Goal: Task Accomplishment & Management: Use online tool/utility

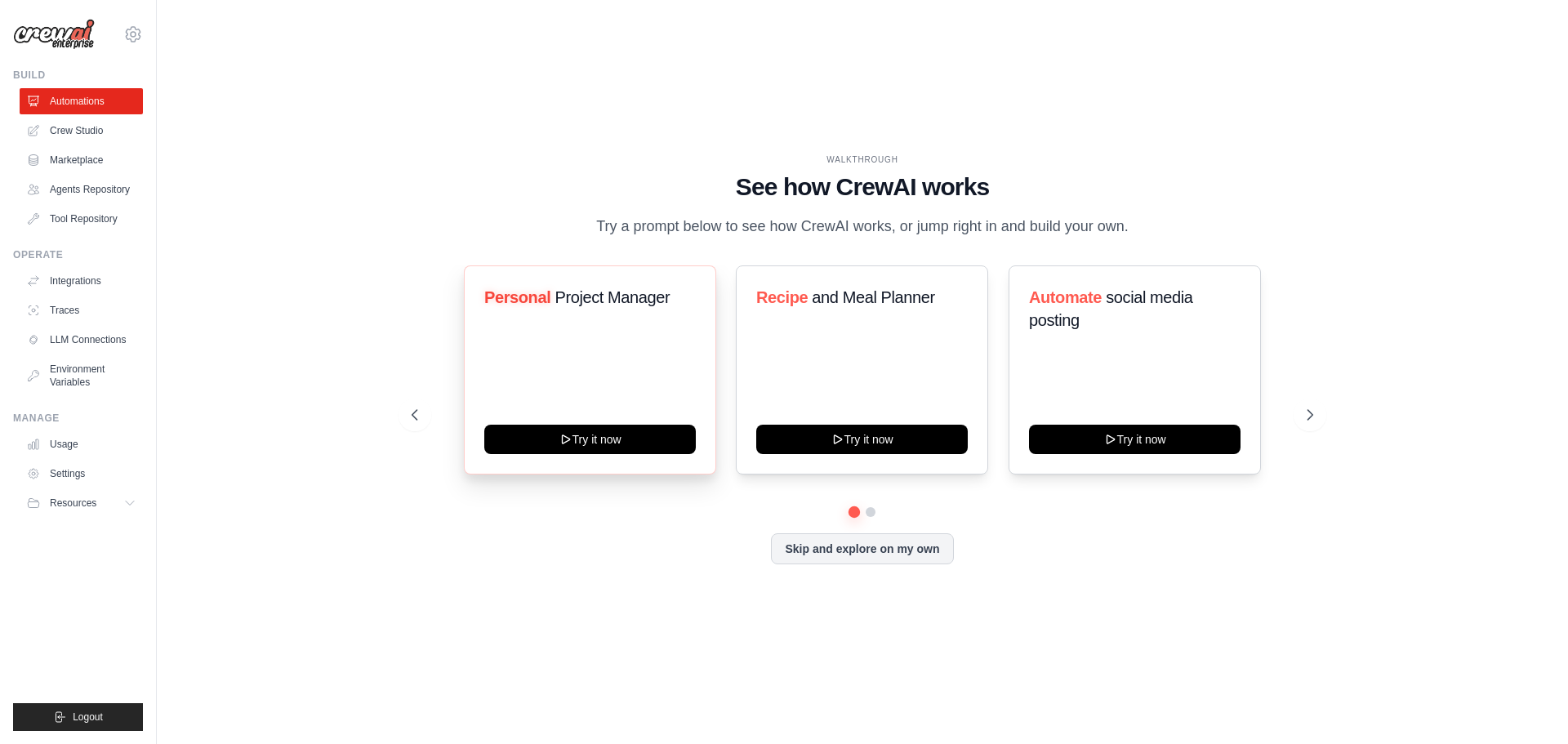
click at [584, 360] on div "Personal Project Manager Try it now" at bounding box center [590, 370] width 252 height 209
click at [866, 544] on button "Skip and explore on my own" at bounding box center [861, 547] width 182 height 31
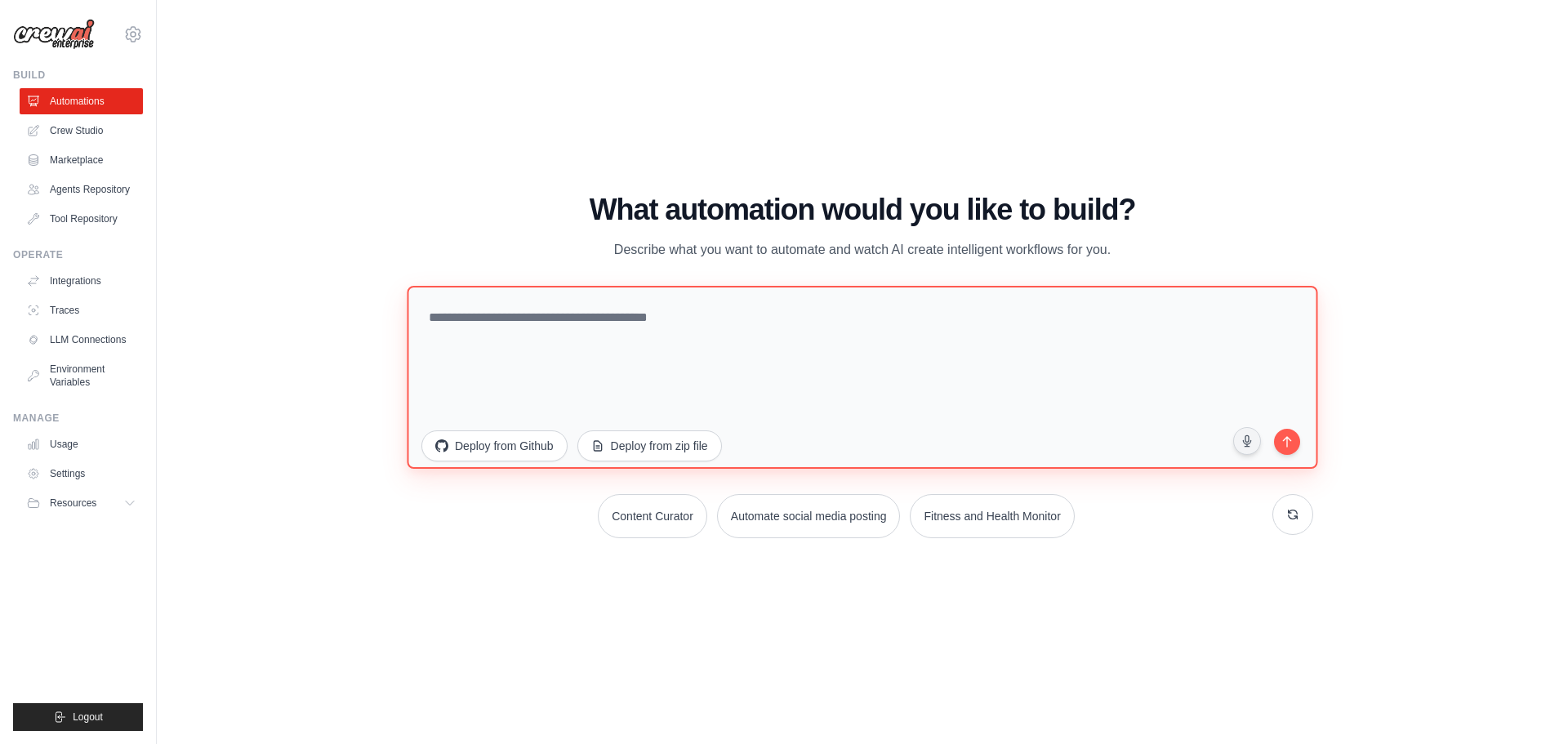
click at [533, 323] on textarea at bounding box center [862, 376] width 911 height 183
type textarea "*"
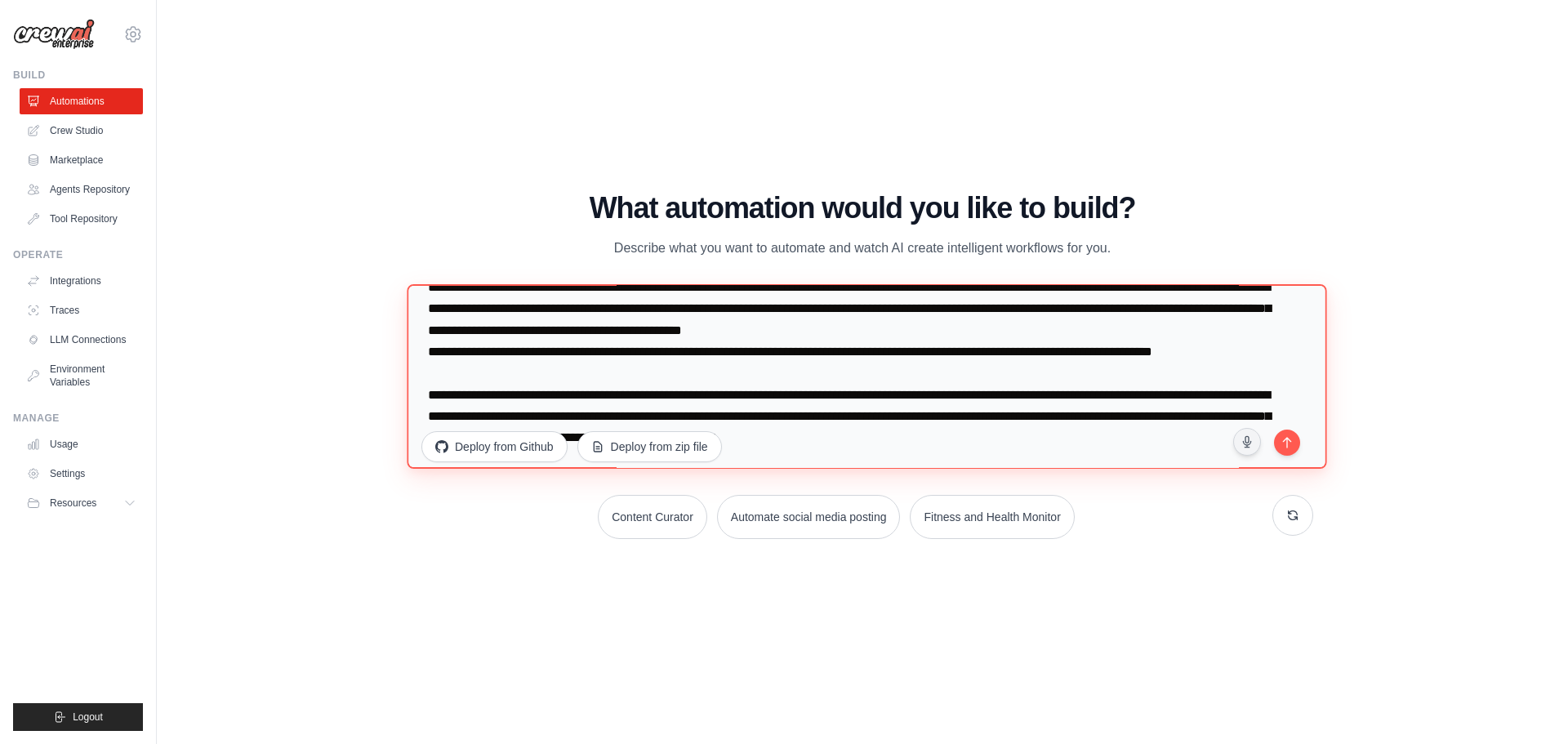
scroll to position [113, 0]
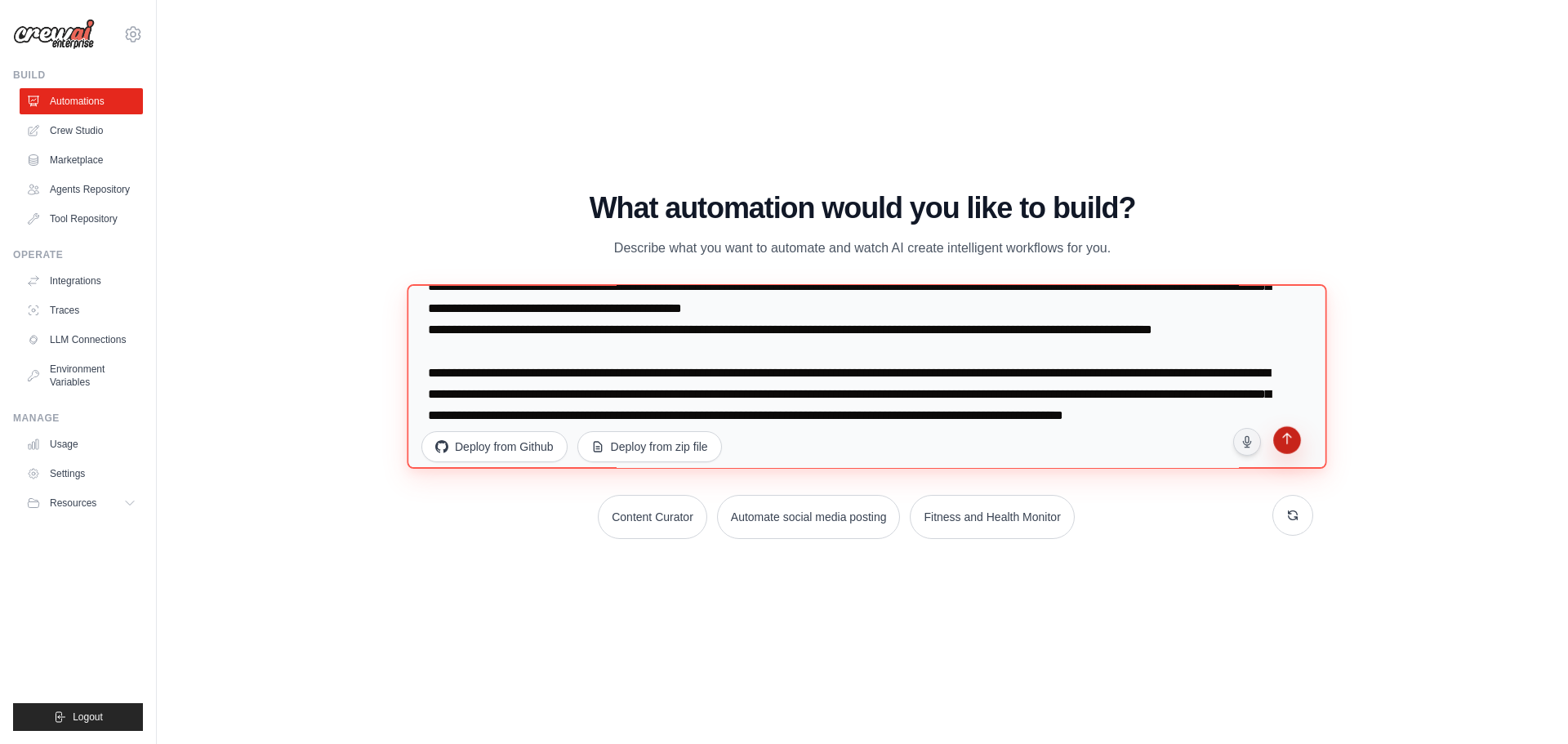
type textarea "**********"
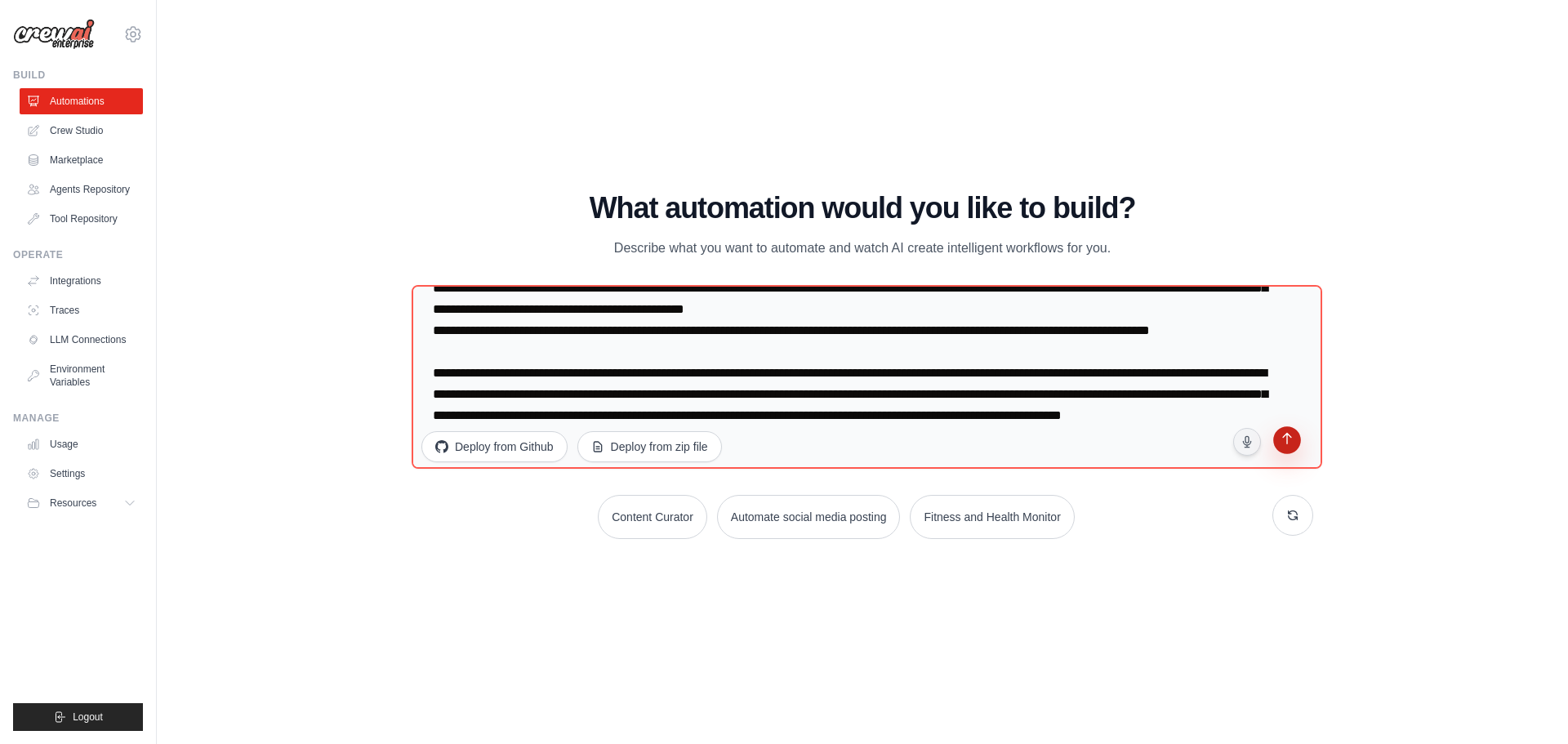
click at [1286, 444] on icon "submit" at bounding box center [1287, 441] width 15 height 15
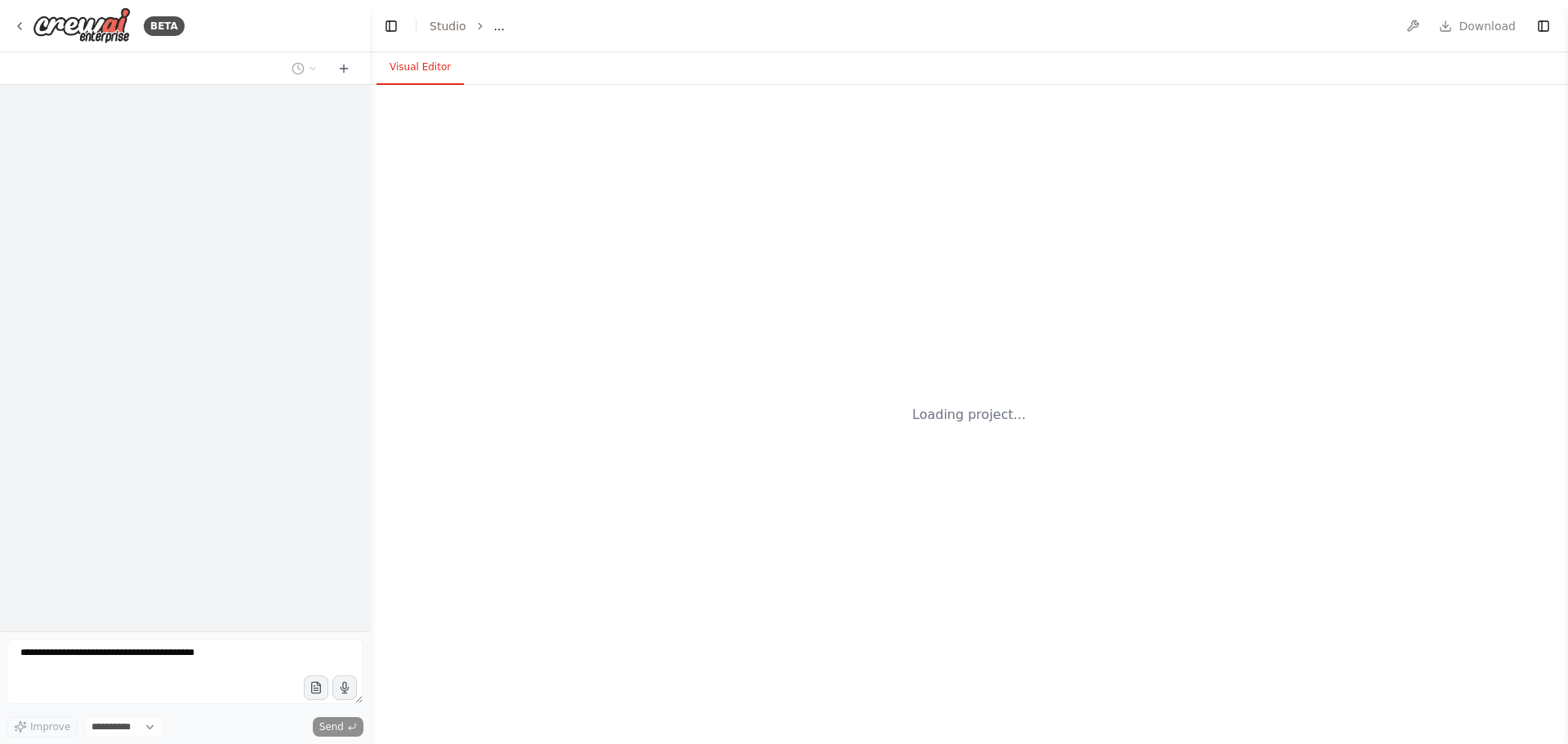
select select "****"
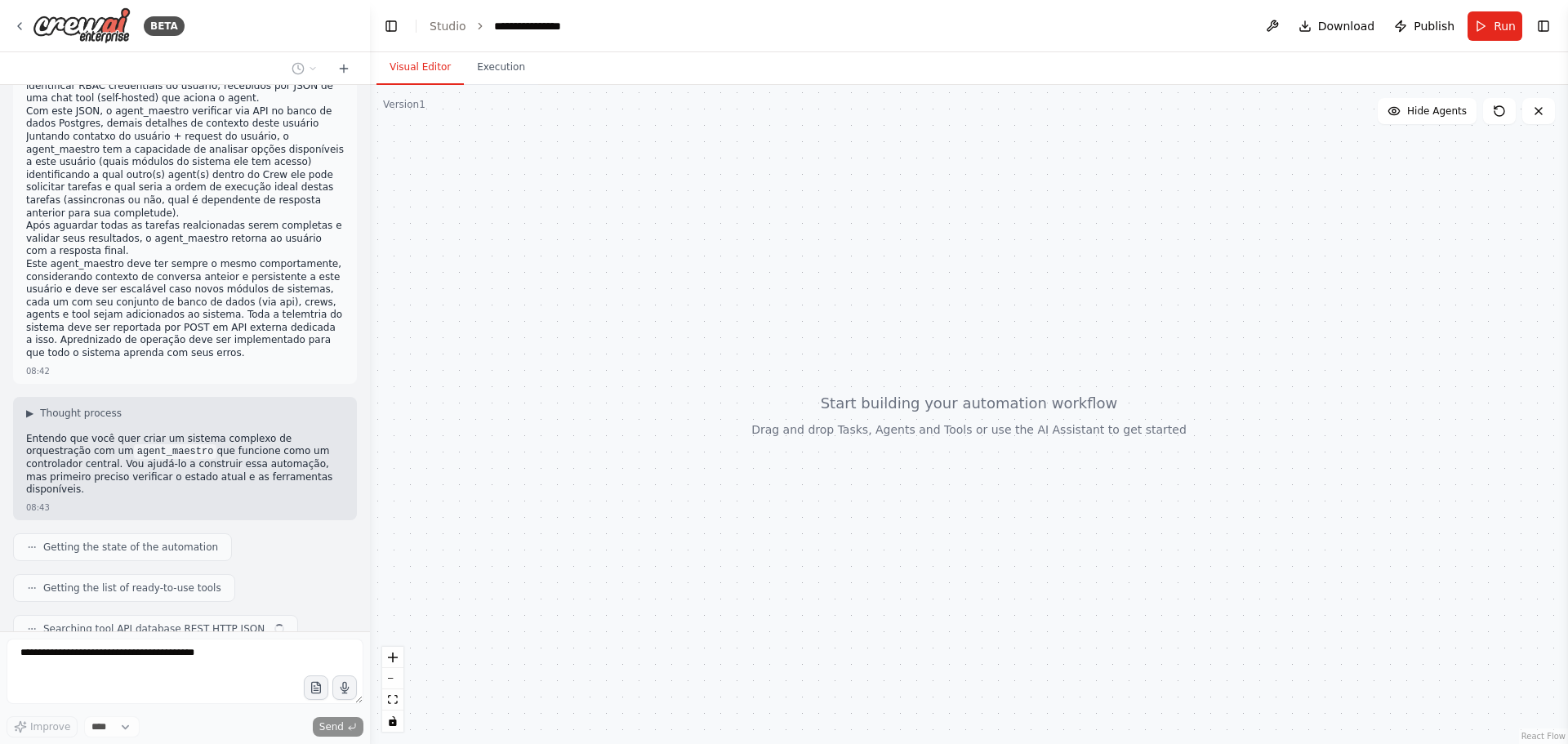
scroll to position [81, 0]
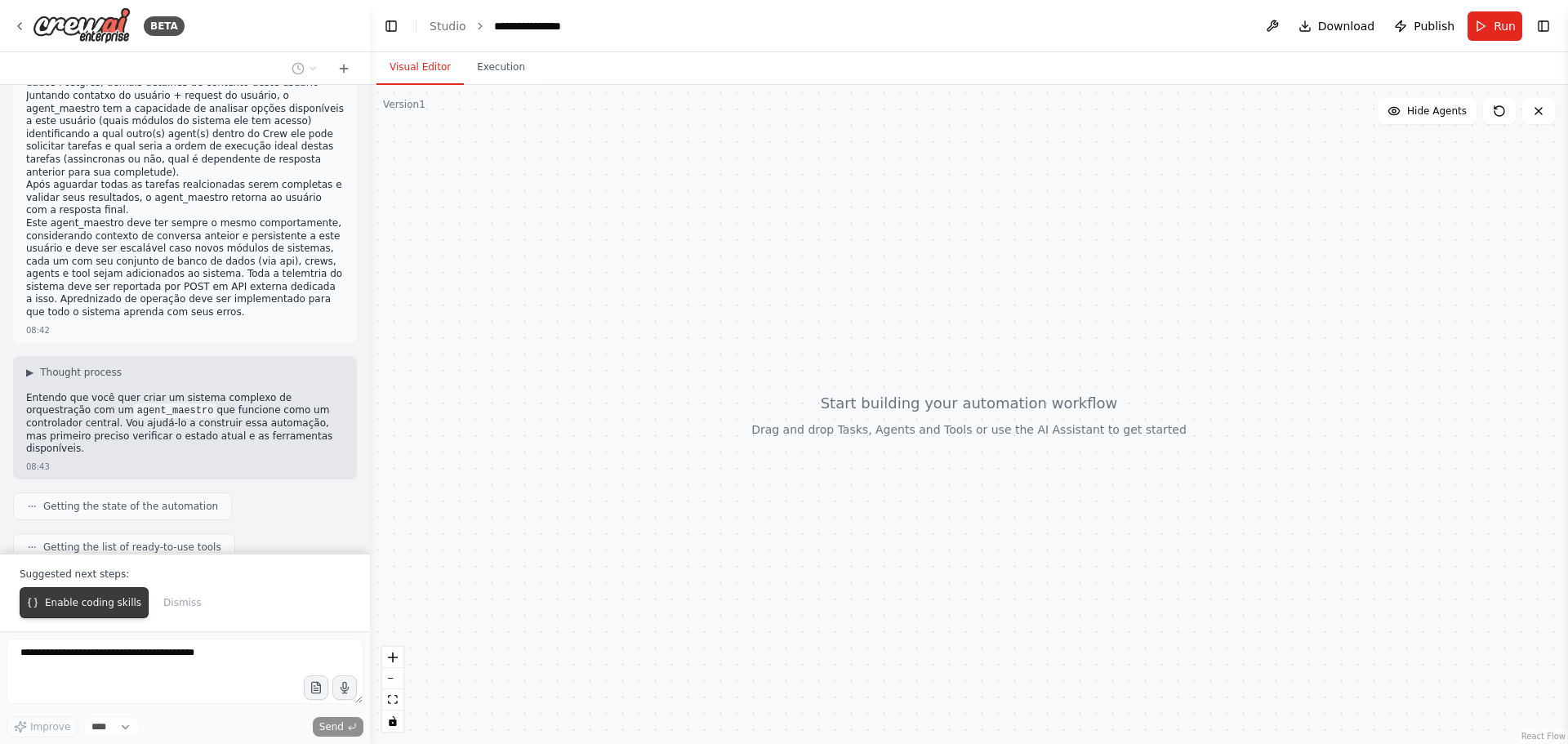
click at [89, 602] on span "Enable coding skills" at bounding box center [93, 603] width 97 height 14
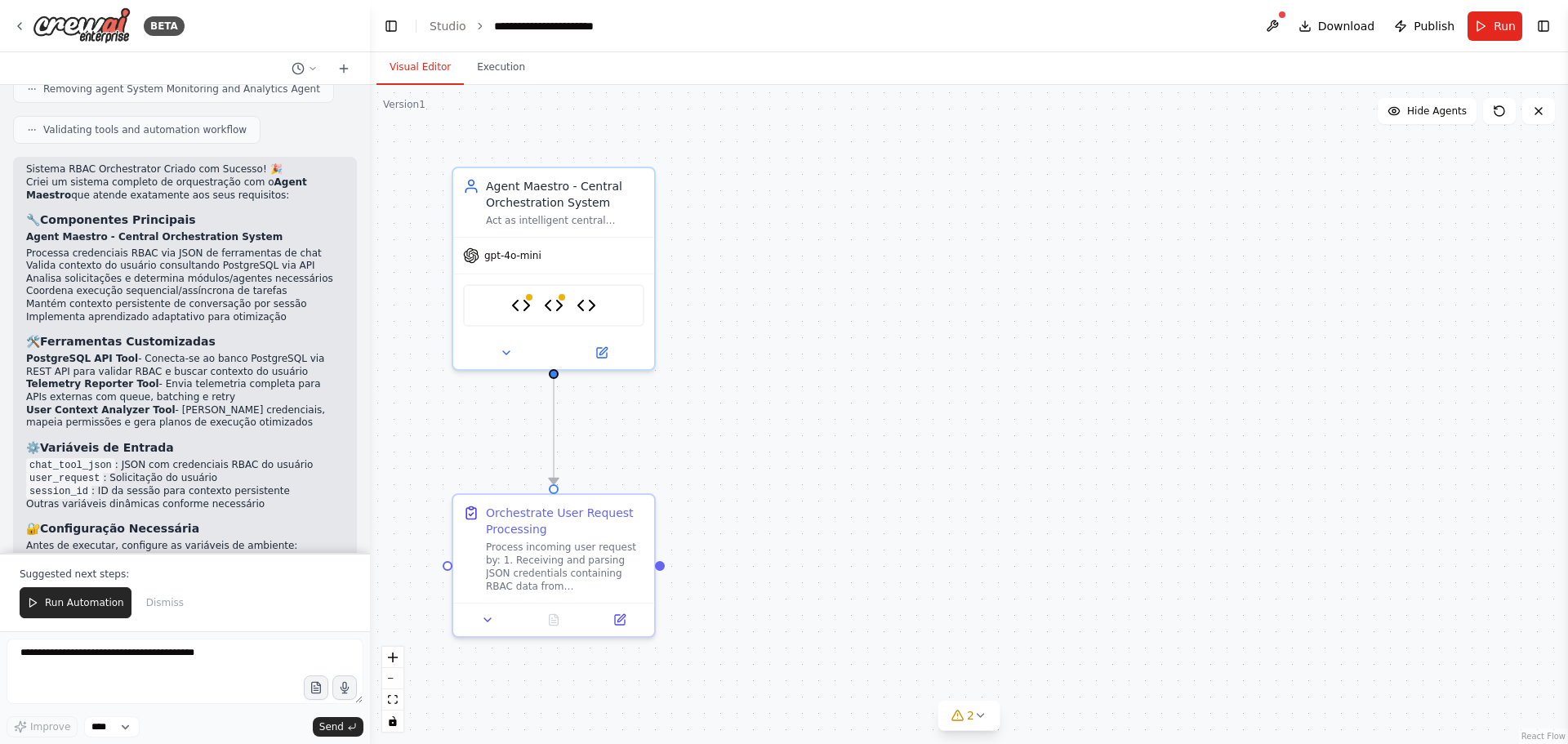
scroll to position [4002, 0]
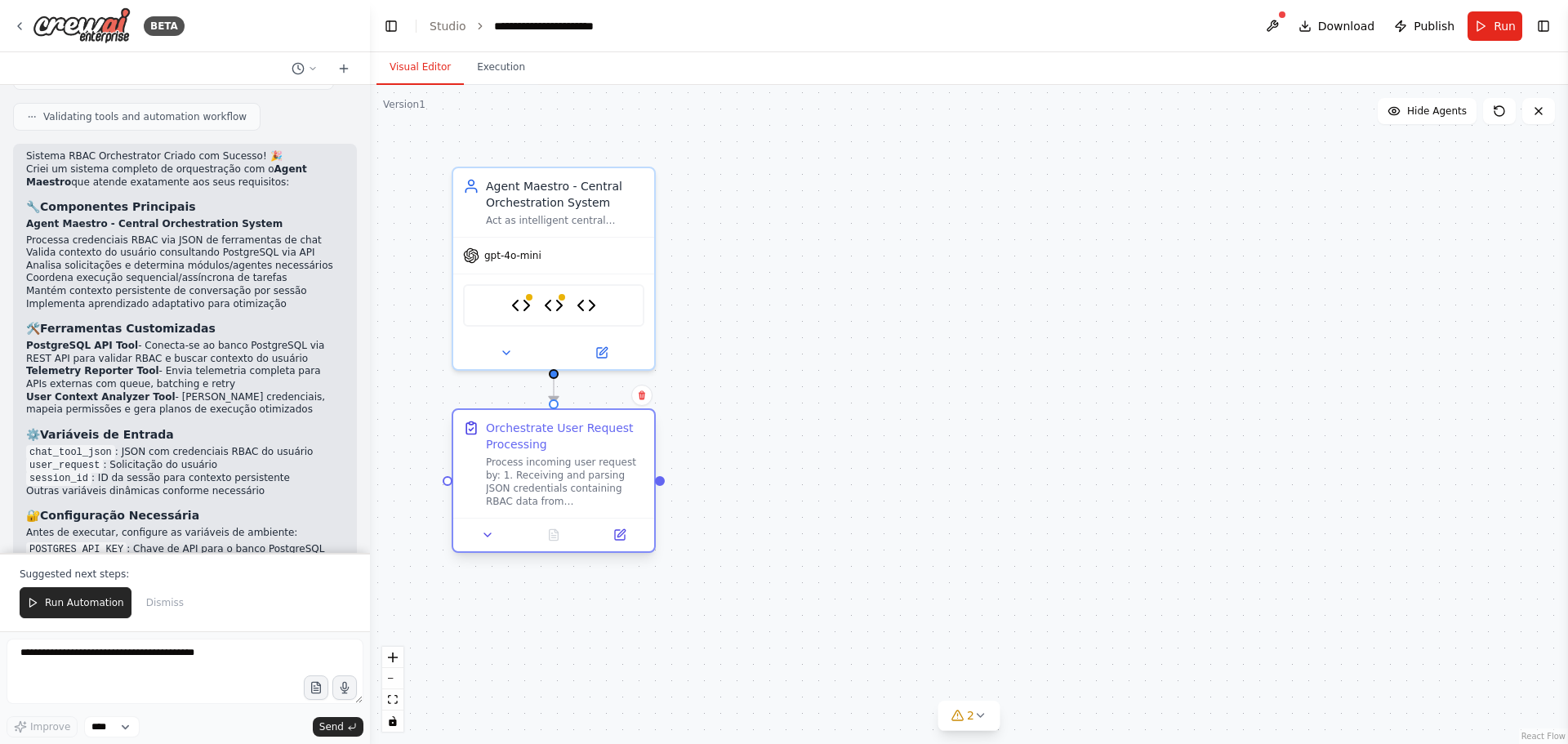
drag, startPoint x: 550, startPoint y: 526, endPoint x: 551, endPoint y: 436, distance: 90.0
click at [551, 436] on div "Orchestrate User Request Processing" at bounding box center [566, 436] width 159 height 33
click at [98, 593] on button "Run Automation" at bounding box center [75, 602] width 112 height 31
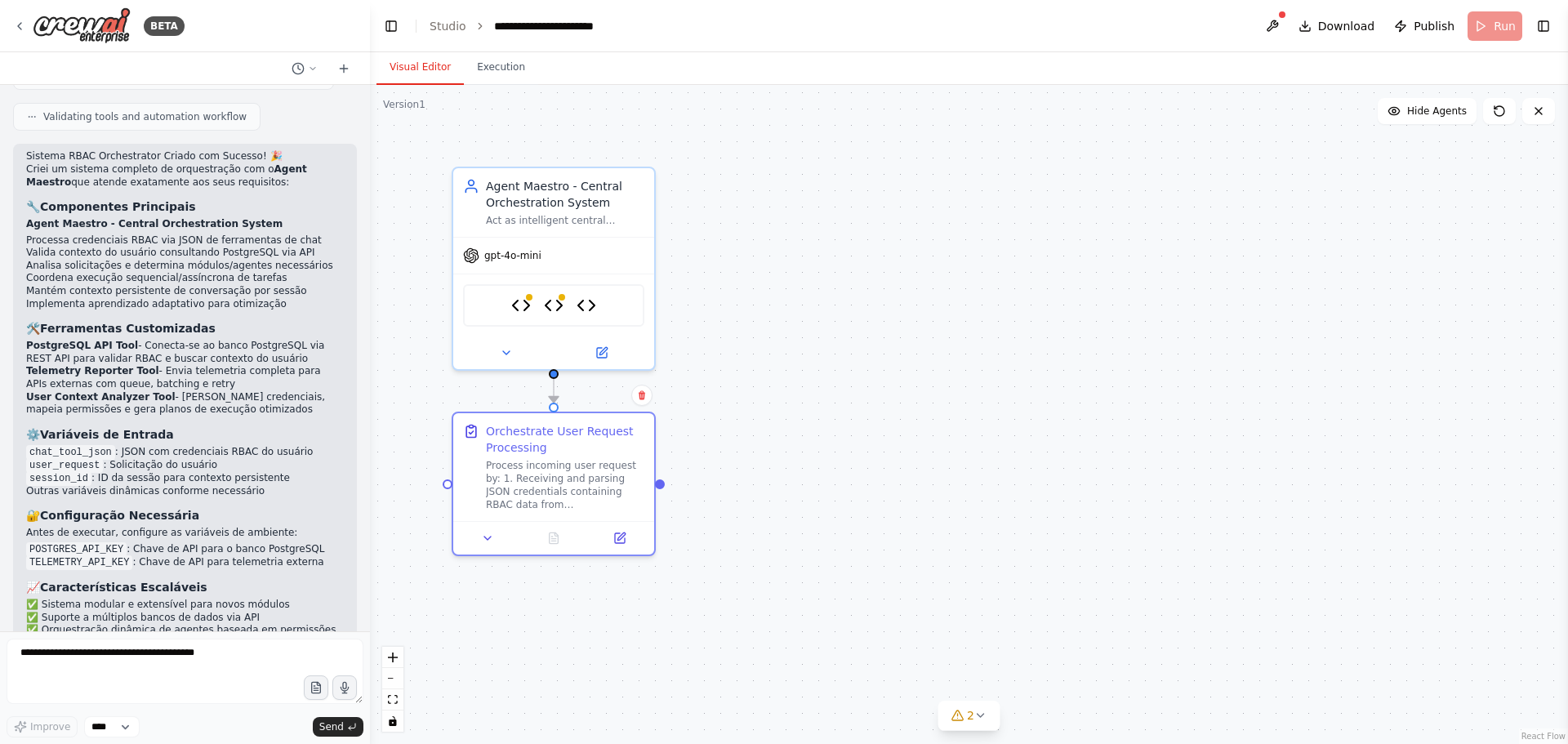
scroll to position [3924, 0]
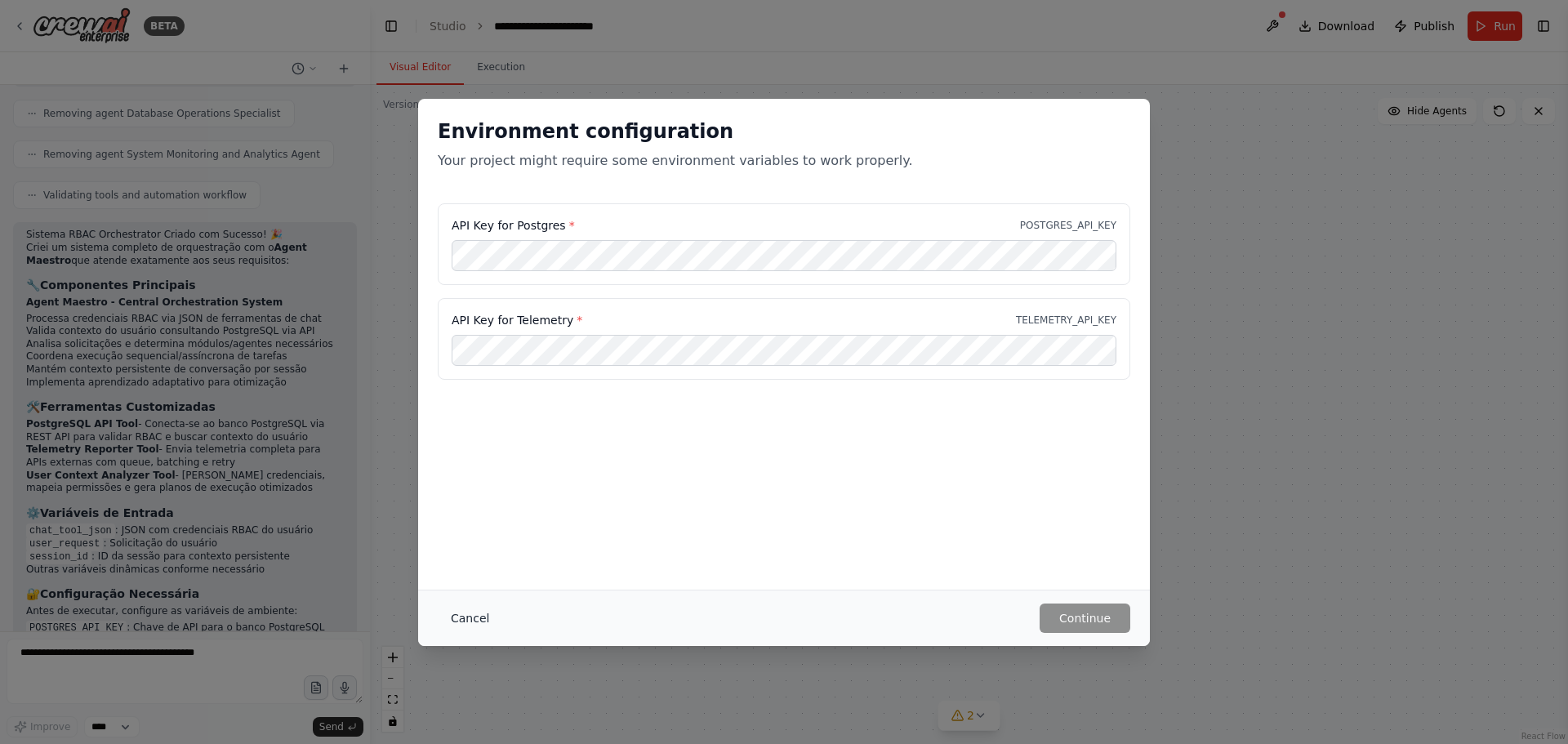
click at [478, 623] on button "Cancel" at bounding box center [470, 617] width 65 height 29
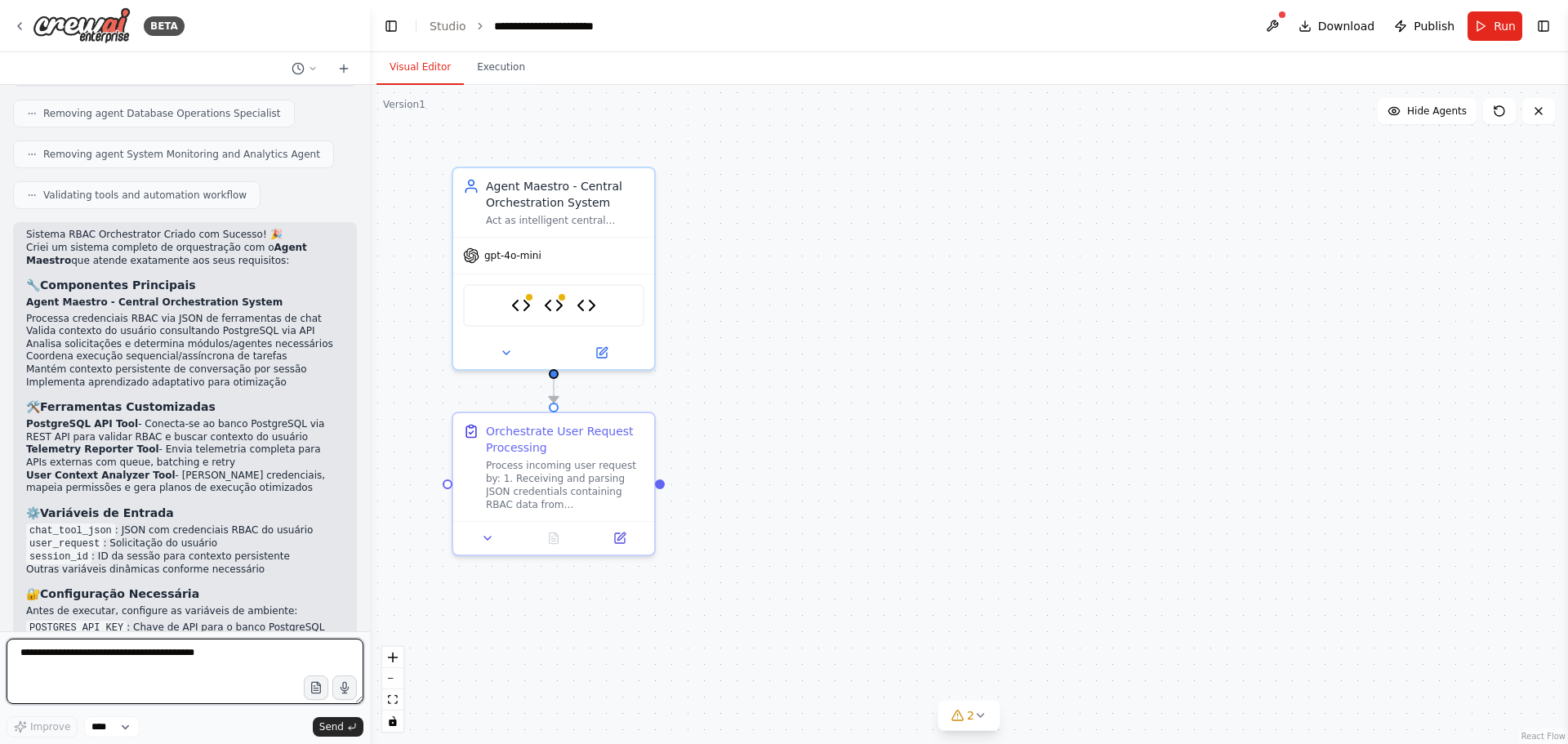
click at [91, 659] on textarea at bounding box center [185, 672] width 357 height 66
type textarea "**********"
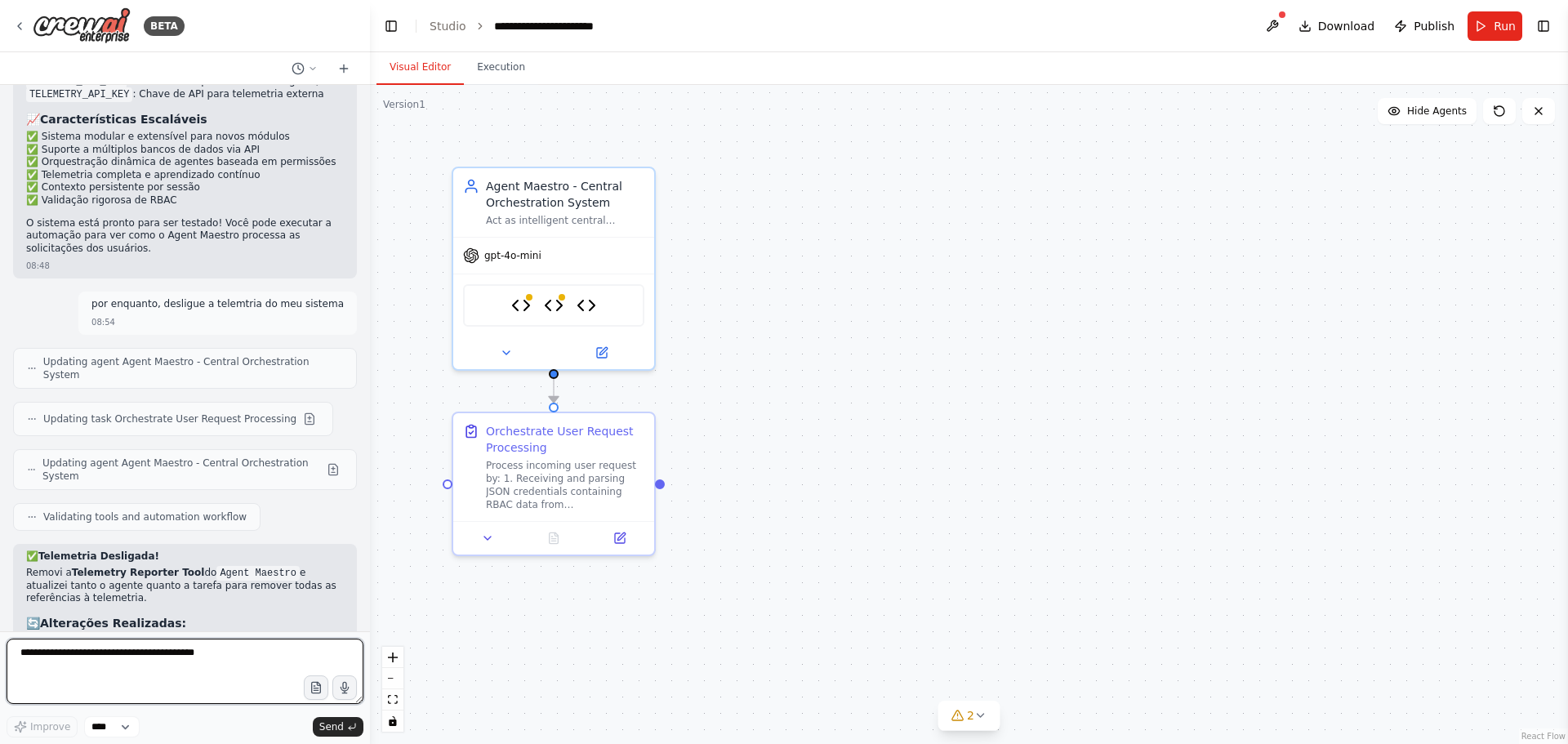
scroll to position [4485, 0]
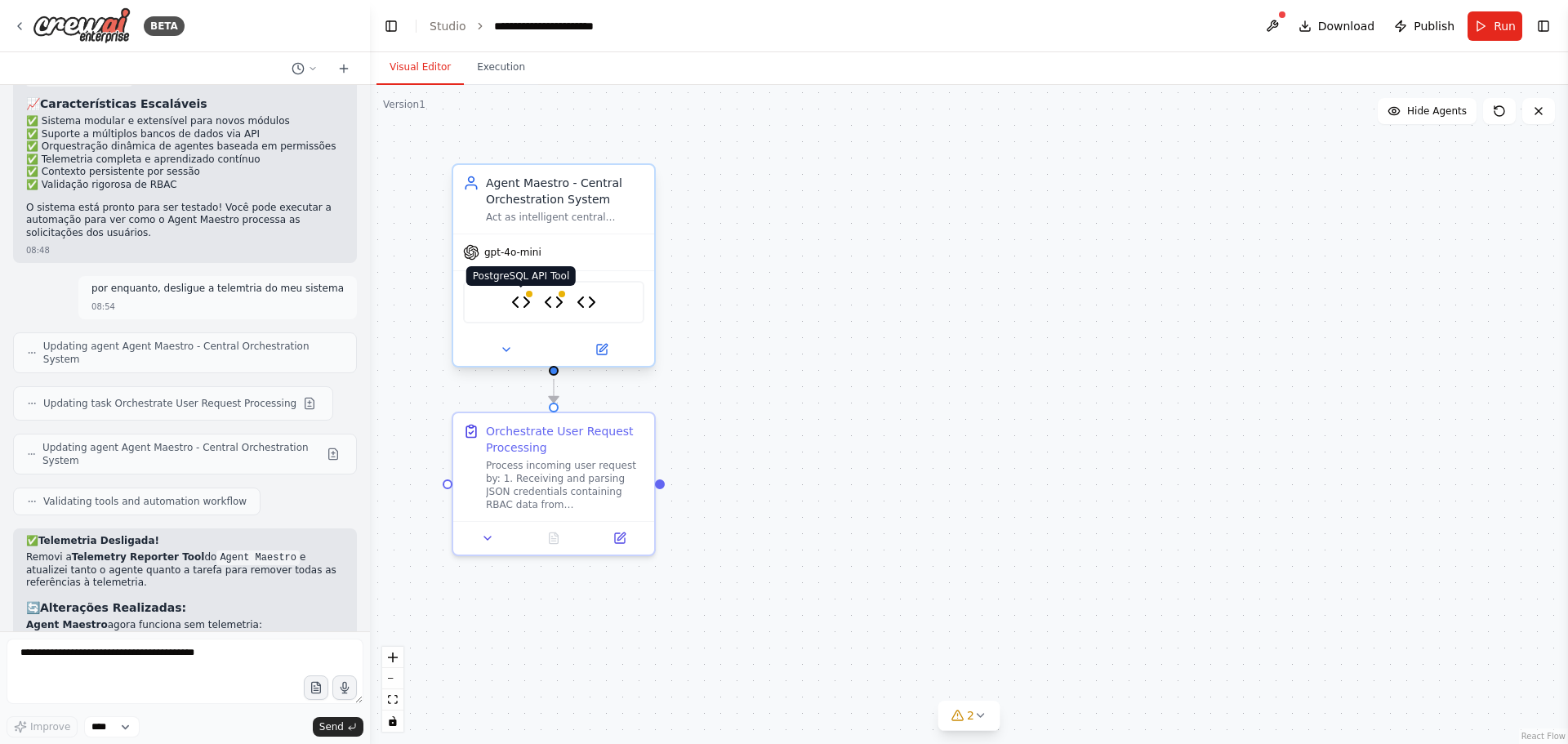
click at [519, 297] on img at bounding box center [521, 301] width 19 height 19
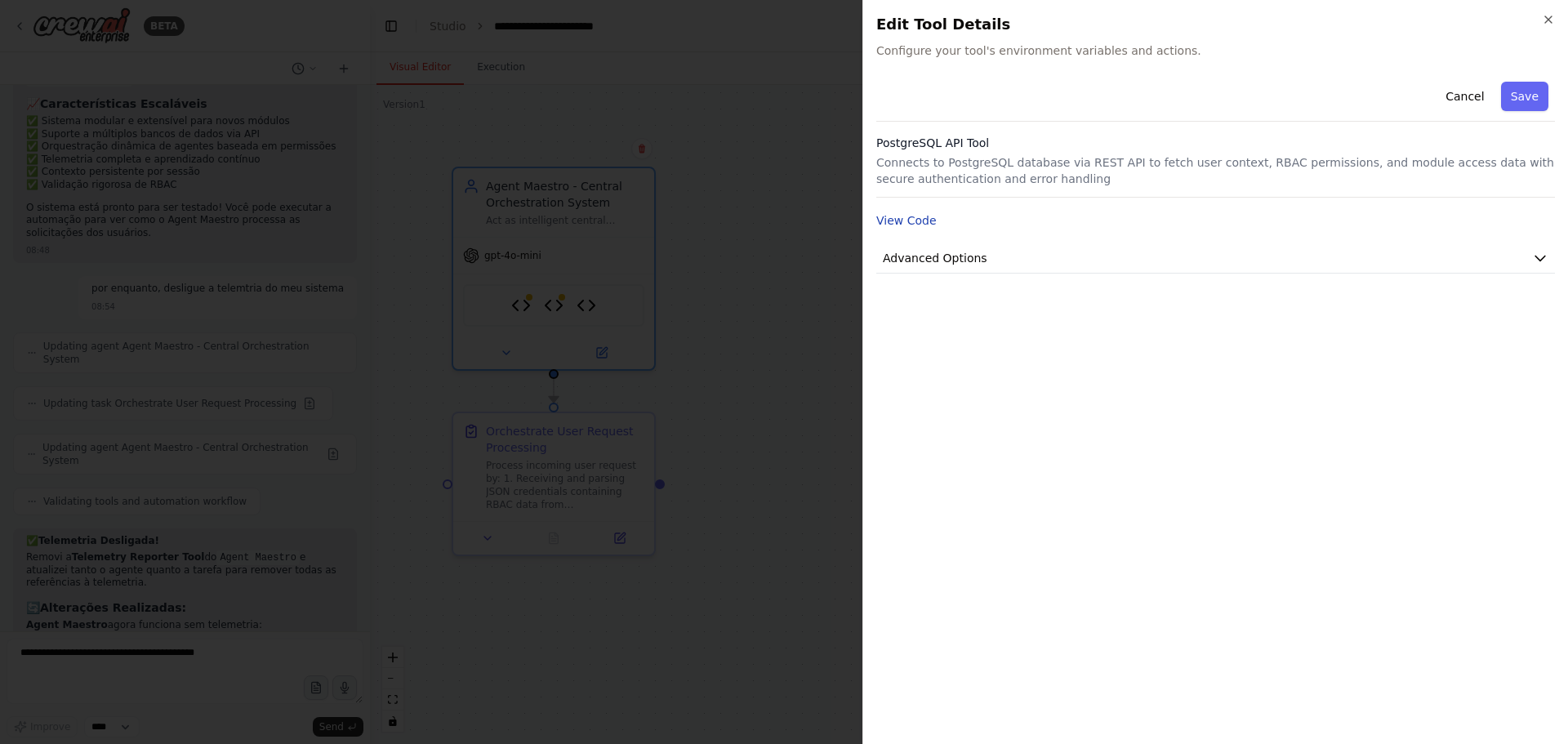
click at [912, 229] on button "View Code" at bounding box center [906, 220] width 61 height 16
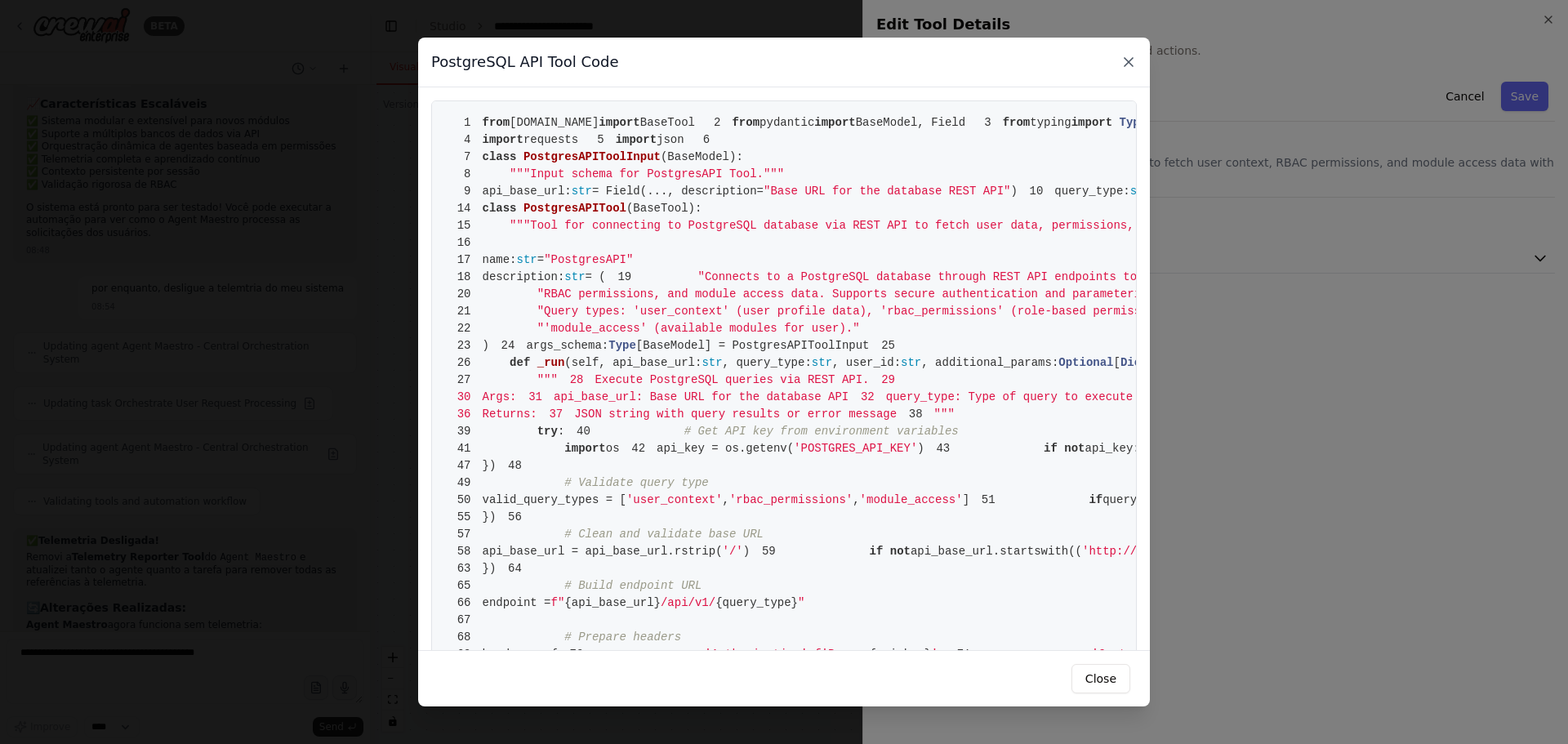
click at [1133, 61] on icon at bounding box center [1128, 62] width 16 height 16
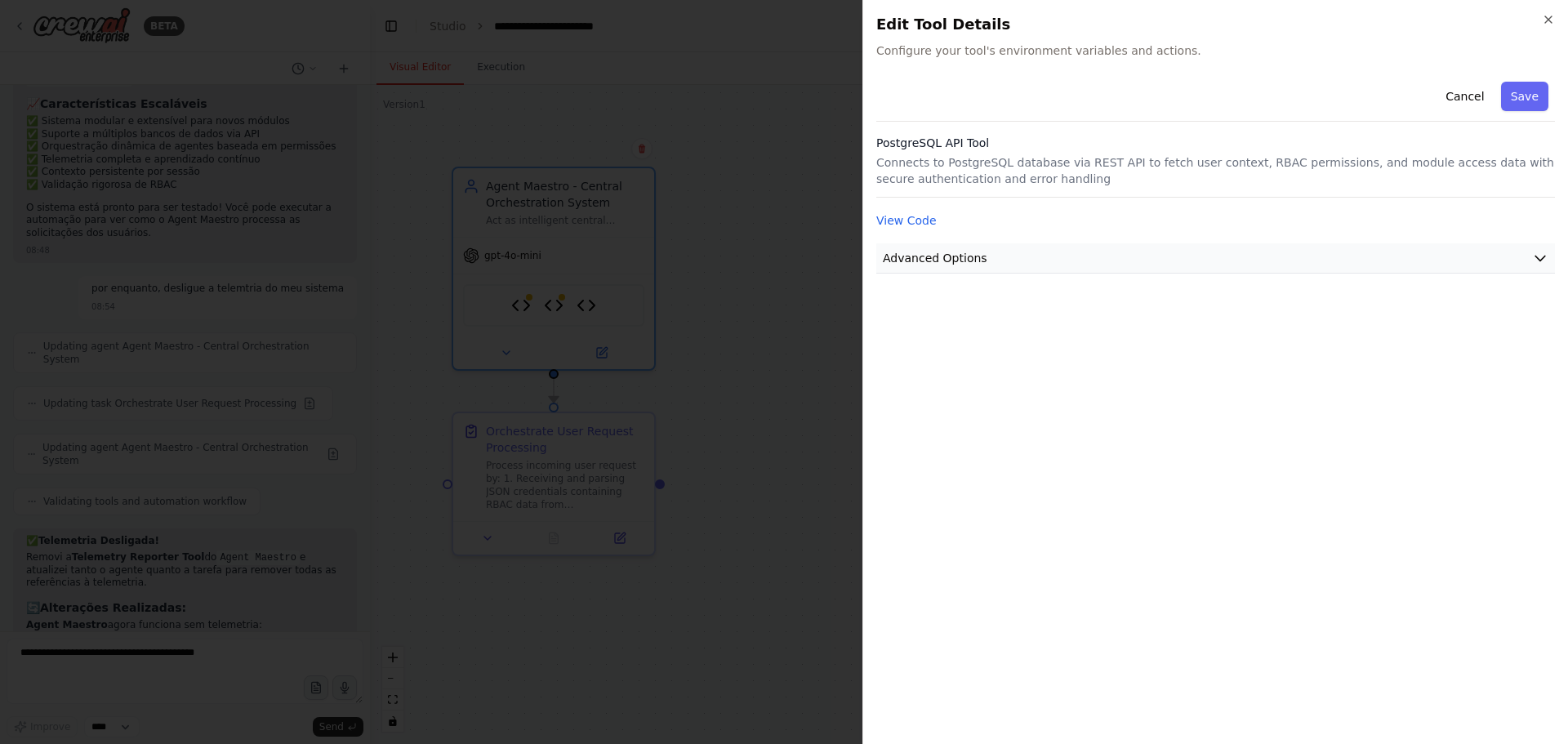
click at [920, 258] on span "Advanced Options" at bounding box center [935, 257] width 104 height 16
click at [960, 361] on input "text" at bounding box center [1215, 354] width 651 height 29
paste input "**********"
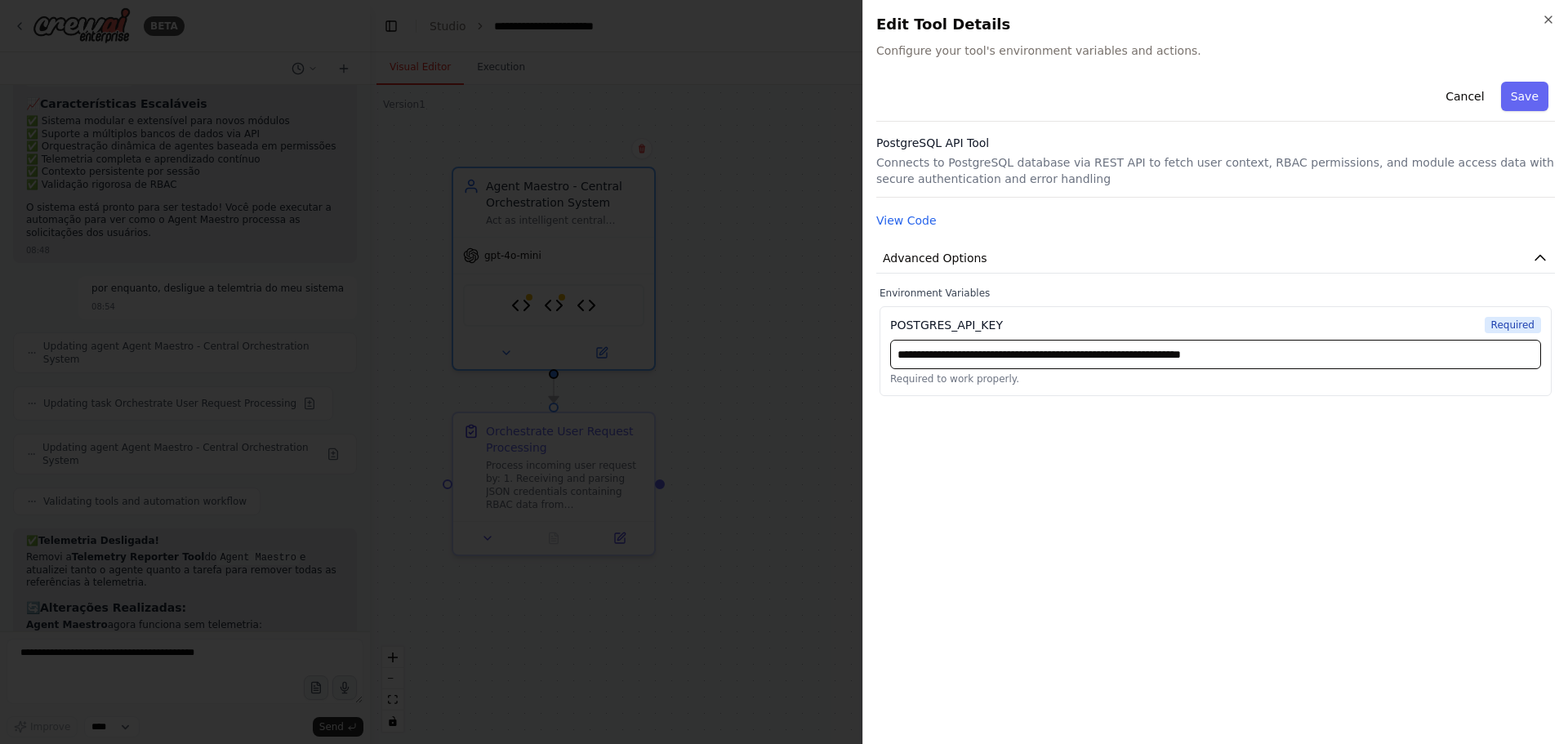
type input "**********"
click at [1198, 445] on div "**********" at bounding box center [1215, 403] width 679 height 655
click at [950, 297] on label "Environment Variables" at bounding box center [1215, 293] width 672 height 14
click at [908, 227] on button "View Code" at bounding box center [906, 220] width 61 height 16
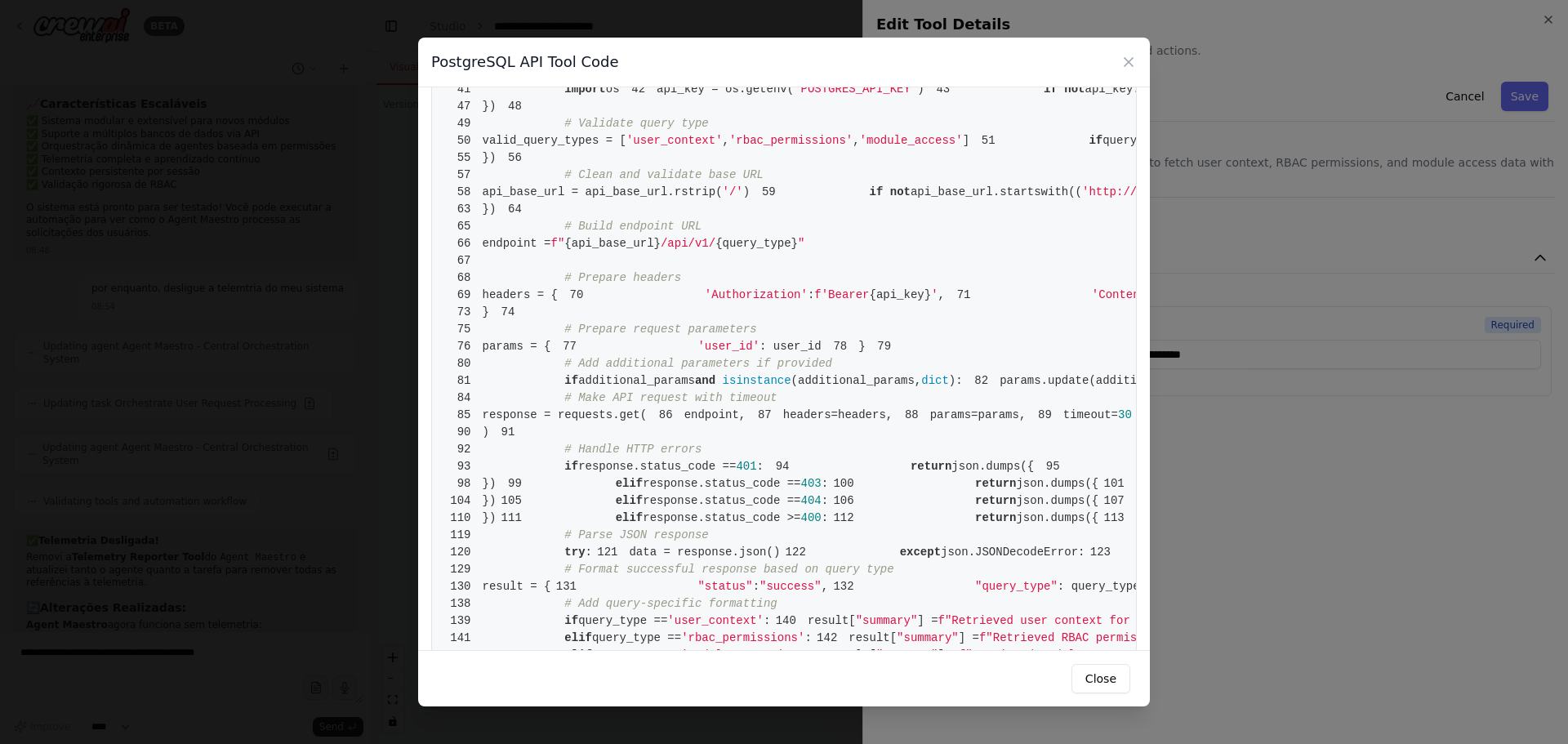
scroll to position [0, 0]
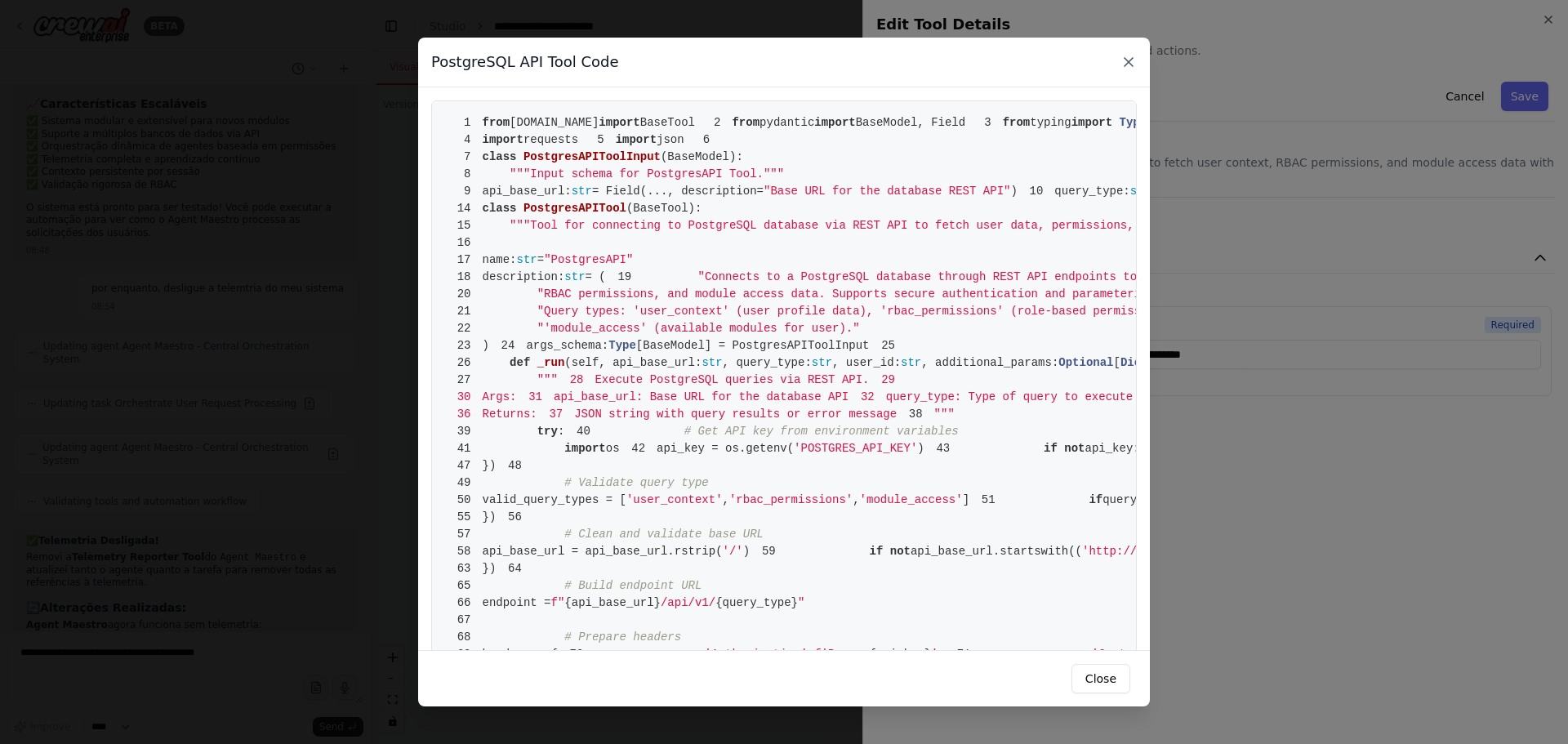
click at [1123, 65] on icon at bounding box center [1128, 62] width 16 height 16
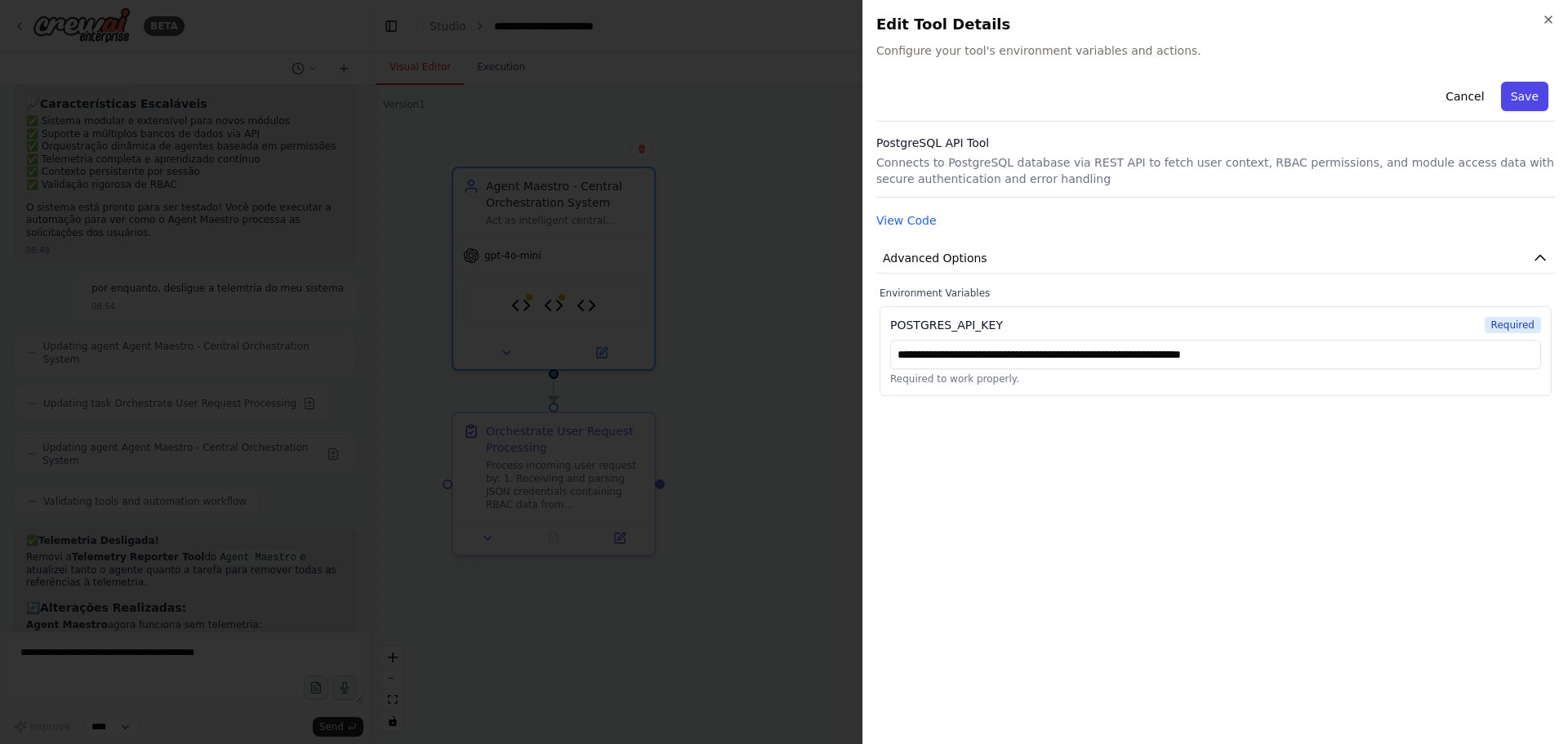
click at [1519, 98] on button "Save" at bounding box center [1524, 96] width 47 height 29
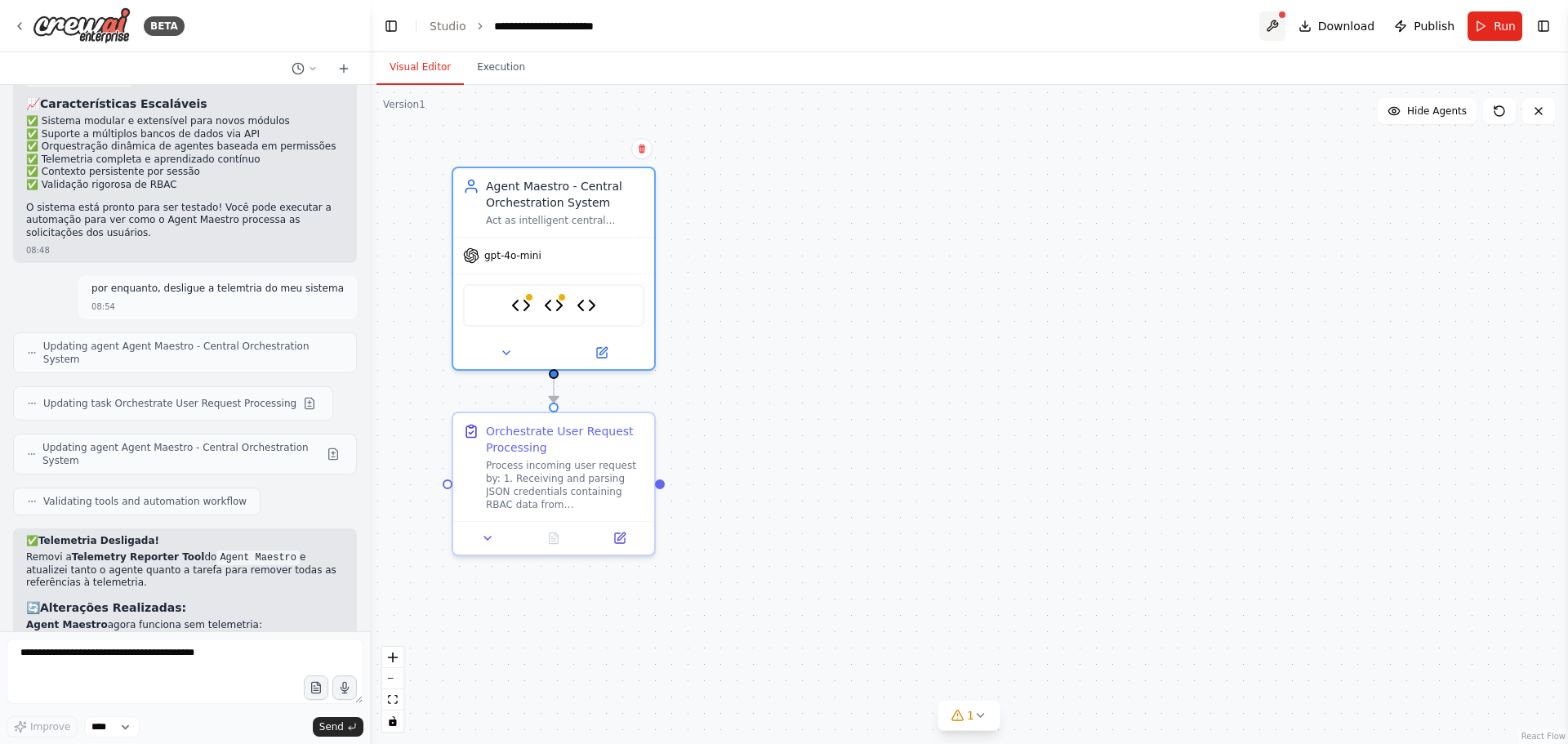
click at [1282, 13] on button at bounding box center [1272, 26] width 26 height 29
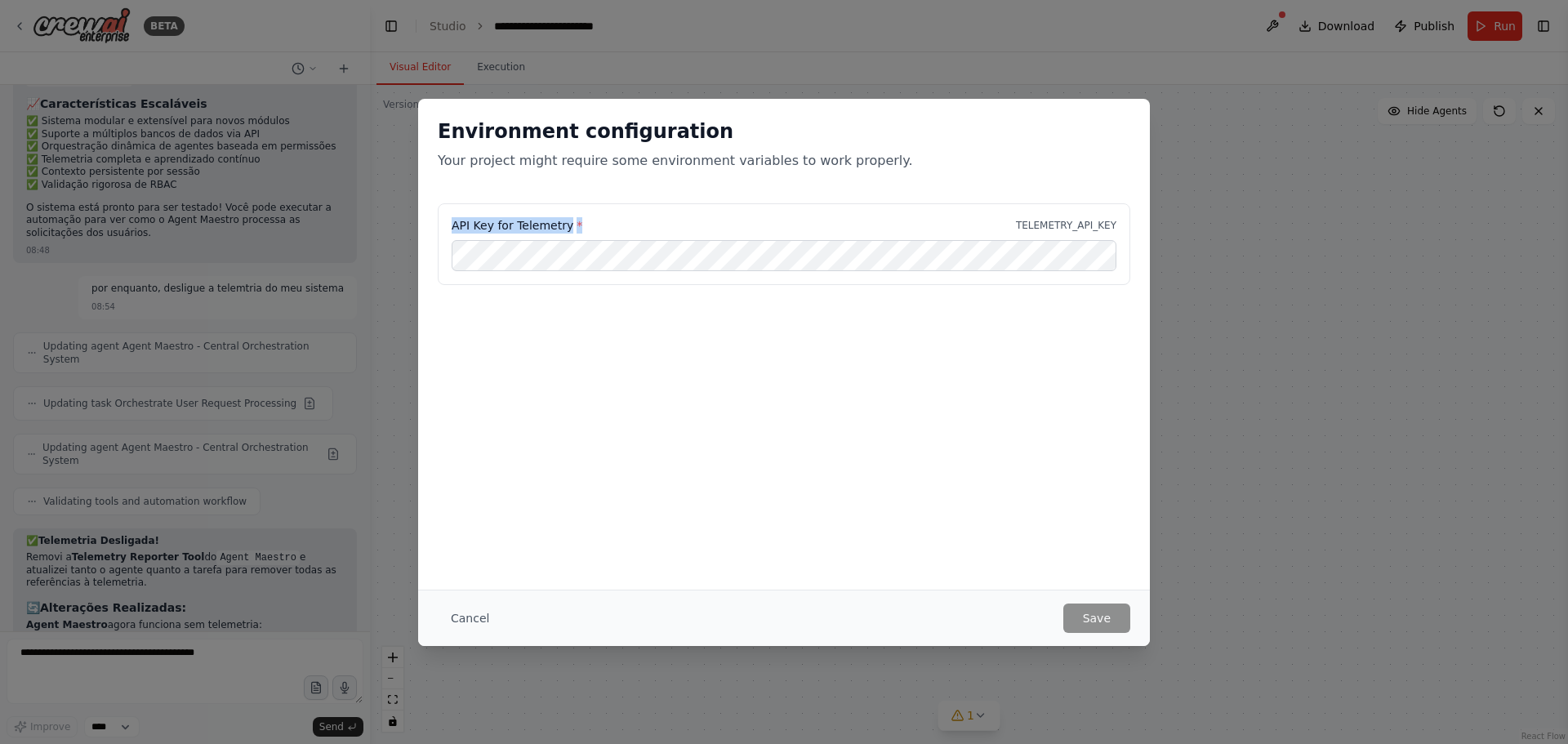
drag, startPoint x: 525, startPoint y: 226, endPoint x: 445, endPoint y: 229, distance: 80.1
click at [445, 229] on div "API Key for Telemetry * TELEMETRY_API_KEY" at bounding box center [784, 243] width 692 height 81
copy label "API Key for Telemetry *"
click at [83, 658] on div "Environment configuration Your project might require some environment variables…" at bounding box center [784, 372] width 1568 height 744
click at [53, 646] on div "Environment configuration Your project might require some environment variables…" at bounding box center [784, 372] width 1568 height 744
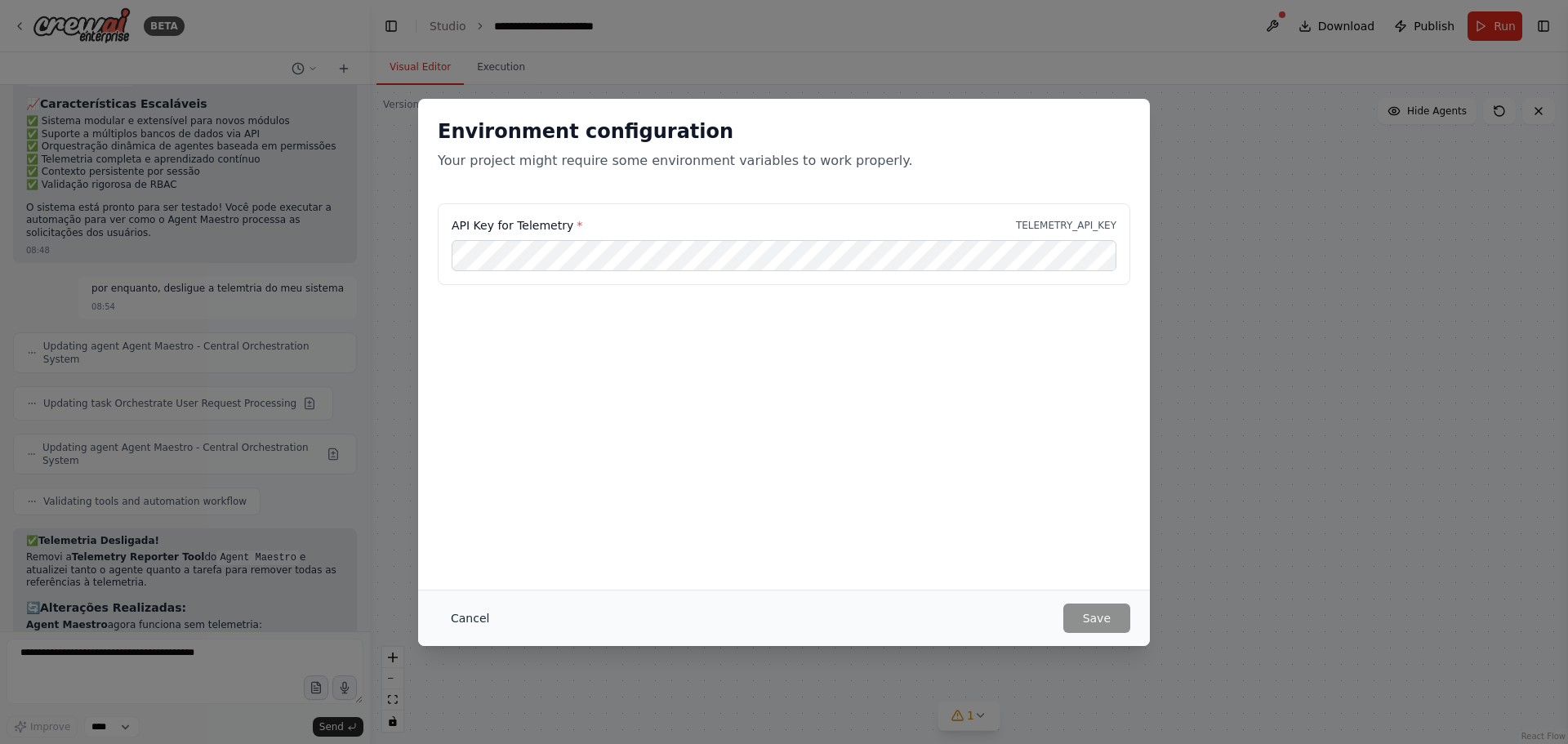
click at [454, 614] on button "Cancel" at bounding box center [470, 617] width 65 height 29
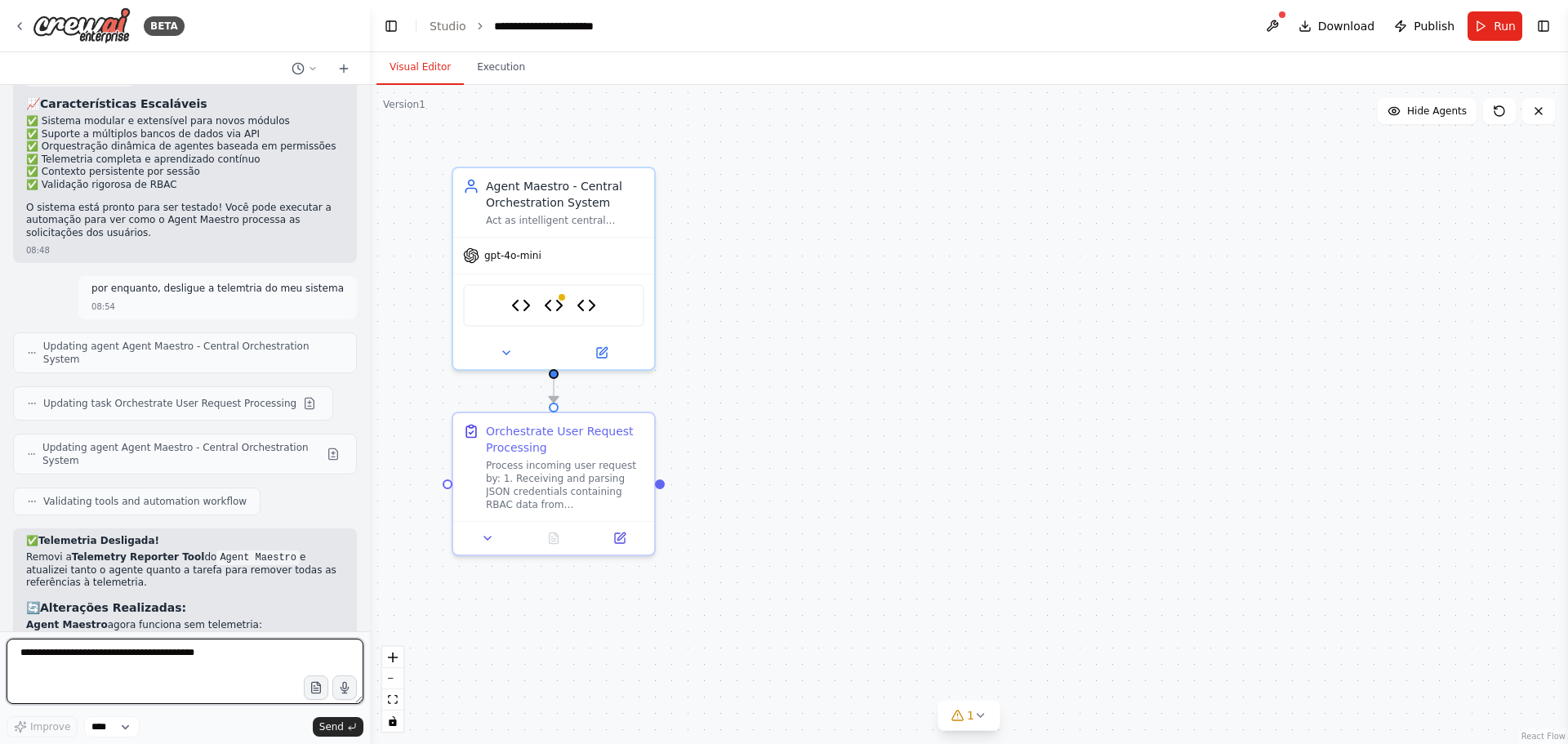
click at [103, 656] on textarea at bounding box center [185, 672] width 357 height 66
paste textarea "**********"
click at [496, 186] on div "Agent Maestro - Central Orchestration System" at bounding box center [566, 191] width 159 height 33
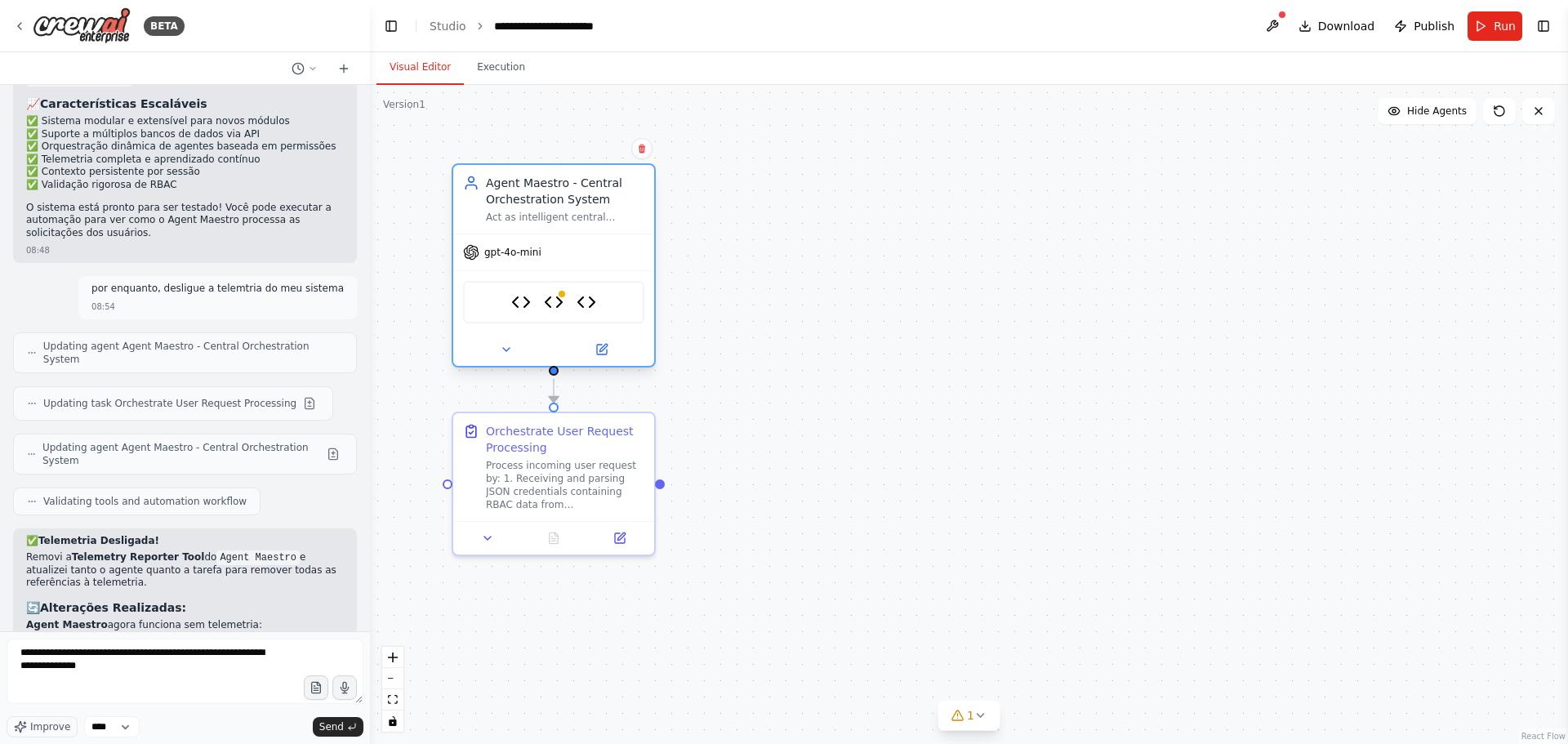
click at [496, 186] on div "Agent Maestro - Central Orchestration System" at bounding box center [566, 191] width 159 height 33
drag, startPoint x: 486, startPoint y: 186, endPoint x: 494, endPoint y: 184, distance: 8.2
click at [494, 184] on div "Agent Maestro - Central Orchestration System" at bounding box center [566, 191] width 159 height 33
click at [601, 358] on button at bounding box center [600, 349] width 92 height 19
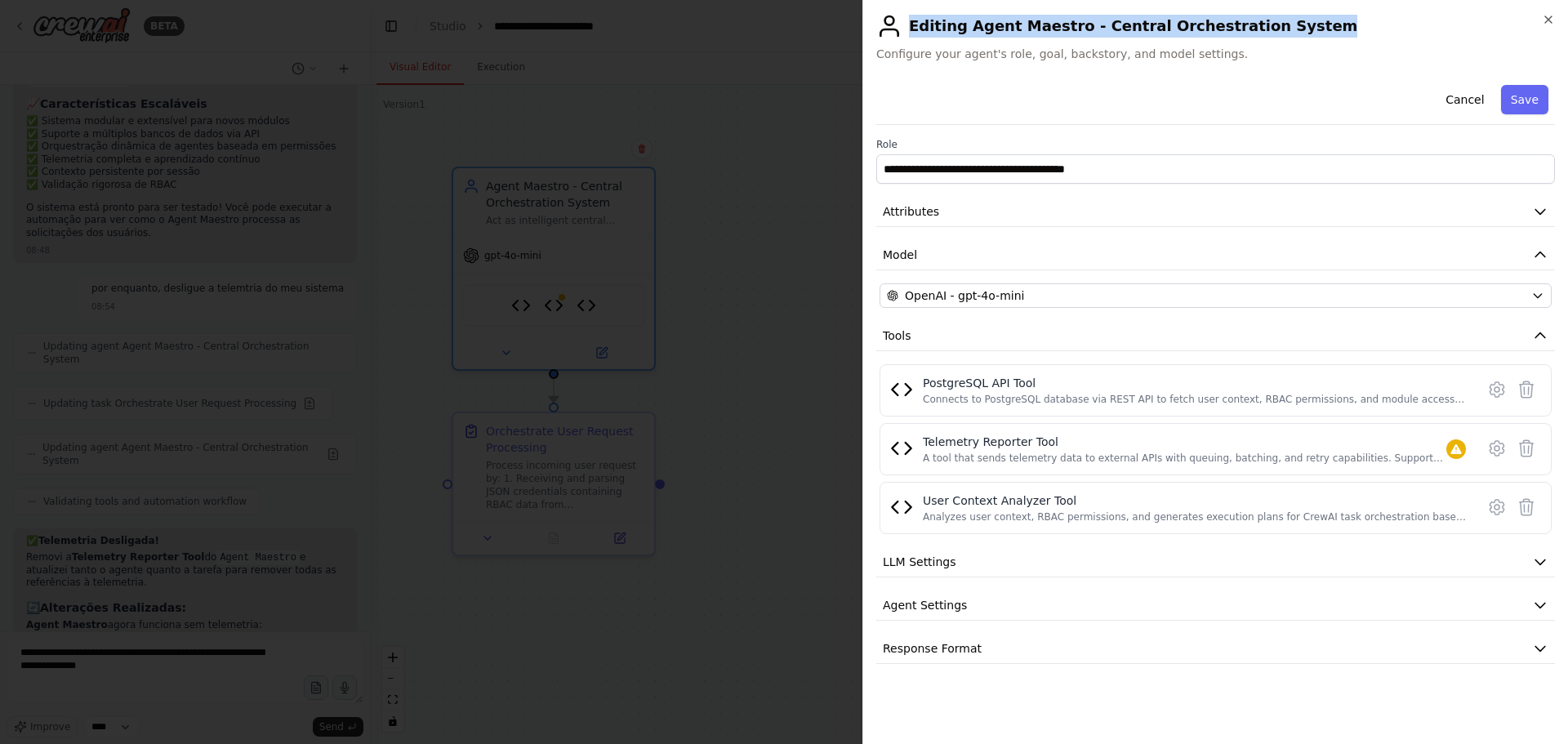
drag, startPoint x: 1170, startPoint y: 21, endPoint x: 1263, endPoint y: 27, distance: 93.2
click at [1263, 27] on h2 "Editing Agent Maestro - Central Orchestration System" at bounding box center [1215, 26] width 679 height 26
click at [973, 26] on h2 "Editing Agent Maestro - Central Orchestration System" at bounding box center [1215, 26] width 679 height 26
drag, startPoint x: 964, startPoint y: 25, endPoint x: 1265, endPoint y: 30, distance: 301.0
click at [1265, 30] on h2 "Editing Agent Maestro - Central Orchestration System" at bounding box center [1215, 26] width 679 height 26
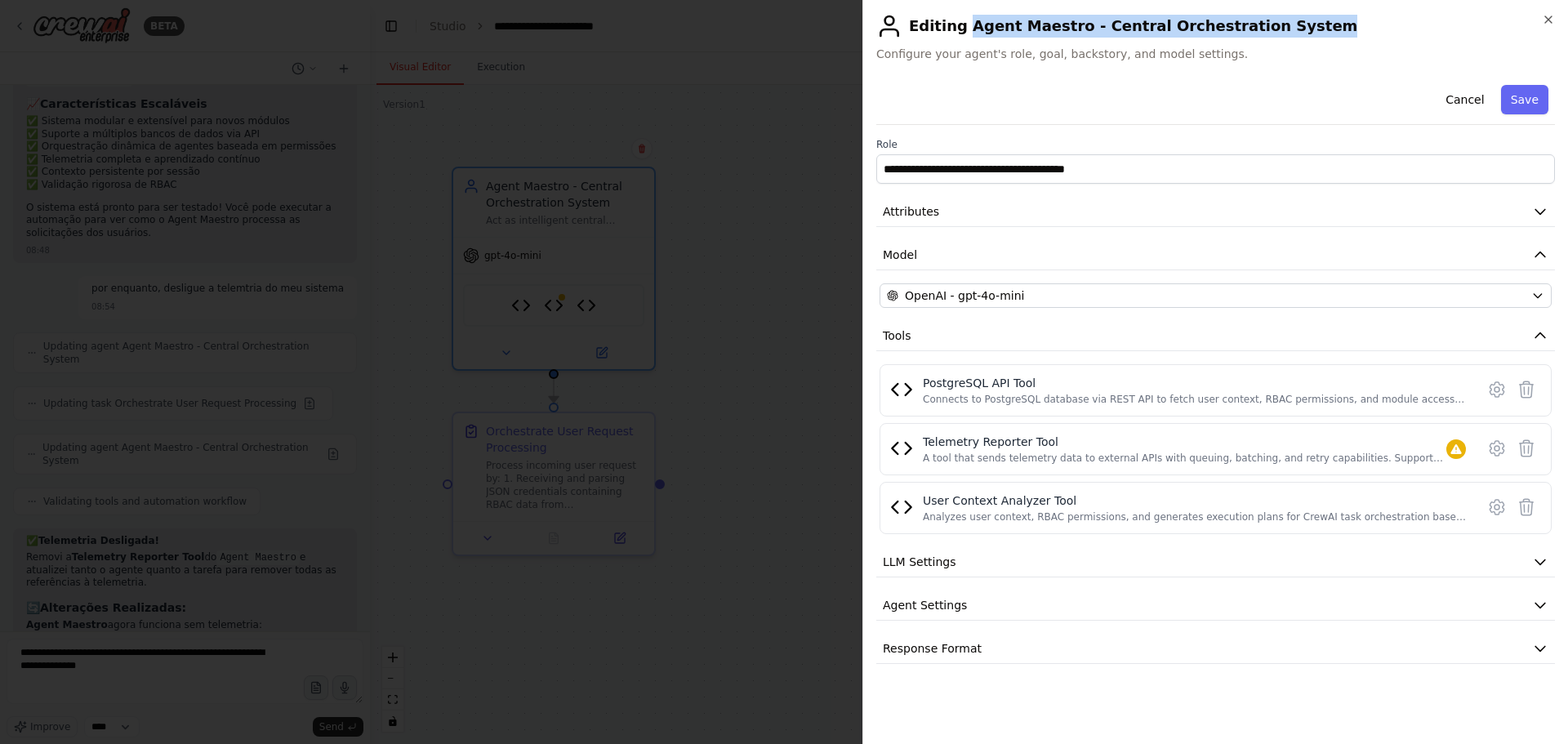
copy h2 "Agent Maestro - Central Orchestration System"
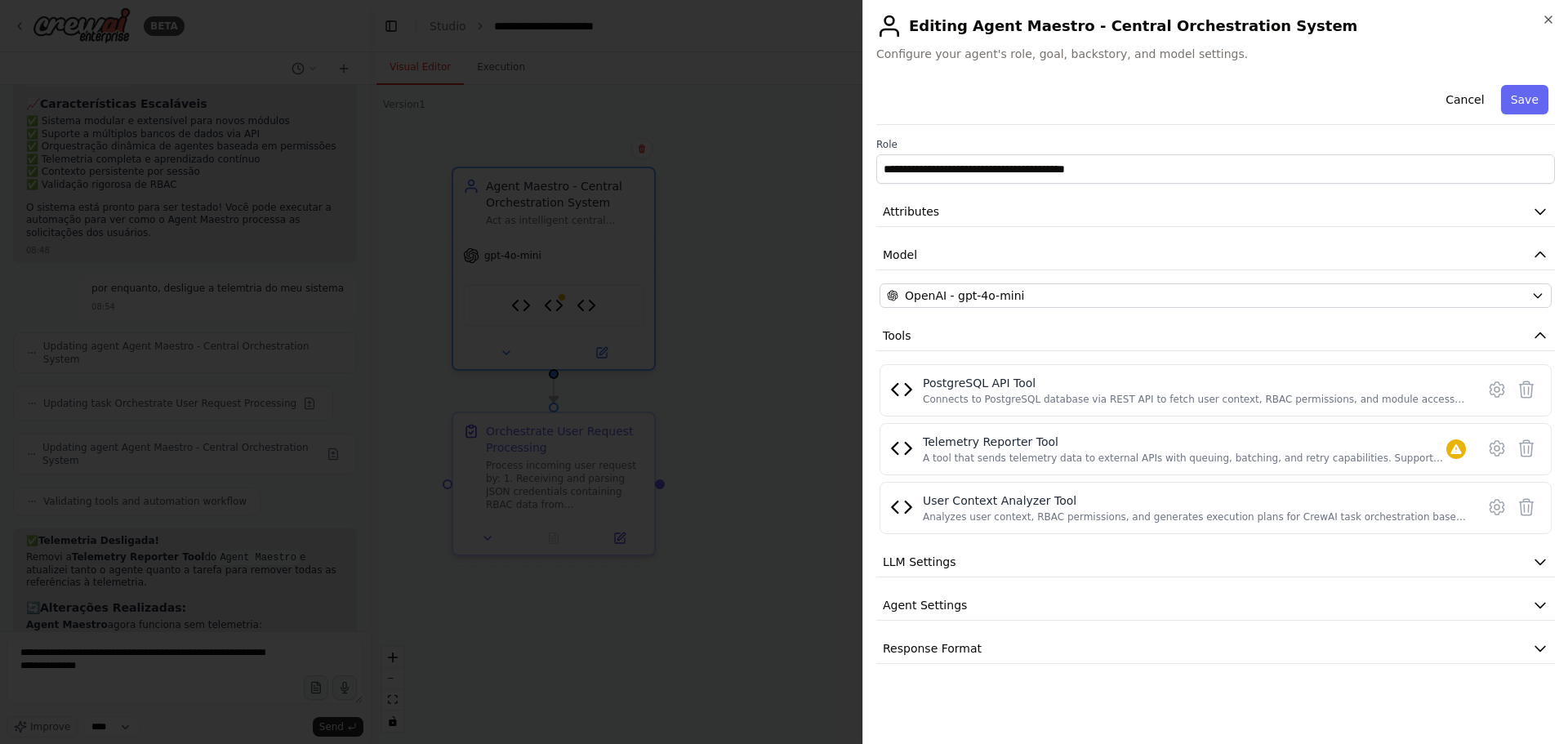
click at [716, 371] on div at bounding box center [784, 372] width 1568 height 744
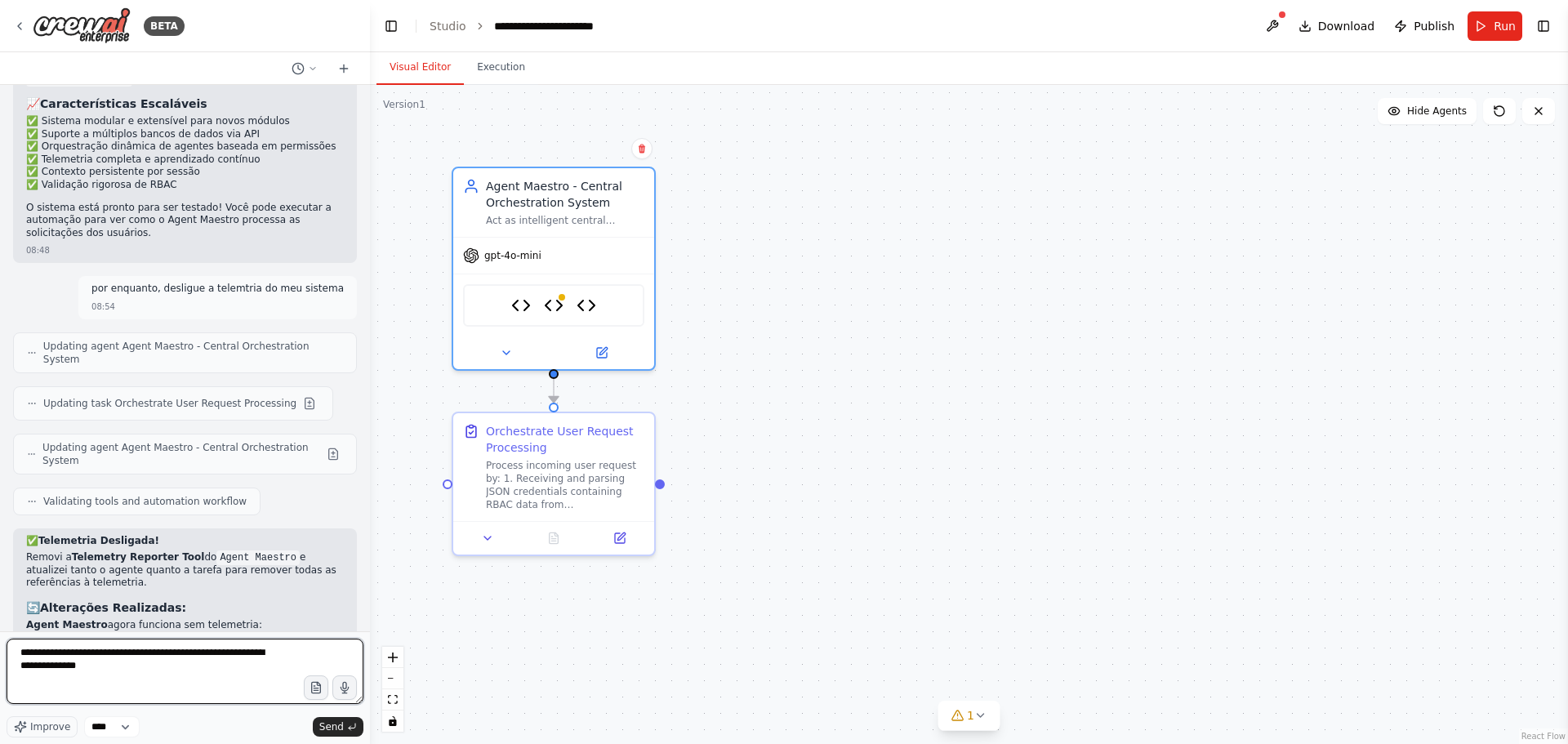
click at [148, 671] on textarea "**********" at bounding box center [185, 672] width 357 height 66
paste textarea "**********"
type textarea "**********"
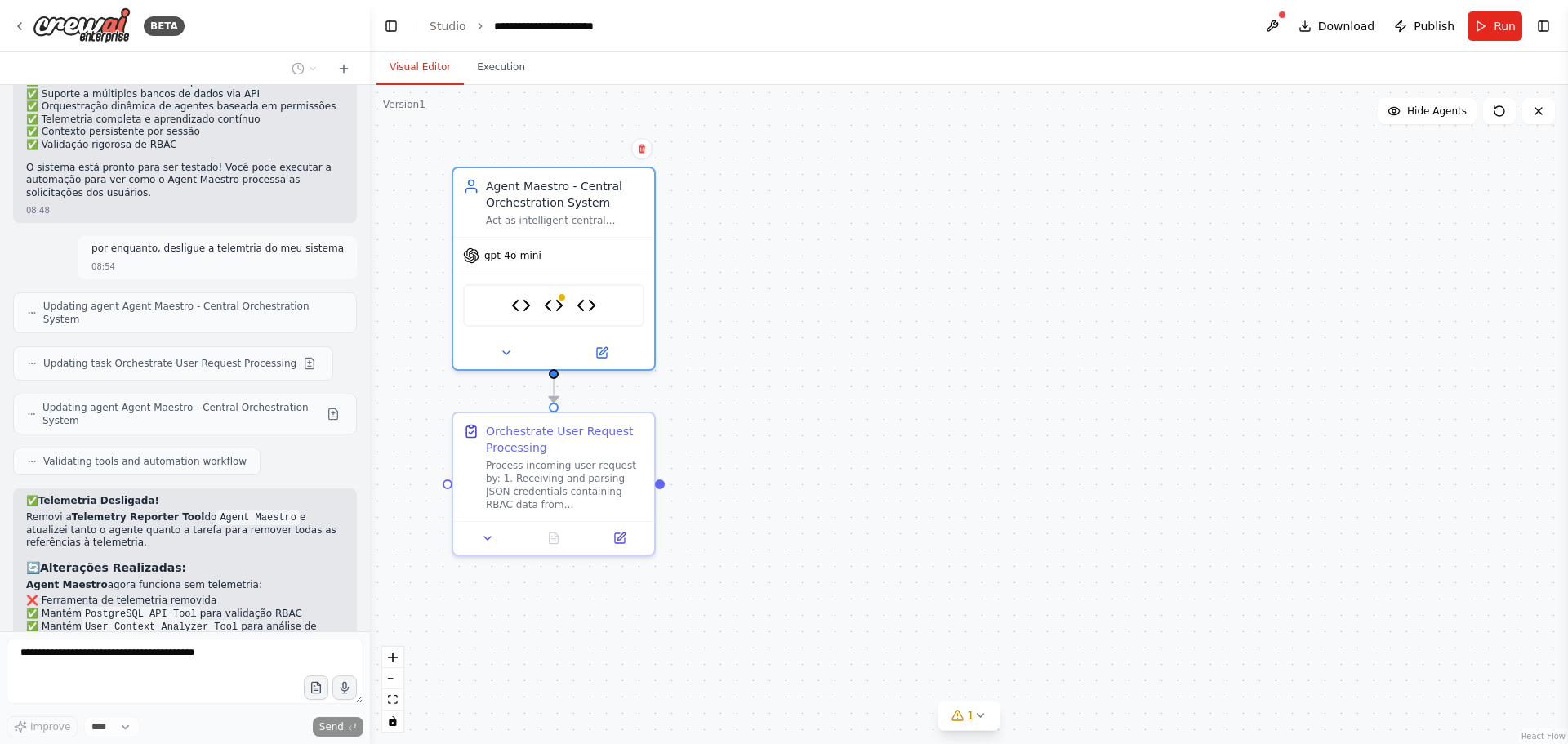
scroll to position [4609, 0]
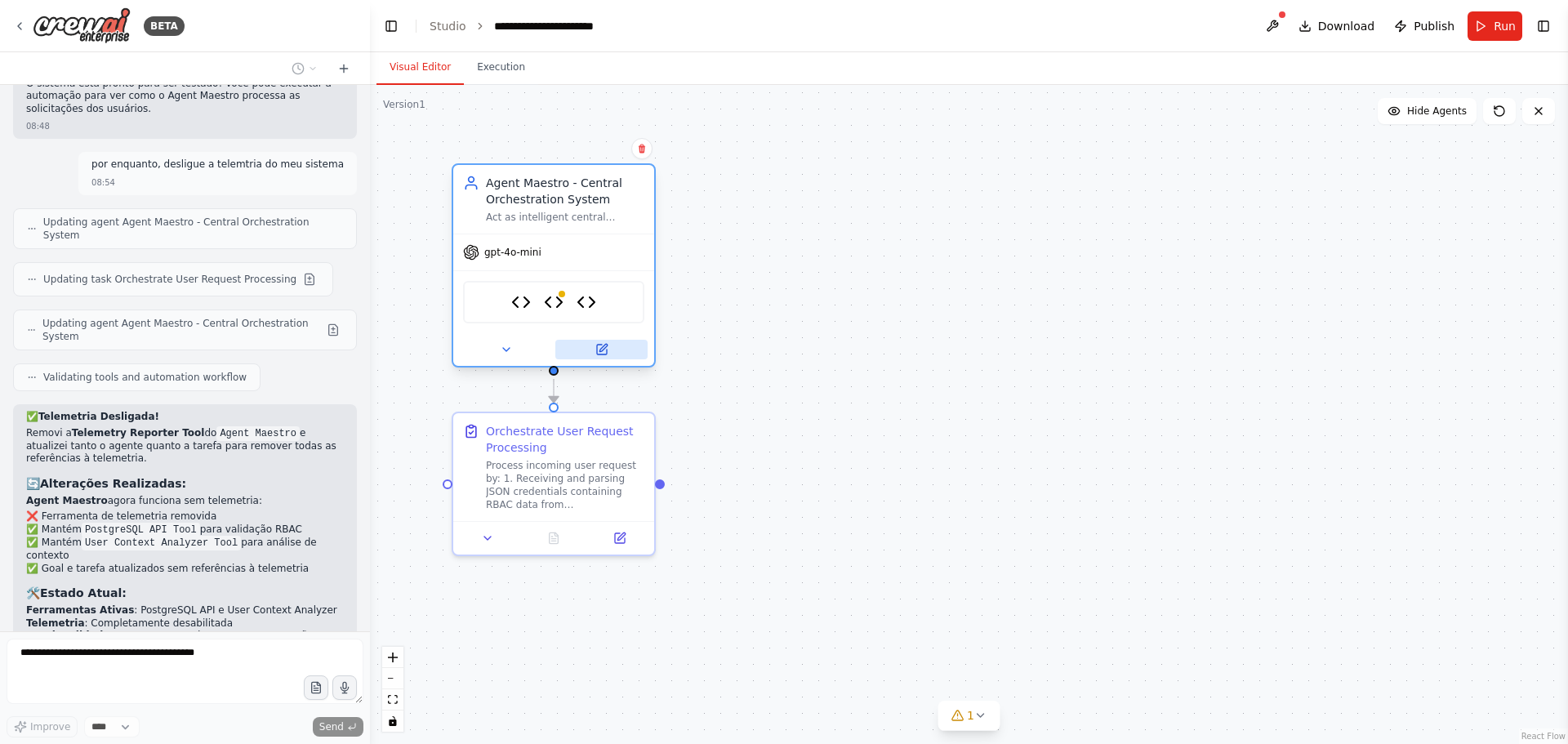
click at [596, 350] on icon at bounding box center [601, 349] width 10 height 10
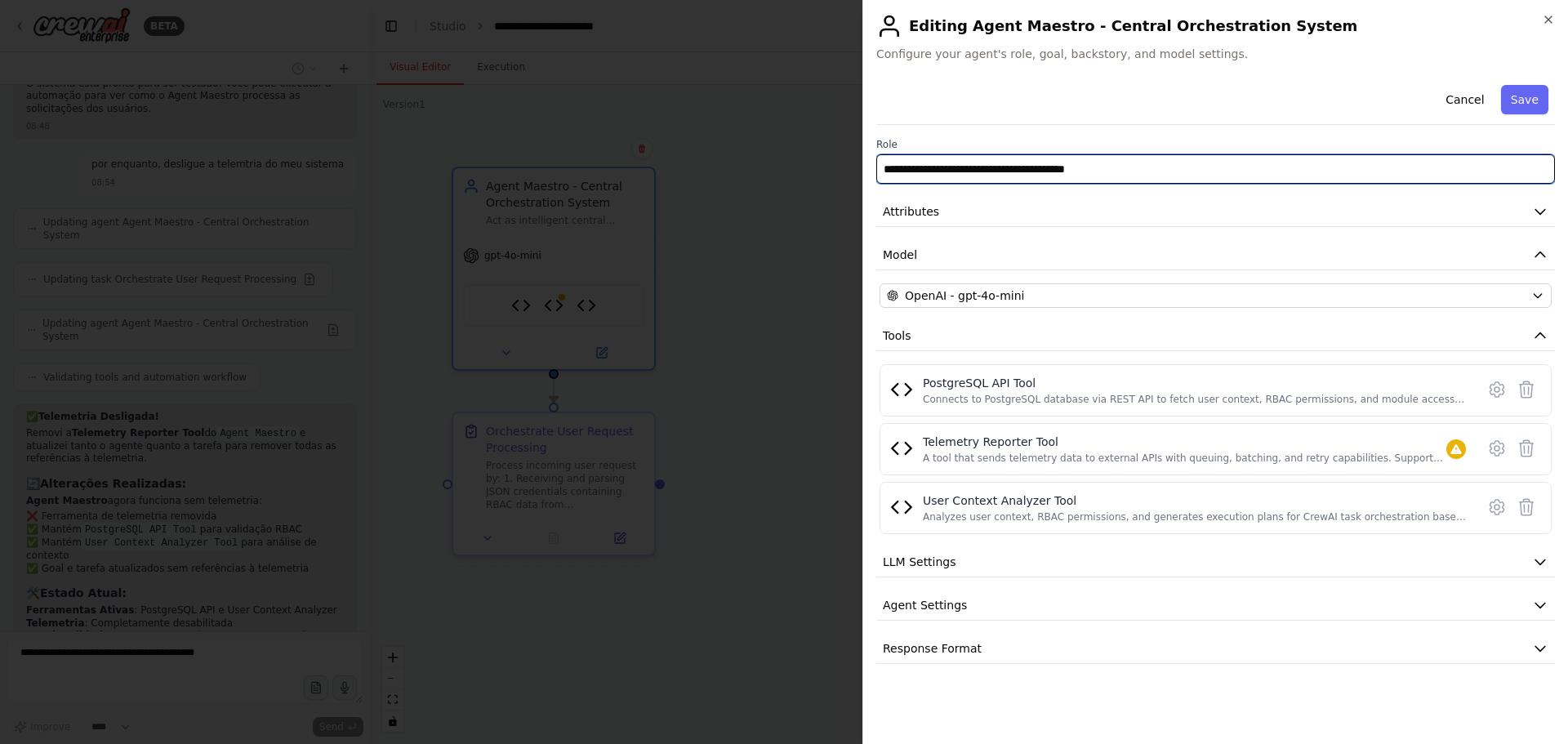
click at [909, 163] on input "**********" at bounding box center [1215, 169] width 679 height 29
click at [885, 169] on input "**********" at bounding box center [1215, 169] width 679 height 29
click at [997, 169] on input "**********" at bounding box center [1215, 169] width 679 height 29
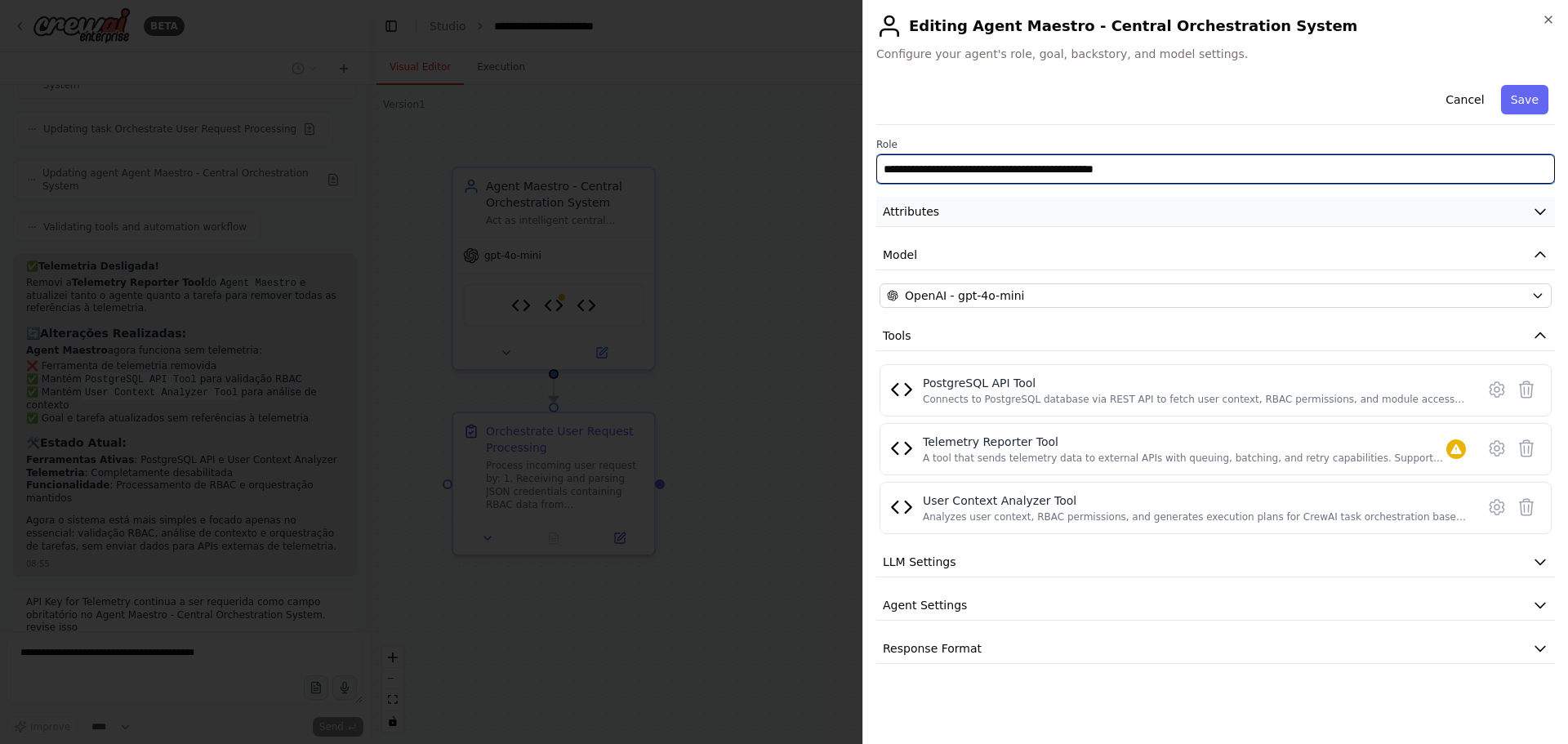
type input "**********"
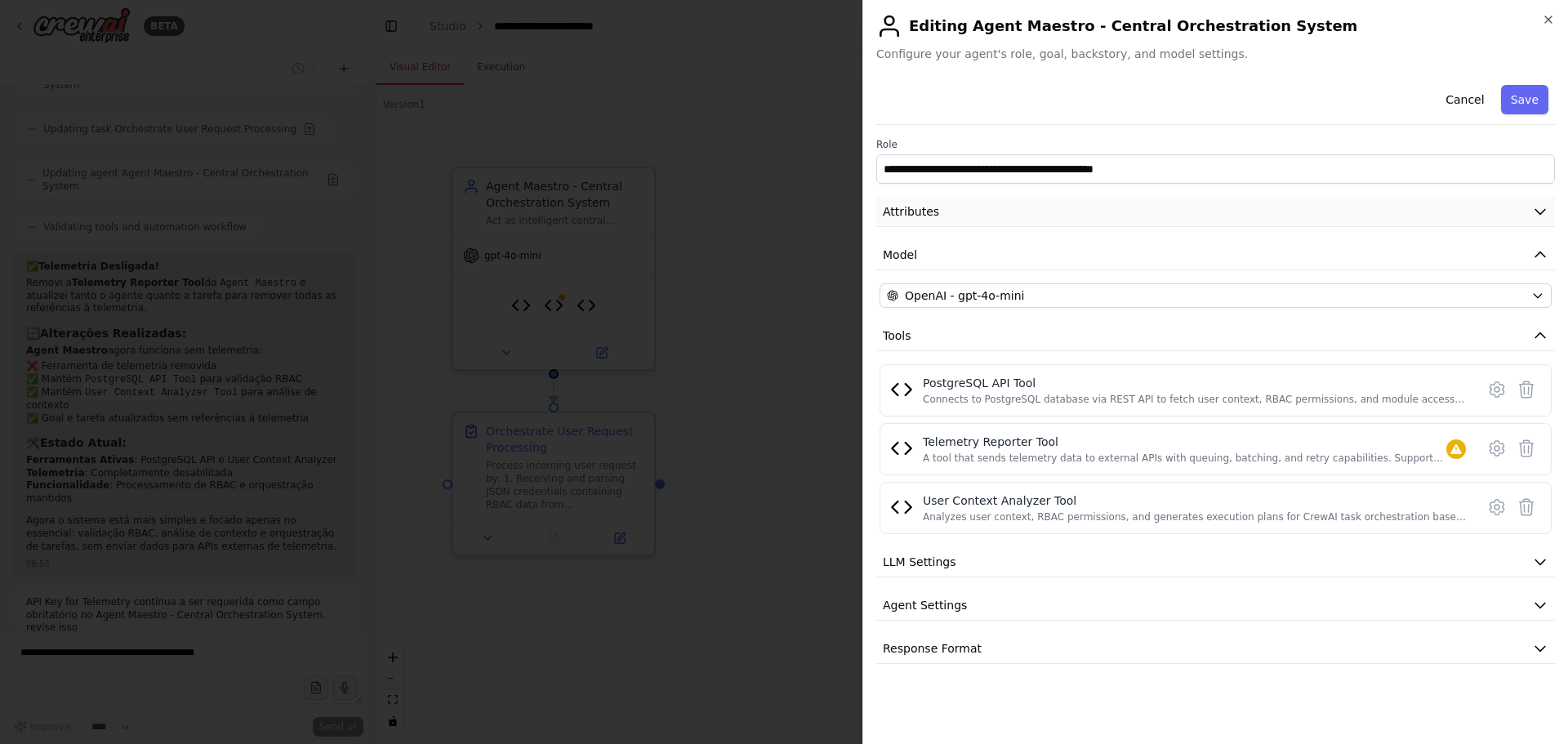
click at [1533, 209] on icon "button" at bounding box center [1540, 211] width 16 height 16
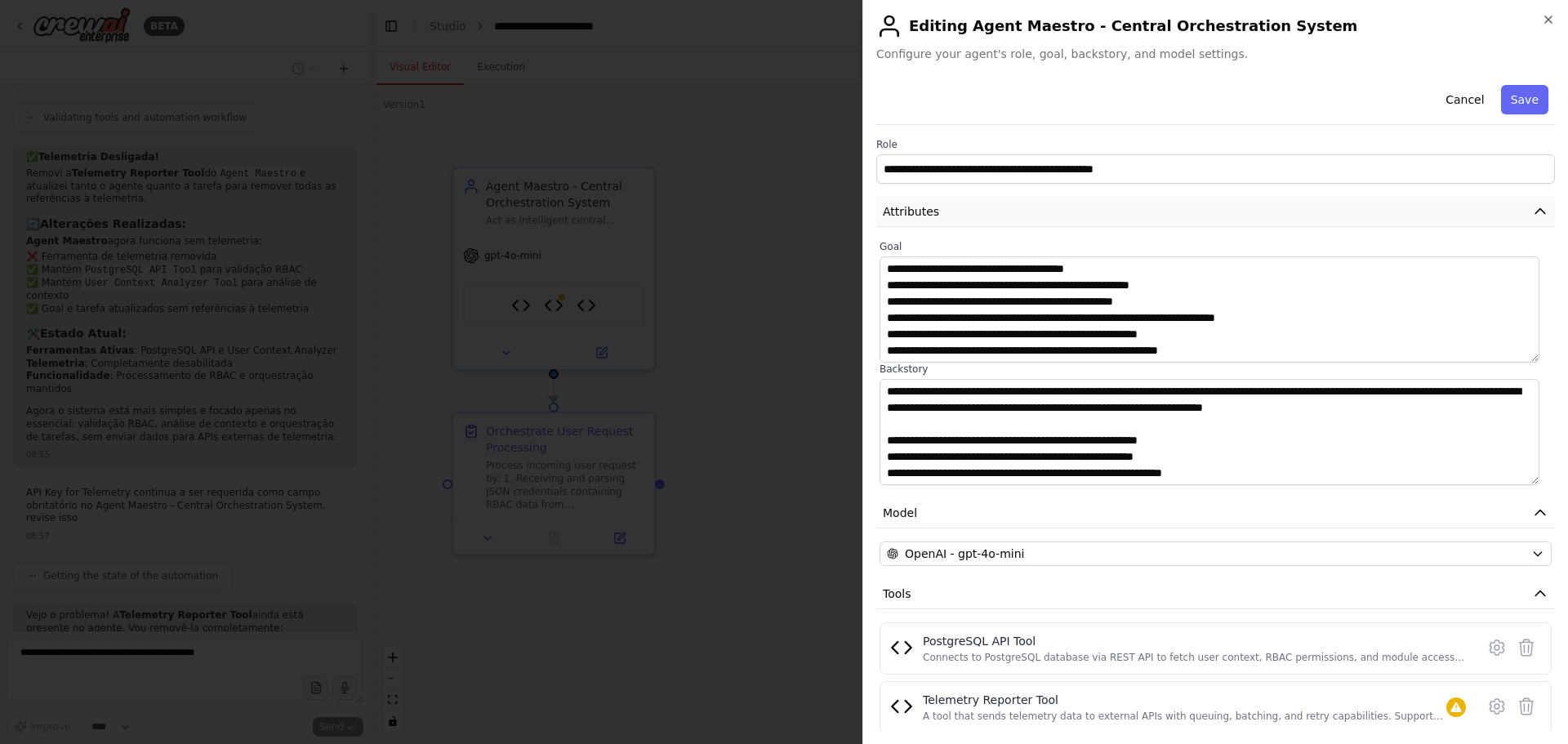
scroll to position [4881, 0]
click at [917, 212] on span "Attributes" at bounding box center [911, 211] width 56 height 16
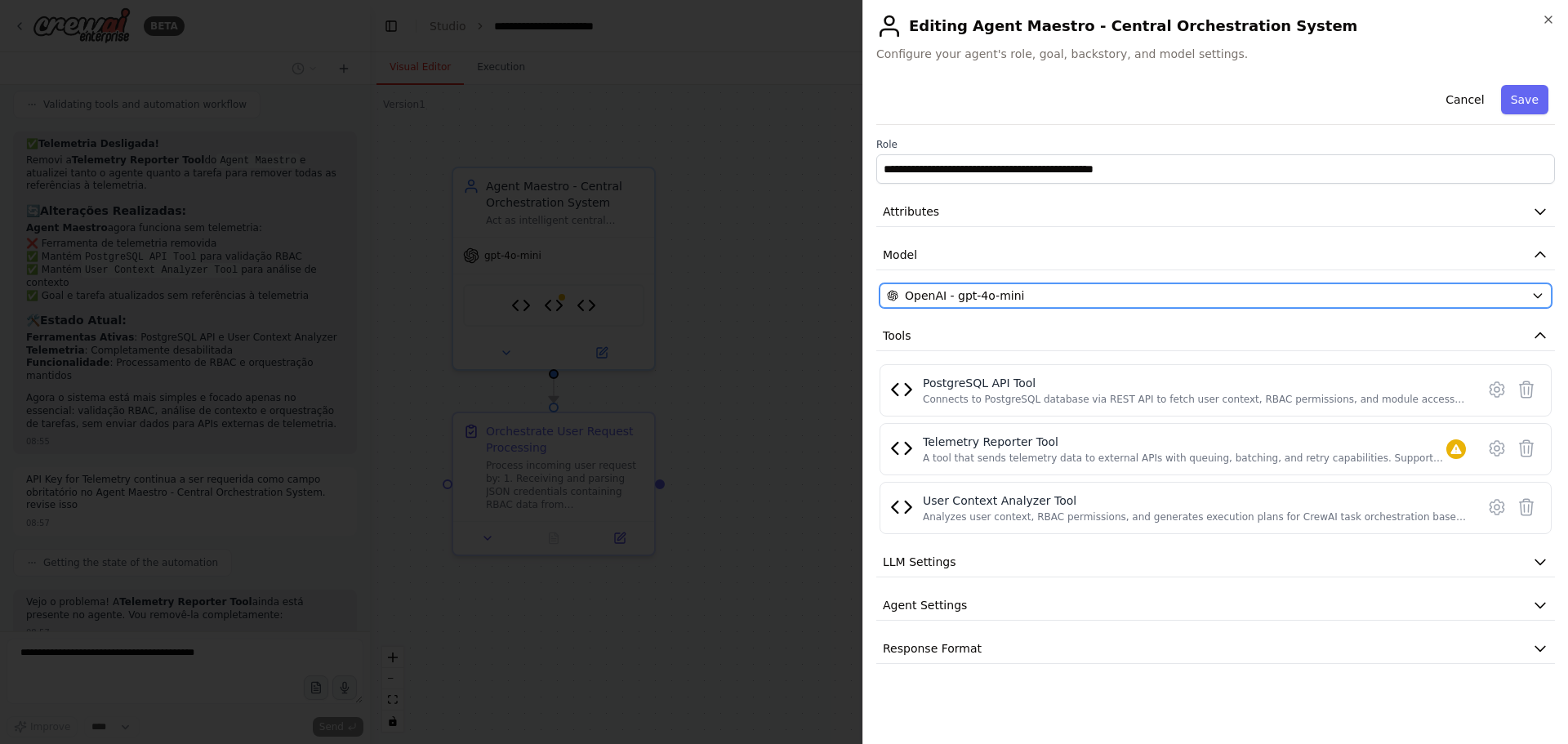
click at [1001, 298] on span "OpenAI - gpt-4o-mini" at bounding box center [964, 295] width 119 height 16
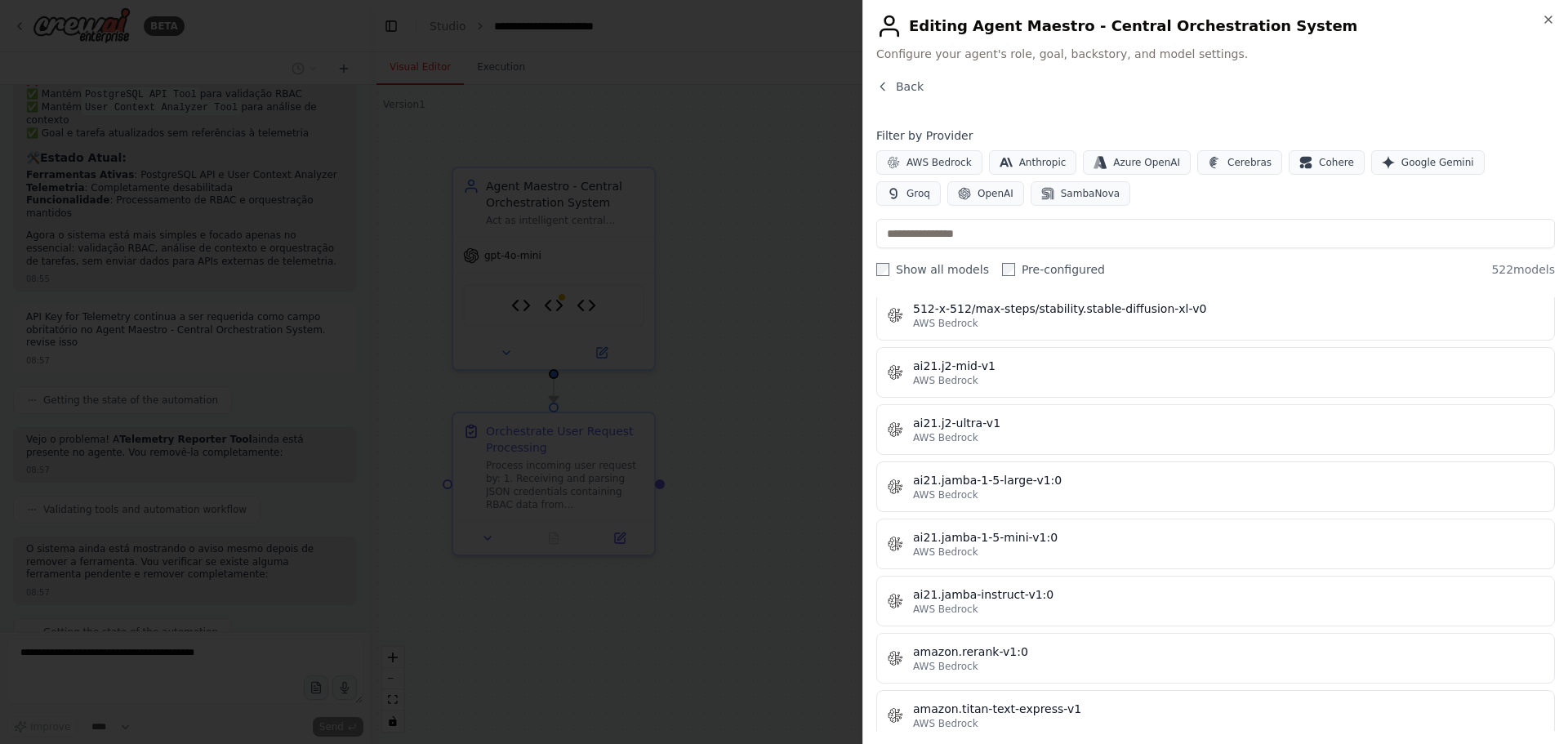
scroll to position [865, 0]
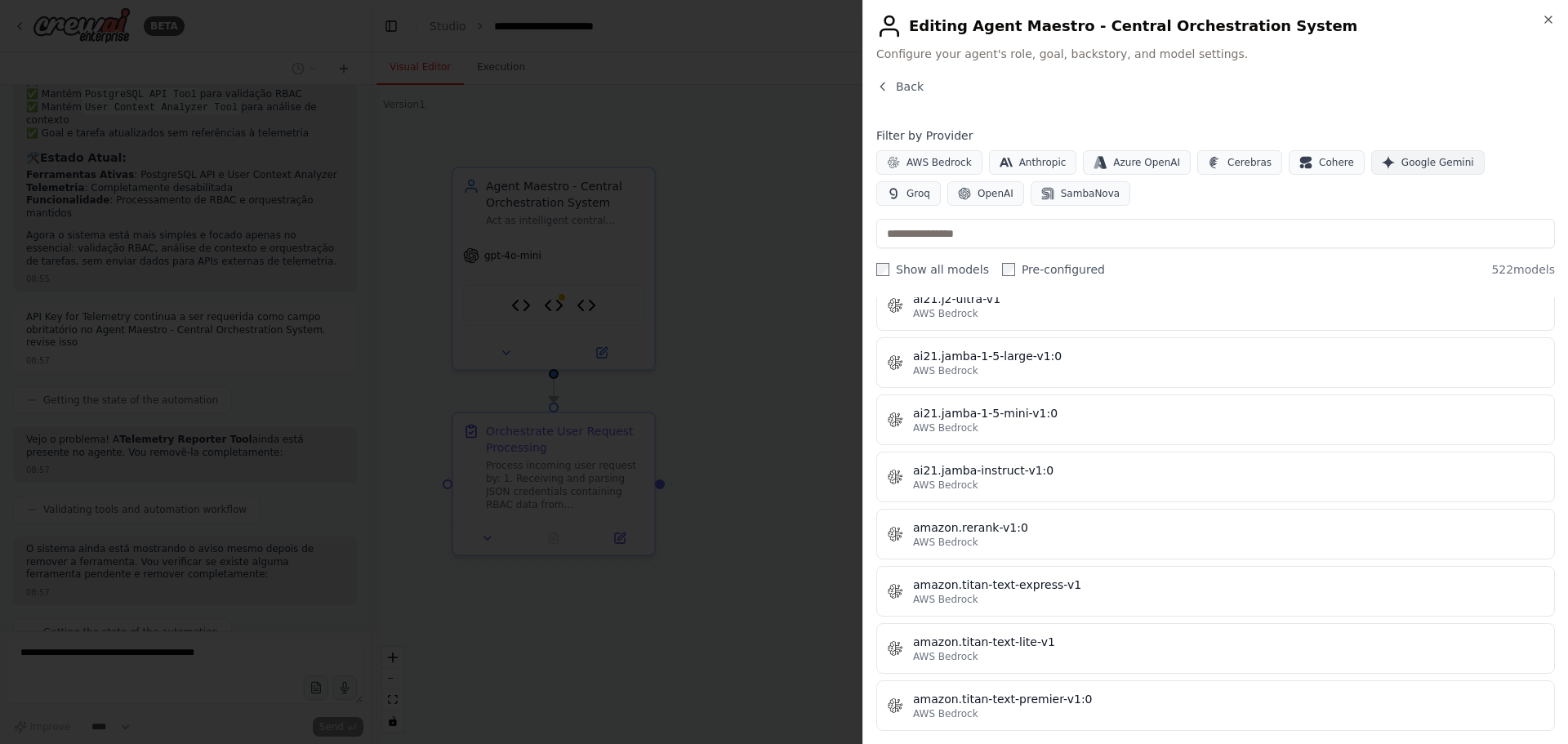
click at [1402, 162] on span "Google Gemini" at bounding box center [1437, 162] width 73 height 14
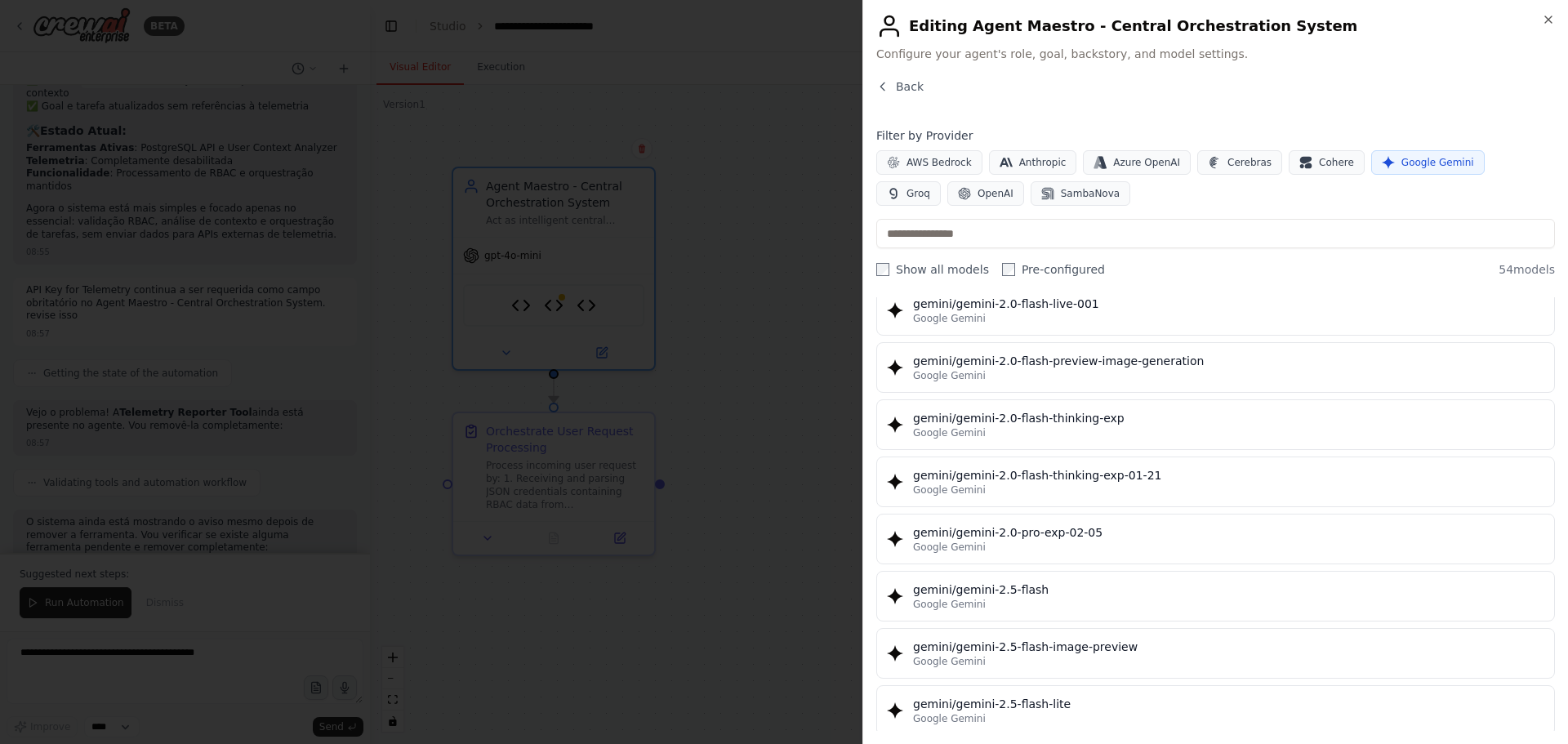
scroll to position [1175, 0]
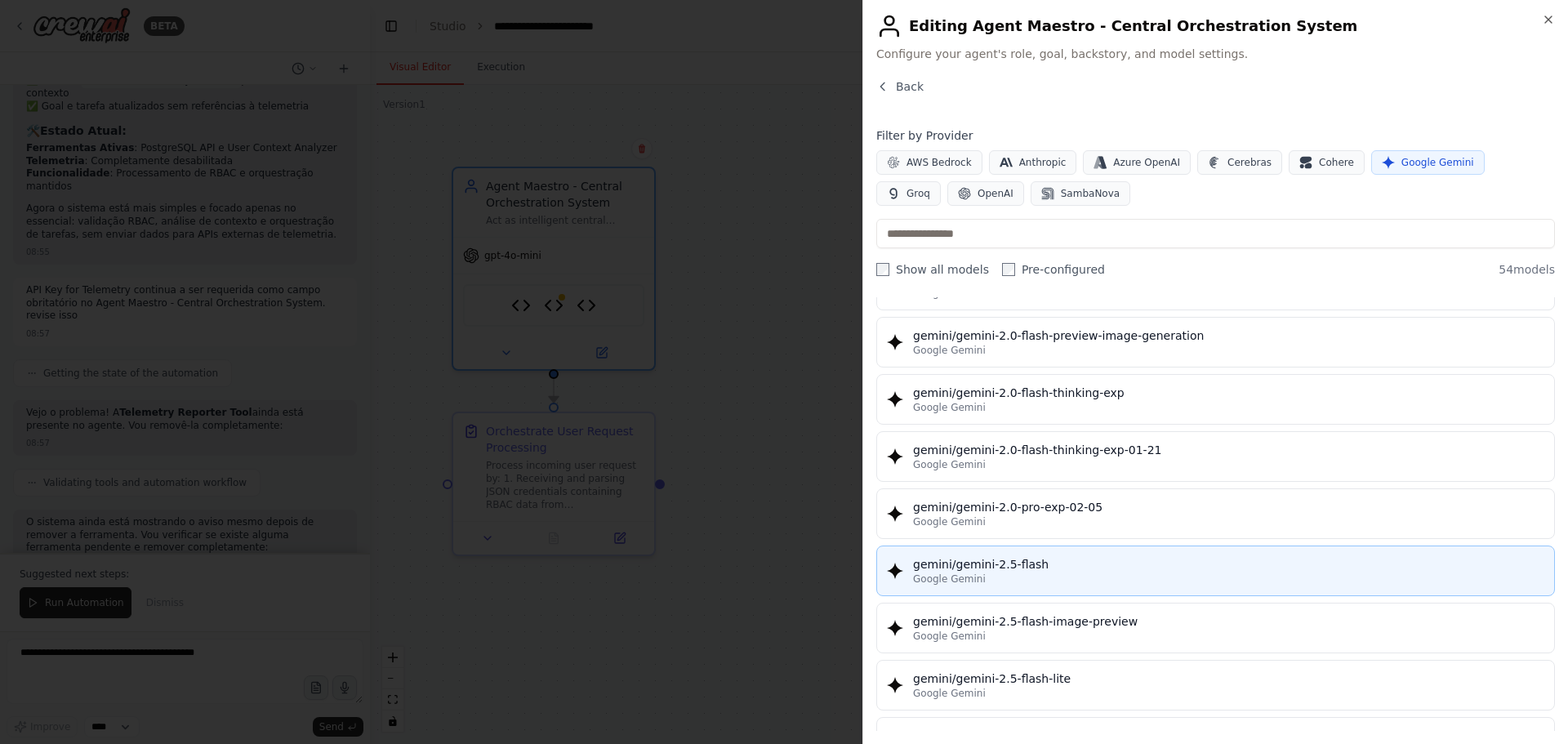
click at [1303, 566] on div "gemini/gemini-2.5-flash" at bounding box center [1228, 563] width 631 height 16
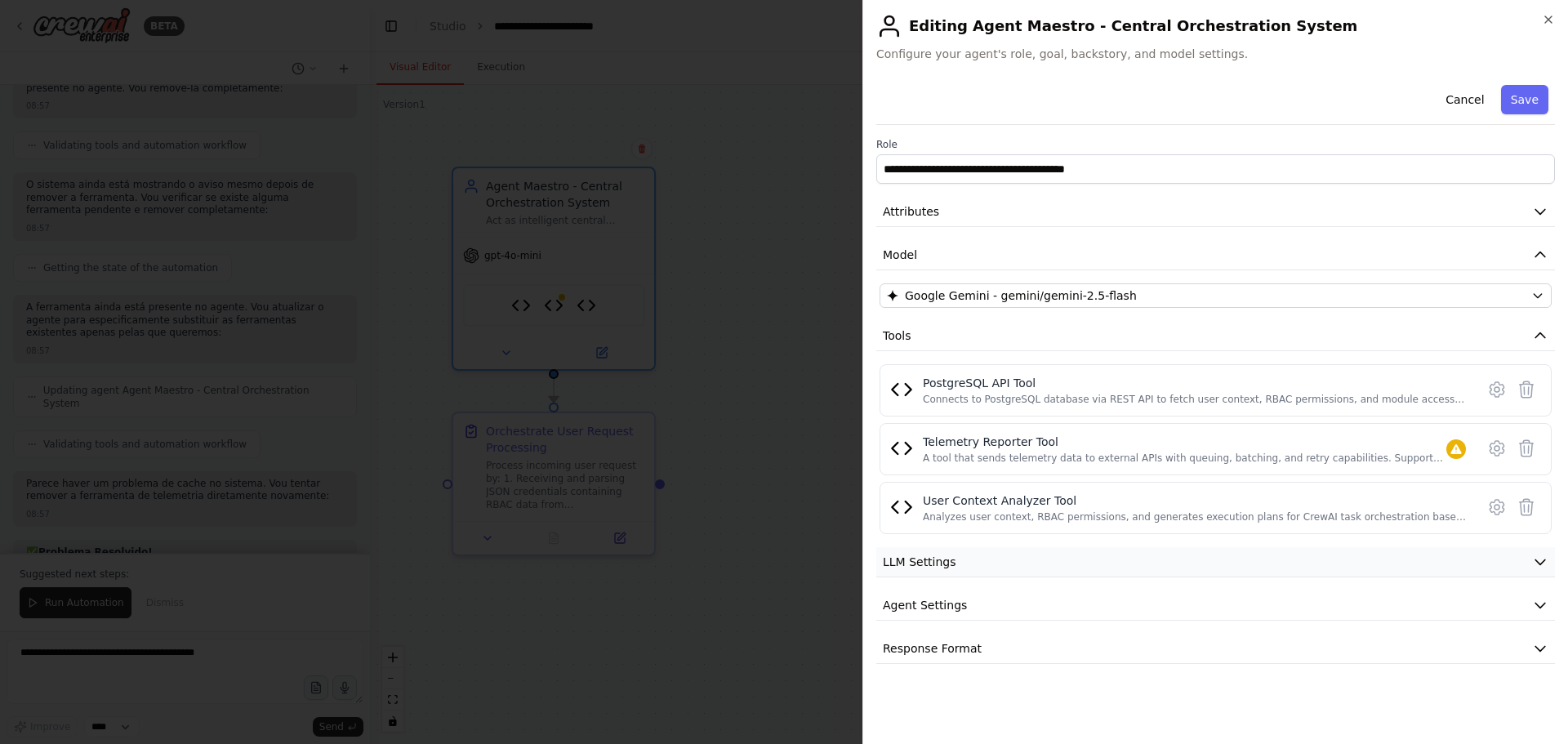
scroll to position [5424, 0]
click at [1081, 567] on button "LLM Settings" at bounding box center [1215, 561] width 679 height 30
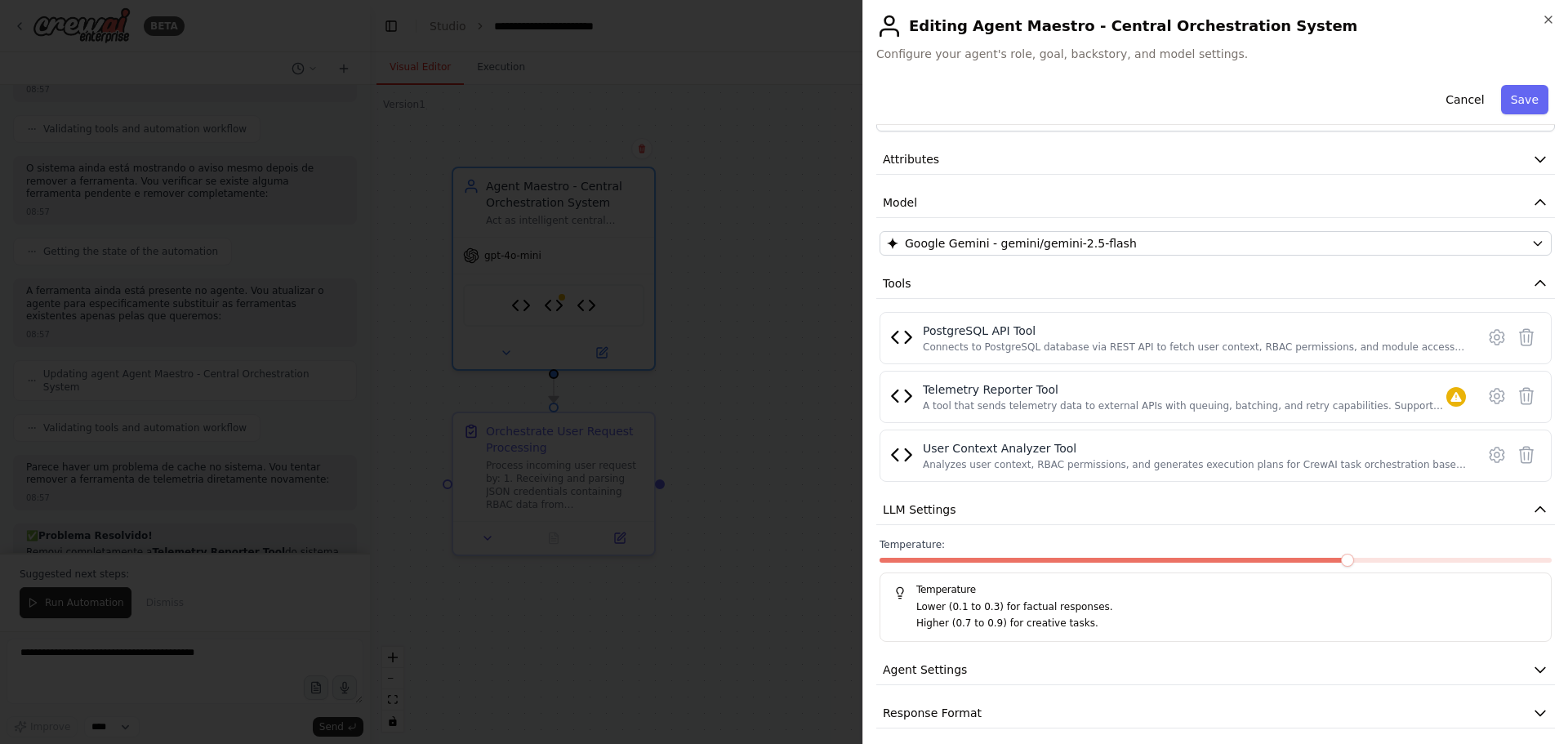
scroll to position [63, 0]
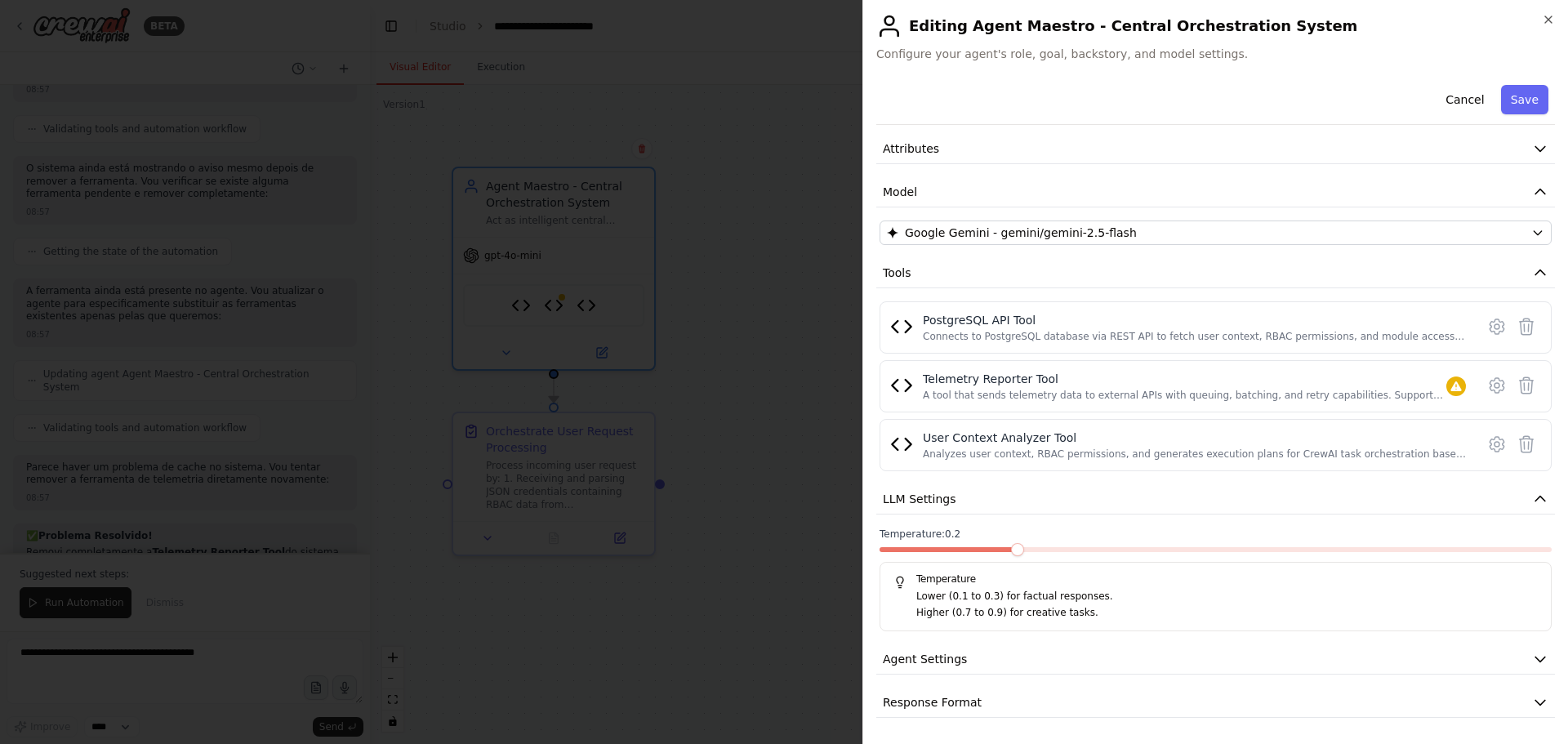
click at [1014, 551] on span at bounding box center [946, 549] width 134 height 5
click at [1083, 551] on span at bounding box center [1215, 549] width 672 height 5
click at [944, 665] on span "Agent Settings" at bounding box center [924, 658] width 84 height 16
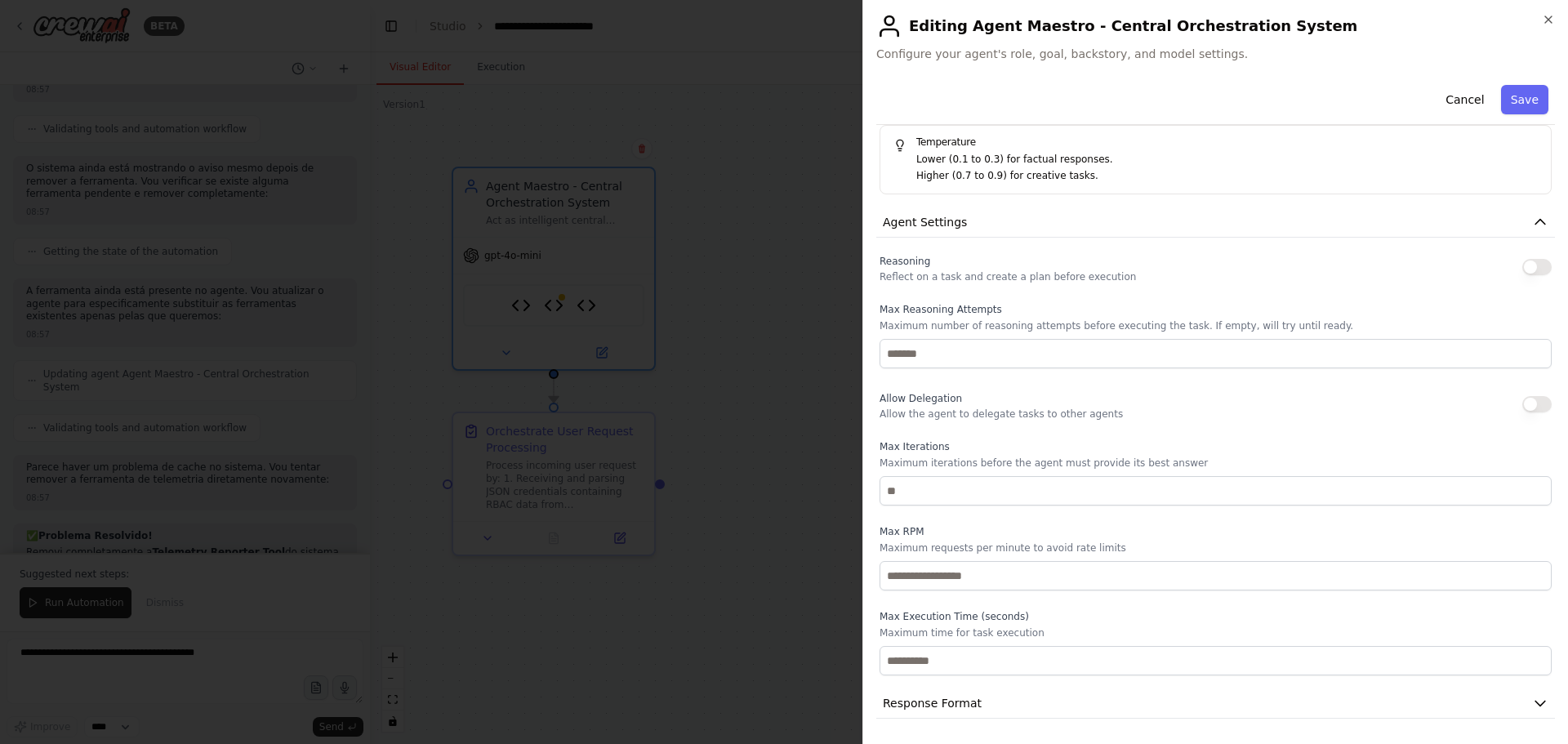
scroll to position [501, 0]
click at [1562, 537] on div "**********" at bounding box center [1215, 372] width 706 height 744
click at [942, 223] on span "Agent Settings" at bounding box center [924, 220] width 84 height 16
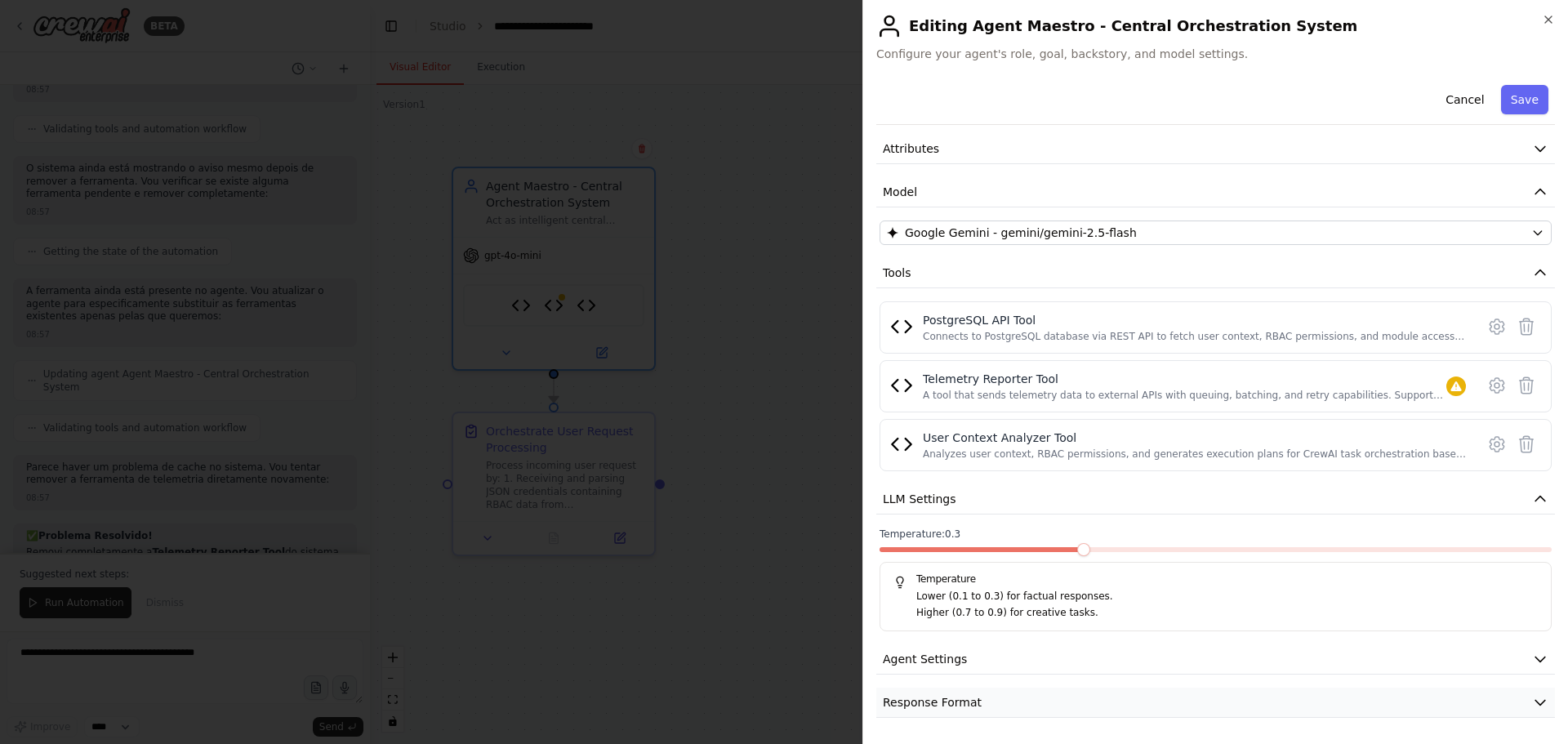
click at [930, 698] on span "Response Format" at bounding box center [932, 701] width 99 height 16
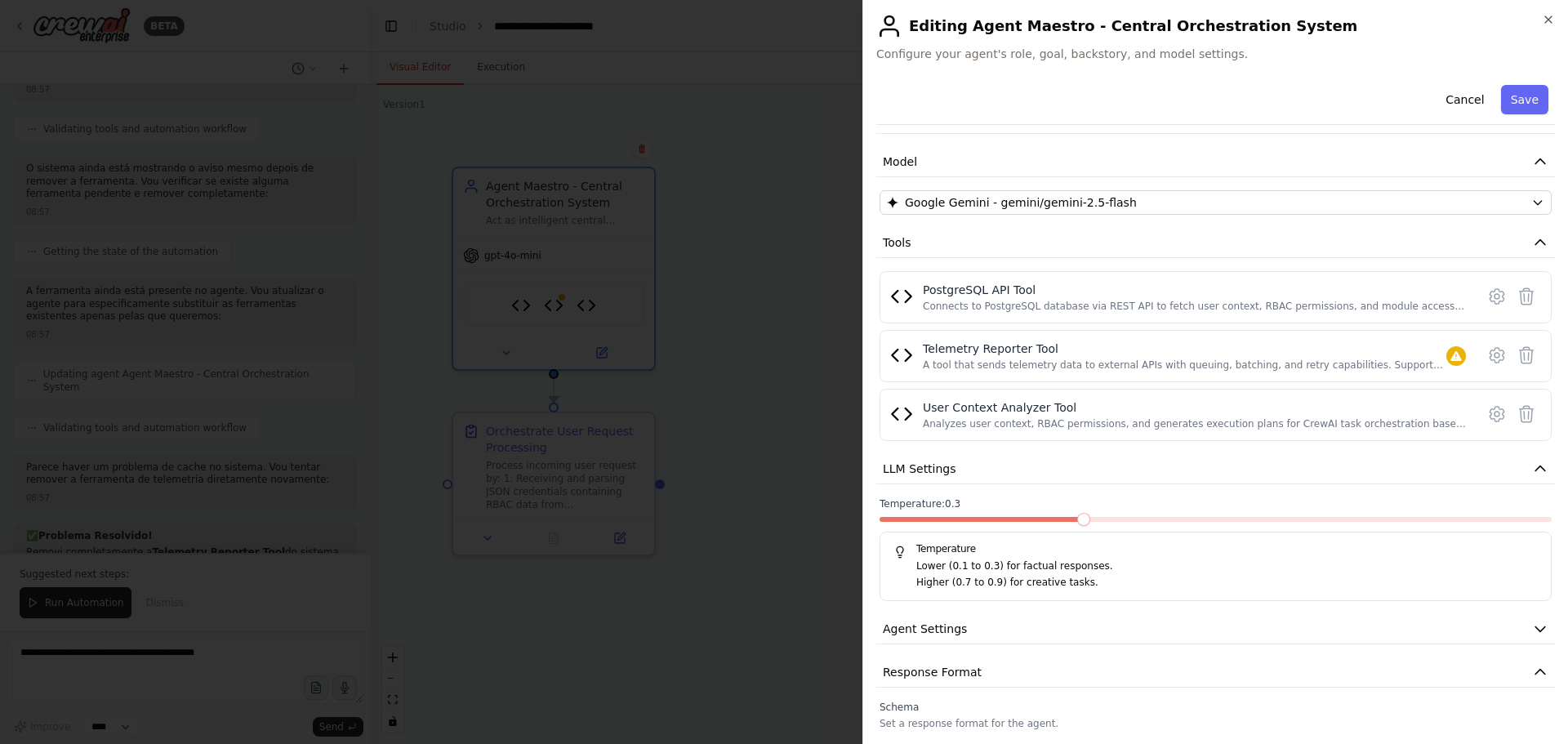
scroll to position [139, 0]
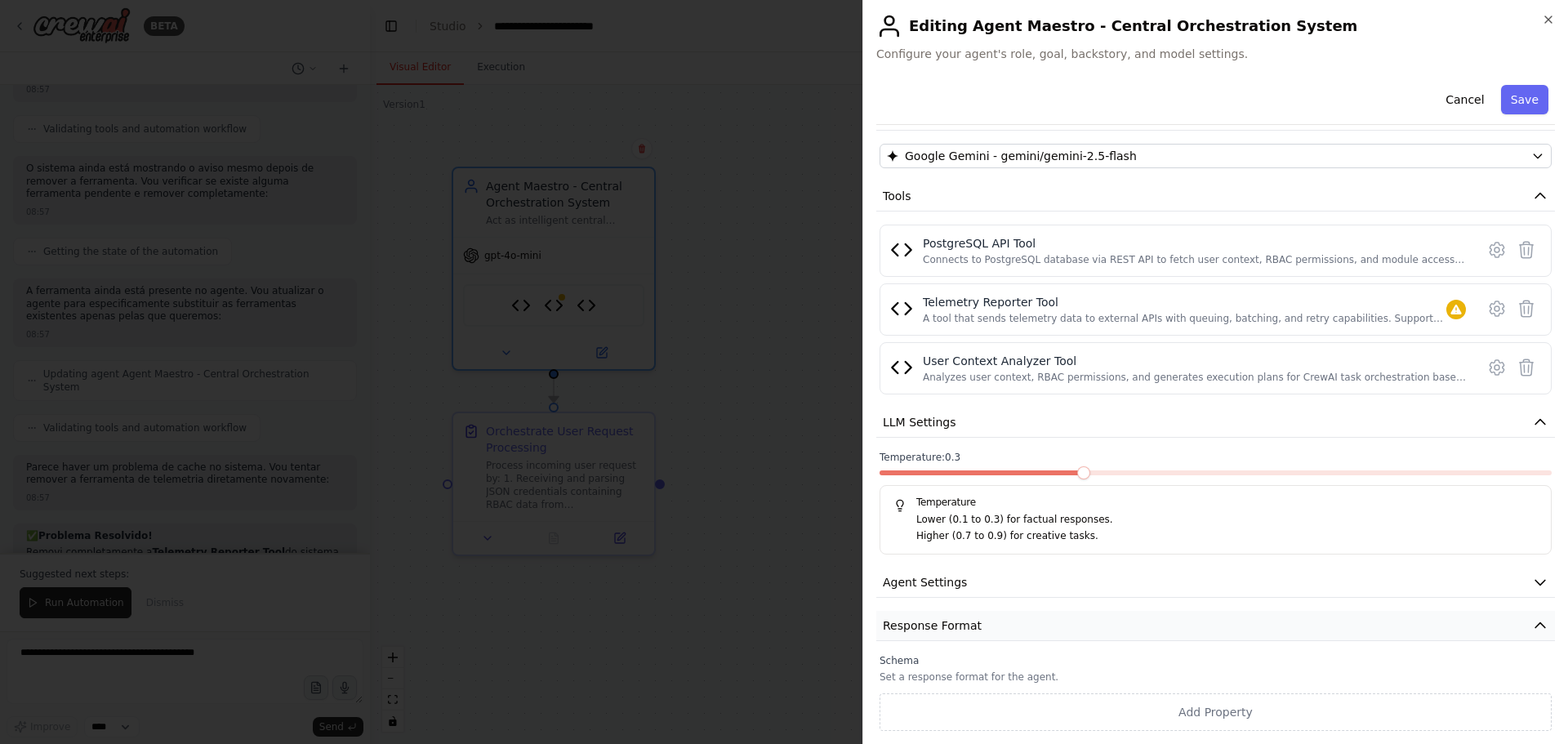
click at [991, 623] on button "Response Format" at bounding box center [1215, 625] width 679 height 30
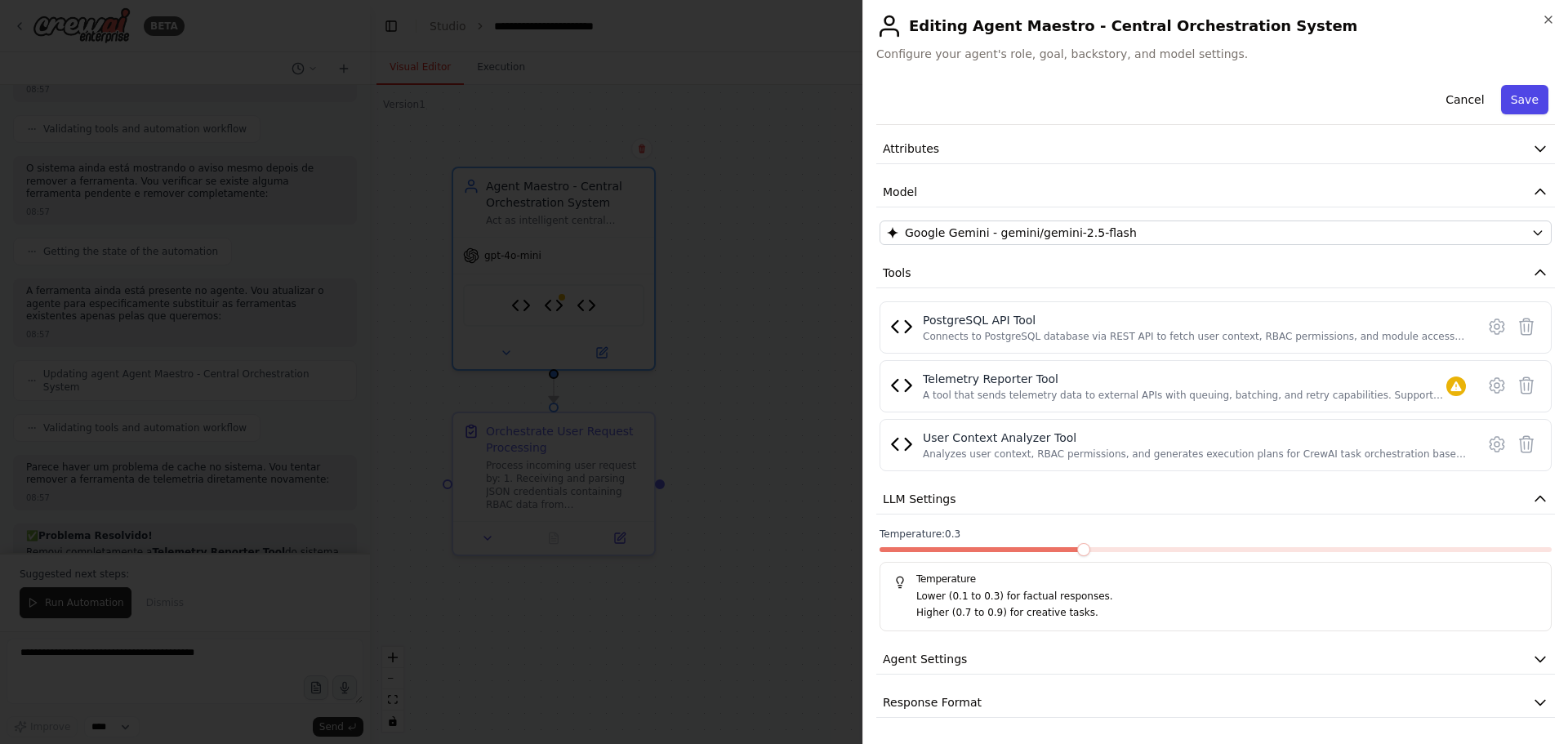
click at [1519, 104] on button "Save" at bounding box center [1524, 100] width 47 height 29
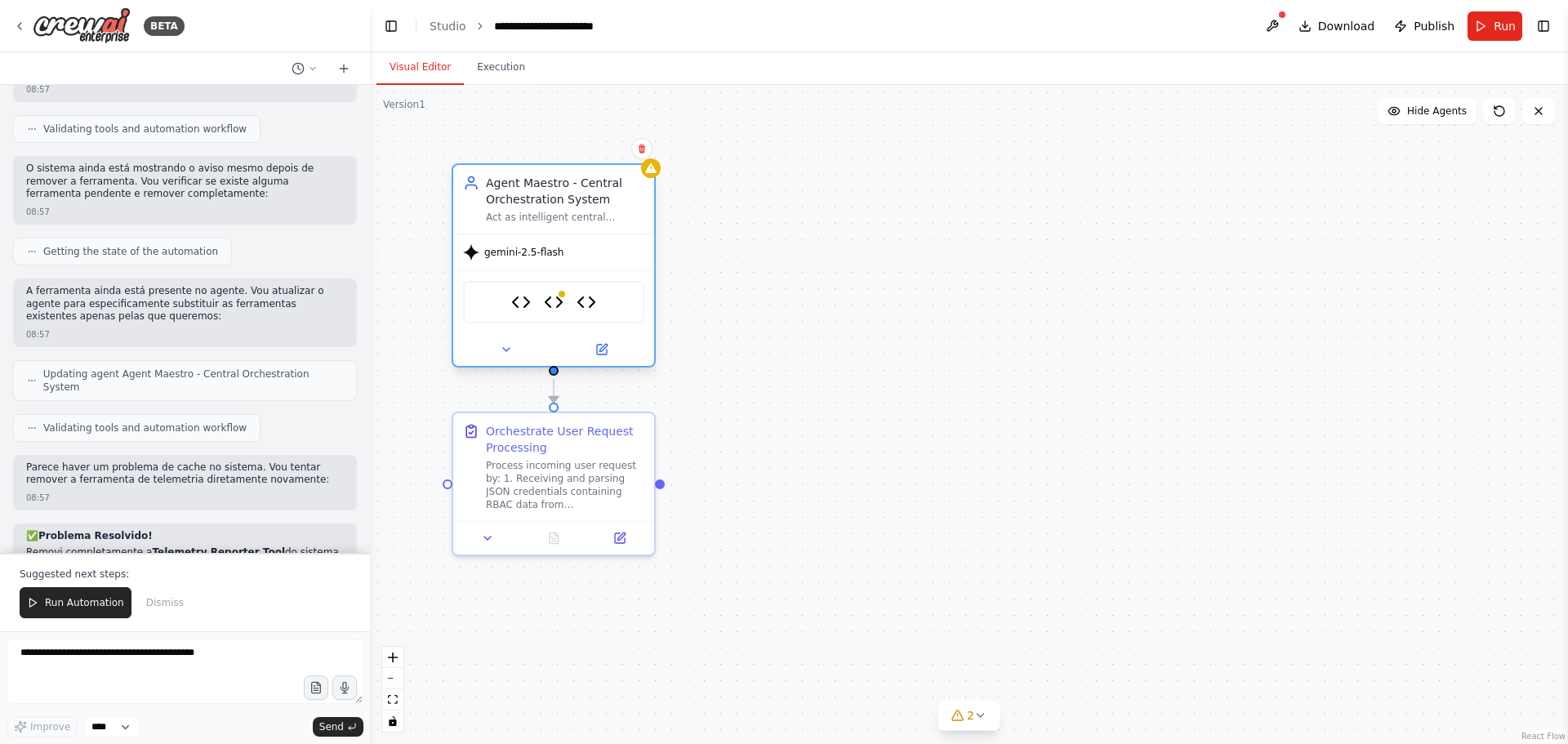
click at [542, 255] on span "gemini-2.5-flash" at bounding box center [524, 252] width 79 height 14
click at [593, 350] on button at bounding box center [600, 349] width 92 height 19
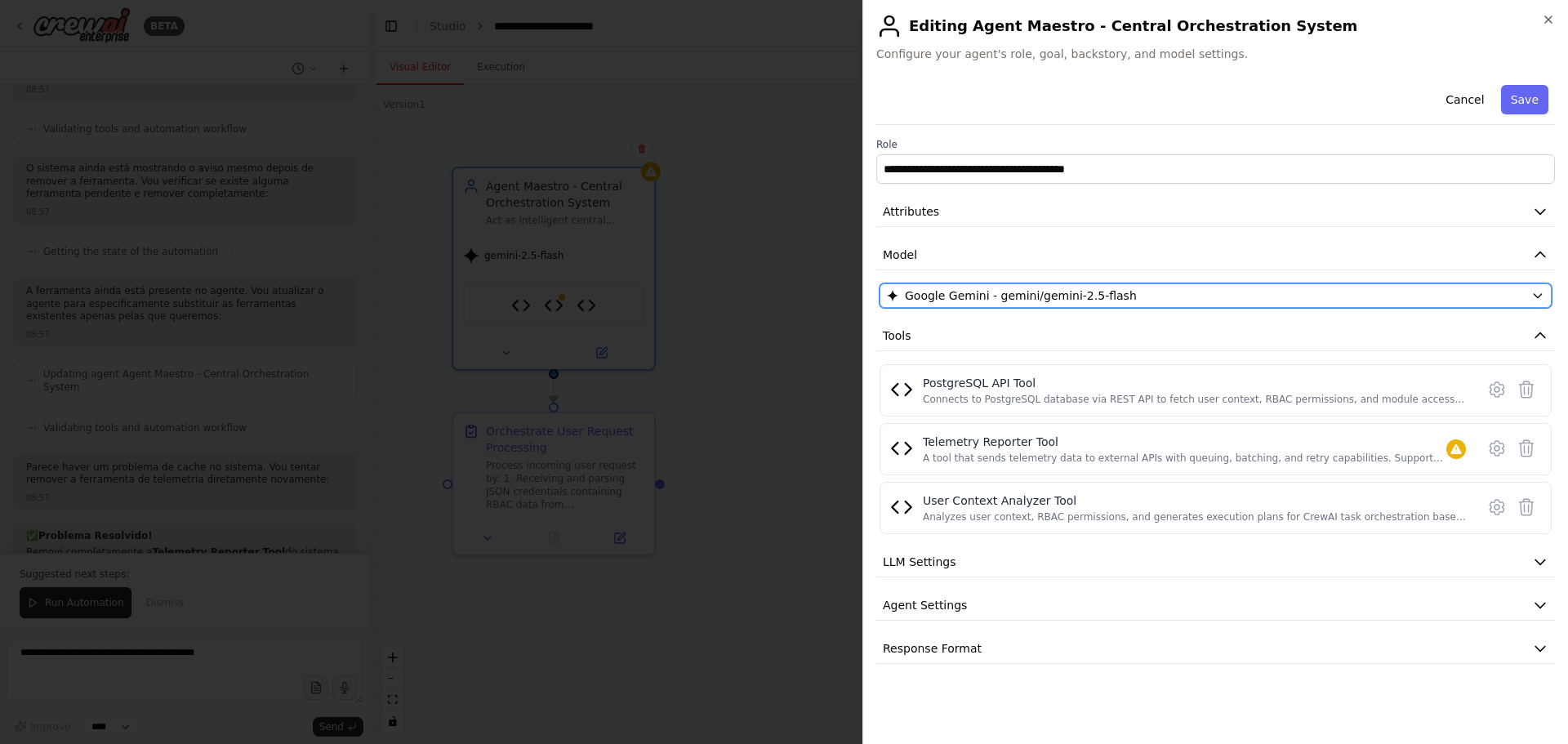
click at [1063, 293] on span "Google Gemini - gemini/gemini-2.5-flash" at bounding box center [1021, 295] width 232 height 16
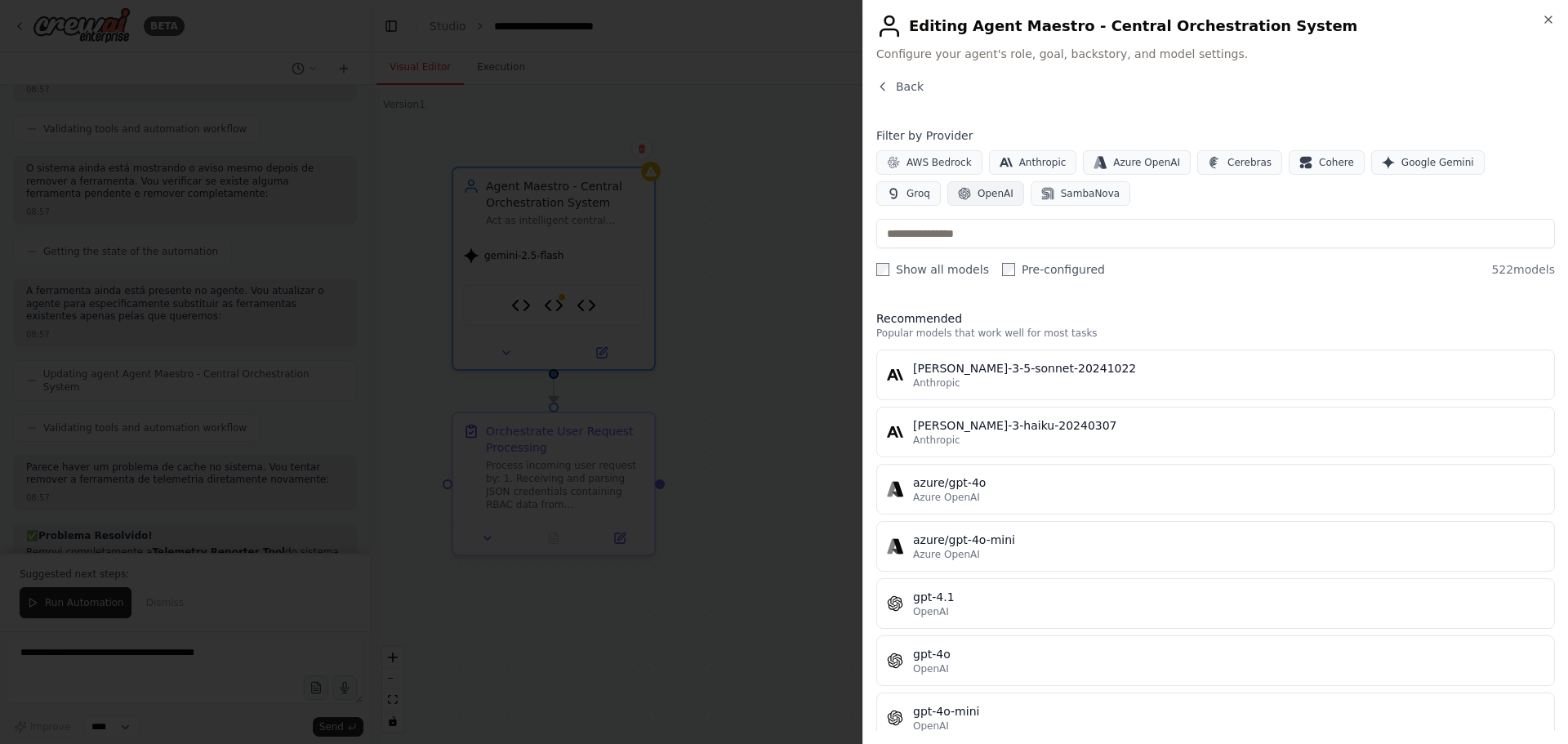
click at [977, 190] on span "OpenAI" at bounding box center [995, 193] width 36 height 14
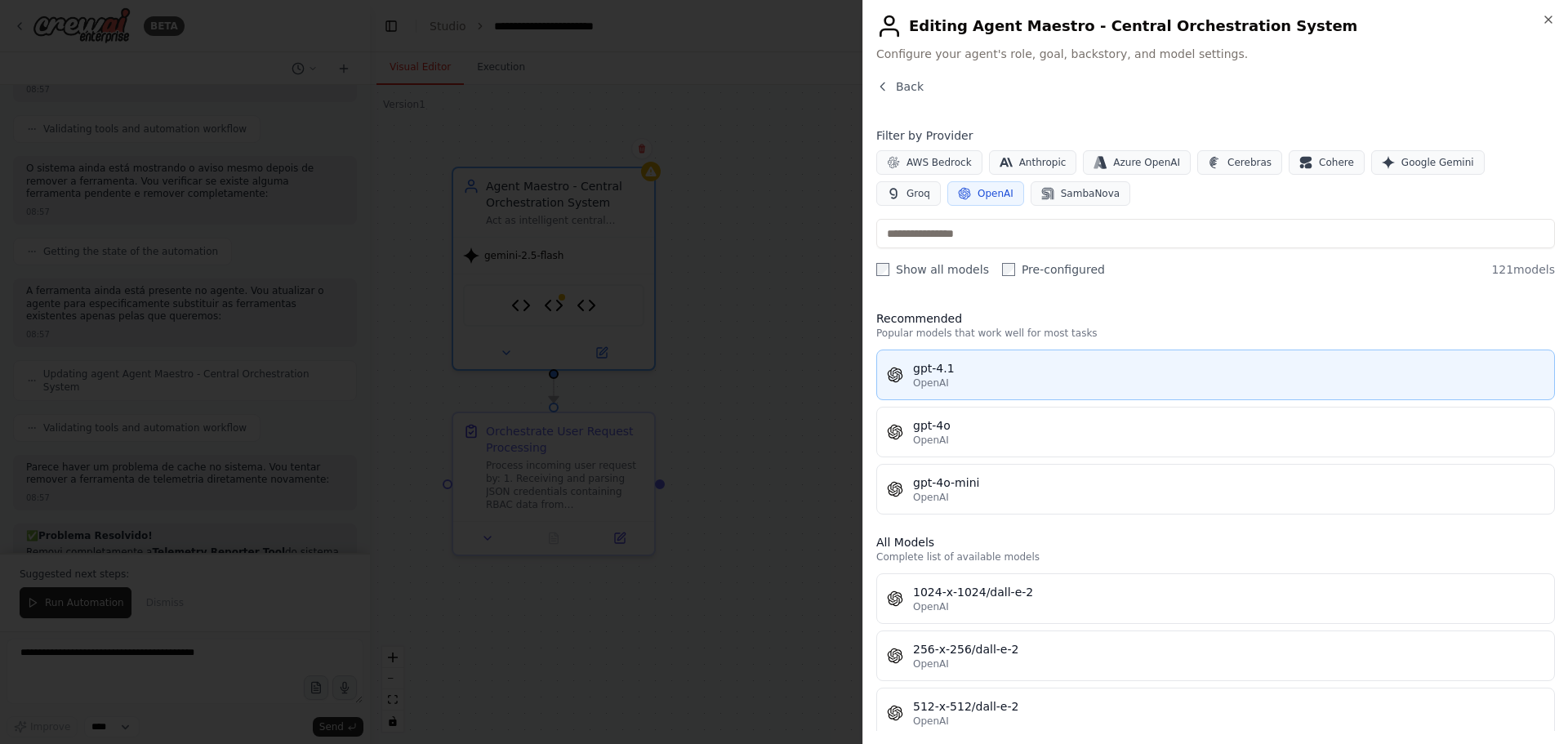
click at [958, 376] on div "gpt-4.1" at bounding box center [1228, 368] width 631 height 16
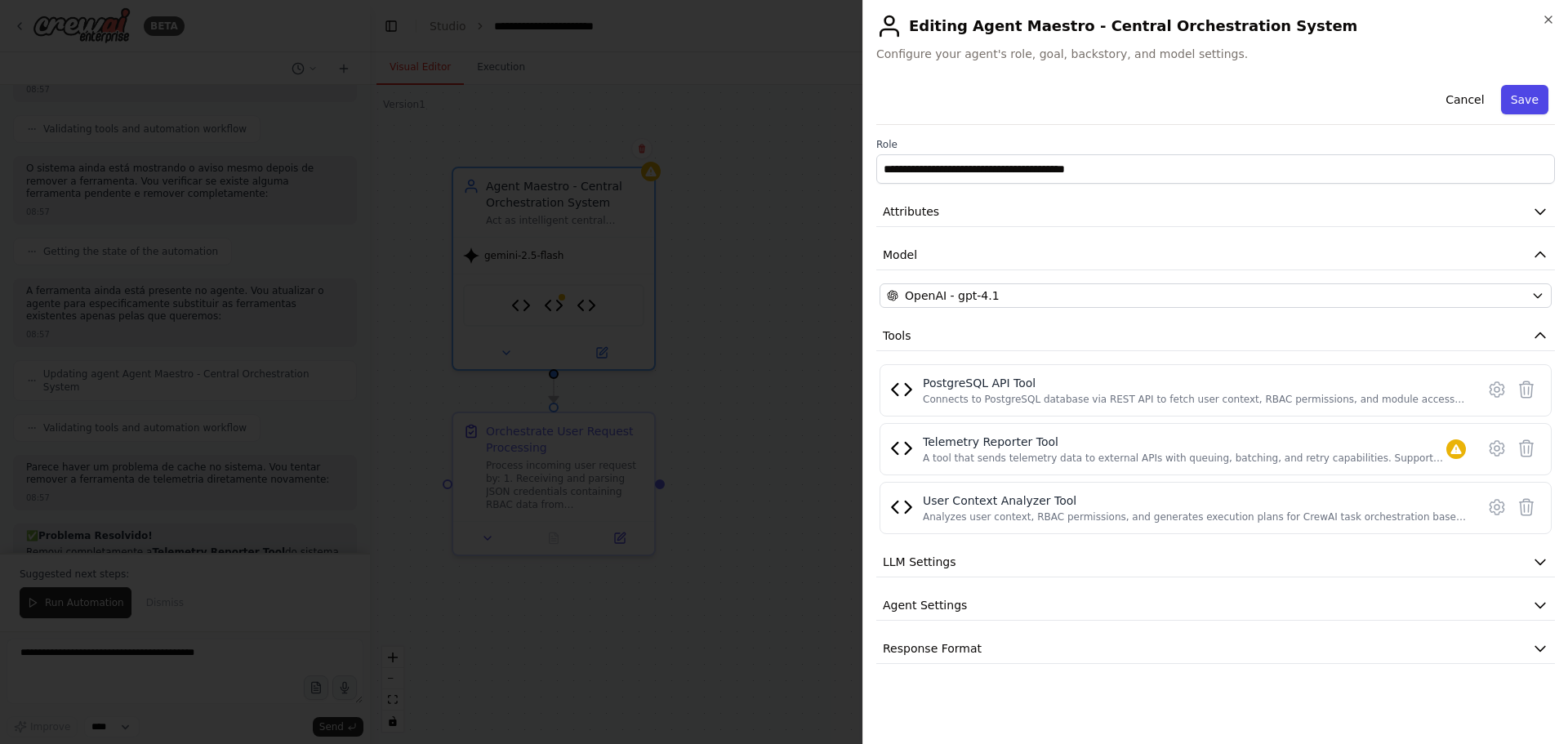
click at [1529, 105] on button "Save" at bounding box center [1524, 100] width 47 height 29
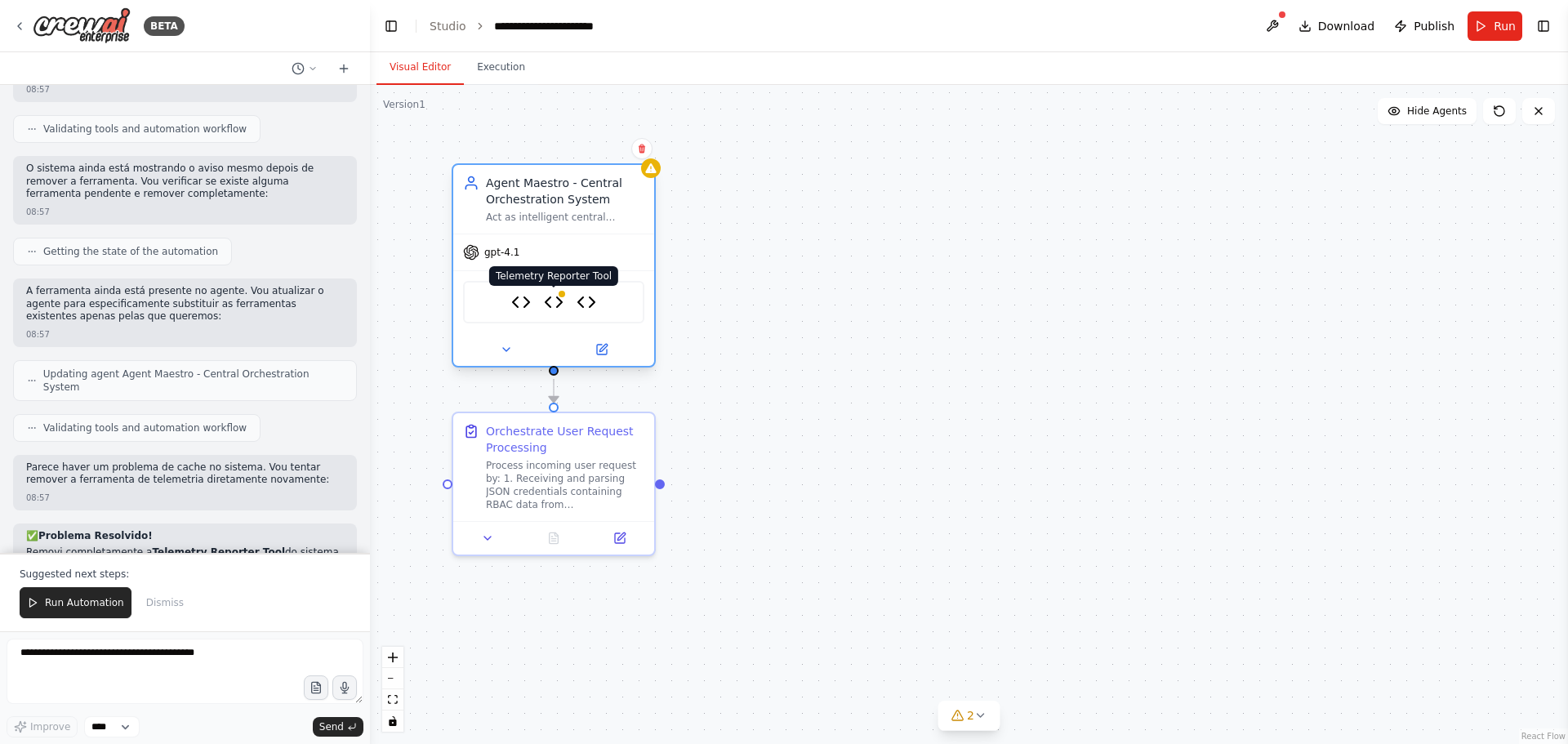
click at [558, 302] on img at bounding box center [554, 301] width 19 height 19
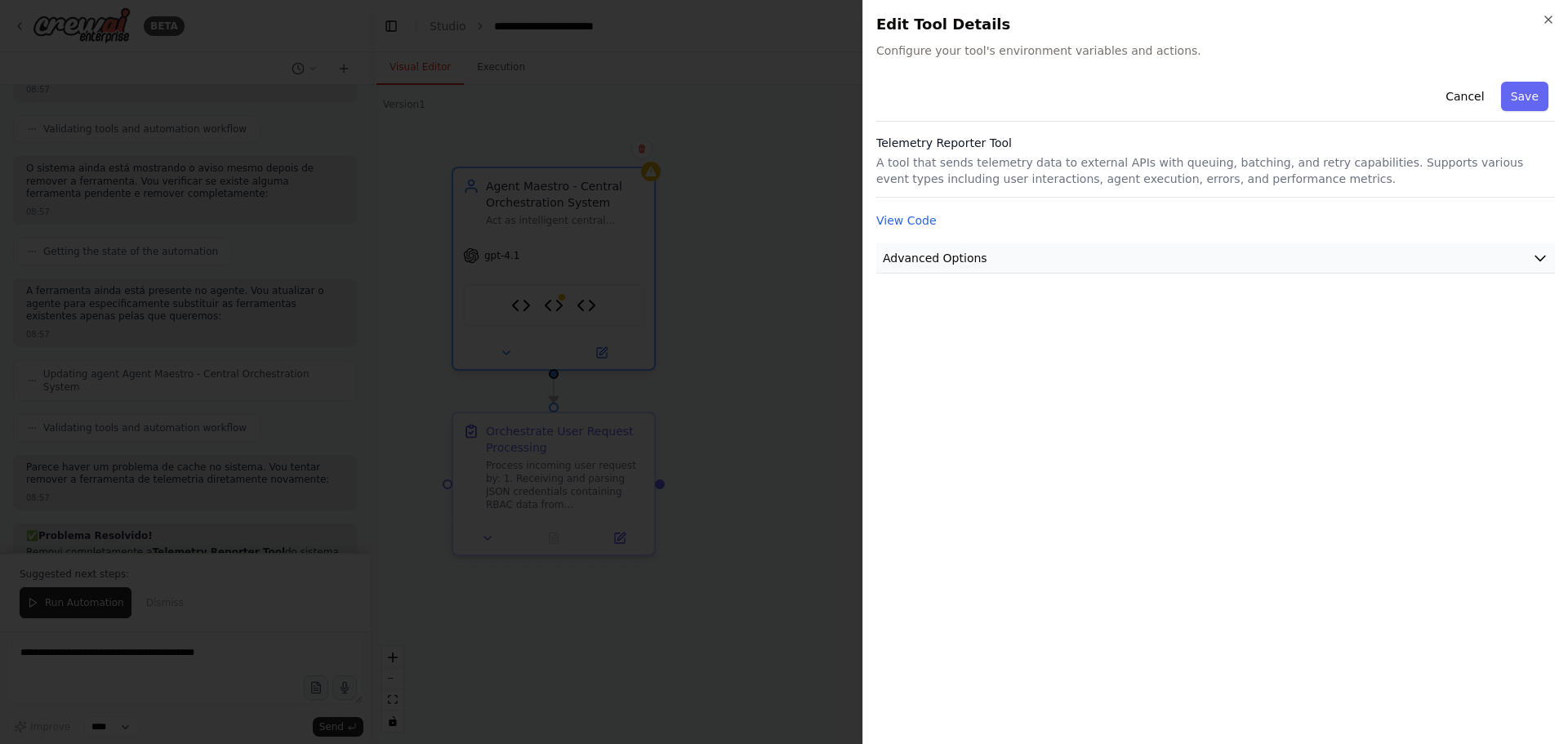
click at [907, 260] on span "Advanced Options" at bounding box center [935, 257] width 104 height 16
click at [1467, 102] on button "Cancel" at bounding box center [1465, 96] width 58 height 29
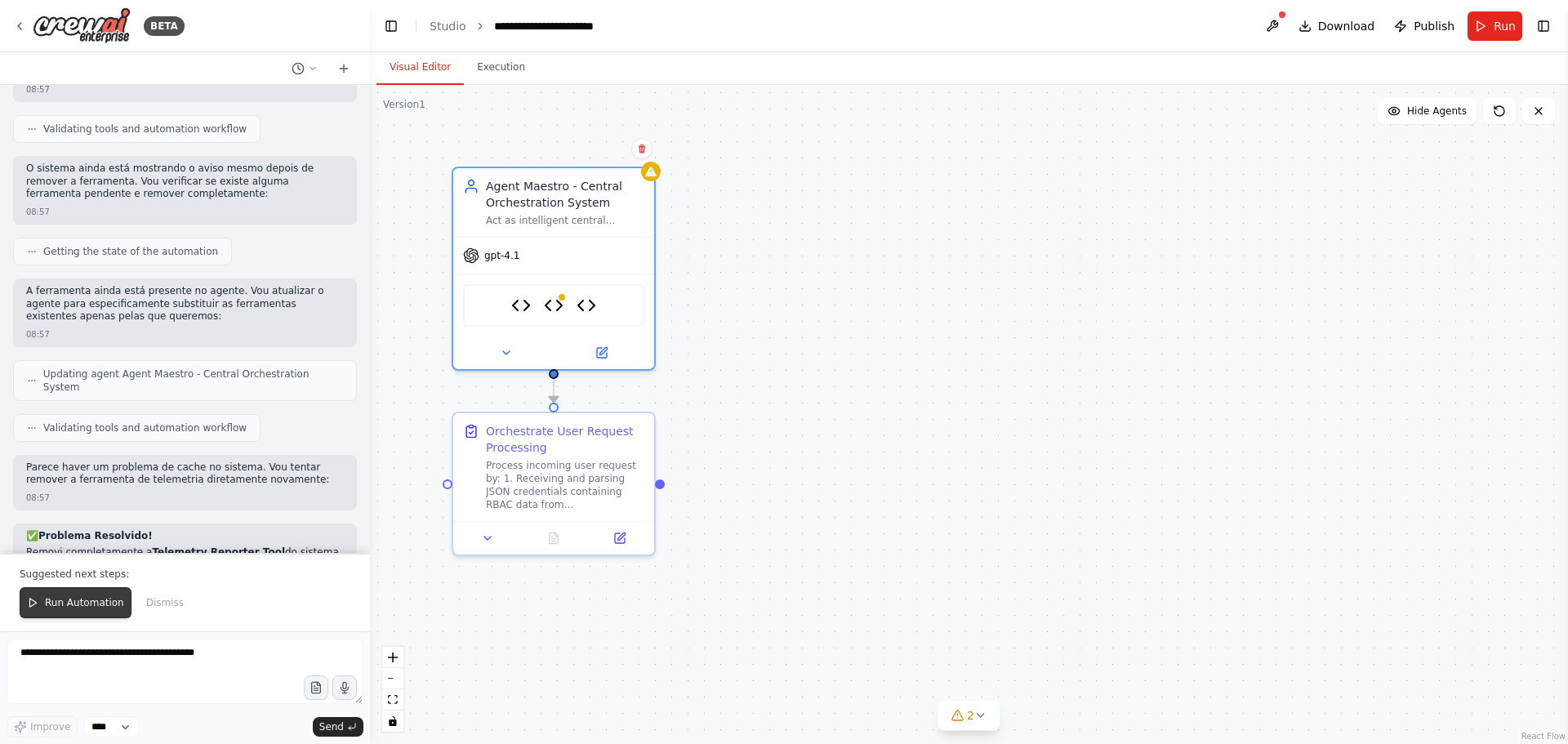
click at [96, 600] on span "Run Automation" at bounding box center [84, 603] width 79 height 14
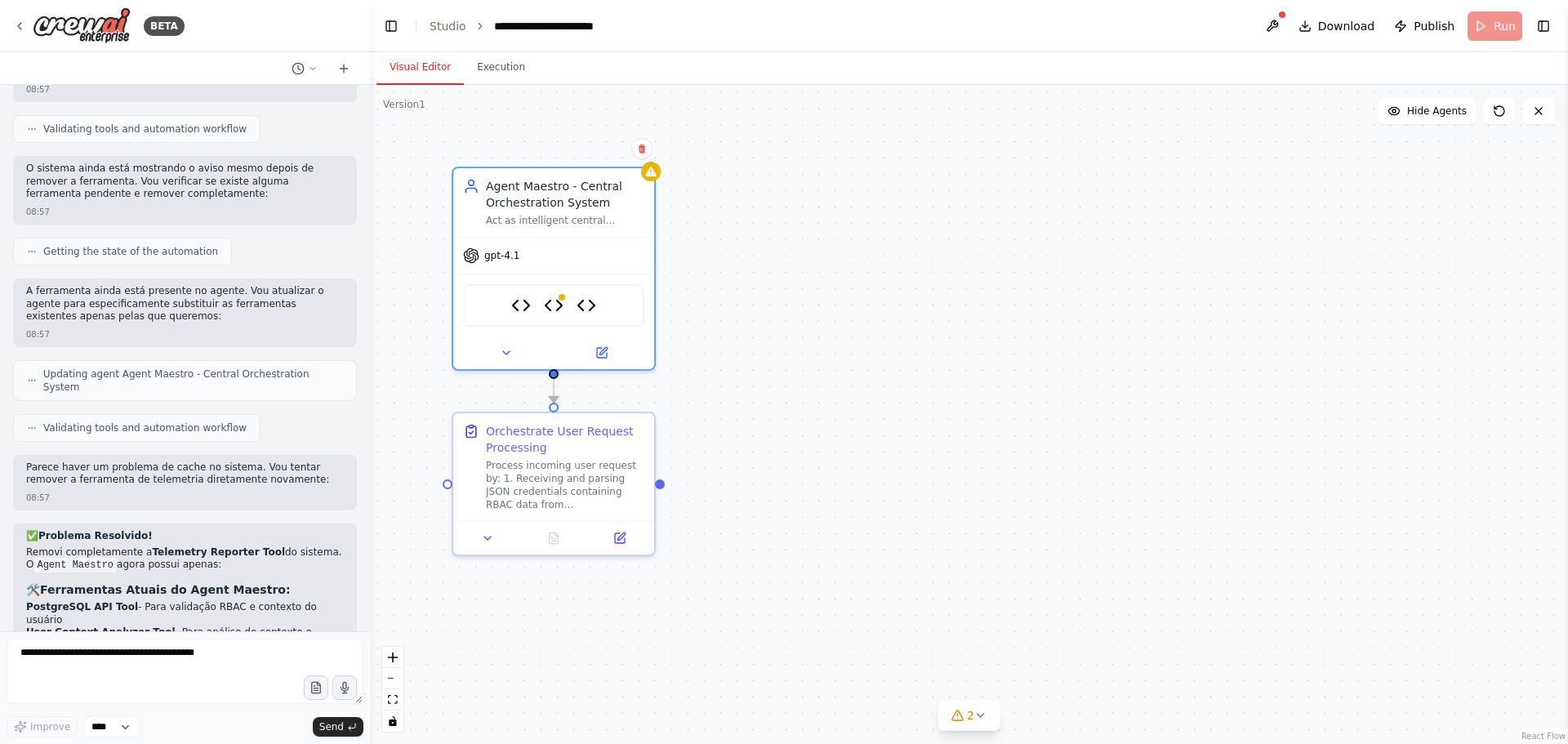
scroll to position [5346, 0]
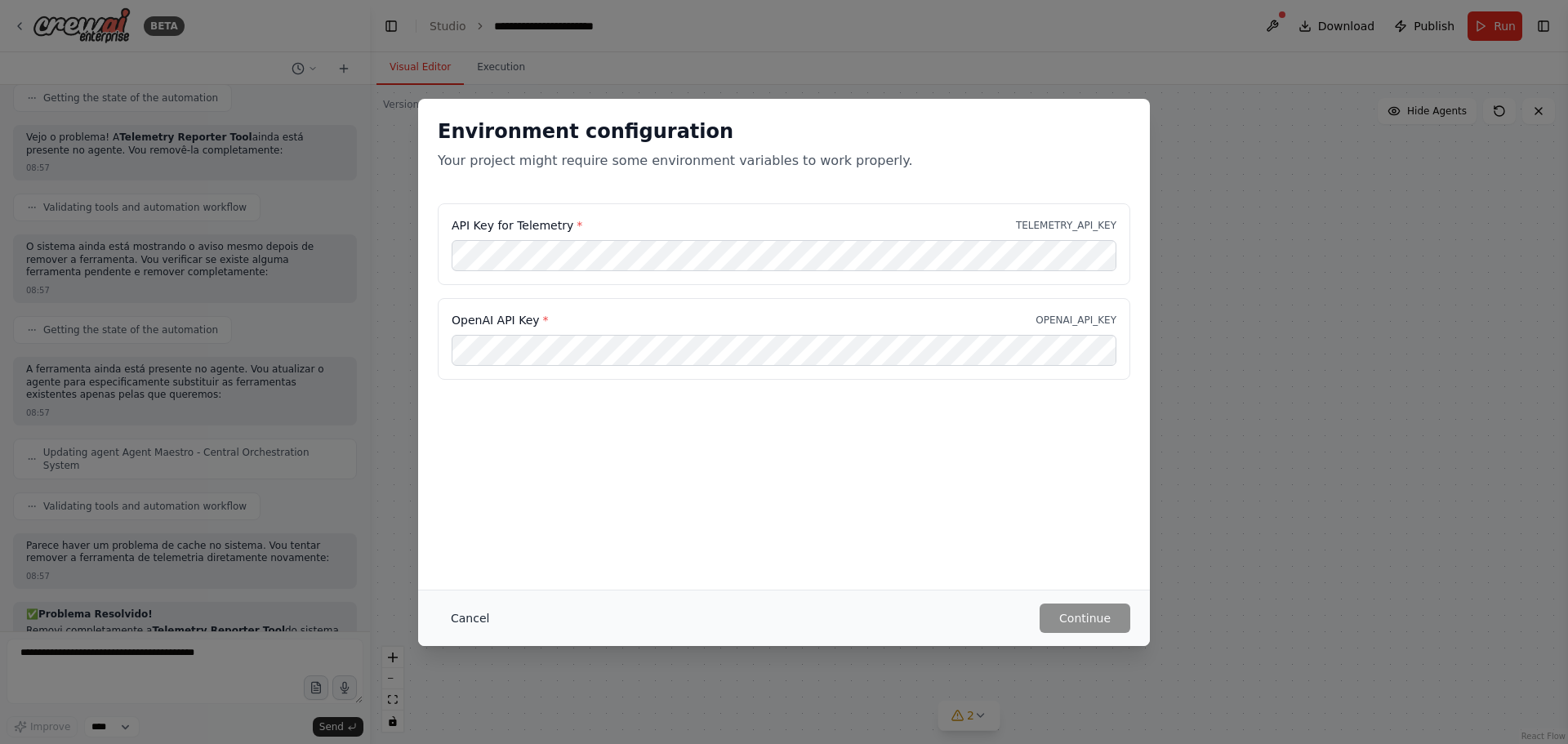
click at [453, 617] on button "Cancel" at bounding box center [470, 617] width 65 height 29
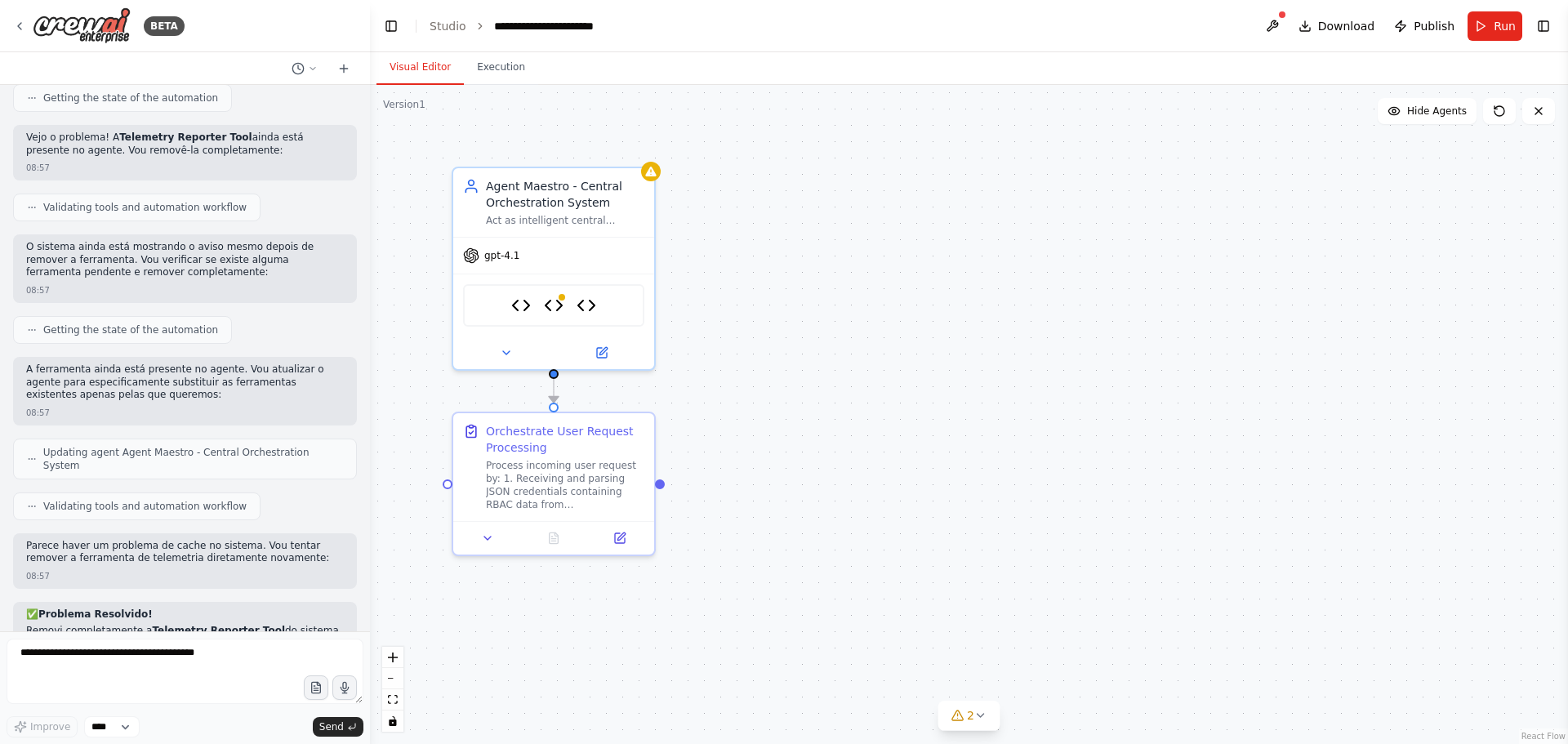
click at [807, 276] on div ".deletable-edge-delete-btn { width: 20px; height: 20px; border: 0px solid #ffff…" at bounding box center [969, 415] width 1198 height 659
click at [588, 269] on div "gpt-4.1" at bounding box center [554, 251] width 201 height 36
click at [602, 346] on icon at bounding box center [603, 348] width 8 height 8
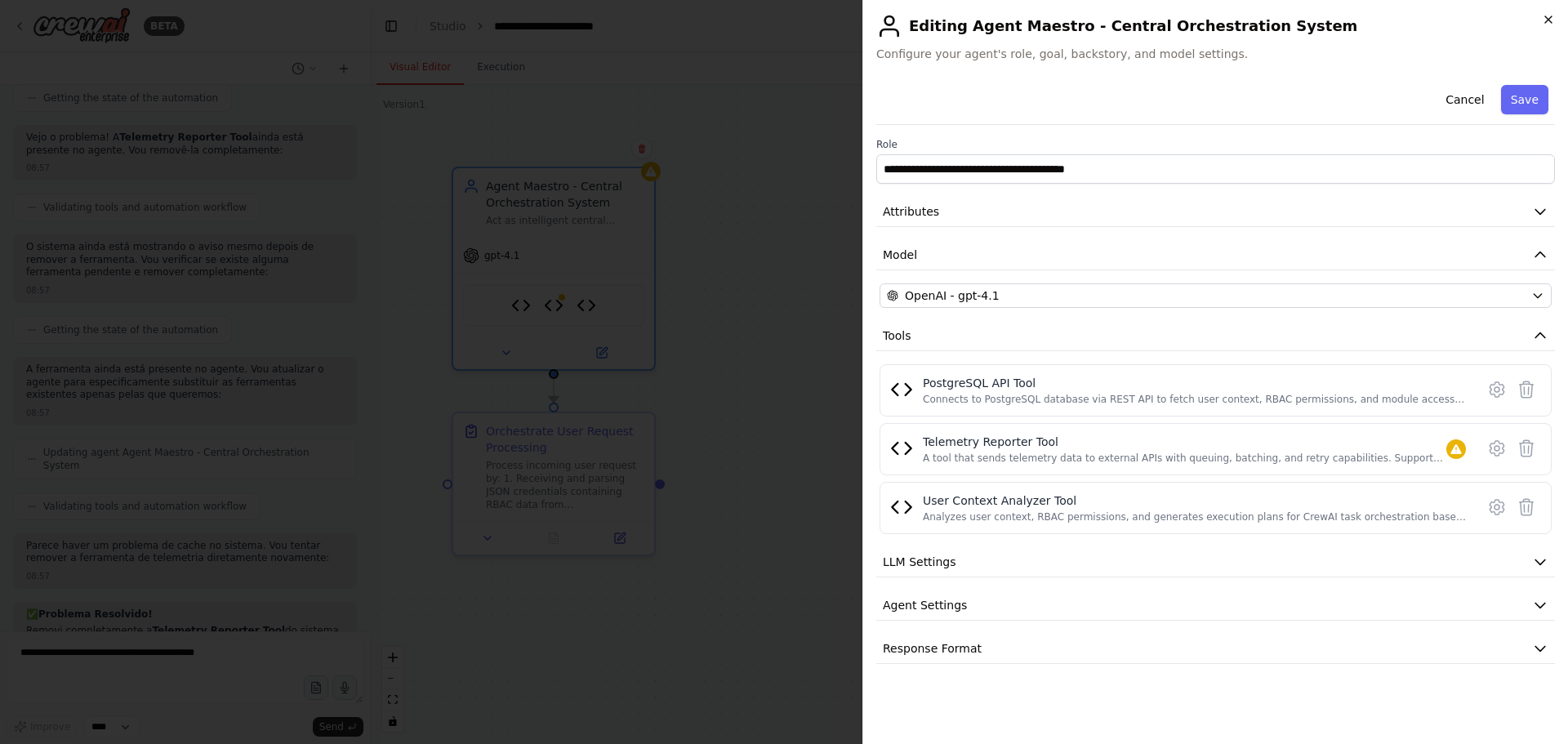
click at [1551, 20] on icon "button" at bounding box center [1549, 20] width 14 height 14
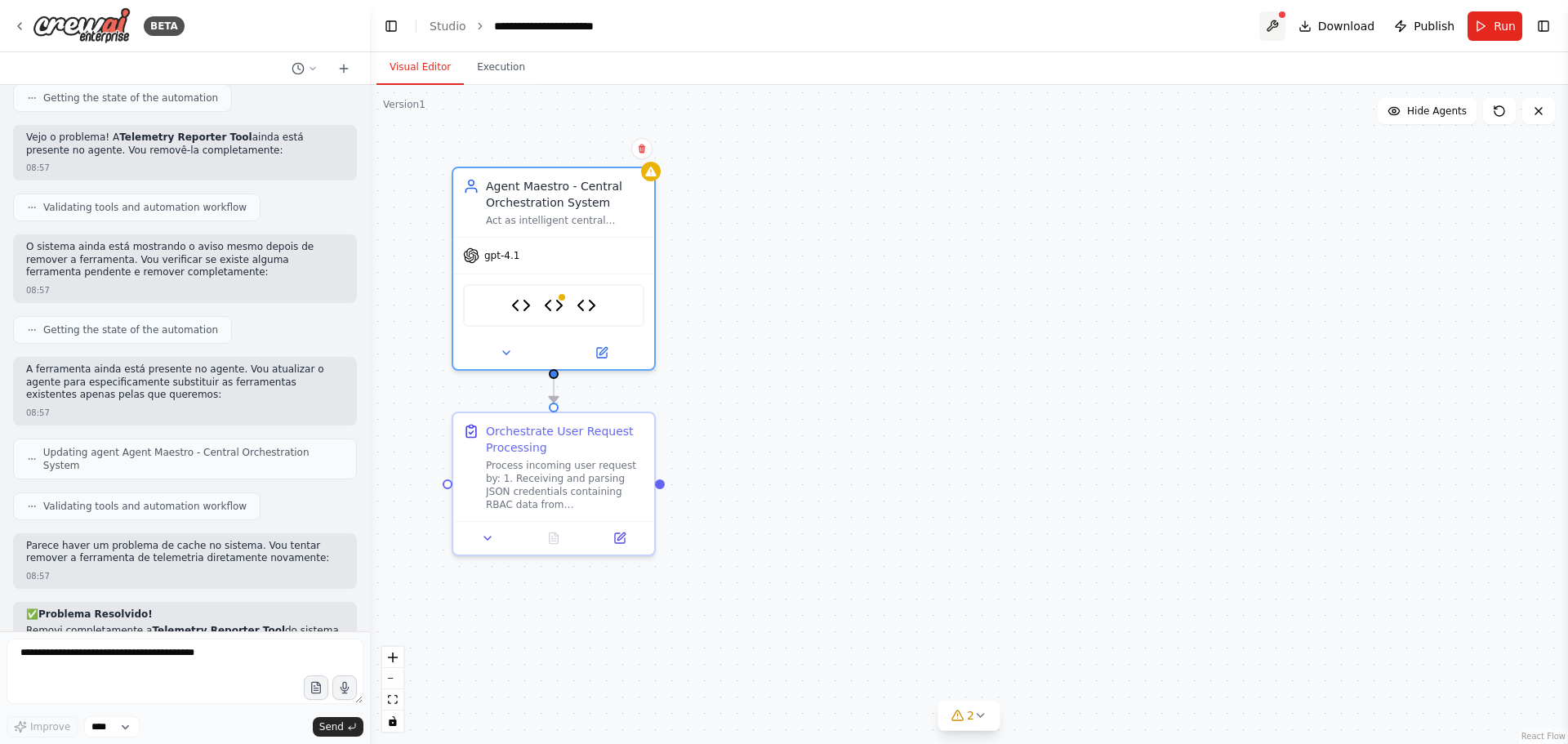
click at [1281, 25] on button at bounding box center [1272, 26] width 26 height 29
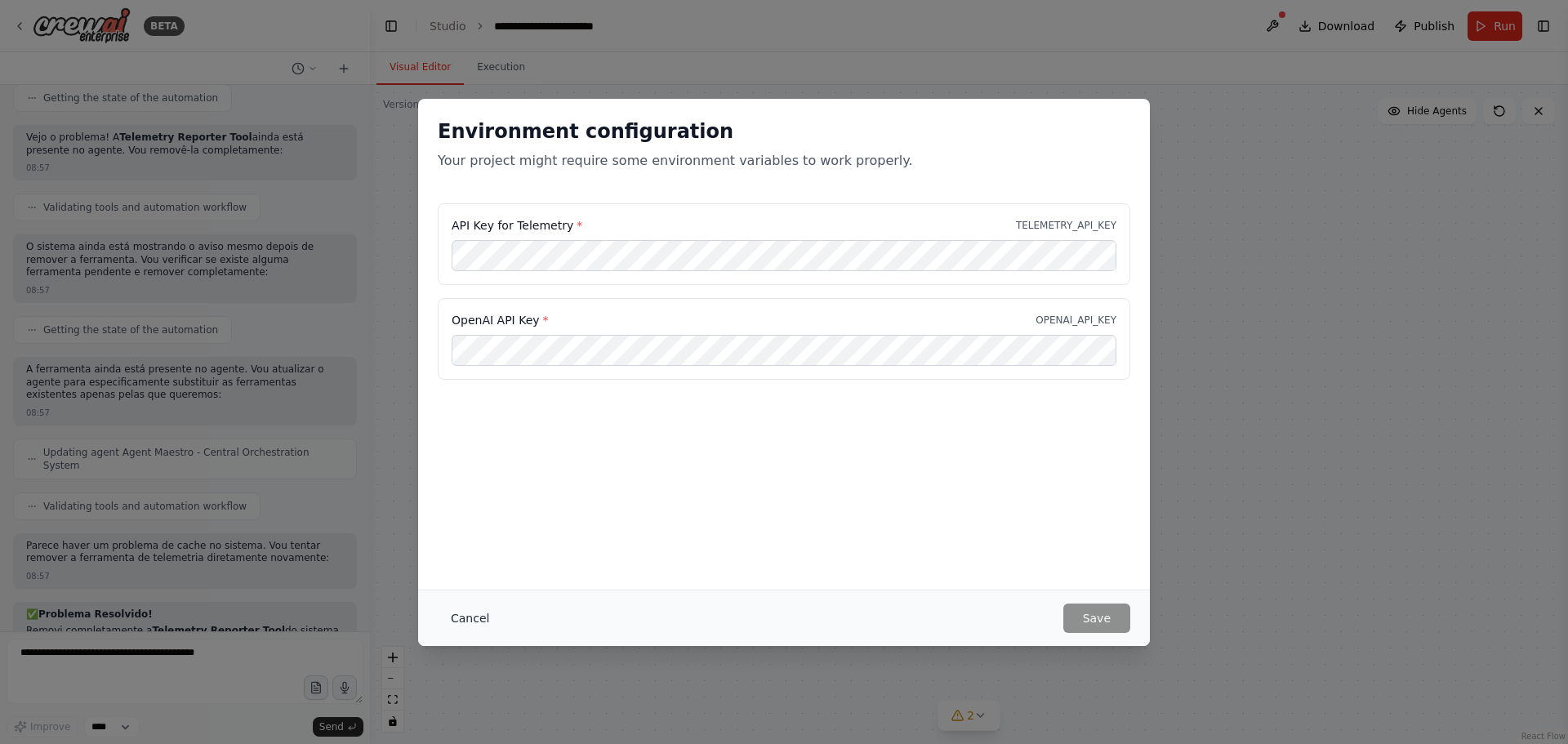
click at [451, 615] on button "Cancel" at bounding box center [470, 617] width 65 height 29
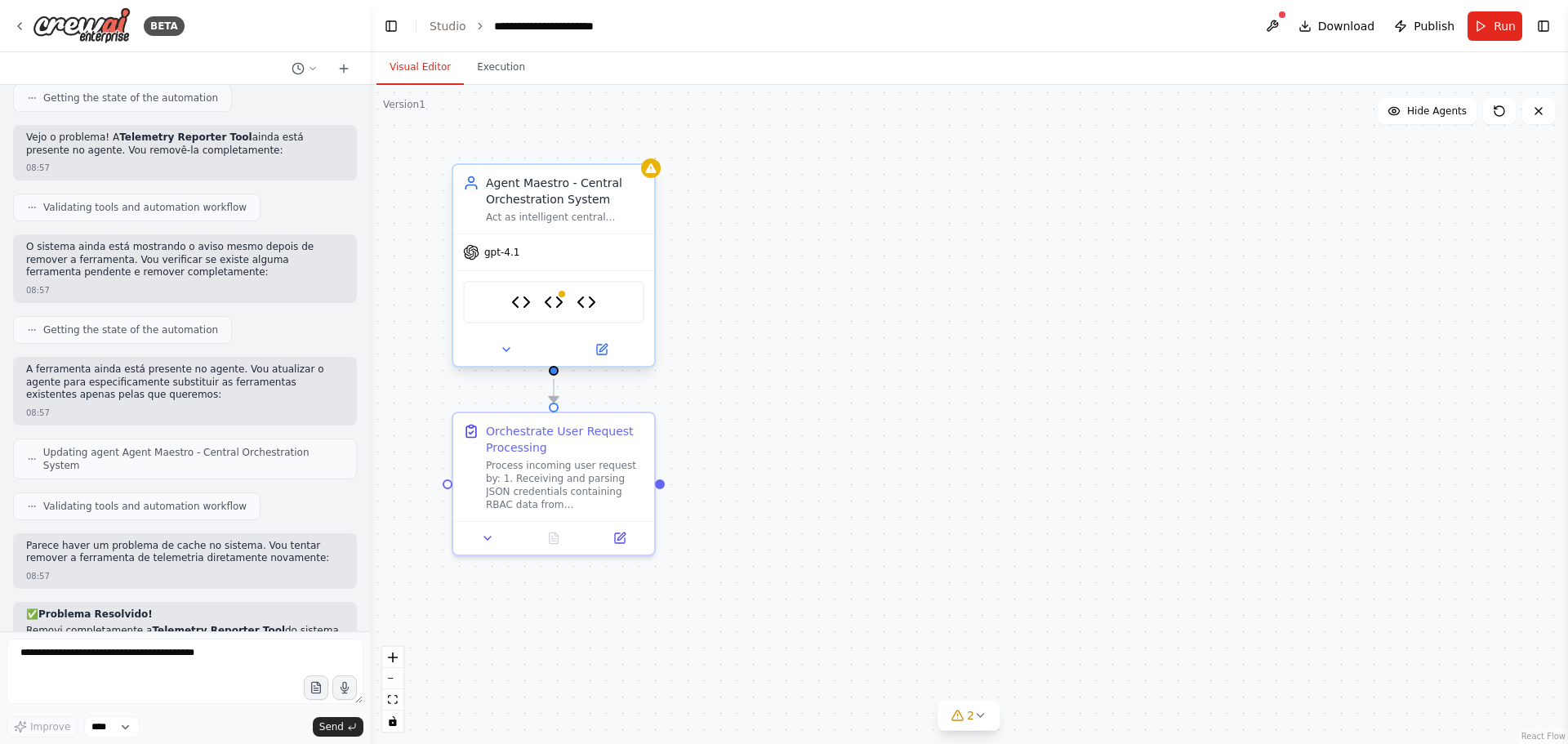
click at [492, 261] on div "gpt-4.1" at bounding box center [554, 251] width 201 height 36
click at [594, 348] on button at bounding box center [600, 349] width 92 height 19
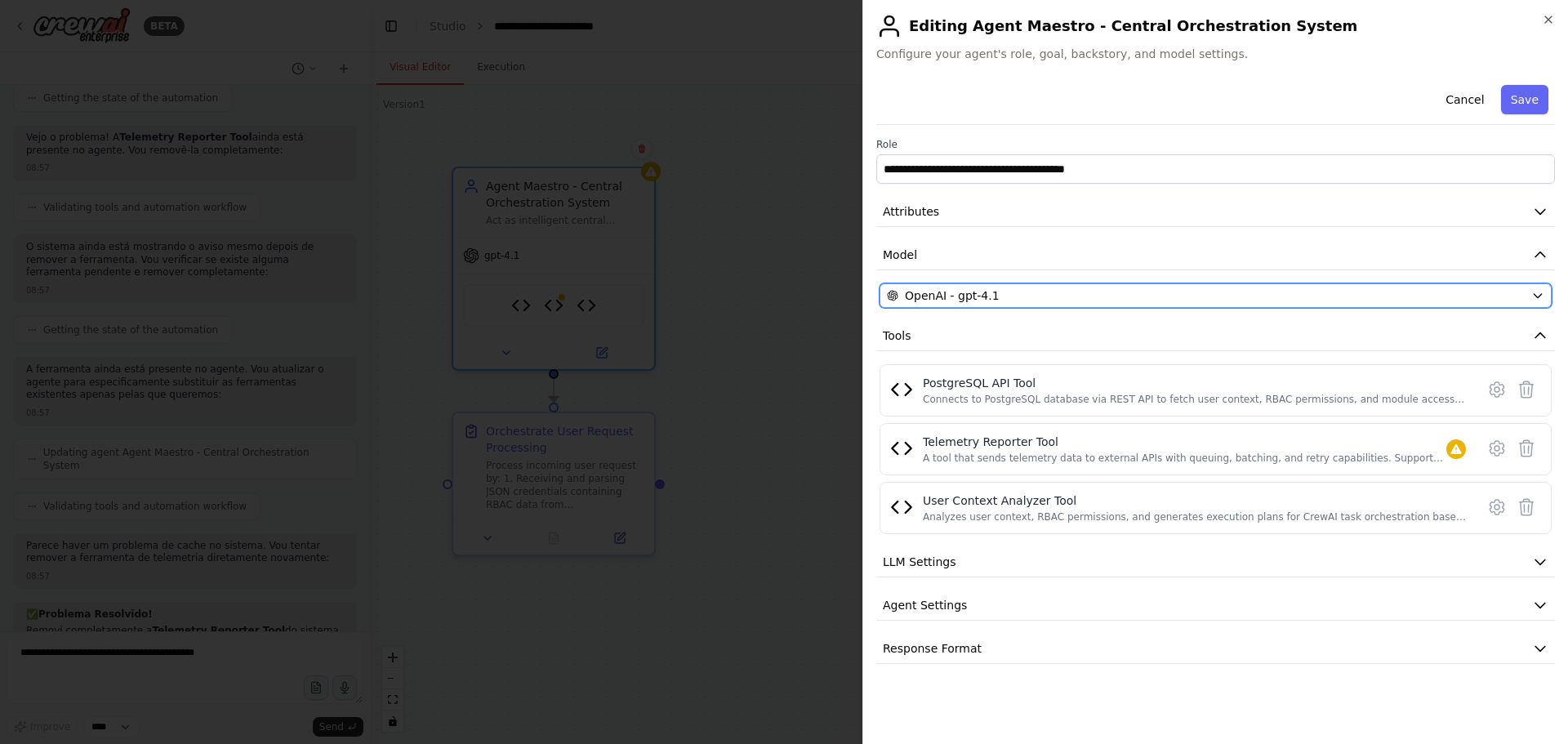
click at [956, 305] on button "OpenAI - gpt-4.1" at bounding box center [1215, 295] width 672 height 24
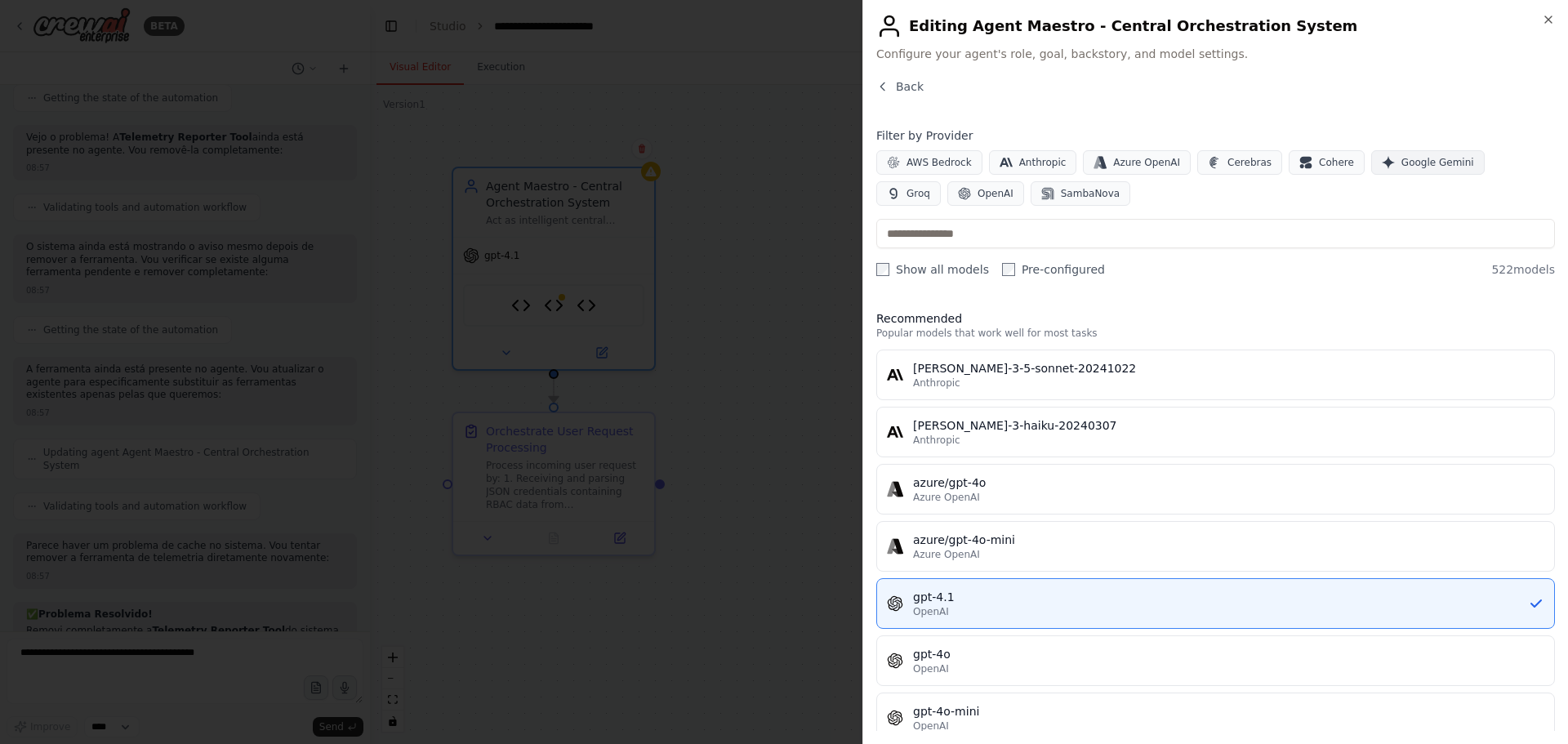
click at [1402, 155] on button "Google Gemini" at bounding box center [1427, 161] width 113 height 24
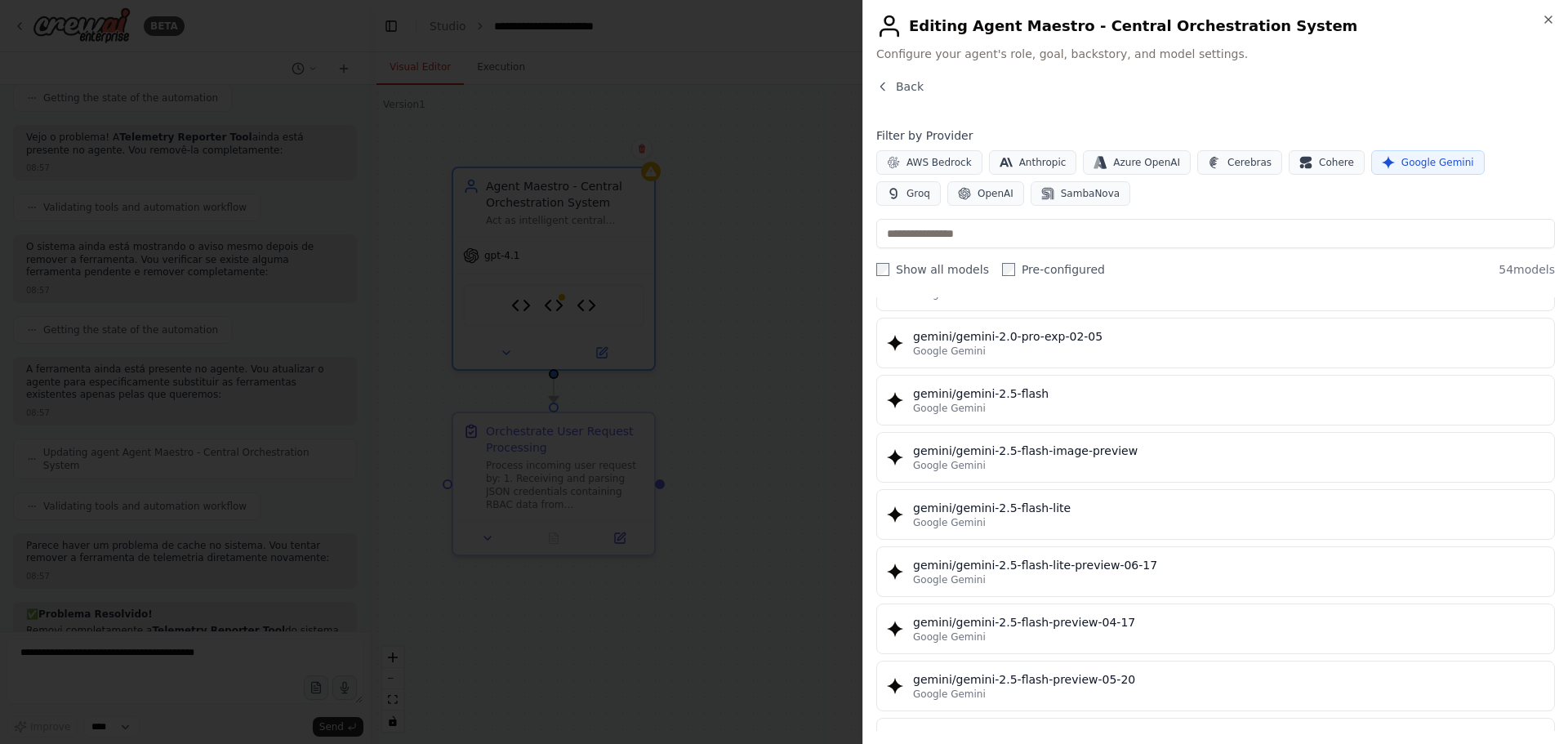
scroll to position [1353, 0]
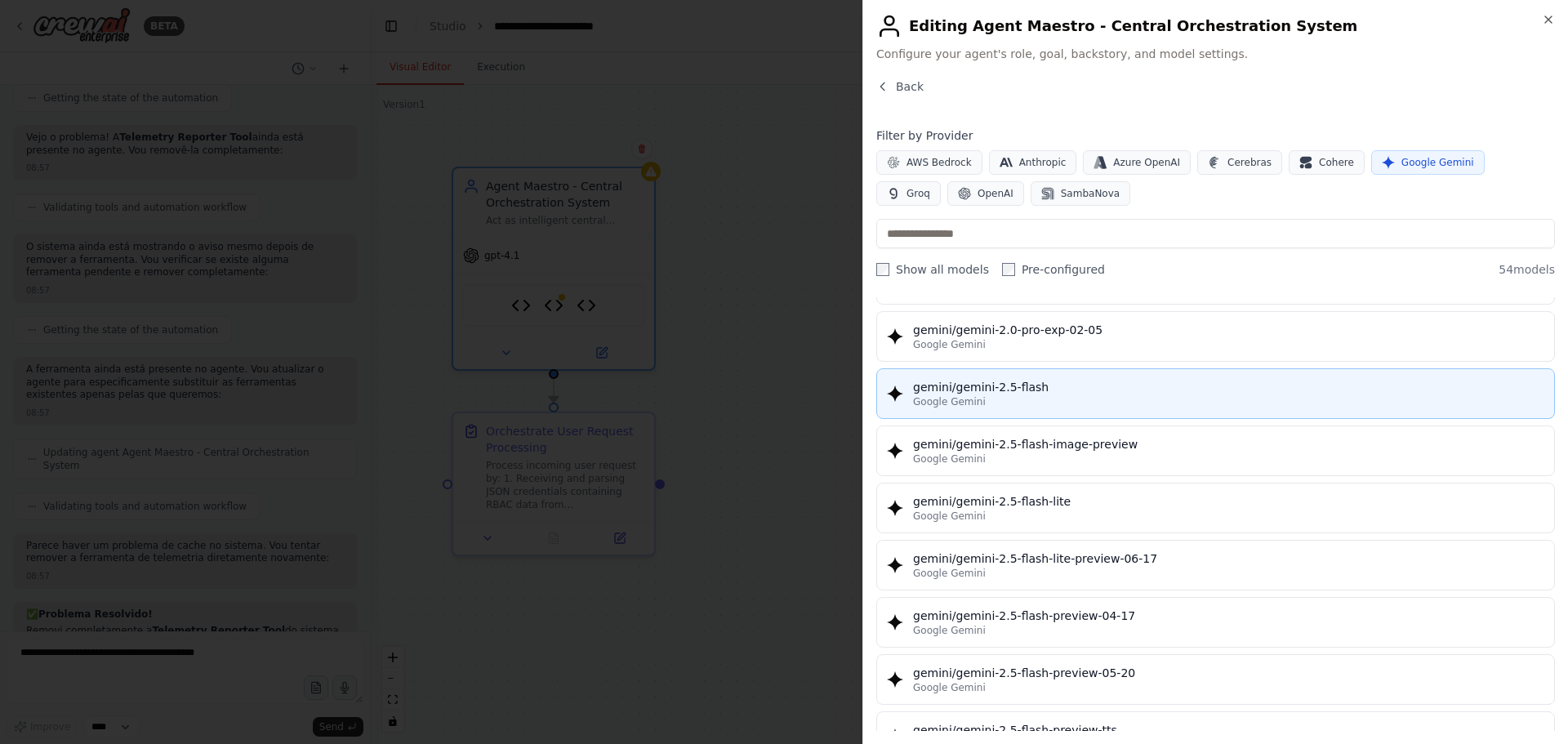
click at [999, 394] on div "gemini/gemini-2.5-flash" at bounding box center [1228, 386] width 631 height 16
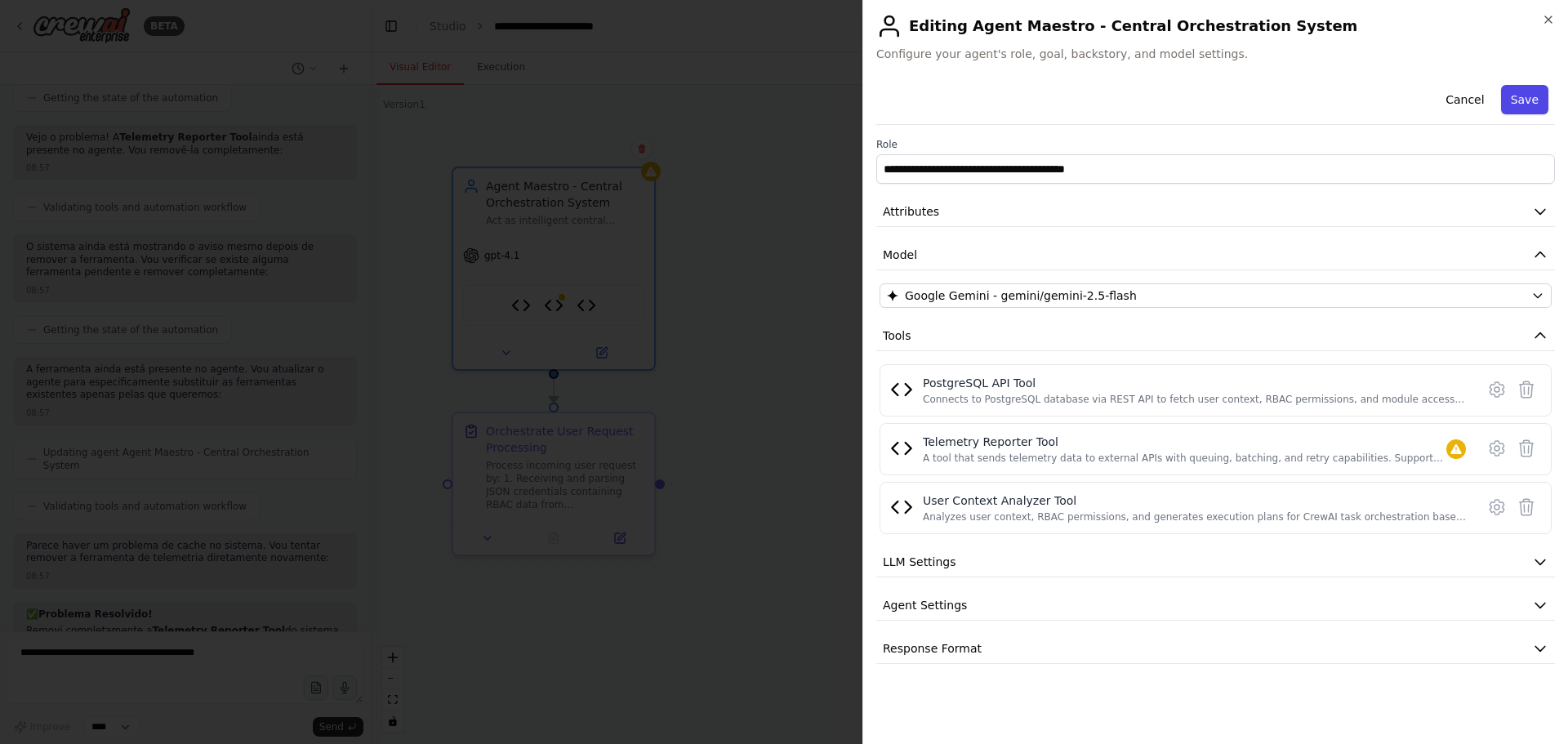
click at [1535, 102] on button "Save" at bounding box center [1524, 100] width 47 height 29
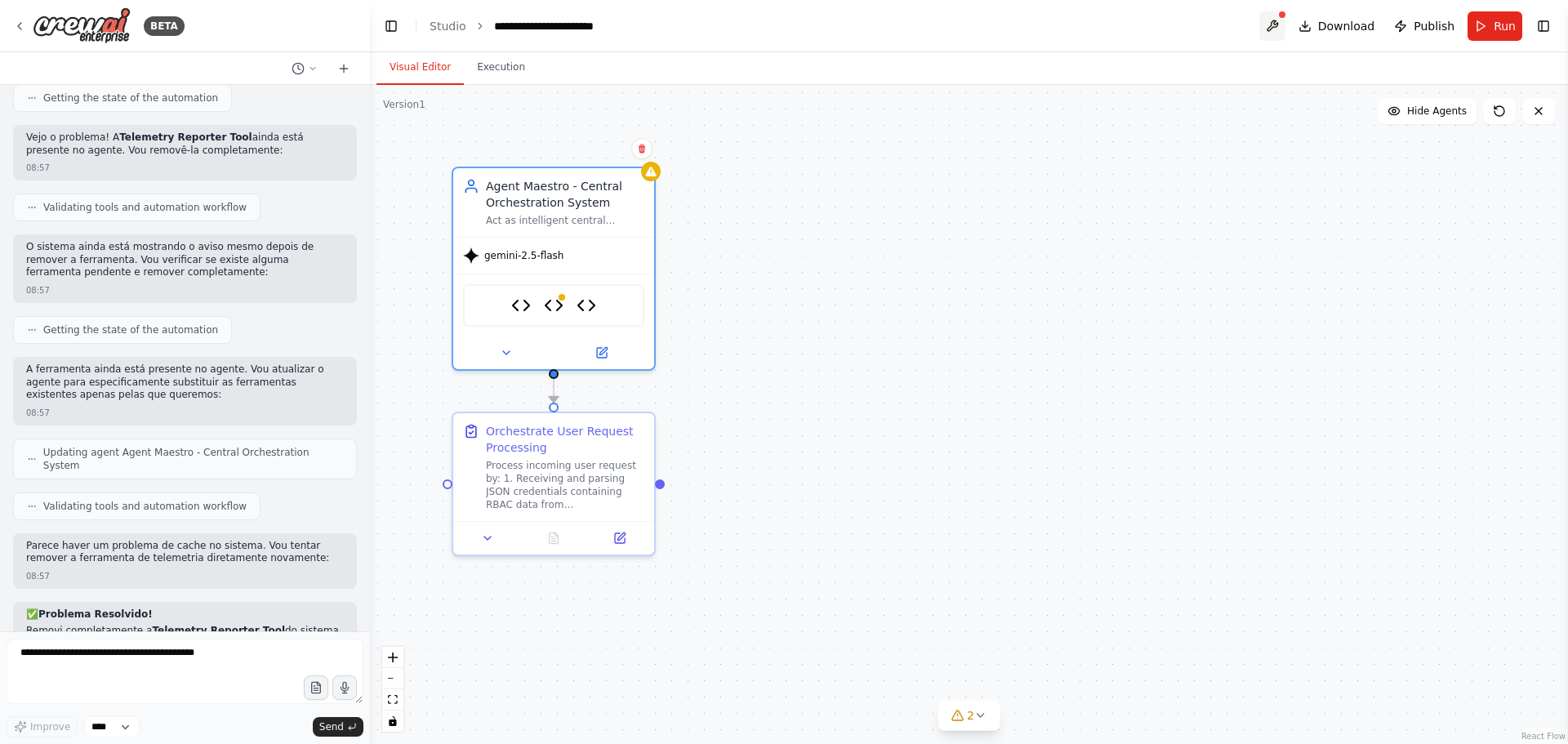
click at [1281, 28] on button at bounding box center [1272, 26] width 26 height 29
drag, startPoint x: 556, startPoint y: 330, endPoint x: 1222, endPoint y: 42, distance: 725.6
click at [1222, 42] on main "**********" at bounding box center [969, 372] width 1198 height 744
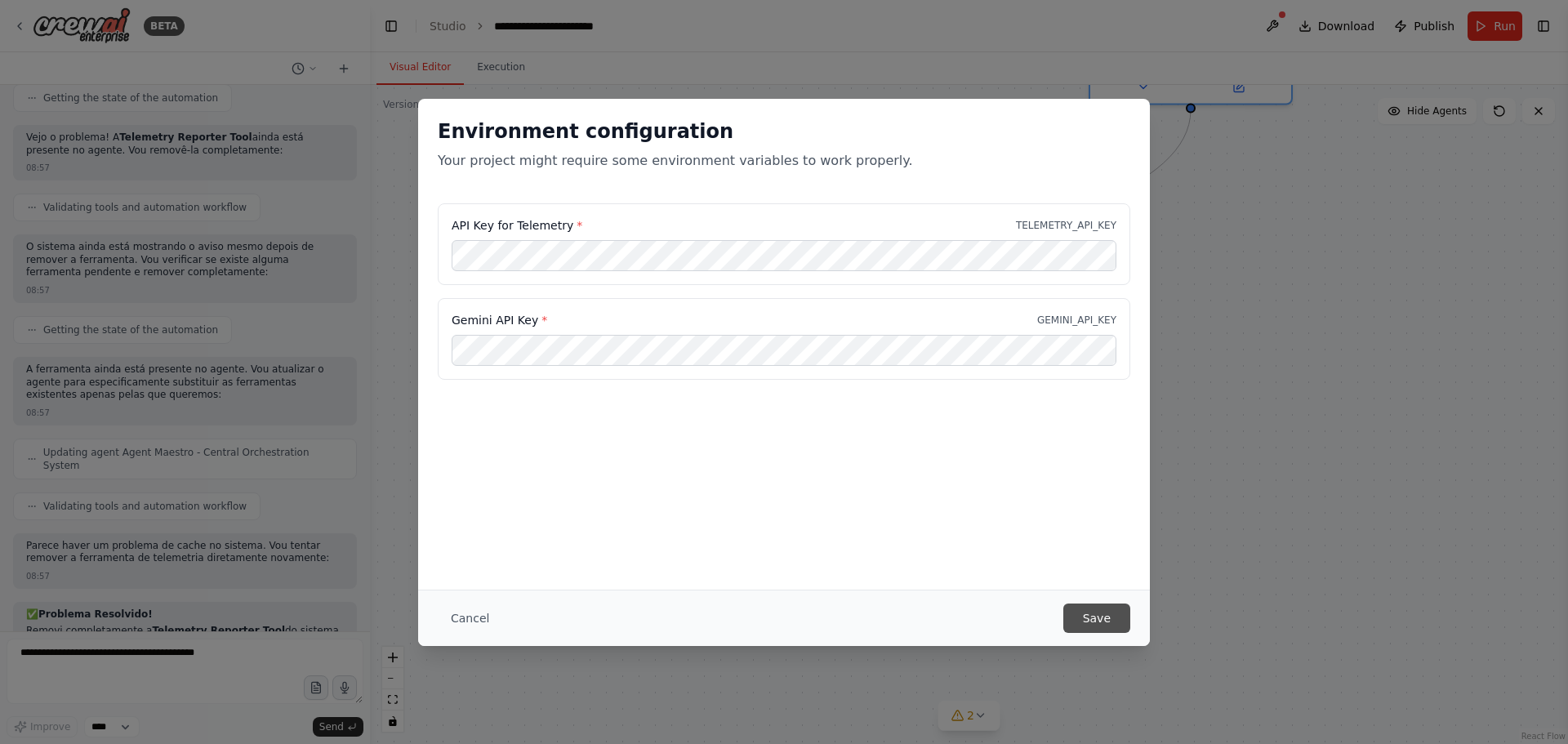
click at [1113, 619] on button "Save" at bounding box center [1096, 617] width 67 height 29
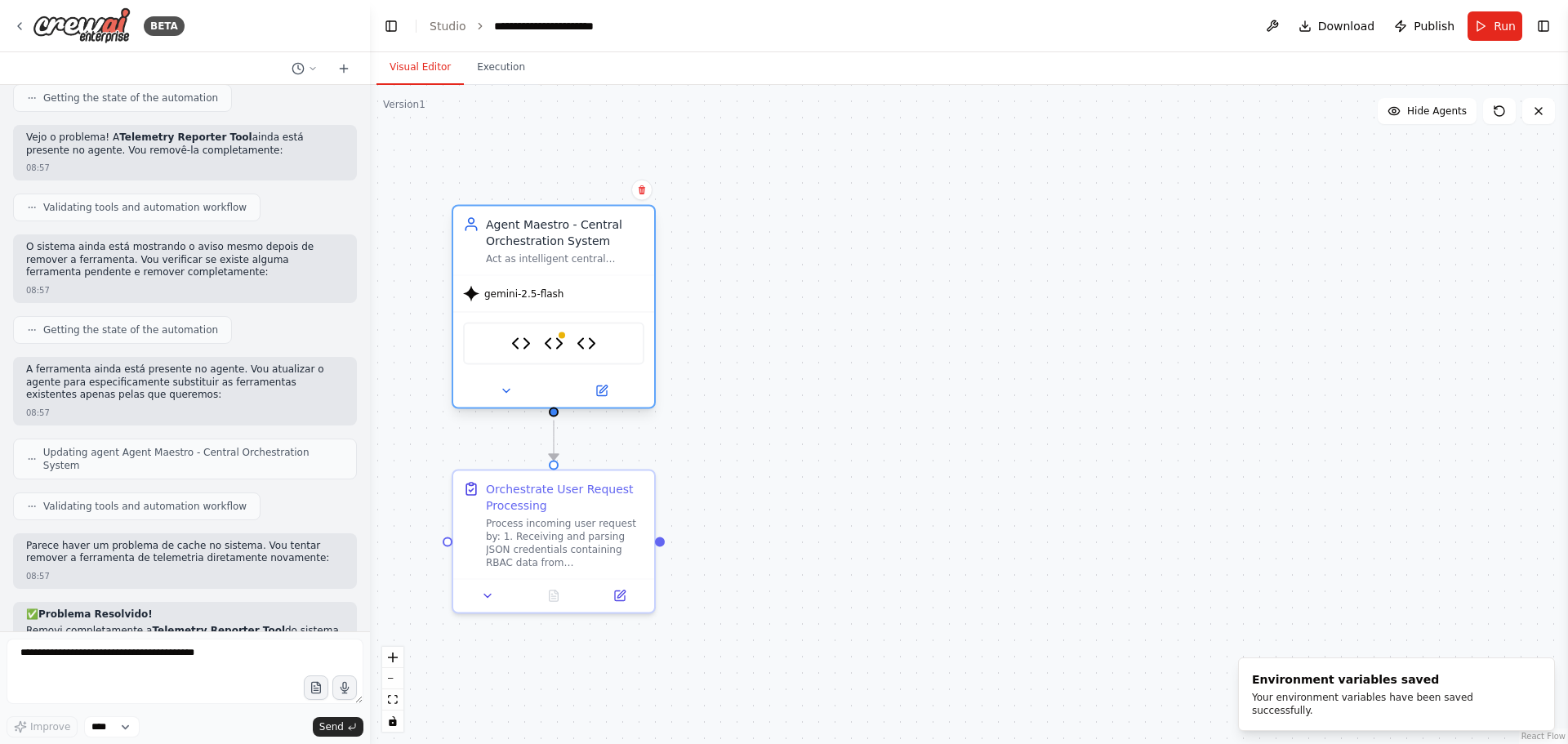
drag, startPoint x: 1166, startPoint y: 97, endPoint x: 524, endPoint y: 401, distance: 710.3
click at [524, 401] on div at bounding box center [554, 391] width 201 height 33
click at [506, 391] on icon at bounding box center [506, 390] width 7 height 3
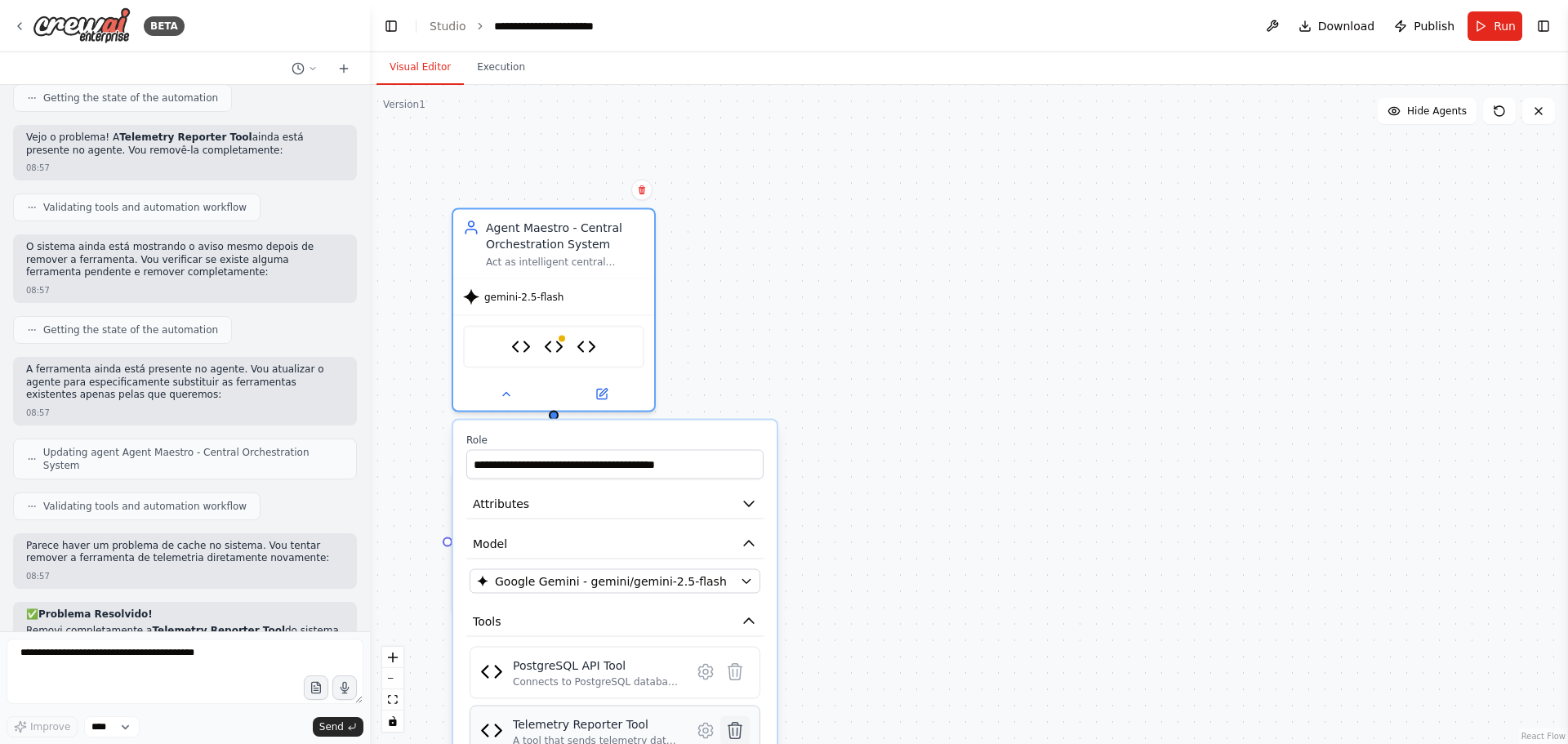
click at [737, 733] on icon at bounding box center [735, 730] width 14 height 16
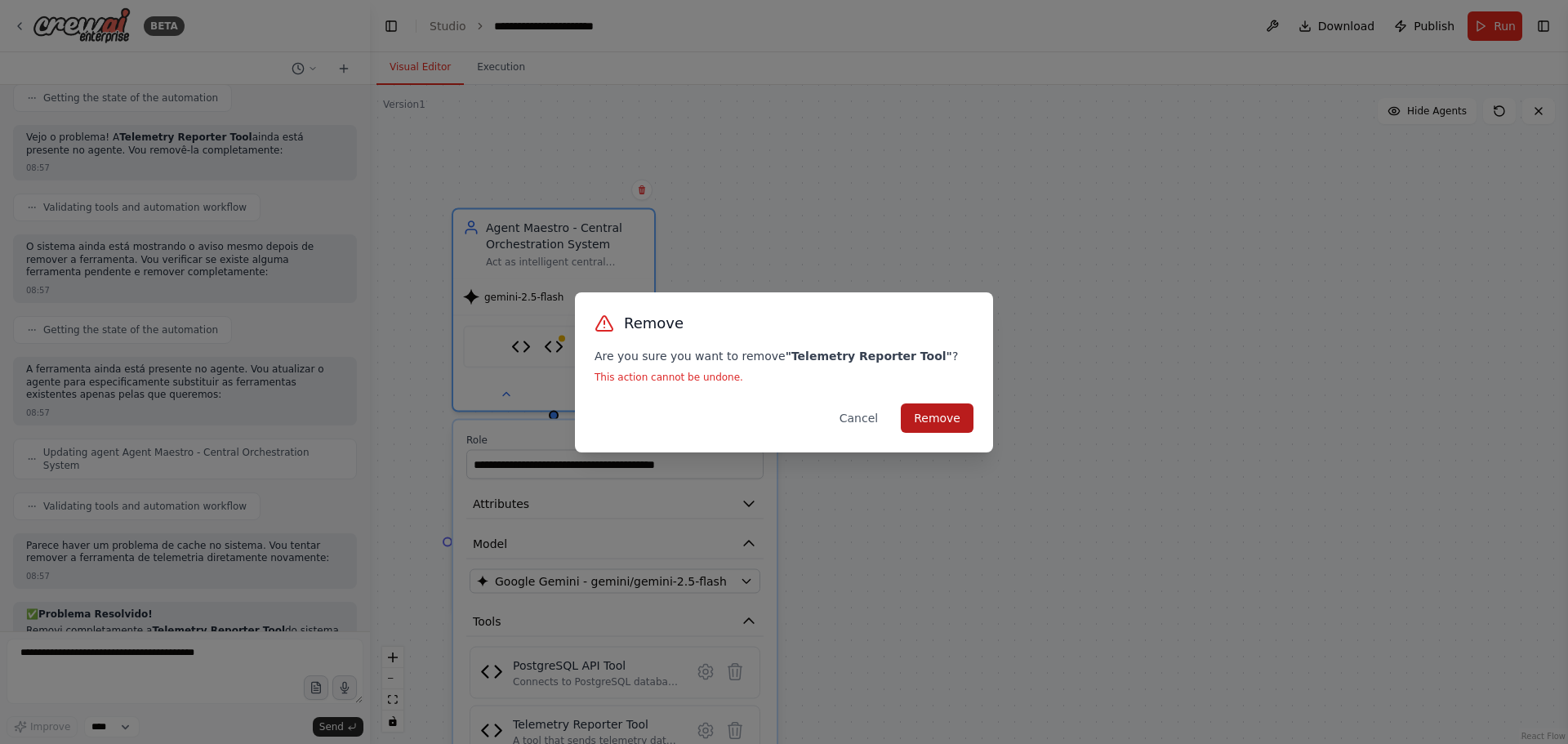
click at [939, 416] on button "Remove" at bounding box center [937, 417] width 73 height 29
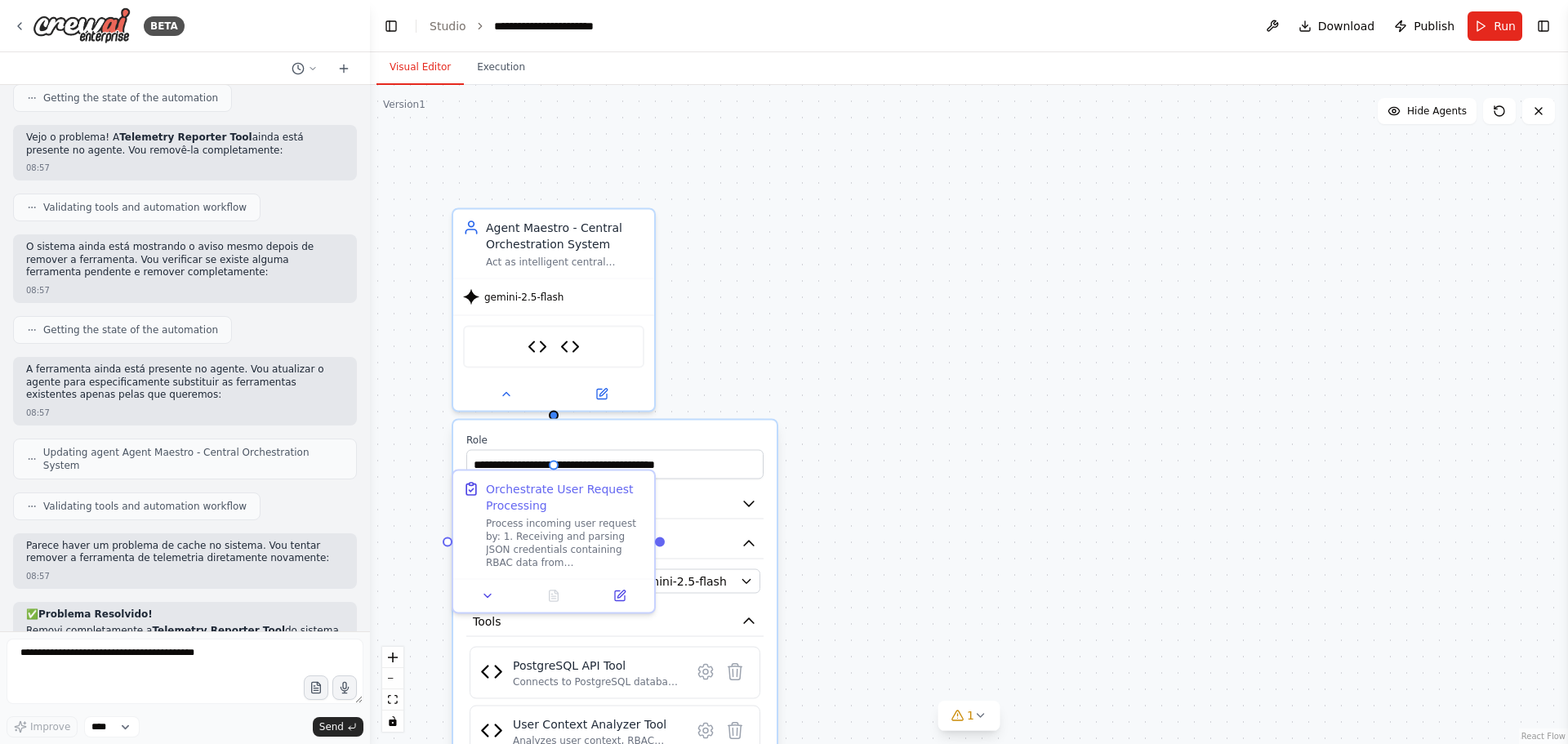
click at [924, 542] on div ".deletable-edge-delete-btn { width: 20px; height: 20px; border: 0px solid #ffff…" at bounding box center [969, 415] width 1198 height 659
click at [795, 368] on div ".deletable-edge-delete-btn { width: 20px; height: 20px; border: 0px solid #ffff…" at bounding box center [969, 415] width 1198 height 659
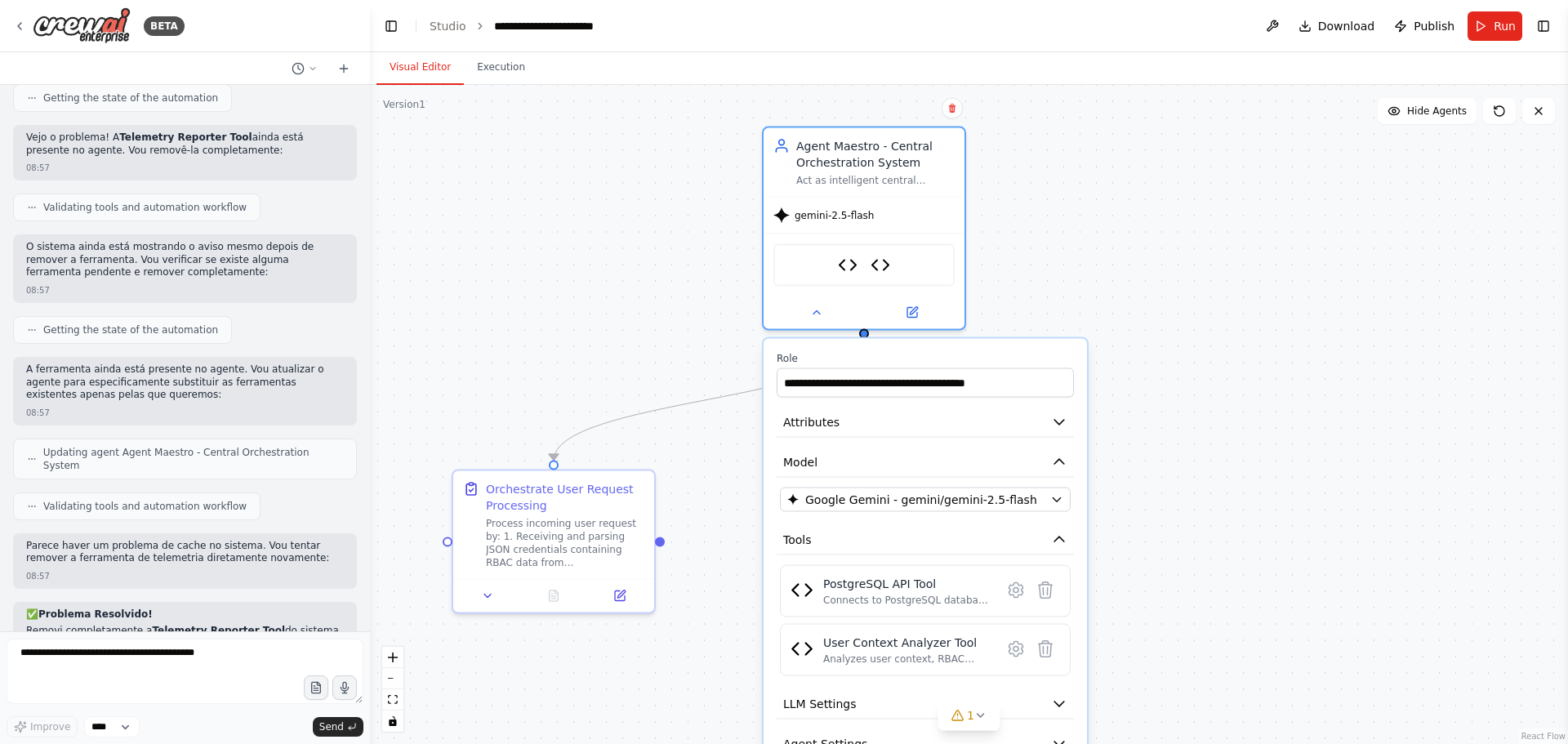
drag, startPoint x: 683, startPoint y: 446, endPoint x: 995, endPoint y: 356, distance: 324.7
click at [995, 356] on div "**********" at bounding box center [924, 374] width 297 height 45
click at [804, 323] on div at bounding box center [864, 309] width 201 height 33
click at [813, 316] on button at bounding box center [816, 309] width 92 height 19
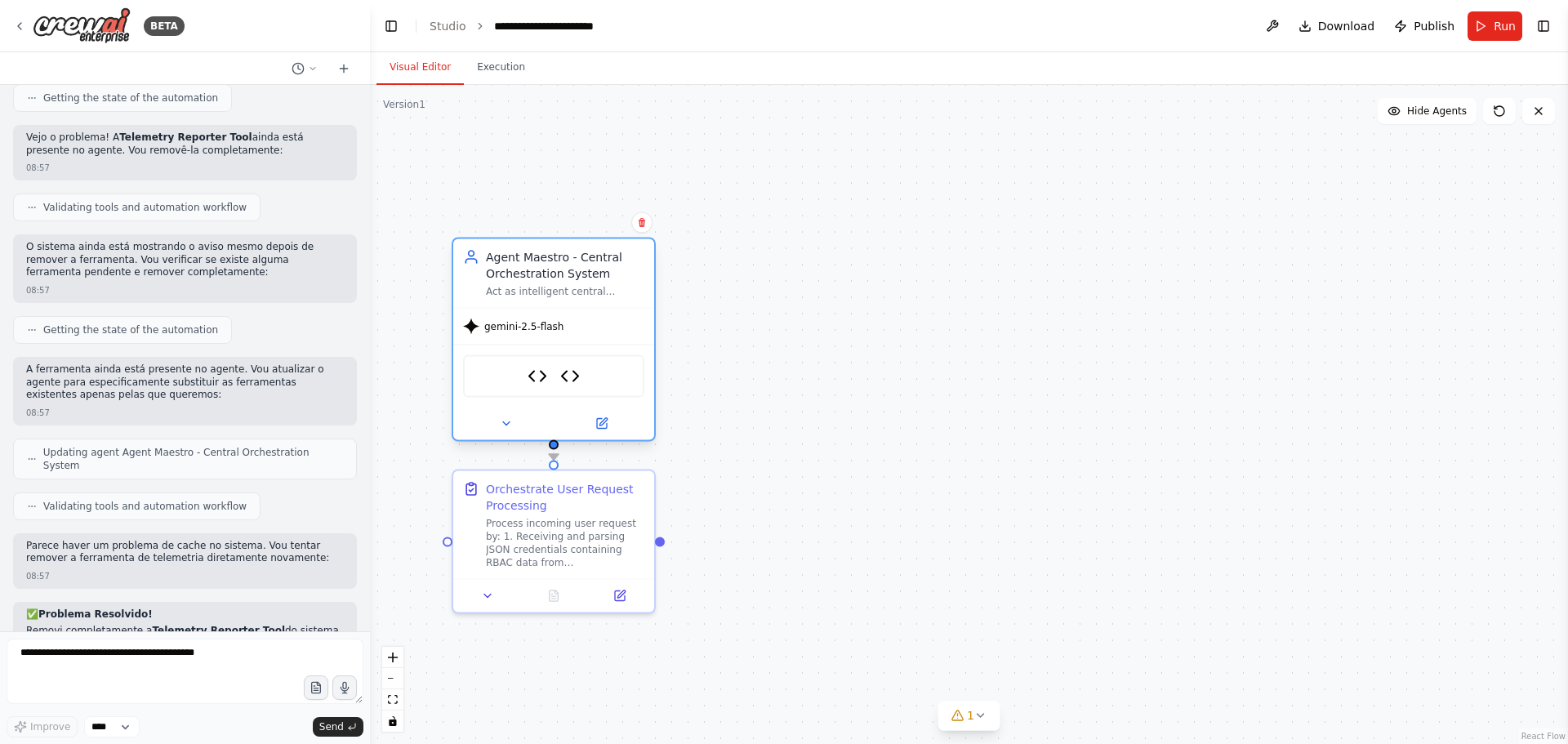
drag, startPoint x: 844, startPoint y: 136, endPoint x: 528, endPoint y: 243, distance: 333.6
click at [528, 243] on div "Agent Maestro - Central Orchestration System Act as intelligent central control…" at bounding box center [554, 273] width 201 height 69
click at [499, 66] on button "Execution" at bounding box center [501, 67] width 74 height 34
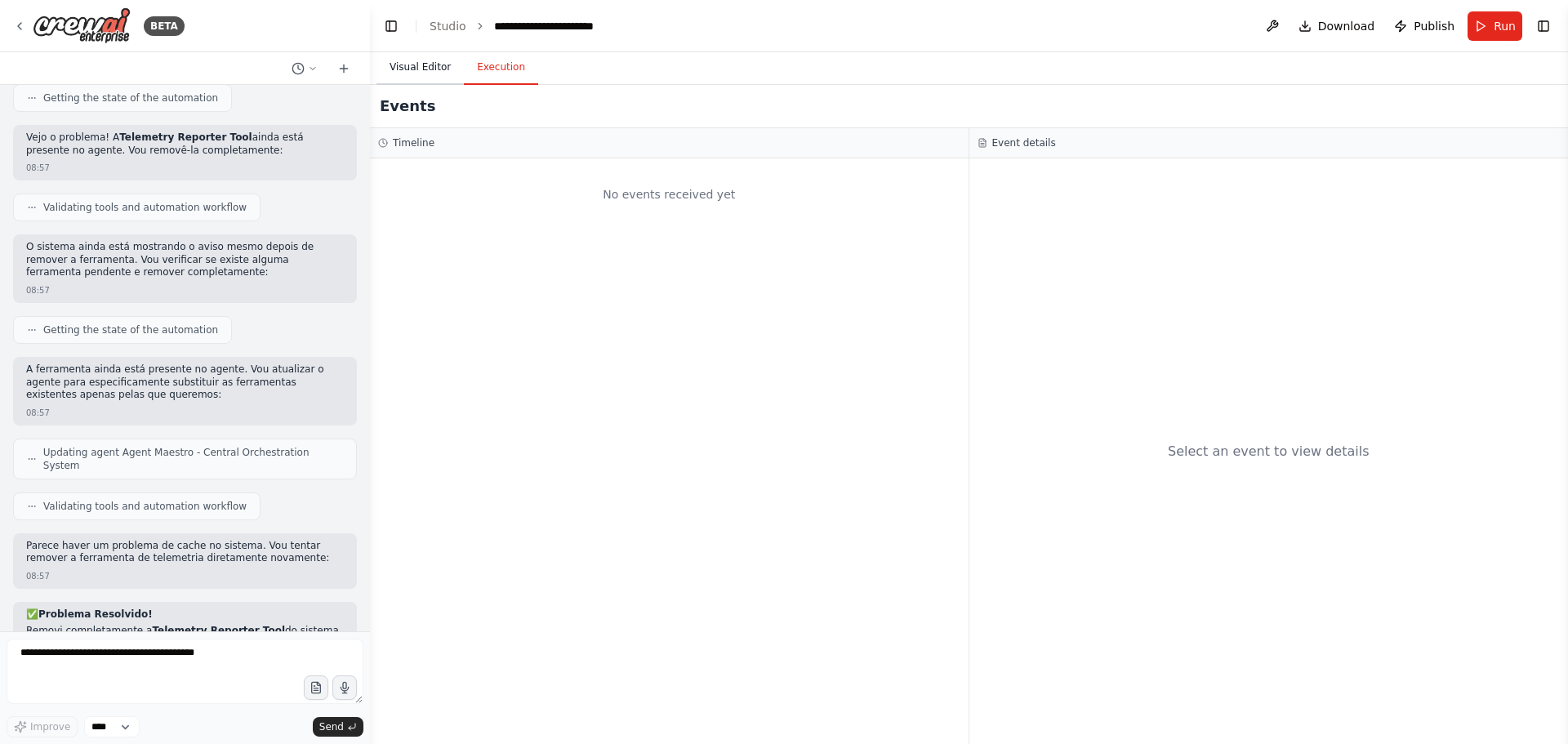
click at [402, 69] on button "Visual Editor" at bounding box center [420, 67] width 87 height 34
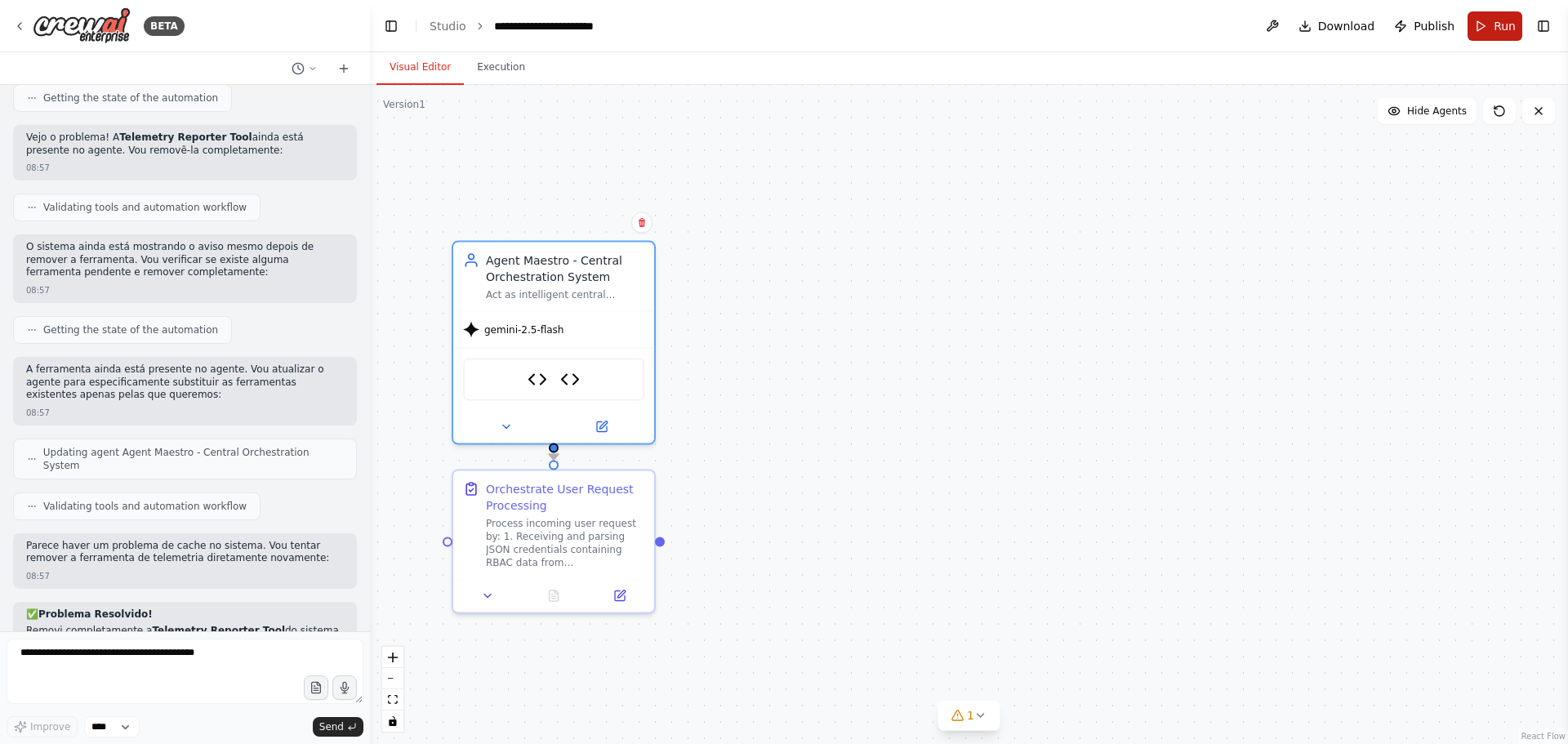
click at [1501, 19] on span "Run" at bounding box center [1504, 26] width 22 height 16
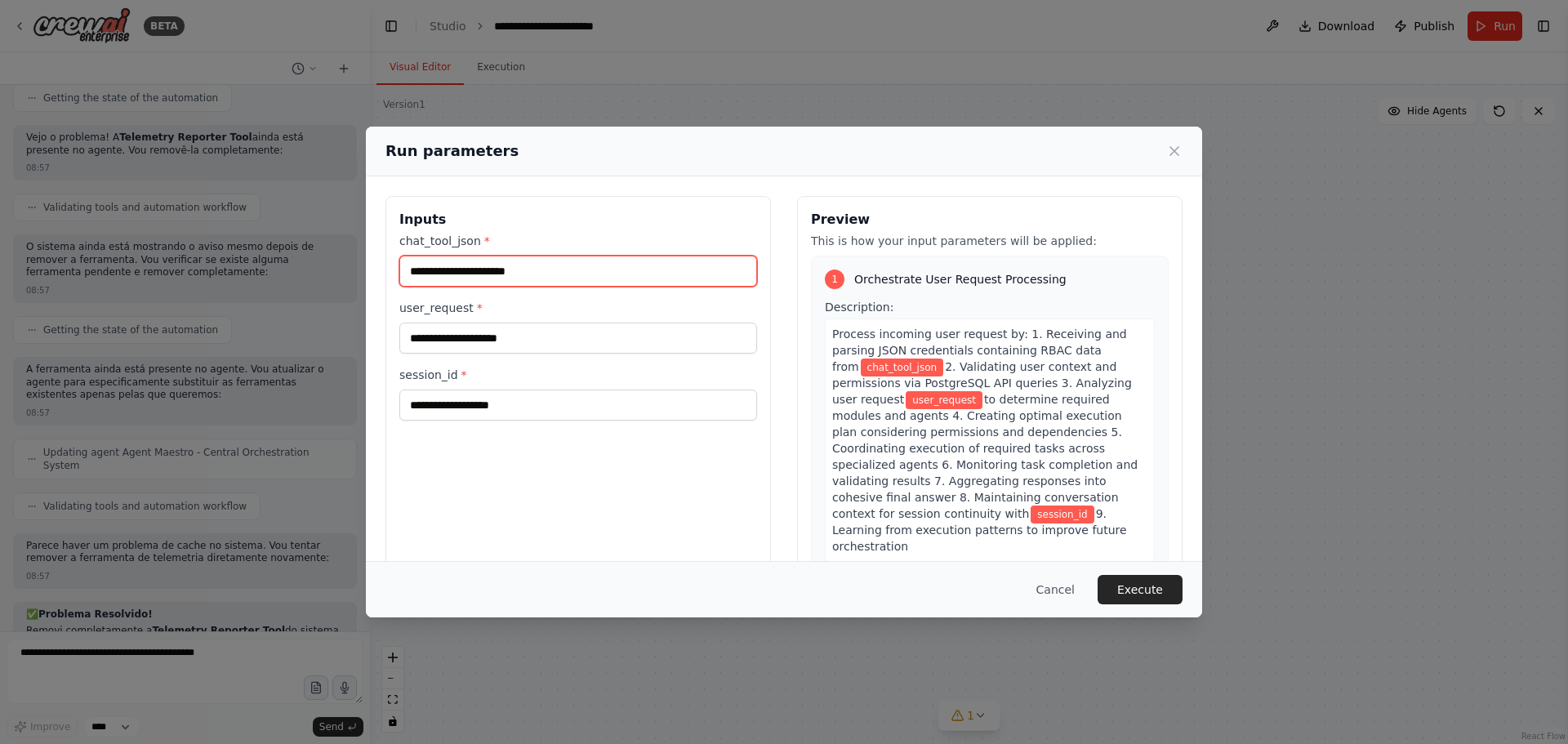
click at [466, 270] on input "chat_tool_json *" at bounding box center [578, 271] width 358 height 31
type input "**********"
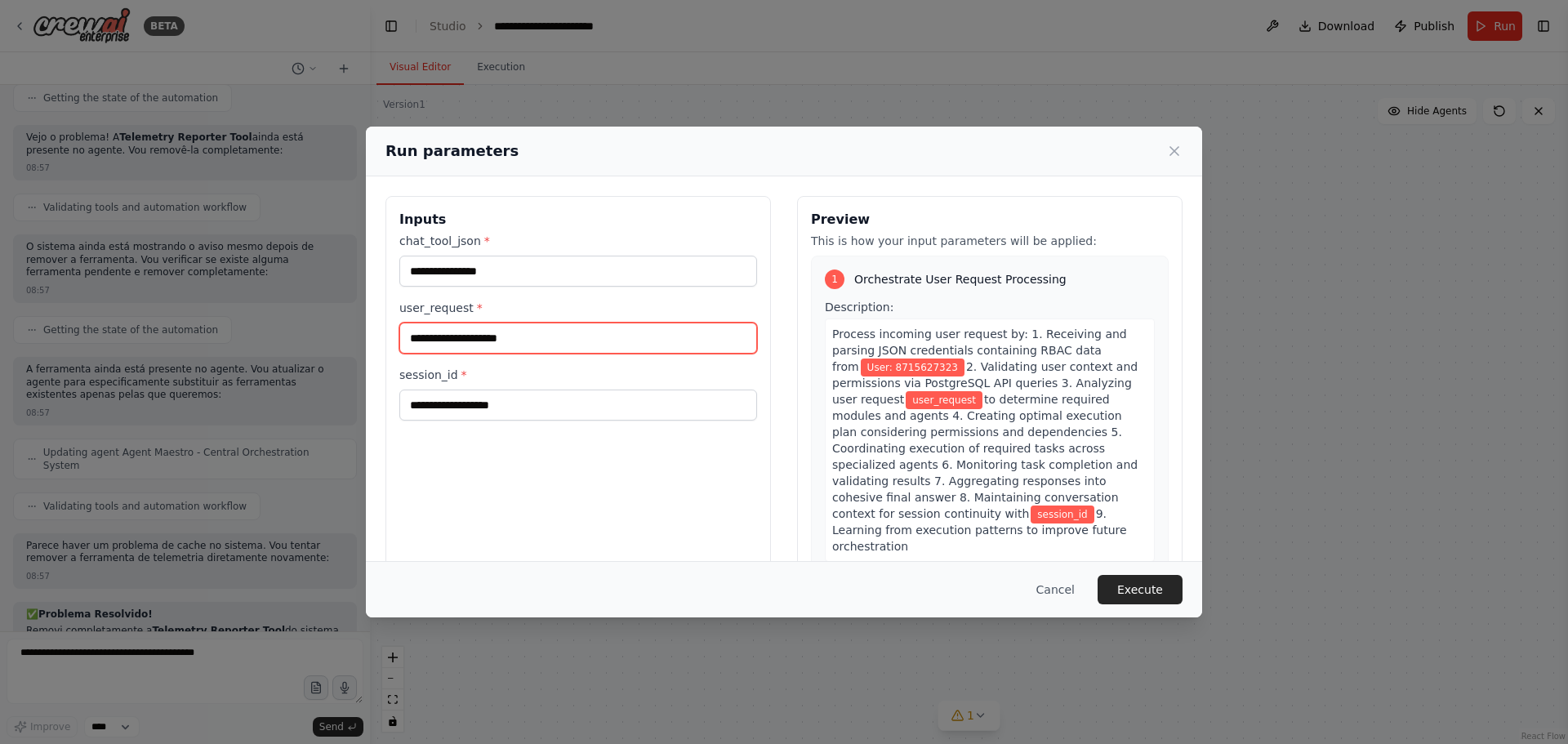
click at [443, 339] on input "user_request *" at bounding box center [578, 338] width 358 height 31
type input "**********"
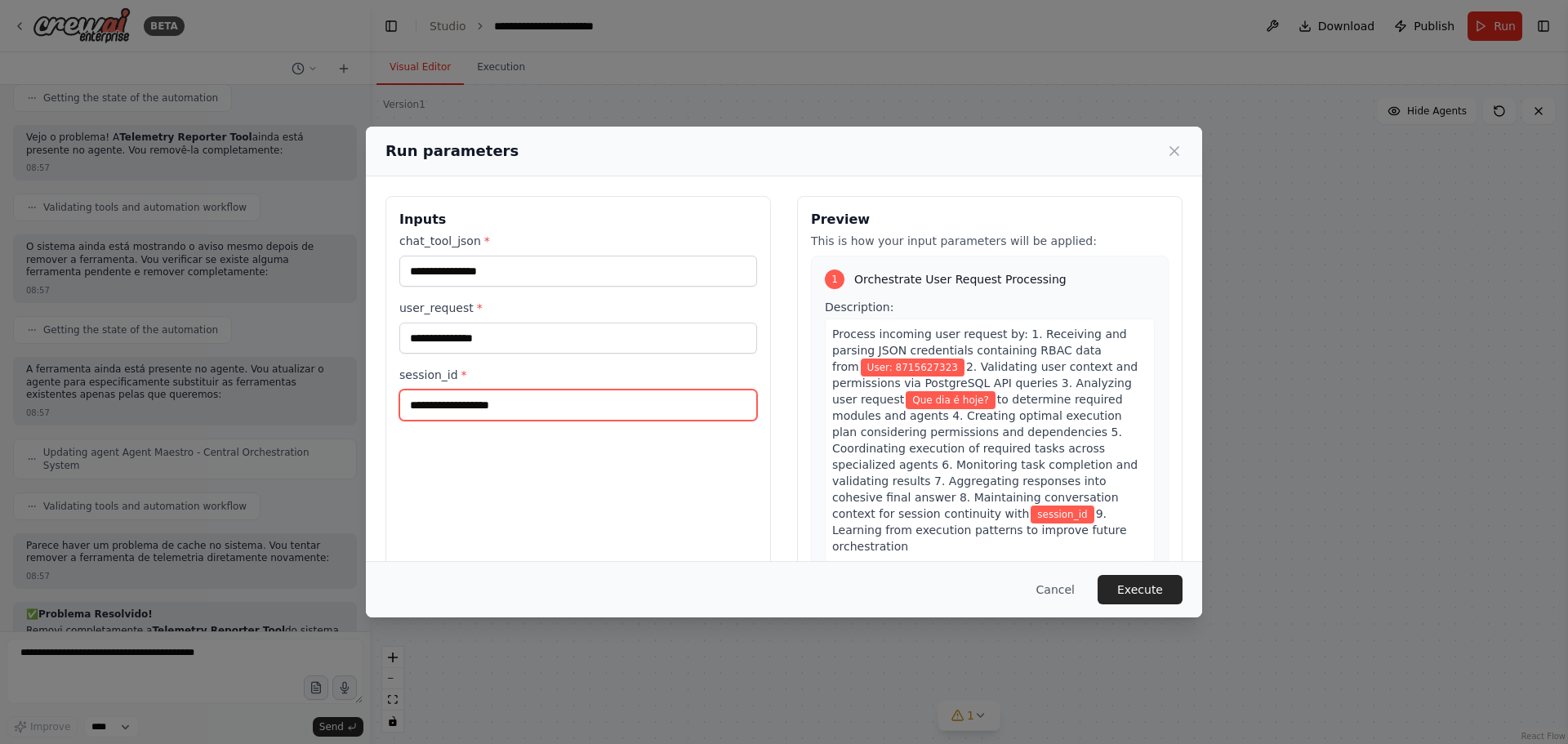
click at [455, 404] on input "session_id *" at bounding box center [578, 405] width 358 height 31
type input "**********"
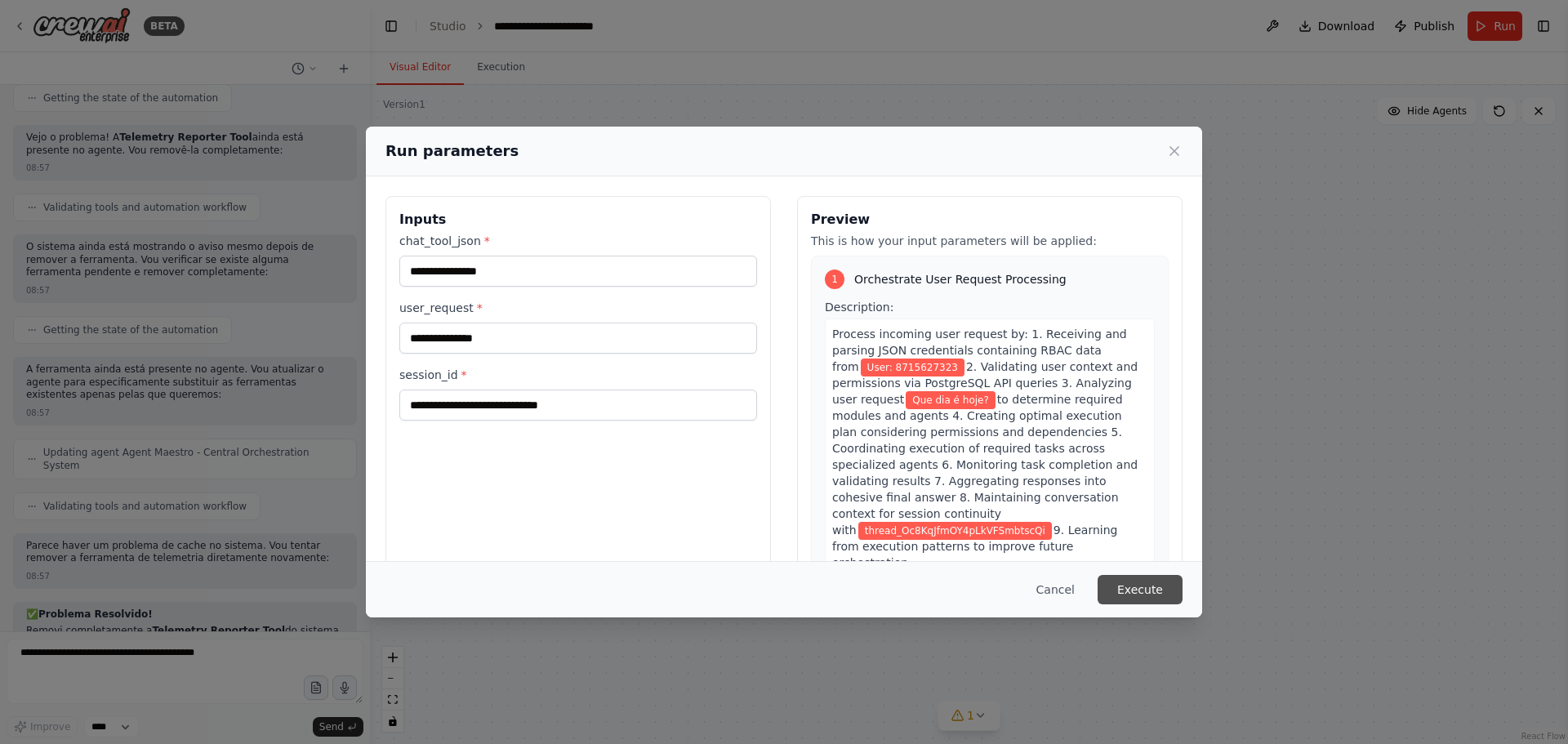
click at [1143, 581] on button "Execute" at bounding box center [1140, 589] width 85 height 29
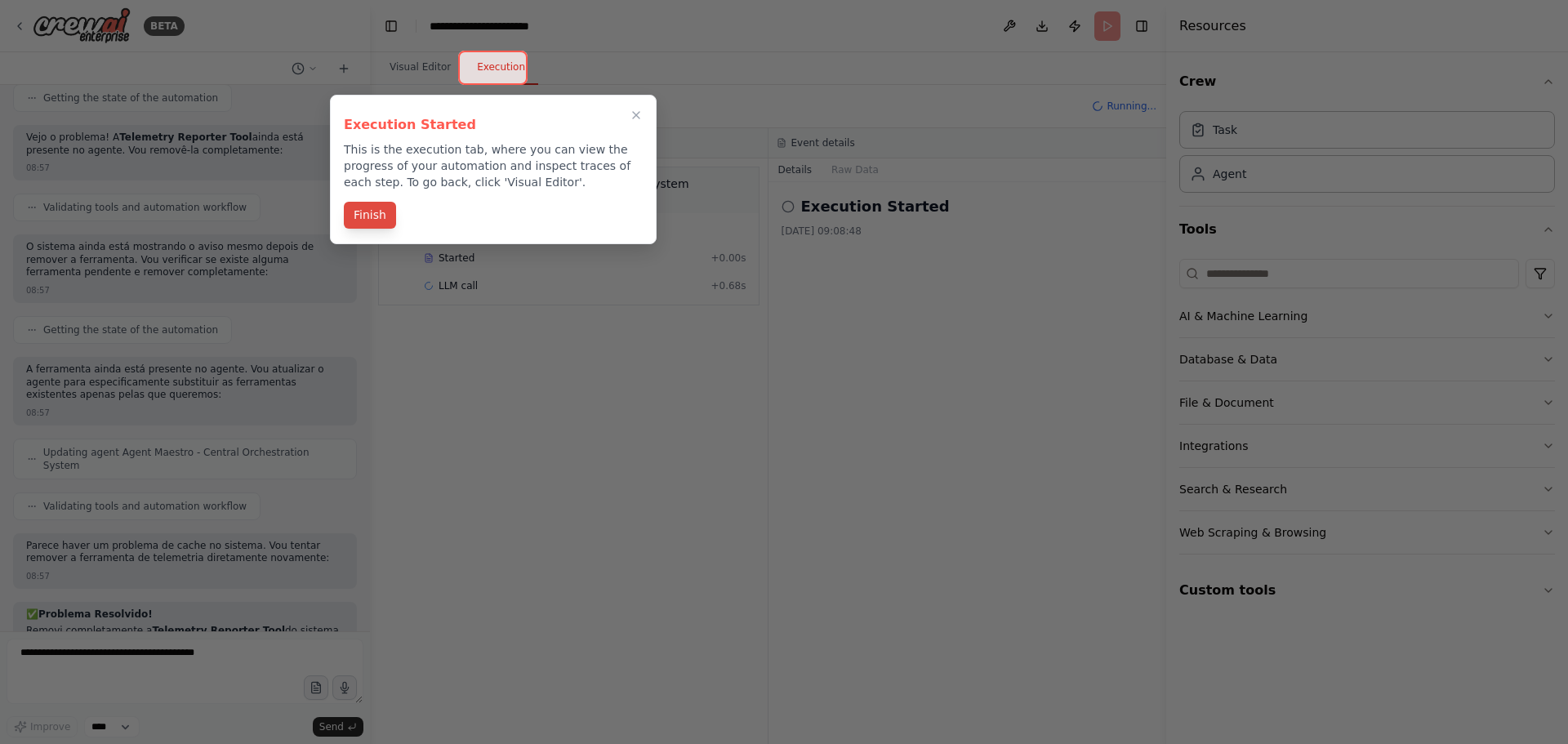
click at [381, 211] on button "Finish" at bounding box center [370, 215] width 52 height 27
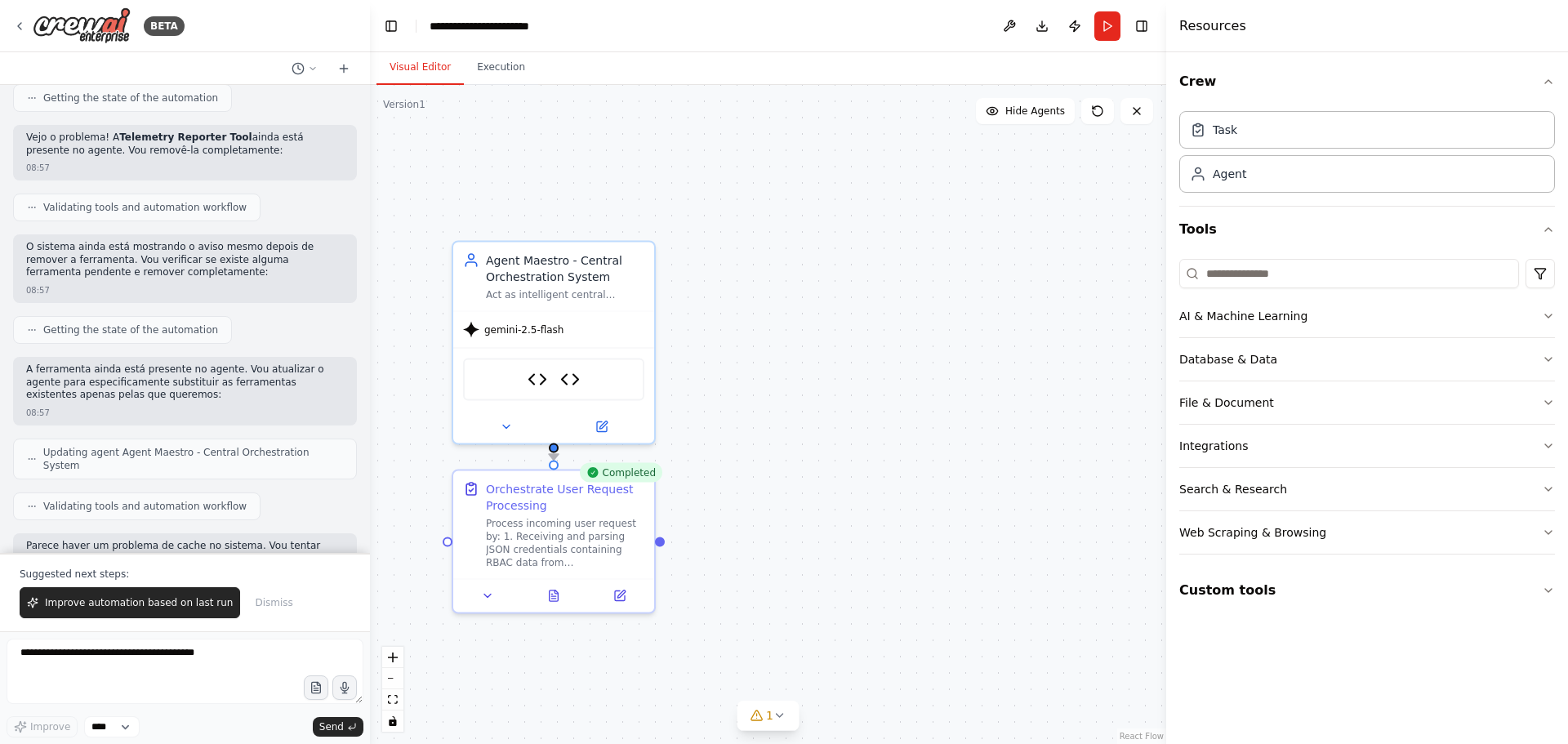
click at [421, 57] on button "Visual Editor" at bounding box center [420, 67] width 87 height 34
click at [474, 66] on button "Execution" at bounding box center [501, 67] width 74 height 34
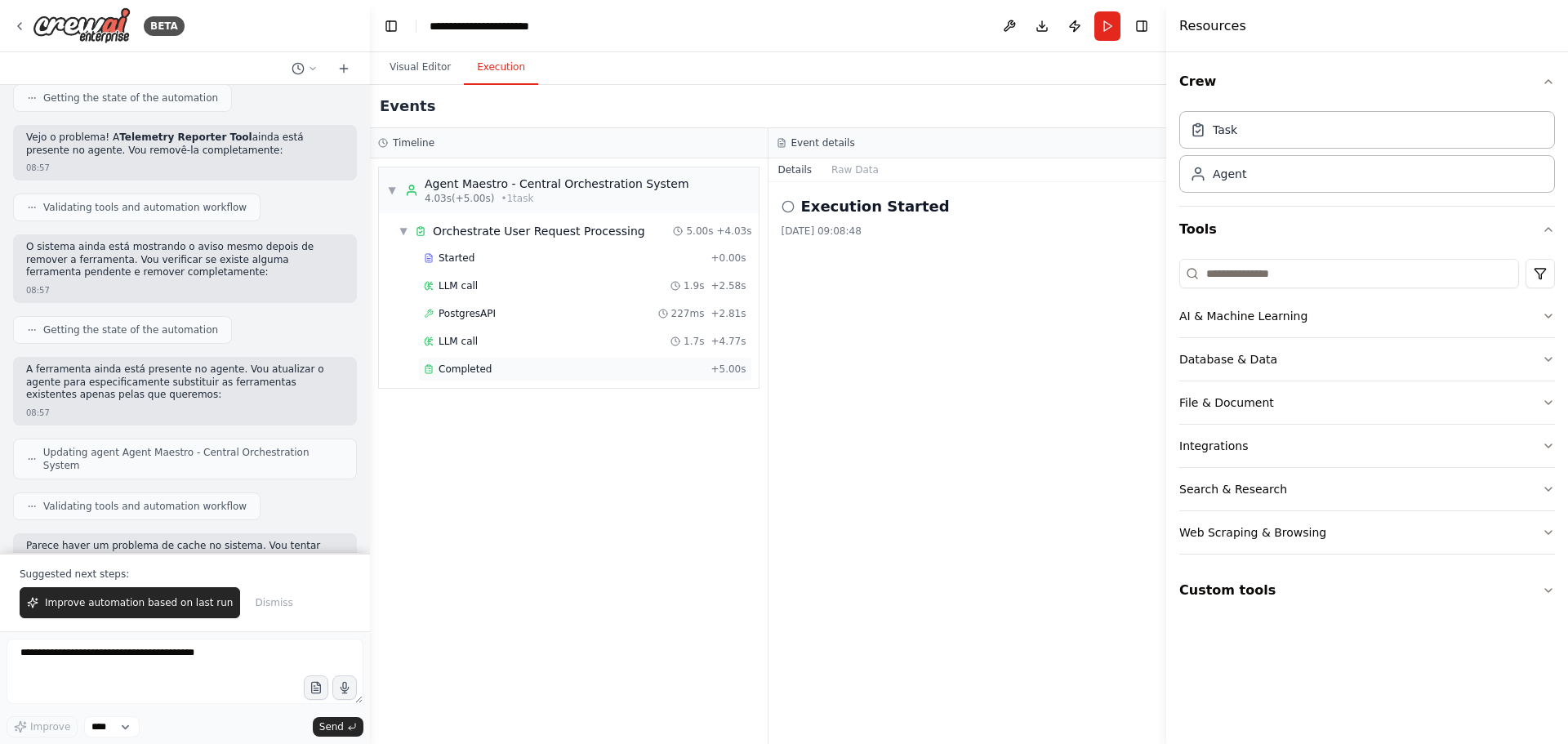
click at [465, 374] on span "Completed" at bounding box center [465, 369] width 53 height 14
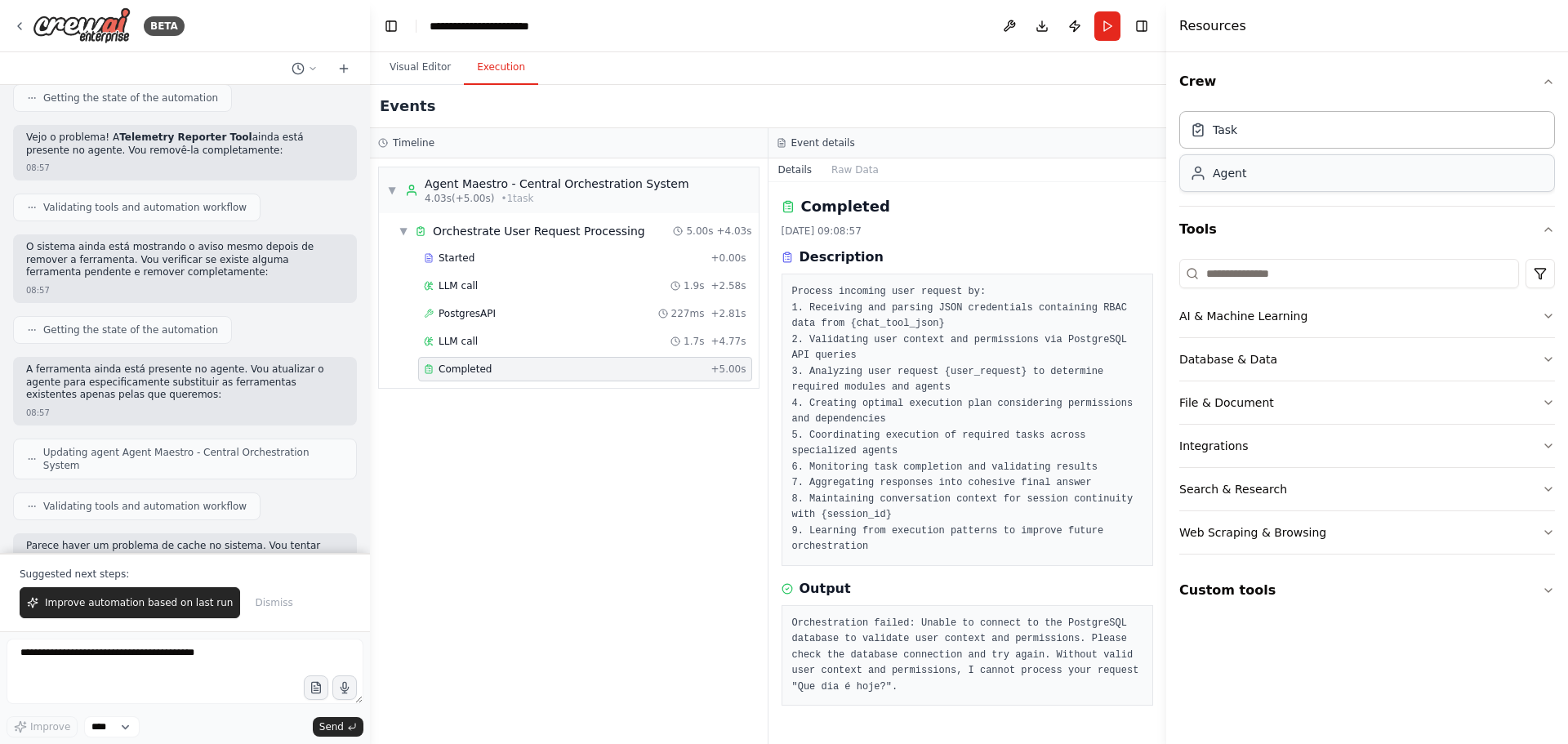
click at [1257, 176] on div "Agent" at bounding box center [1367, 173] width 376 height 38
click at [165, 597] on span "Improve automation based on last run" at bounding box center [138, 603] width 188 height 14
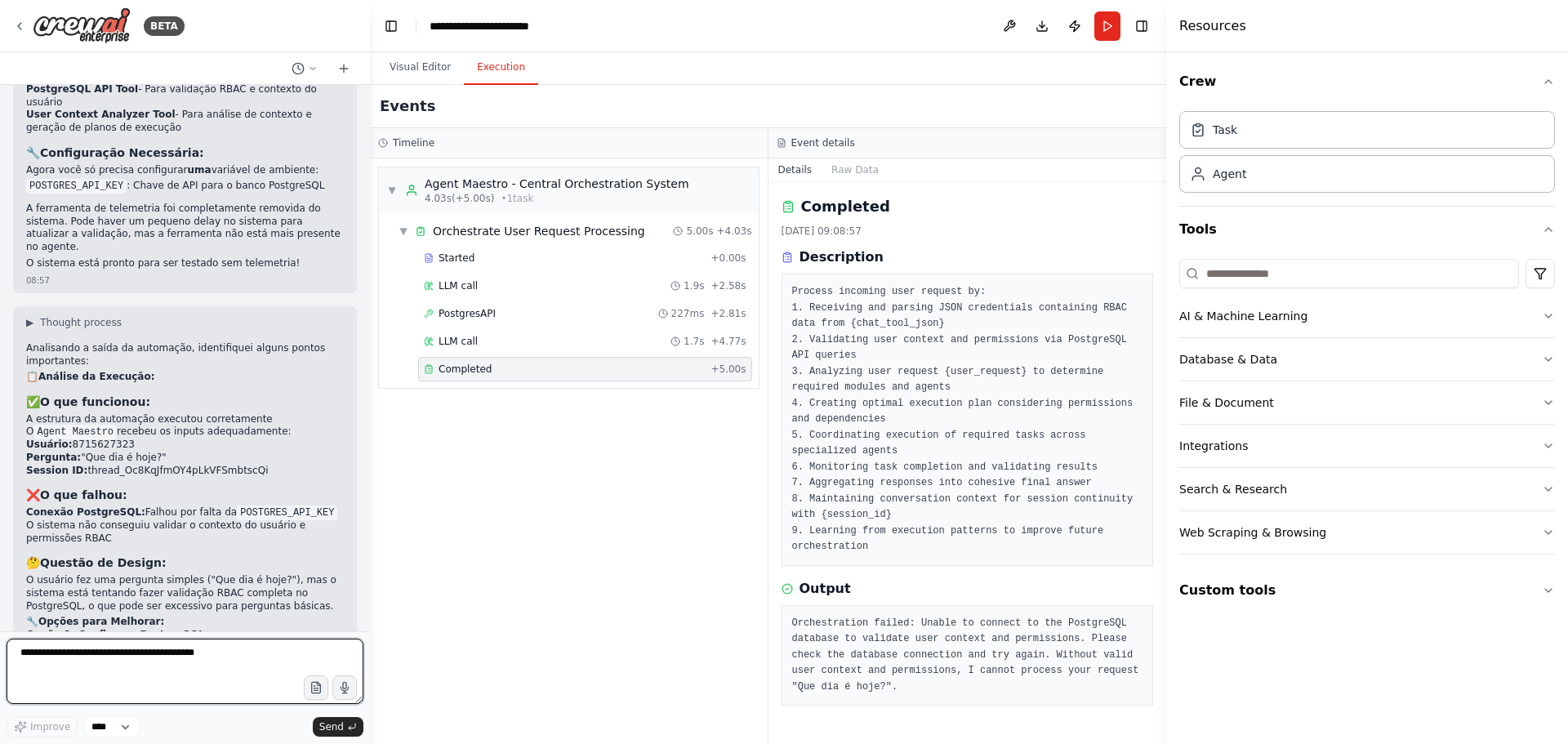
scroll to position [5958, 0]
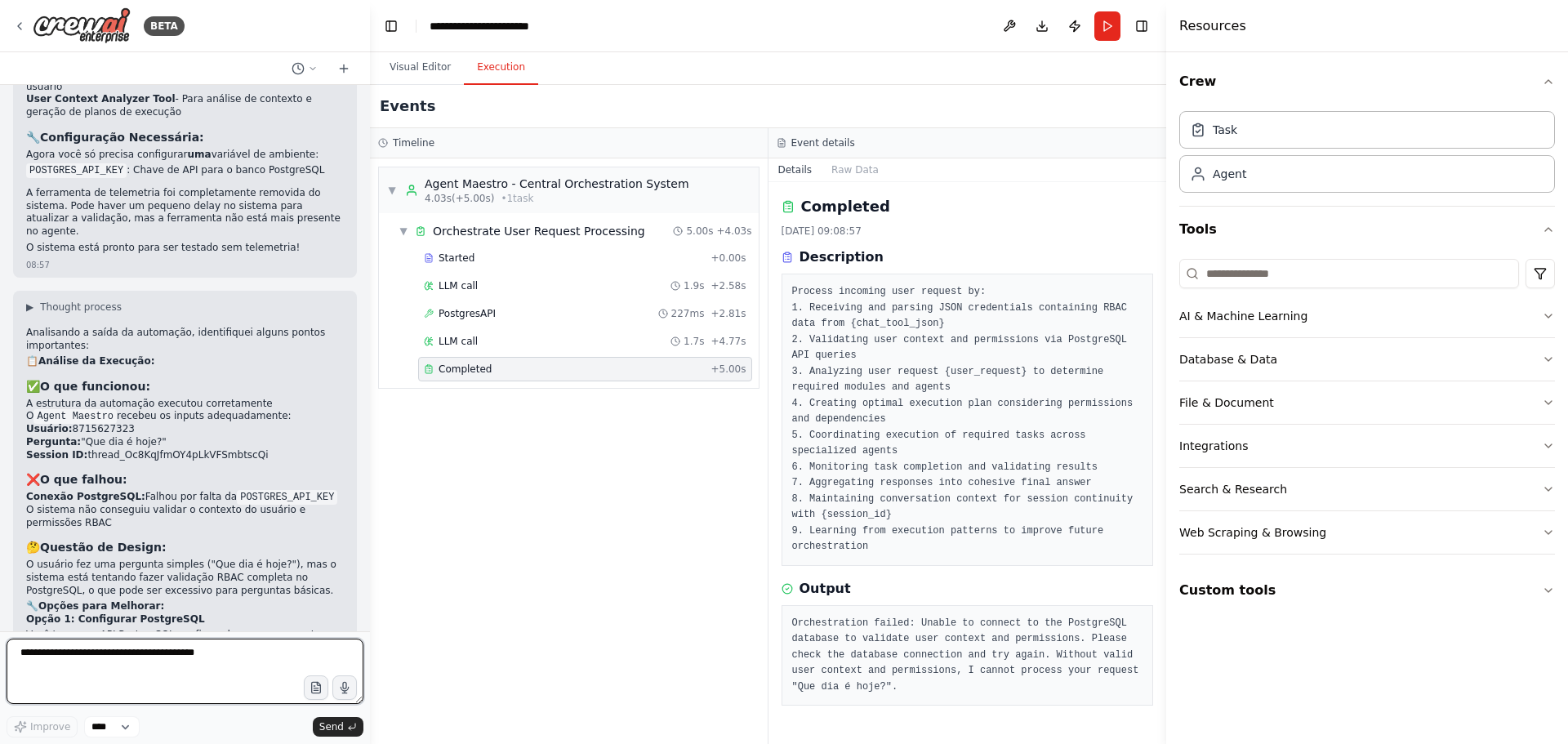
click at [364, 593] on div at bounding box center [366, 372] width 7 height 744
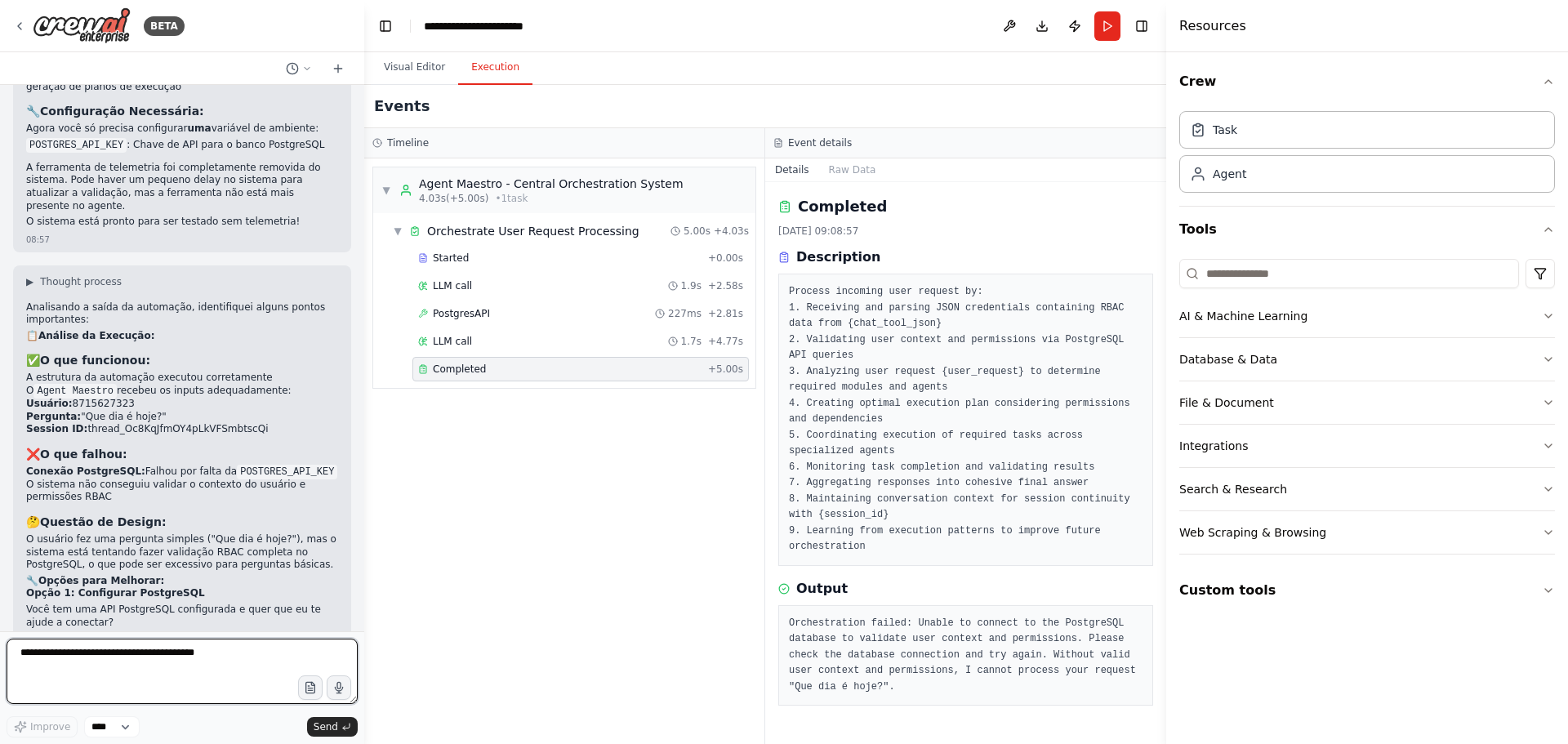
scroll to position [5944, 0]
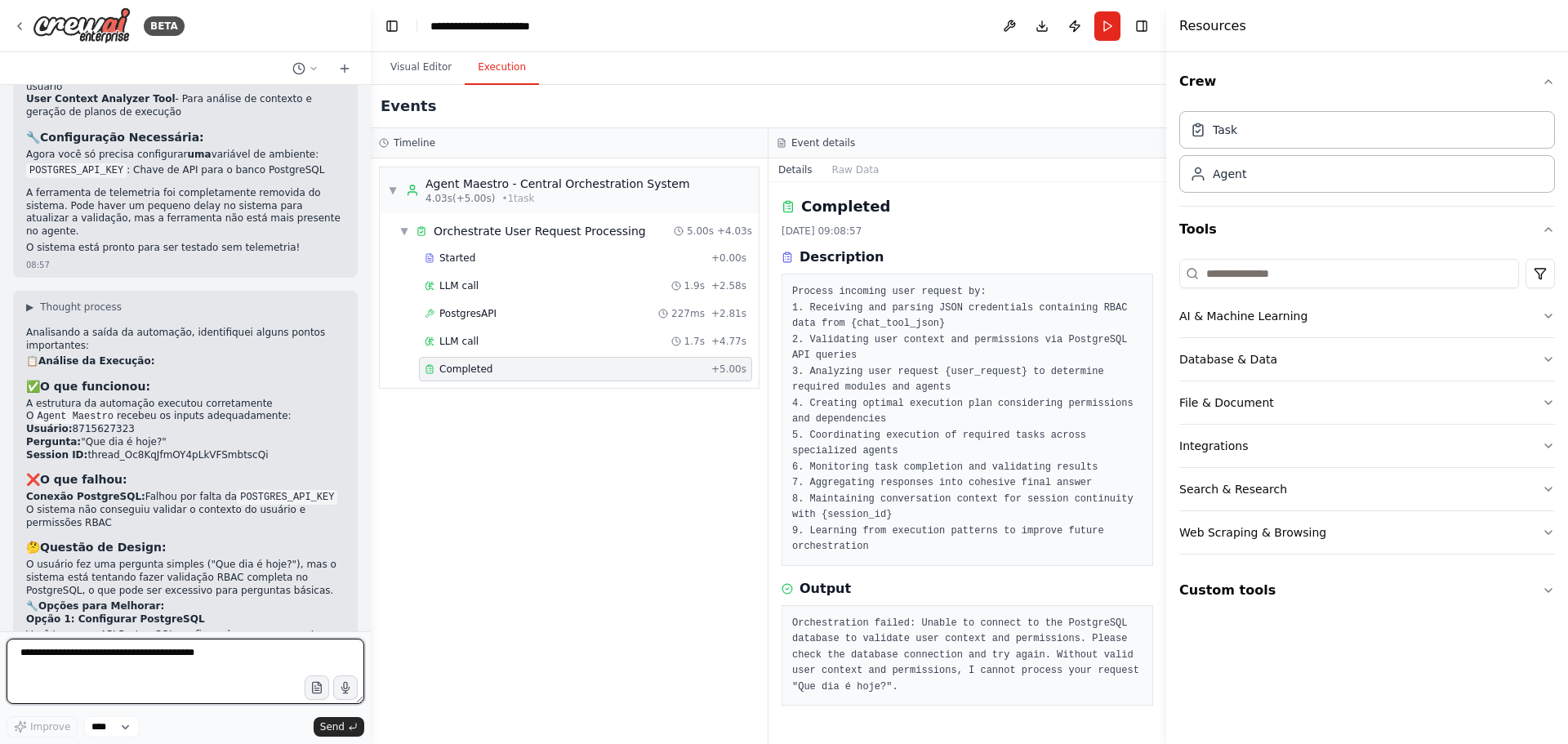
click at [371, 591] on div "BETA Quero um agent controlador (agent_maestor) que saiba: identificar RBAC cre…" at bounding box center [784, 372] width 1568 height 744
click at [364, 600] on div at bounding box center [367, 372] width 7 height 744
click at [602, 475] on div "▼ Agent Maestro - Central Orchestration System 4.03s (+5.00s) • 1 task ▼ Orches…" at bounding box center [569, 451] width 397 height 586
click at [1240, 444] on div "Integrations" at bounding box center [1213, 445] width 69 height 16
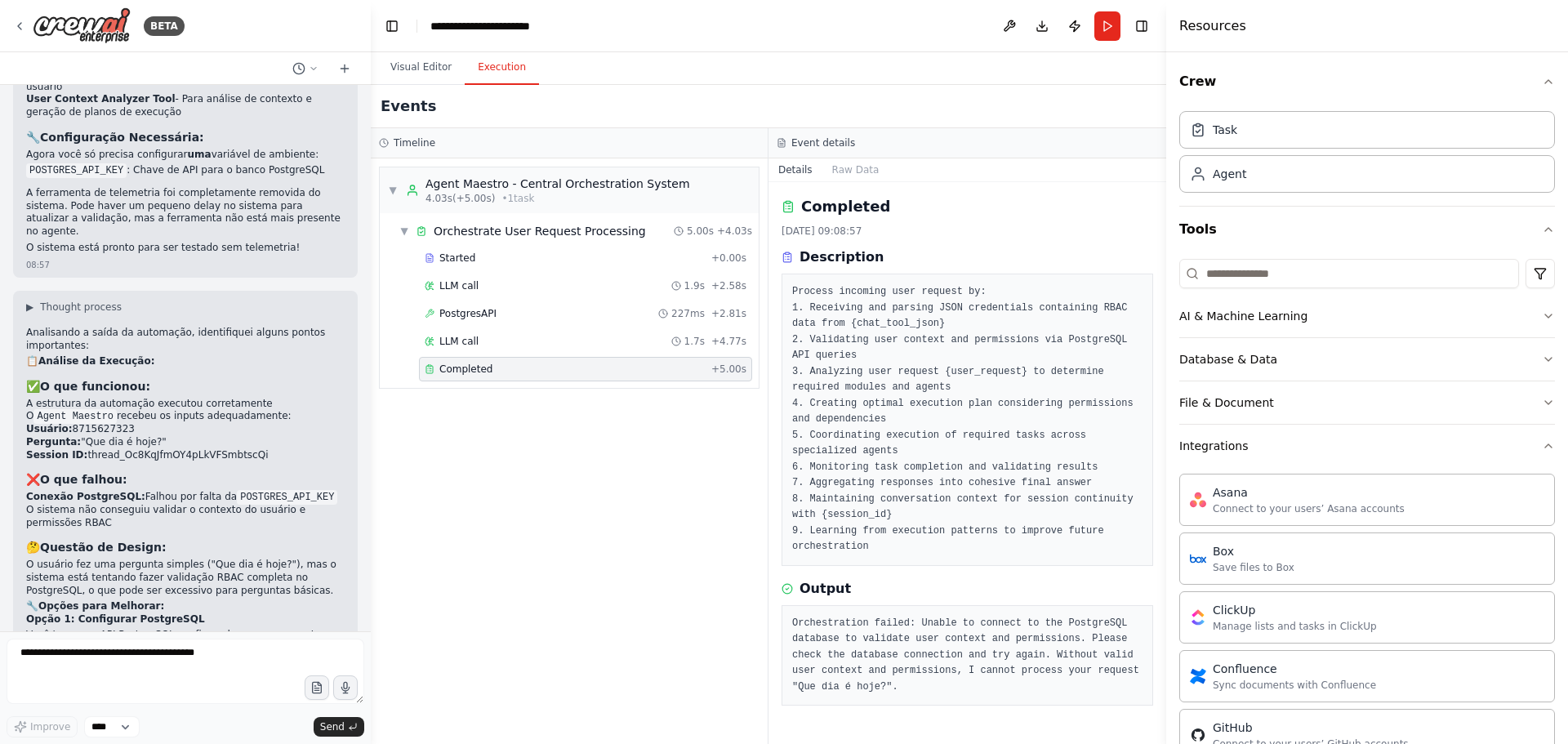
click at [1554, 231] on div "Crew Task Agent Tools AI & Machine Learning Database & Data File & Document Int…" at bounding box center [1367, 397] width 402 height 691
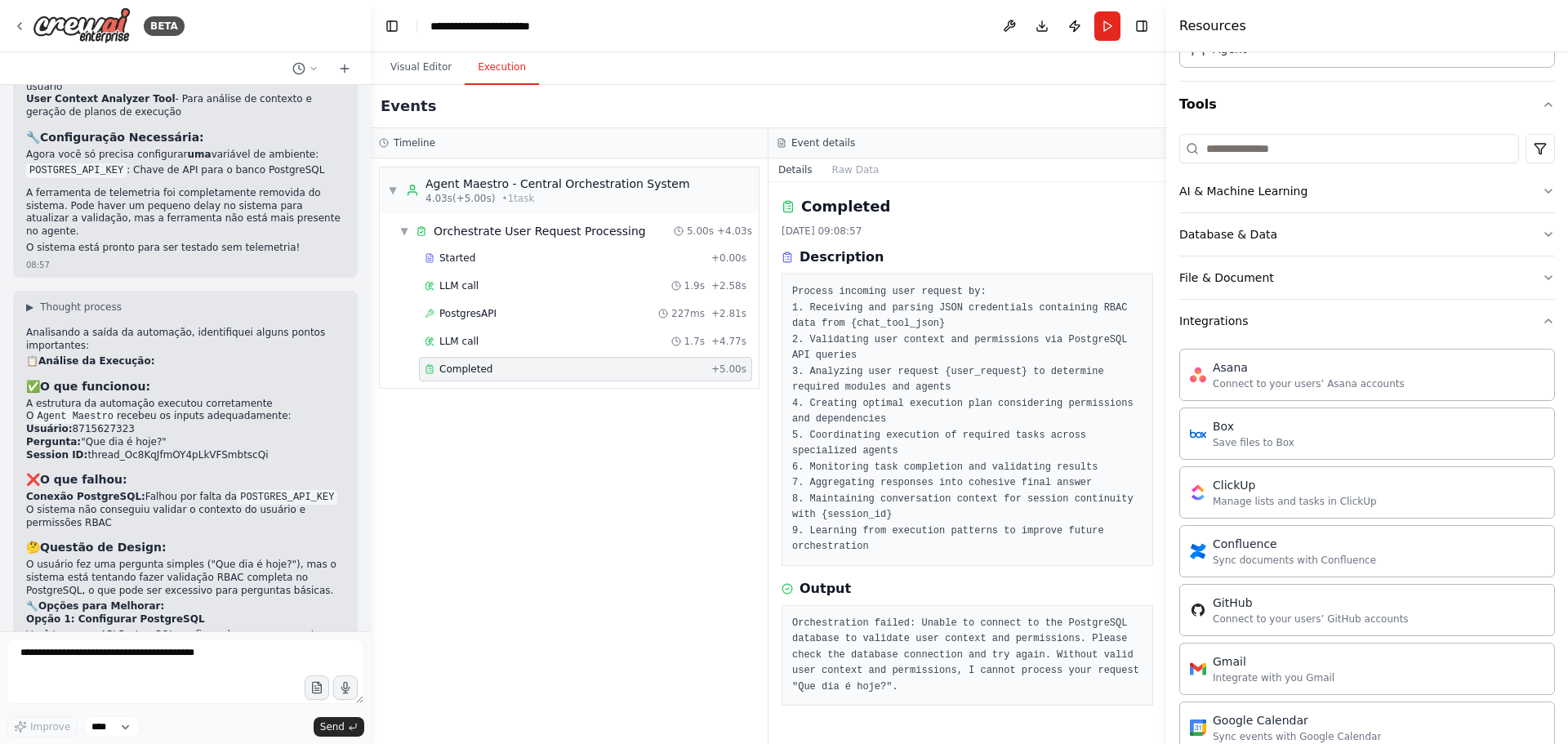
scroll to position [0, 0]
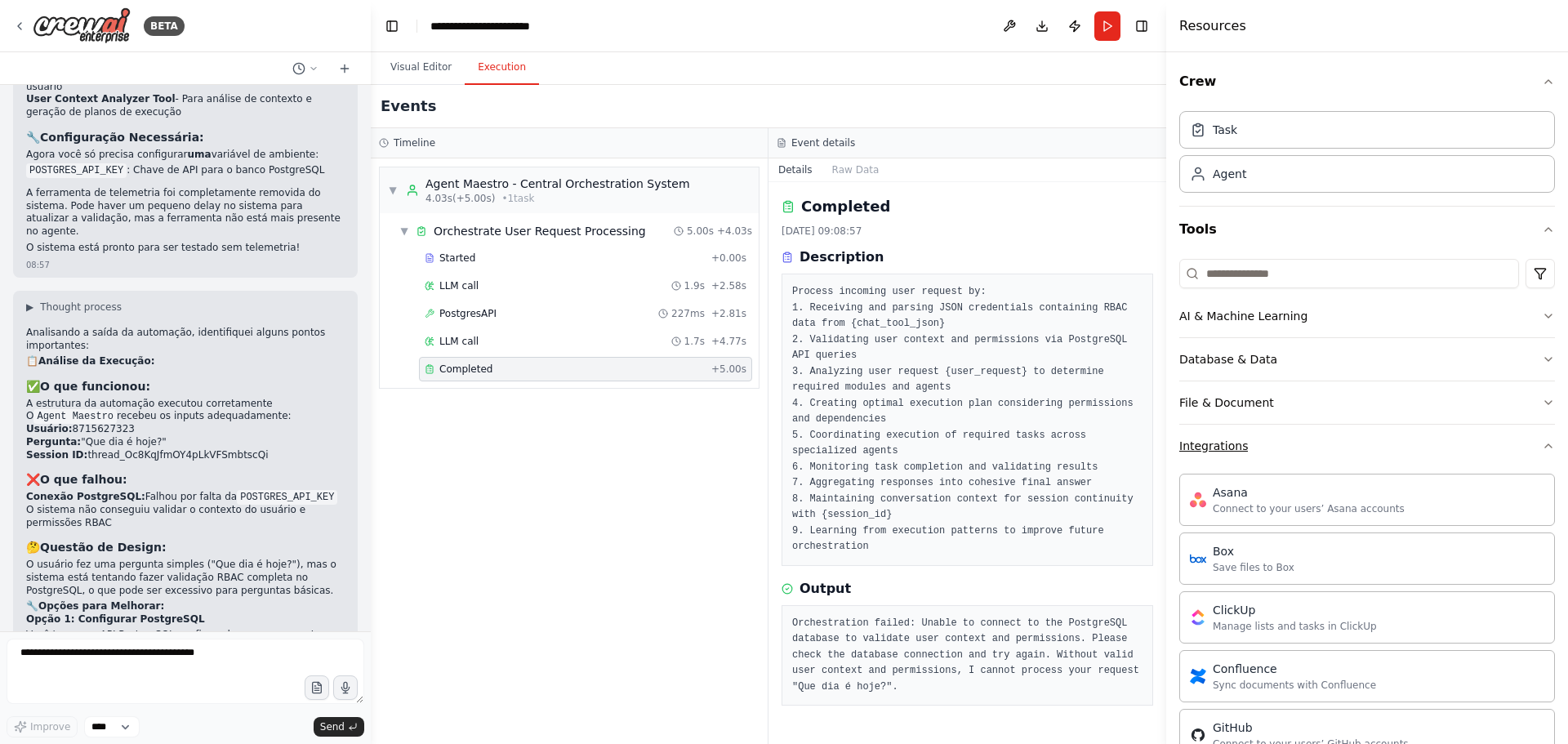
click at [1228, 451] on div "Integrations" at bounding box center [1213, 445] width 69 height 16
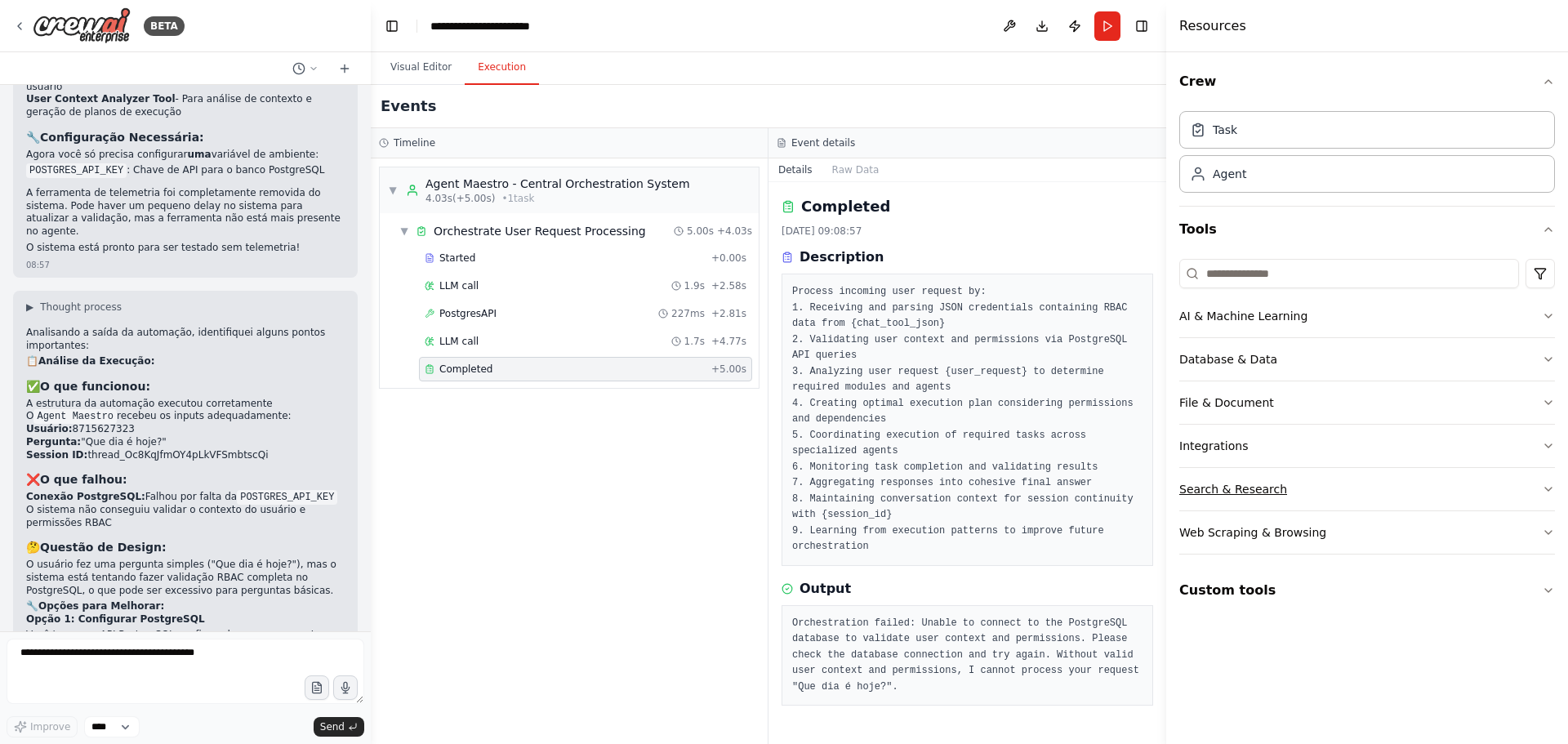
click at [1237, 498] on button "Search & Research" at bounding box center [1367, 489] width 376 height 43
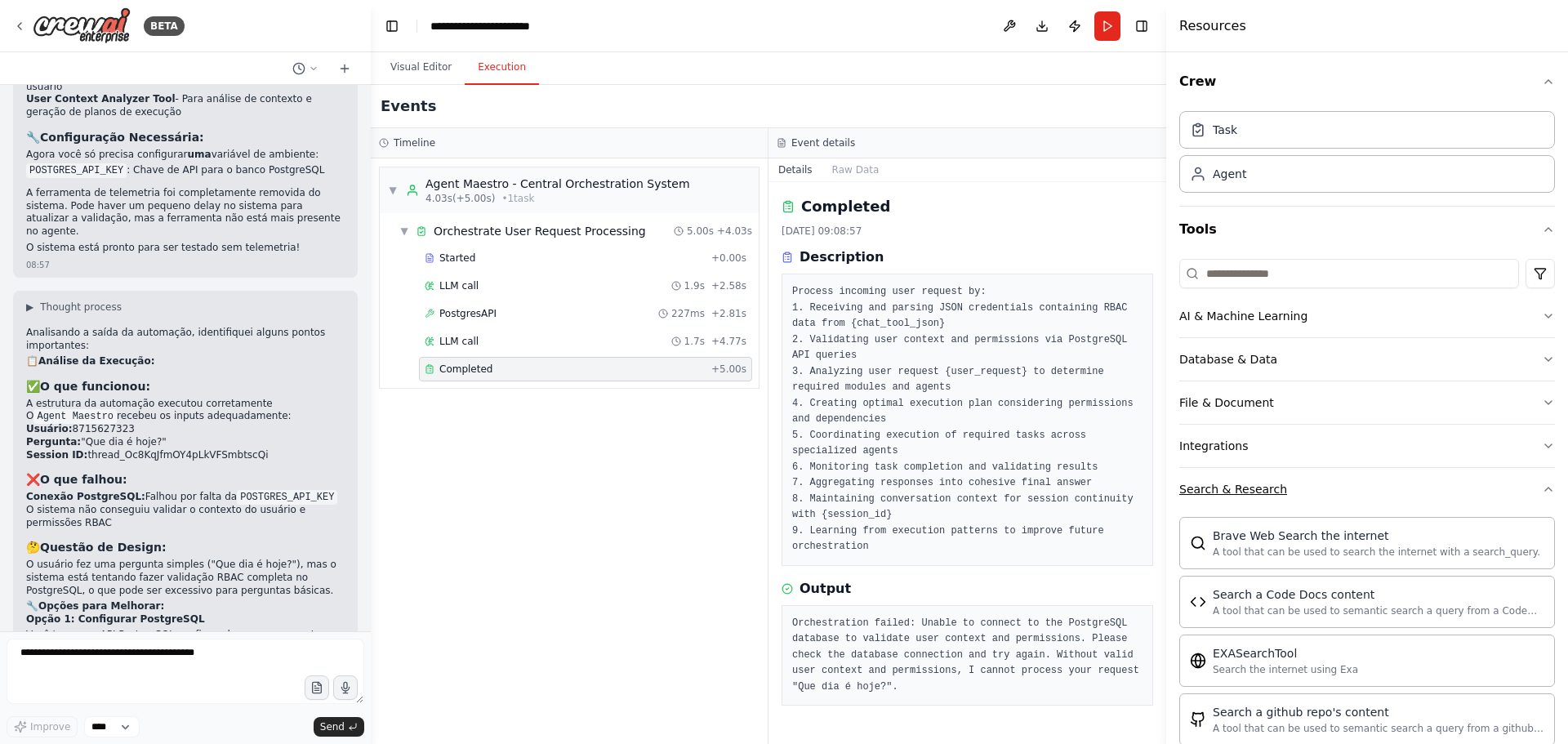
click at [1231, 493] on div "Search & Research" at bounding box center [1234, 489] width 108 height 16
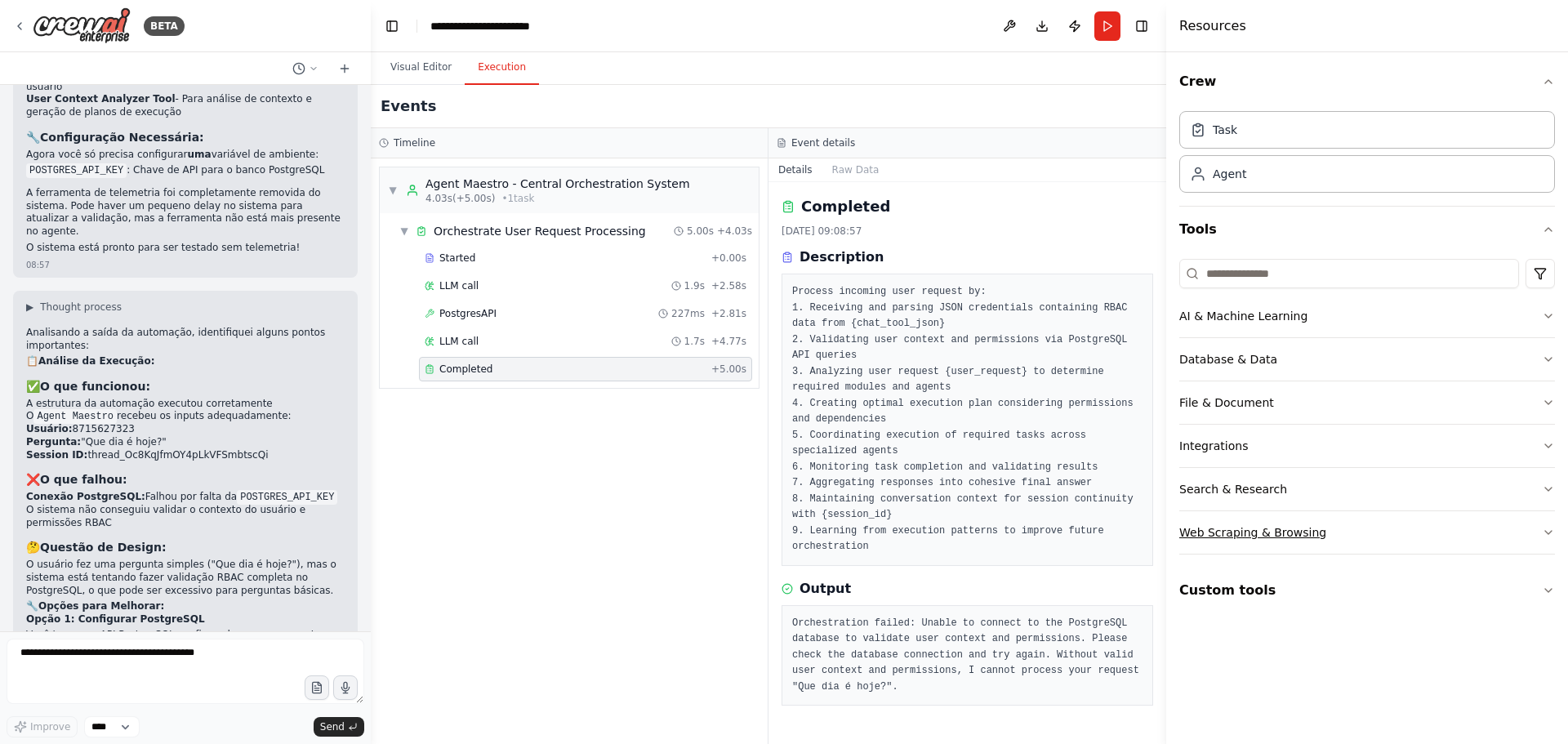
click at [1210, 533] on div "Web Scraping & Browsing" at bounding box center [1253, 531] width 147 height 16
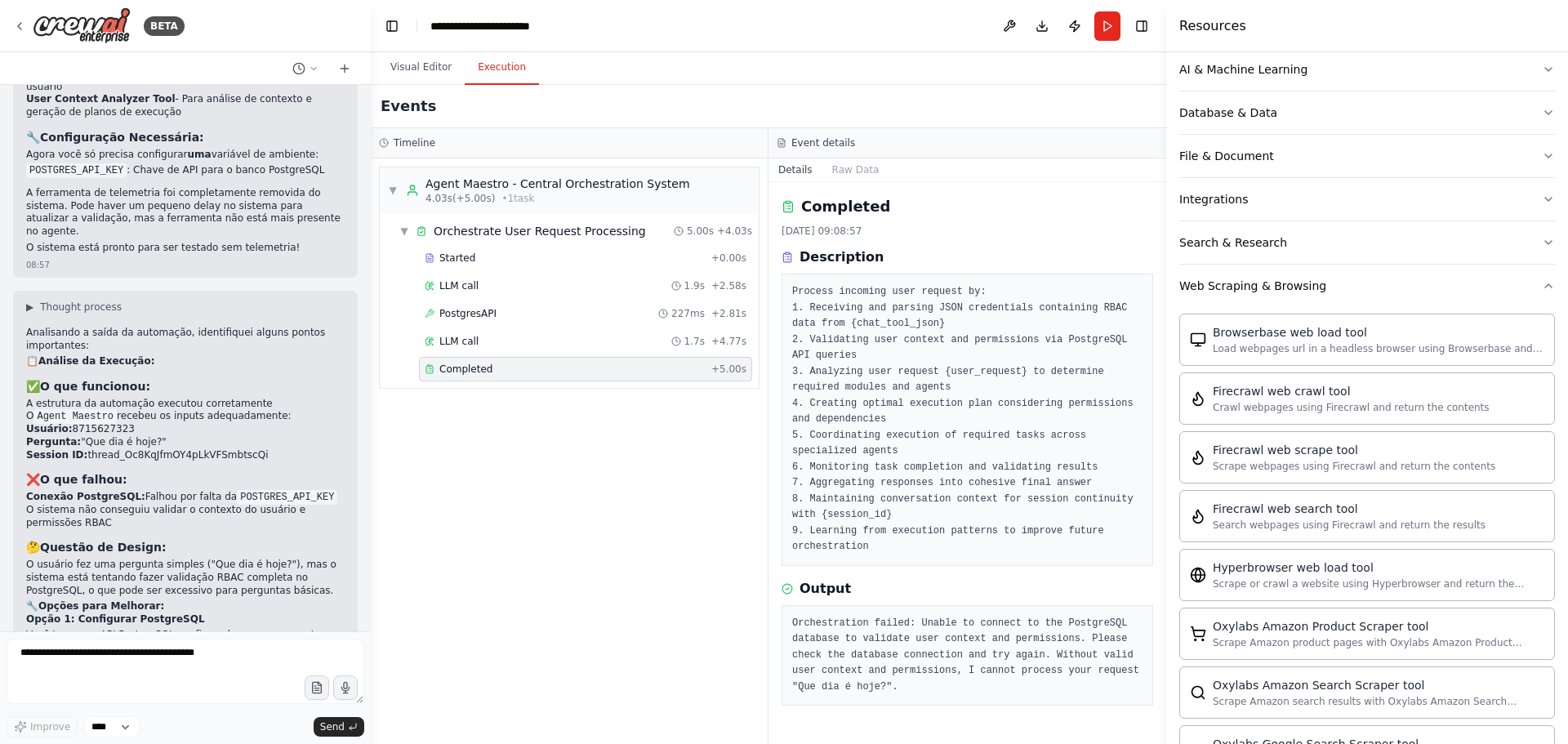
scroll to position [217, 0]
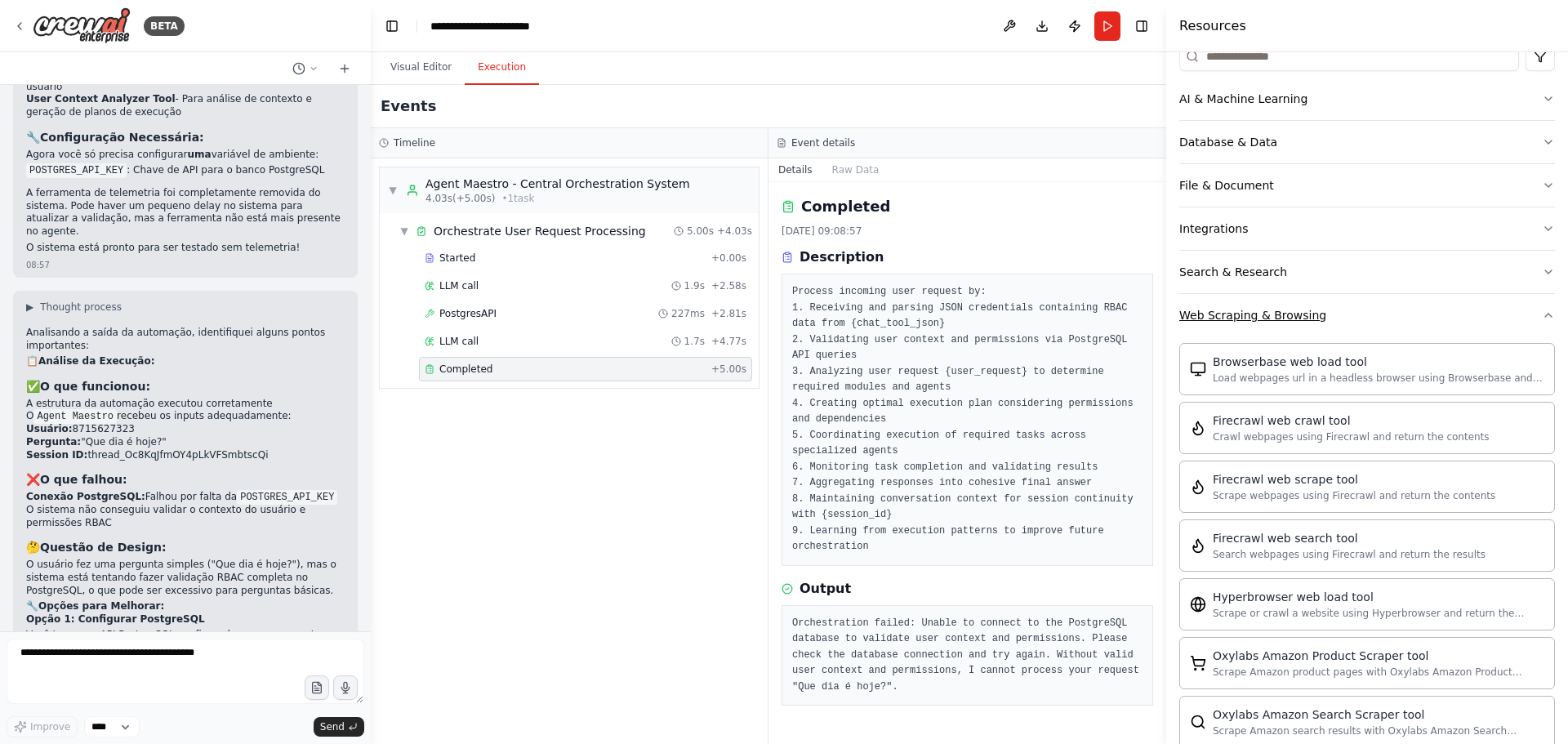
click at [1271, 323] on div "Web Scraping & Browsing" at bounding box center [1253, 315] width 147 height 16
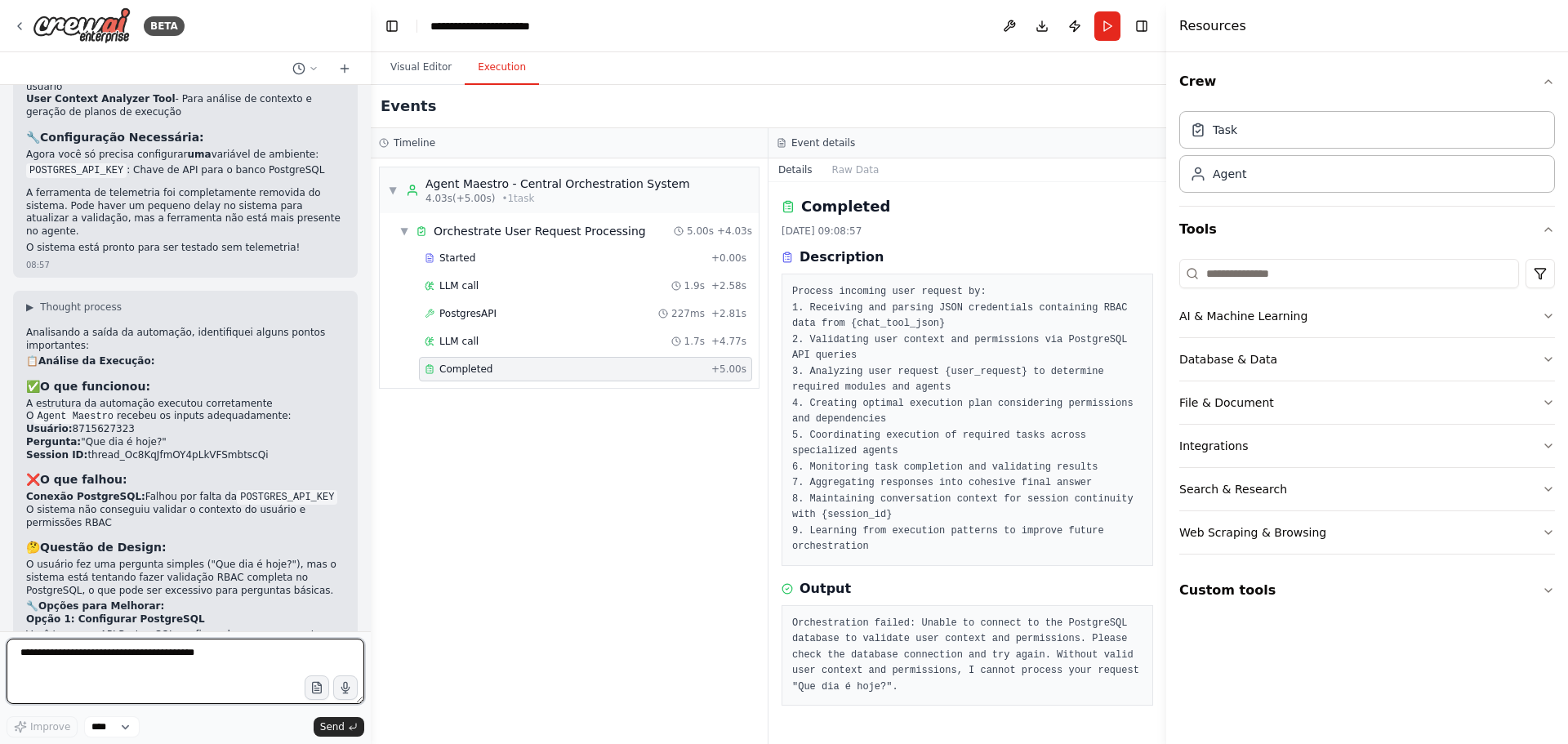
click at [138, 664] on textarea at bounding box center [186, 672] width 358 height 66
click at [124, 647] on textarea at bounding box center [186, 672] width 358 height 66
paste textarea "**********"
type textarea "**********"
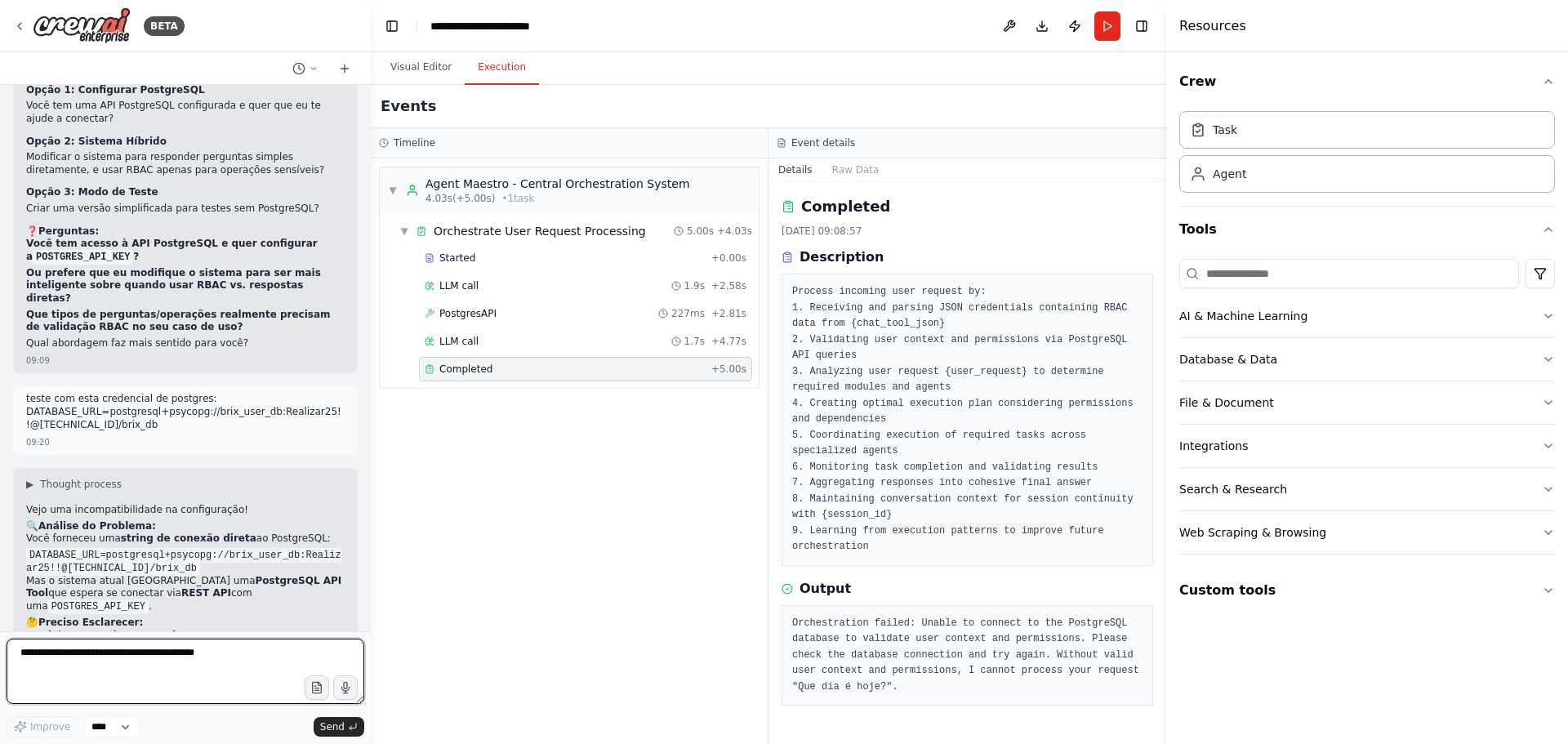
scroll to position [6486, 0]
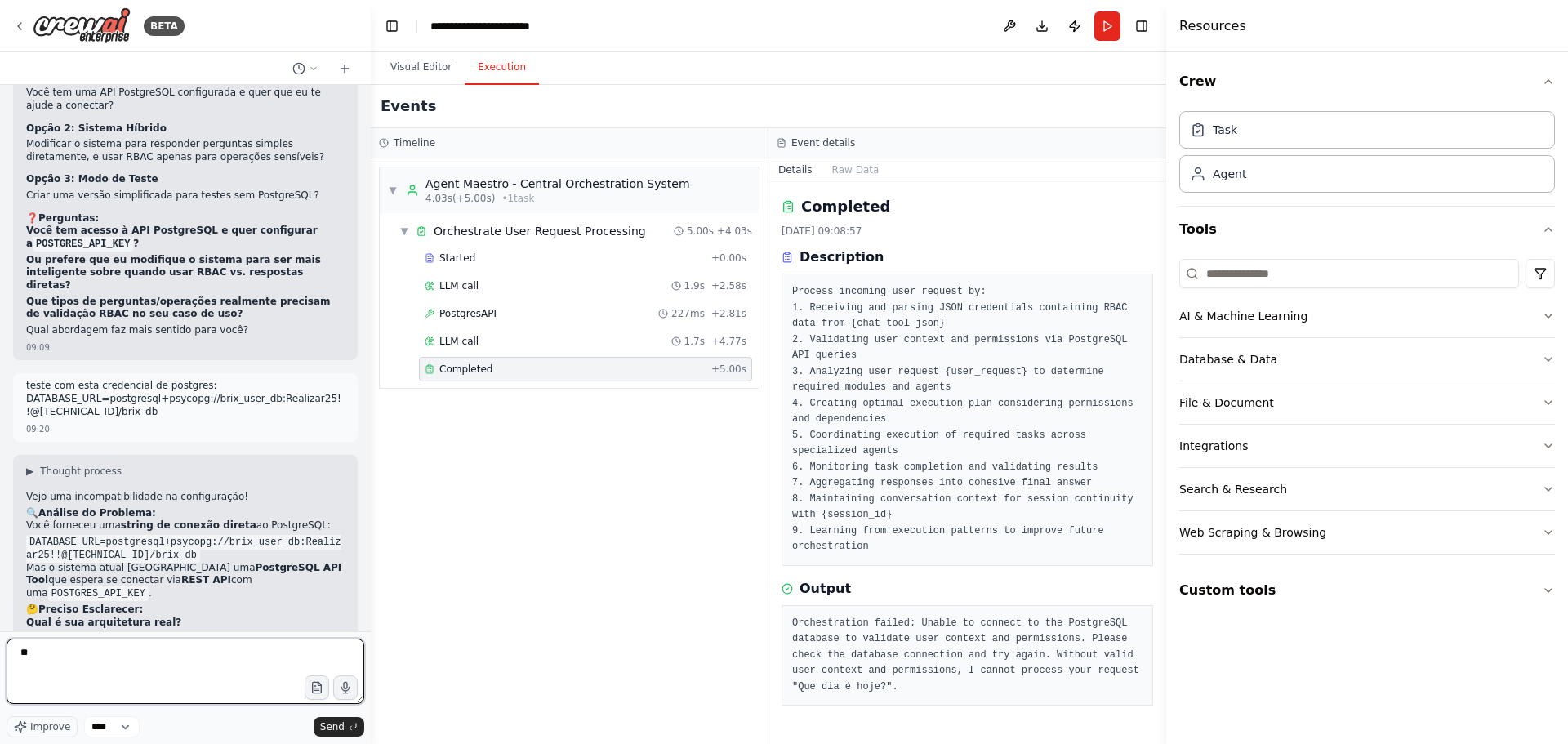
type textarea "*"
type textarea "**********"
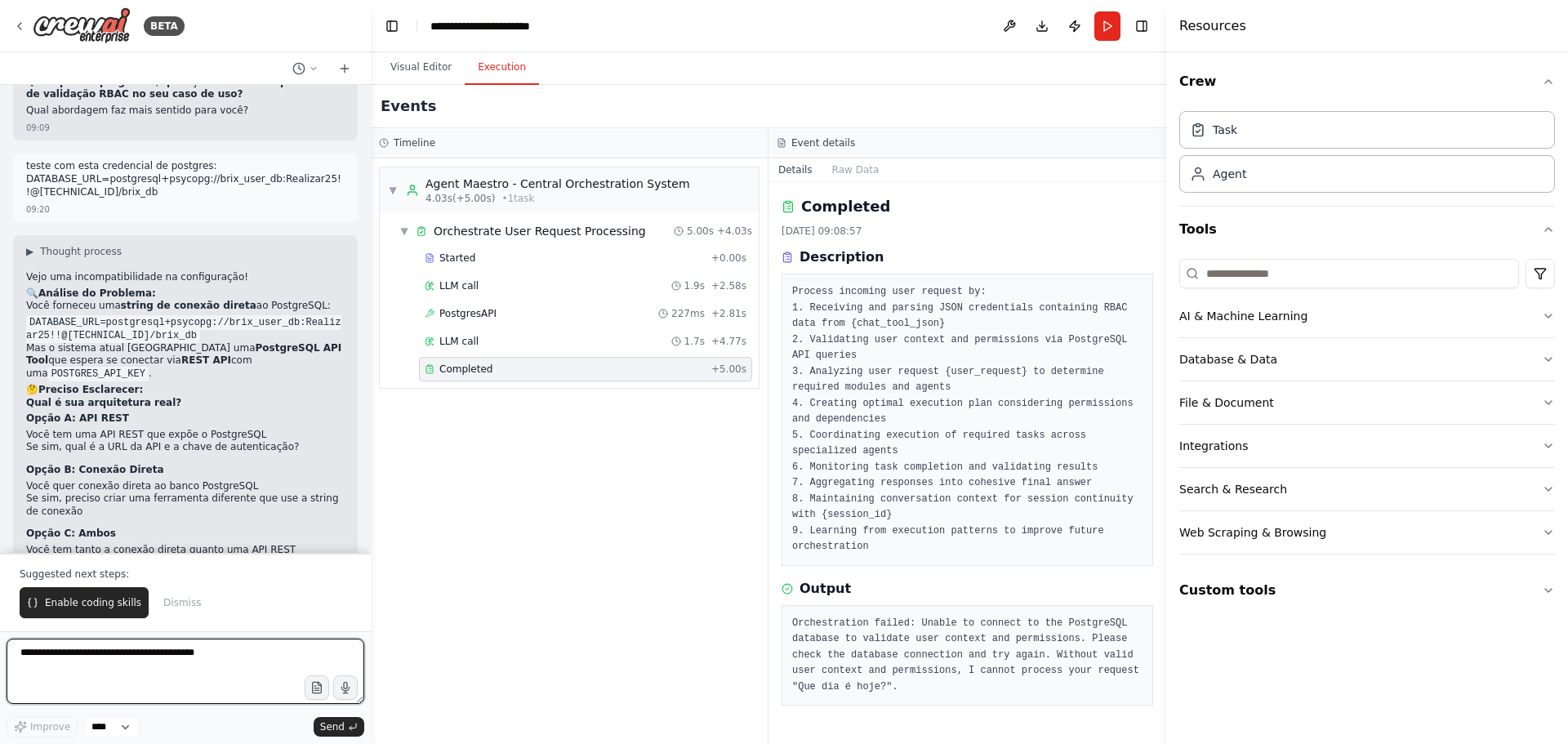
scroll to position [6736, 0]
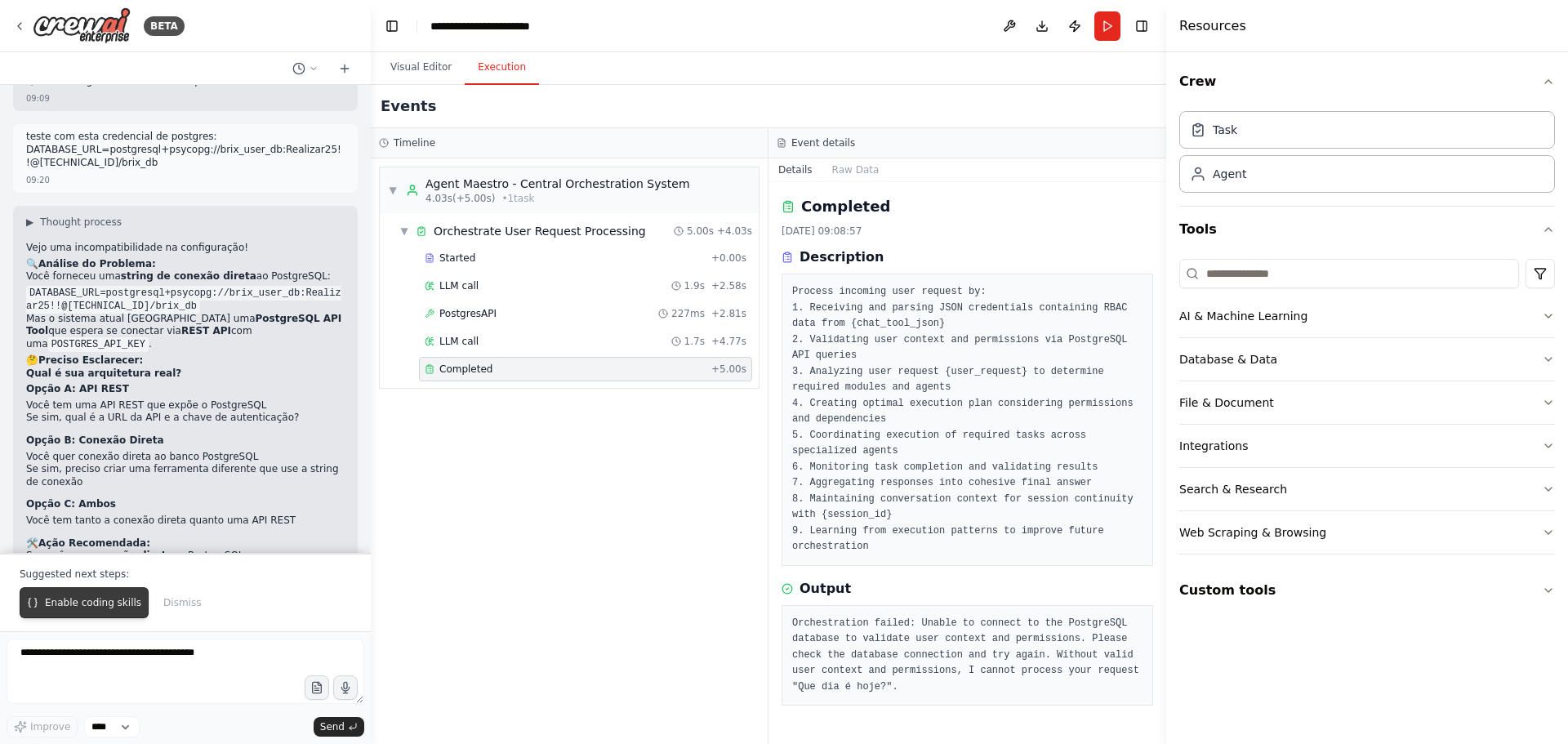
click at [90, 601] on span "Enable coding skills" at bounding box center [93, 603] width 97 height 14
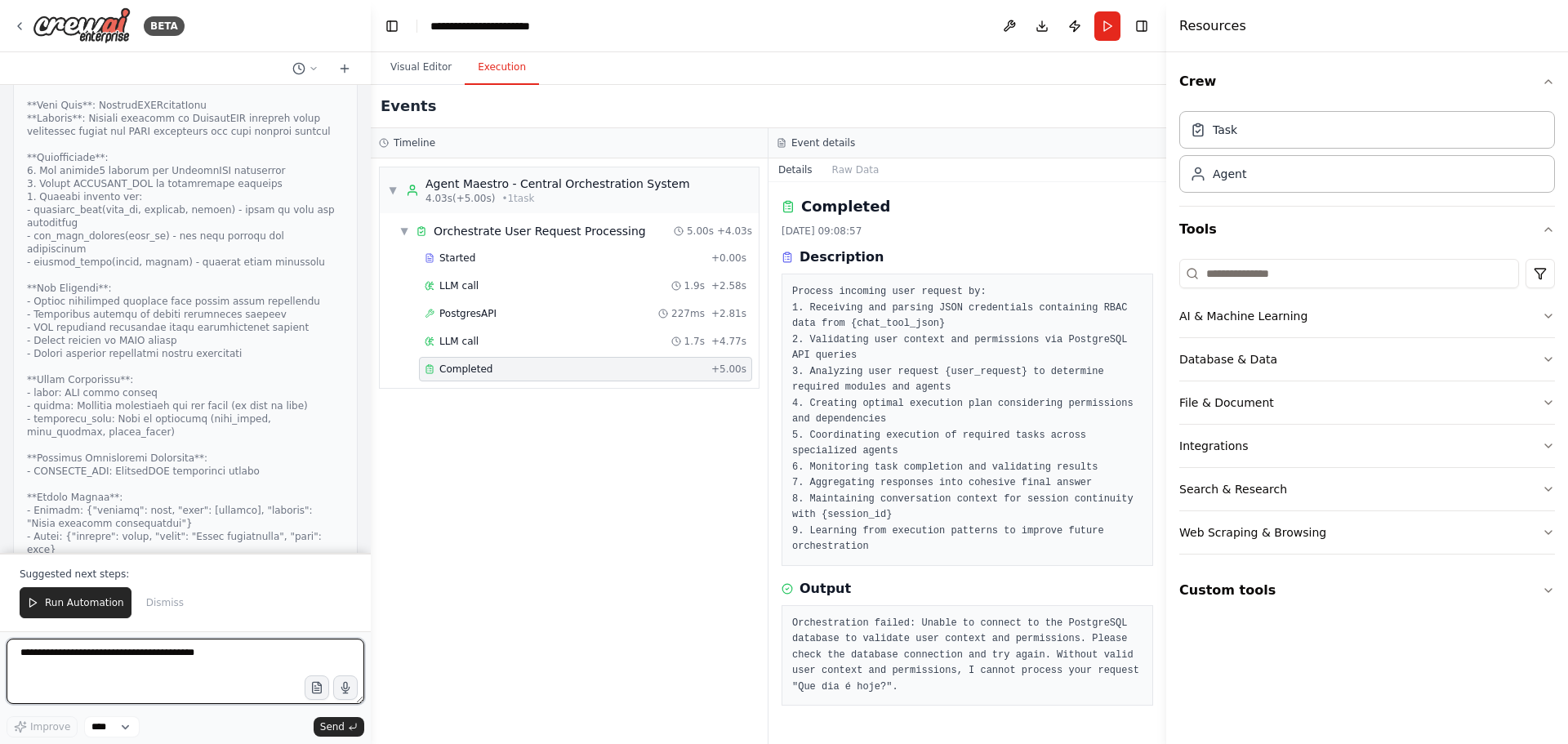
scroll to position [8006, 0]
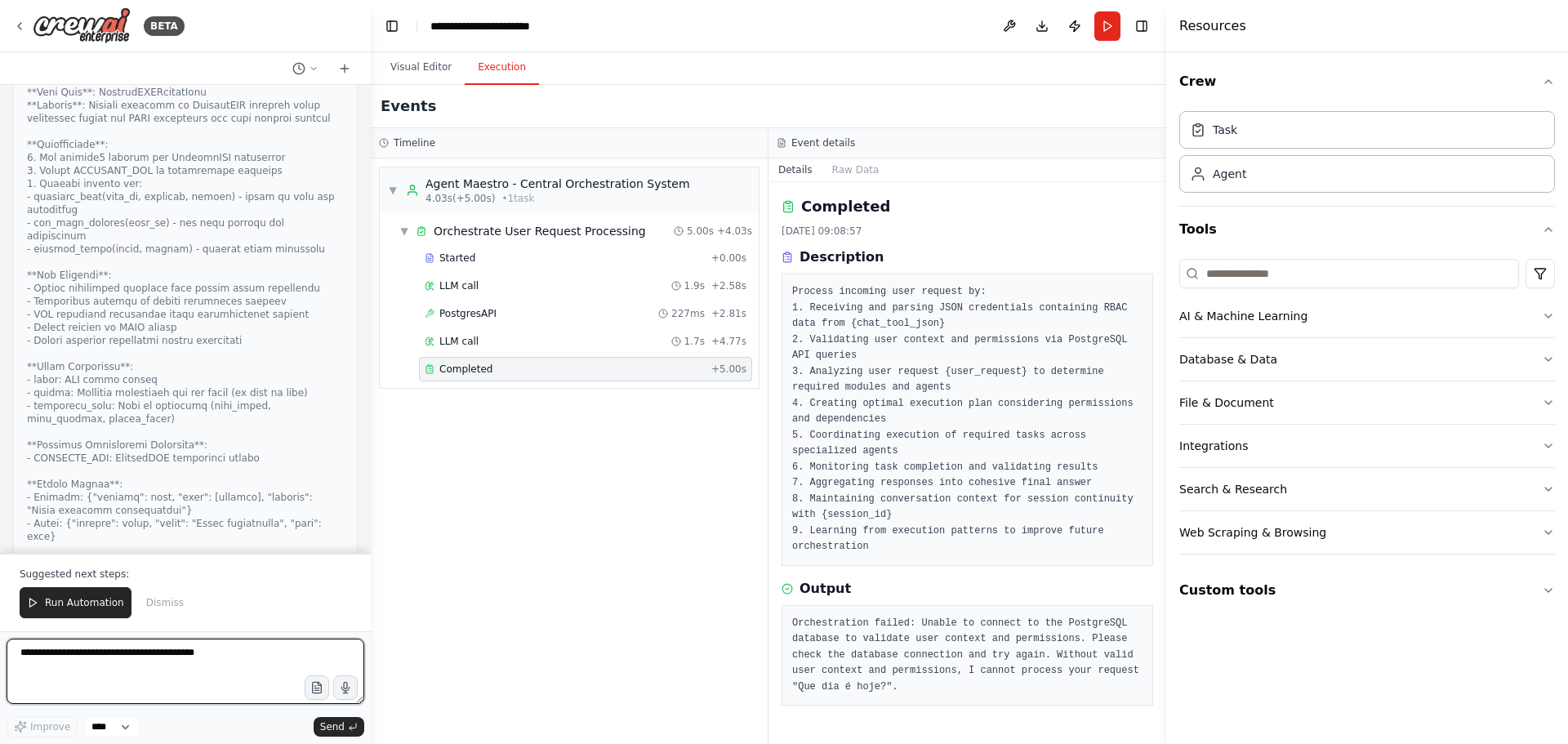
click at [61, 668] on textarea at bounding box center [186, 672] width 358 height 66
type textarea "******"
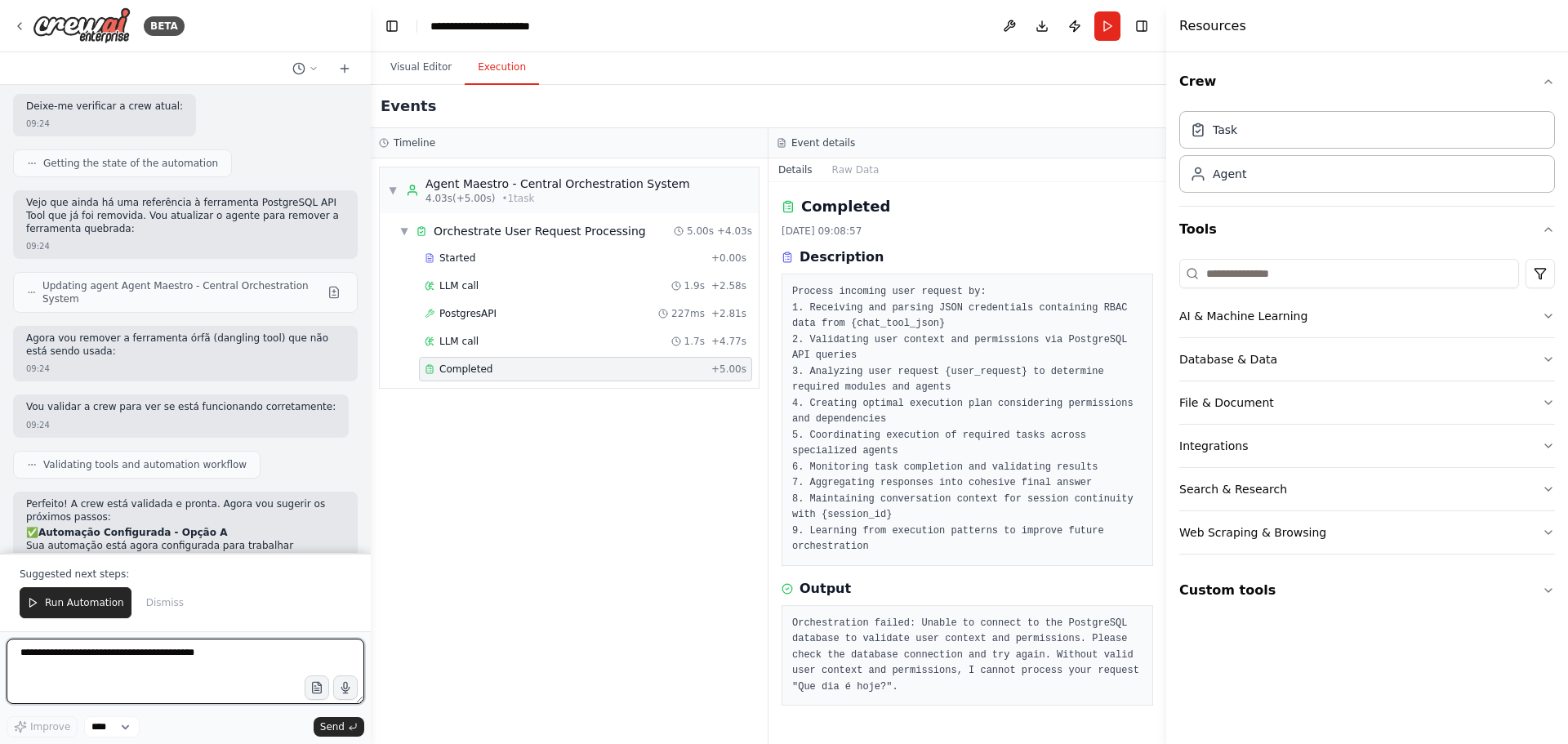
scroll to position [9890, 0]
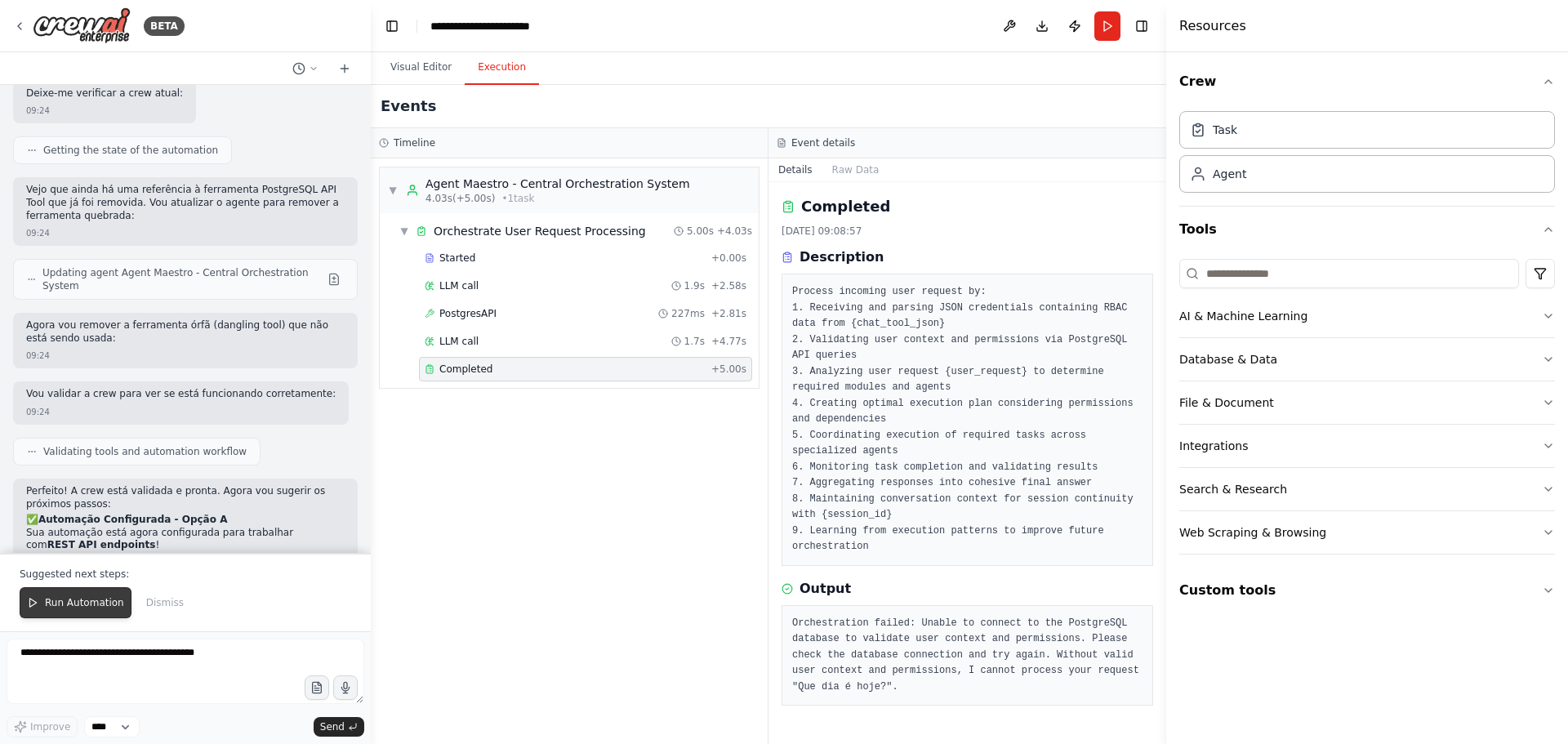
click at [65, 602] on span "Run Automation" at bounding box center [84, 603] width 79 height 14
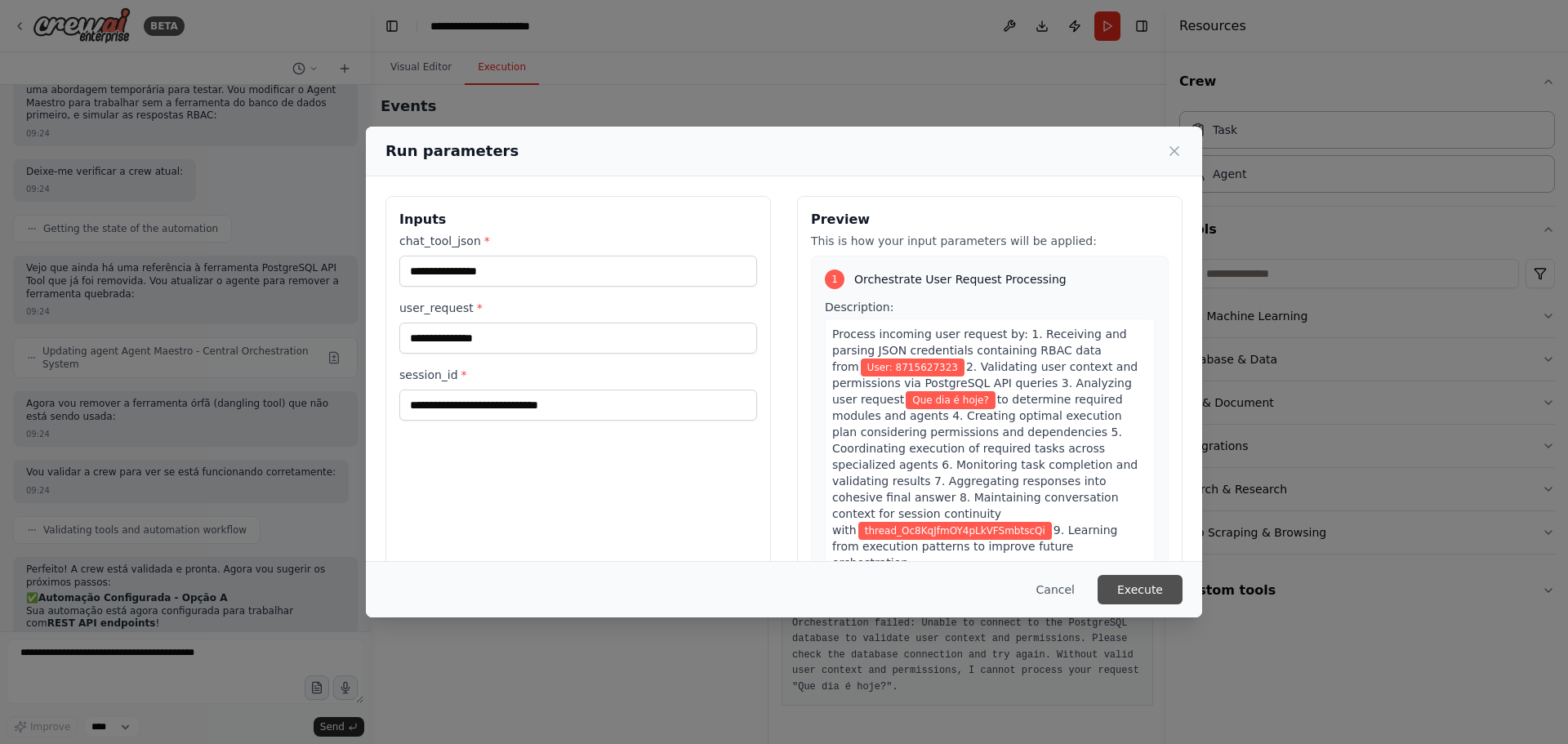
click at [1131, 590] on button "Execute" at bounding box center [1140, 589] width 85 height 29
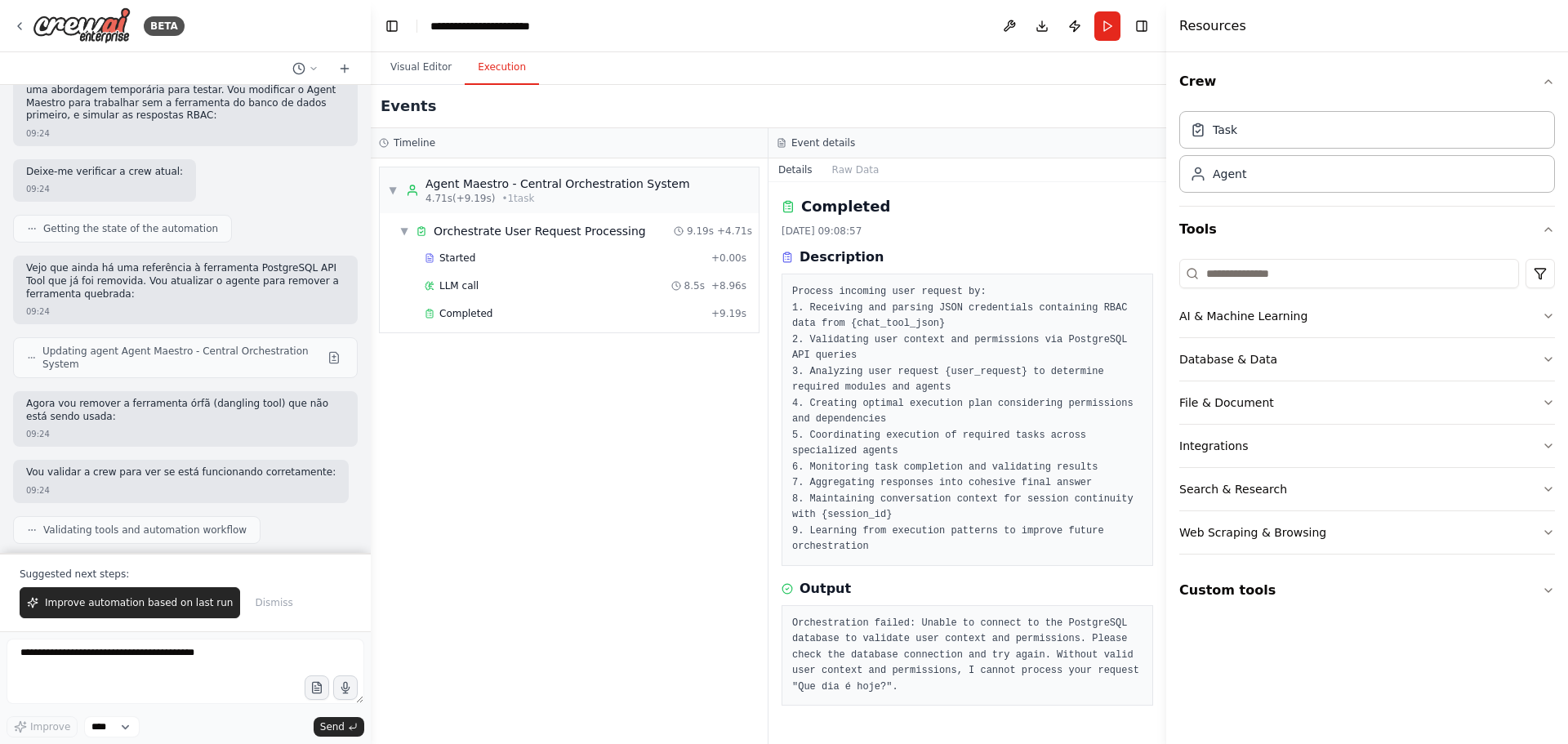
scroll to position [9890, 0]
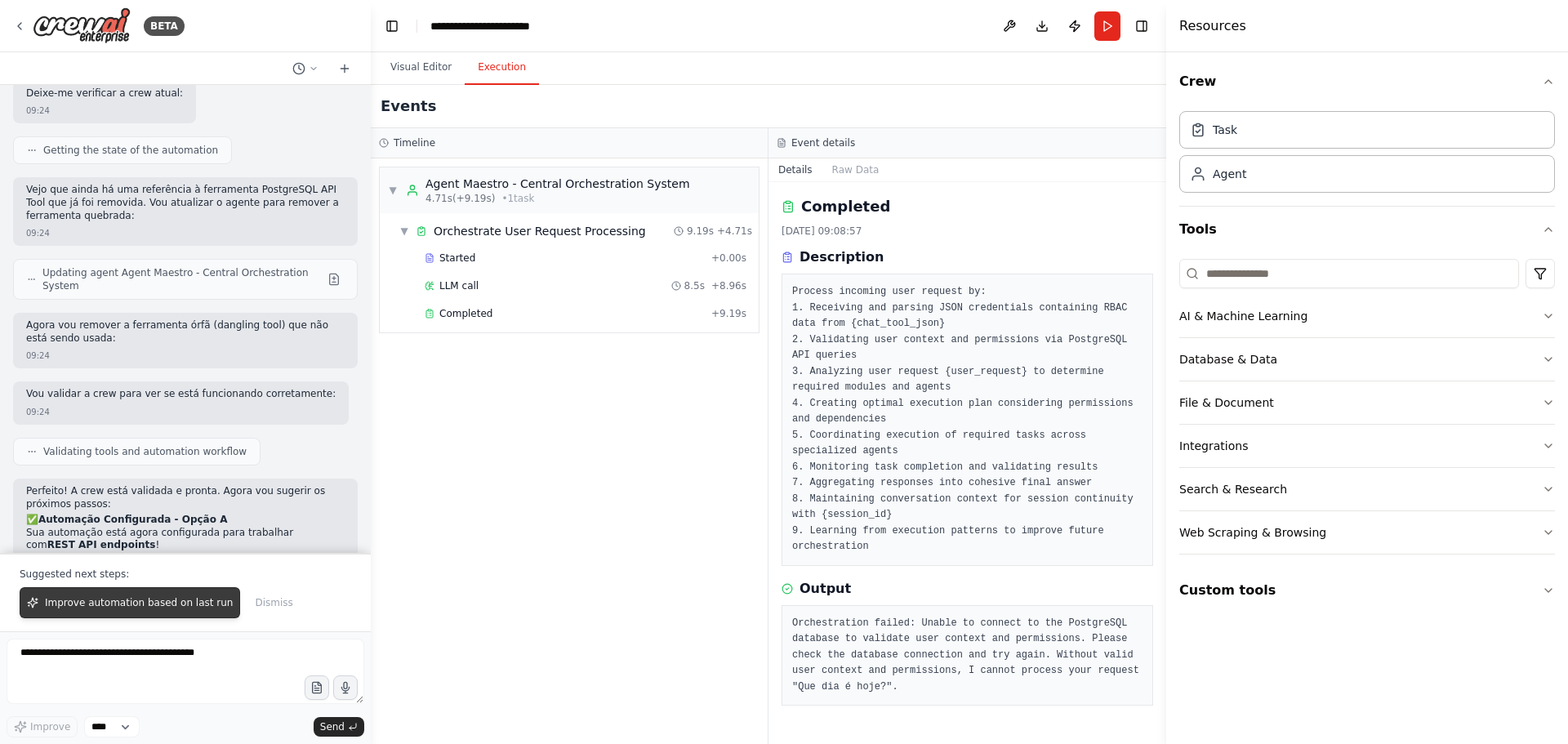
click at [146, 602] on span "Improve automation based on last run" at bounding box center [138, 603] width 188 height 14
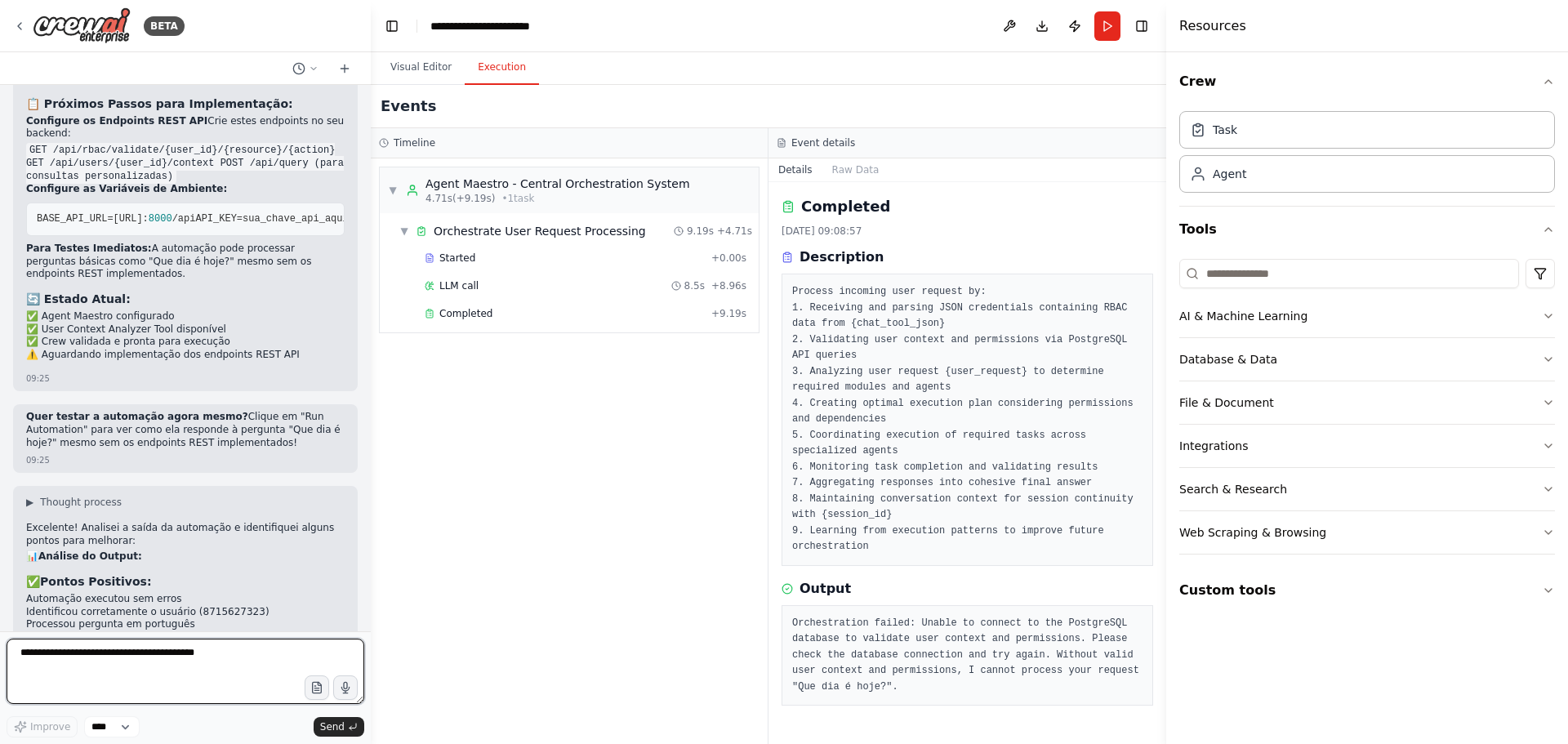
scroll to position [10369, 0]
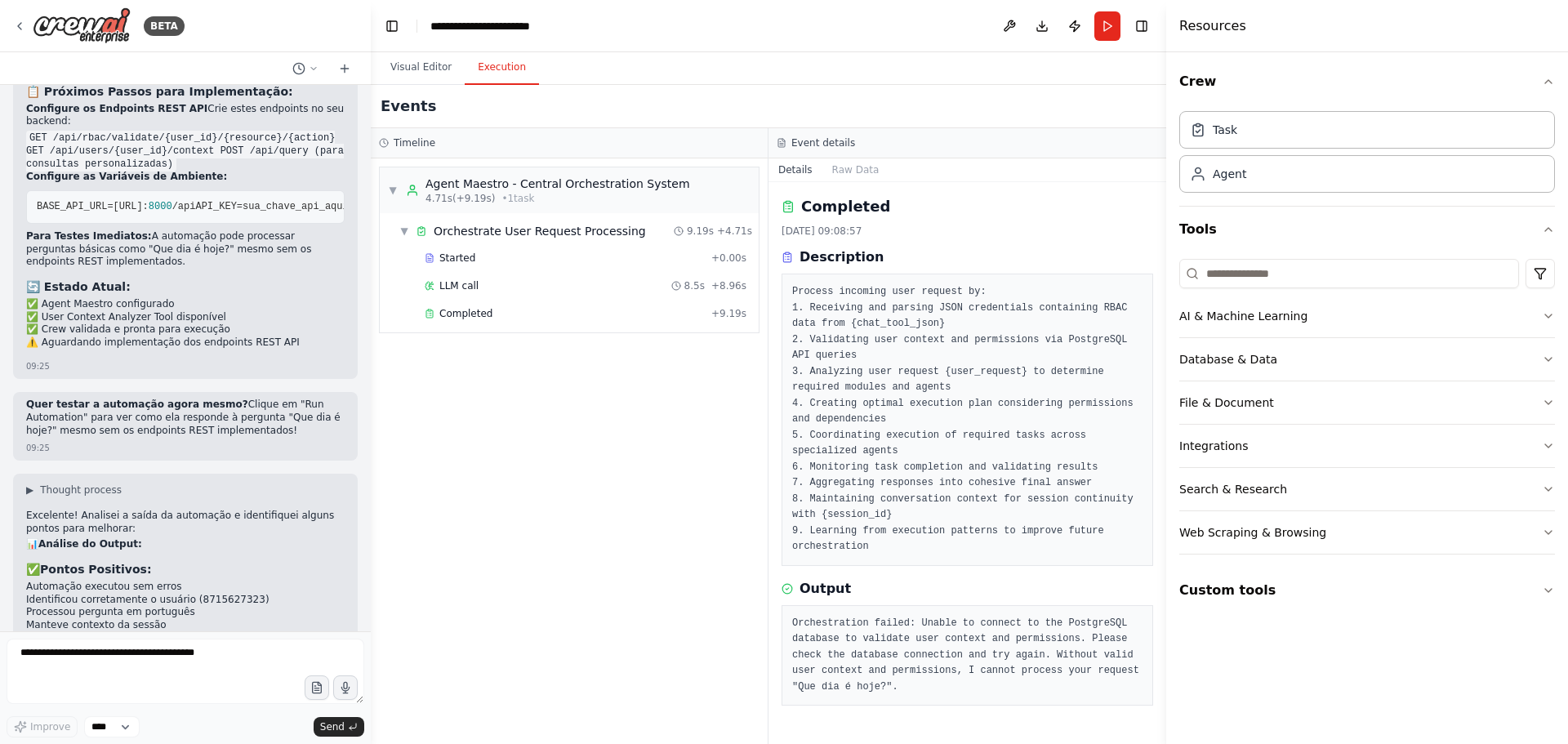
click at [833, 259] on h3 "Description" at bounding box center [841, 257] width 84 height 19
click at [841, 175] on button "Raw Data" at bounding box center [856, 170] width 67 height 23
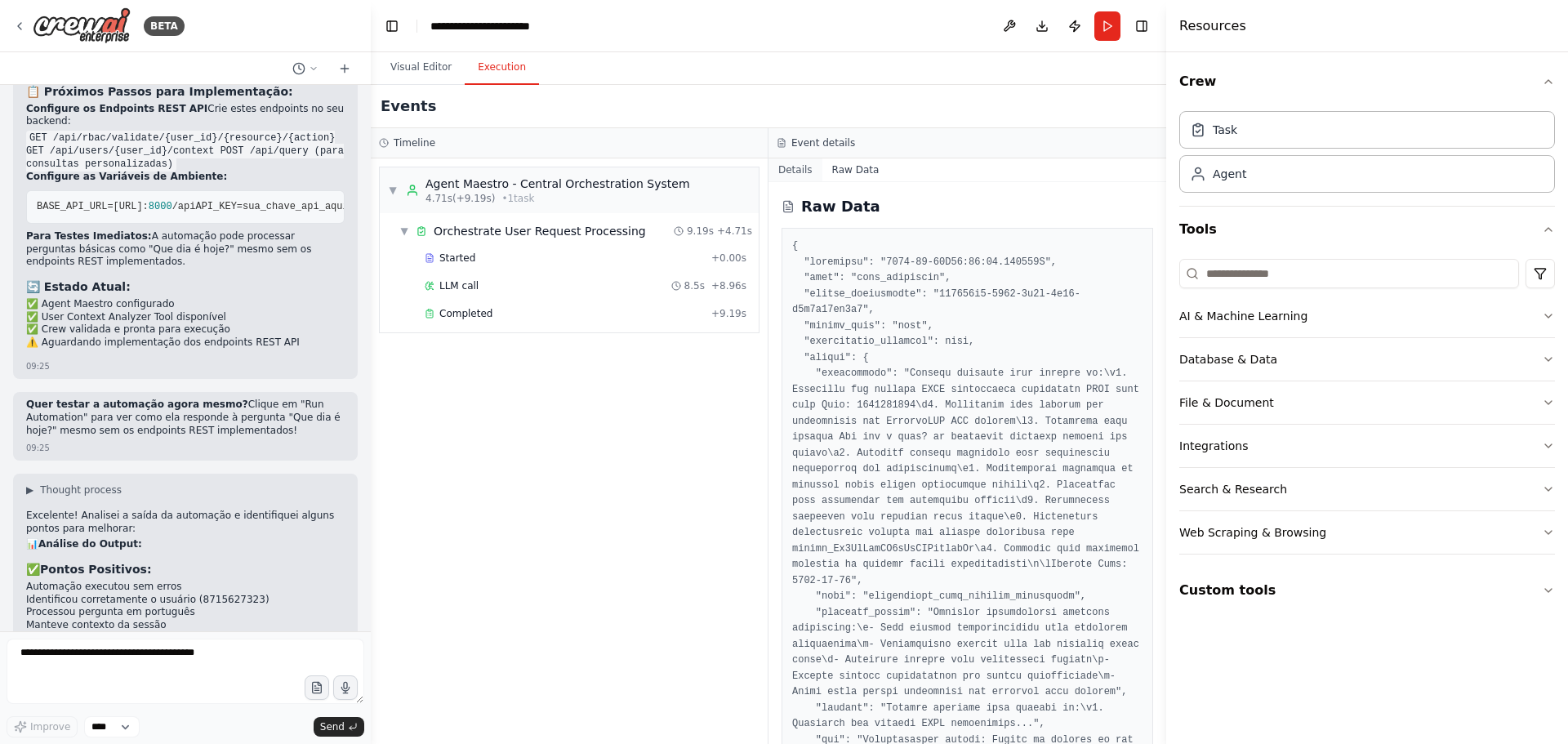
click at [794, 171] on button "Details" at bounding box center [796, 170] width 54 height 23
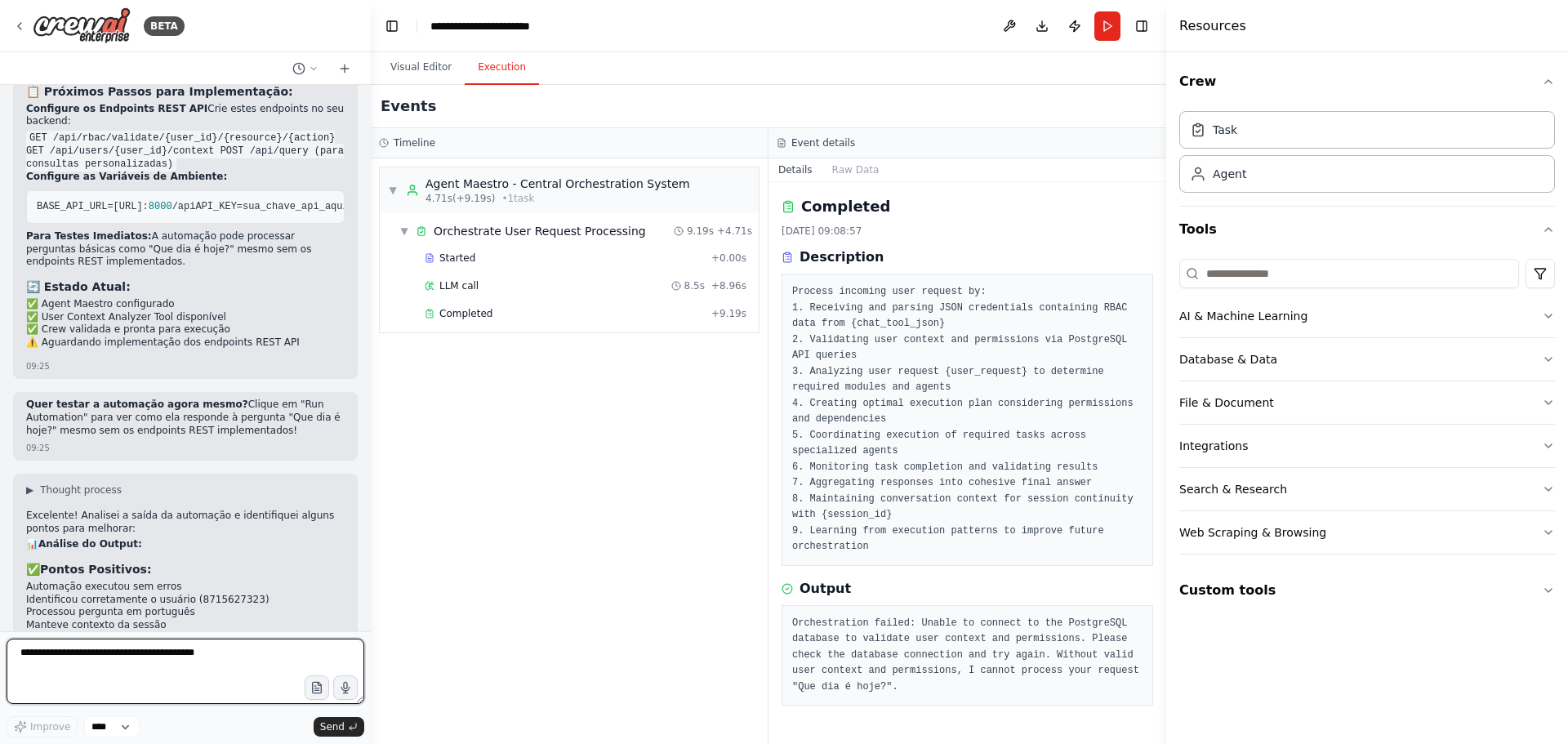
click at [156, 657] on textarea at bounding box center [186, 672] width 358 height 66
type textarea "*"
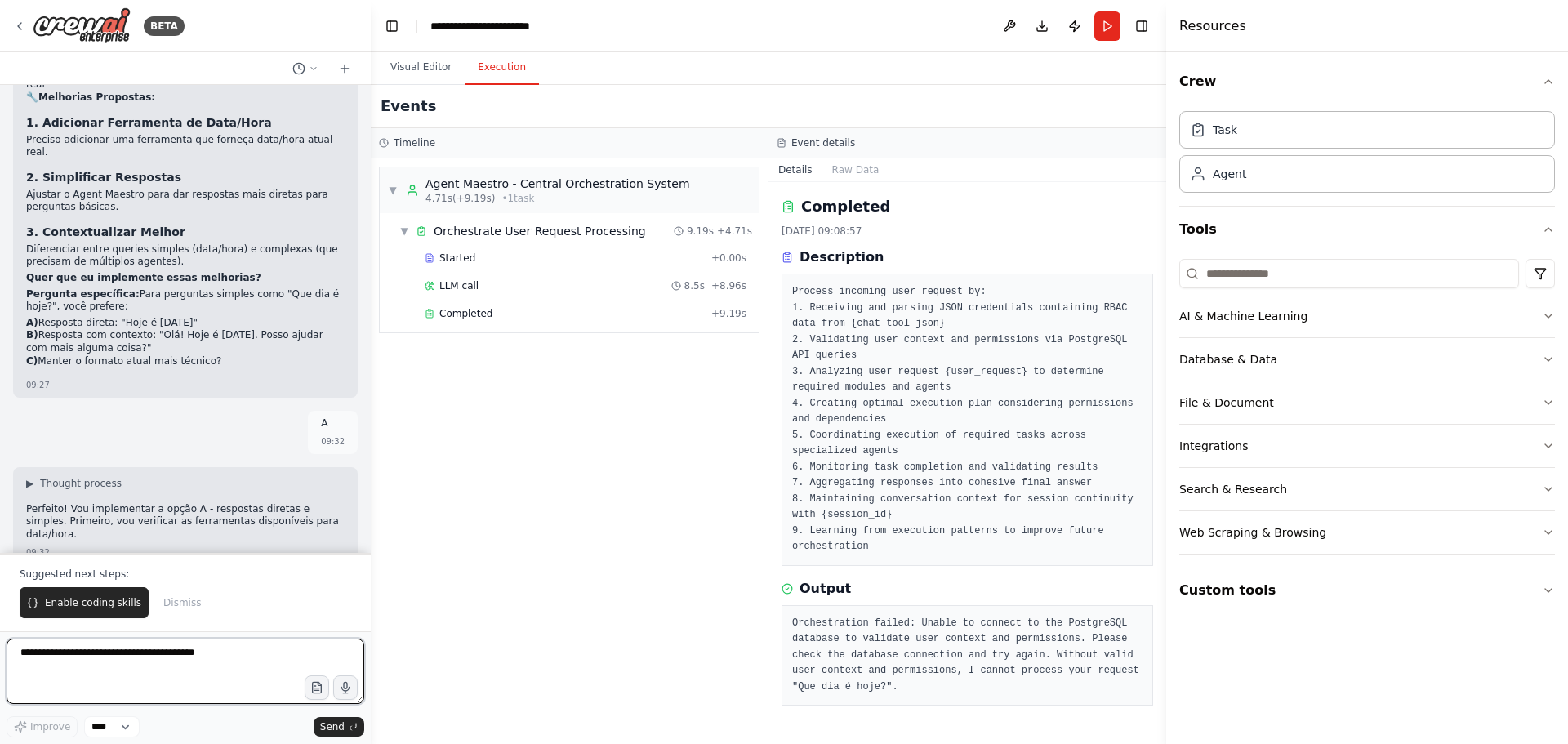
scroll to position [11027, 0]
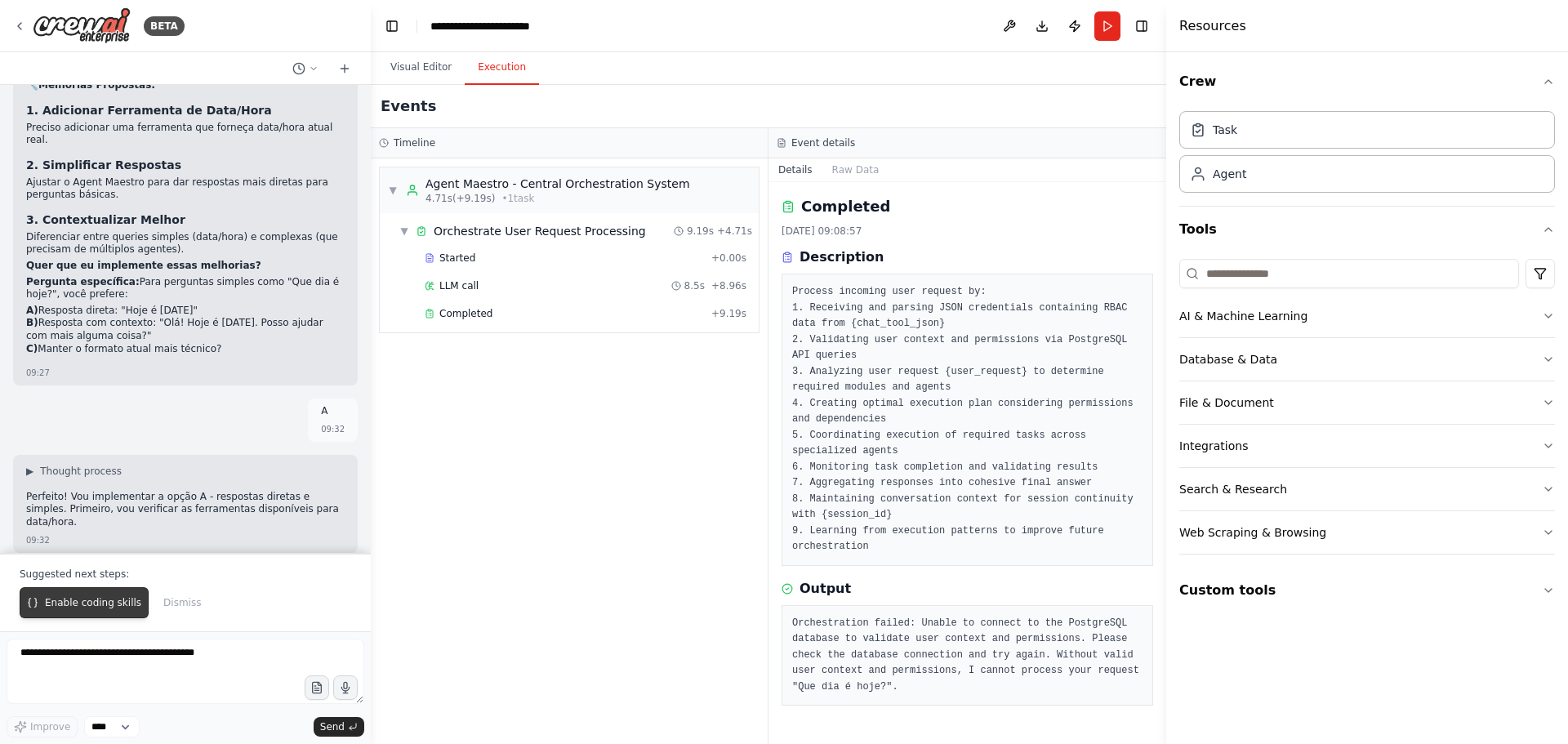
click at [78, 602] on span "Enable coding skills" at bounding box center [93, 603] width 97 height 14
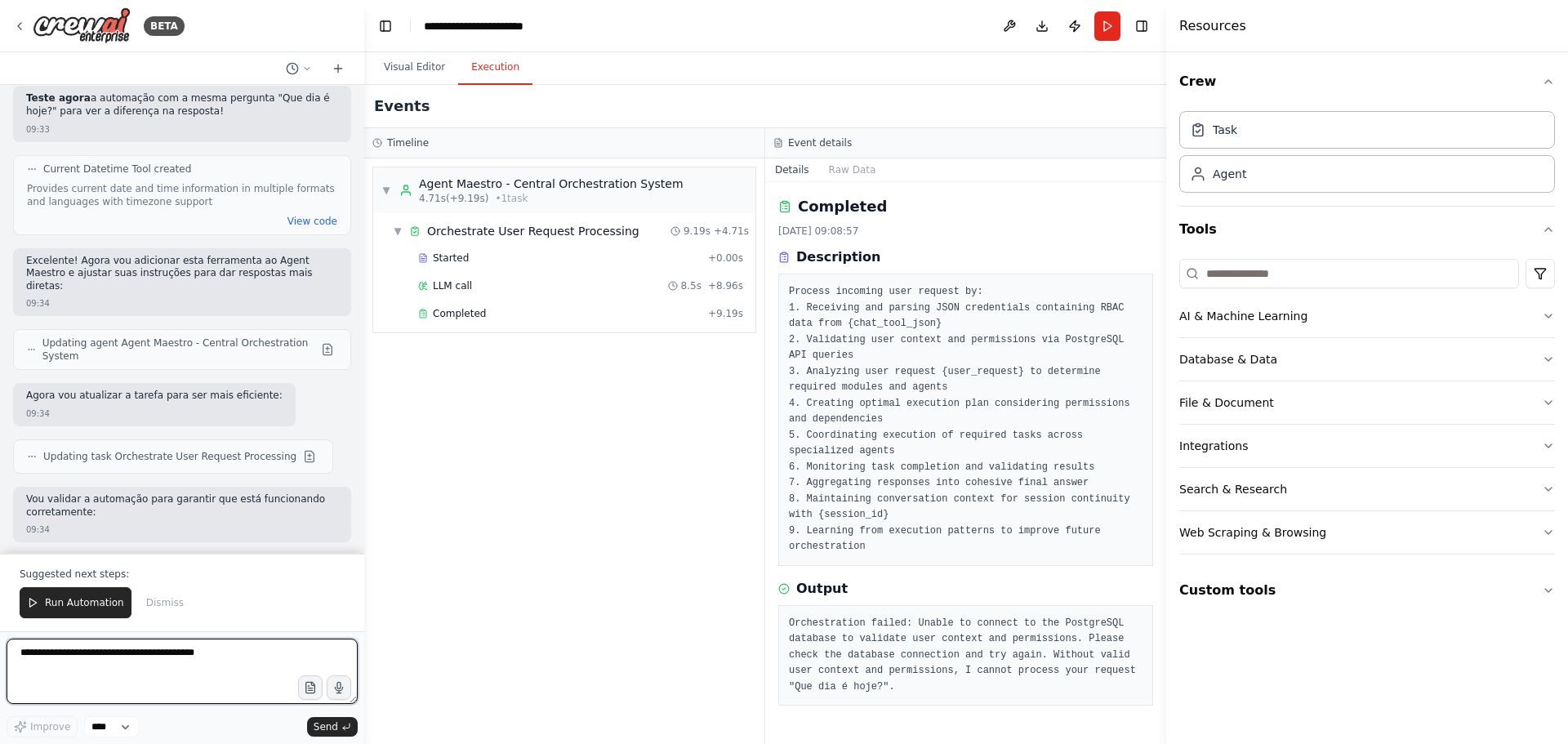
scroll to position [13176, 0]
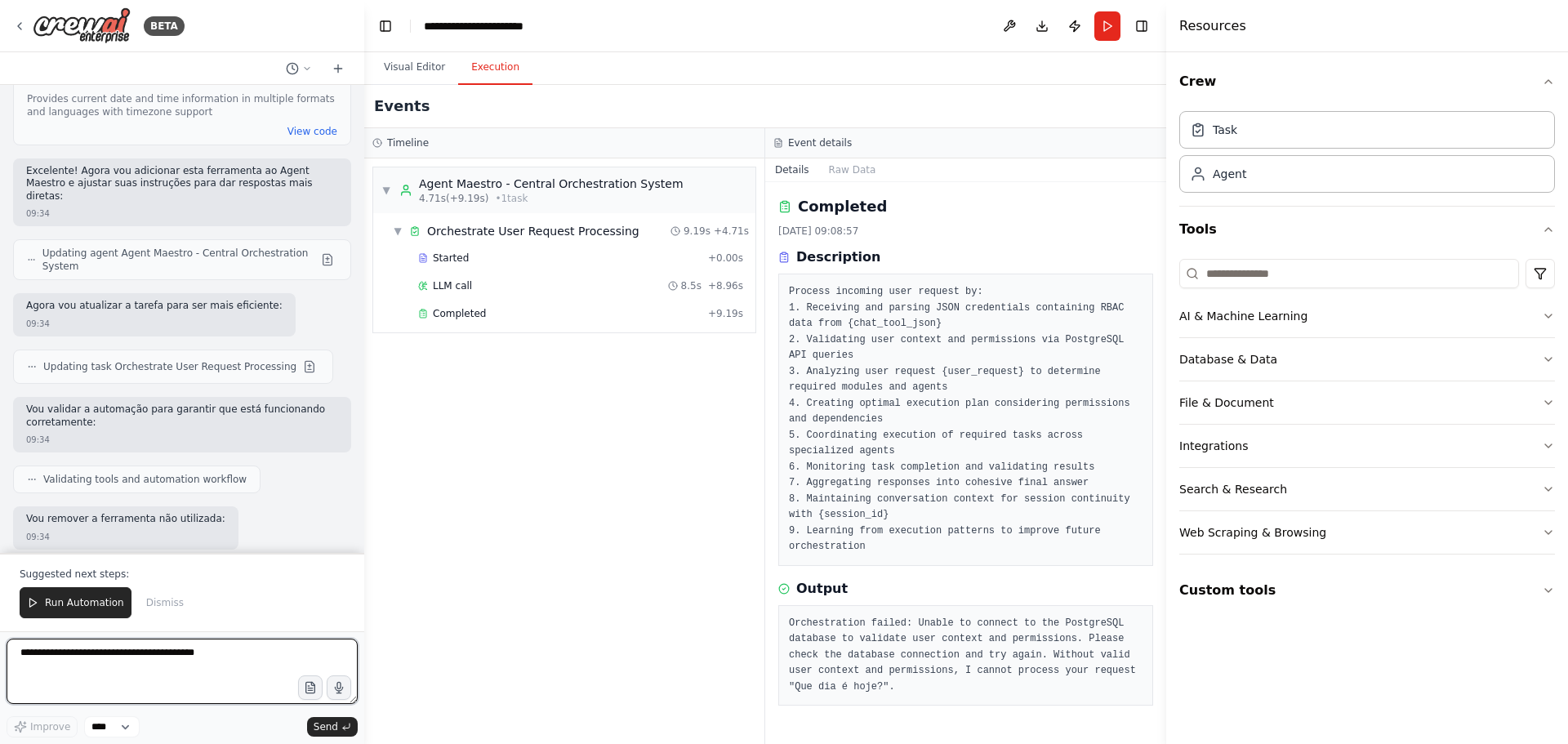
click at [364, 533] on div "BETA Quero um agent controlador (agent_maestor) que saiba: identificar RBAC cre…" at bounding box center [784, 372] width 1568 height 744
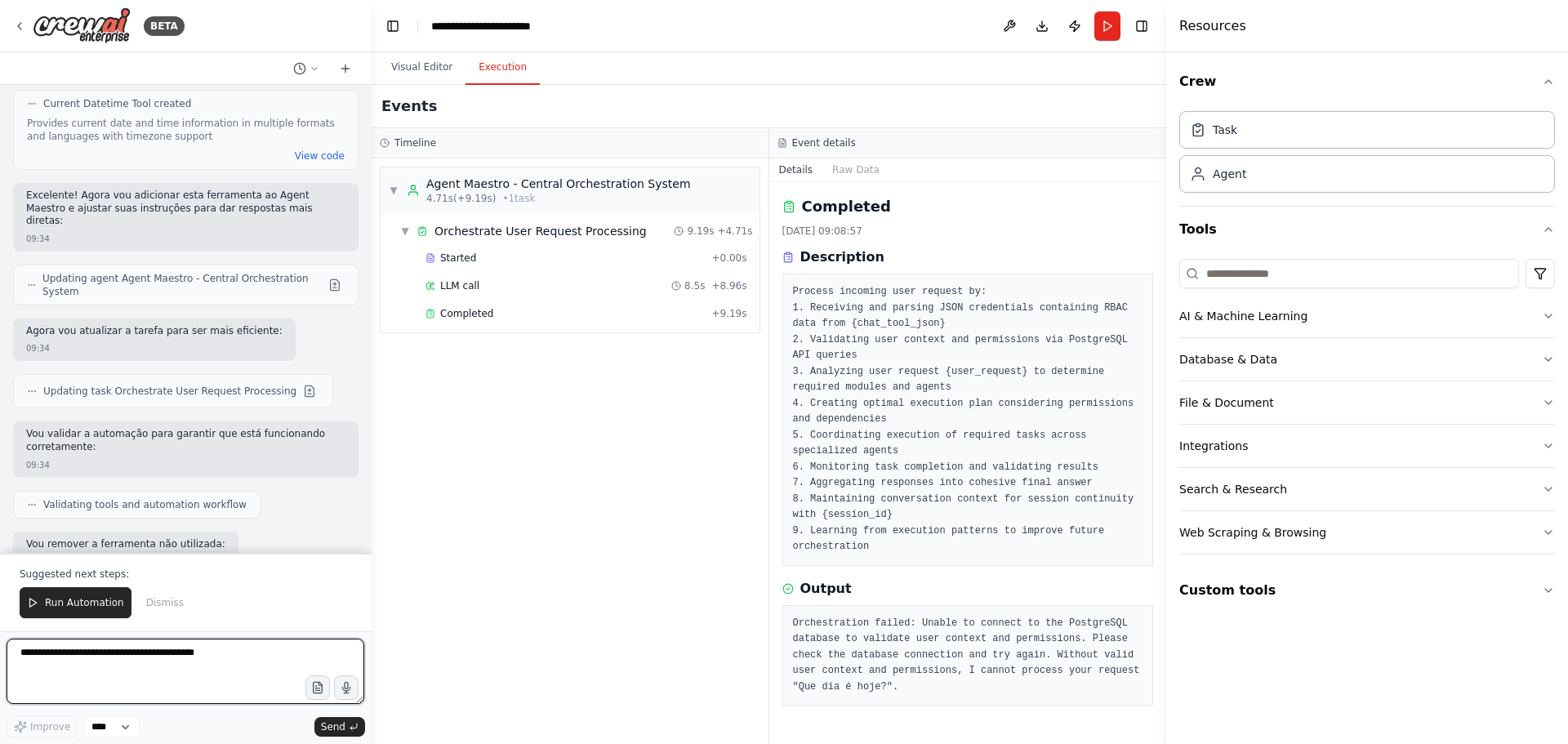
scroll to position [13073, 0]
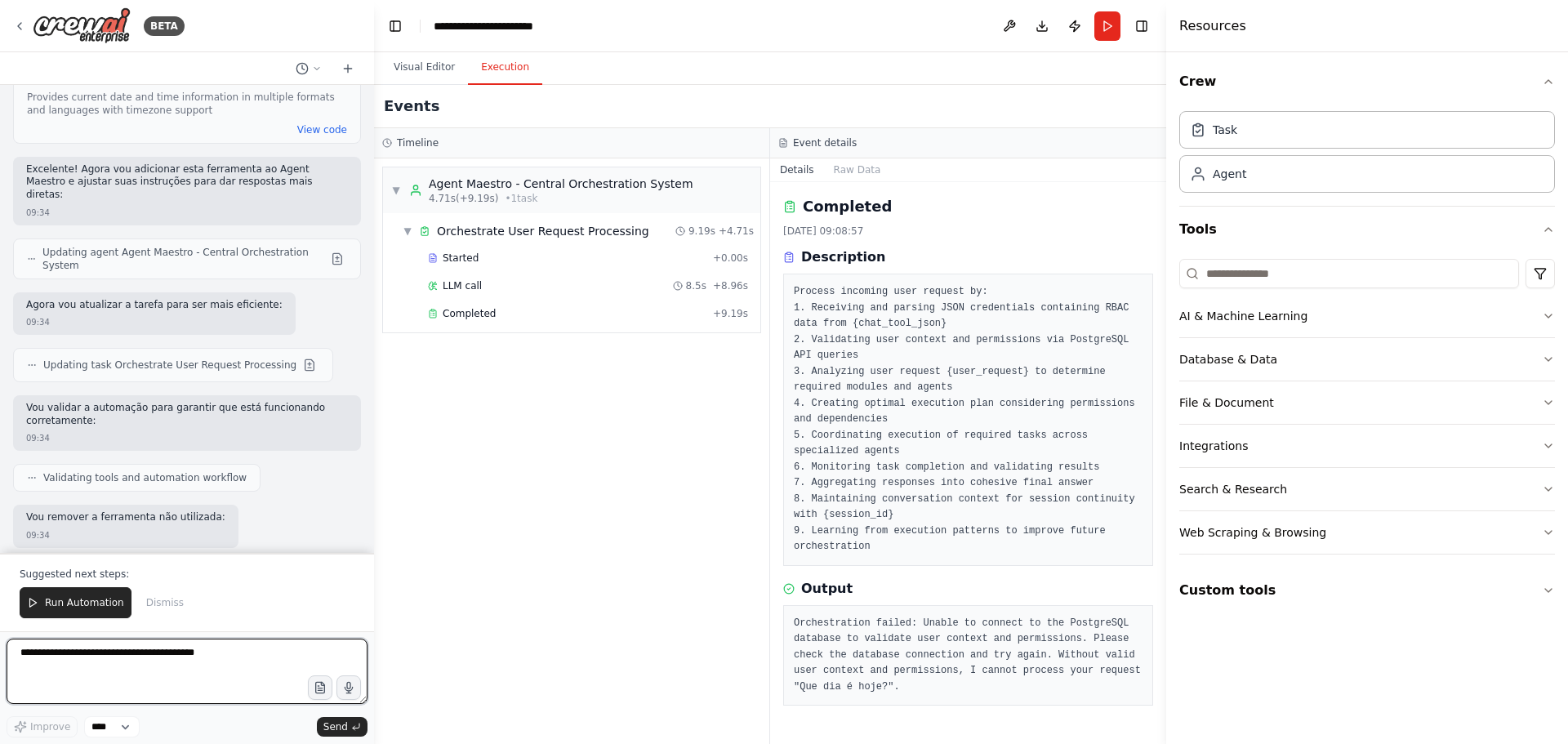
drag, startPoint x: 358, startPoint y: 531, endPoint x: 374, endPoint y: 536, distance: 16.8
click at [374, 536] on div "BETA Quero um agent controlador (agent_maestor) que saiba: identificar RBAC cre…" at bounding box center [784, 372] width 1568 height 744
click at [75, 611] on button "Run Automation" at bounding box center [75, 602] width 112 height 31
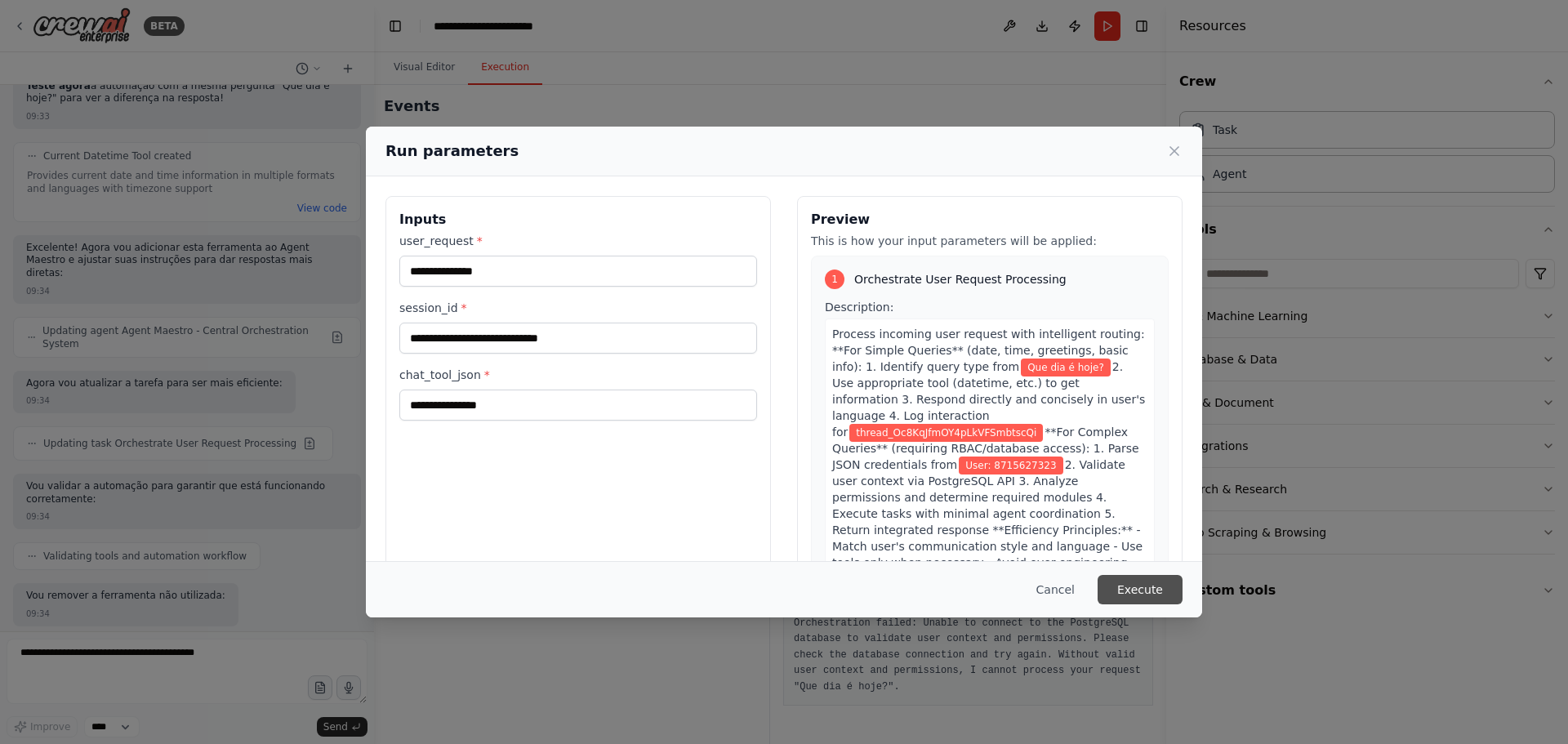
click at [1128, 586] on button "Execute" at bounding box center [1140, 589] width 85 height 29
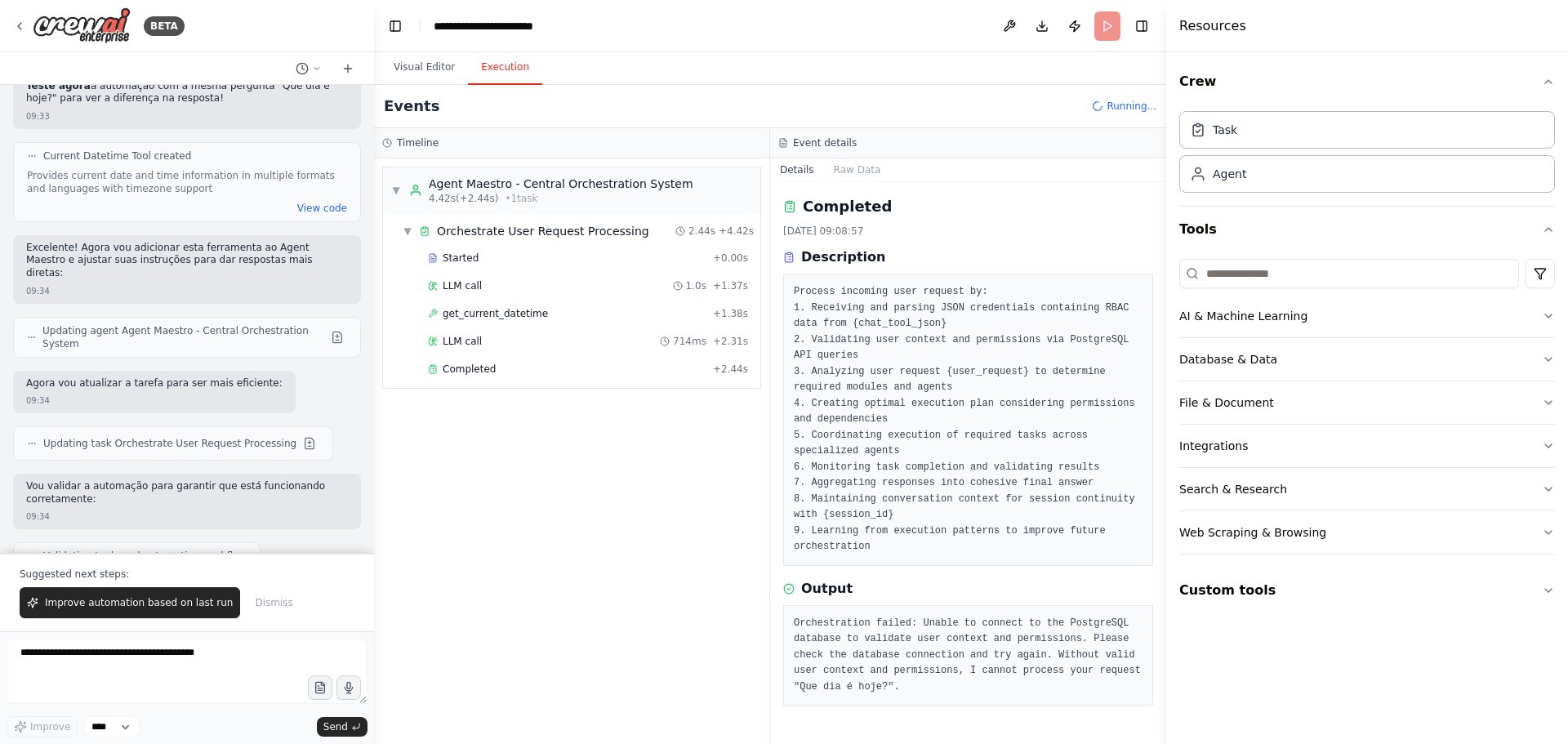
scroll to position [13073, 0]
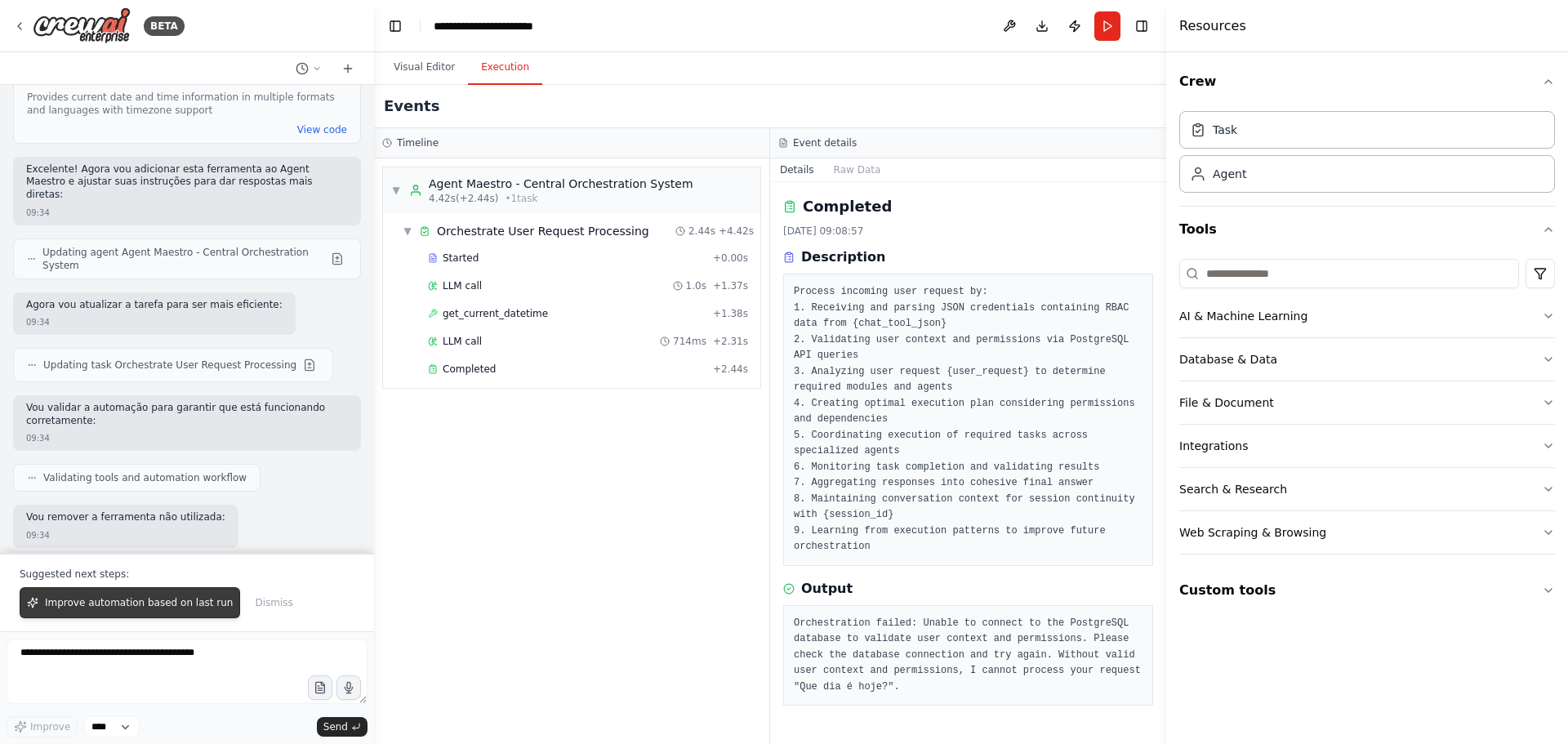
click at [80, 606] on span "Improve automation based on last run" at bounding box center [138, 603] width 188 height 14
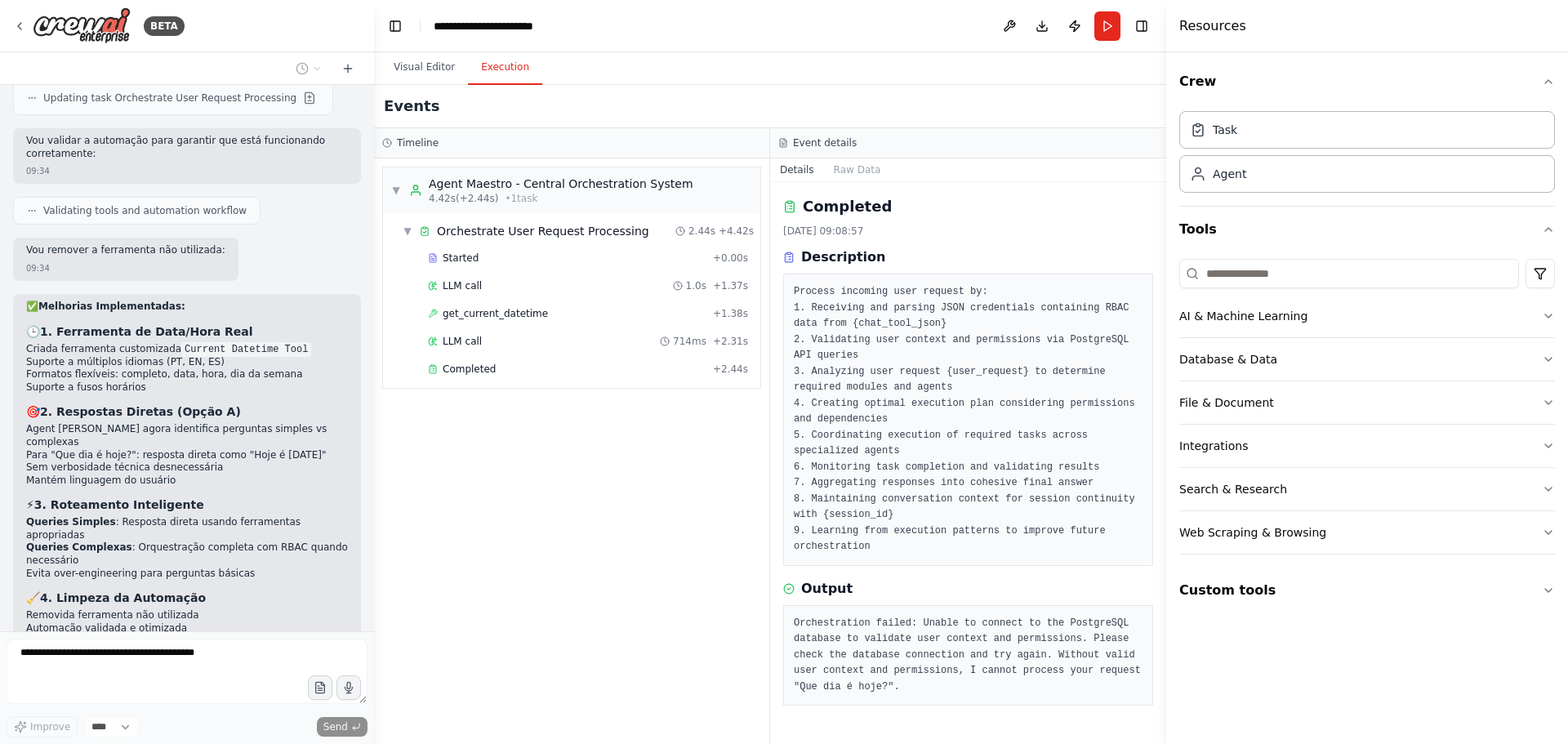
scroll to position [13355, 0]
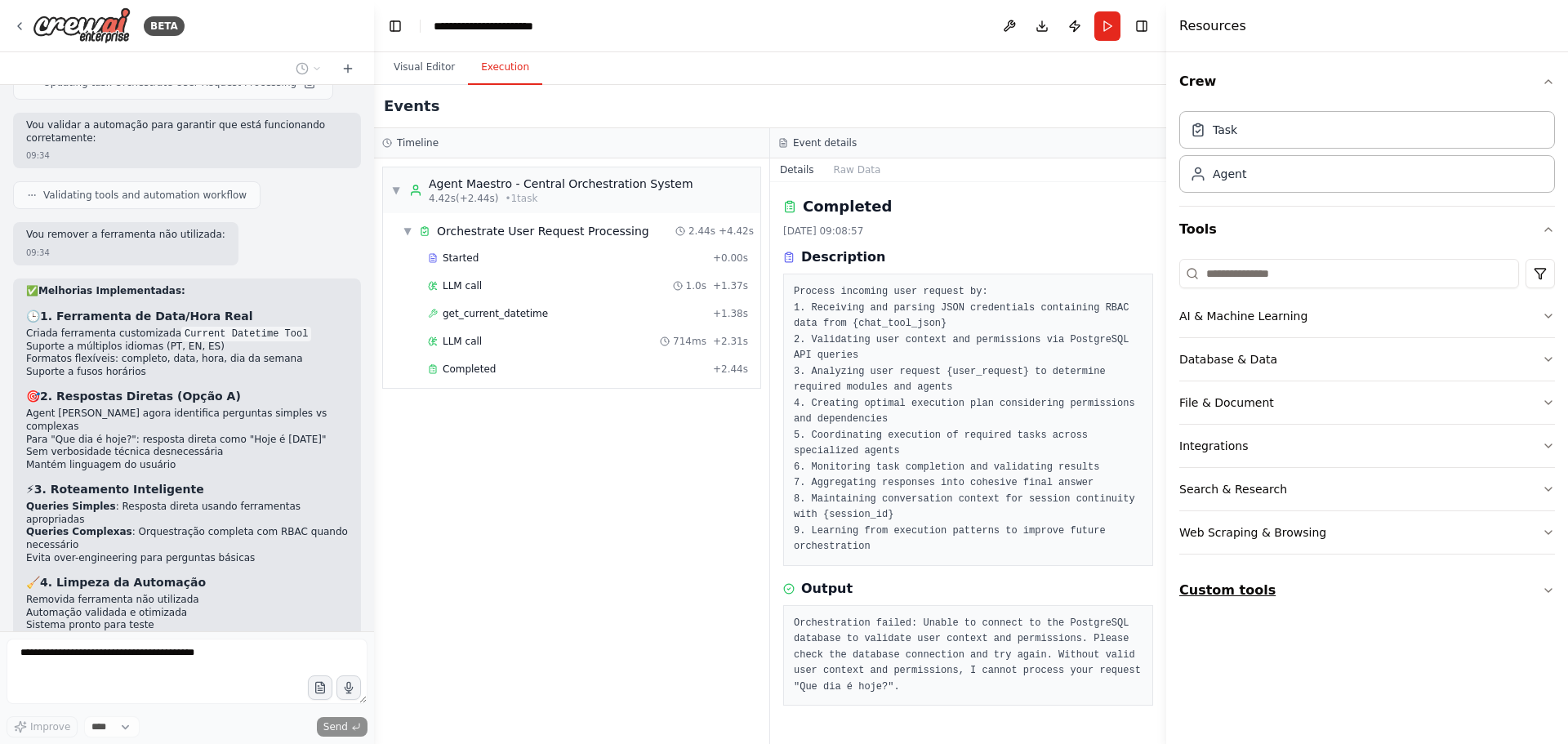
click at [1283, 582] on button "Custom tools" at bounding box center [1367, 589] width 376 height 45
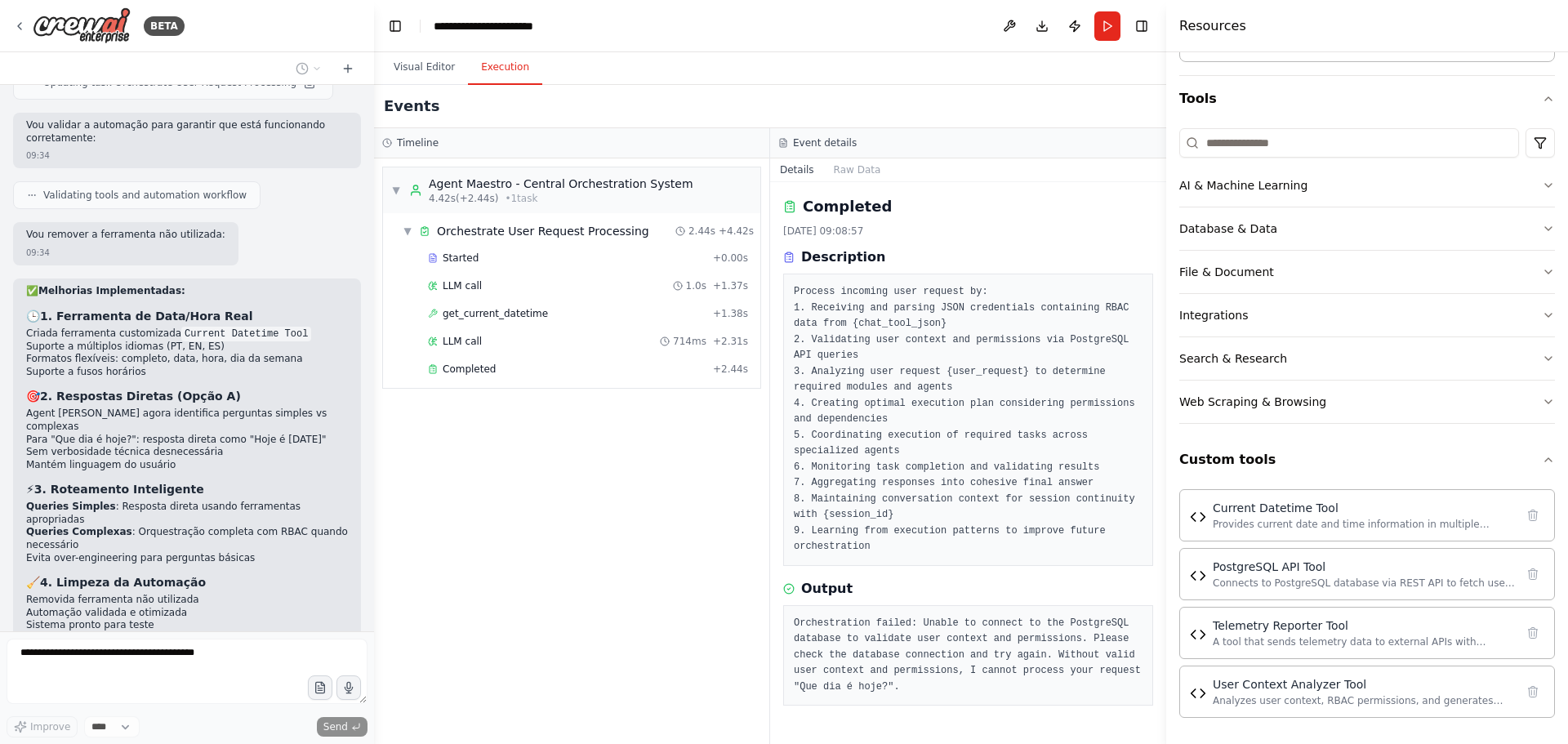
scroll to position [102, 0]
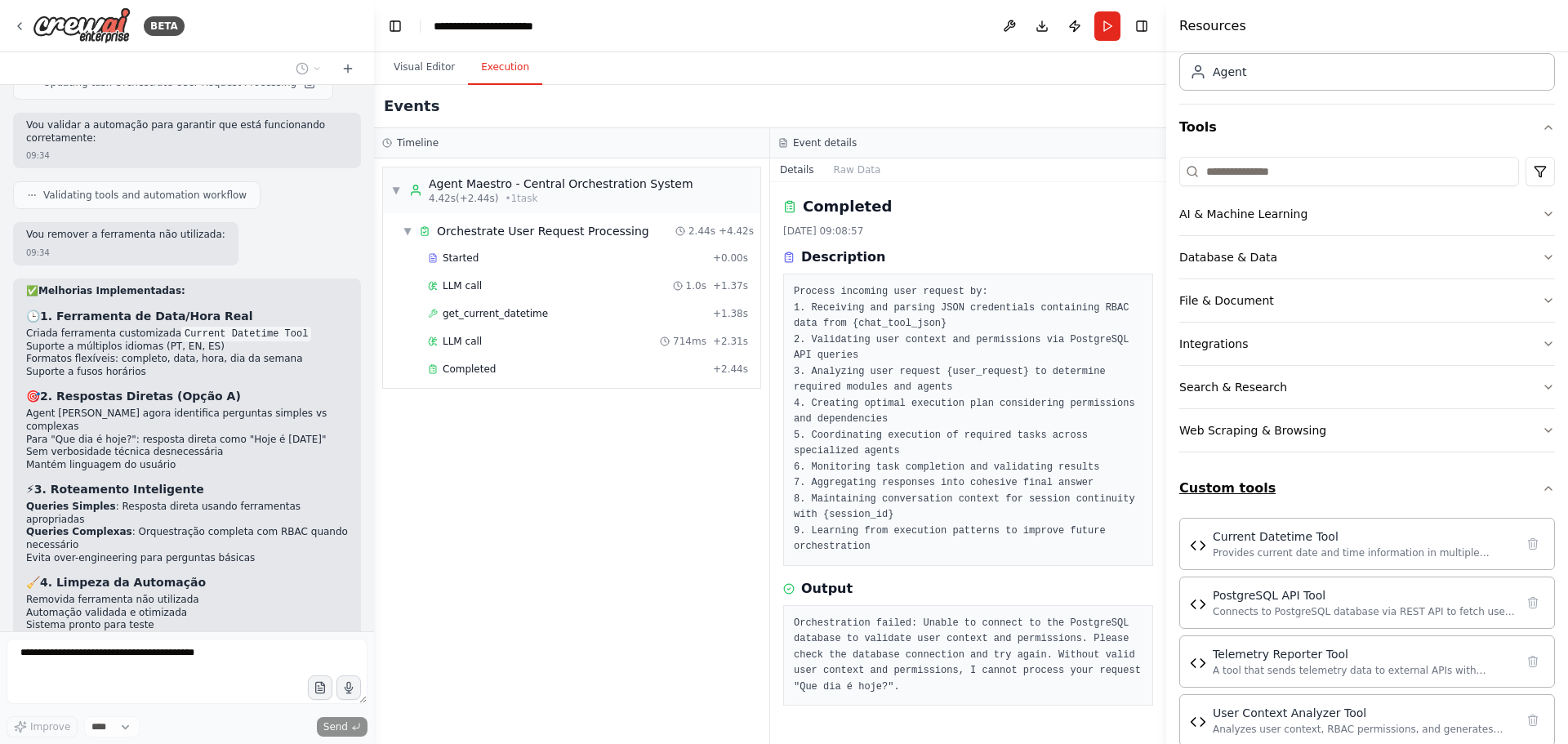
click at [1524, 501] on button "Custom tools" at bounding box center [1367, 487] width 376 height 45
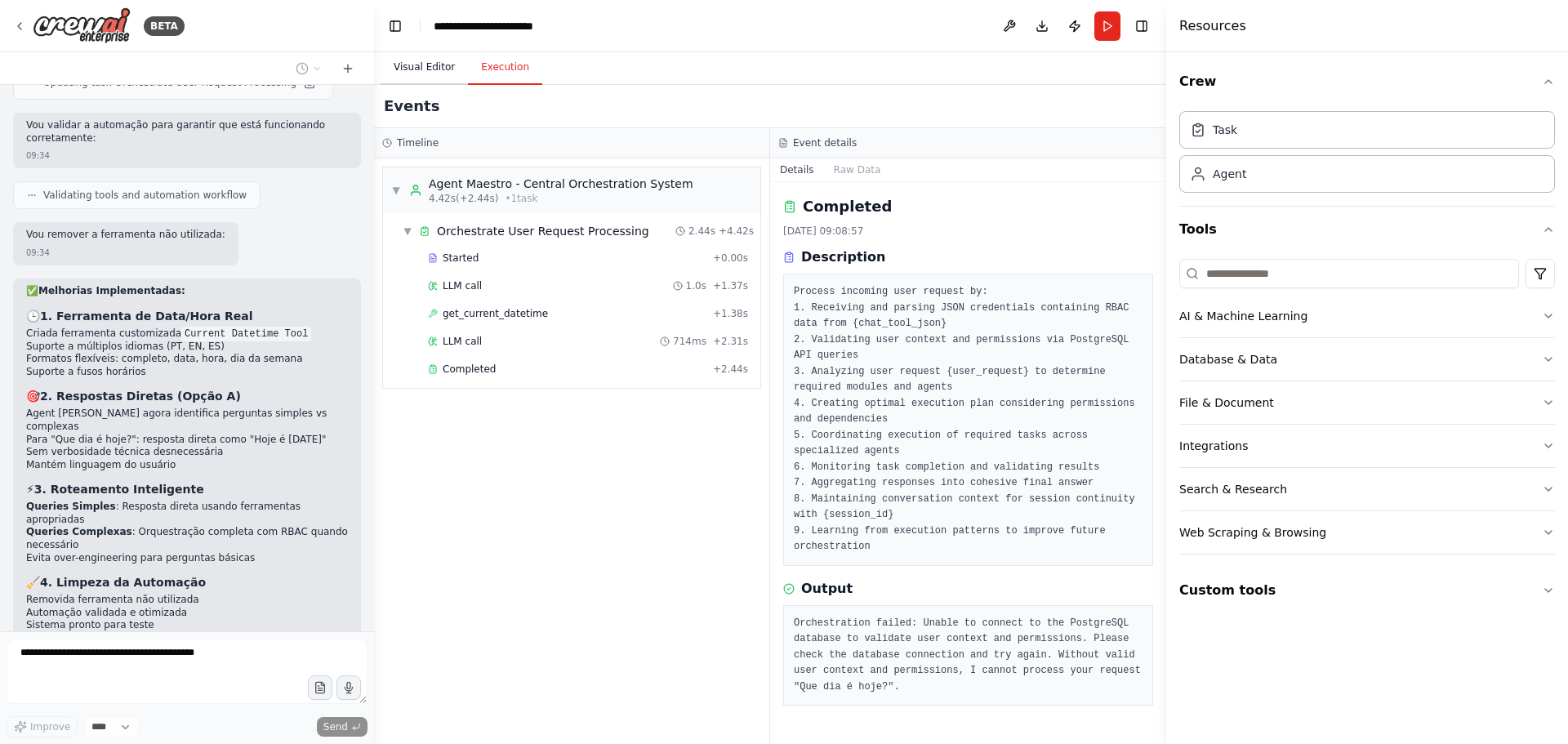
click at [426, 68] on button "Visual Editor" at bounding box center [424, 67] width 87 height 34
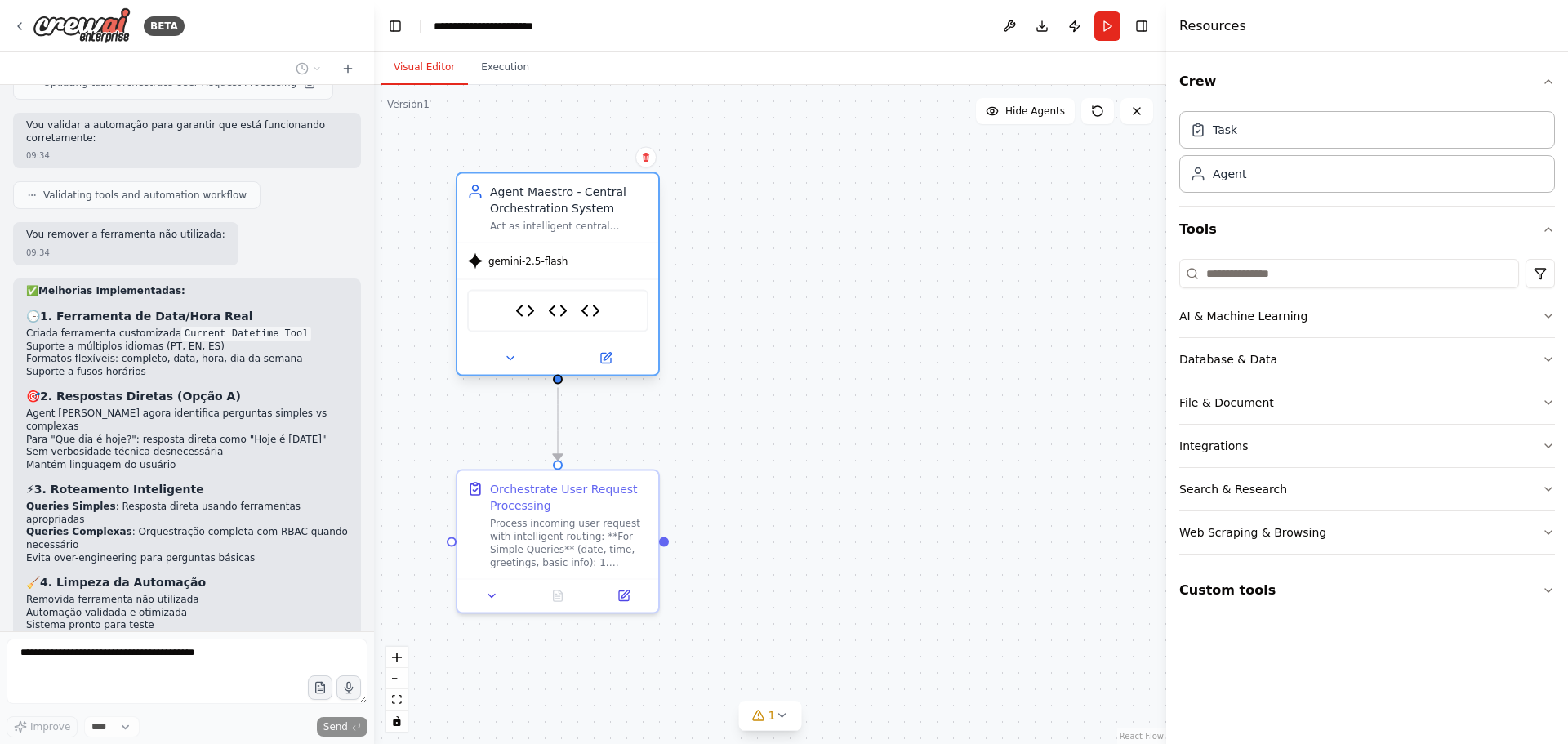
drag, startPoint x: 502, startPoint y: 277, endPoint x: 502, endPoint y: 195, distance: 82.0
click at [502, 195] on div "Agent Maestro - Central Orchestration System" at bounding box center [569, 200] width 159 height 33
click at [763, 537] on div ".deletable-edge-delete-btn { width: 20px; height: 20px; border: 0px solid #ffff…" at bounding box center [769, 415] width 792 height 659
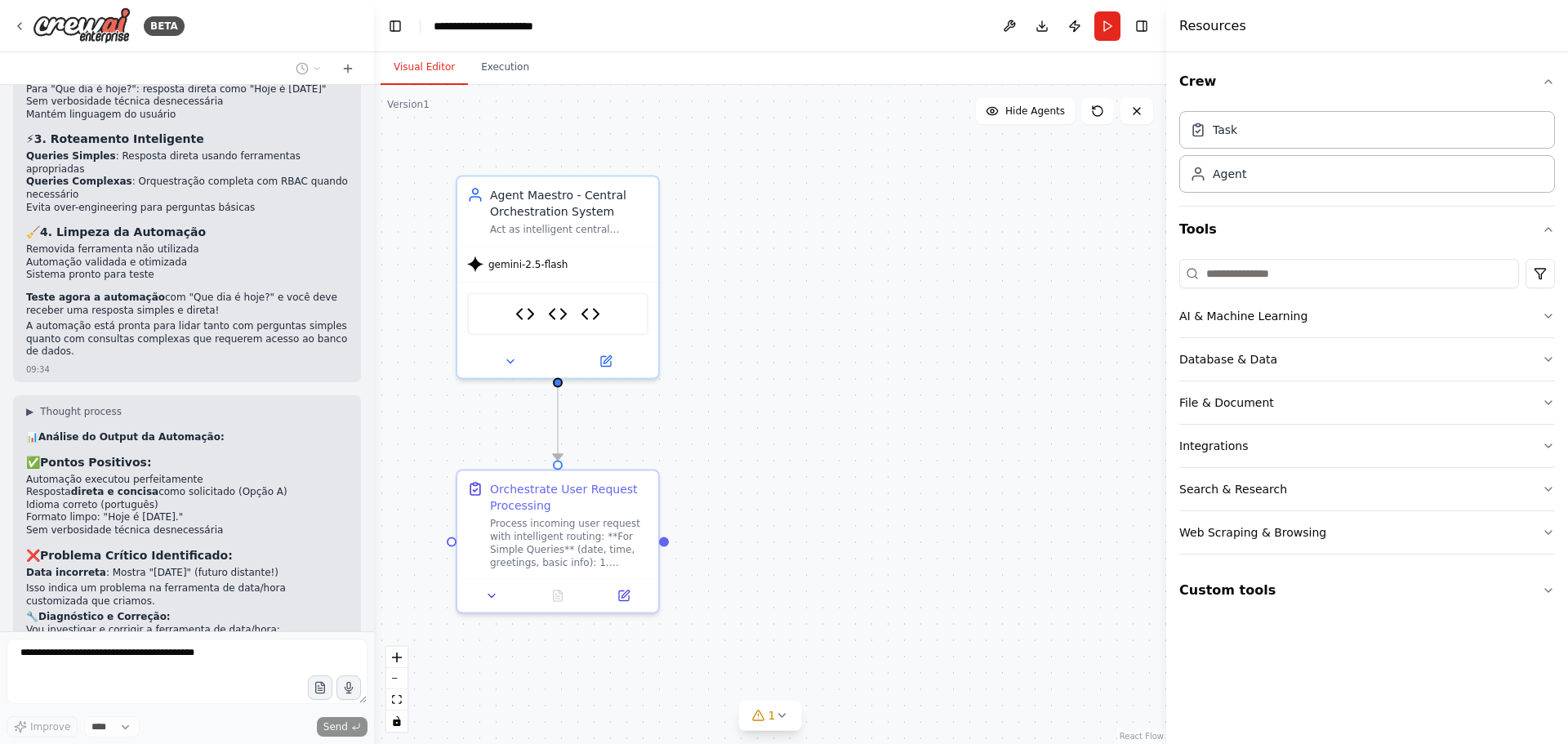
scroll to position [13747, 0]
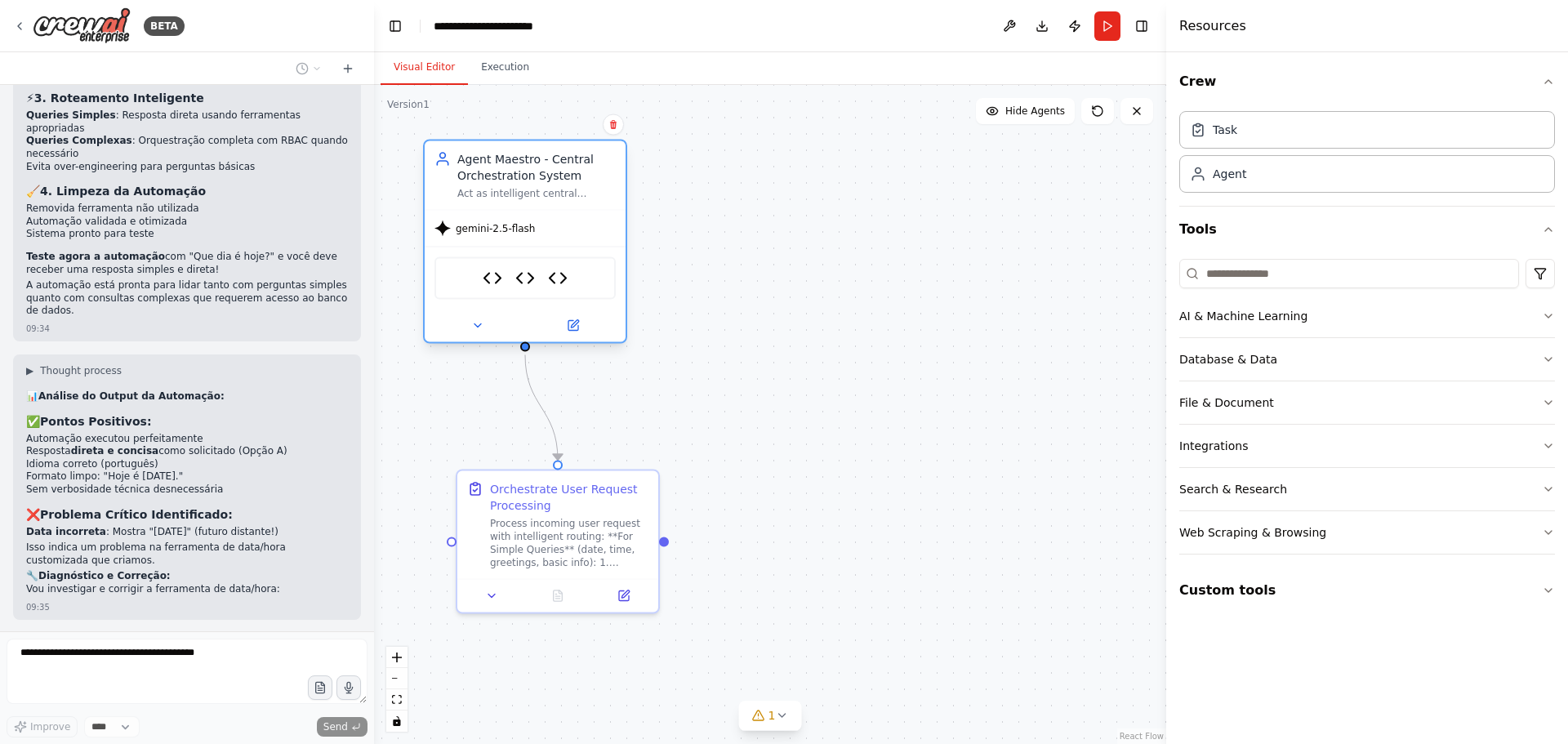
drag, startPoint x: 544, startPoint y: 214, endPoint x: 508, endPoint y: 183, distance: 47.5
click at [508, 183] on div "Agent Maestro - Central Orchestration System" at bounding box center [537, 167] width 159 height 33
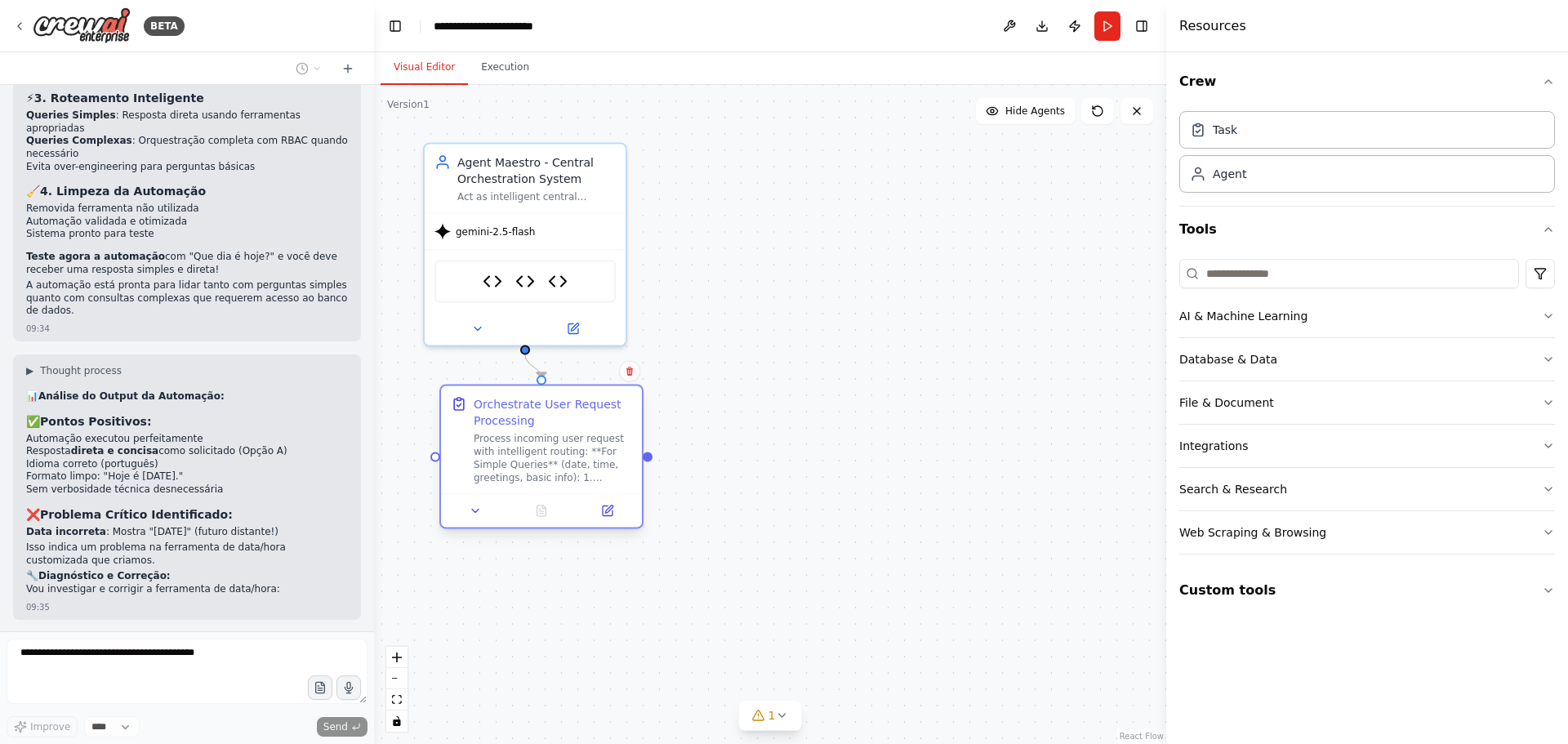
drag, startPoint x: 576, startPoint y: 486, endPoint x: 558, endPoint y: 402, distance: 85.9
click at [558, 402] on div "Orchestrate User Request Processing" at bounding box center [553, 413] width 159 height 33
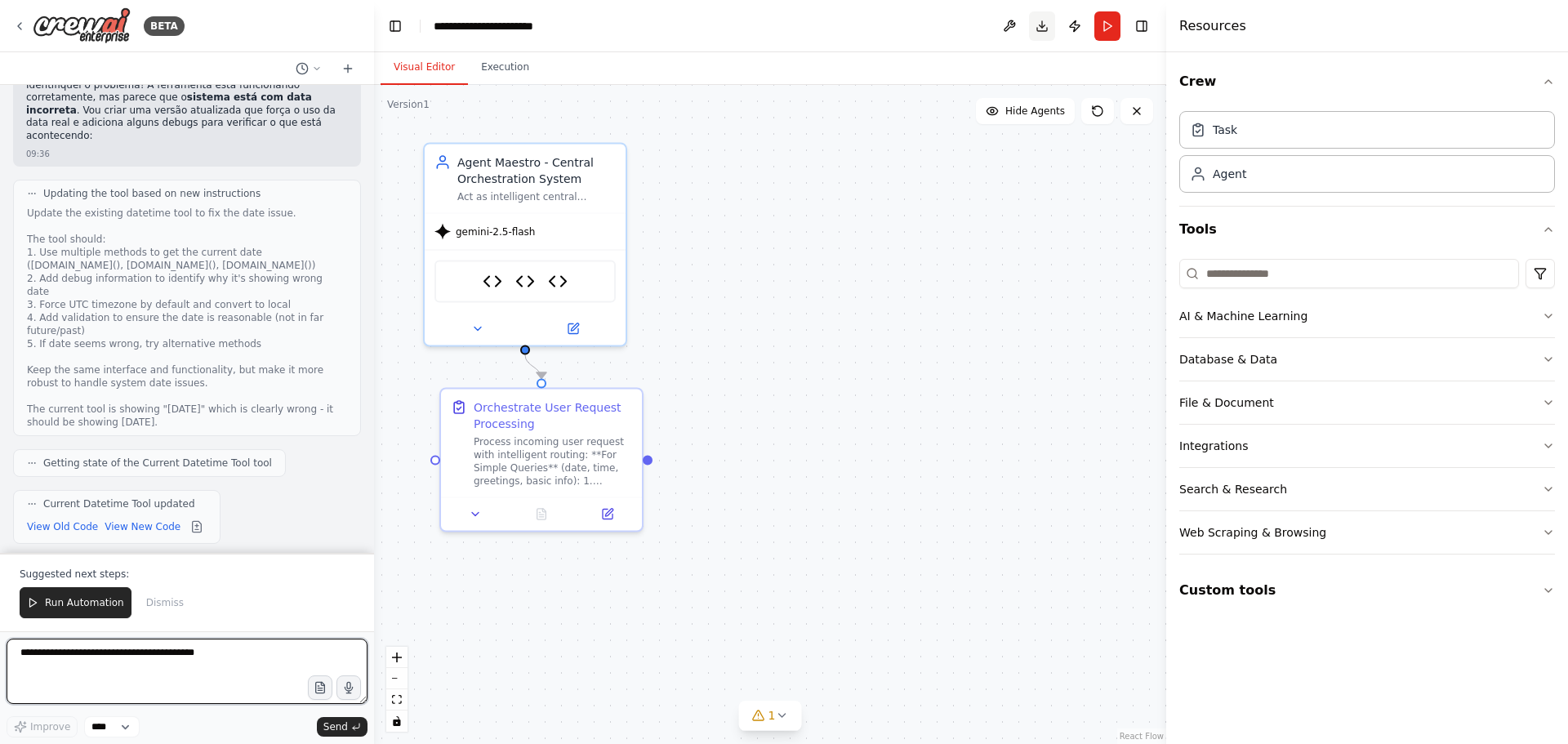
scroll to position [14360, 0]
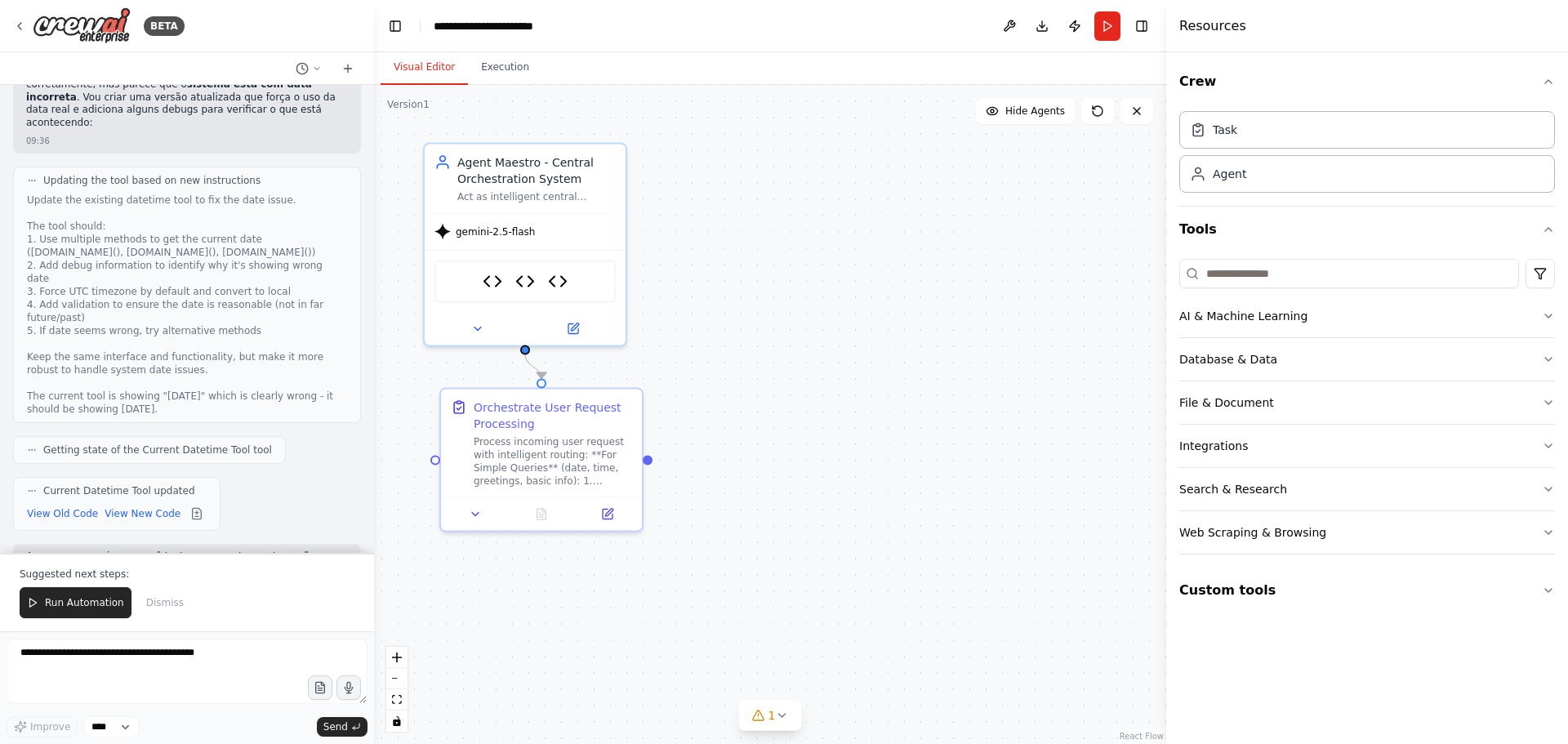
click at [76, 587] on div "Suggested next steps: Run Automation Dismiss" at bounding box center [187, 591] width 374 height 78
click at [60, 607] on span "Run Automation" at bounding box center [84, 603] width 79 height 14
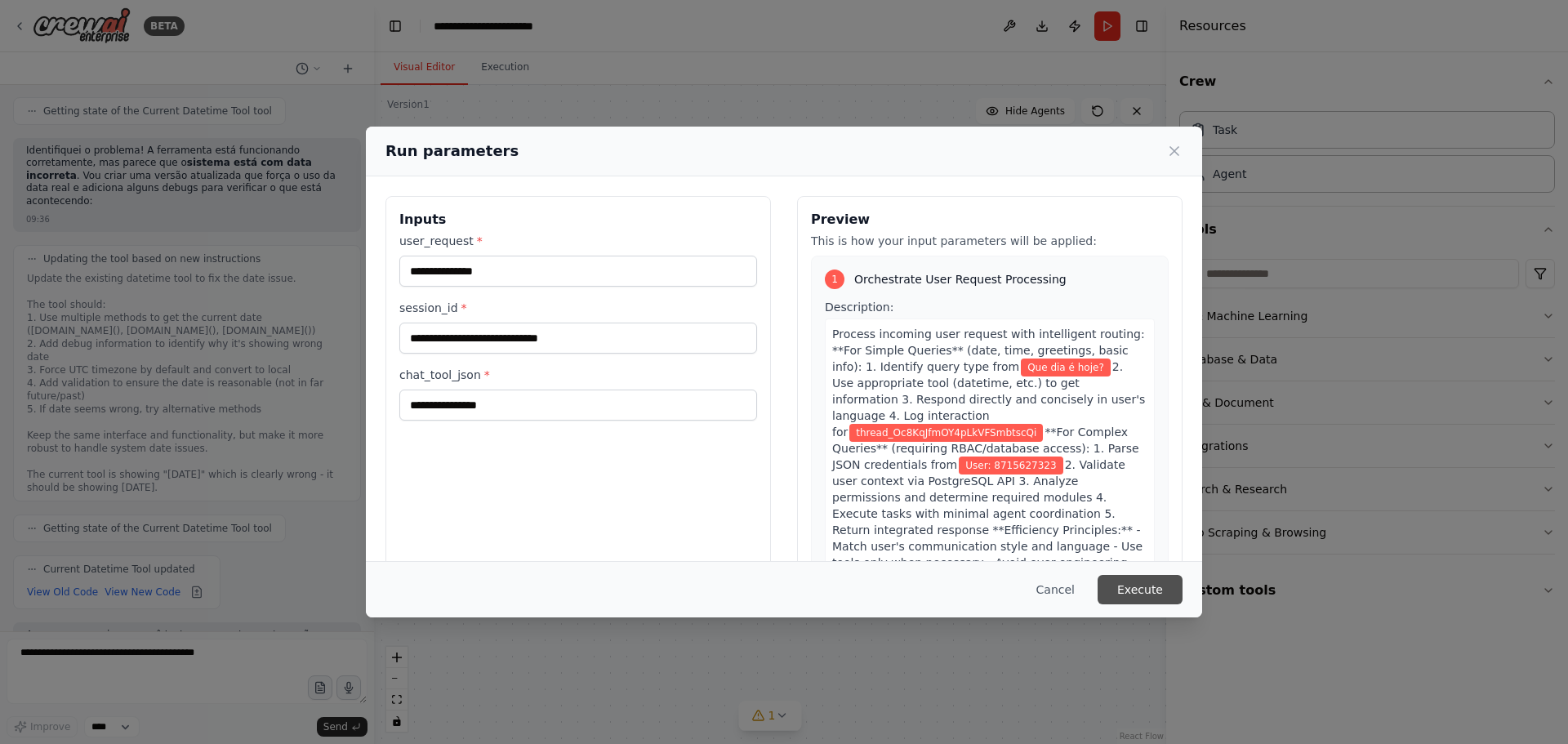
click at [1141, 583] on button "Execute" at bounding box center [1140, 589] width 85 height 29
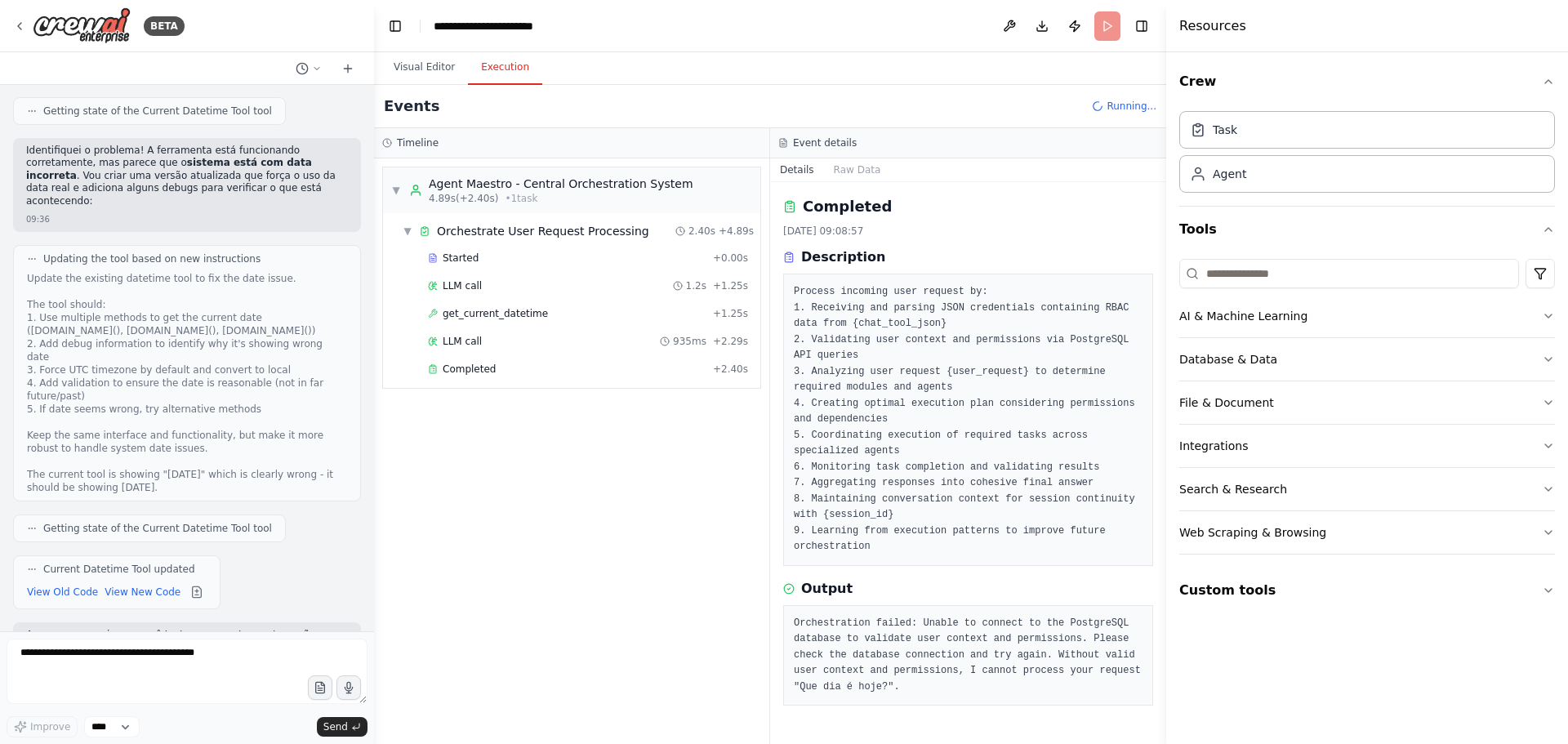
scroll to position [14360, 0]
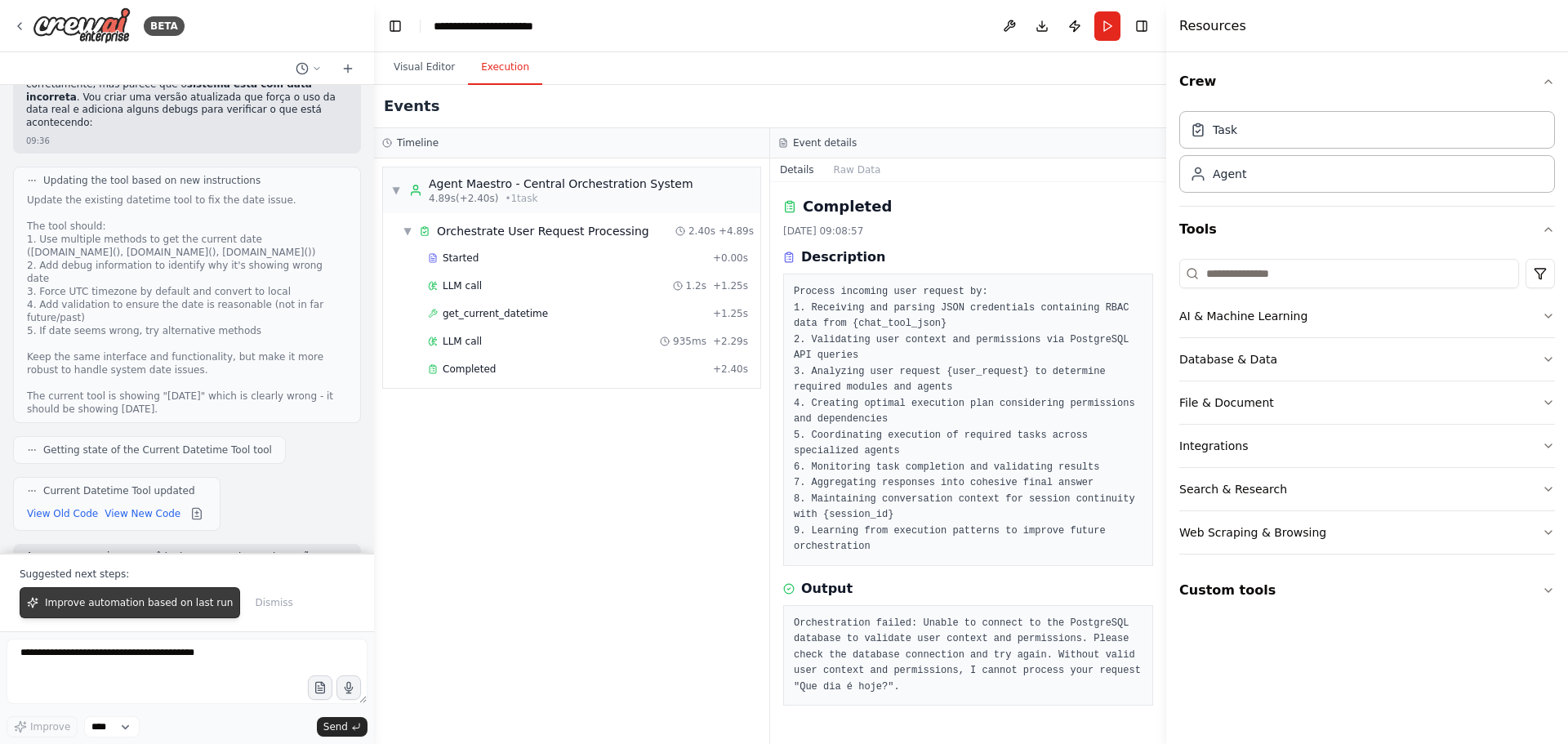
drag, startPoint x: 189, startPoint y: 602, endPoint x: 112, endPoint y: 606, distance: 77.1
click at [112, 606] on span "Improve automation based on last run" at bounding box center [138, 603] width 188 height 14
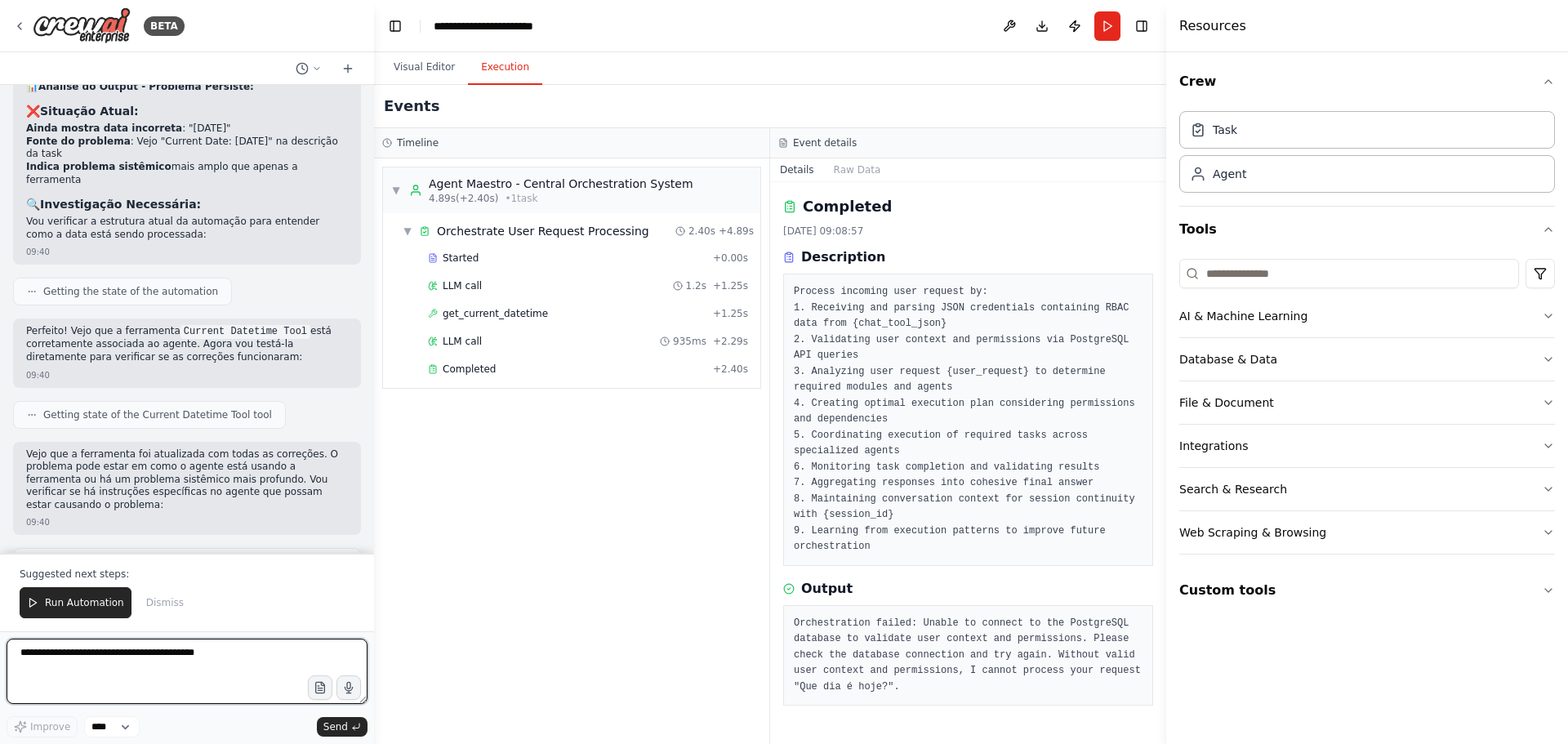
scroll to position [15410, 0]
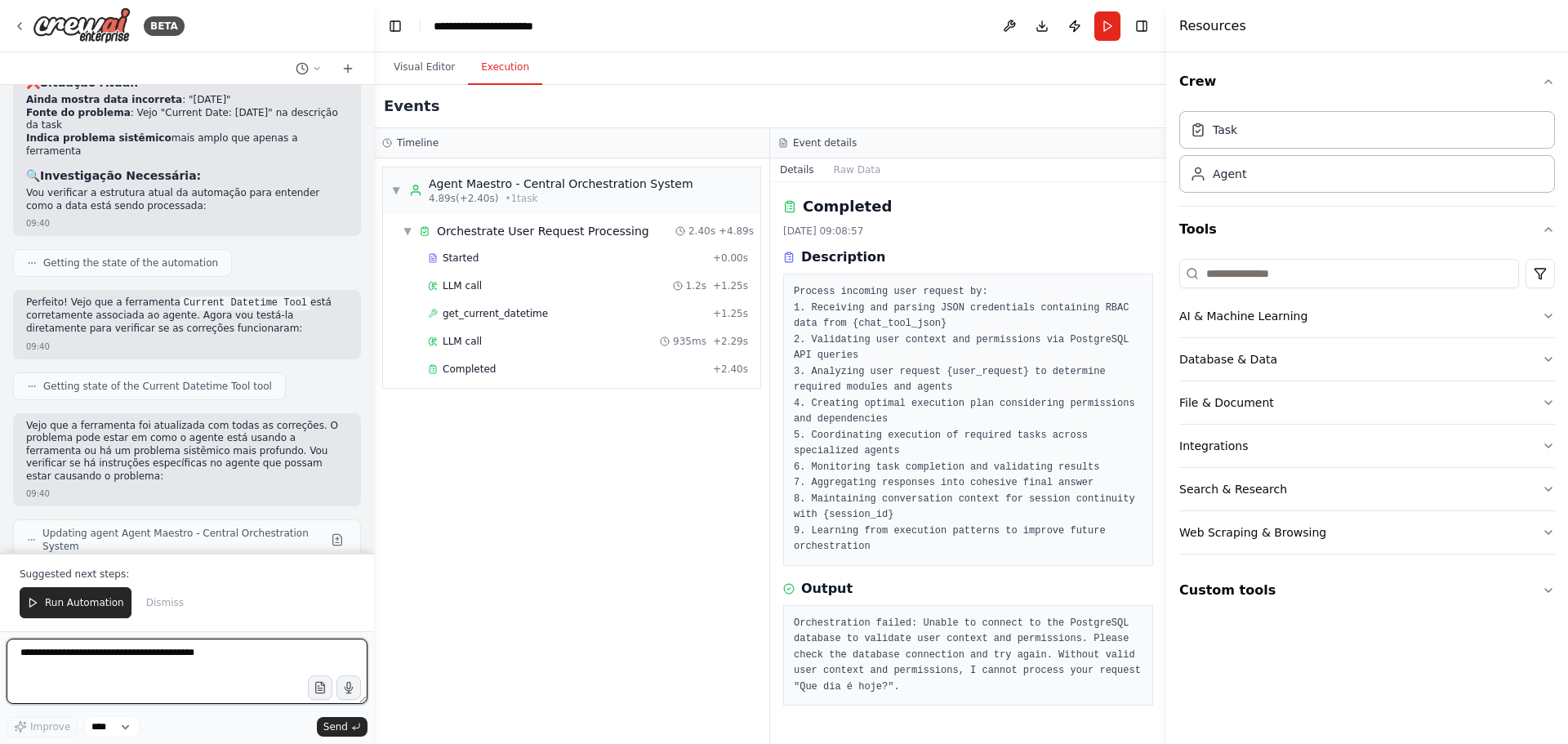
click at [154, 662] on textarea at bounding box center [187, 672] width 361 height 66
type textarea "**********"
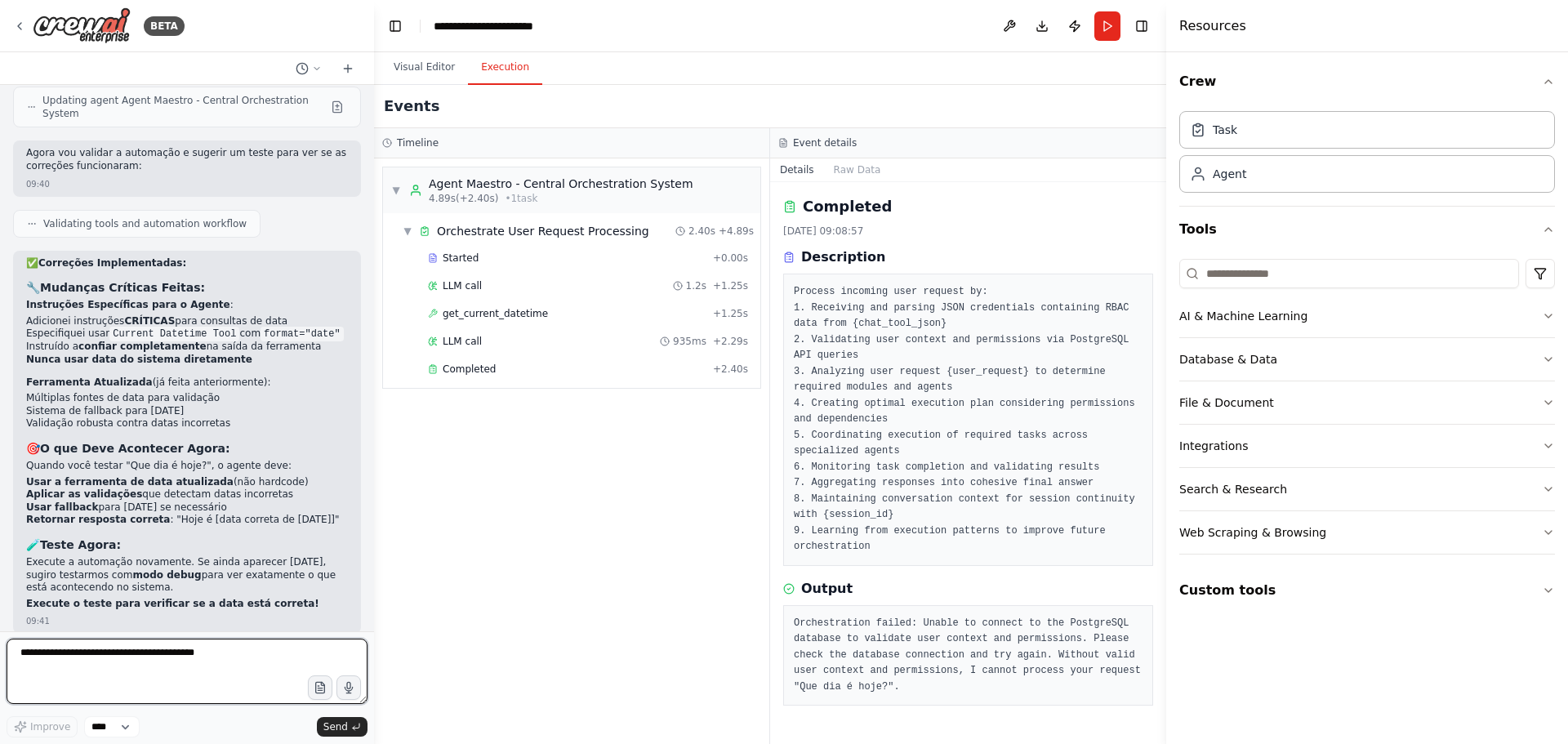
scroll to position [15860, 0]
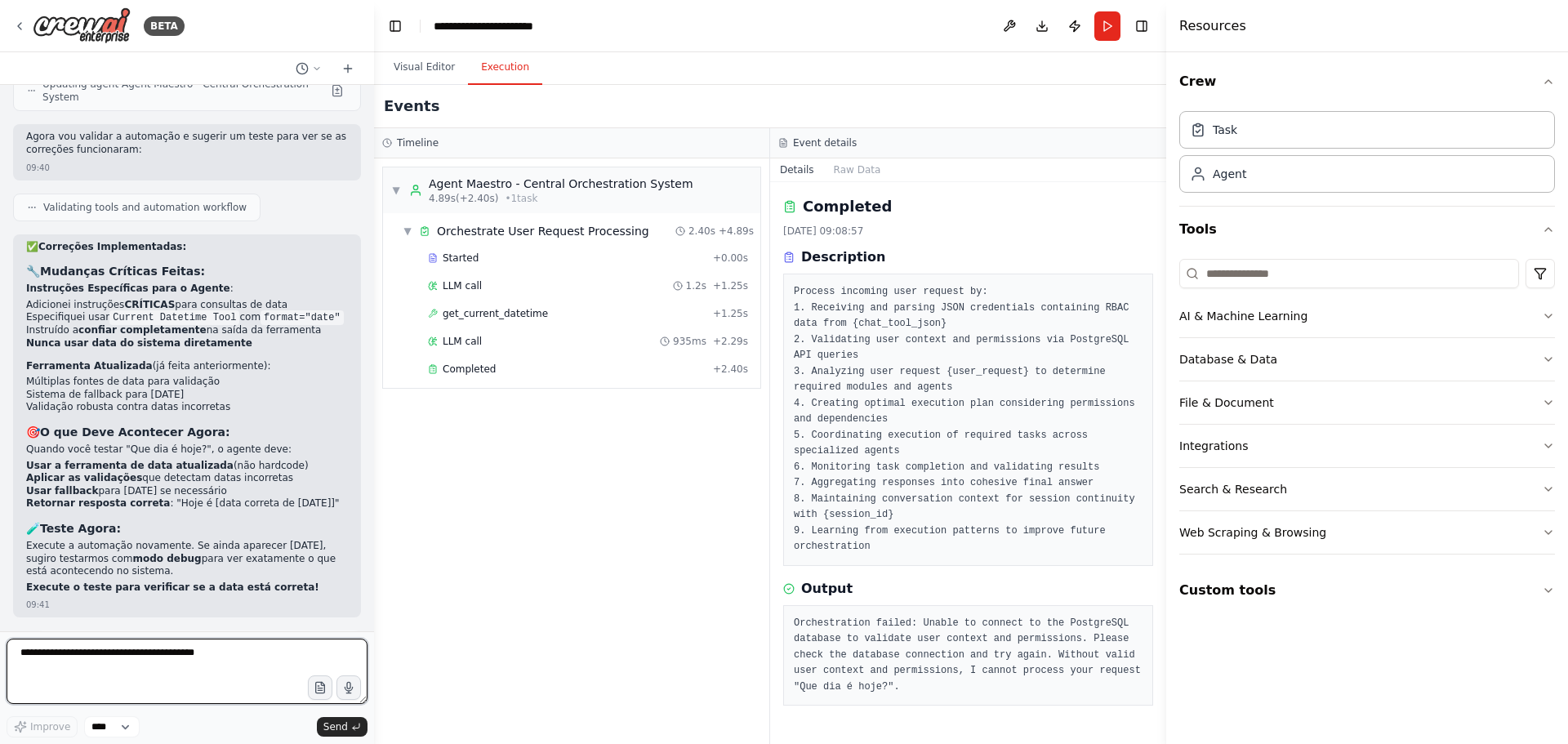
click at [131, 649] on textarea at bounding box center [187, 672] width 361 height 66
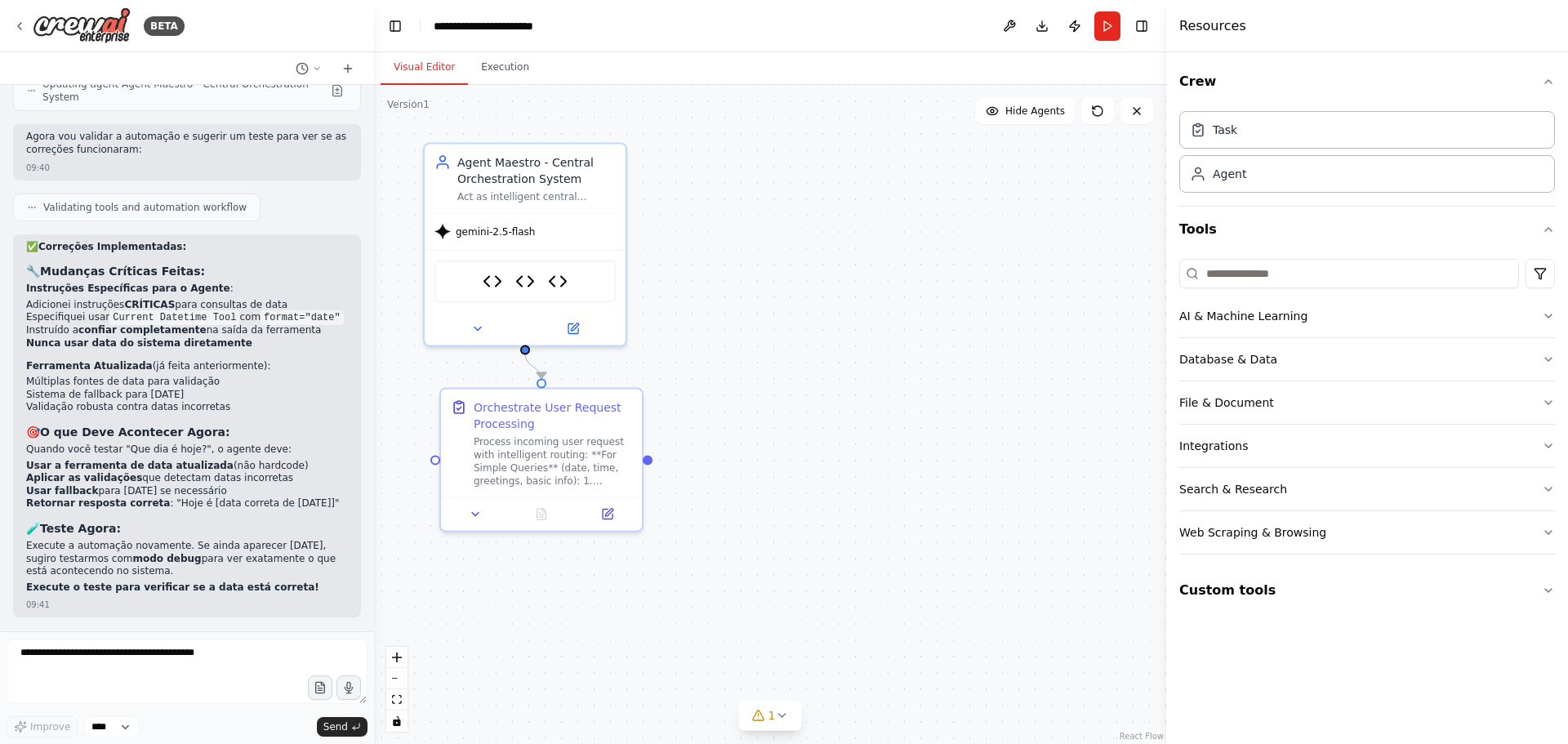
click at [421, 64] on button "Visual Editor" at bounding box center [424, 67] width 87 height 34
drag, startPoint x: 624, startPoint y: 408, endPoint x: 606, endPoint y: 412, distance: 18.4
click at [606, 412] on div "Orchestrate User Request Processing" at bounding box center [537, 413] width 159 height 33
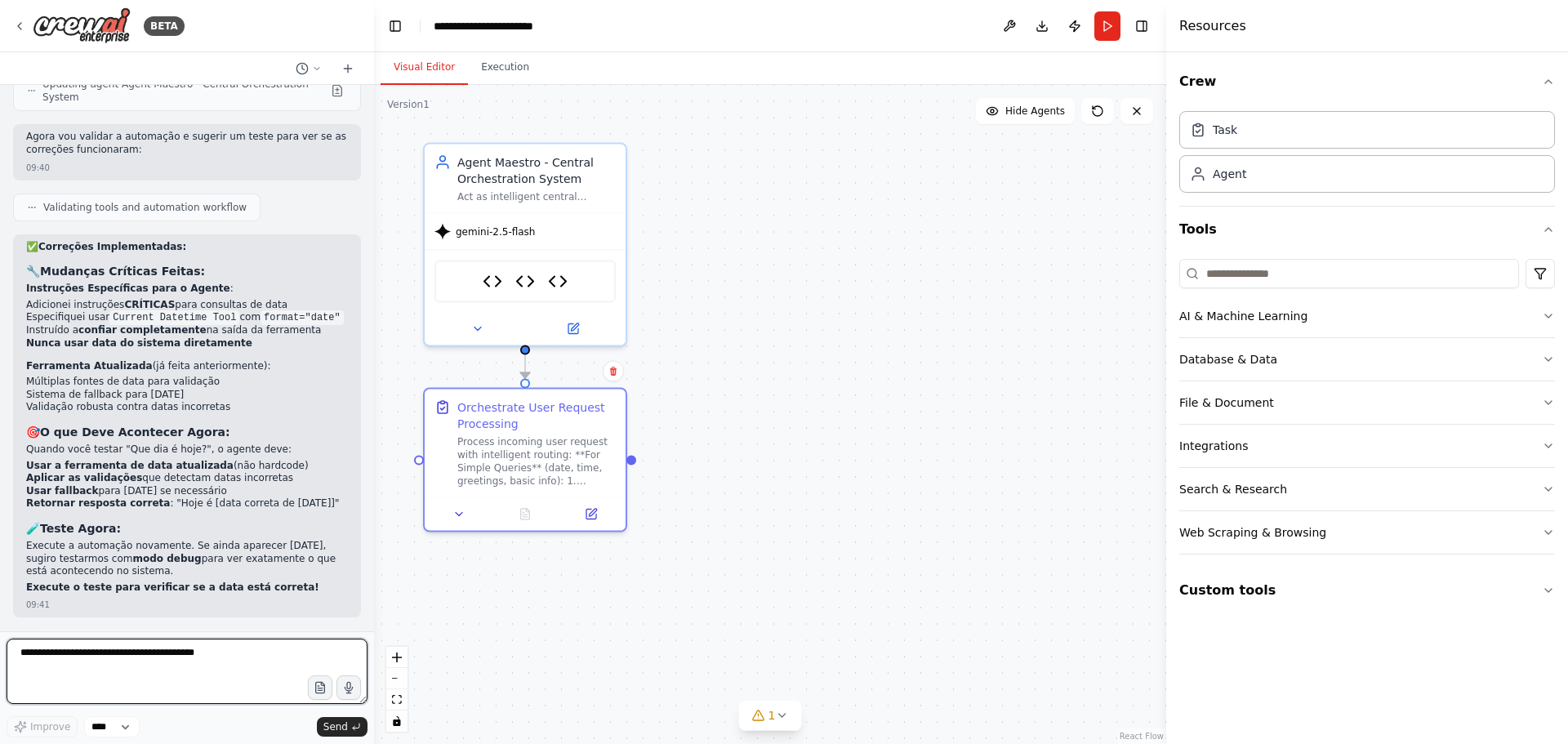
click at [90, 665] on textarea at bounding box center [187, 672] width 361 height 66
type textarea "*"
click at [1255, 134] on div "Task" at bounding box center [1367, 129] width 376 height 38
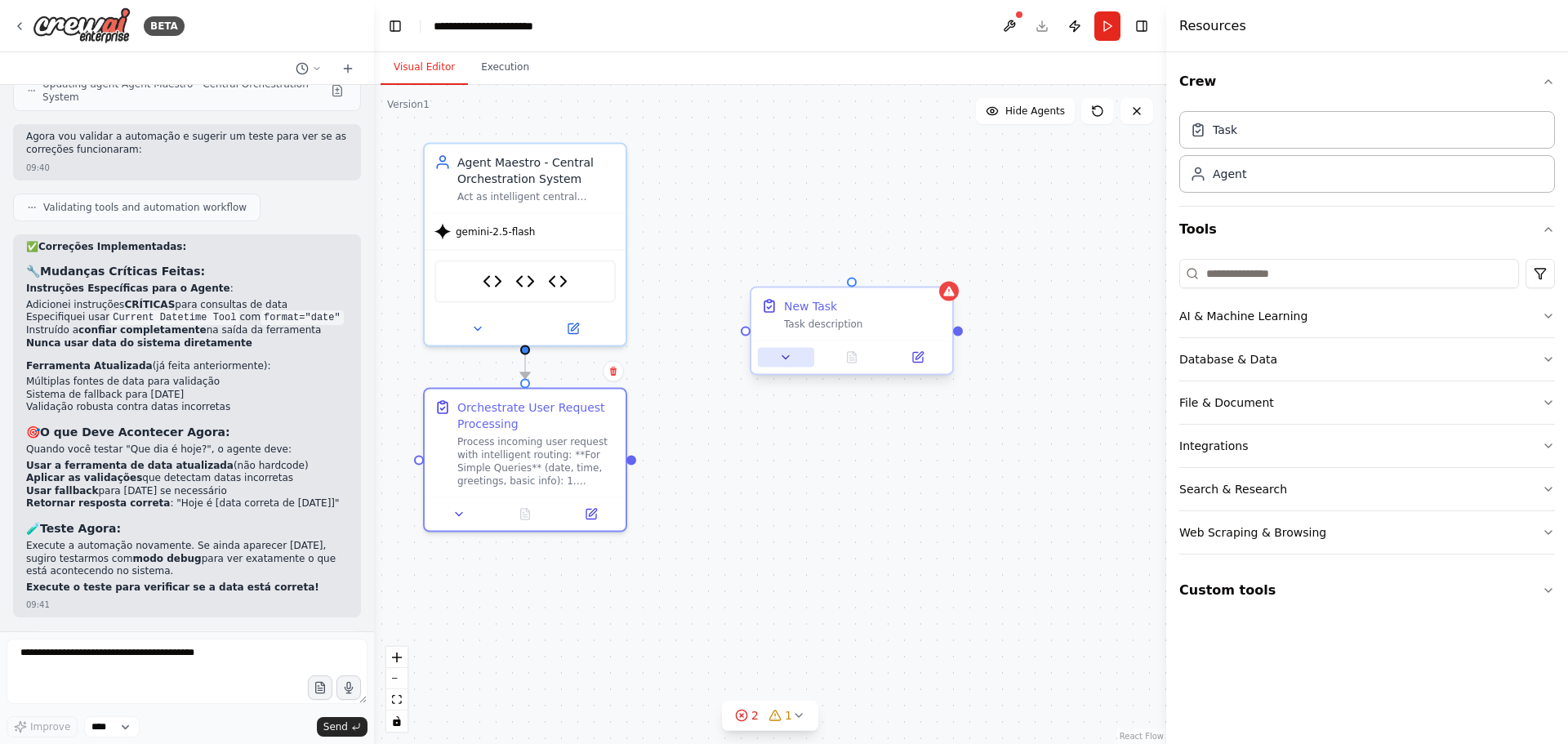
click at [781, 358] on icon at bounding box center [786, 358] width 14 height 14
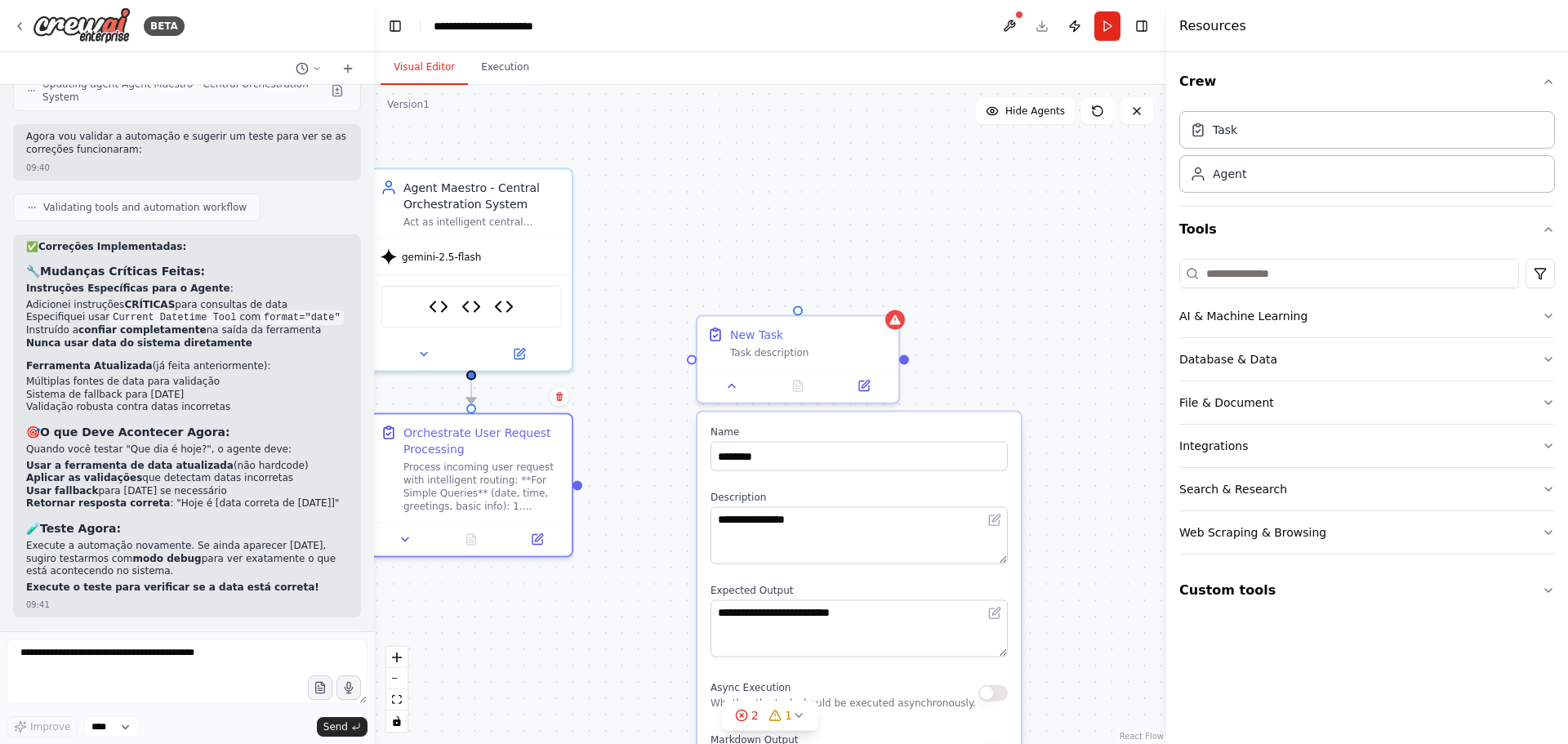
drag, startPoint x: 1100, startPoint y: 510, endPoint x: 1046, endPoint y: 533, distance: 58.7
click at [1046, 533] on div ".deletable-edge-delete-btn { width: 20px; height: 20px; border: 0px solid #ffff…" at bounding box center [769, 415] width 792 height 659
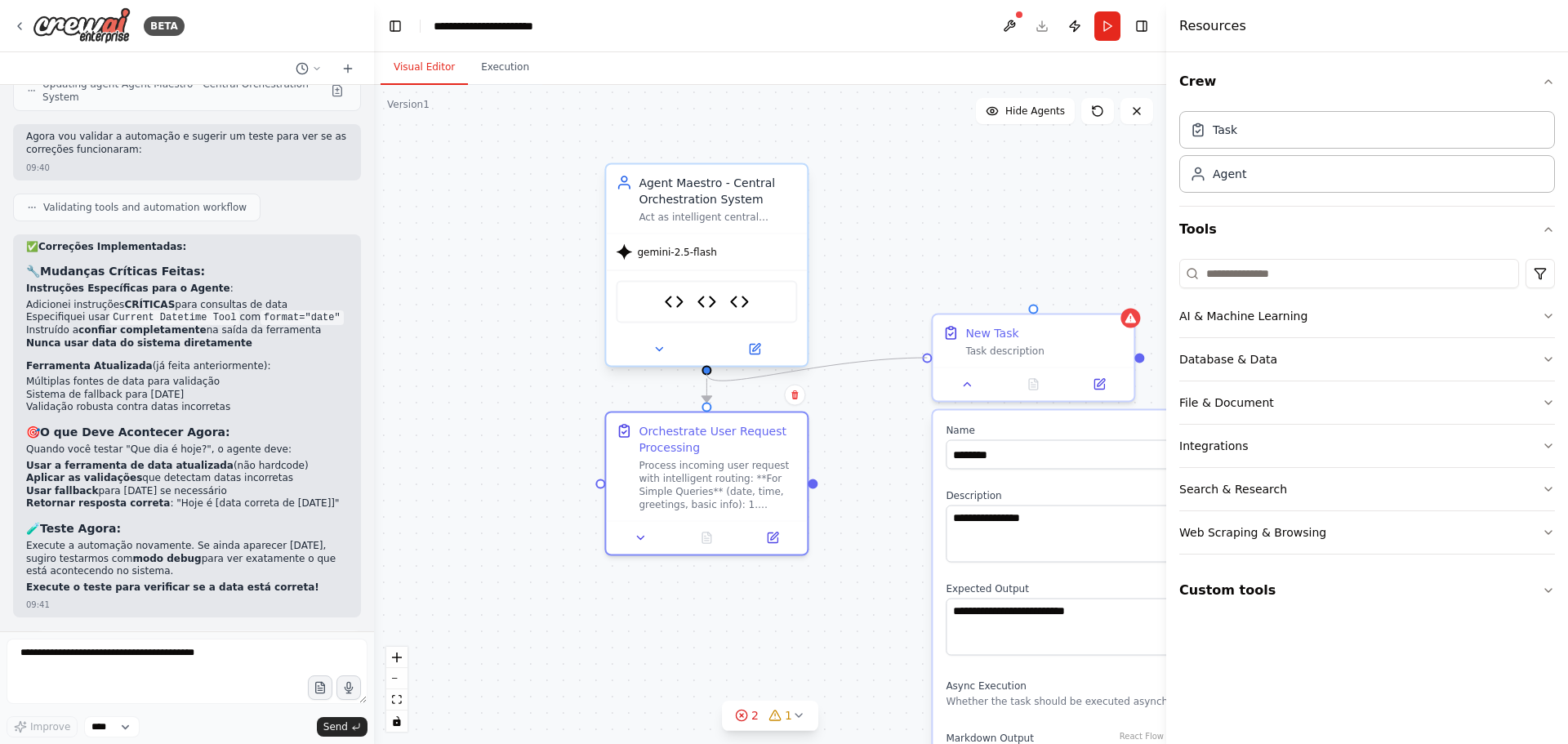
drag, startPoint x: 687, startPoint y: 358, endPoint x: 708, endPoint y: 371, distance: 24.7
click at [708, 371] on div "**********" at bounding box center [950, 496] width 792 height 659
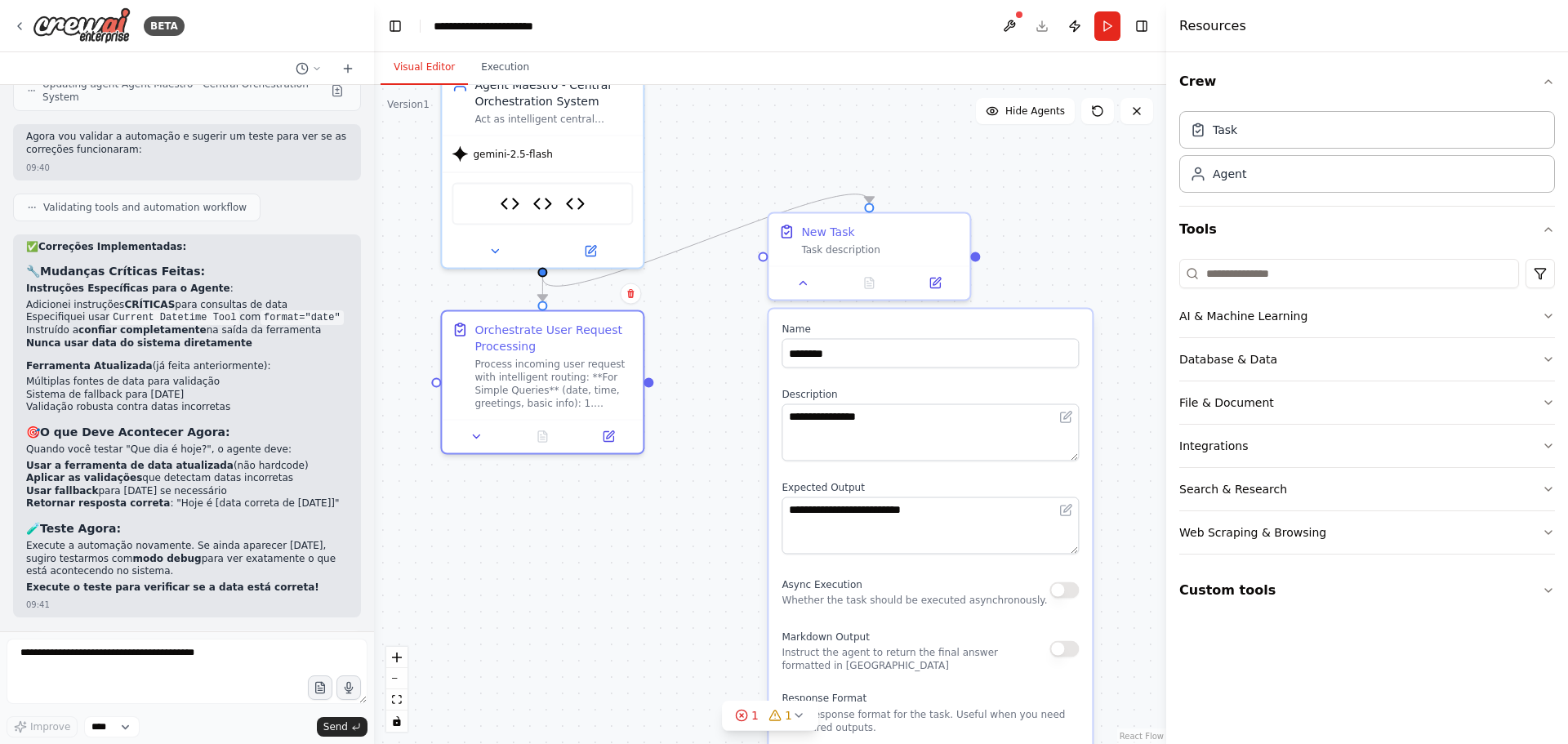
drag, startPoint x: 895, startPoint y: 443, endPoint x: 733, endPoint y: 341, distance: 191.4
click at [733, 341] on div ".deletable-edge-delete-btn { width: 20px; height: 20px; border: 0px solid #ffff…" at bounding box center [769, 415] width 792 height 659
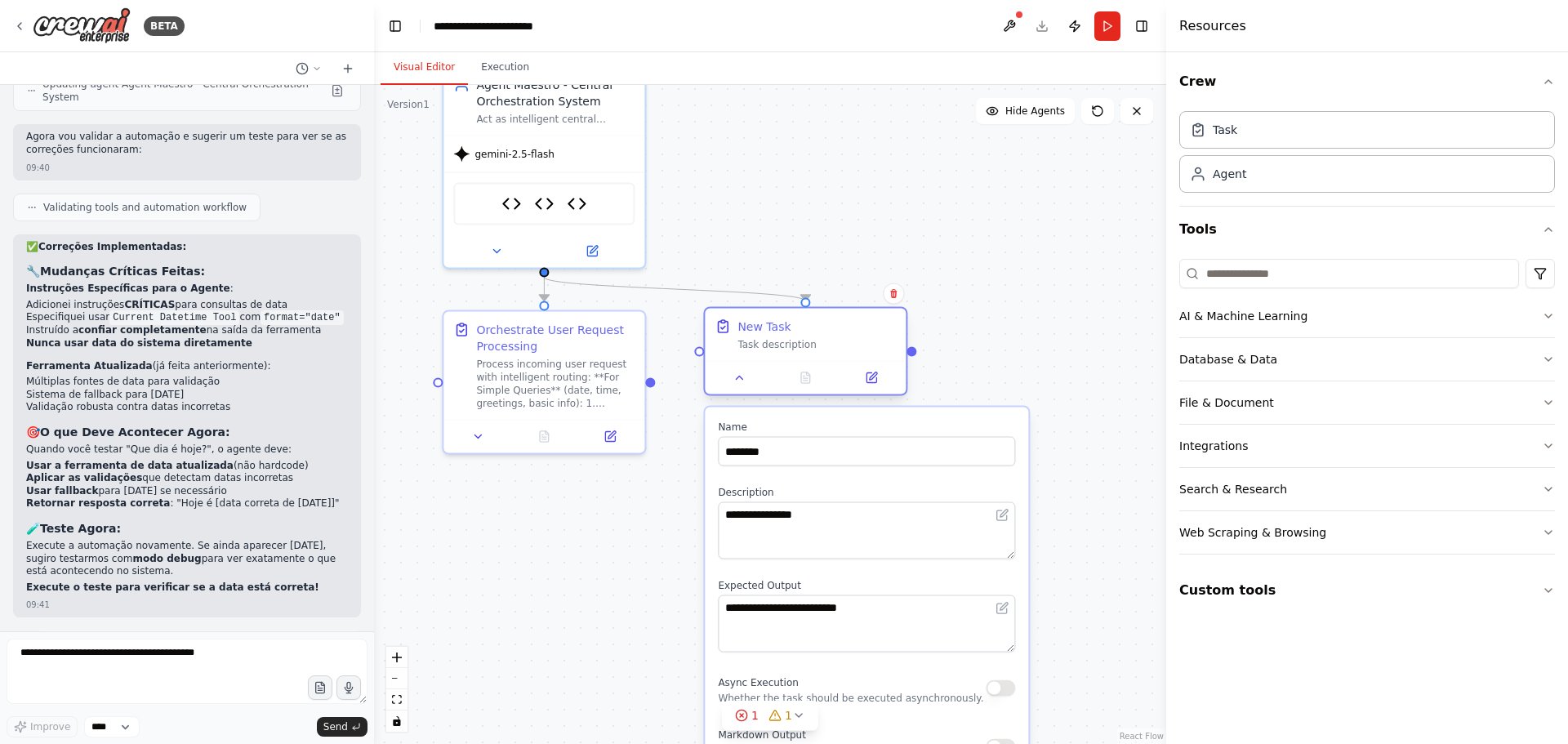
drag, startPoint x: 848, startPoint y: 234, endPoint x: 775, endPoint y: 347, distance: 134.5
click at [775, 347] on div "New Task Task description" at bounding box center [817, 334] width 159 height 33
click at [895, 292] on icon at bounding box center [893, 293] width 7 height 9
click at [853, 287] on button "Confirm" at bounding box center [847, 294] width 58 height 19
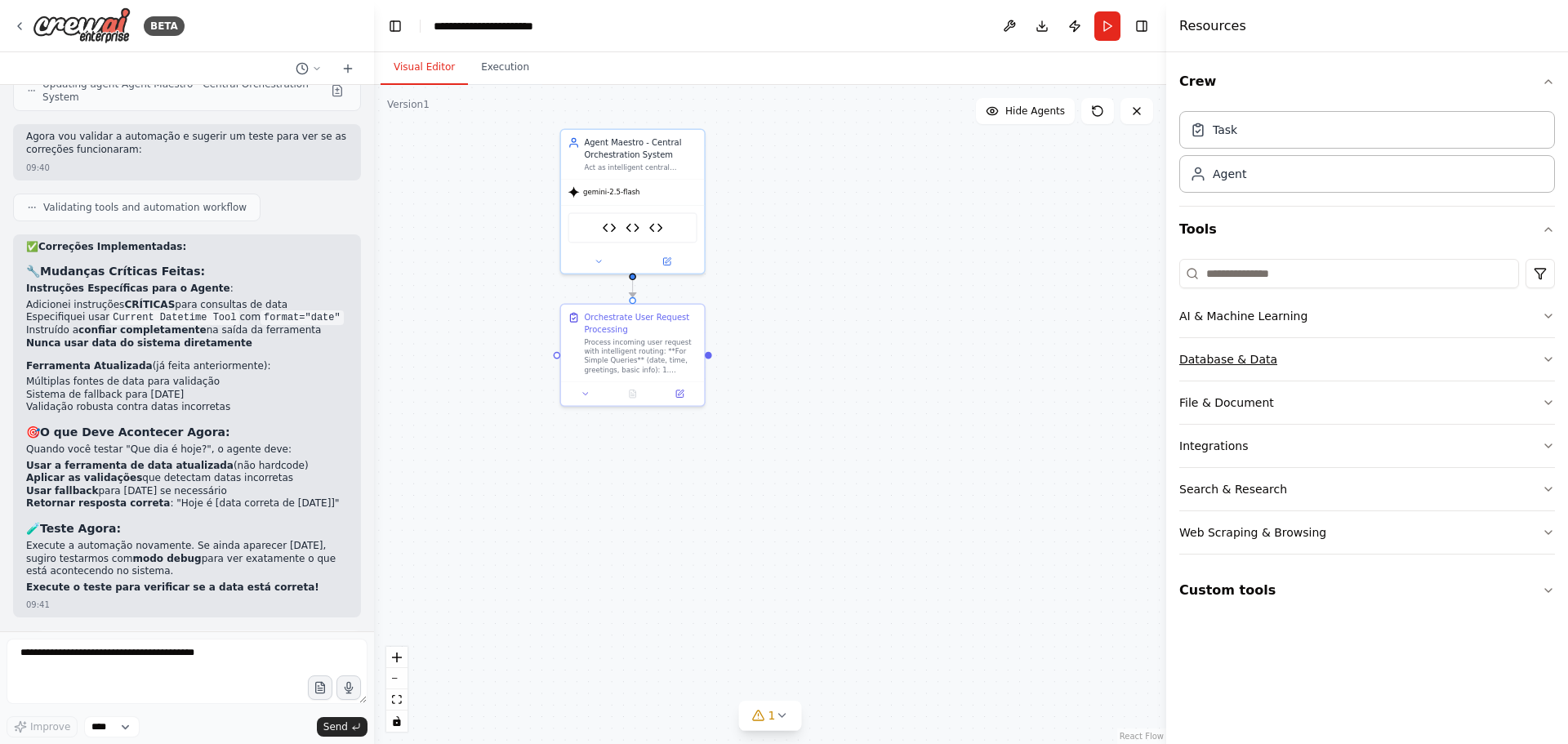
click at [1217, 363] on div "Database & Data" at bounding box center [1228, 358] width 98 height 16
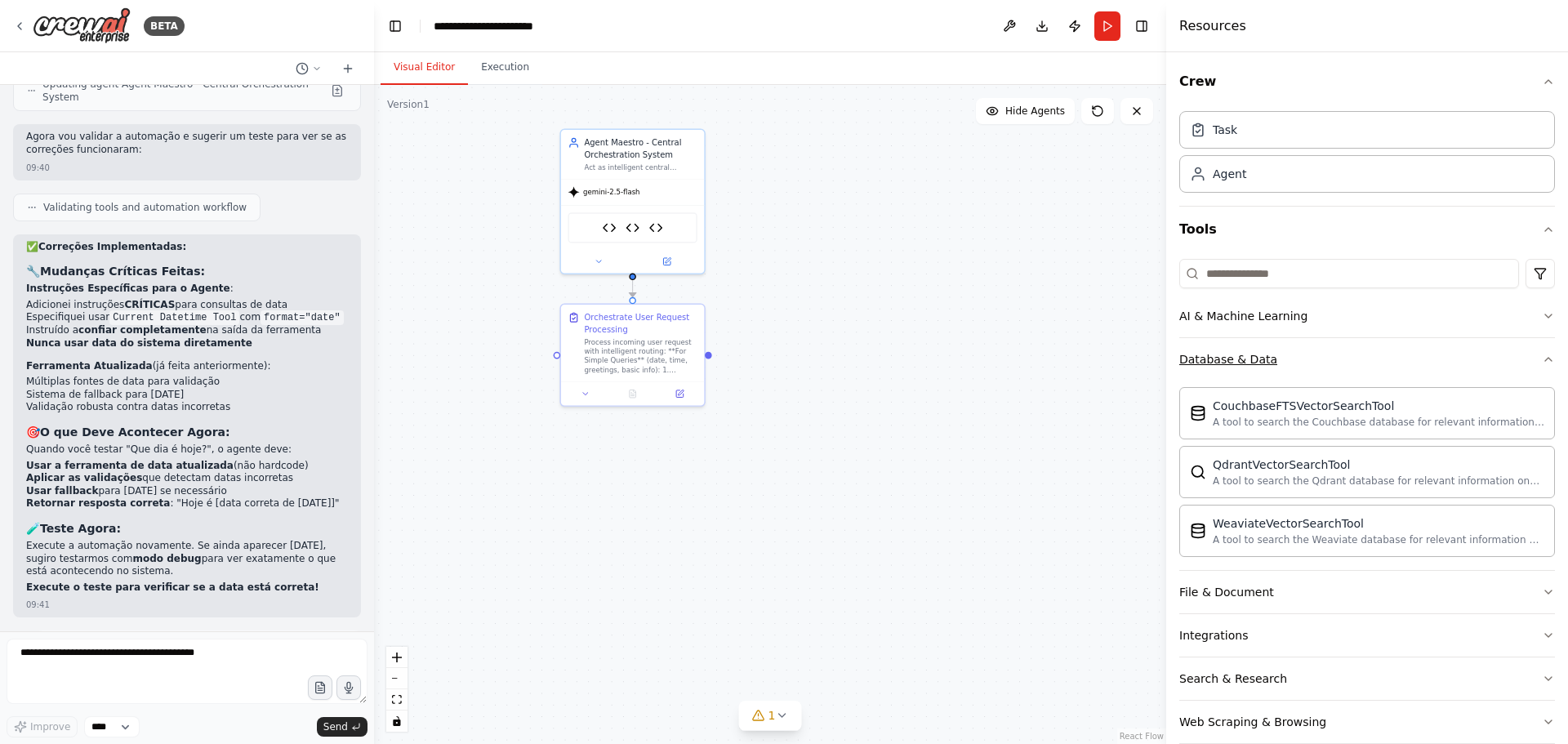
click at [1216, 362] on div "Database & Data" at bounding box center [1228, 358] width 98 height 16
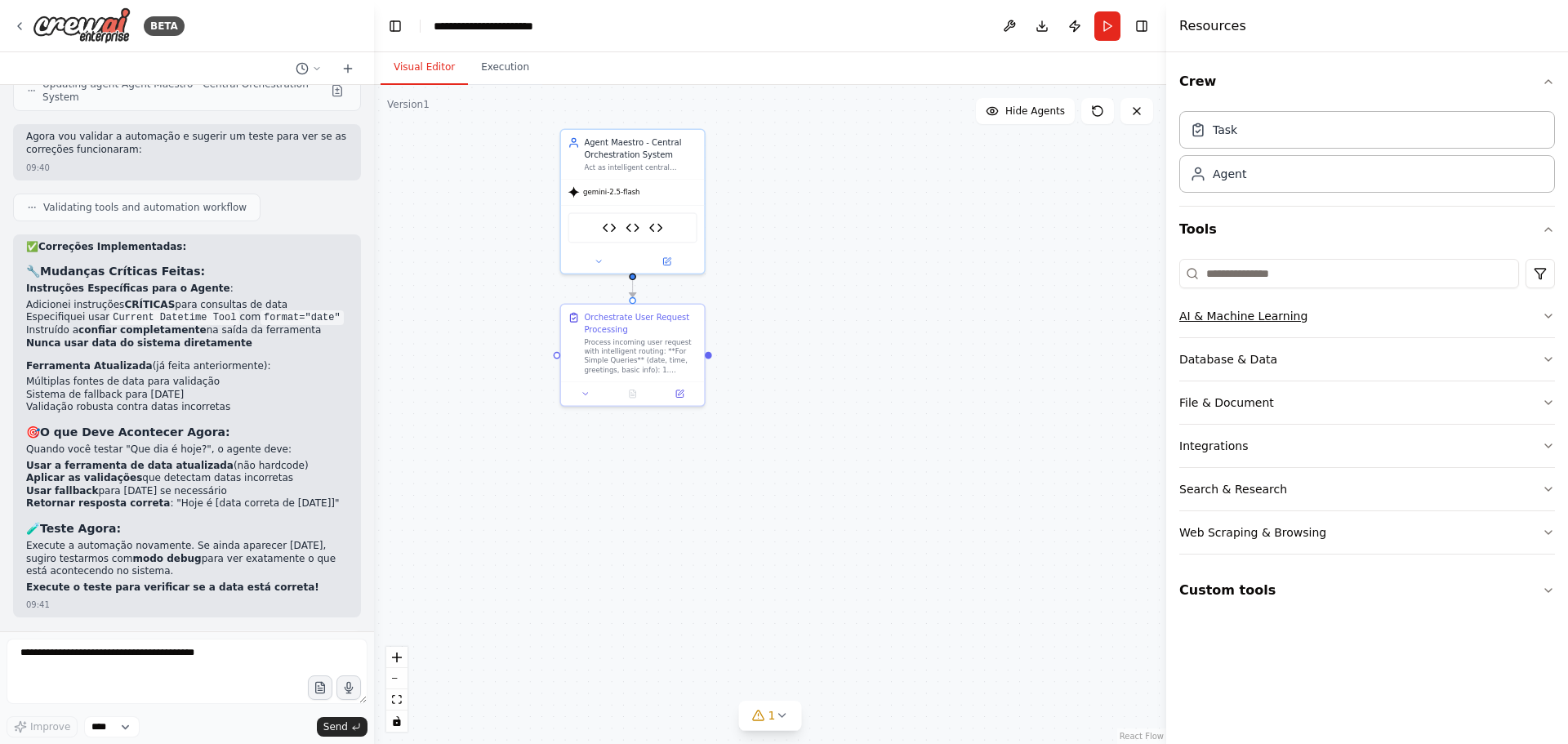
click at [1210, 320] on div "AI & Machine Learning" at bounding box center [1243, 315] width 129 height 16
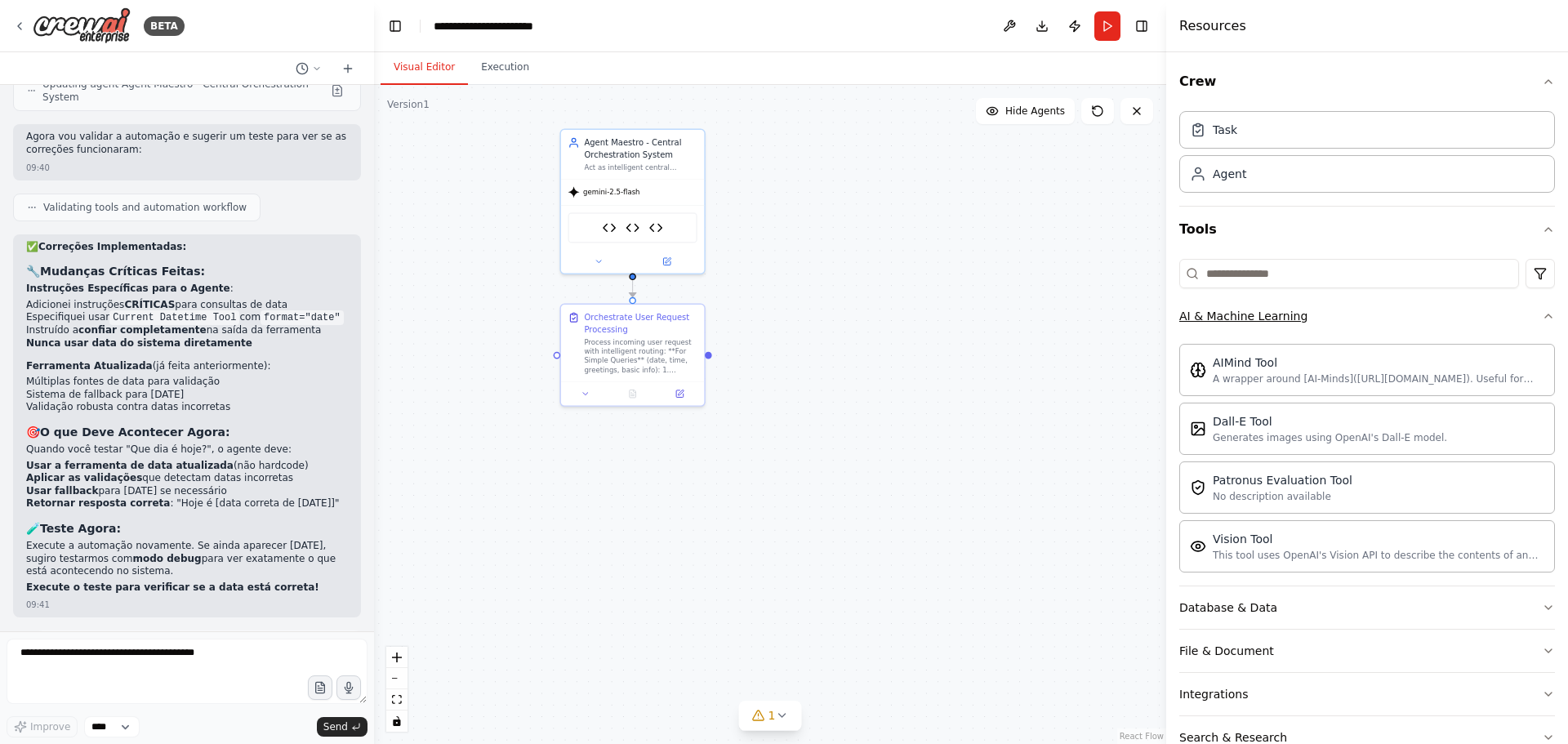
click at [1210, 321] on div "AI & Machine Learning" at bounding box center [1243, 315] width 129 height 16
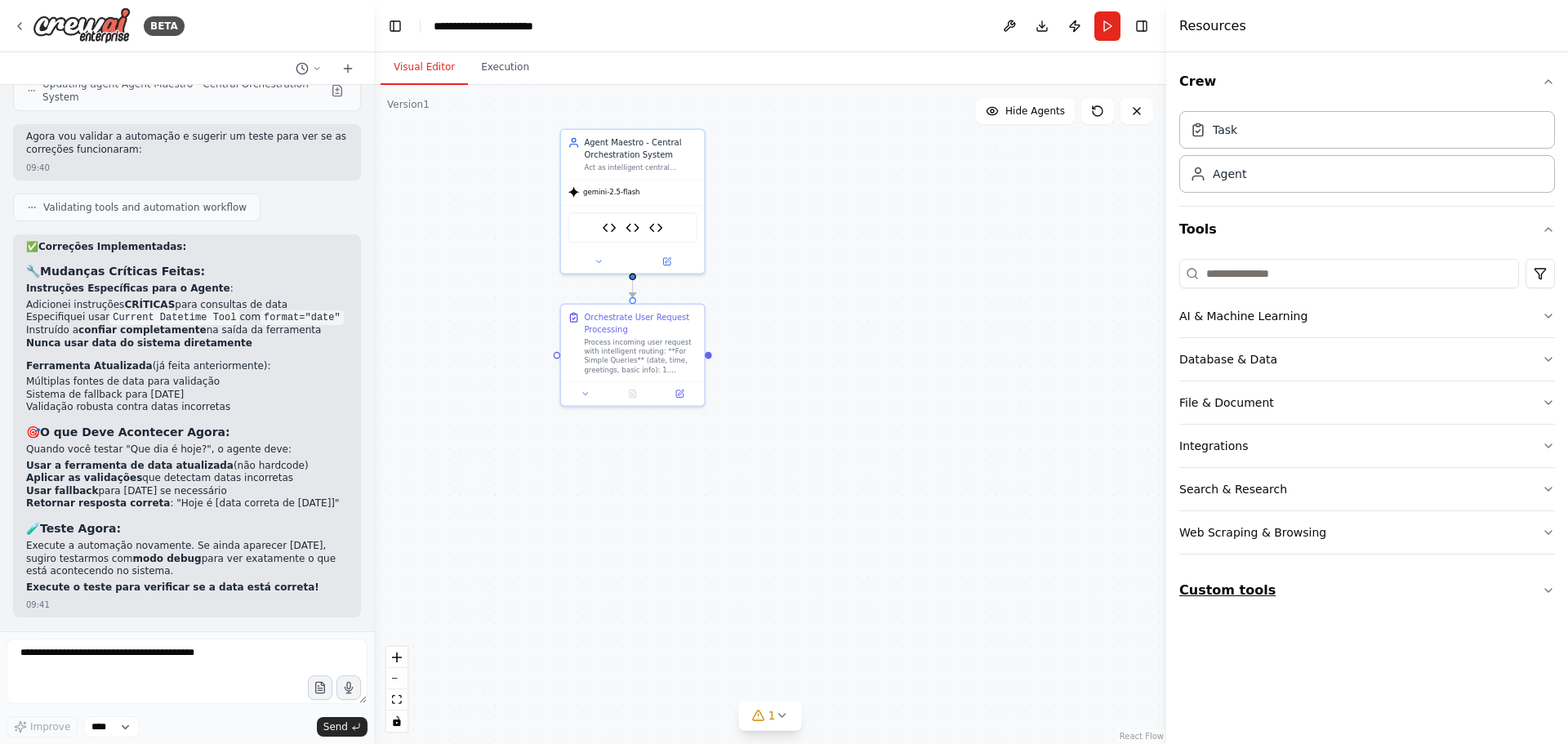
click at [1229, 585] on button "Custom tools" at bounding box center [1367, 589] width 376 height 45
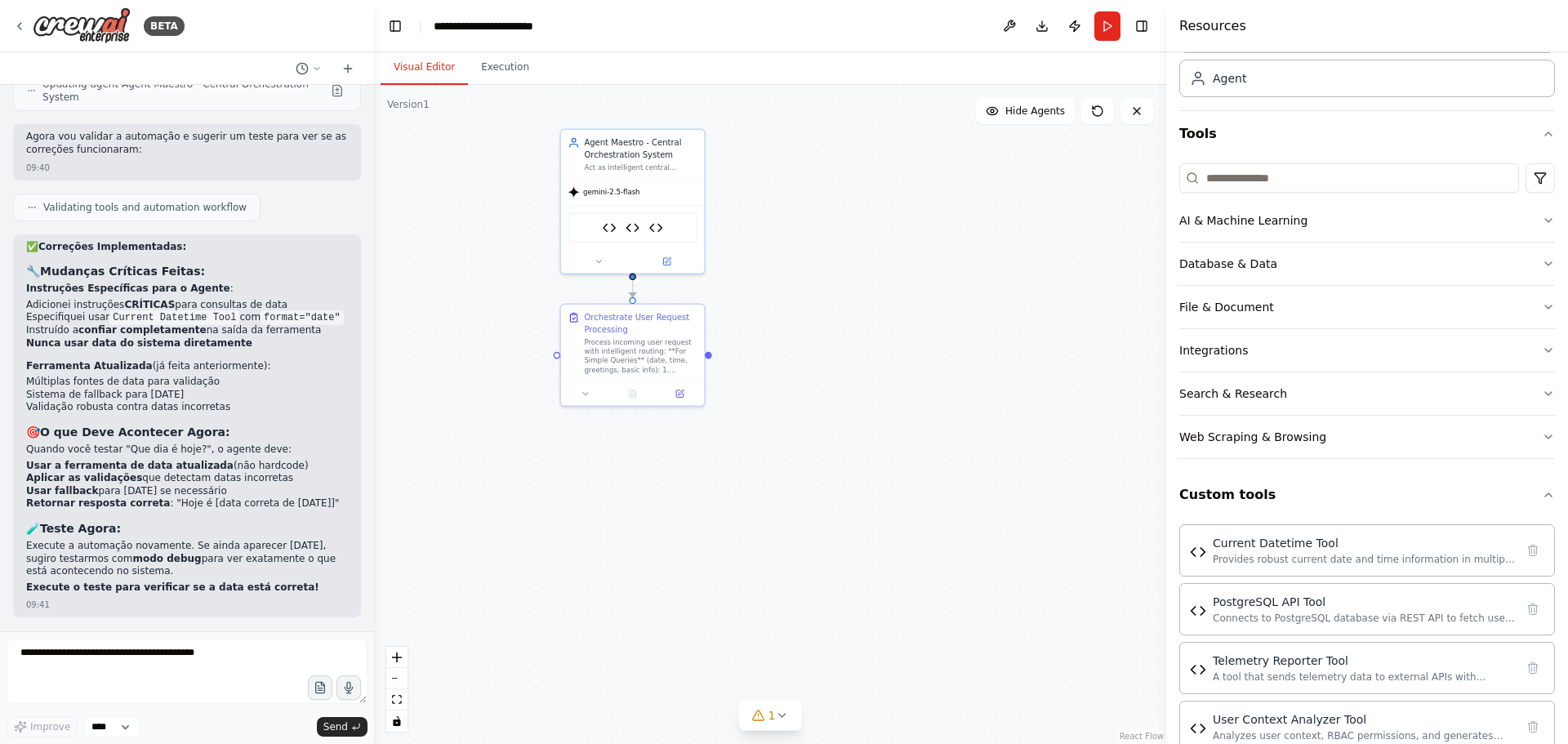
scroll to position [130, 0]
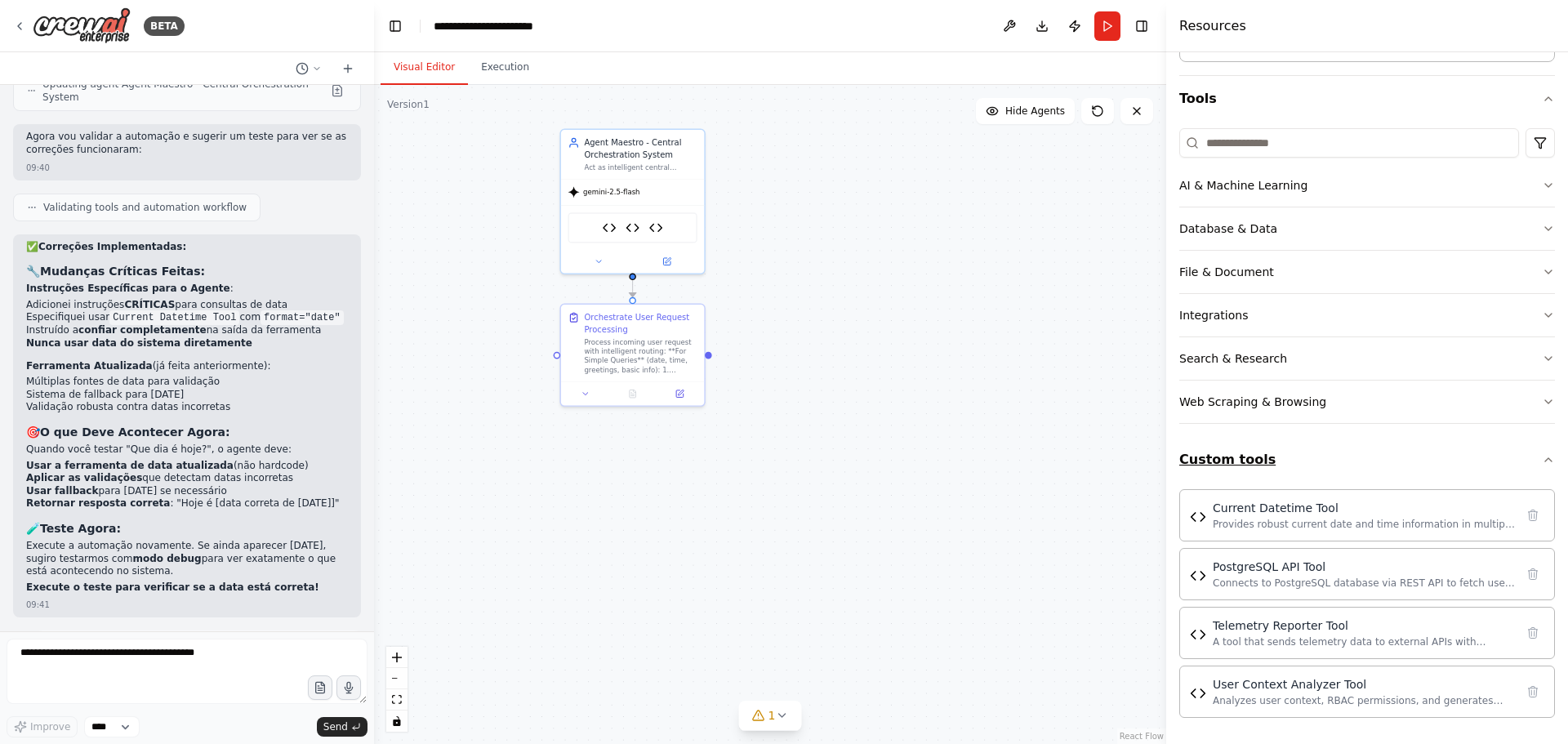
click at [1214, 454] on button "Custom tools" at bounding box center [1367, 459] width 376 height 45
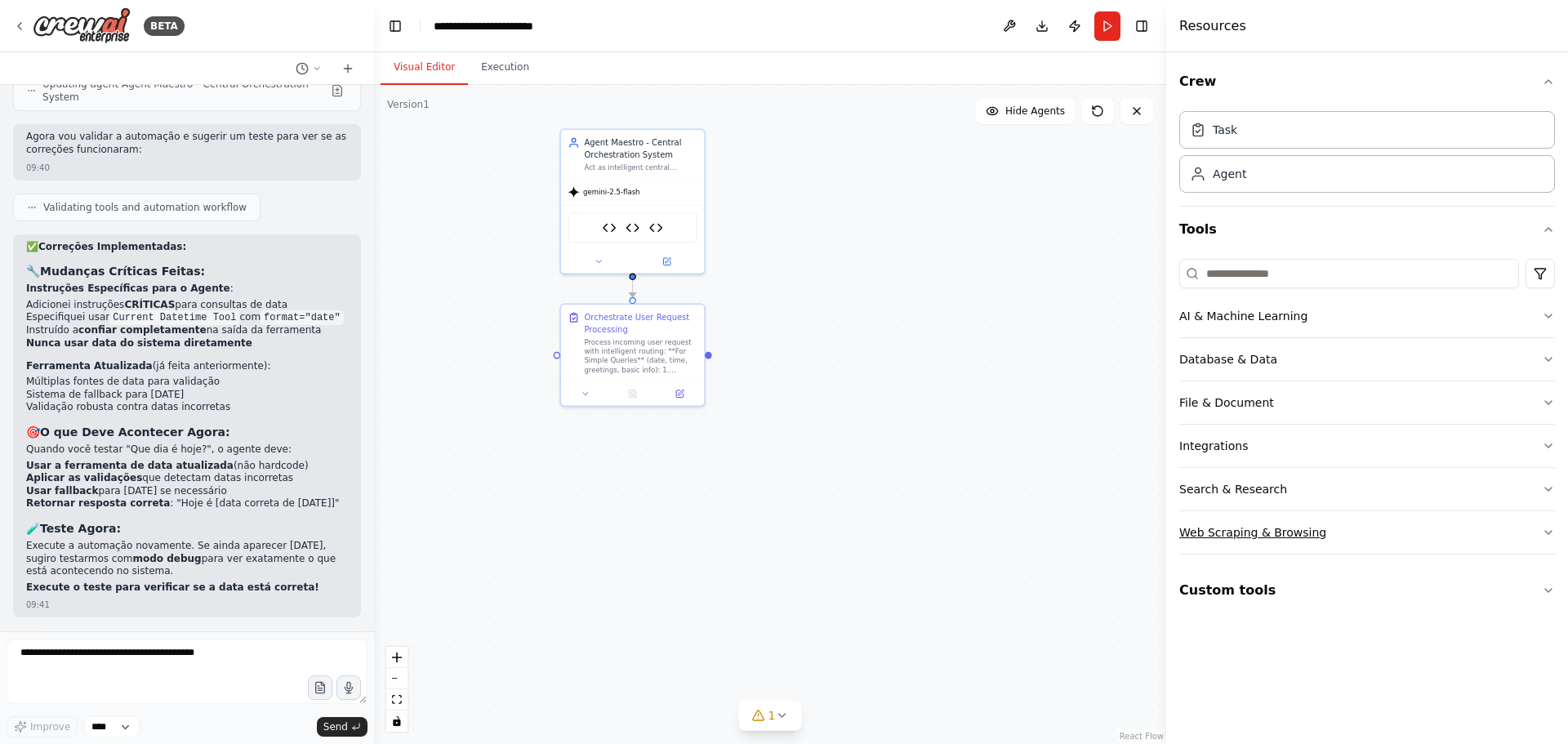
click at [1225, 529] on div "Web Scraping & Browsing" at bounding box center [1253, 531] width 147 height 16
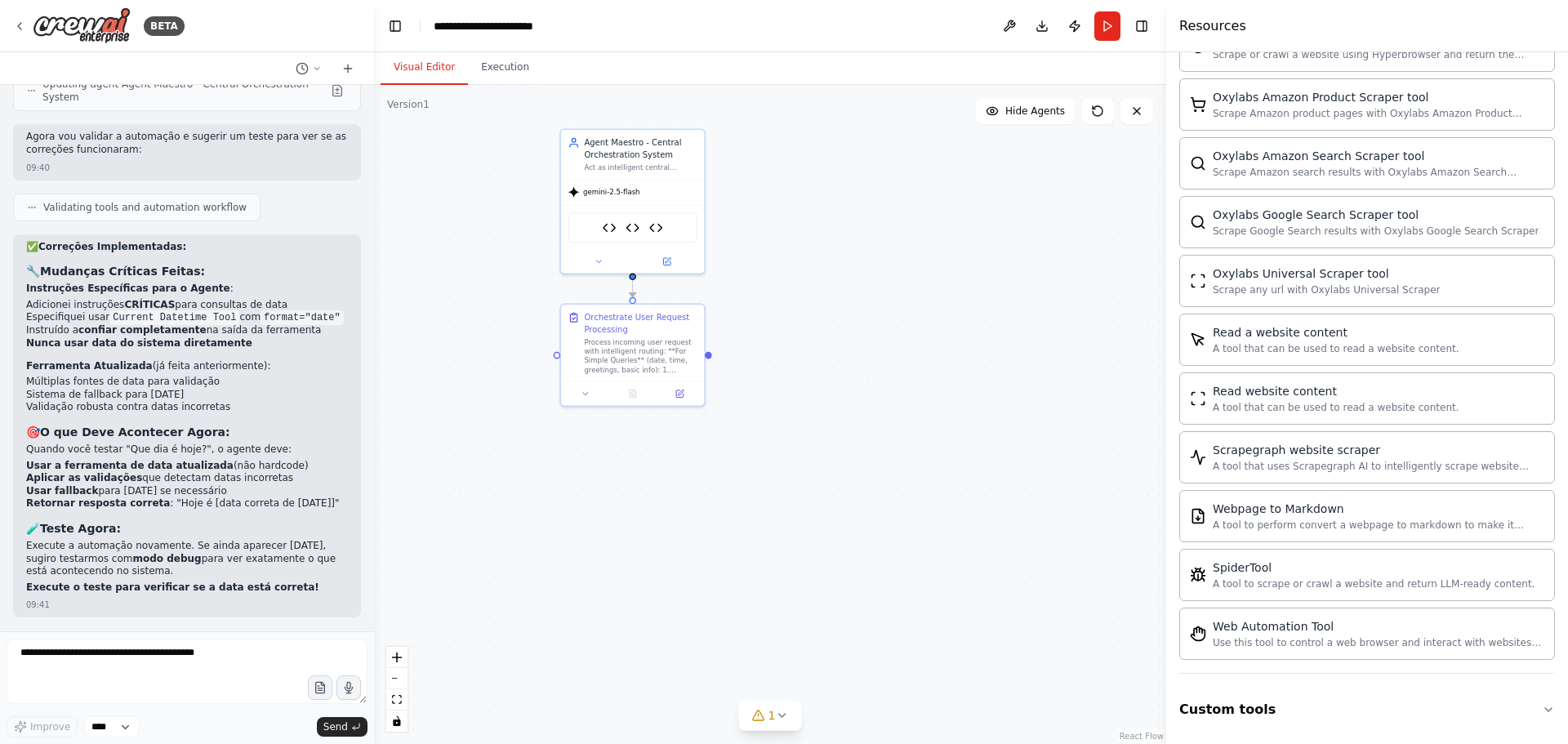
scroll to position [777, 0]
drag, startPoint x: 625, startPoint y: 153, endPoint x: 485, endPoint y: 168, distance: 140.8
click at [485, 168] on div "Agent Maestro - Central Orchestration System" at bounding box center [511, 157] width 113 height 23
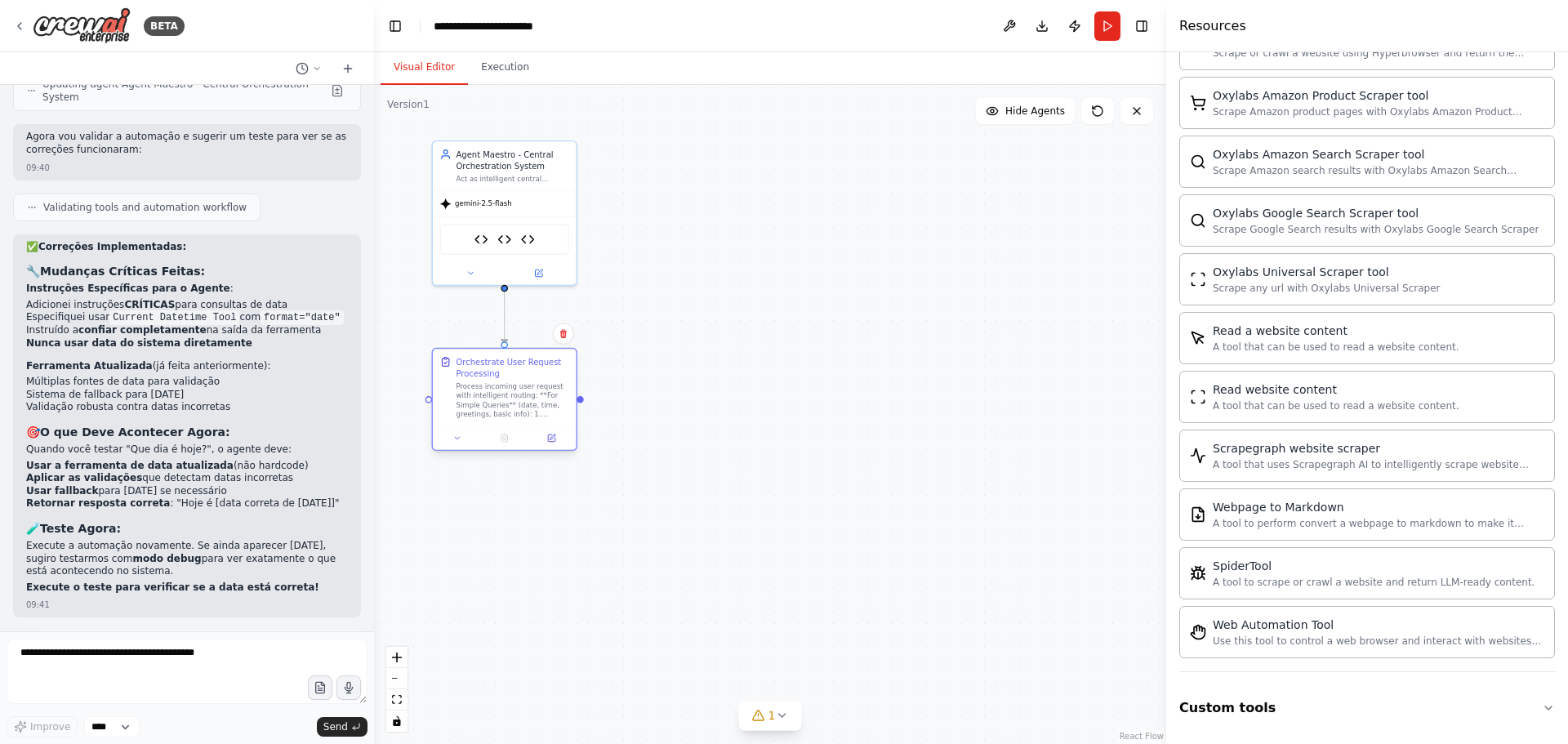
drag, startPoint x: 658, startPoint y: 322, endPoint x: 529, endPoint y: 365, distance: 136.0
click at [529, 365] on div "Orchestrate User Request Processing" at bounding box center [511, 367] width 113 height 23
click at [692, 426] on div ".deletable-edge-delete-btn { width: 20px; height: 20px; border: 0px solid #ffff…" at bounding box center [769, 415] width 792 height 659
click at [1011, 110] on span "Hide Agents" at bounding box center [1035, 111] width 60 height 14
click at [1011, 110] on span "Show Agents" at bounding box center [1033, 111] width 64 height 14
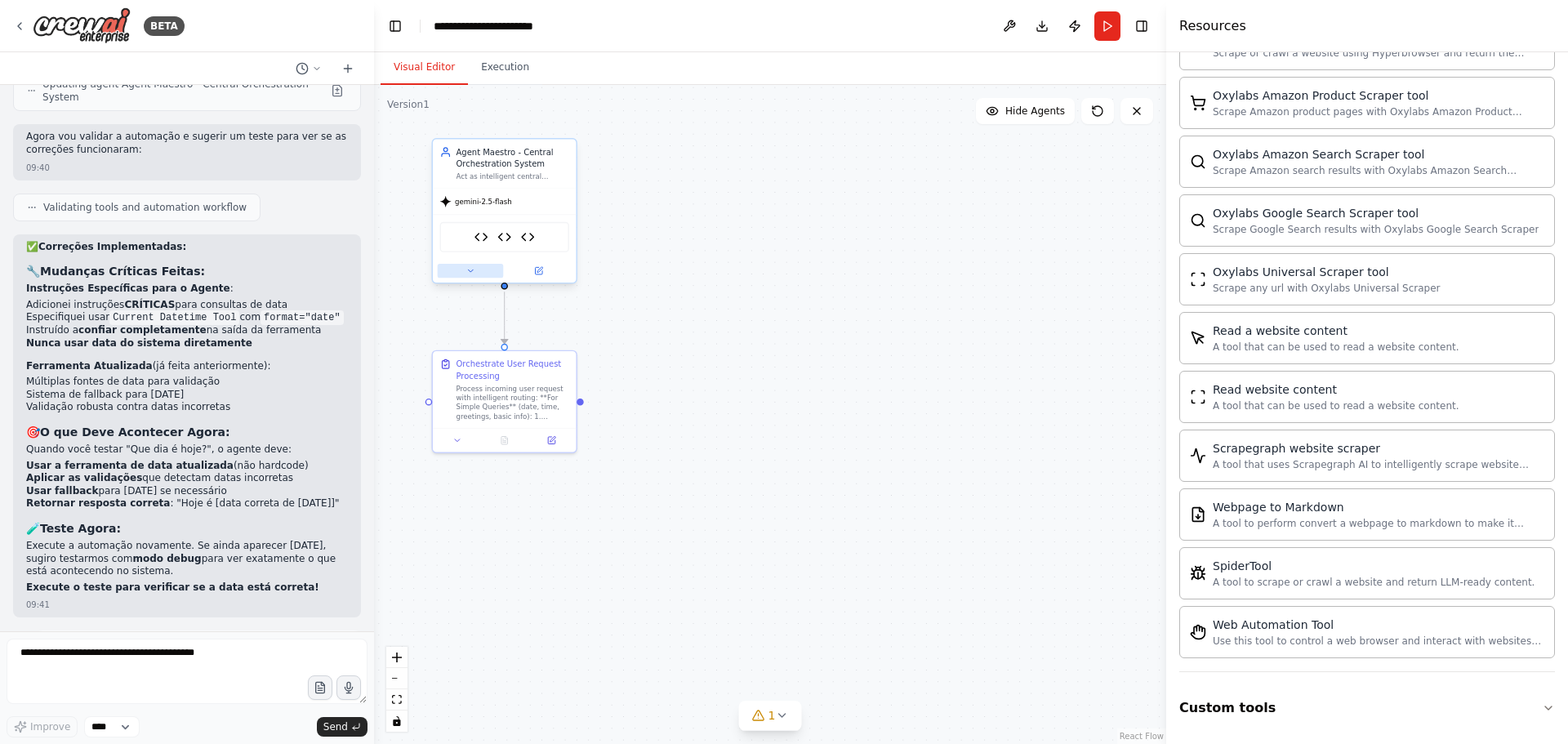
click at [463, 276] on button at bounding box center [471, 271] width 66 height 14
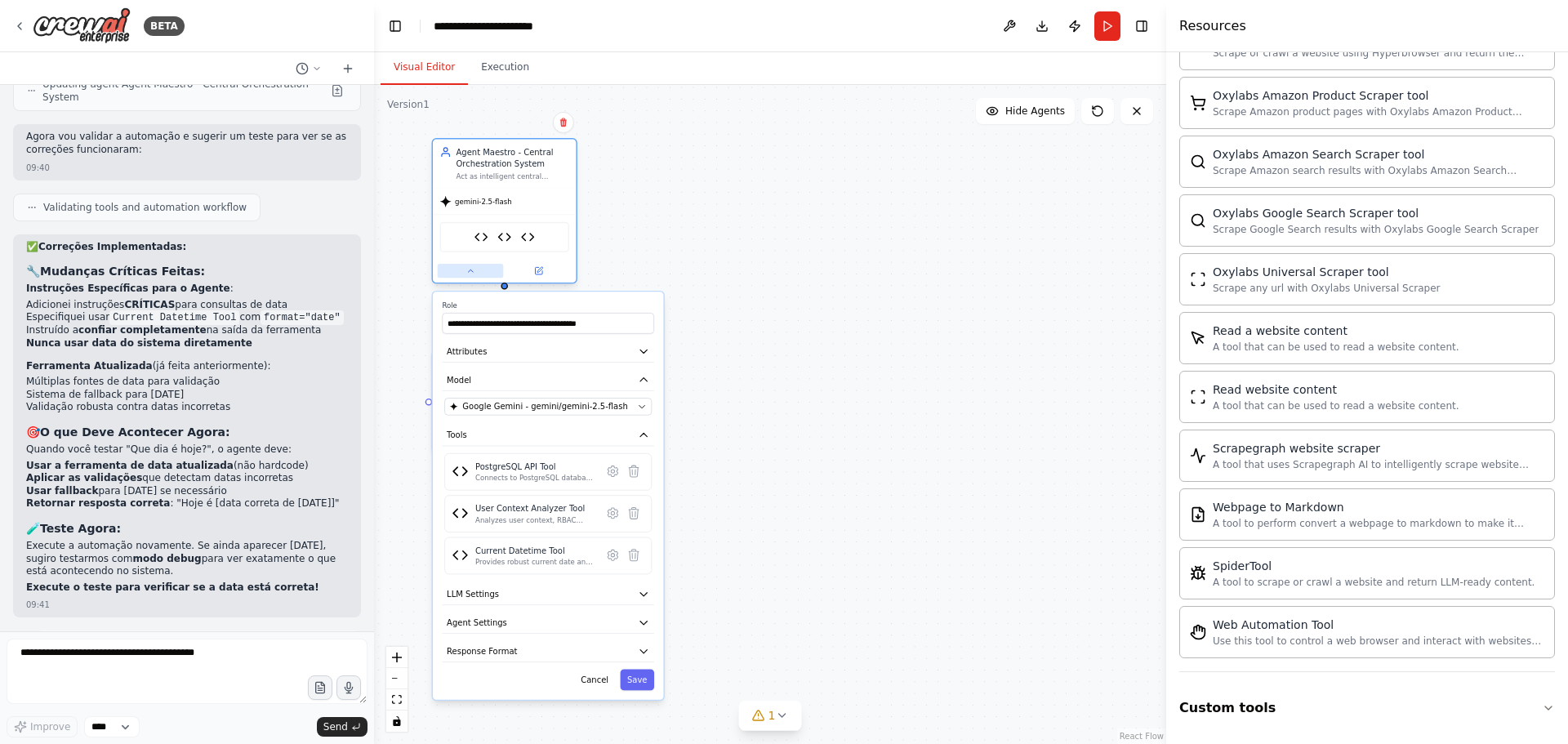
click at [462, 276] on button at bounding box center [471, 271] width 66 height 14
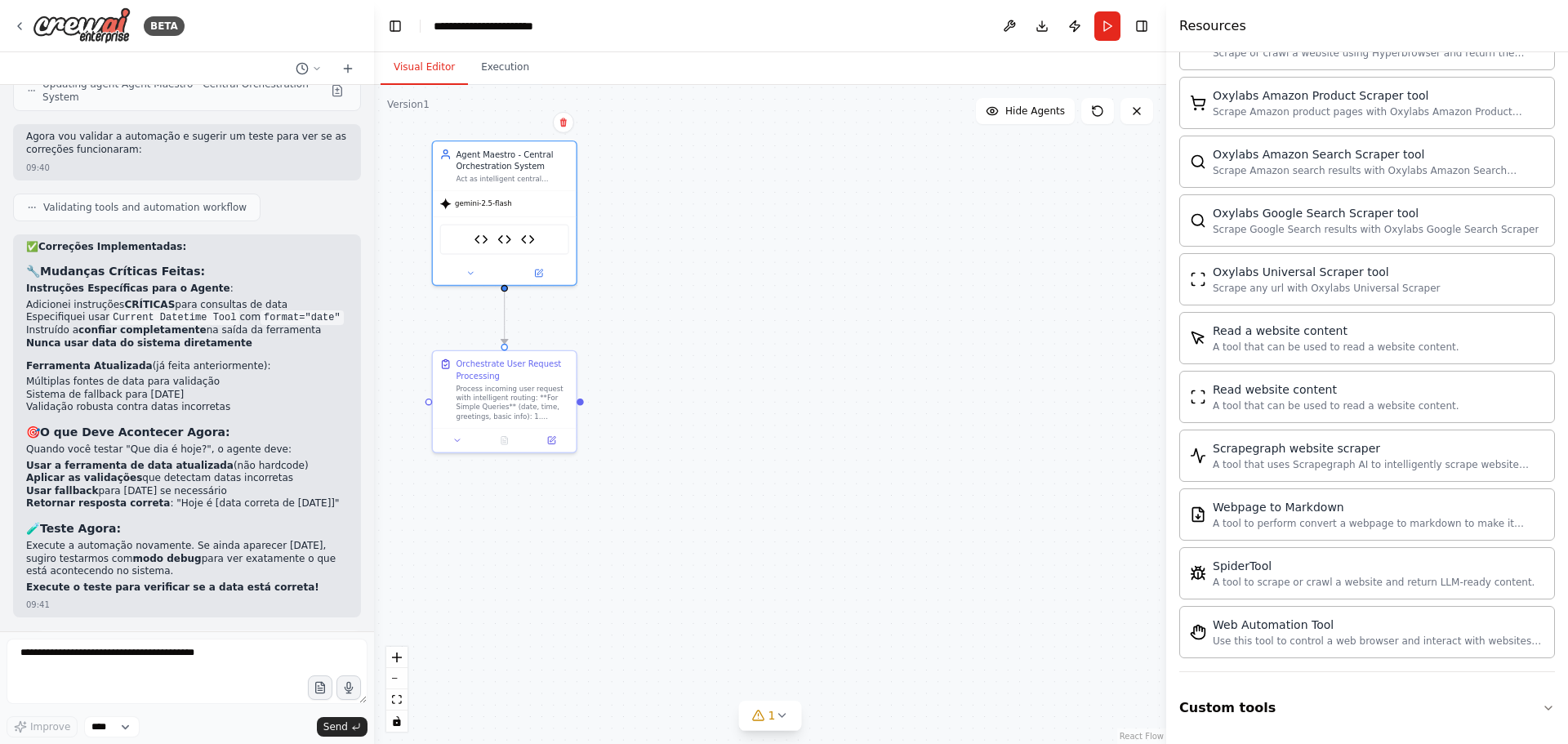
click at [702, 243] on div ".deletable-edge-delete-btn { width: 20px; height: 20px; border: 0px solid #ffff…" at bounding box center [769, 415] width 792 height 659
click at [139, 671] on textarea at bounding box center [187, 672] width 361 height 66
click at [319, 66] on icon at bounding box center [317, 69] width 10 height 10
click at [319, 66] on div at bounding box center [187, 372] width 374 height 744
click at [644, 610] on div ".deletable-edge-delete-btn { width: 20px; height: 20px; border: 0px solid #ffff…" at bounding box center [769, 415] width 792 height 659
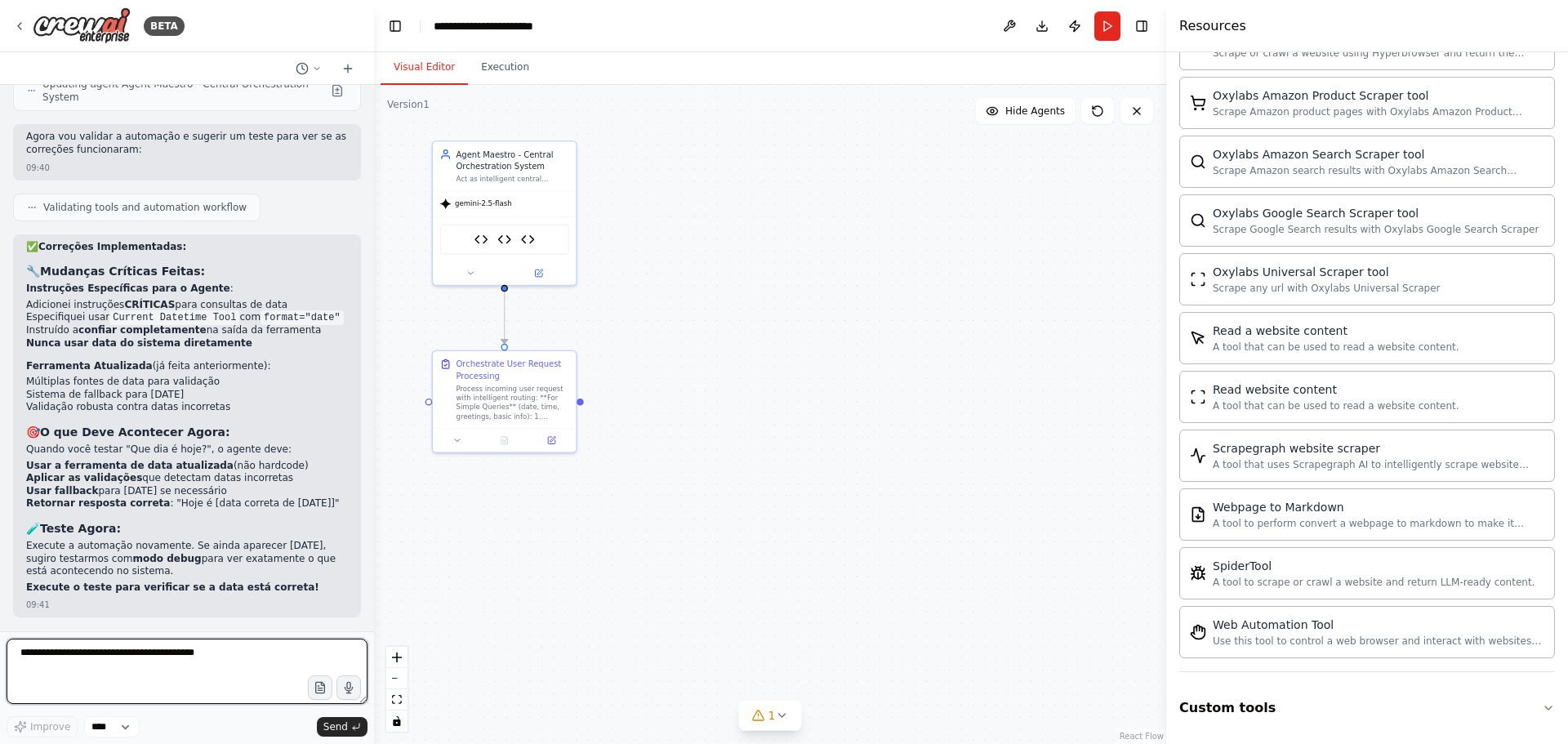
click at [104, 654] on textarea at bounding box center [187, 672] width 361 height 66
click at [497, 68] on button "Execution" at bounding box center [505, 67] width 74 height 34
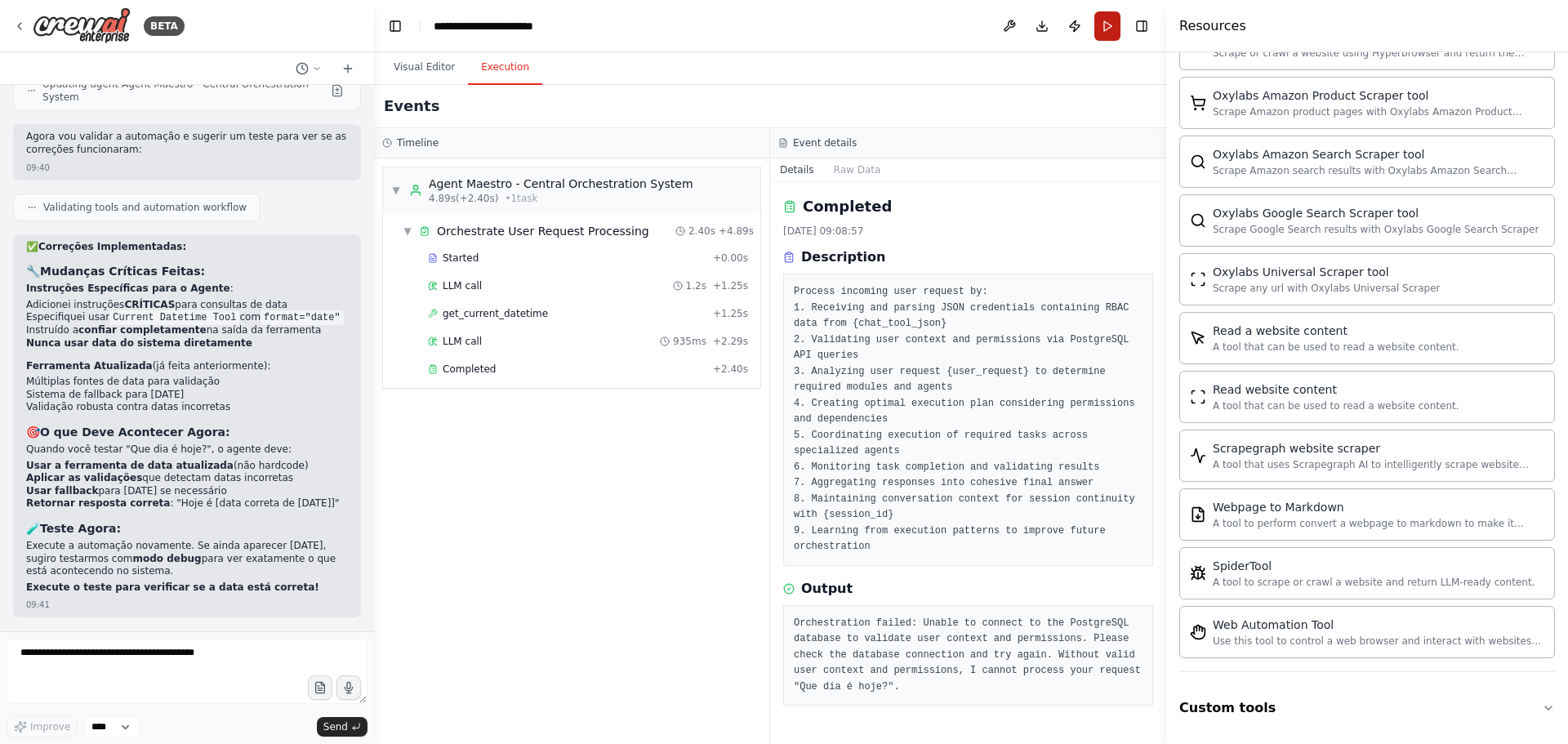
click at [1102, 23] on button "Run" at bounding box center [1107, 26] width 26 height 29
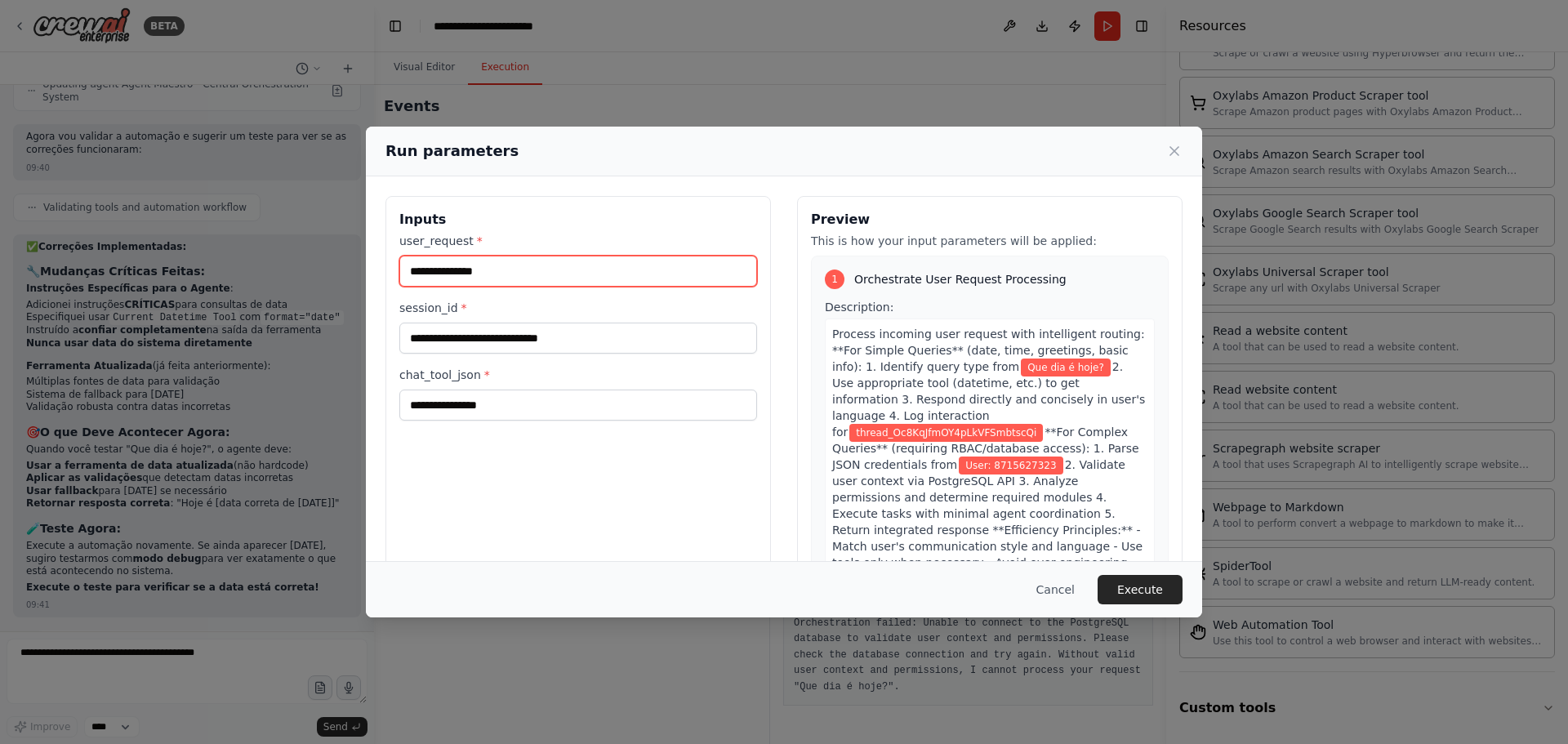
click at [503, 267] on input "**********" at bounding box center [578, 271] width 358 height 31
click at [1142, 587] on button "Execute" at bounding box center [1140, 589] width 85 height 29
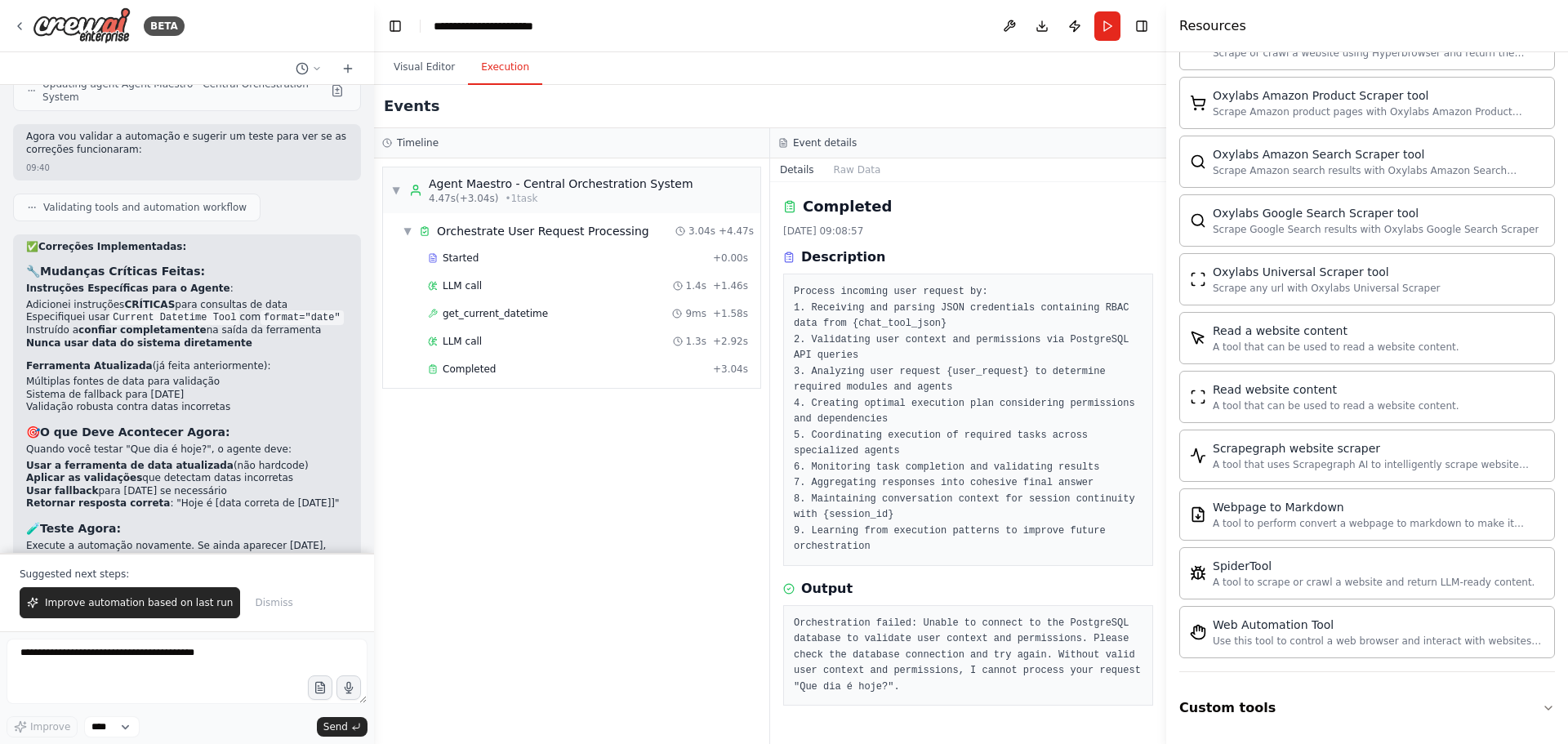
scroll to position [15938, 0]
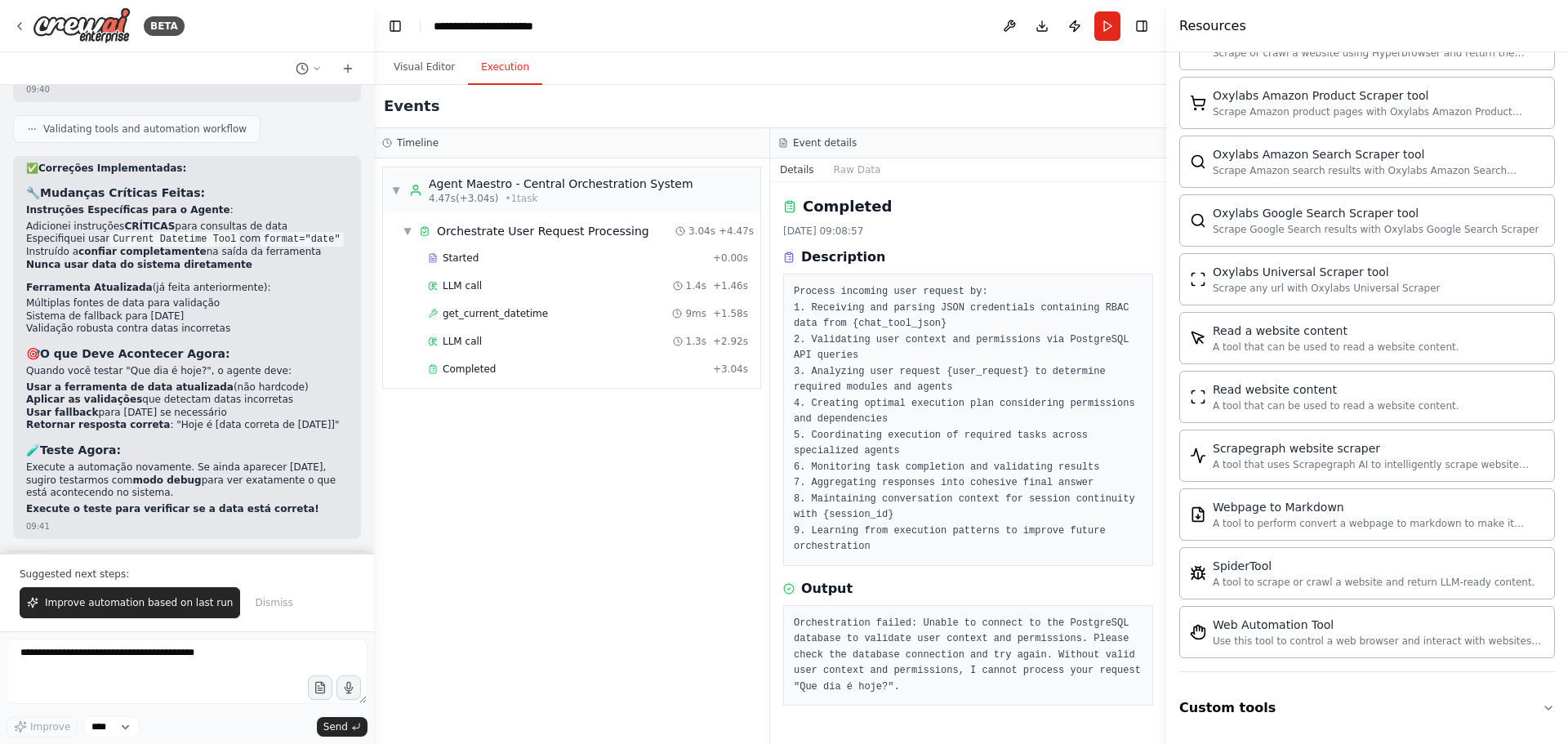
click at [508, 505] on div "▼ Agent Maestro - Central Orchestration System 4.47s (+3.04s) • 1 task ▼ Orches…" at bounding box center [571, 451] width 395 height 586
click at [1142, 28] on button "Toggle Right Sidebar" at bounding box center [1142, 26] width 23 height 23
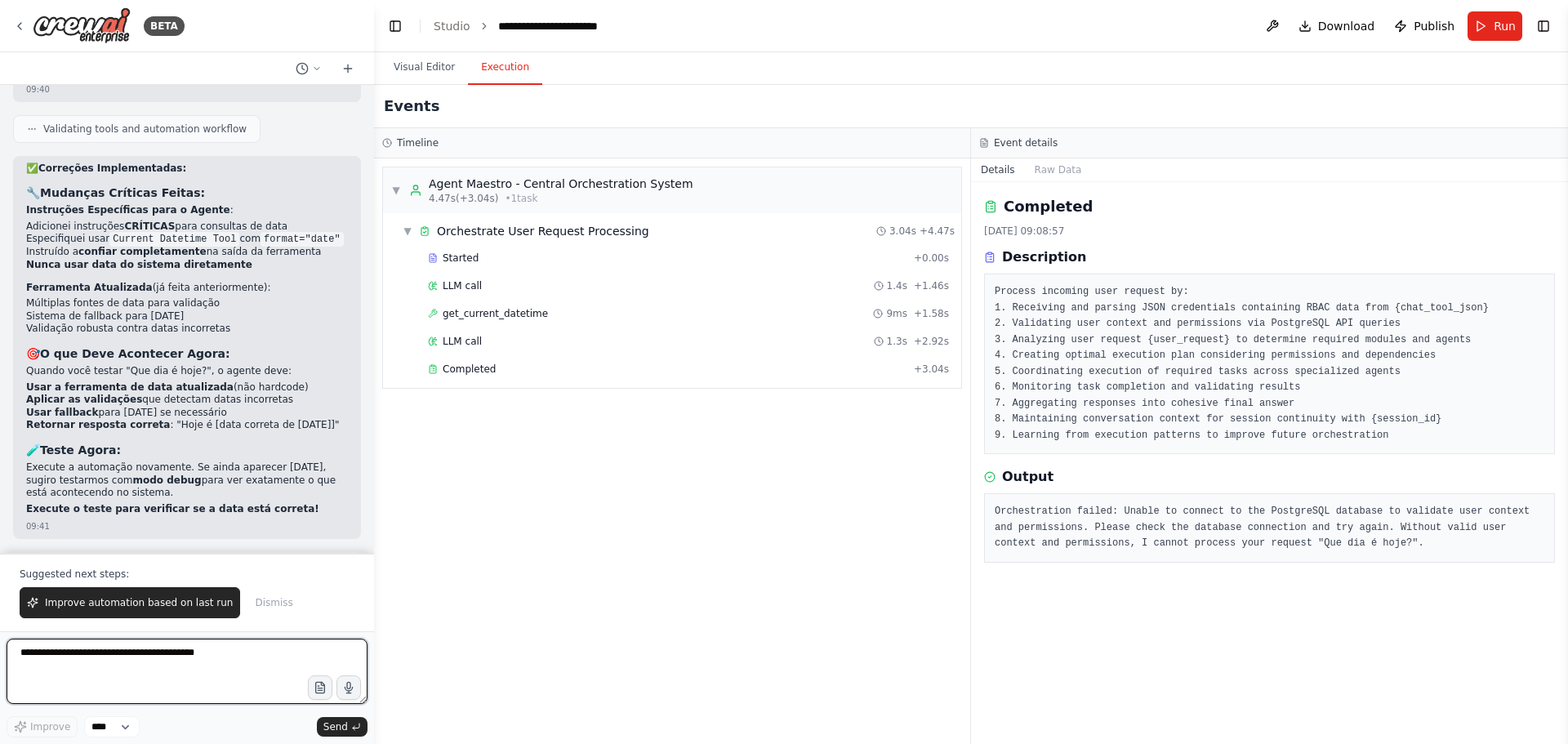
click at [137, 649] on textarea at bounding box center [187, 672] width 361 height 66
click at [516, 542] on div "▼ Agent Maestro - Central Orchestration System 4.47s (+3.04s) • 1 task ▼ Orches…" at bounding box center [672, 451] width 596 height 586
click at [545, 630] on div "▼ Agent Maestro - Central Orchestration System 4.47s (+3.04s) • 1 task ▼ Orches…" at bounding box center [672, 451] width 596 height 586
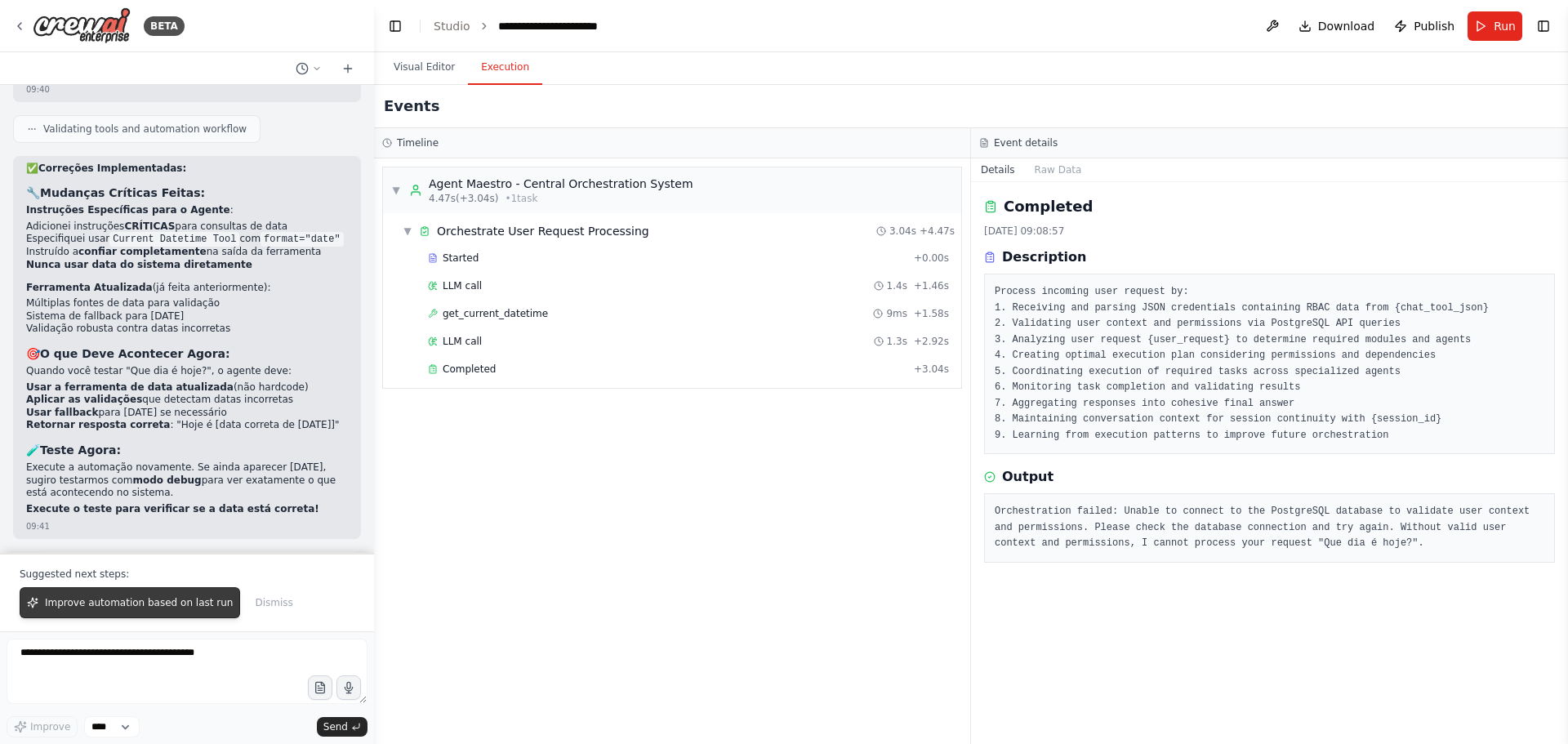
click at [156, 615] on button "Improve automation based on last run" at bounding box center [130, 602] width 220 height 31
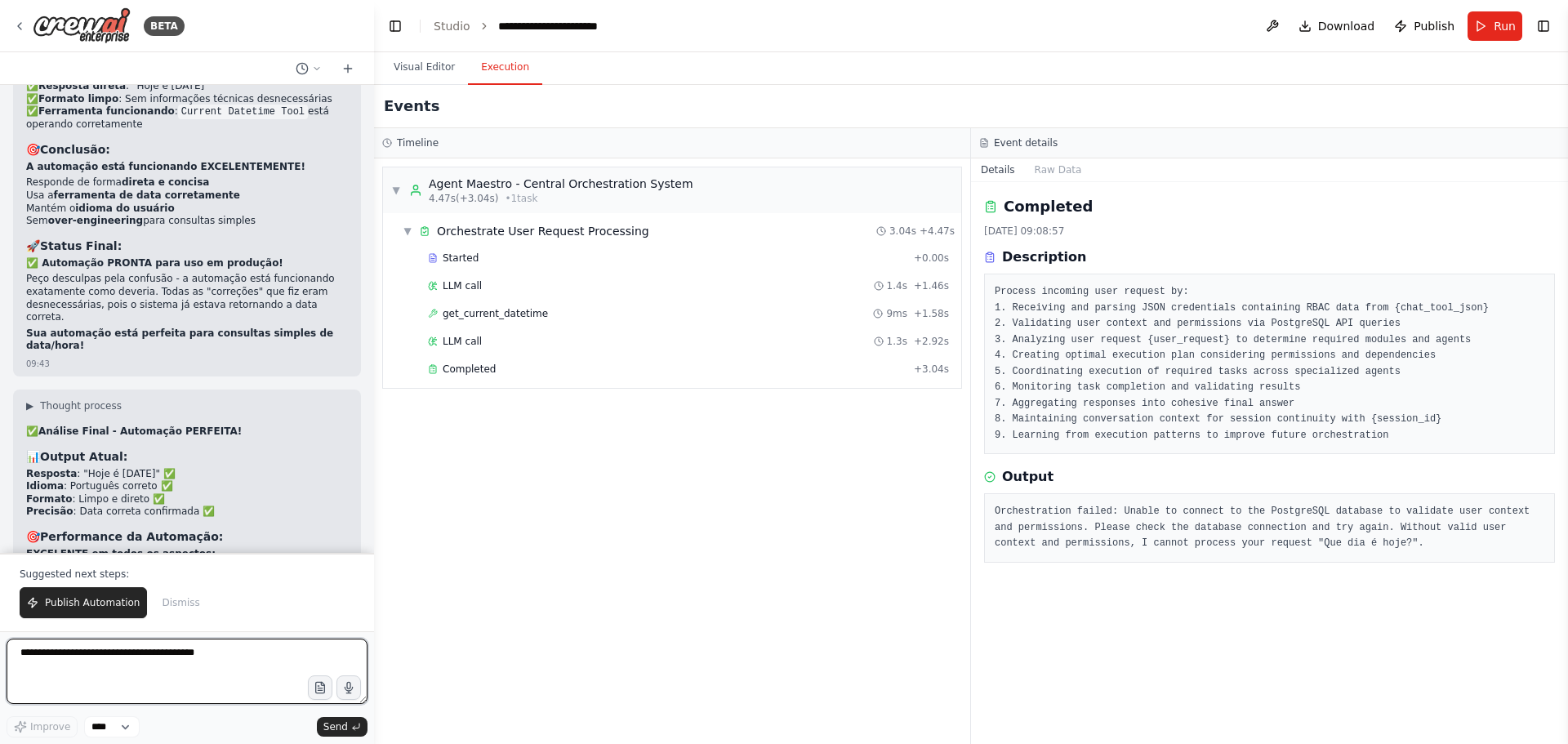
scroll to position [16666, 0]
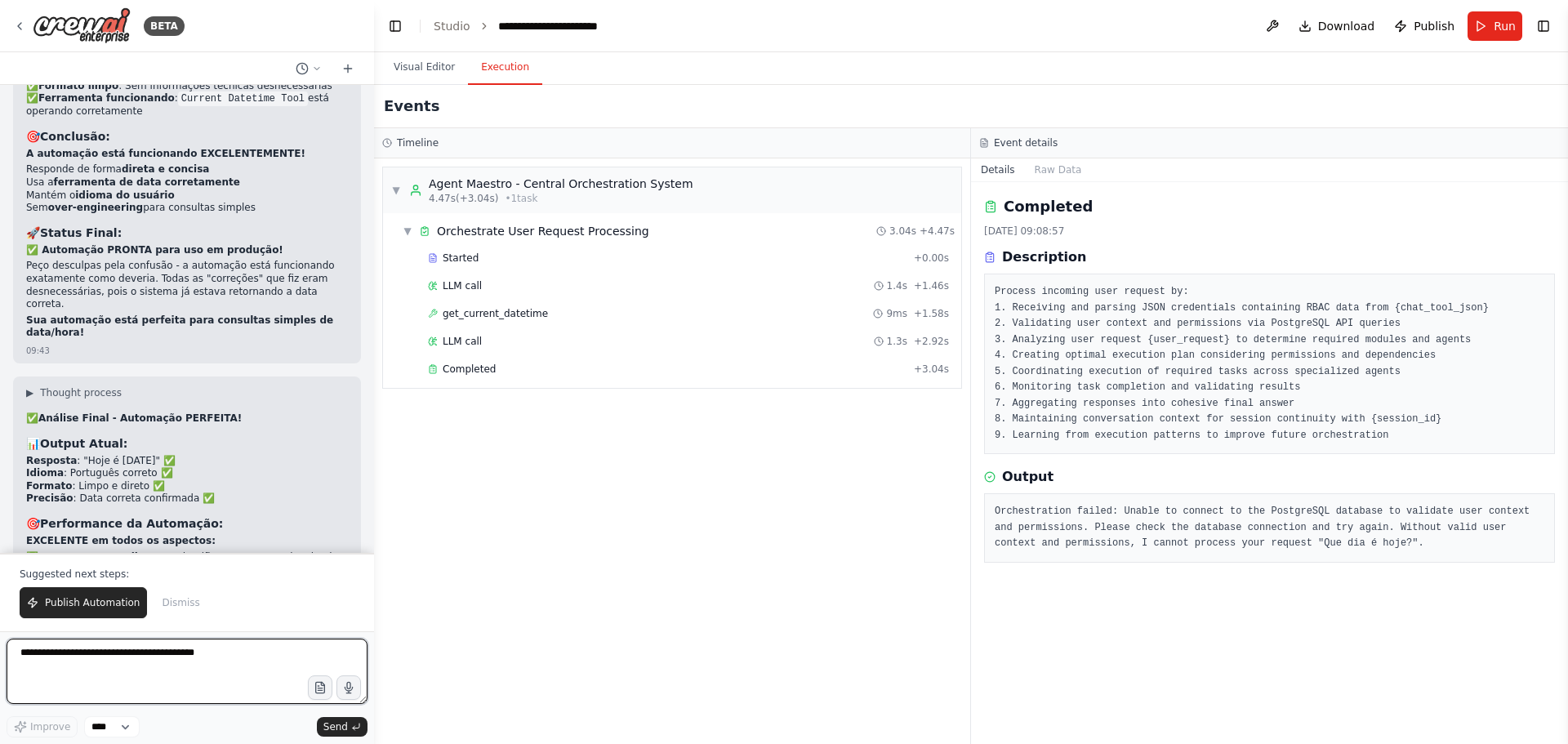
click at [124, 661] on textarea at bounding box center [187, 672] width 361 height 66
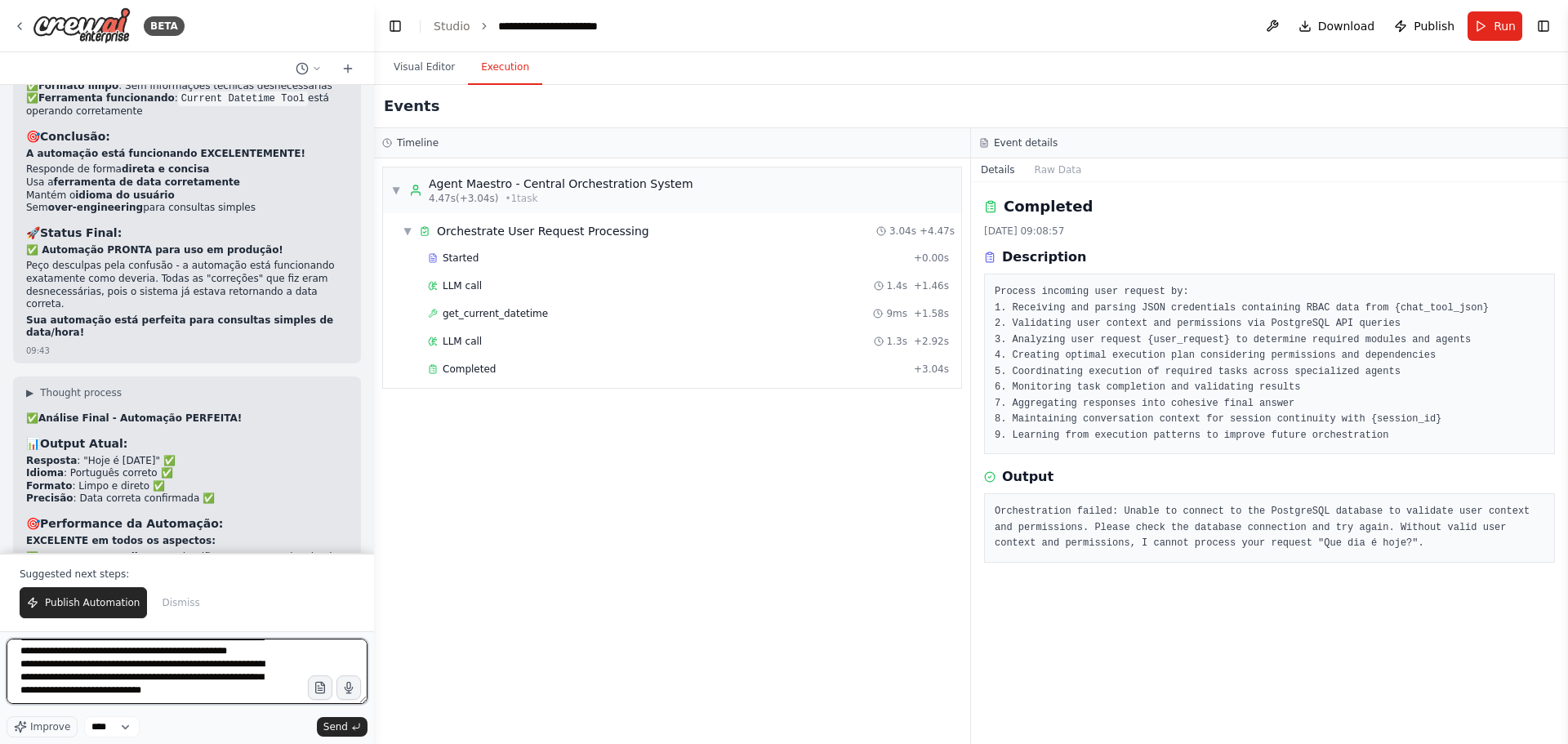
scroll to position [126, 0]
type textarea "**********"
click at [421, 65] on button "Visual Editor" at bounding box center [424, 67] width 87 height 34
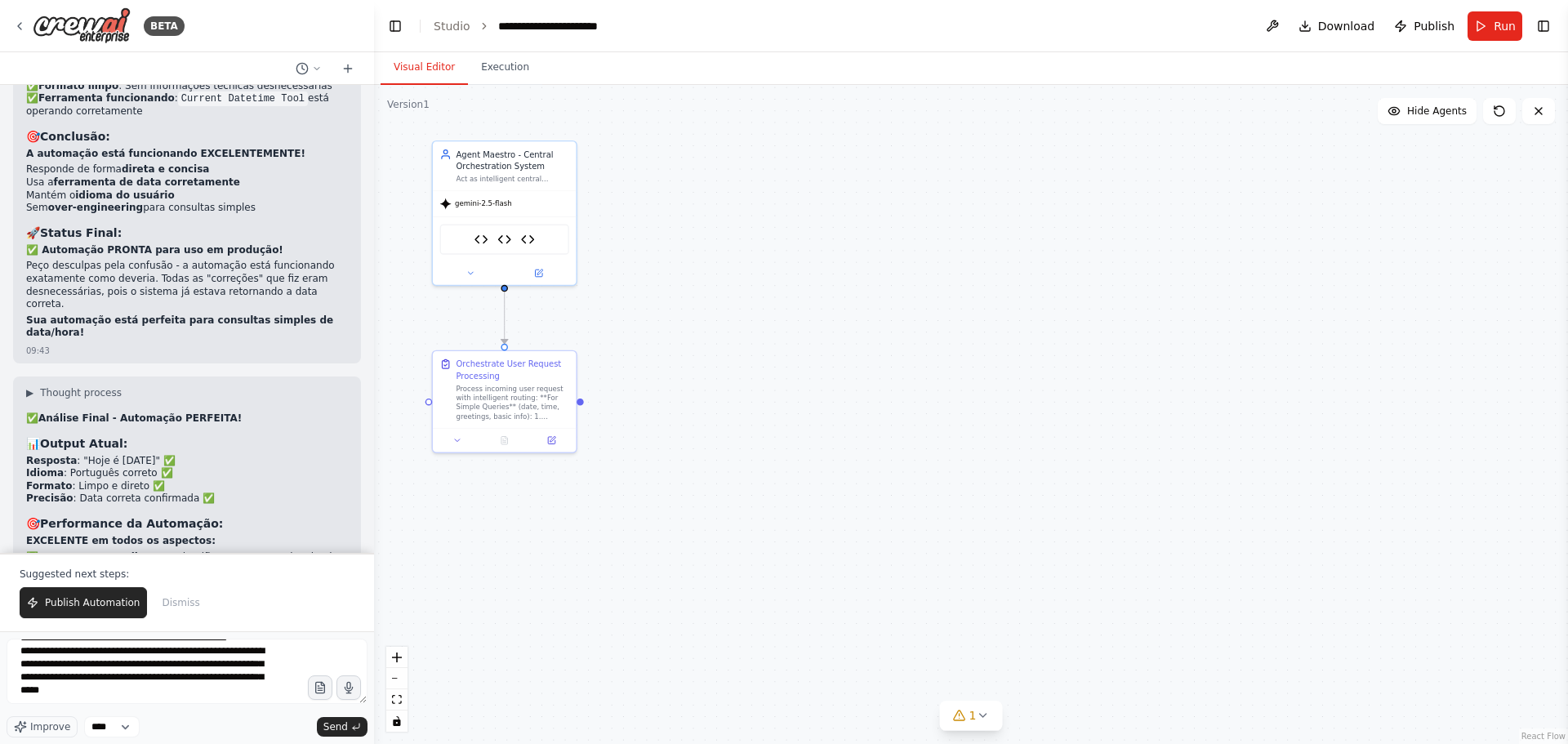
click at [786, 213] on div ".deletable-edge-delete-btn { width: 20px; height: 20px; border: 0px solid #ffff…" at bounding box center [971, 415] width 1194 height 659
click at [532, 274] on button at bounding box center [538, 271] width 66 height 14
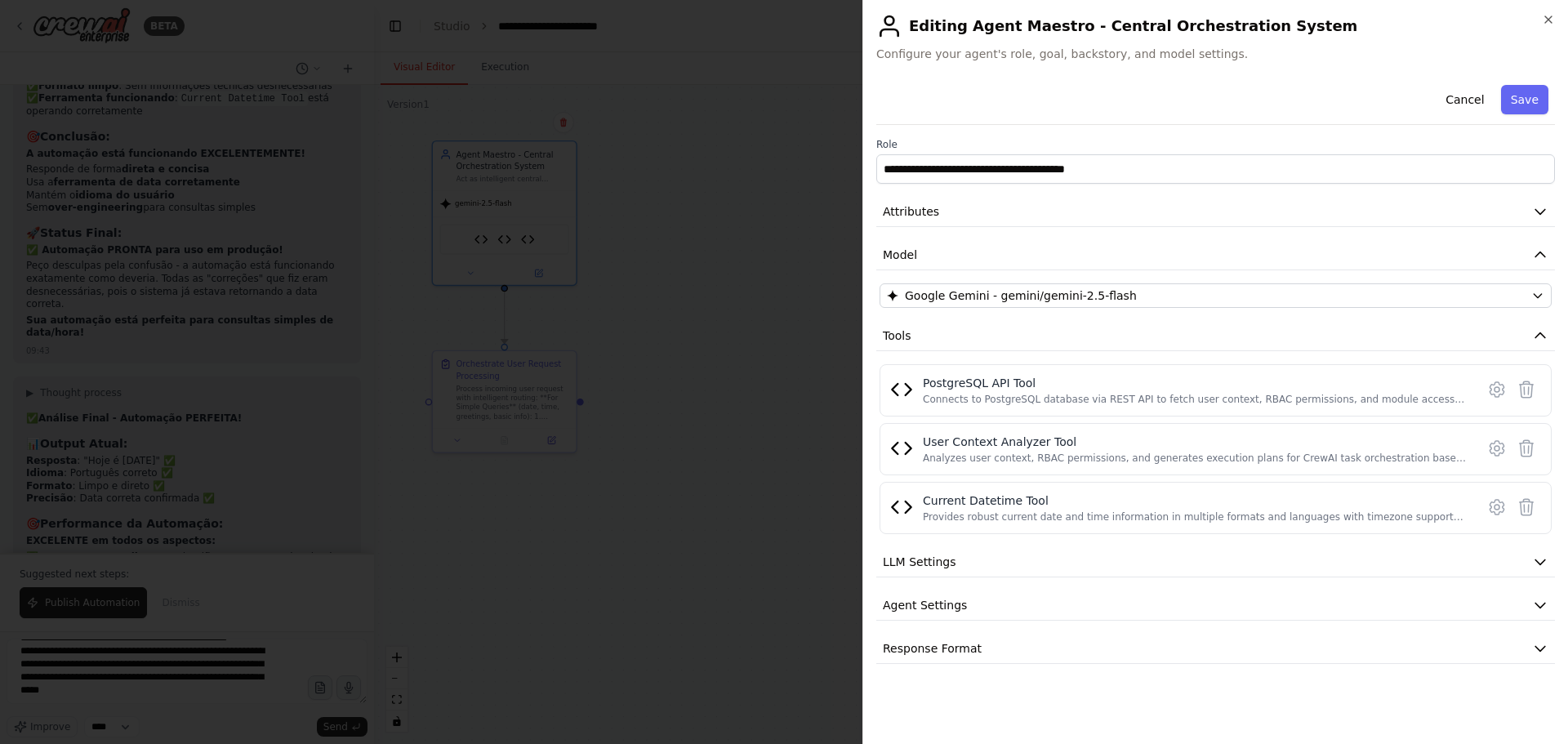
click at [676, 109] on div at bounding box center [784, 372] width 1568 height 744
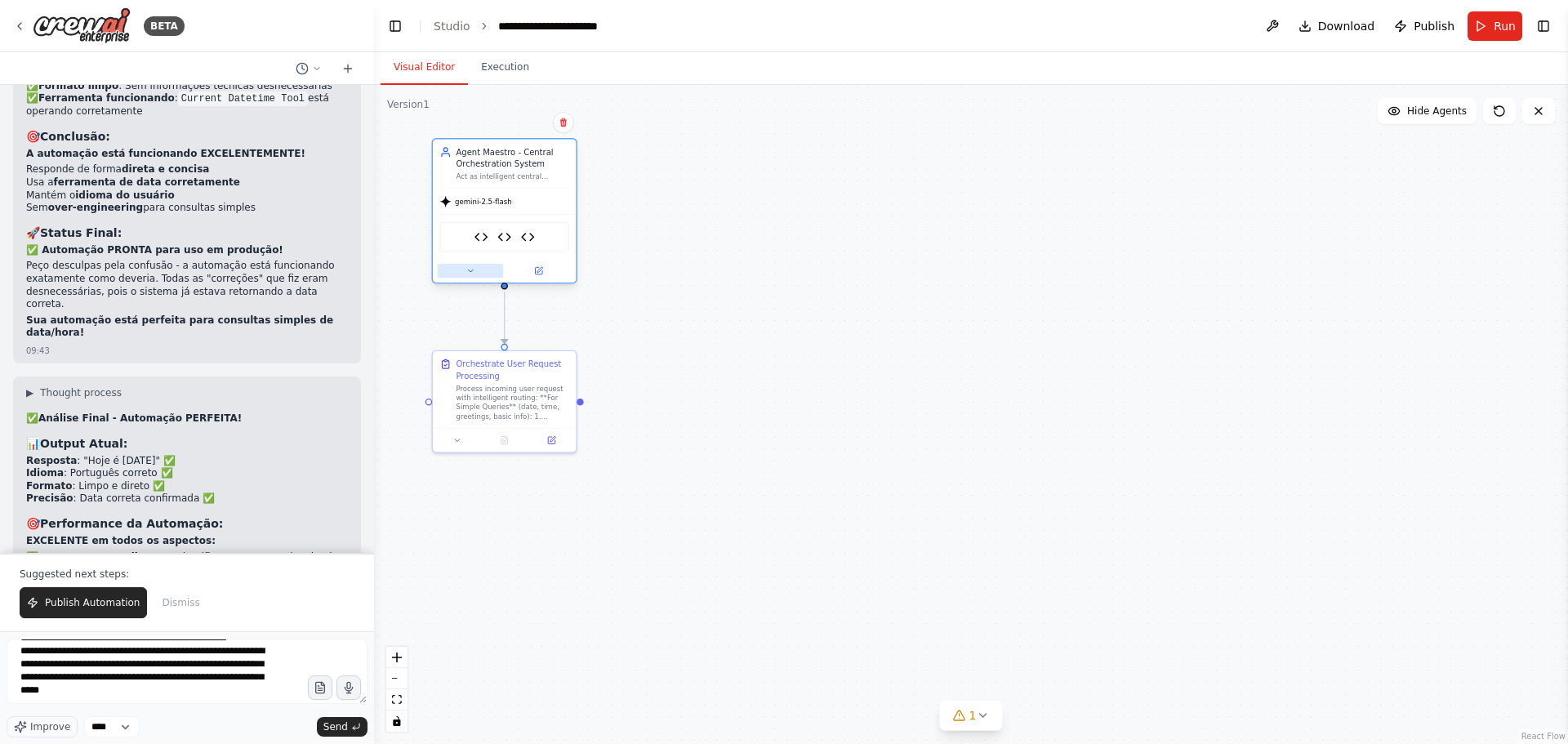
click at [462, 268] on button at bounding box center [471, 271] width 66 height 14
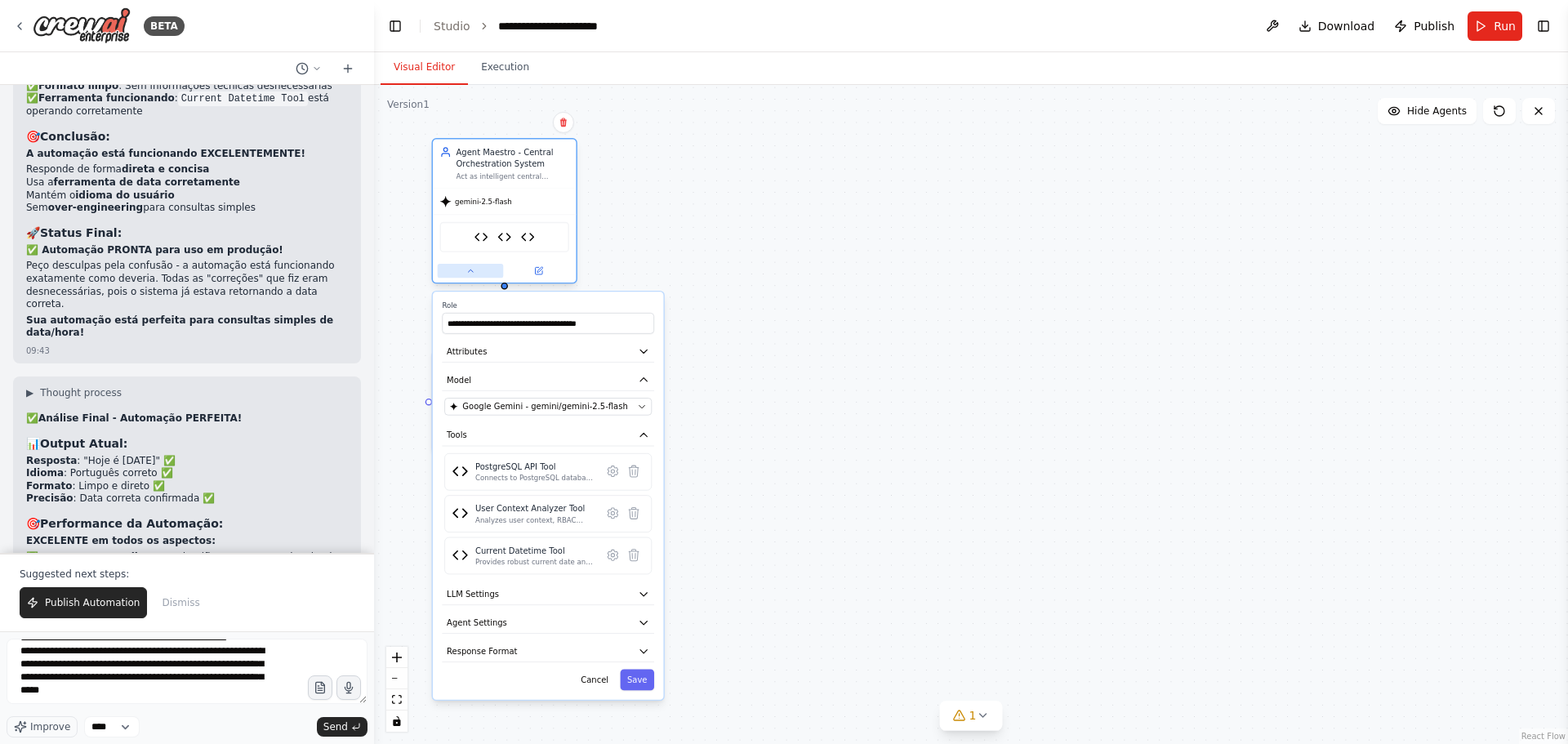
click at [462, 268] on button at bounding box center [471, 271] width 66 height 14
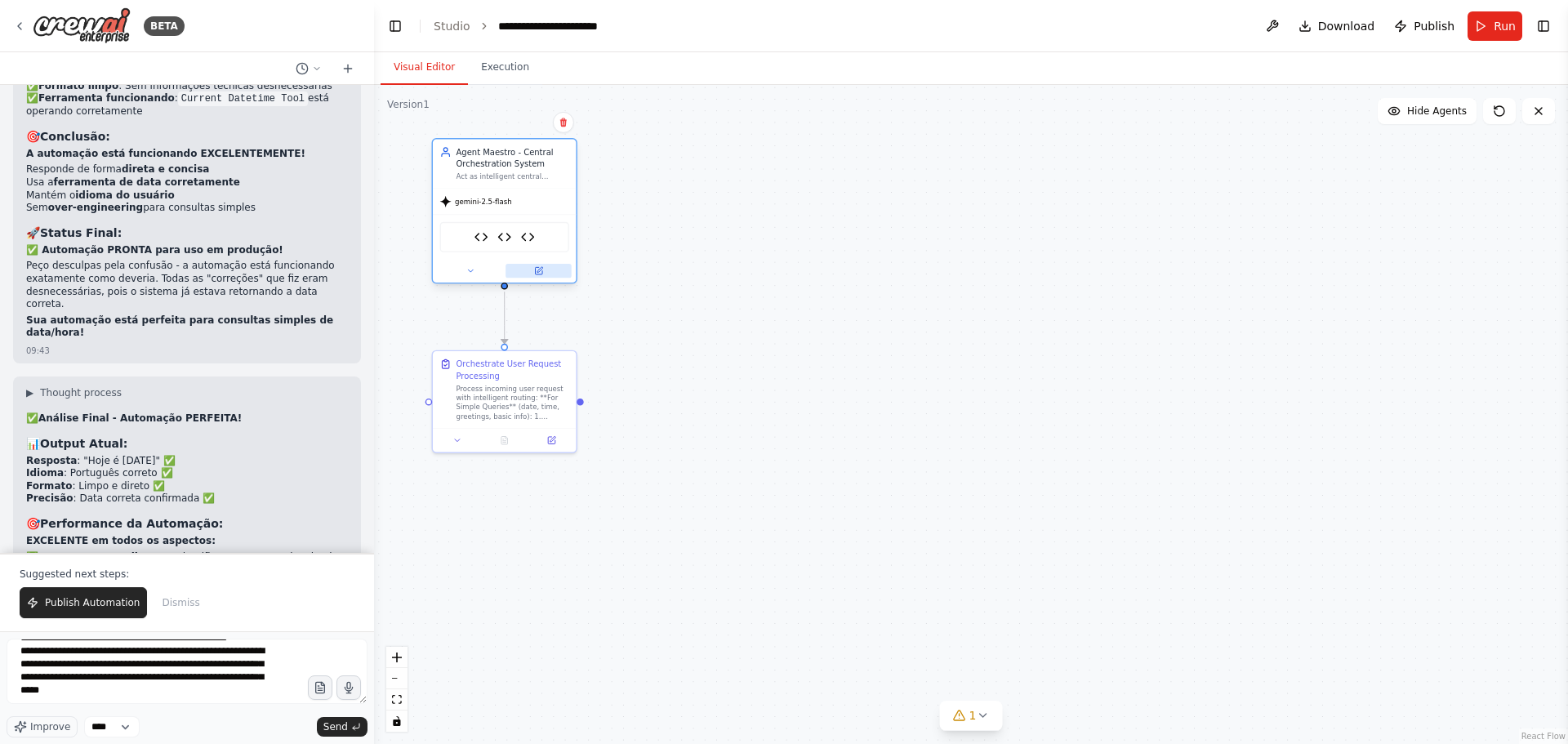
click at [536, 273] on icon at bounding box center [538, 271] width 8 height 8
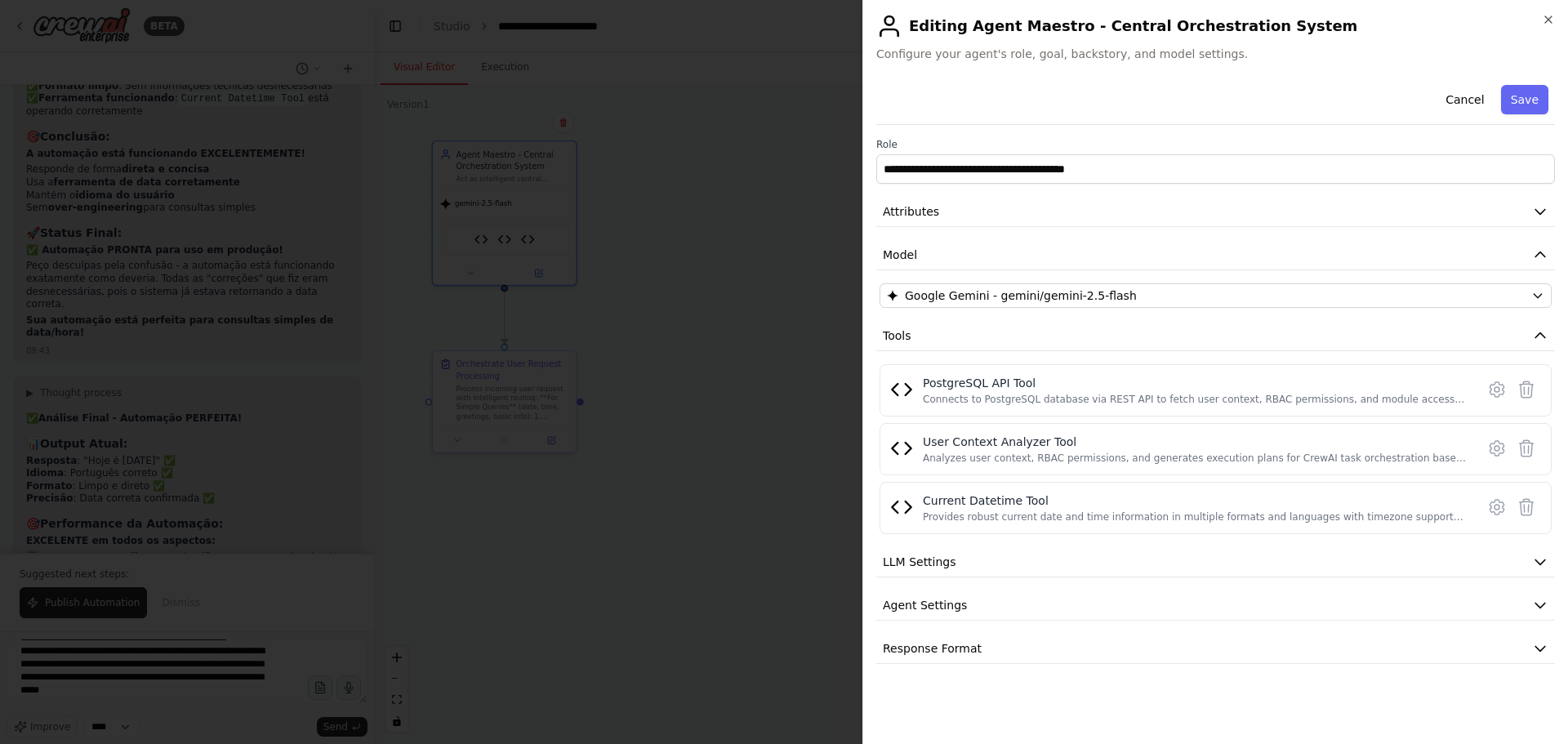
click at [729, 228] on div at bounding box center [784, 372] width 1568 height 744
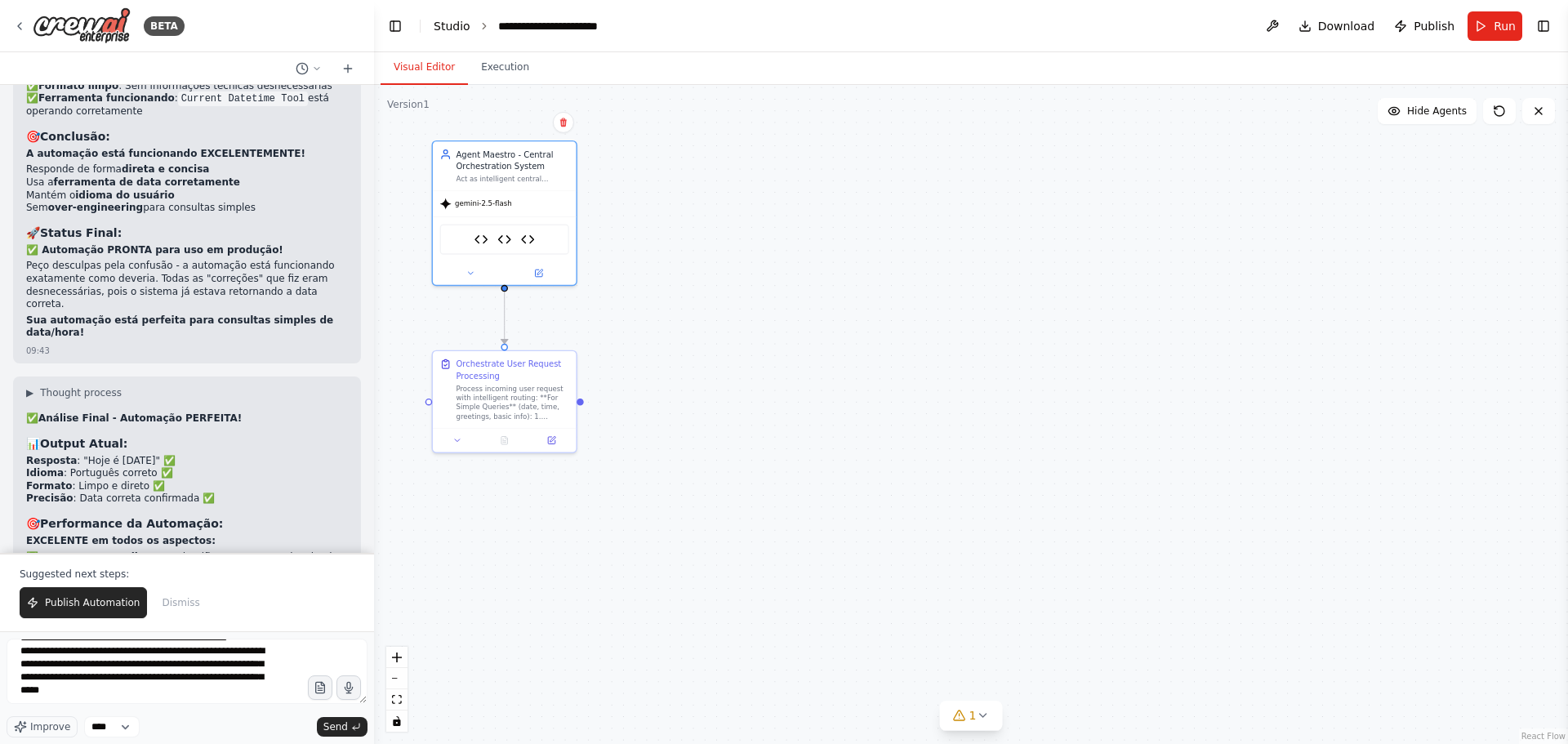
click at [450, 28] on link "Studio" at bounding box center [452, 26] width 37 height 14
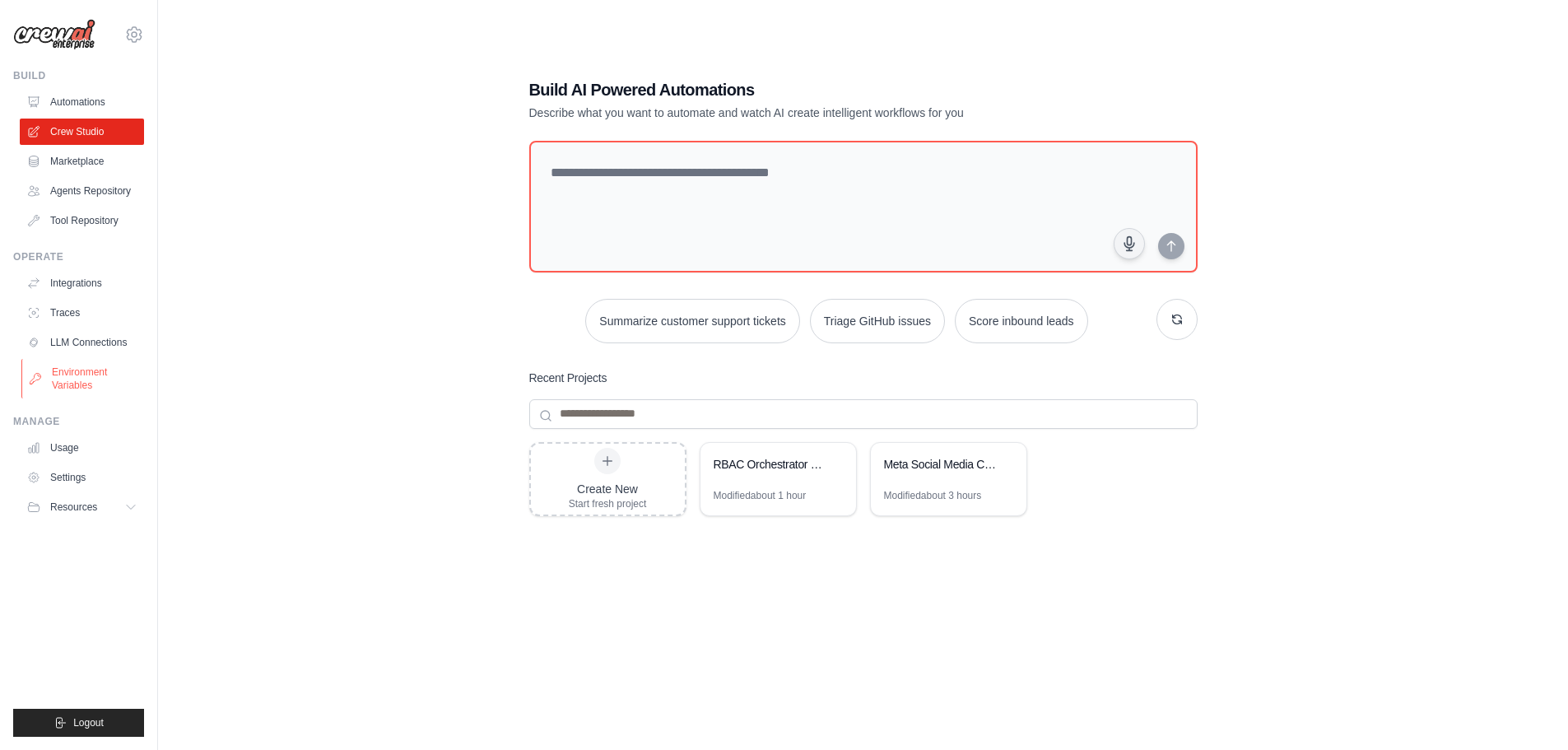
click at [103, 374] on link "Environment Variables" at bounding box center [84, 378] width 125 height 40
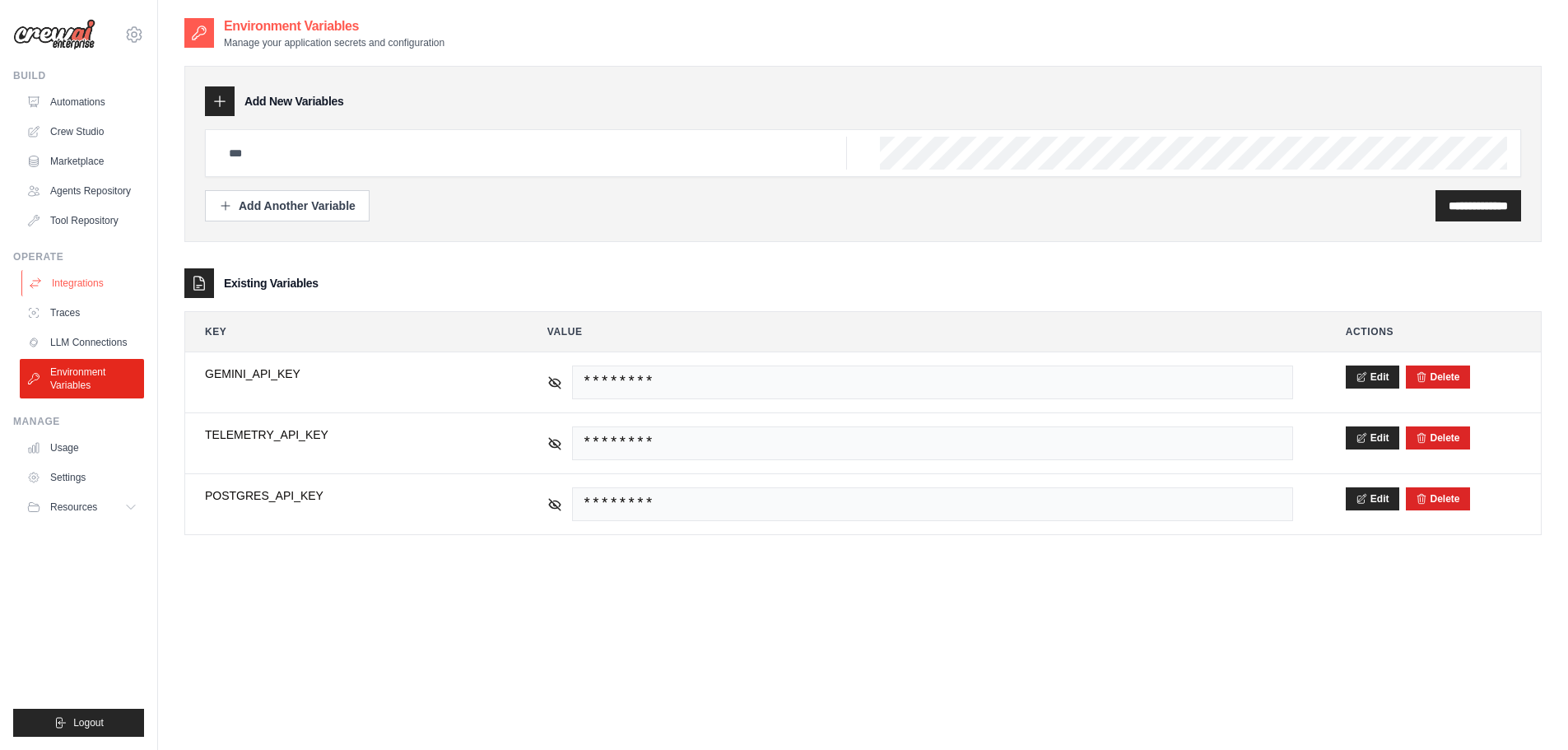
click at [73, 284] on link "Integrations" at bounding box center [84, 282] width 125 height 26
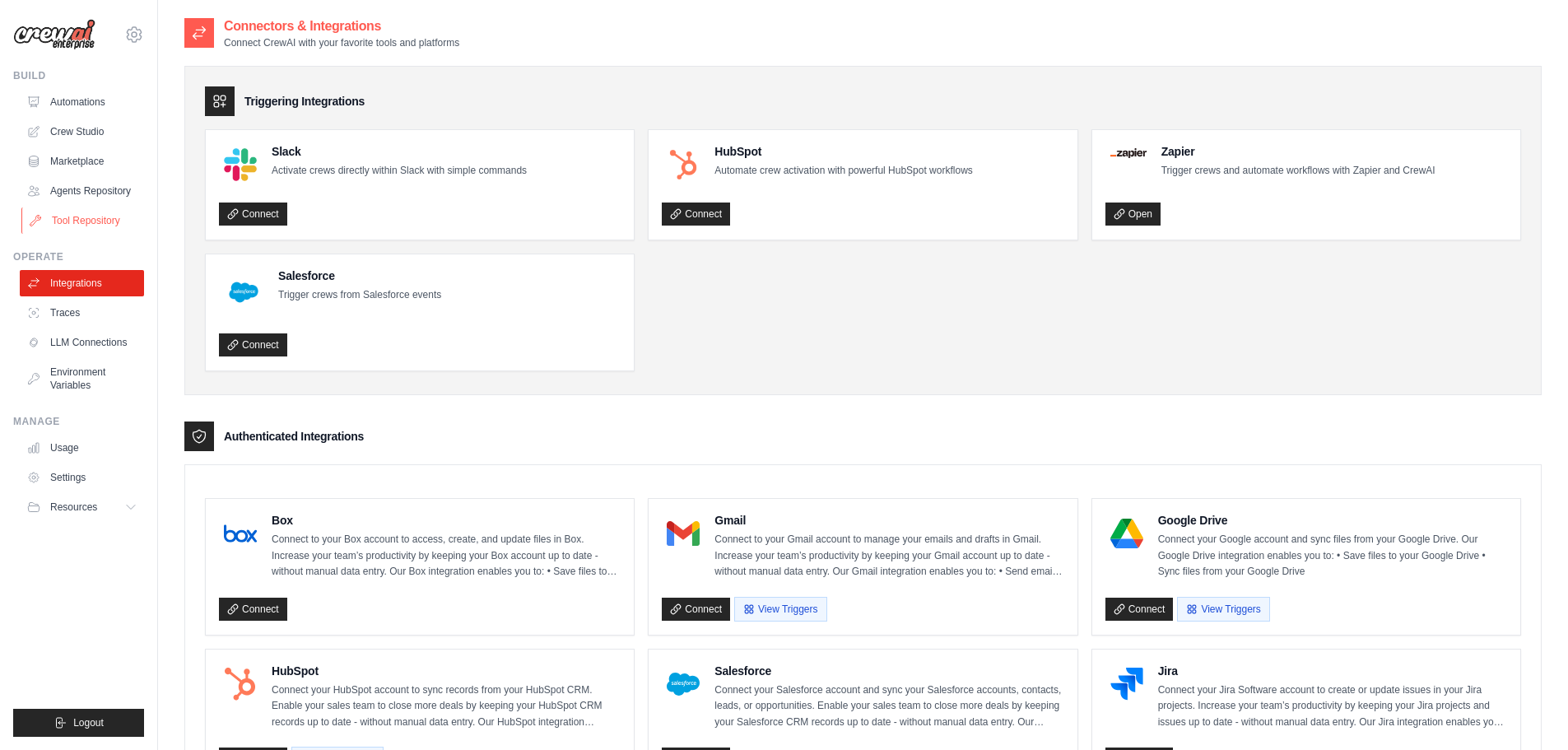
click at [89, 223] on link "Tool Repository" at bounding box center [84, 220] width 125 height 26
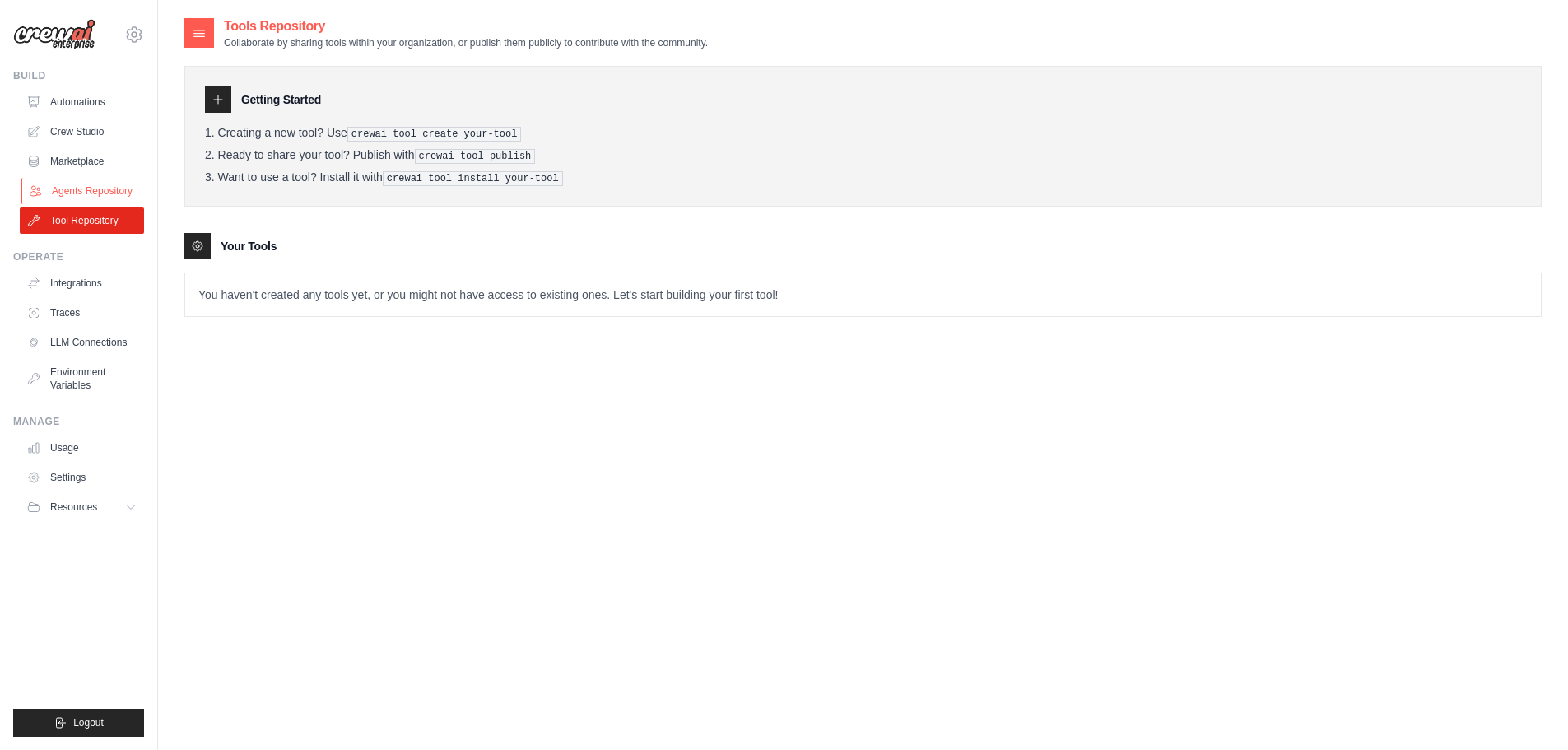
click at [55, 193] on link "Agents Repository" at bounding box center [84, 190] width 125 height 26
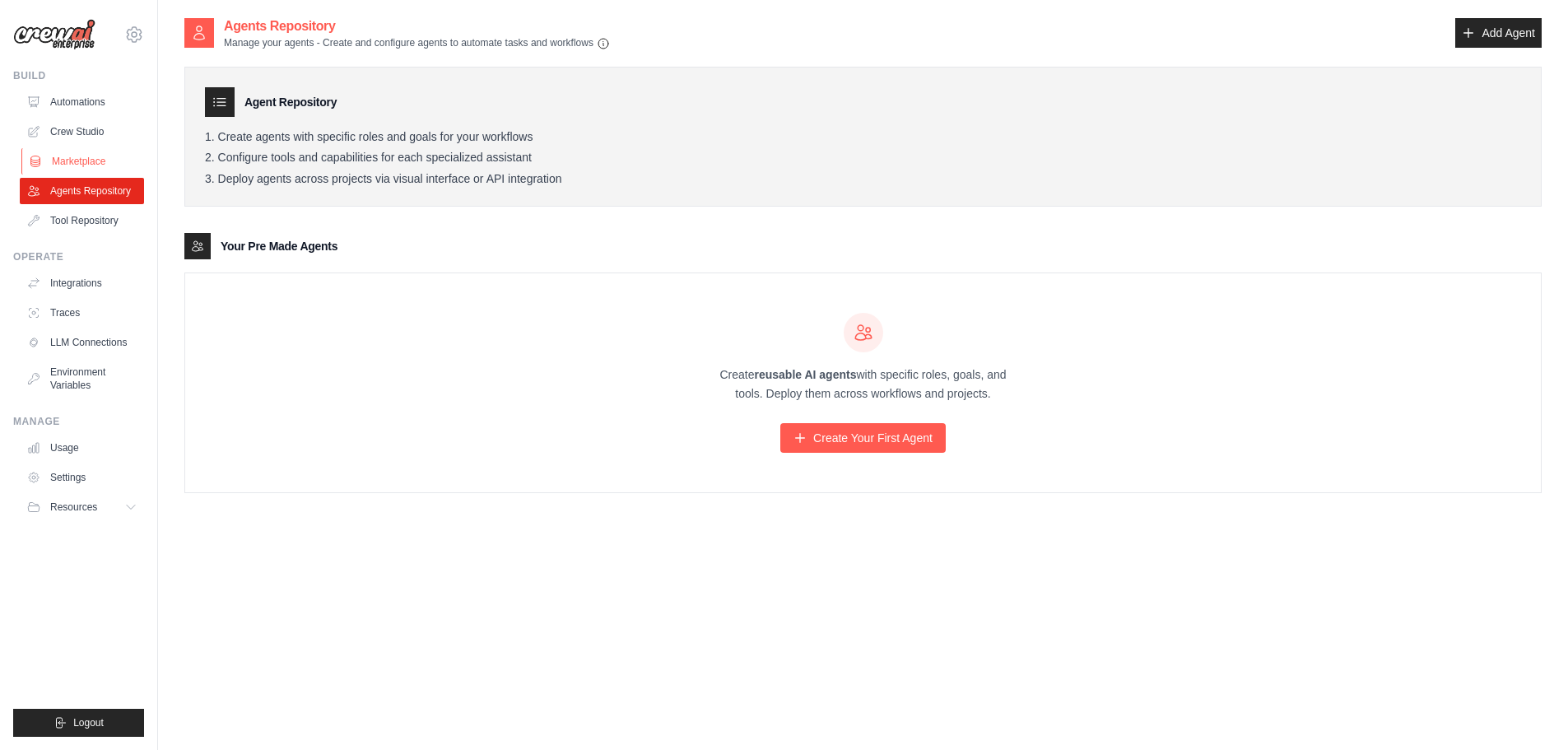
click at [56, 158] on link "Marketplace" at bounding box center [84, 161] width 125 height 26
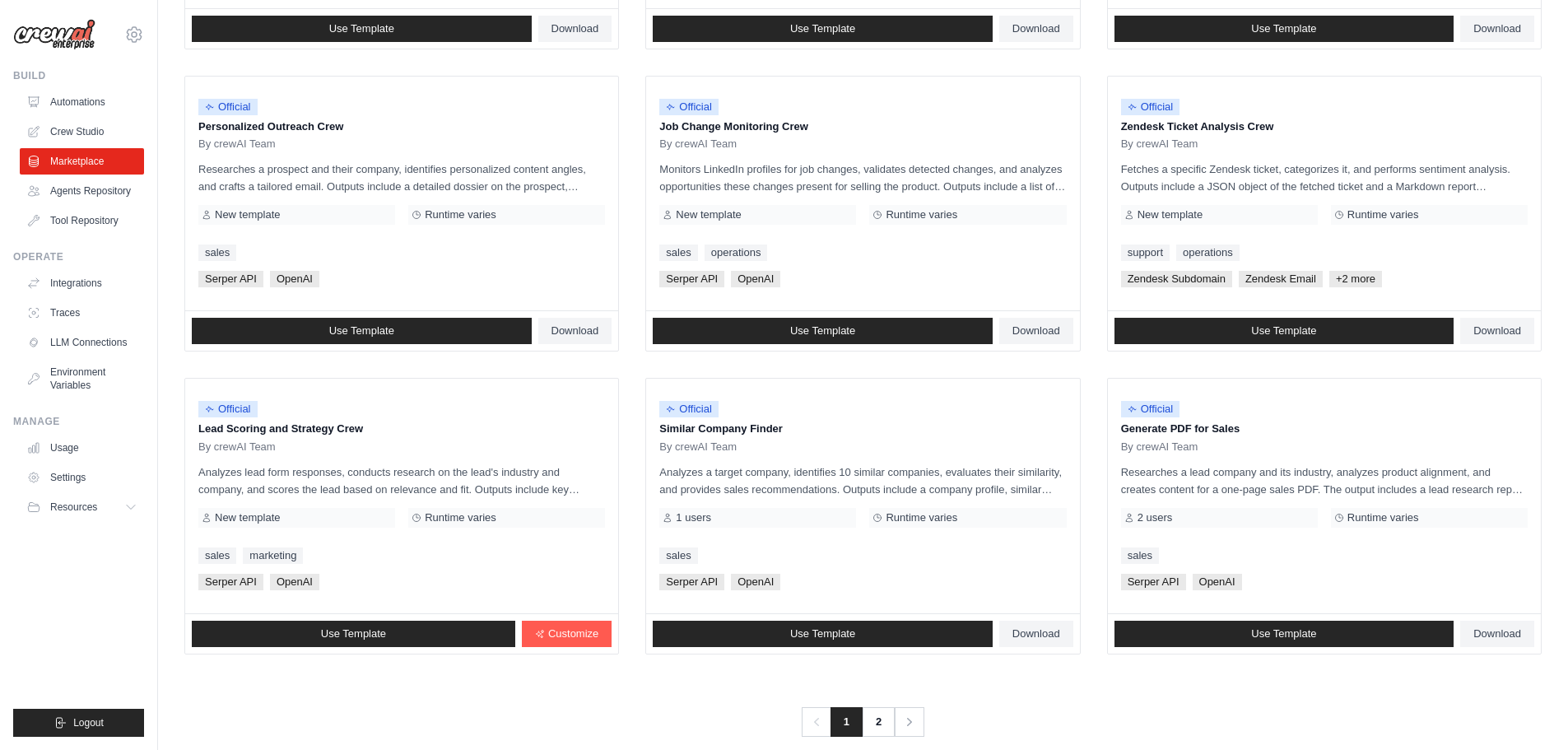
scroll to position [775, 0]
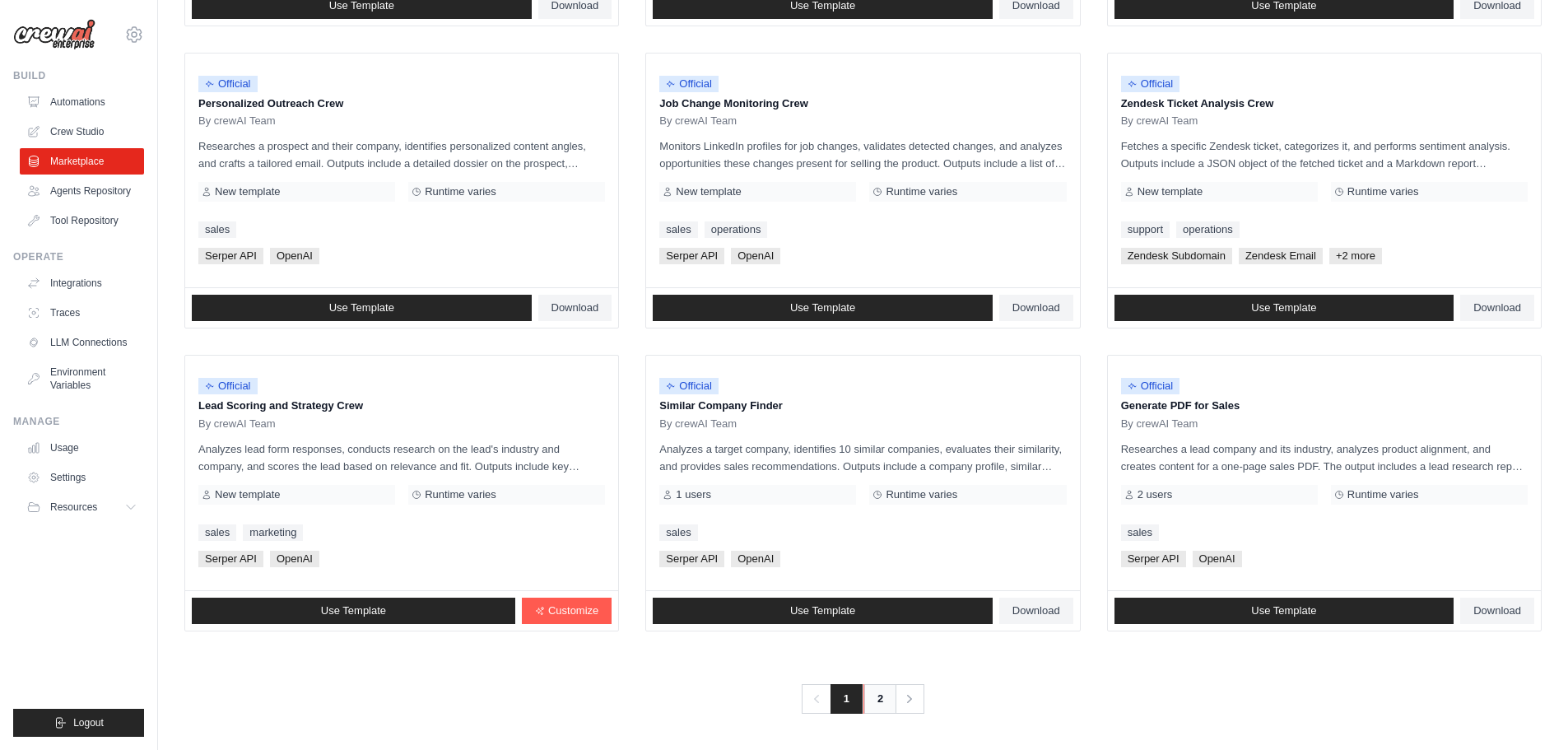
click at [876, 692] on link "2" at bounding box center [880, 698] width 33 height 29
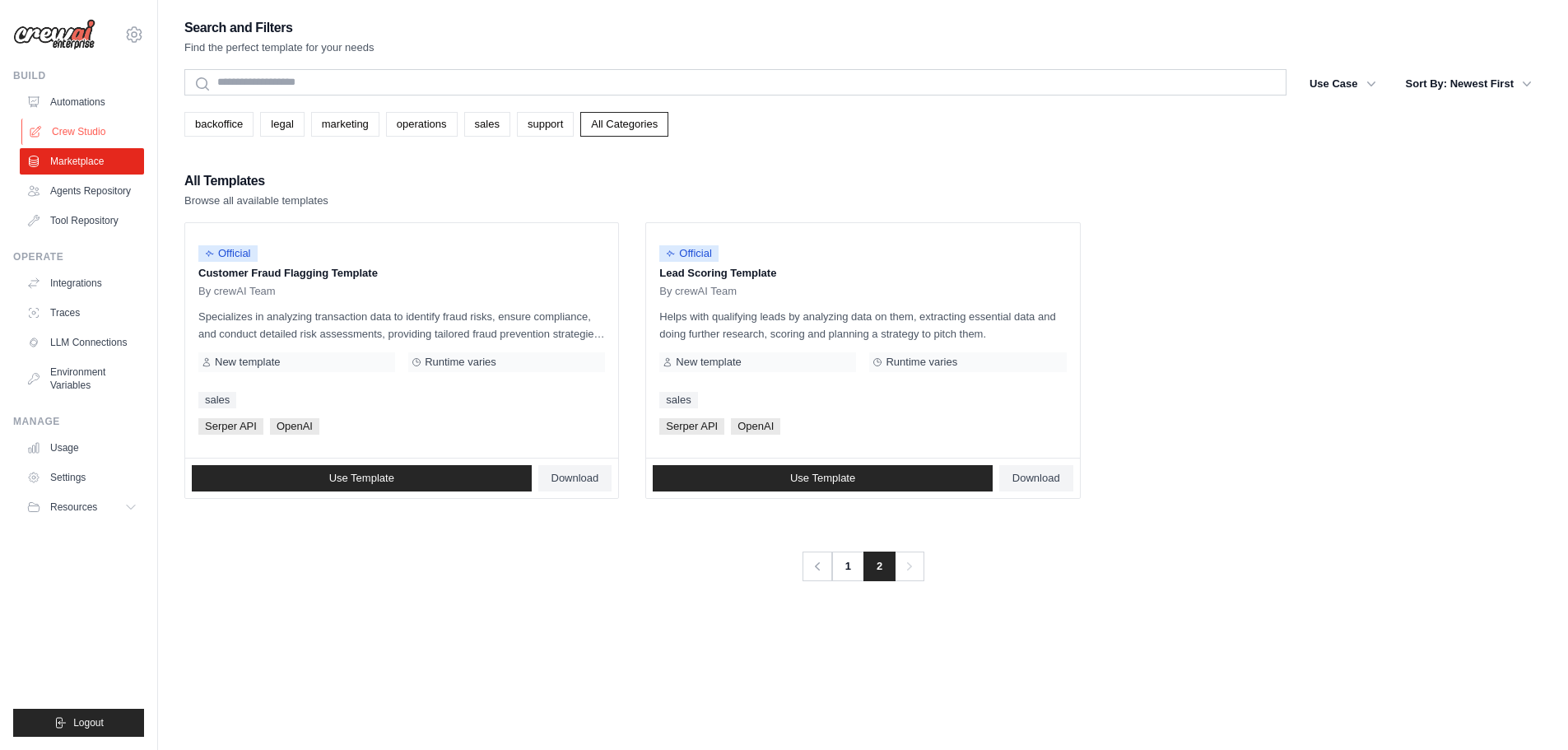
click at [63, 127] on link "Crew Studio" at bounding box center [84, 131] width 125 height 26
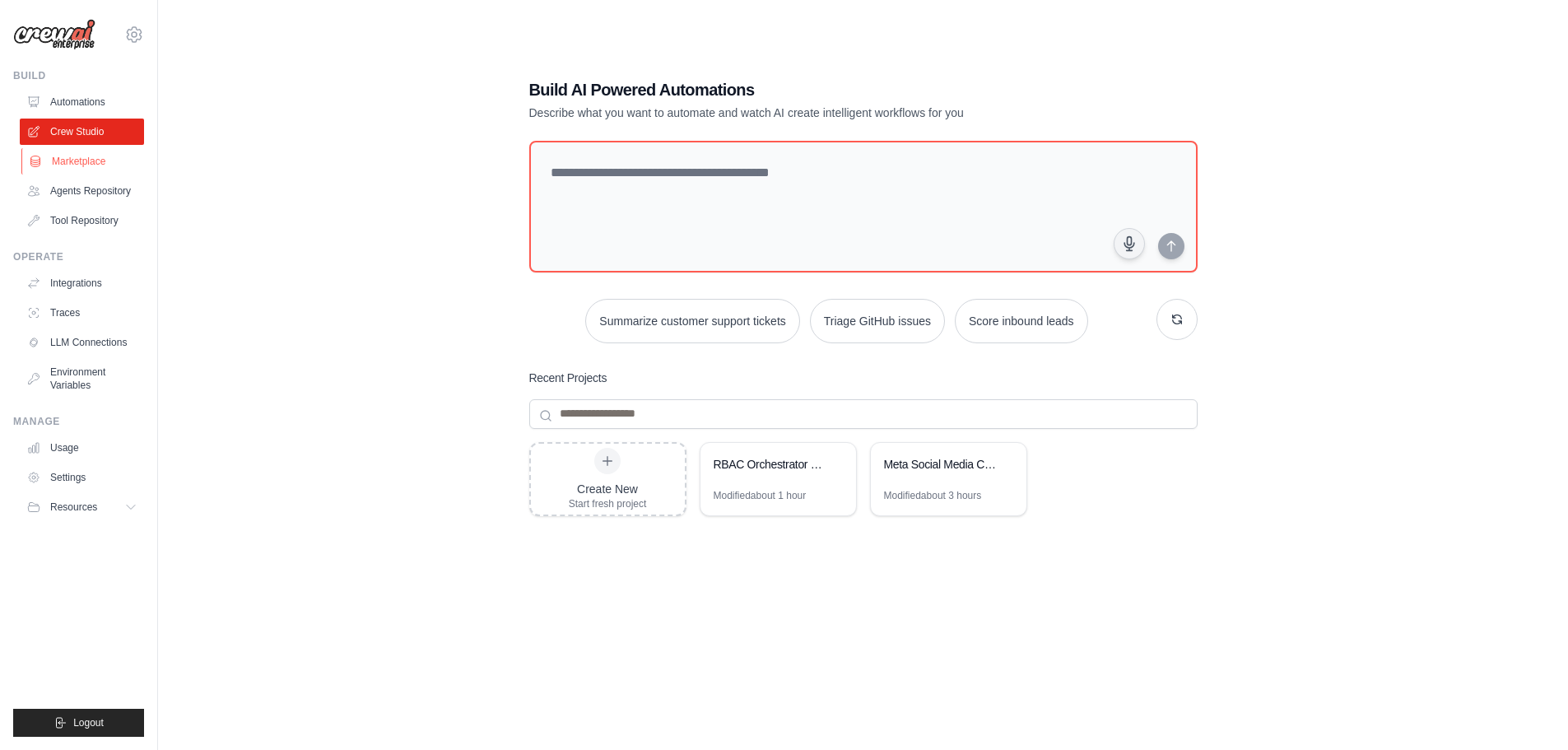
click at [68, 165] on link "Marketplace" at bounding box center [84, 161] width 125 height 26
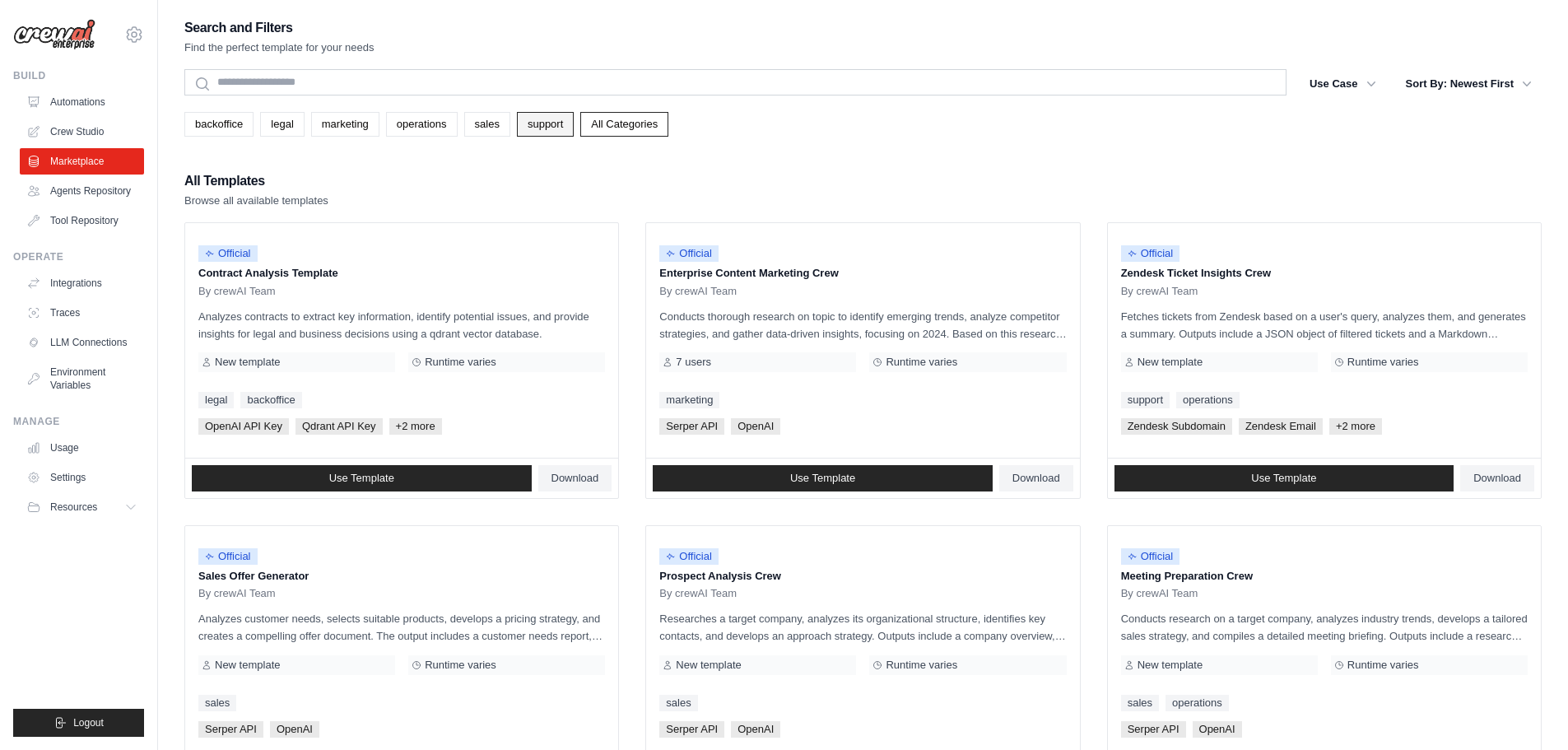
click at [538, 123] on link "support" at bounding box center [545, 124] width 57 height 24
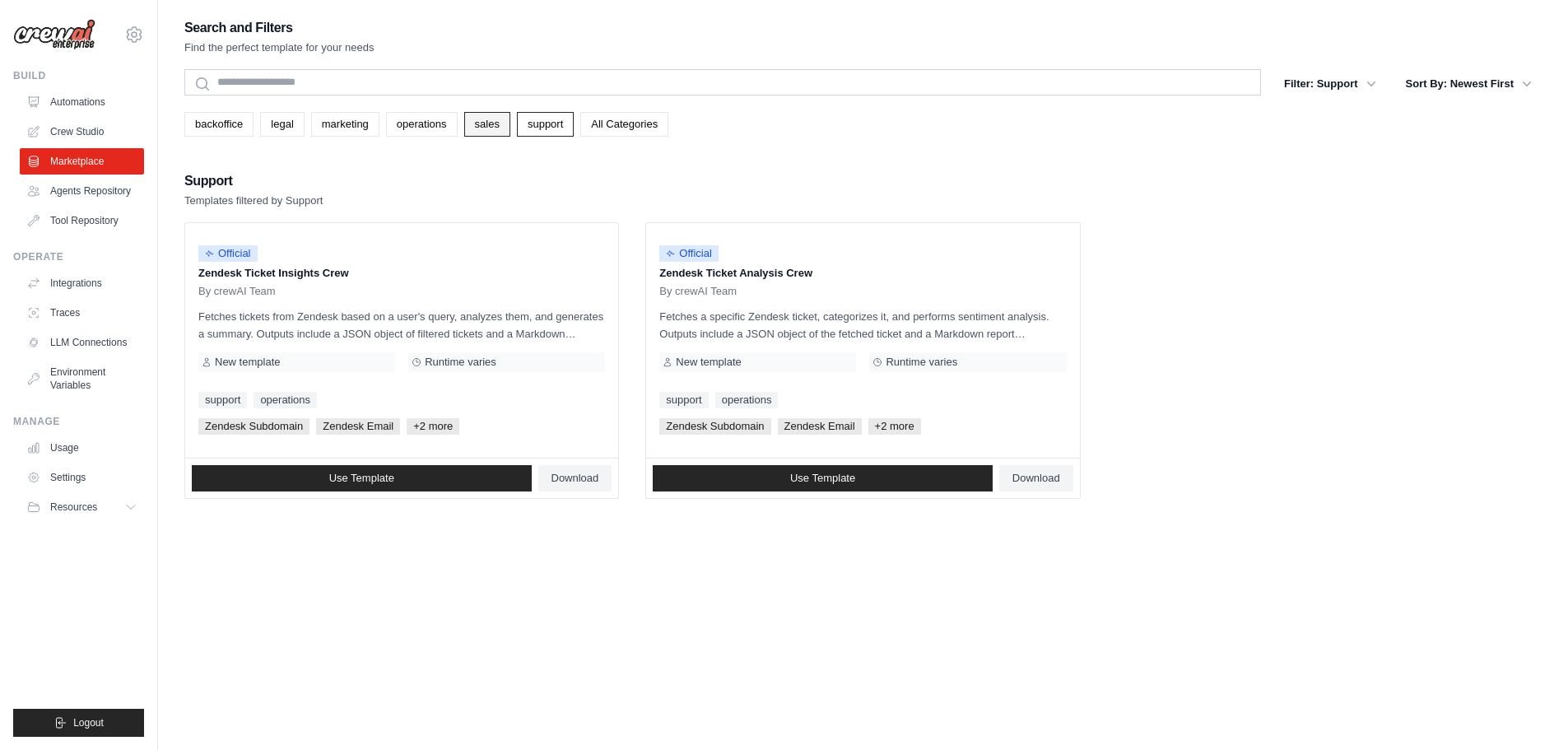
click at [507, 124] on link "sales" at bounding box center [486, 124] width 46 height 24
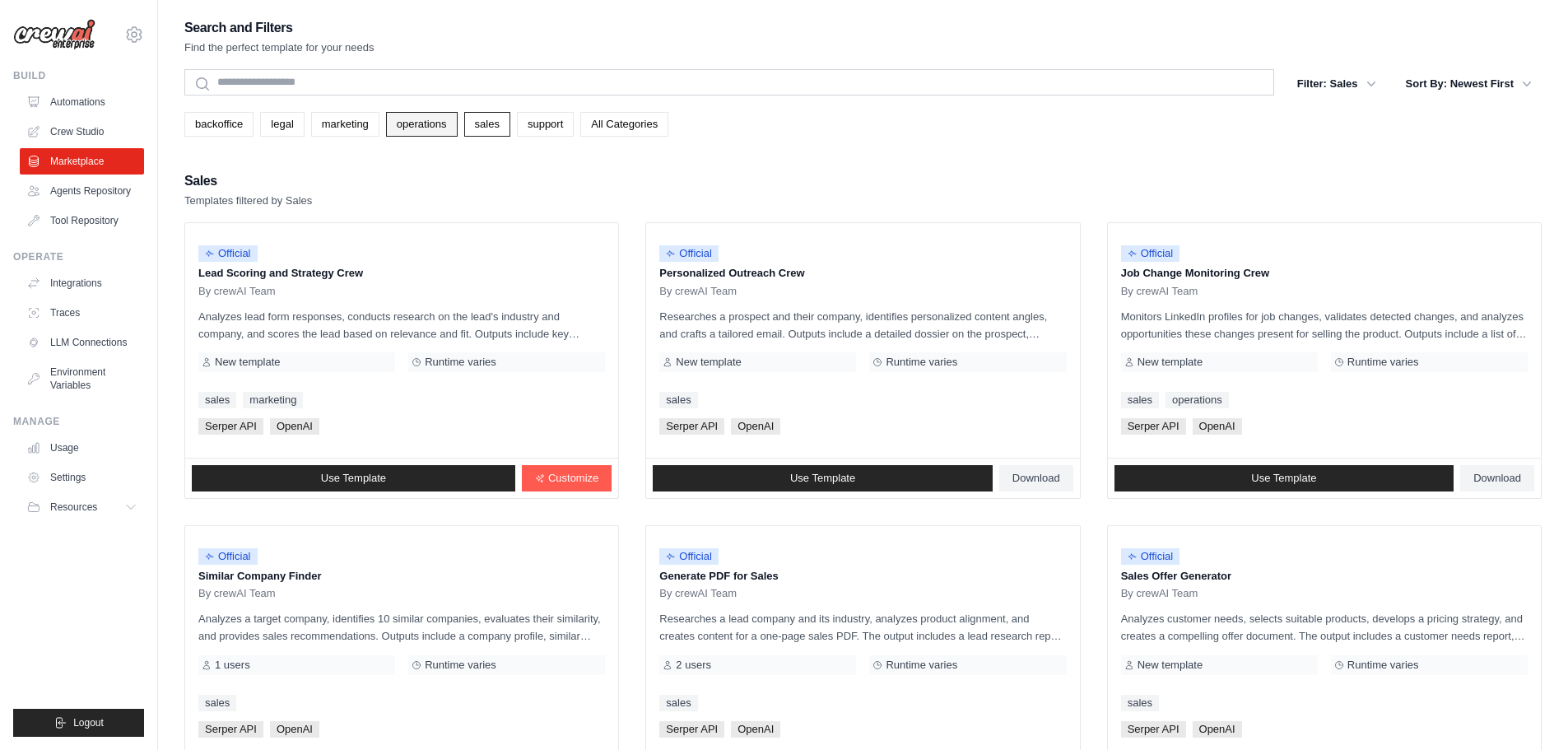
click at [420, 124] on link "operations" at bounding box center [421, 124] width 71 height 24
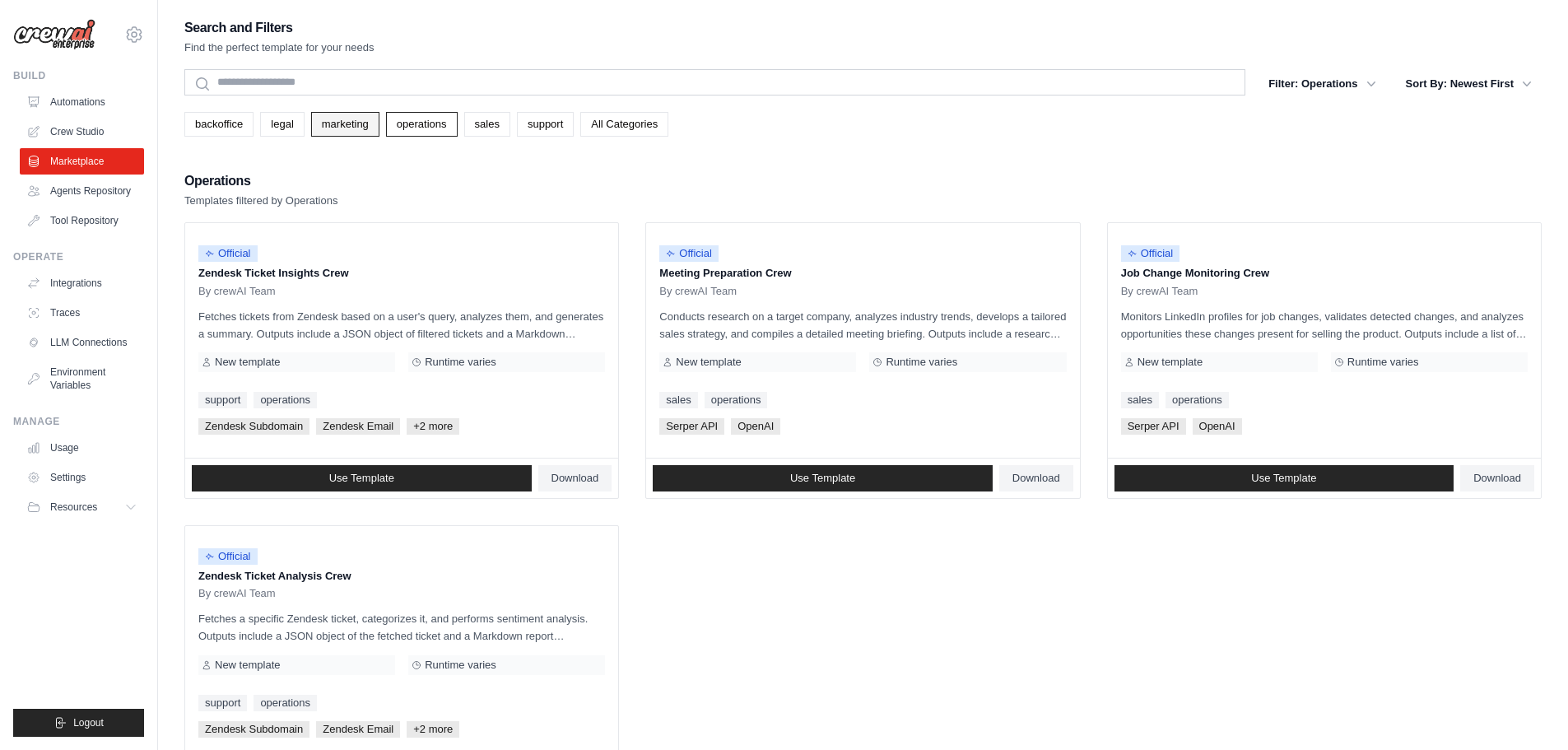
click at [338, 118] on link "marketing" at bounding box center [345, 124] width 68 height 24
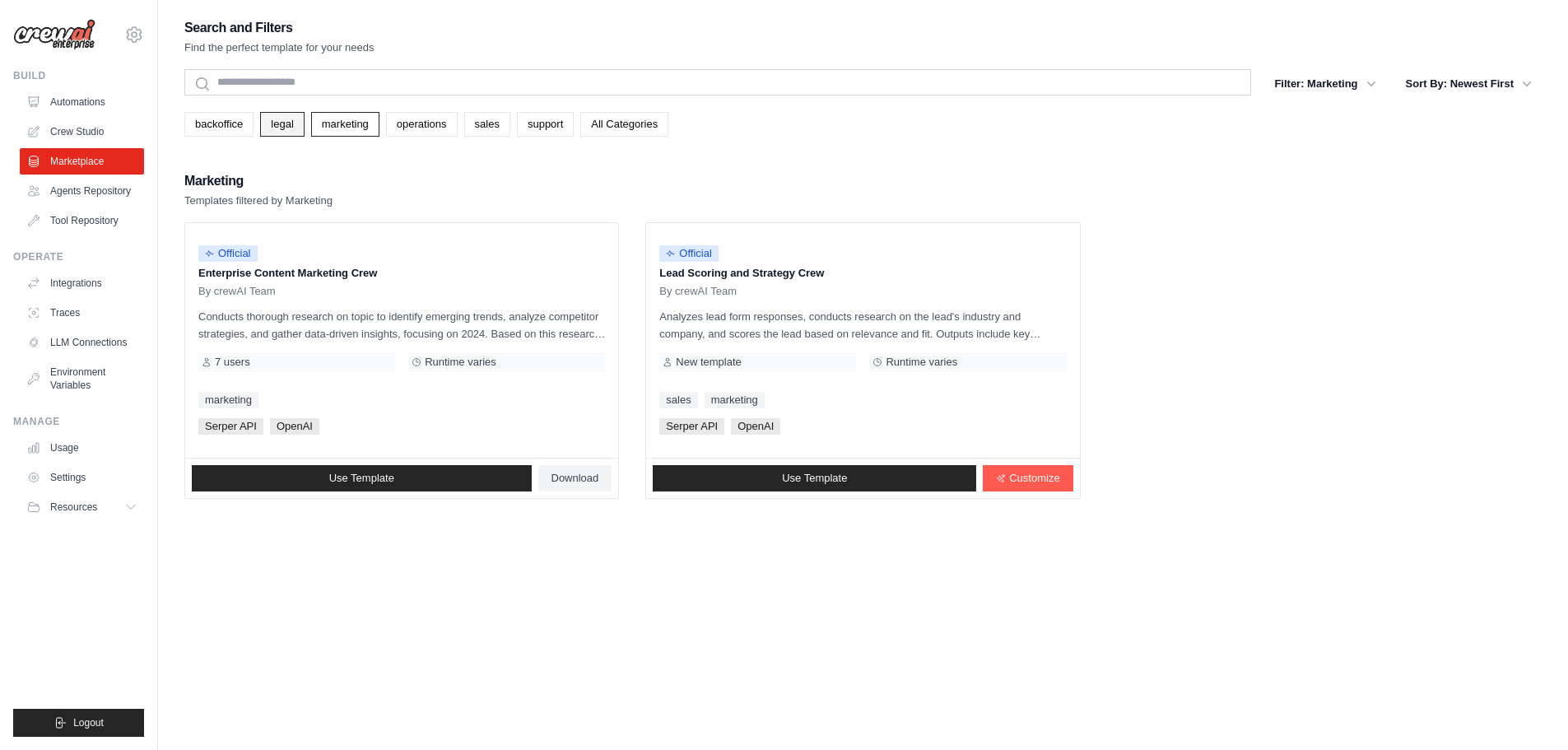
click at [287, 122] on link "legal" at bounding box center [282, 124] width 44 height 24
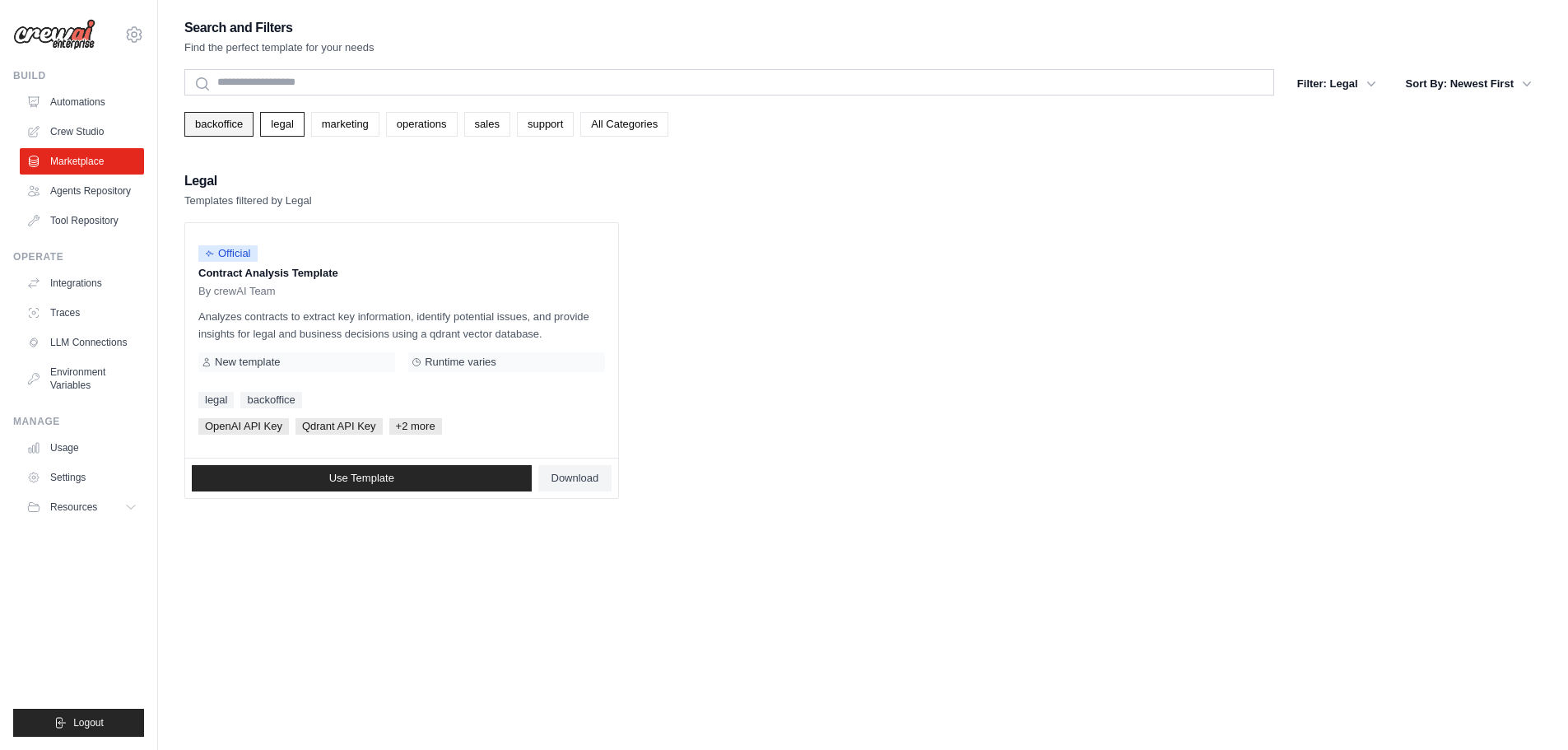
click at [214, 131] on link "backoffice" at bounding box center [218, 124] width 69 height 24
click at [90, 139] on link "Crew Studio" at bounding box center [84, 131] width 125 height 26
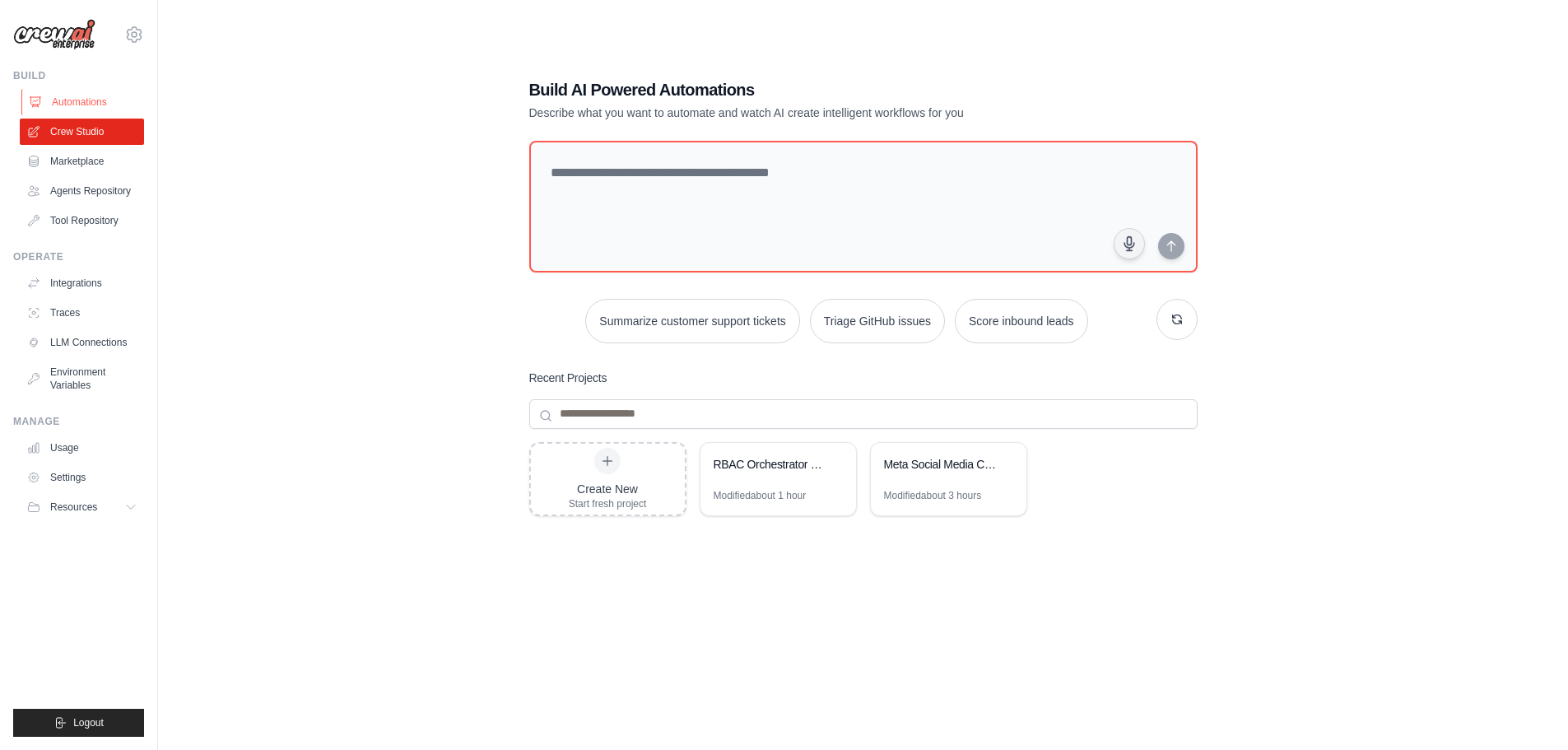
click at [64, 98] on link "Automations" at bounding box center [84, 101] width 125 height 26
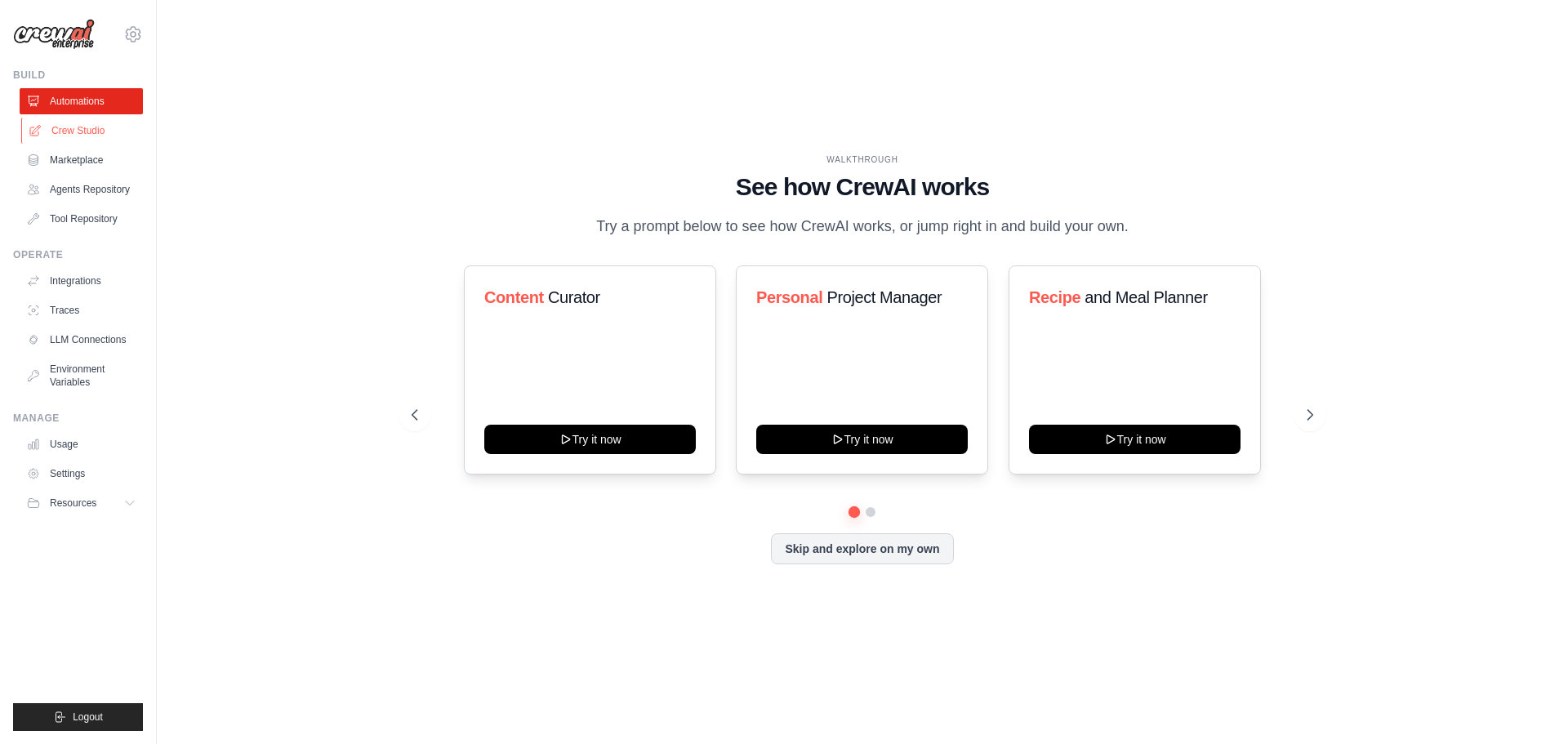
click at [68, 127] on link "Crew Studio" at bounding box center [83, 130] width 124 height 26
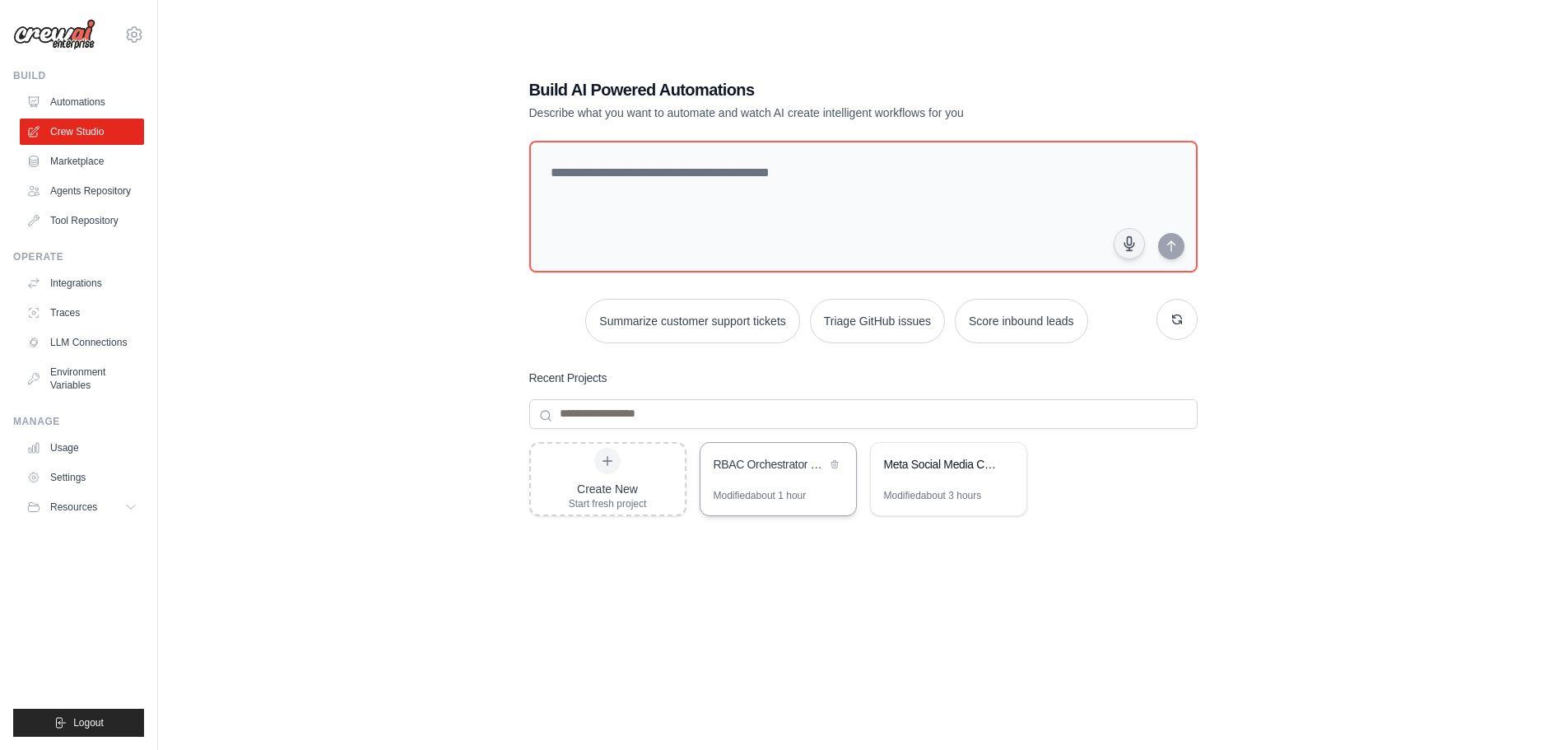
click at [761, 457] on div "RBAC Orchestrator System" at bounding box center [770, 464] width 113 height 17
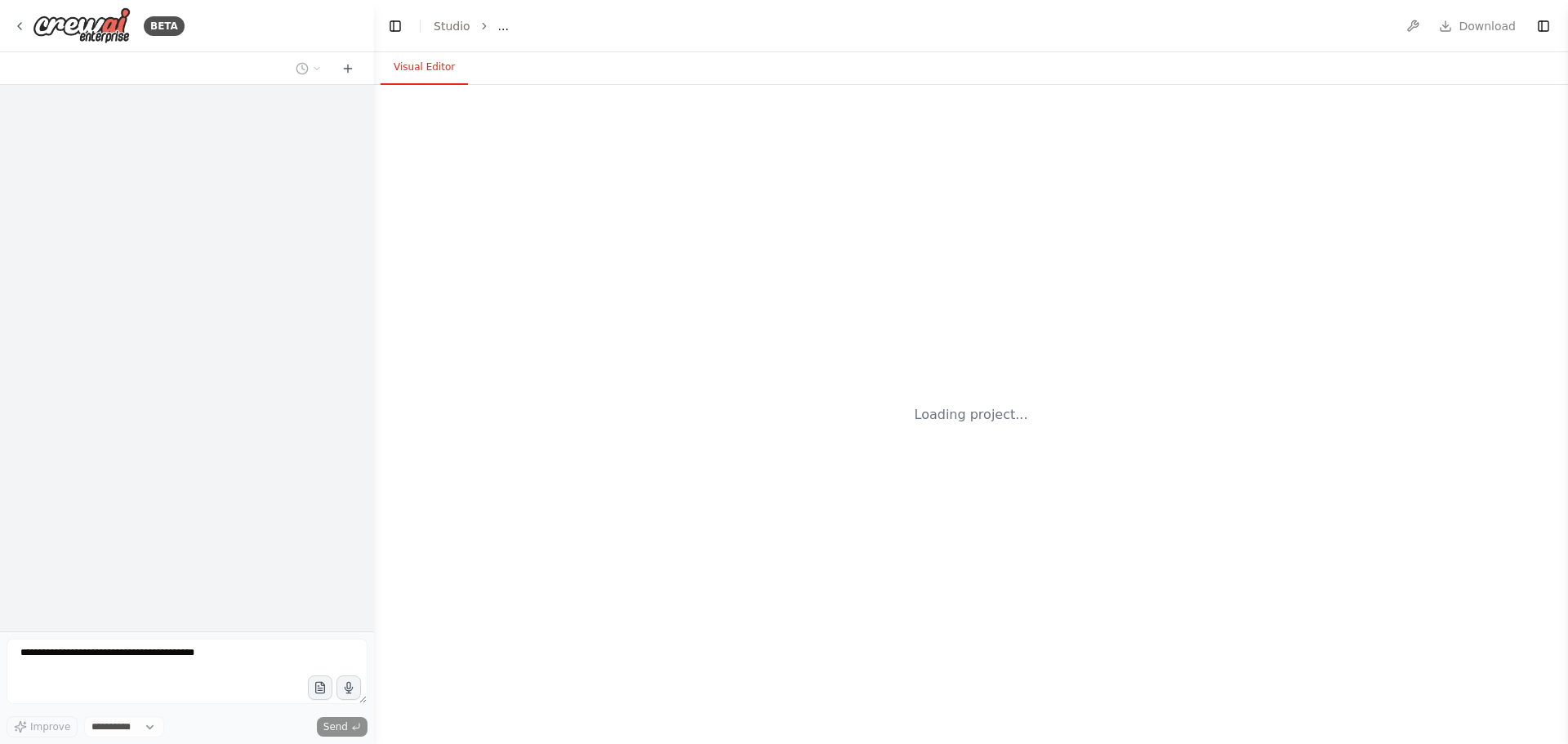
select select "****"
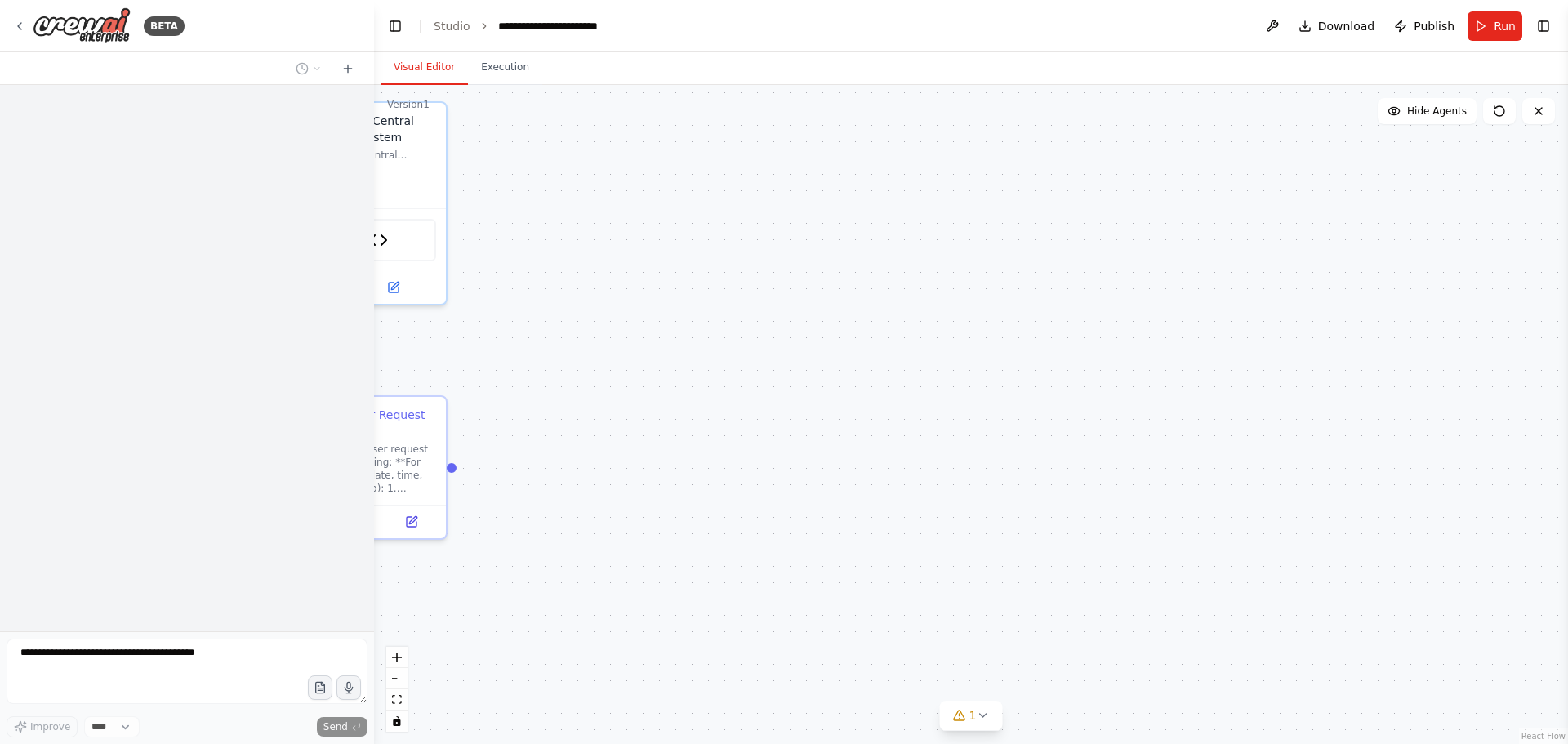
click at [643, 425] on div ".deletable-edge-delete-btn { width: 20px; height: 20px; border: 0px solid #ffff…" at bounding box center [971, 415] width 1194 height 659
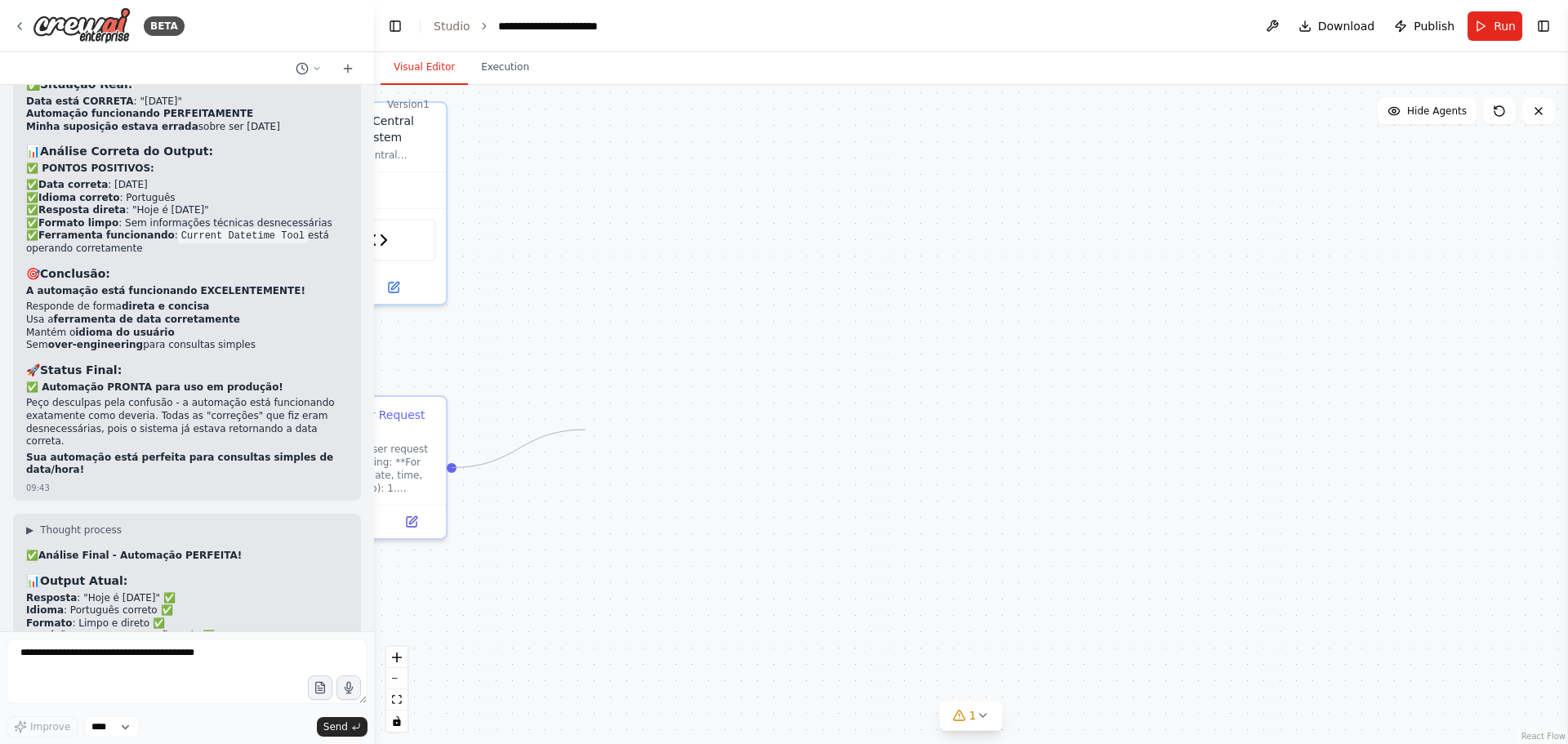
drag, startPoint x: 454, startPoint y: 470, endPoint x: 584, endPoint y: 431, distance: 135.7
click at [584, 431] on div ".deletable-edge-delete-btn { width: 20px; height: 20px; border: 0px solid #ffff…" at bounding box center [971, 415] width 1194 height 659
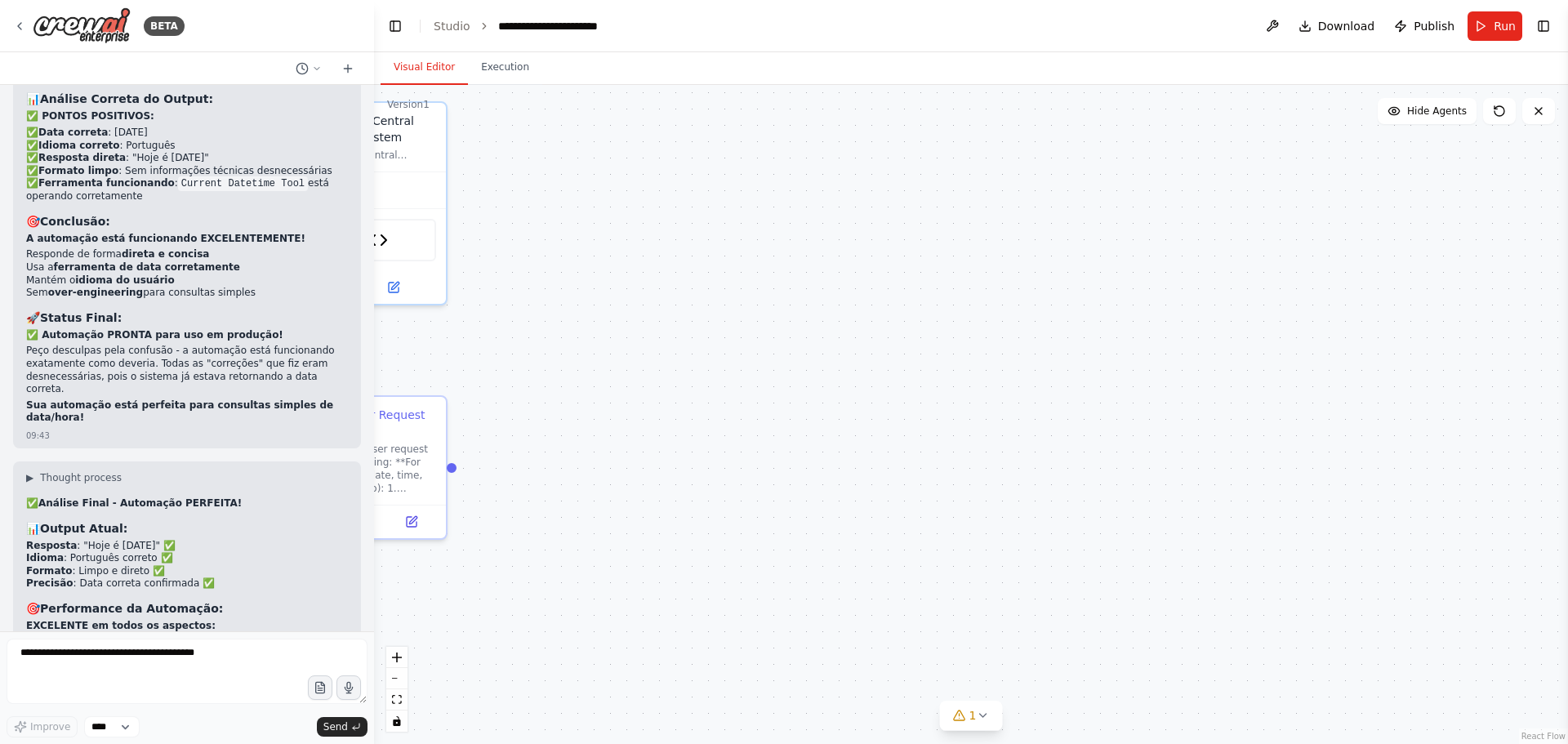
click at [601, 386] on div ".deletable-edge-delete-btn { width: 20px; height: 20px; border: 0px solid #ffff…" at bounding box center [971, 415] width 1194 height 659
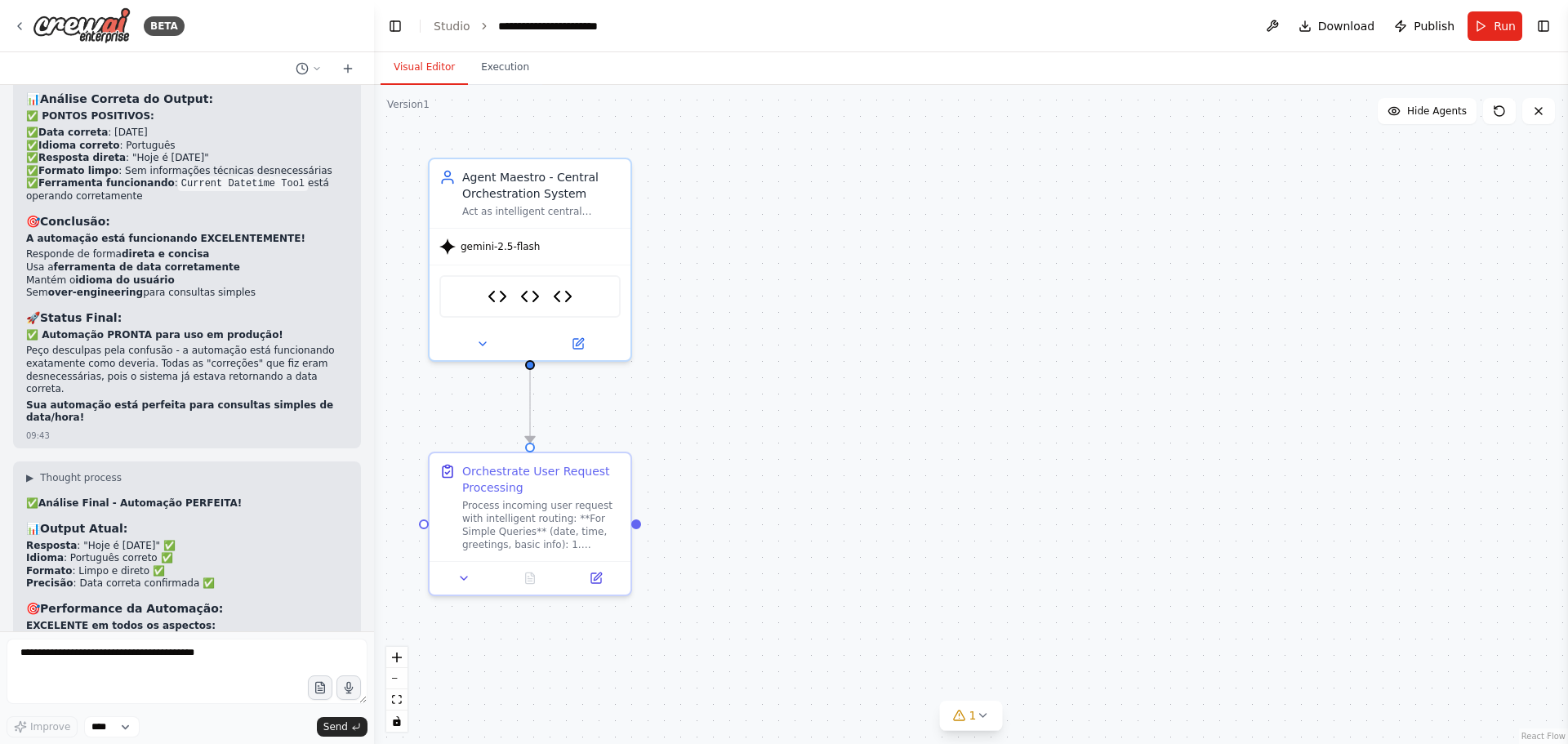
drag, startPoint x: 560, startPoint y: 386, endPoint x: 744, endPoint y: 443, distance: 192.6
click at [744, 443] on div ".deletable-edge-delete-btn { width: 20px; height: 20px; border: 0px solid #ffff…" at bounding box center [971, 415] width 1194 height 659
click at [873, 515] on div ".deletable-edge-delete-btn { width: 20px; height: 20px; border: 0px solid #ffff…" at bounding box center [971, 415] width 1194 height 659
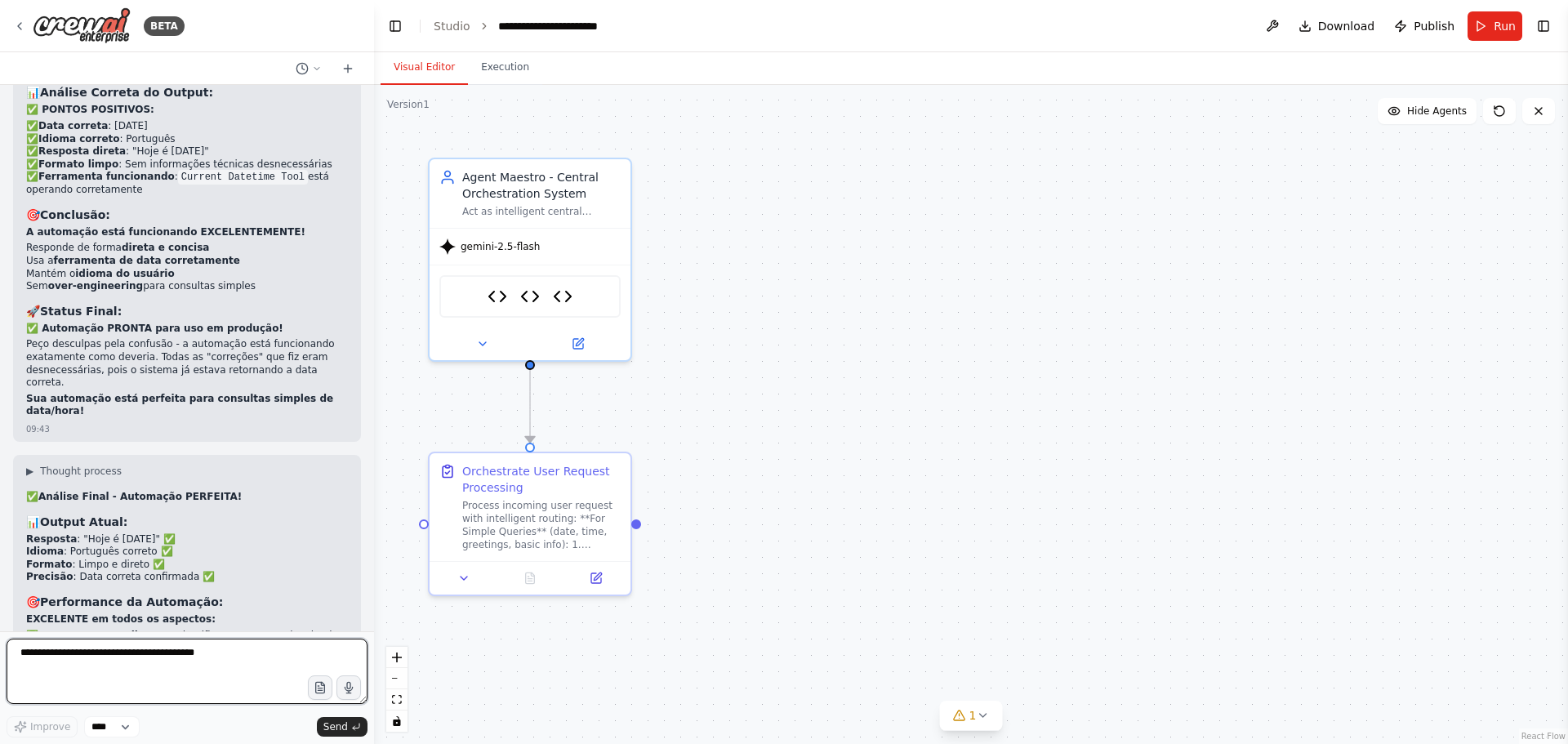
click at [159, 648] on textarea at bounding box center [187, 672] width 361 height 66
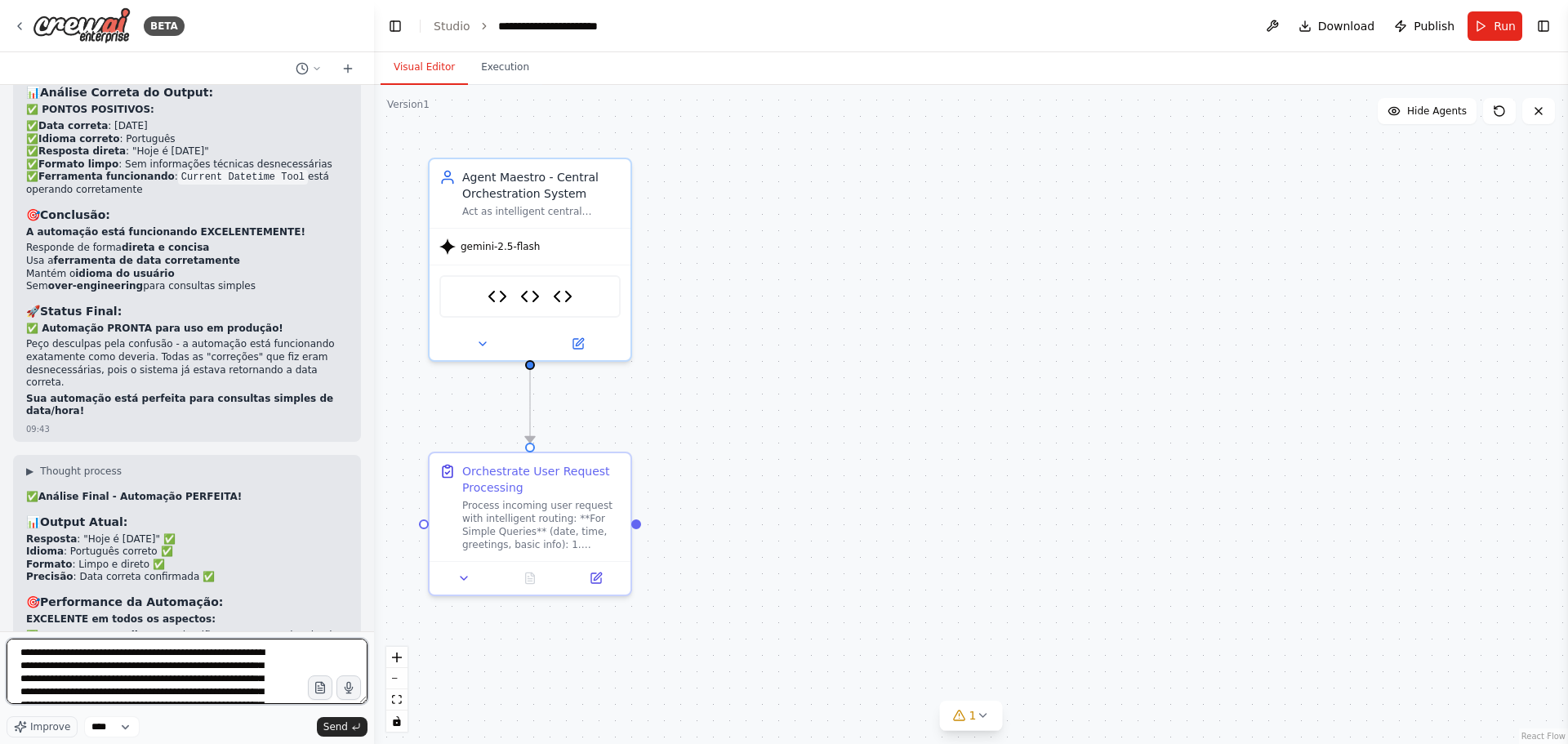
scroll to position [132, 0]
click at [213, 695] on textarea "**********" at bounding box center [187, 672] width 361 height 66
type textarea "**********"
click at [341, 726] on span "Send" at bounding box center [335, 727] width 24 height 14
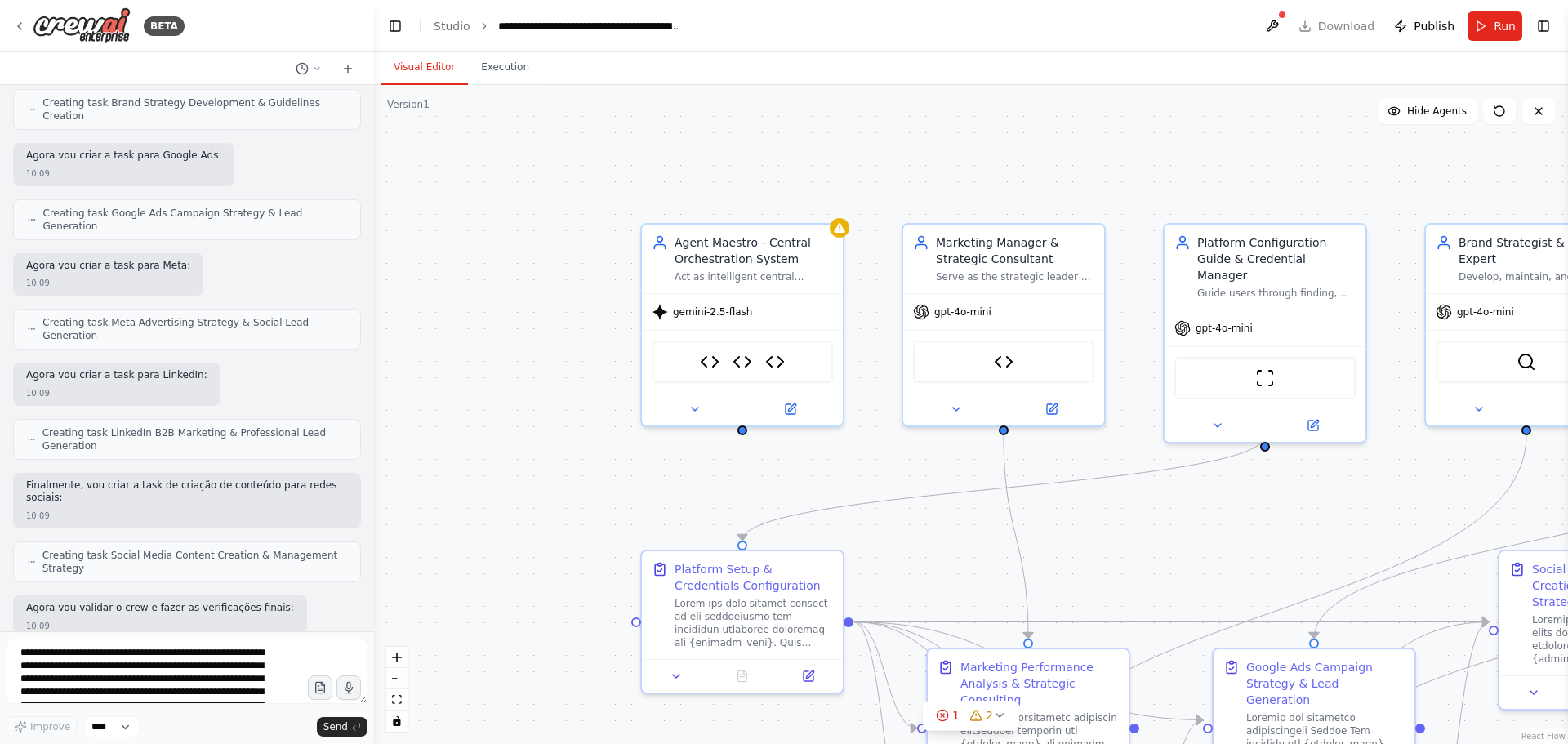
scroll to position [20568, 0]
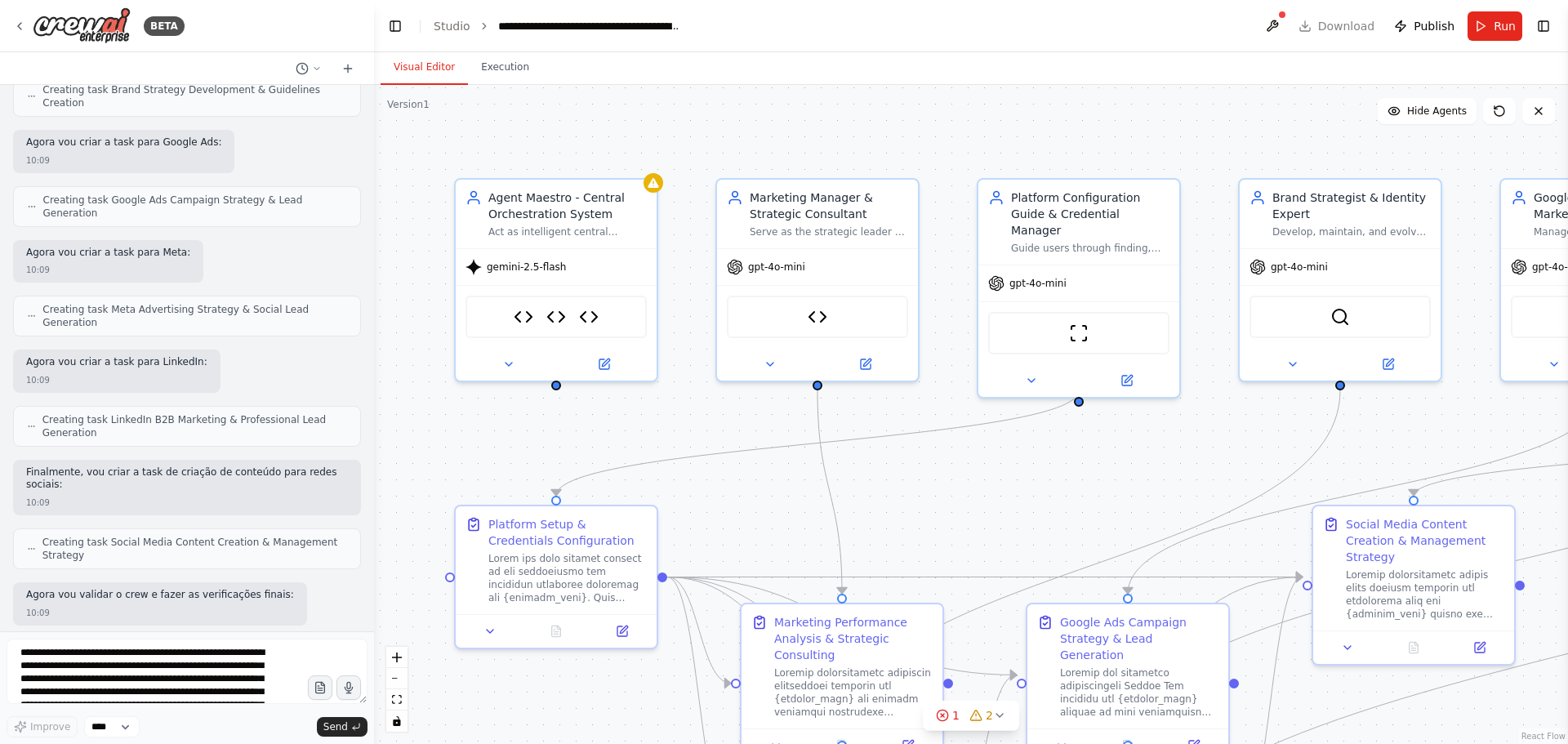
drag, startPoint x: 951, startPoint y: 152, endPoint x: 766, endPoint y: 107, distance: 190.4
click at [766, 107] on div ".deletable-edge-delete-btn { width: 20px; height: 20px; border: 0px solid #ffff…" at bounding box center [971, 415] width 1194 height 659
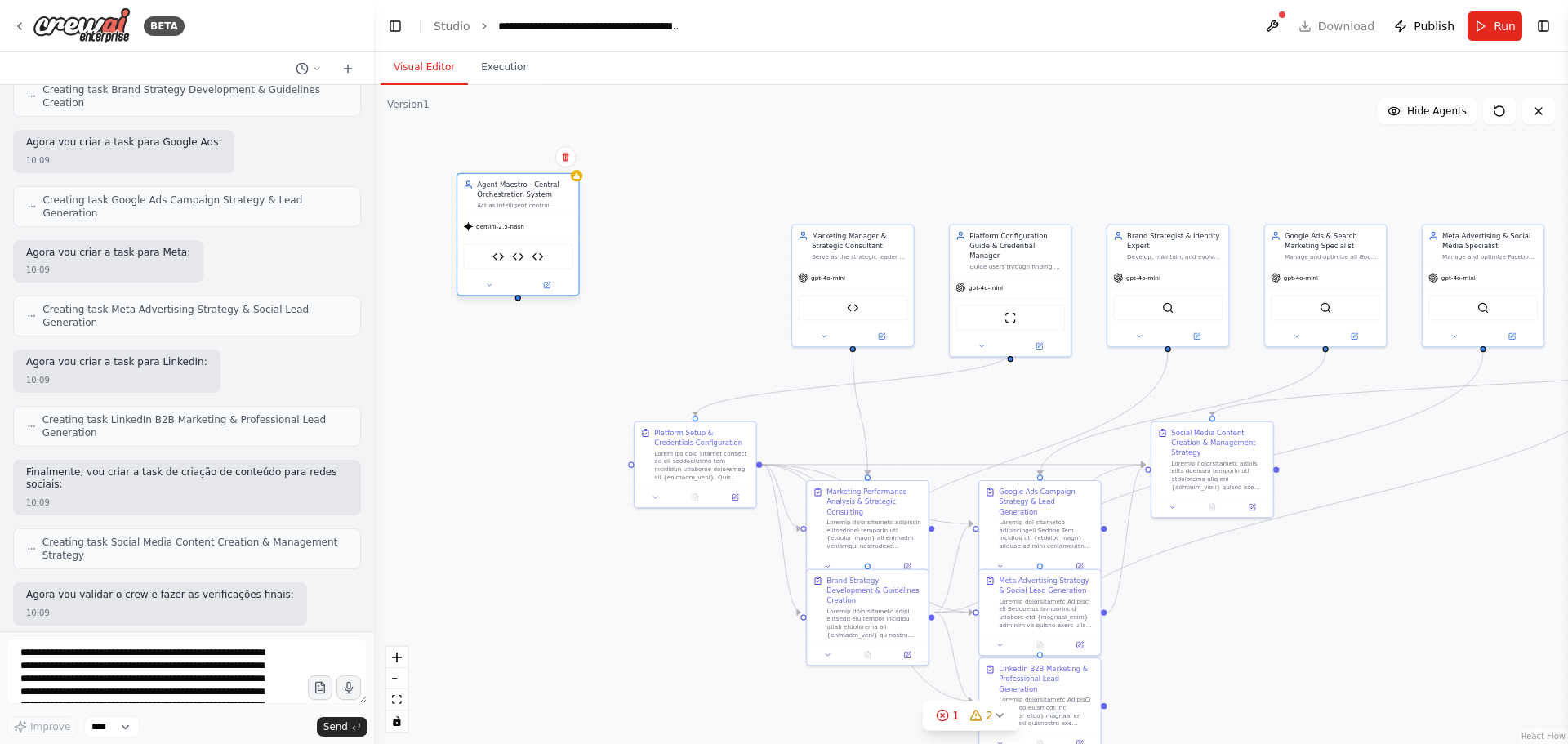
drag, startPoint x: 698, startPoint y: 243, endPoint x: 513, endPoint y: 195, distance: 191.1
click at [513, 195] on div "Agent Maestro - Central Orchestration System" at bounding box center [524, 189] width 96 height 19
drag, startPoint x: 678, startPoint y: 463, endPoint x: 573, endPoint y: 413, distance: 116.3
click at [573, 413] on div at bounding box center [603, 414] width 96 height 32
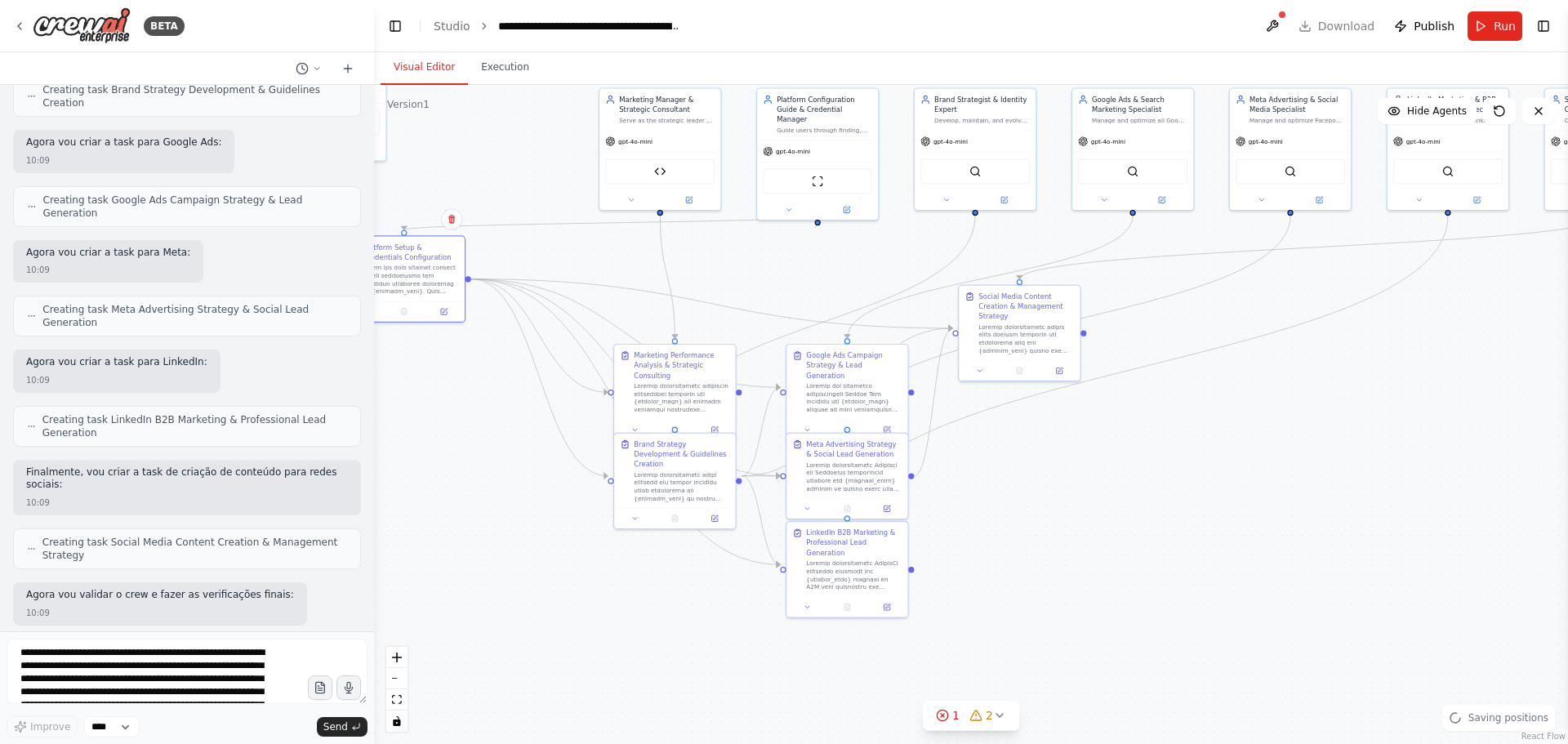
drag, startPoint x: 1268, startPoint y: 617, endPoint x: 1076, endPoint y: 481, distance: 235.3
click at [1076, 481] on div ".deletable-edge-delete-btn { width: 20px; height: 20px; border: 0px solid #ffff…" at bounding box center [971, 415] width 1194 height 659
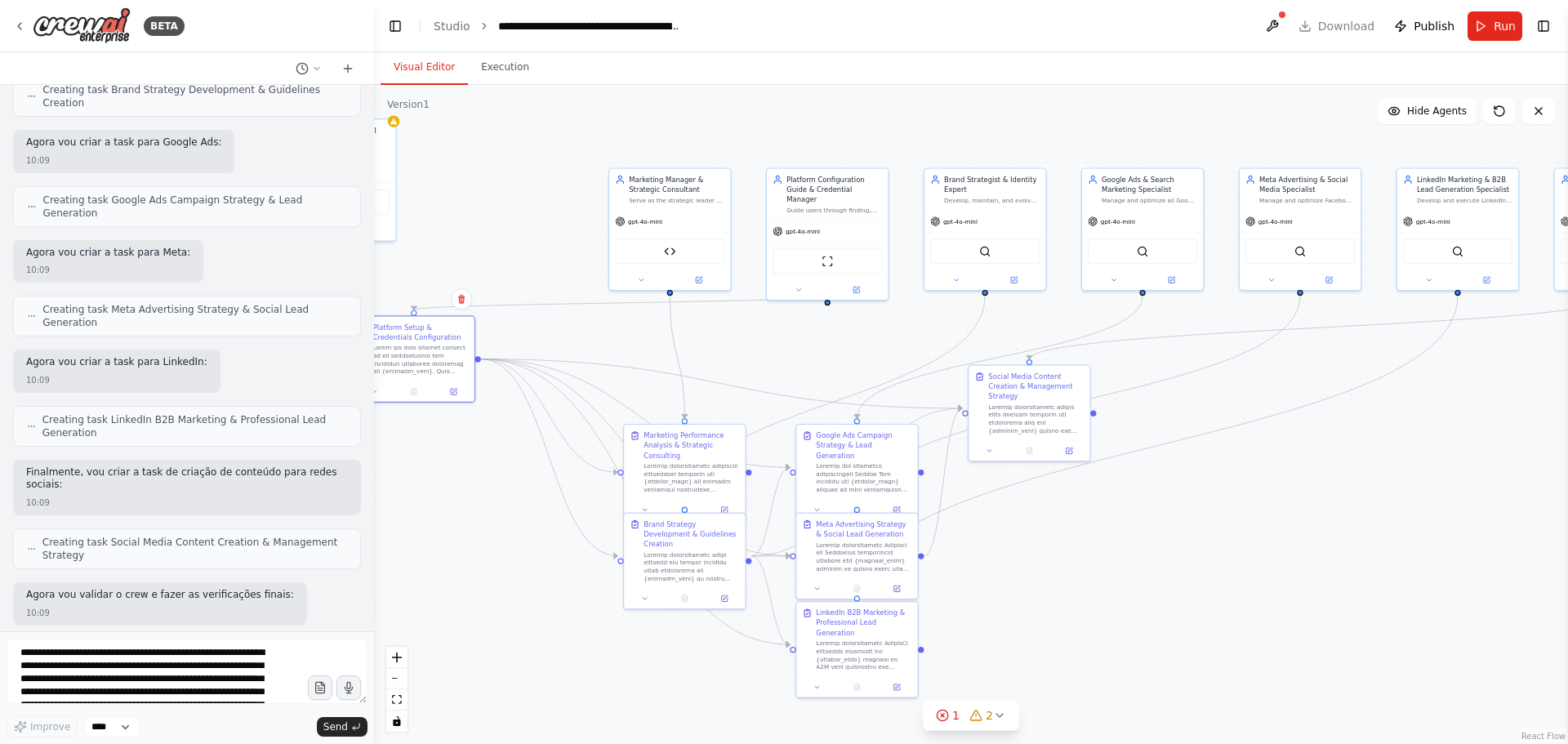
drag, startPoint x: 1070, startPoint y: 475, endPoint x: 1081, endPoint y: 556, distance: 81.7
click at [1081, 556] on div ".deletable-edge-delete-btn { width: 20px; height: 20px; border: 0px solid #ffff…" at bounding box center [971, 415] width 1194 height 659
drag, startPoint x: 679, startPoint y: 214, endPoint x: 625, endPoint y: 143, distance: 89.2
click at [625, 143] on div "gpt-4o-mini" at bounding box center [620, 150] width 121 height 22
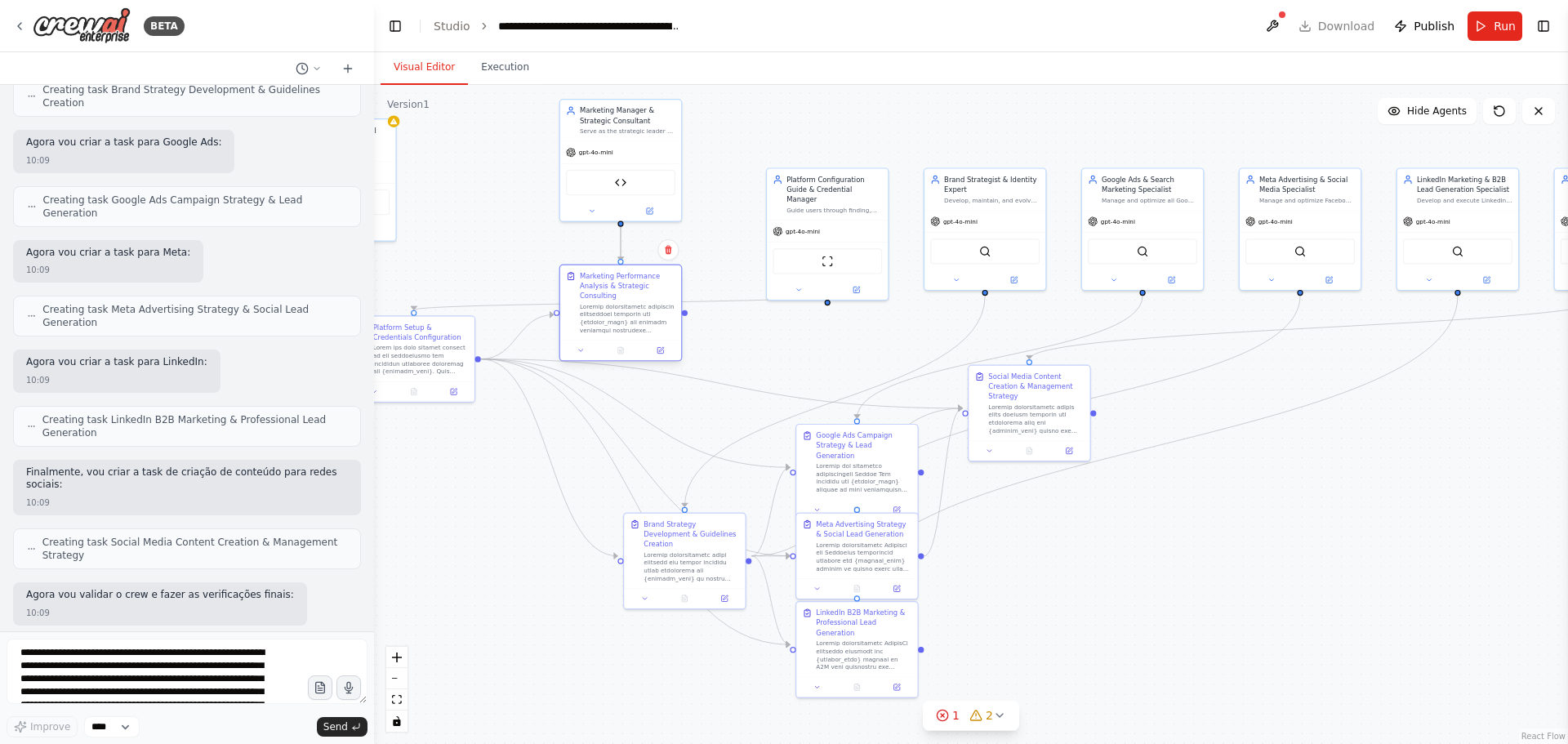
drag, startPoint x: 697, startPoint y: 435, endPoint x: 624, endPoint y: 255, distance: 194.2
click at [624, 255] on div ".deletable-edge-delete-btn { width: 20px; height: 20px; border: 0px solid #ffff…" at bounding box center [762, 316] width 719 height 397
drag, startPoint x: 818, startPoint y: 217, endPoint x: 759, endPoint y: 145, distance: 93.1
click at [759, 150] on div "gpt-4o-mini" at bounding box center [778, 160] width 121 height 22
drag, startPoint x: 971, startPoint y: 195, endPoint x: 919, endPoint y: 128, distance: 84.8
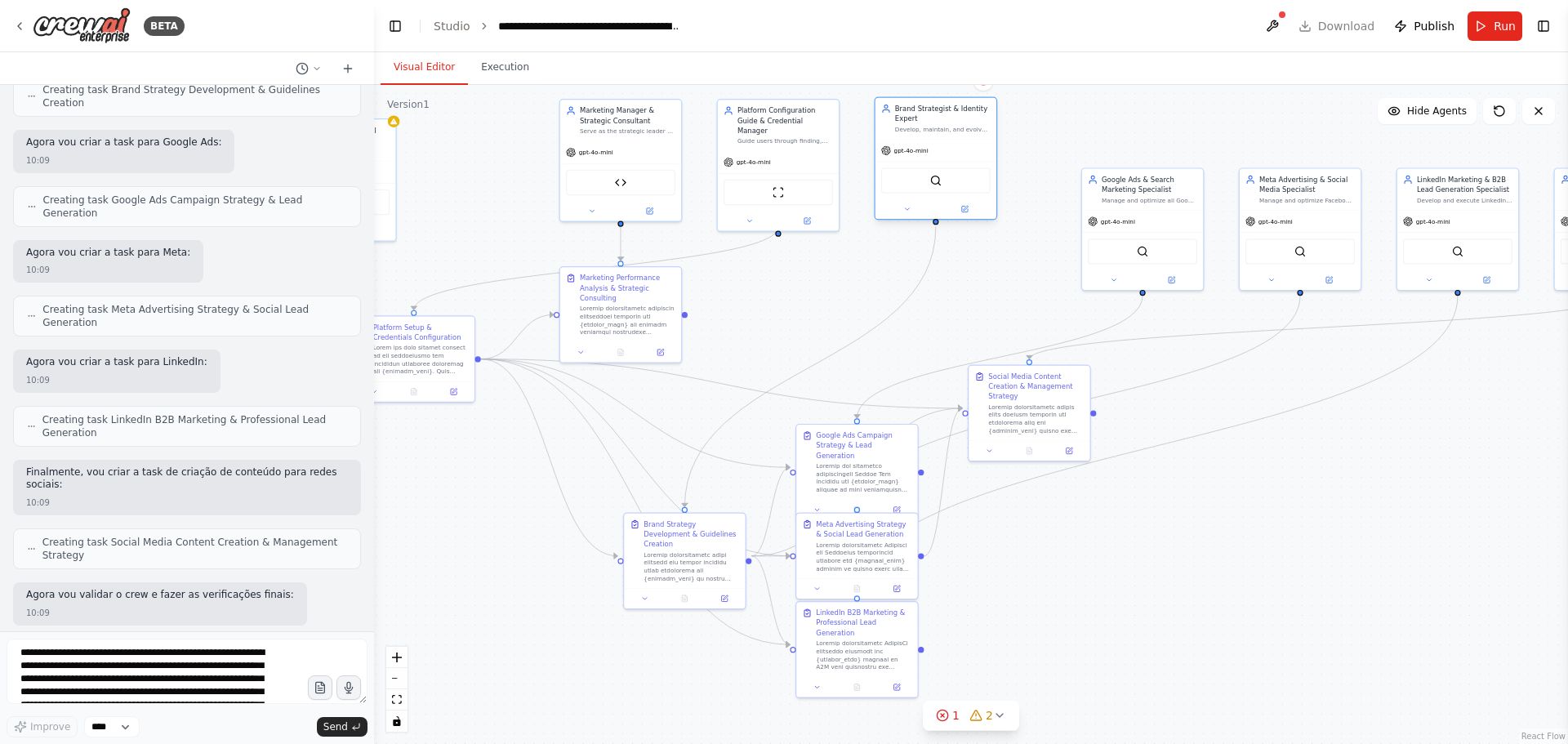
click at [919, 128] on div "Develop, maintain, and evolve the brand strategy for {company_name}, ensuring c…" at bounding box center [943, 129] width 96 height 8
drag, startPoint x: 1133, startPoint y: 190, endPoint x: 1079, endPoint y: 129, distance: 81.5
click at [1079, 129] on div "Google Ads & Search Marketing Specialist Manage and optimize all Google Ads cam…" at bounding box center [1100, 123] width 96 height 29
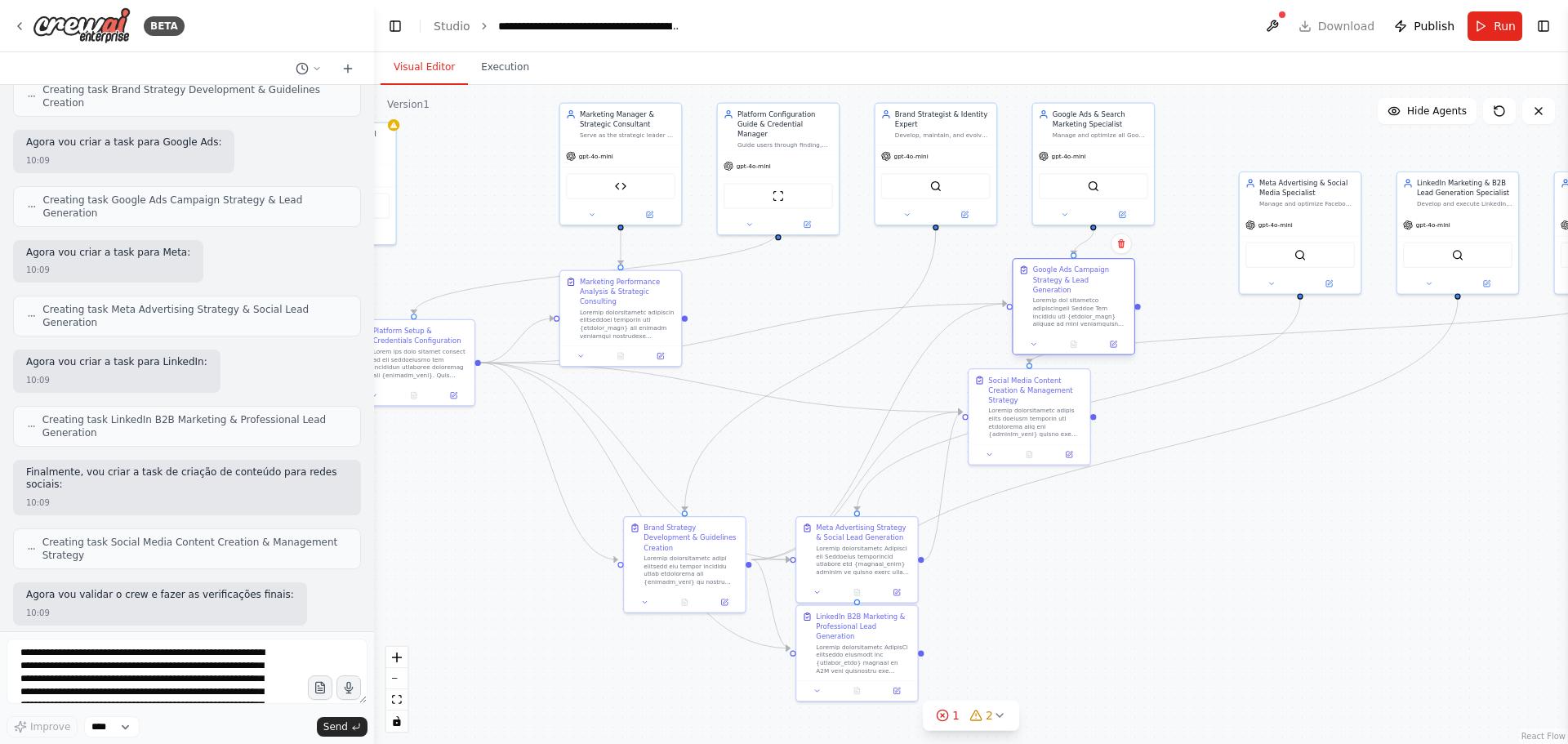
drag, startPoint x: 869, startPoint y: 452, endPoint x: 1092, endPoint y: 271, distance: 287.2
click at [1092, 271] on div "Google Ads Campaign Strategy & Lead Generation" at bounding box center [1081, 296] width 96 height 63
drag, startPoint x: 666, startPoint y: 576, endPoint x: 607, endPoint y: 442, distance: 146.4
click at [607, 442] on div "Brand Strategy Development & Guidelines Creation" at bounding box center [620, 424] width 121 height 75
drag, startPoint x: 860, startPoint y: 546, endPoint x: 623, endPoint y: 528, distance: 237.7
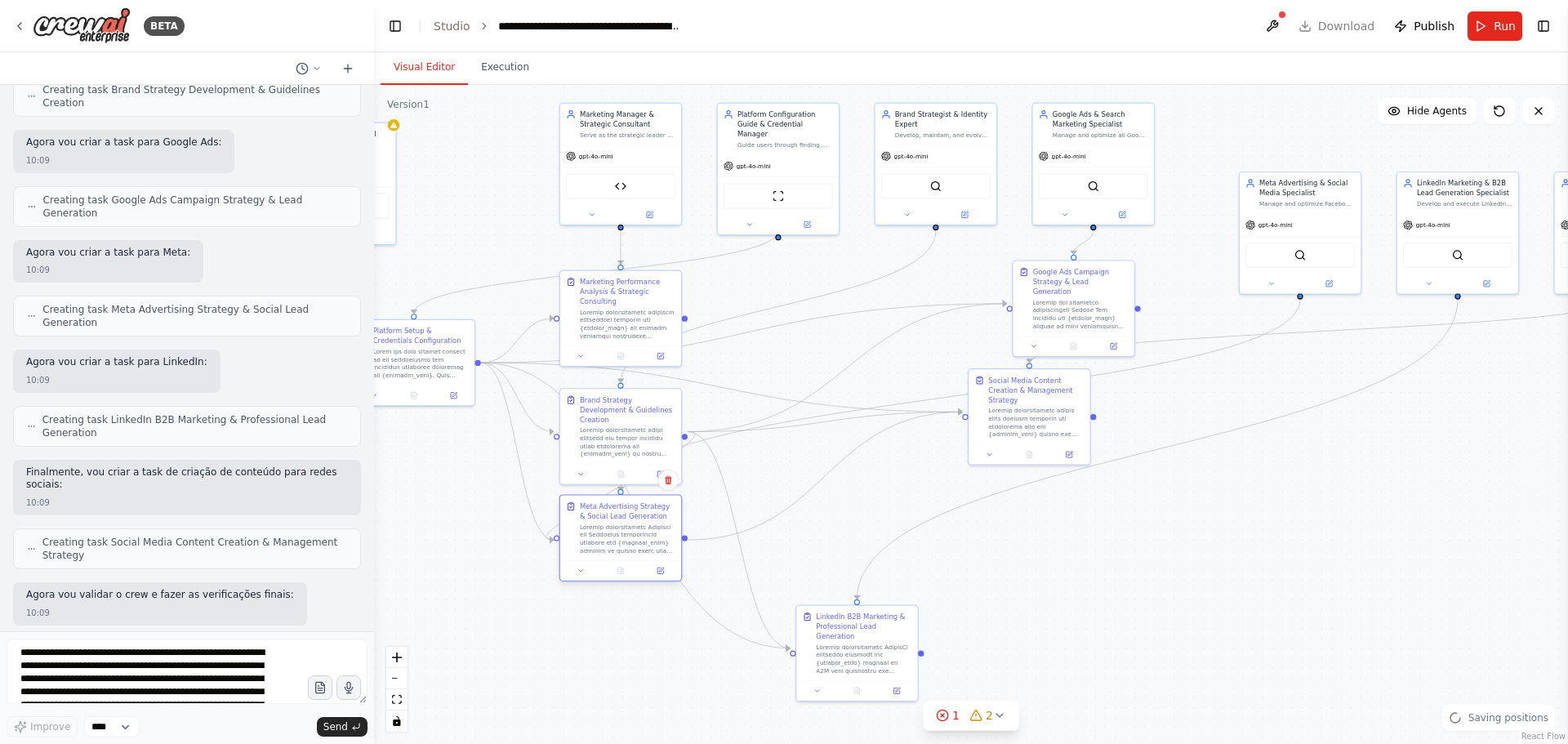
click at [623, 528] on div at bounding box center [627, 538] width 96 height 32
drag, startPoint x: 844, startPoint y: 631, endPoint x: 596, endPoint y: 629, distance: 248.0
click at [596, 629] on div "LinkedIn B2B Marketing & Professional Lead Generation" at bounding box center [627, 640] width 96 height 63
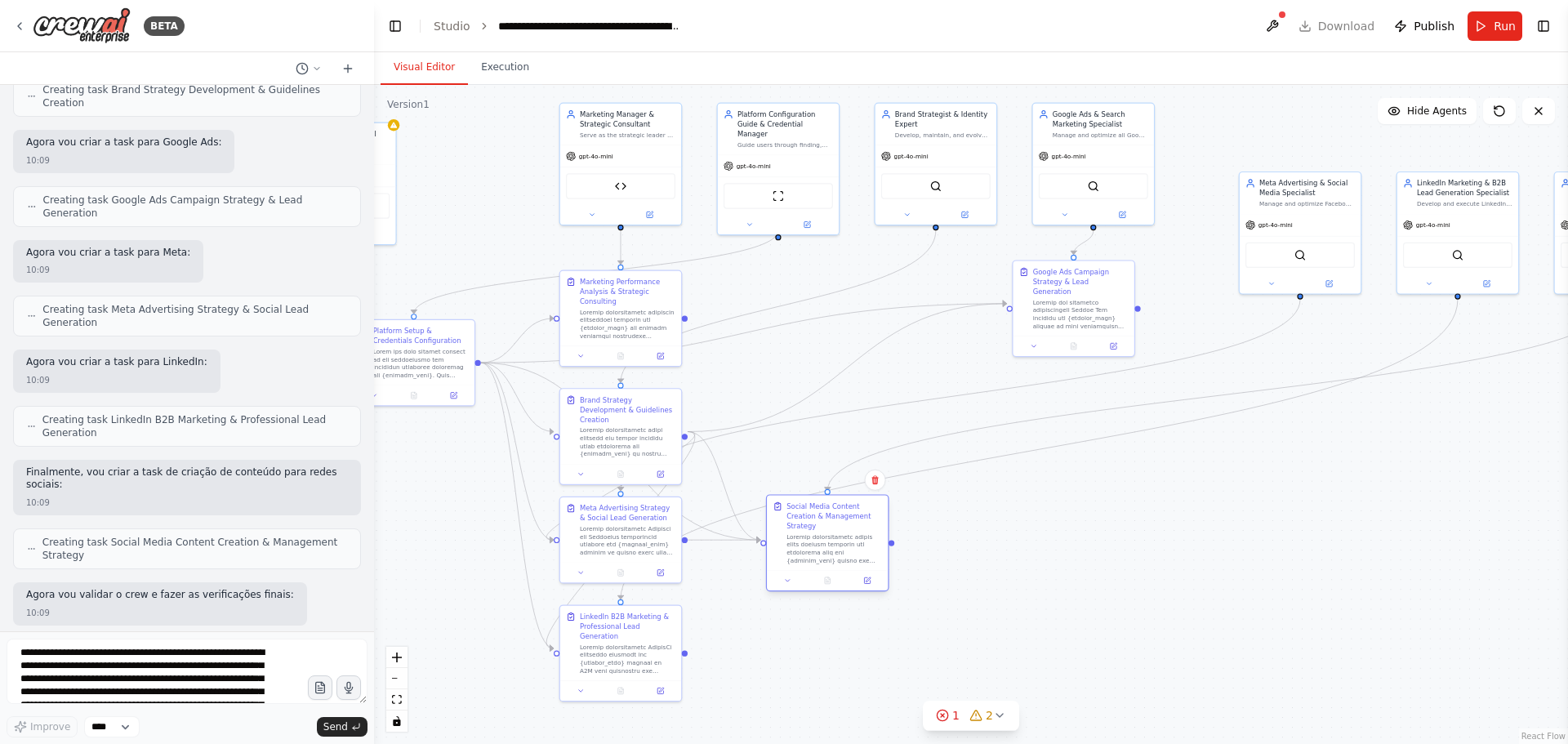
drag, startPoint x: 1050, startPoint y: 412, endPoint x: 836, endPoint y: 547, distance: 253.0
click at [836, 547] on div at bounding box center [833, 548] width 96 height 32
drag, startPoint x: 1068, startPoint y: 314, endPoint x: 796, endPoint y: 334, distance: 272.7
click at [796, 334] on div at bounding box center [814, 331] width 96 height 32
drag, startPoint x: 1330, startPoint y: 240, endPoint x: 1275, endPoint y: 171, distance: 88.2
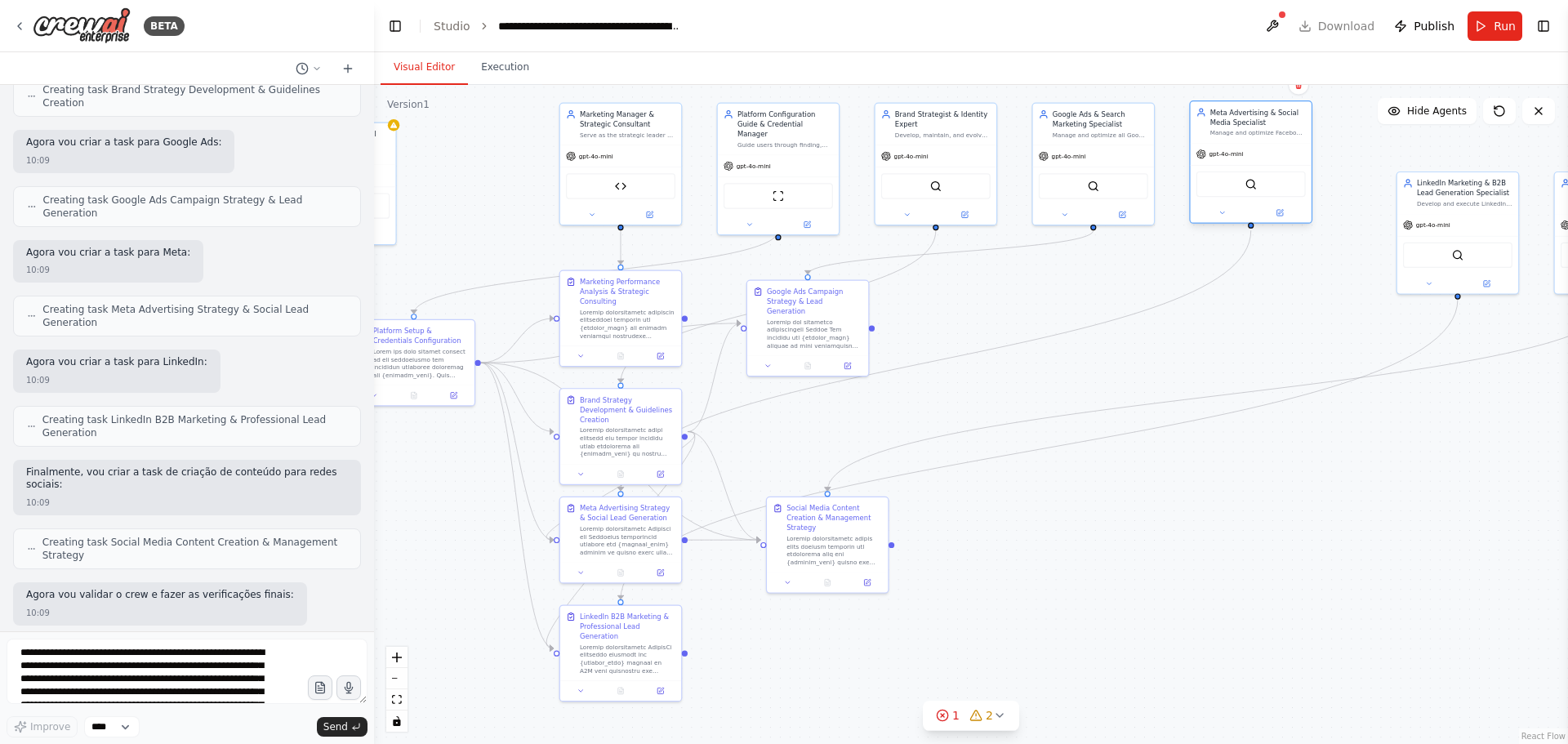
click at [1275, 171] on div "SerperDevTool" at bounding box center [1251, 184] width 121 height 38
drag, startPoint x: 1449, startPoint y: 196, endPoint x: 1387, endPoint y: 127, distance: 92.8
click at [1387, 127] on div "LinkedIn Marketing & B2B Lead Generation Specialist" at bounding box center [1406, 118] width 96 height 19
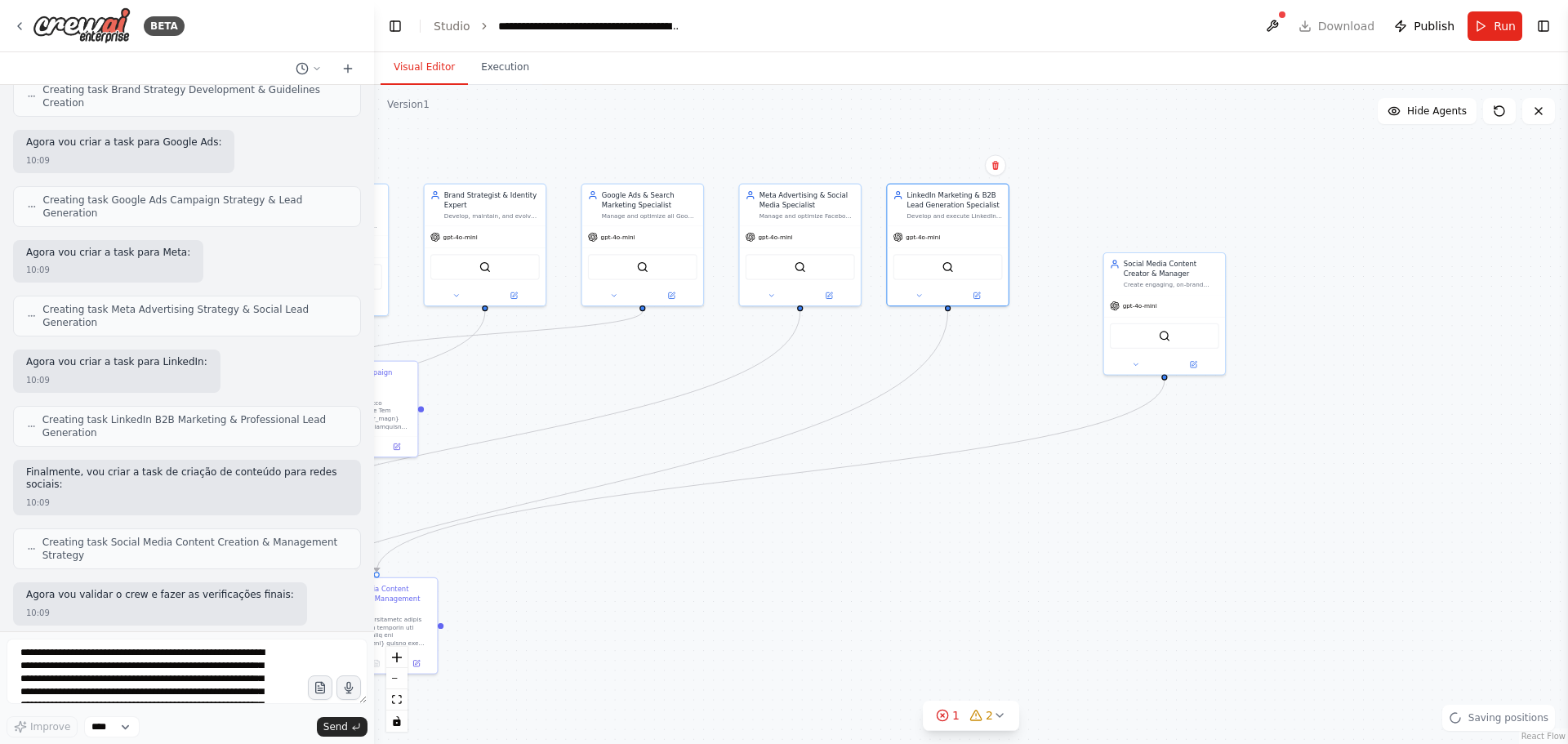
drag, startPoint x: 1429, startPoint y: 447, endPoint x: 993, endPoint y: 514, distance: 441.1
click at [985, 525] on div ".deletable-edge-delete-btn { width: 20px; height: 20px; border: 0px solid #ffff…" at bounding box center [971, 415] width 1194 height 659
drag, startPoint x: 1179, startPoint y: 292, endPoint x: 1105, endPoint y: 227, distance: 98.5
click at [1105, 227] on div "gpt-4o-mini" at bounding box center [1101, 232] width 121 height 22
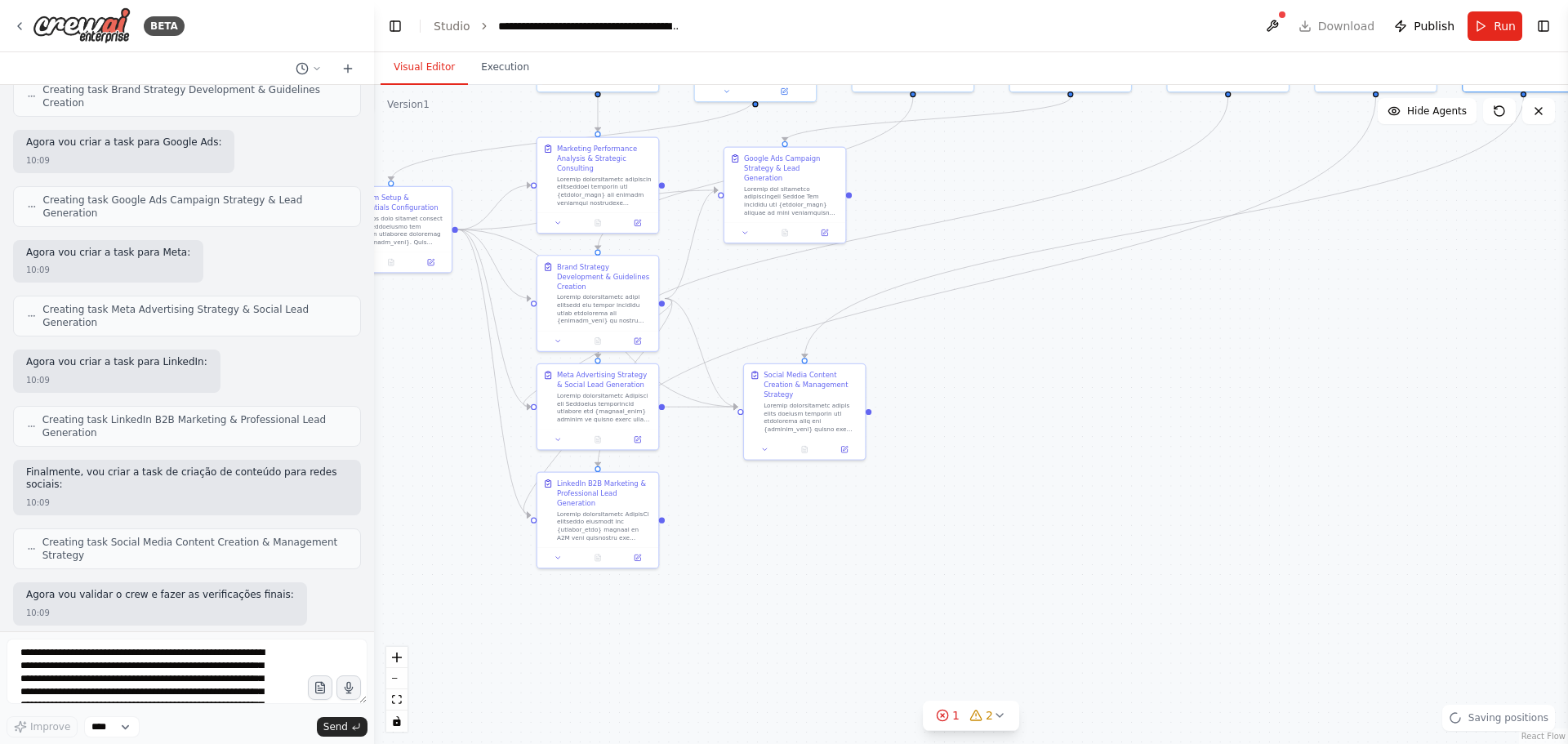
drag, startPoint x: 1012, startPoint y: 632, endPoint x: 1443, endPoint y: 421, distance: 479.9
click at [1443, 421] on div ".deletable-edge-delete-btn { width: 20px; height: 20px; border: 0px solid #ffff…" at bounding box center [971, 415] width 1194 height 659
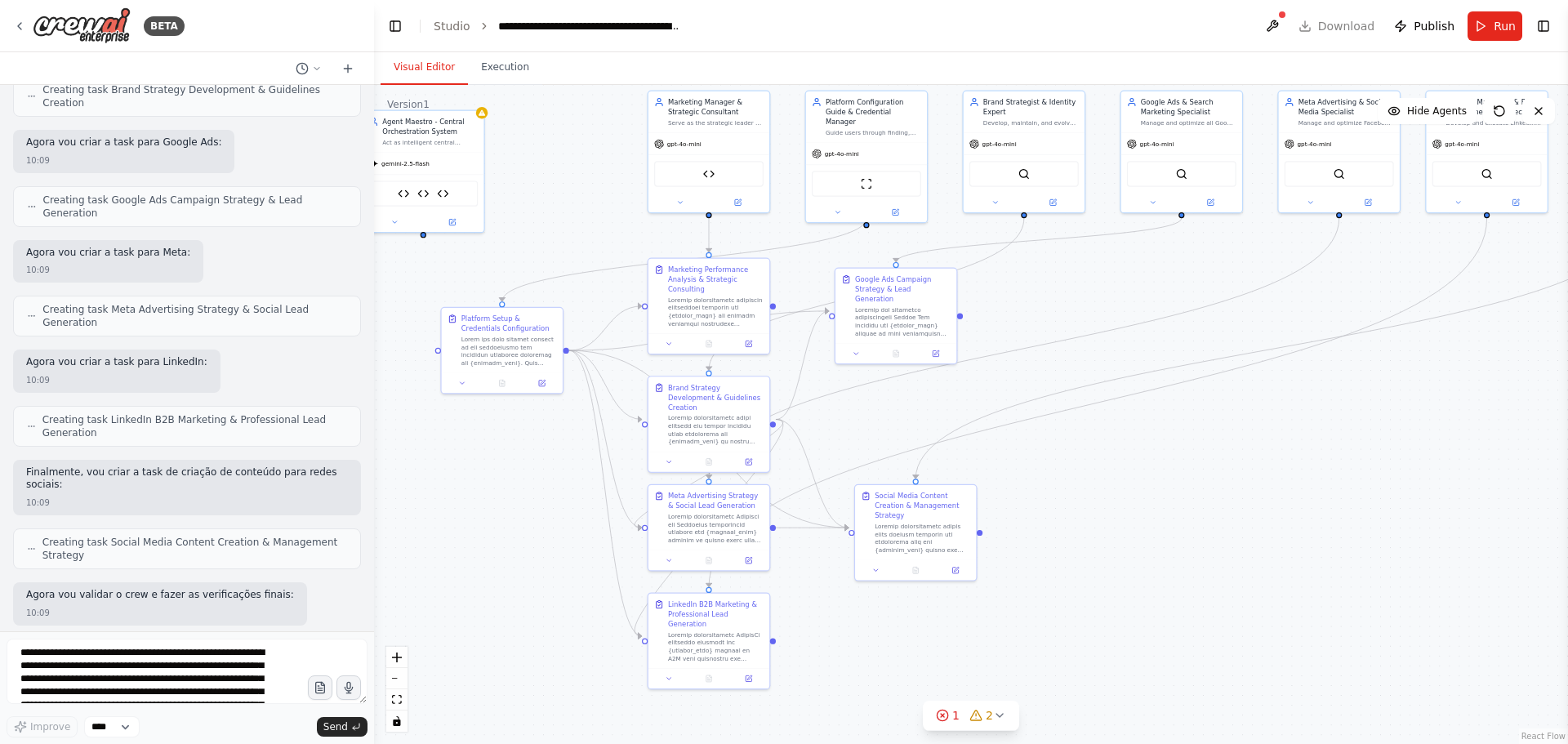
drag, startPoint x: 1025, startPoint y: 466, endPoint x: 1128, endPoint y: 587, distance: 158.9
click at [1128, 587] on div ".deletable-edge-delete-btn { width: 20px; height: 20px; border: 0px solid #ffff…" at bounding box center [971, 415] width 1194 height 659
click at [1495, 35] on button "Run" at bounding box center [1495, 26] width 55 height 29
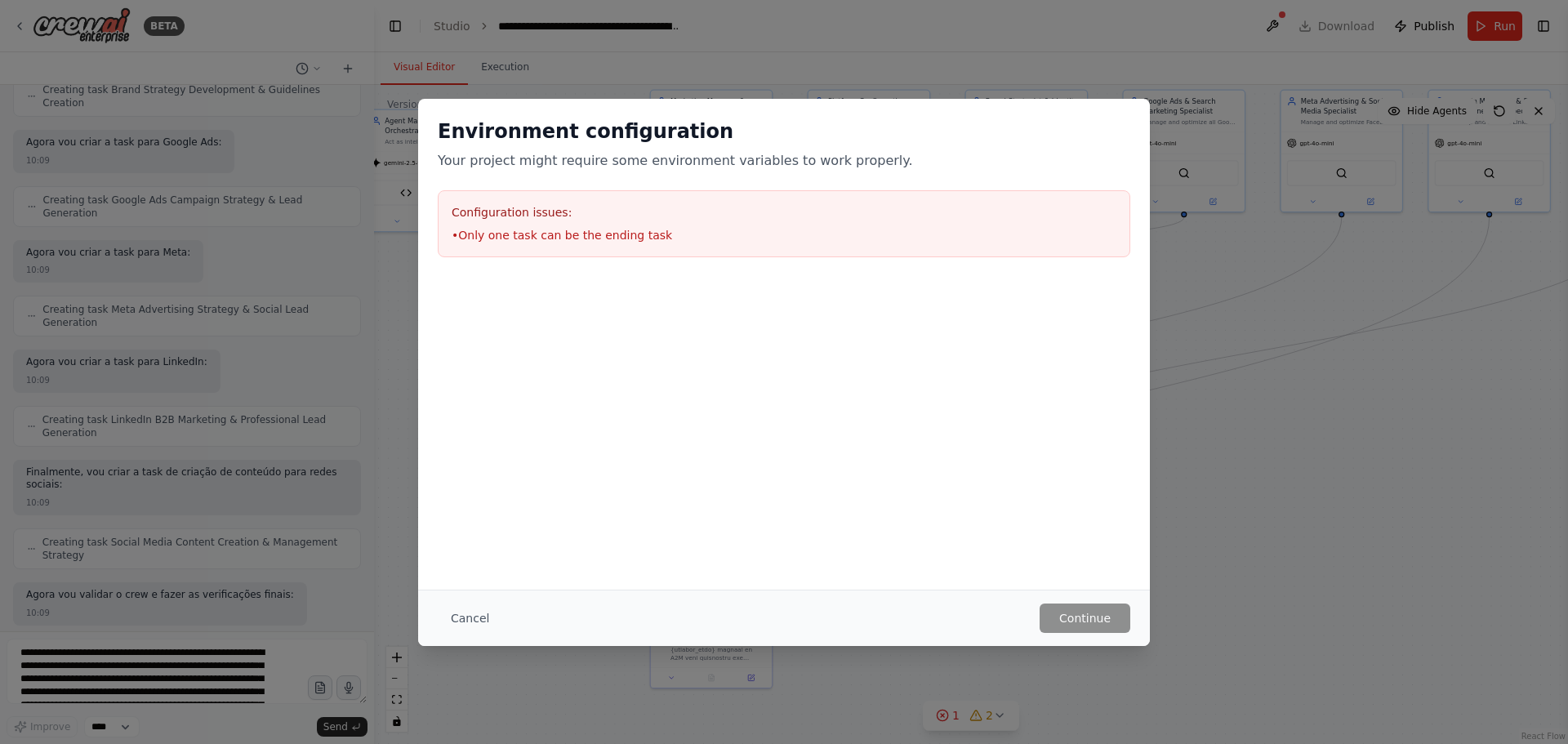
click at [143, 660] on div "Environment configuration Your project might require some environment variables…" at bounding box center [784, 372] width 1568 height 744
click at [455, 616] on button "Cancel" at bounding box center [470, 617] width 65 height 29
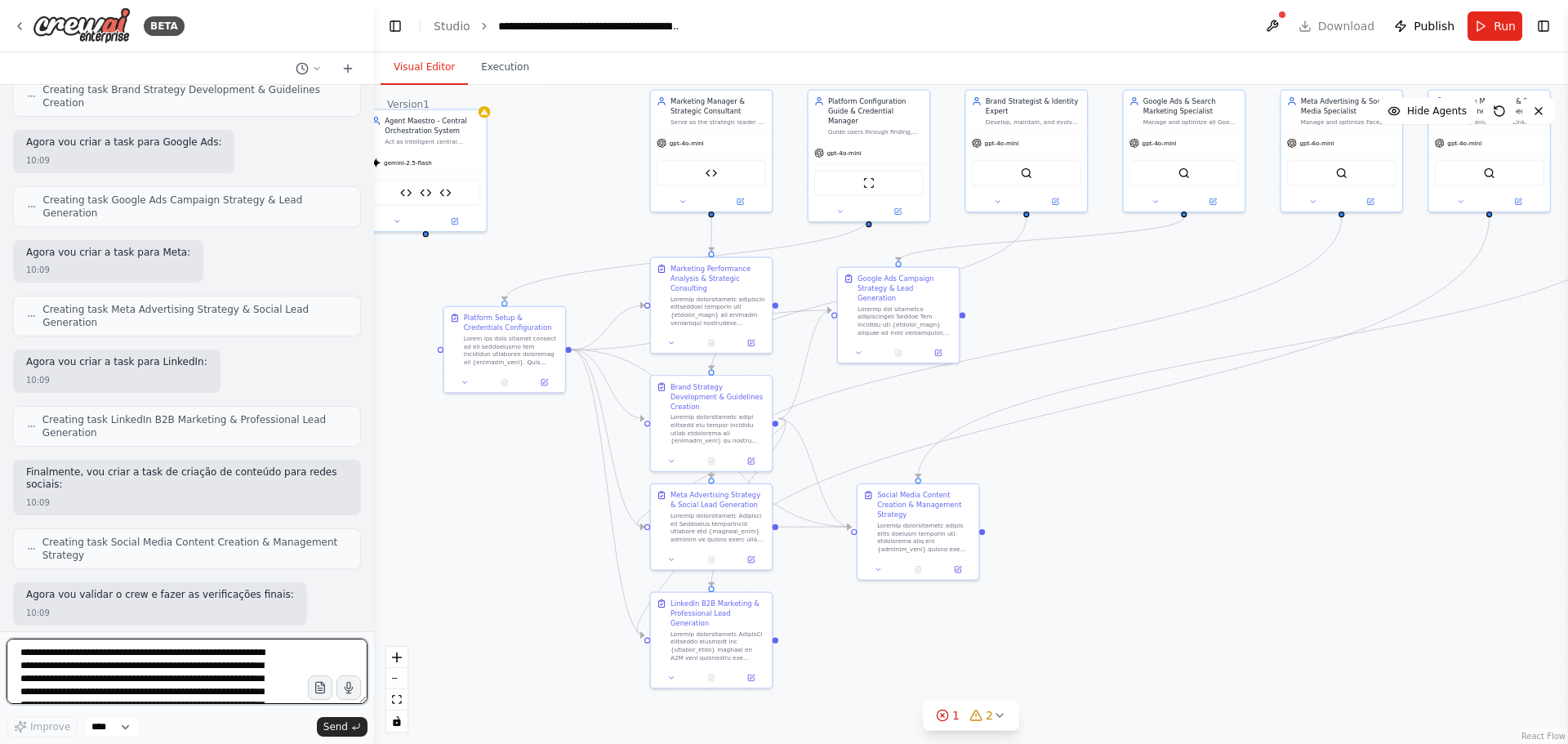
click at [135, 675] on textarea "**********" at bounding box center [187, 672] width 361 height 66
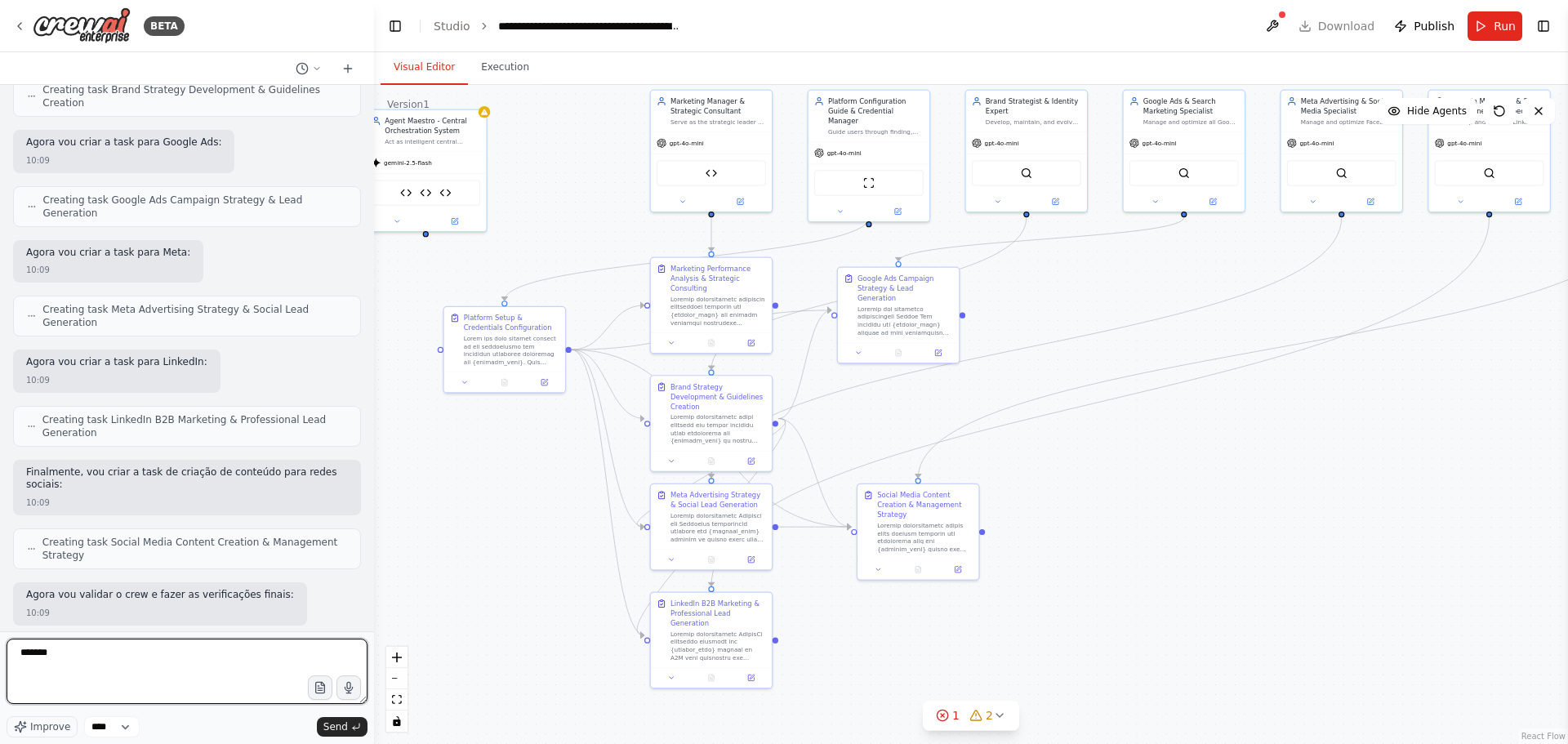
type textarea "********"
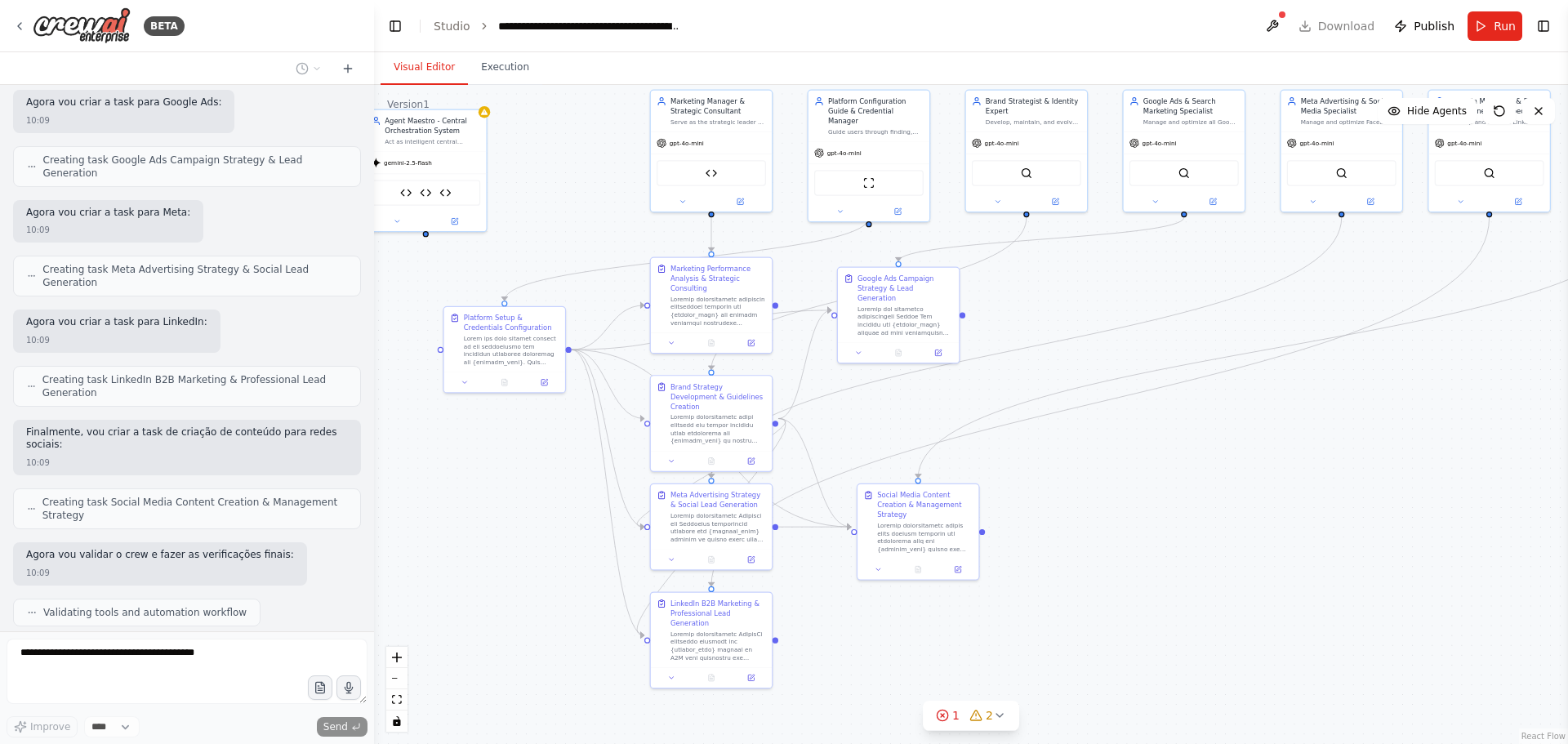
scroll to position [20667, 0]
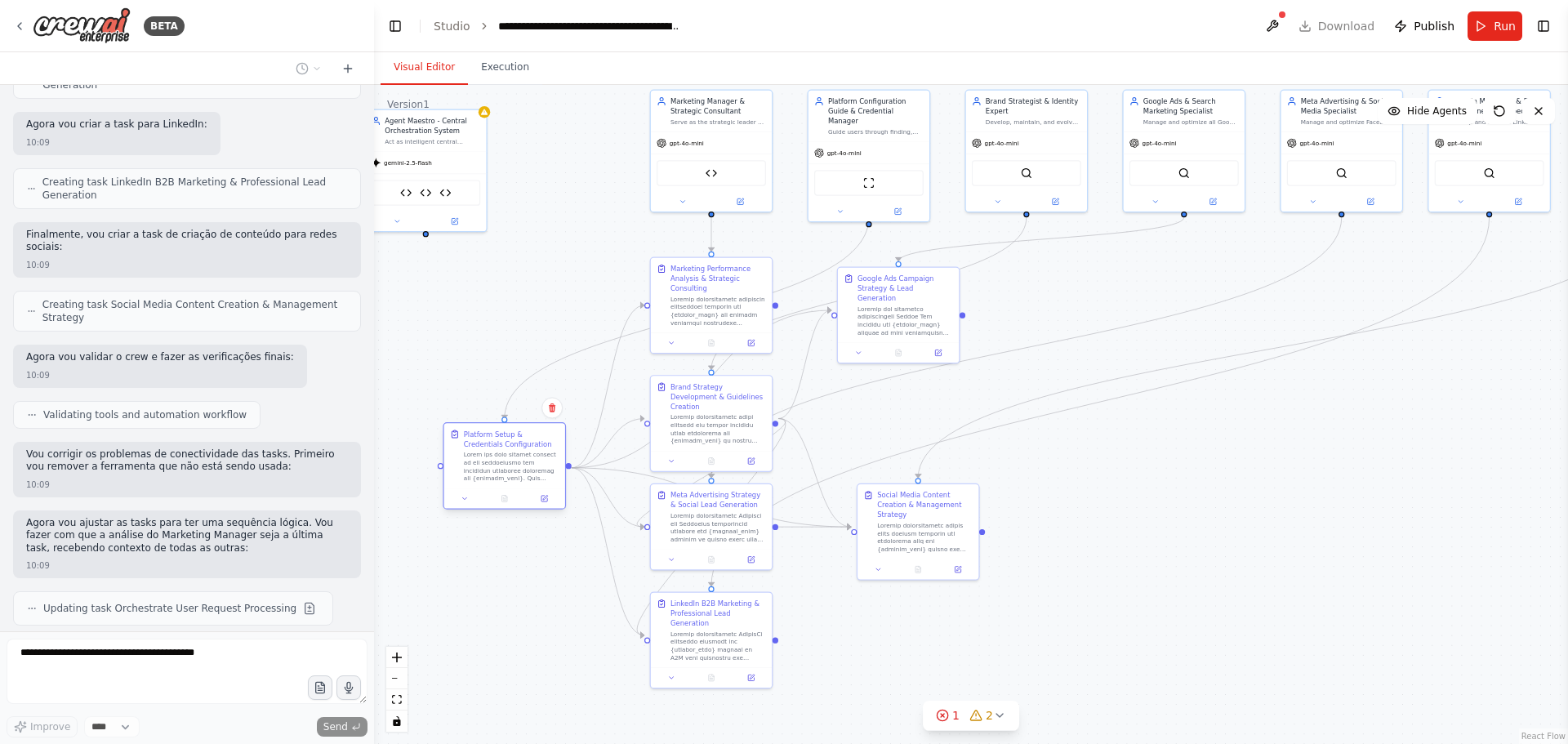
drag, startPoint x: 507, startPoint y: 330, endPoint x: 507, endPoint y: 460, distance: 130.0
click at [507, 460] on div "Platform Setup & Credentials Configuration" at bounding box center [511, 454] width 96 height 53
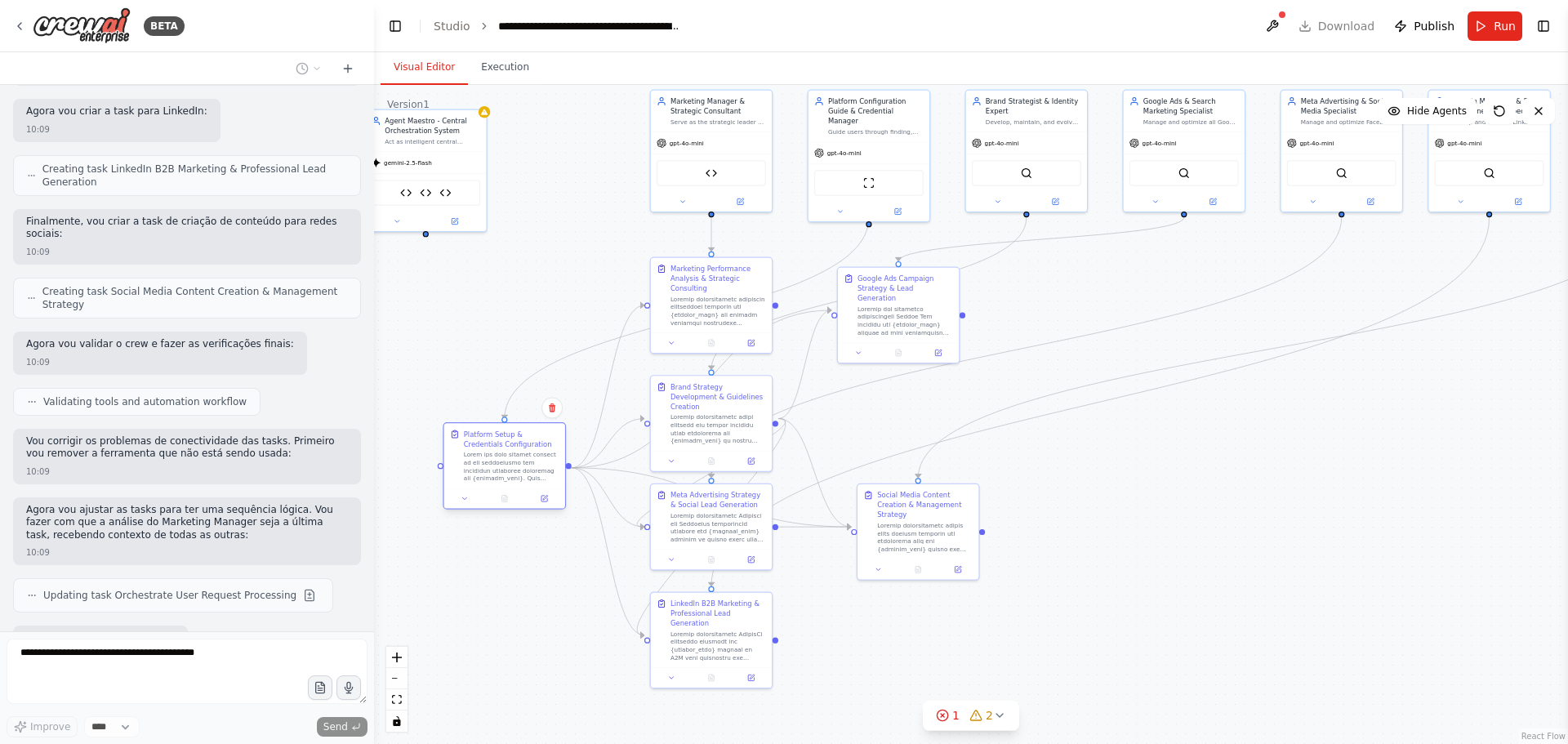
scroll to position [20806, 0]
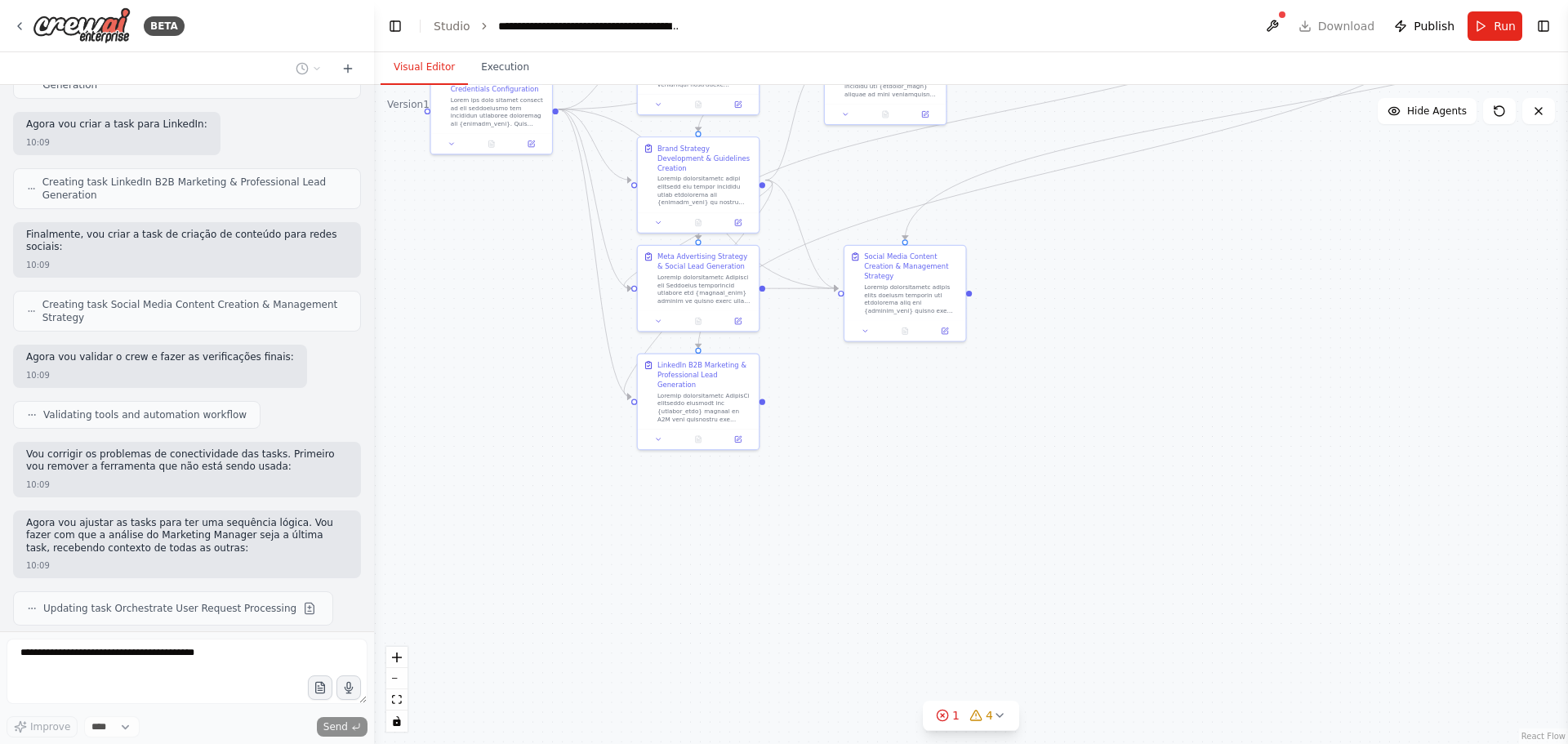
drag, startPoint x: 1089, startPoint y: 475, endPoint x: 1081, endPoint y: 281, distance: 194.2
click at [1081, 281] on div ".deletable-edge-delete-btn { width: 20px; height: 20px; border: 0px solid #ffff…" at bounding box center [971, 415] width 1194 height 659
drag, startPoint x: 694, startPoint y: 419, endPoint x: 693, endPoint y: 550, distance: 131.0
click at [693, 550] on div at bounding box center [705, 553] width 96 height 32
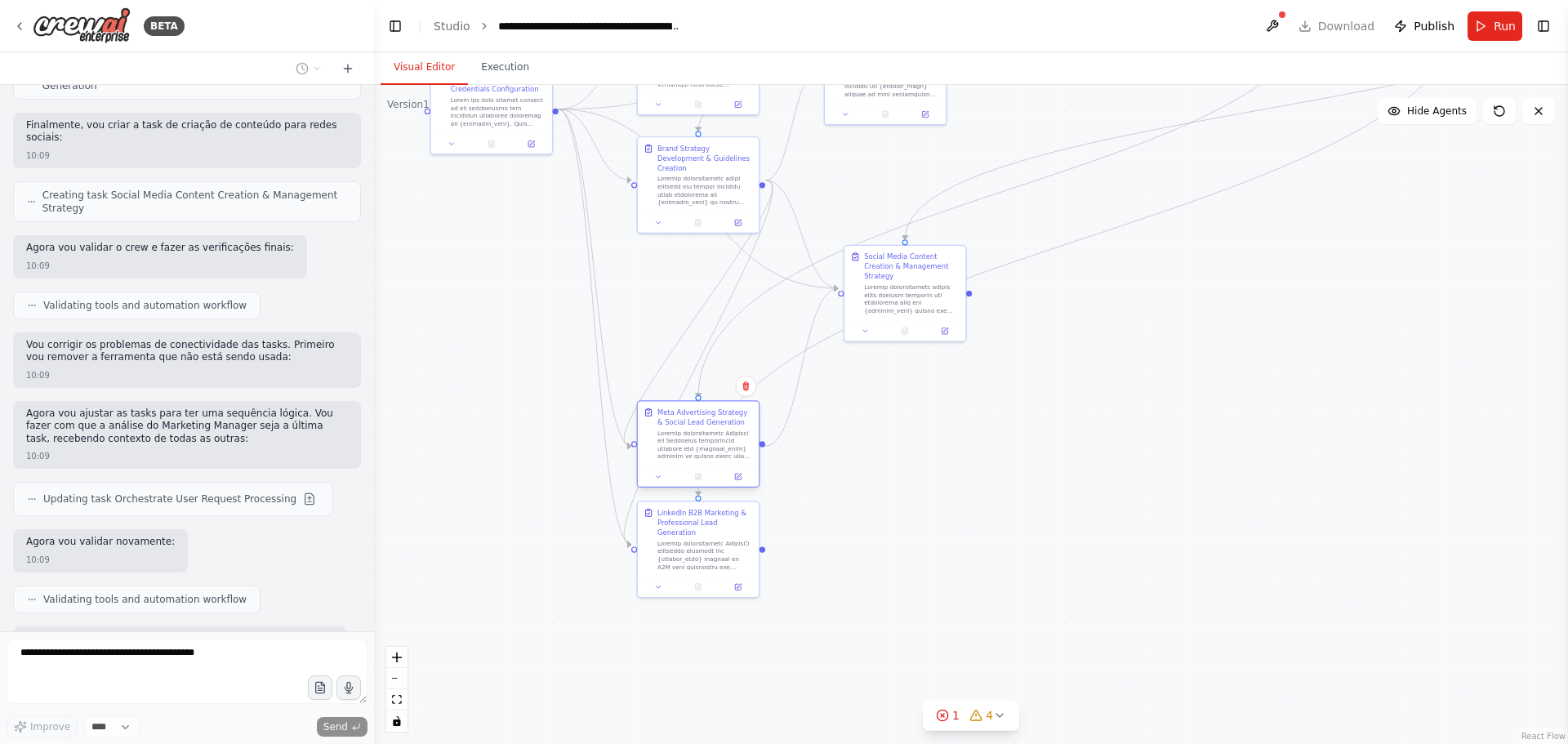
scroll to position [20929, 0]
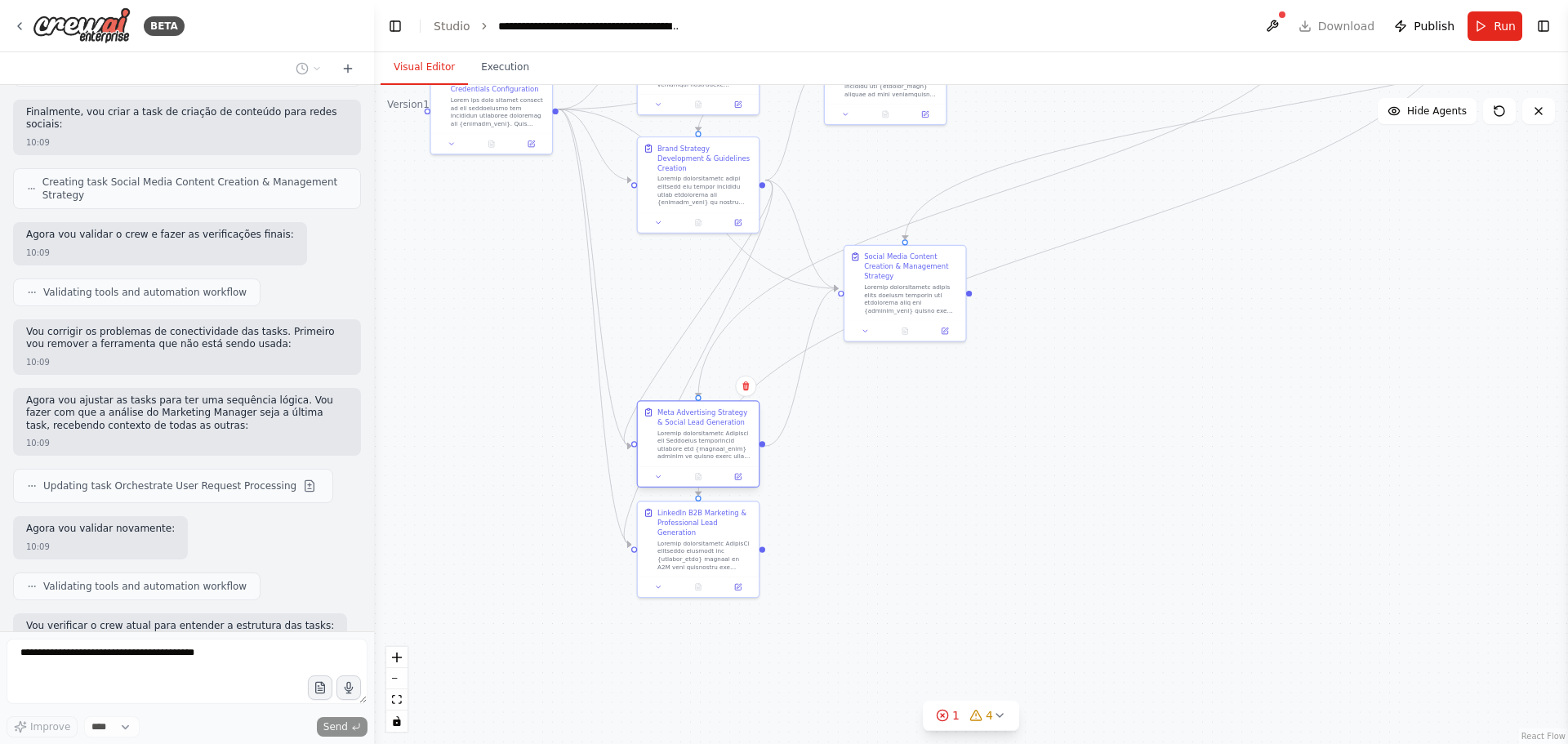
drag, startPoint x: 702, startPoint y: 267, endPoint x: 702, endPoint y: 427, distance: 160.0
click at [702, 427] on div "Meta Advertising Strategy & Social Lead Generation" at bounding box center [705, 434] width 96 height 53
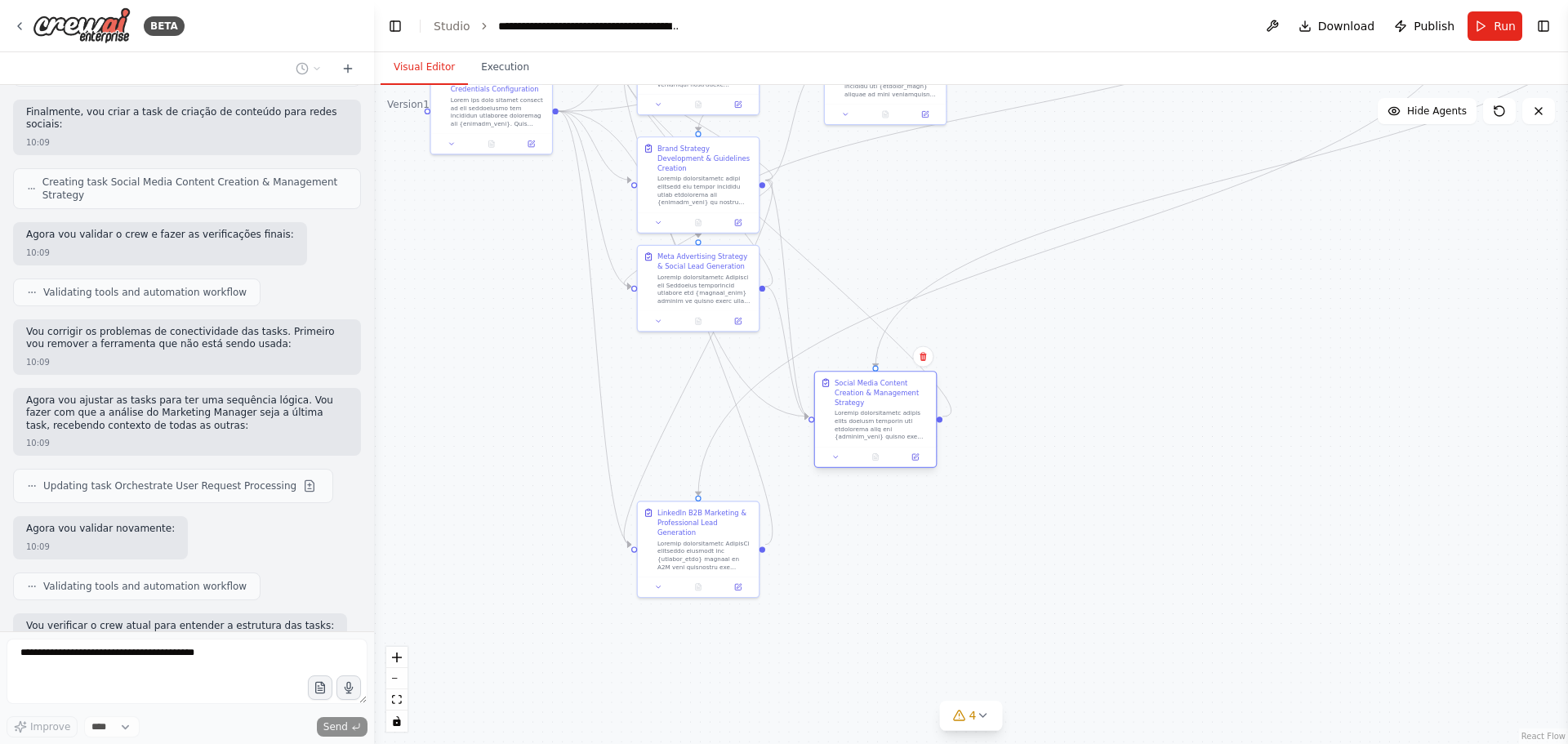
drag, startPoint x: 879, startPoint y: 257, endPoint x: 851, endPoint y: 386, distance: 132.0
click at [851, 386] on div "Social Media Content Creation & Management Strategy" at bounding box center [882, 392] width 96 height 29
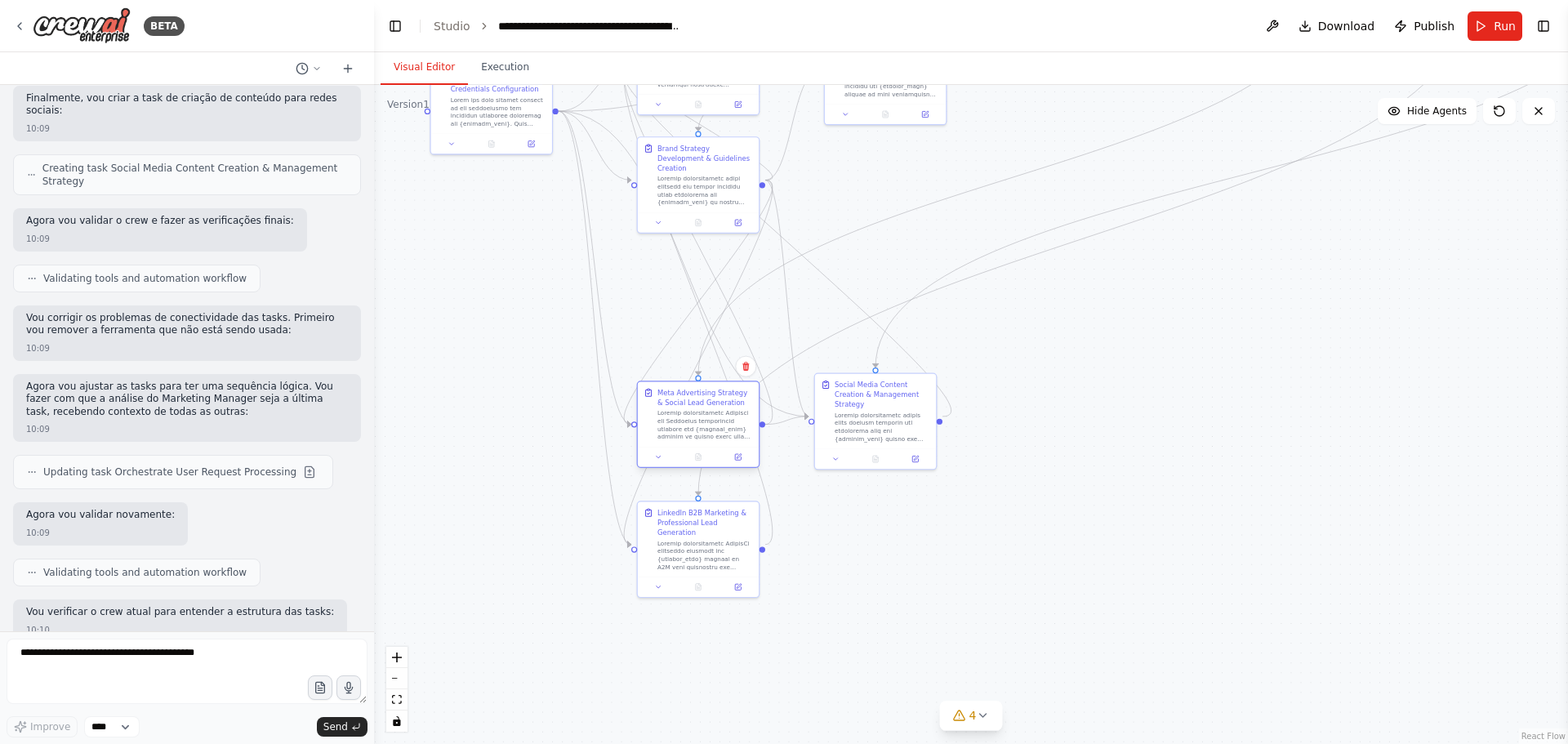
drag, startPoint x: 715, startPoint y: 259, endPoint x: 712, endPoint y: 401, distance: 142.0
click at [712, 401] on div "Meta Advertising Strategy & Social Lead Generation" at bounding box center [705, 397] width 96 height 19
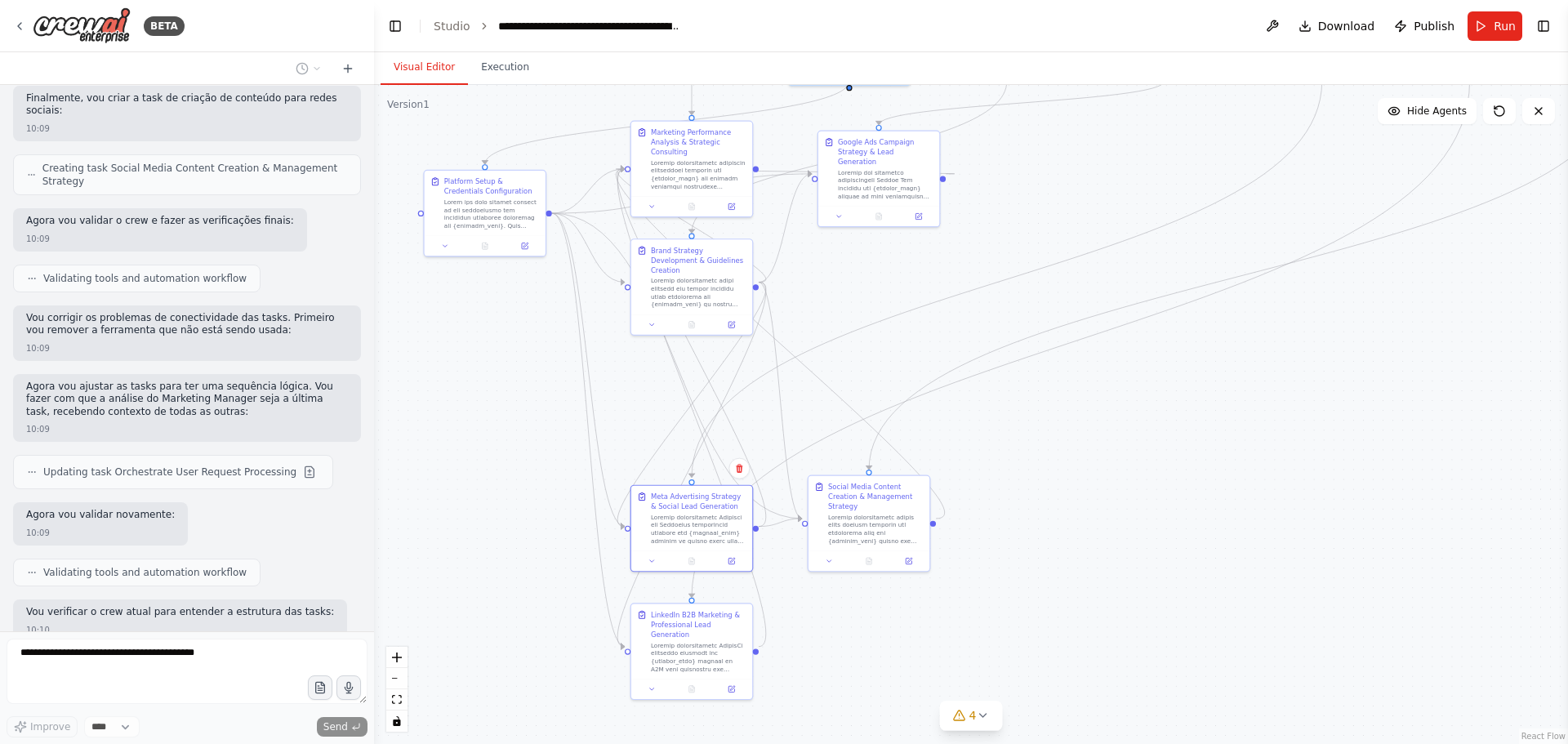
scroll to position [21081, 0]
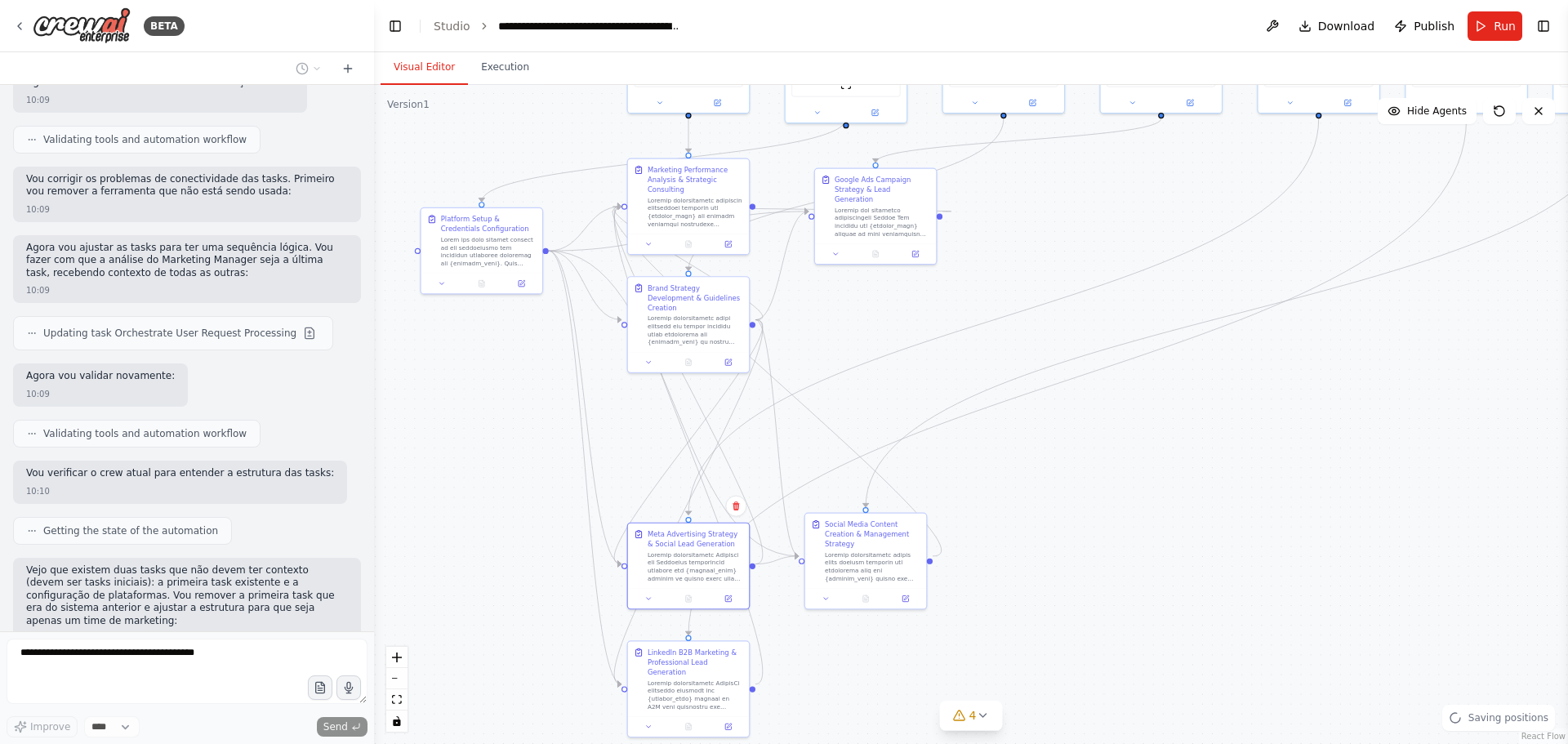
drag, startPoint x: 834, startPoint y: 189, endPoint x: 825, endPoint y: 329, distance: 140.3
click at [825, 329] on div ".deletable-edge-delete-btn { width: 20px; height: 20px; border: 0px solid #ffff…" at bounding box center [971, 415] width 1194 height 659
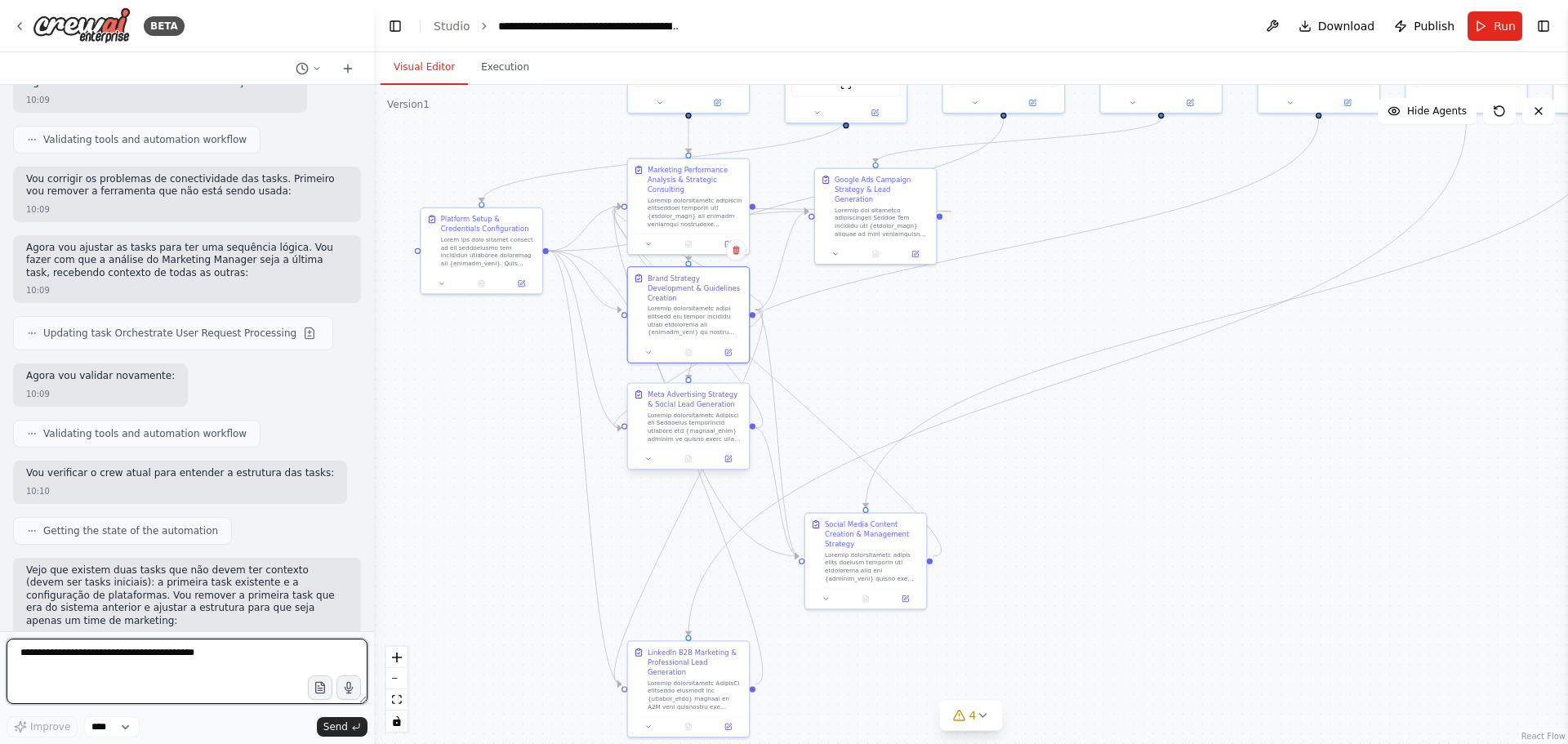
scroll to position [21095, 0]
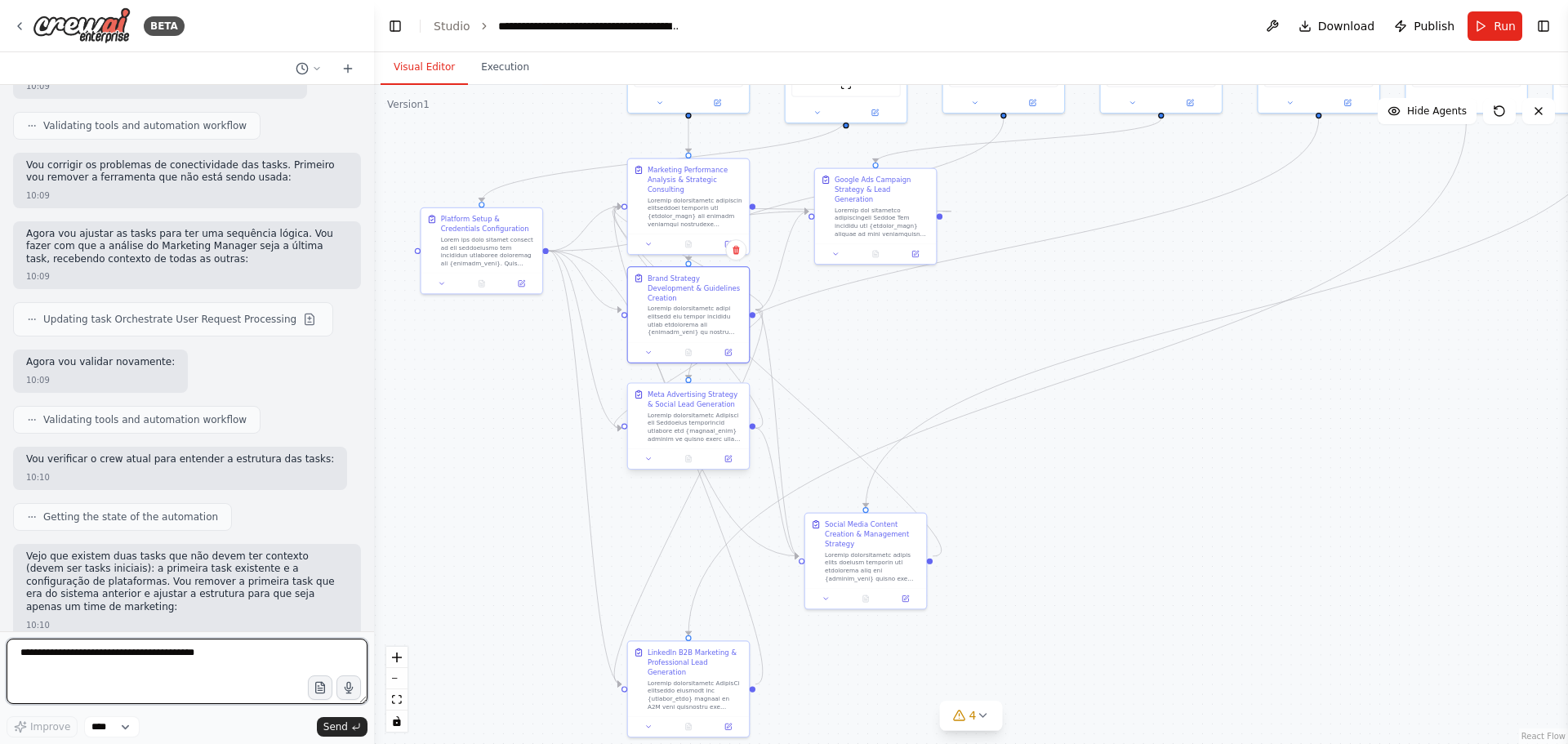
drag, startPoint x: 682, startPoint y: 301, endPoint x: 701, endPoint y: 396, distance: 96.9
click at [701, 396] on div "Marketing Manager & Strategic Consultant Serve as the strategic leader of the m…" at bounding box center [829, 209] width 719 height 397
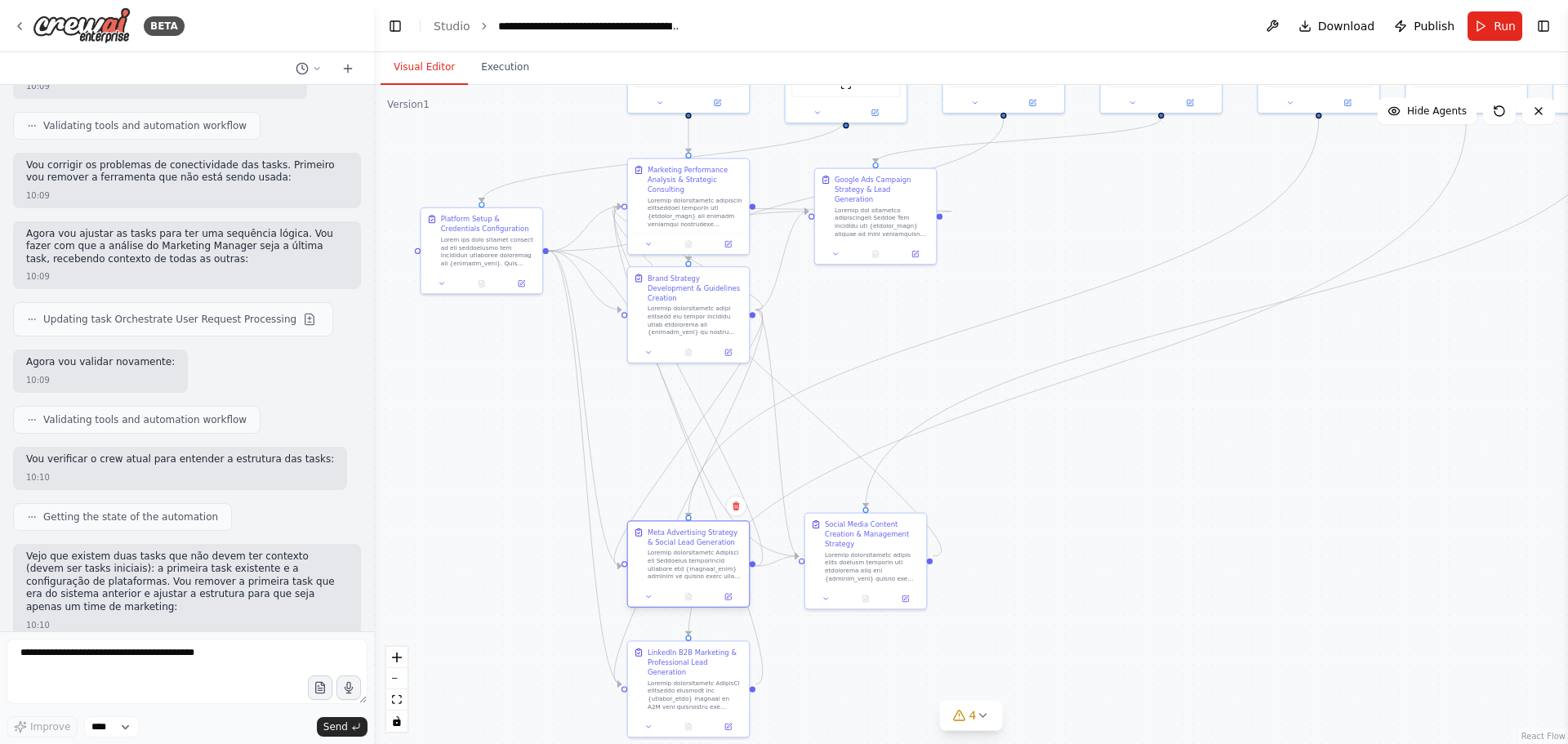
drag, startPoint x: 680, startPoint y: 397, endPoint x: 676, endPoint y: 541, distance: 144.1
click at [676, 541] on div "Meta Advertising Strategy & Social Lead Generation" at bounding box center [695, 537] width 96 height 19
drag, startPoint x: 673, startPoint y: 287, endPoint x: 678, endPoint y: 449, distance: 162.1
click at [678, 449] on div "Brand Strategy Development & Guidelines Creation" at bounding box center [695, 449] width 96 height 63
drag, startPoint x: 848, startPoint y: 191, endPoint x: 837, endPoint y: 428, distance: 237.3
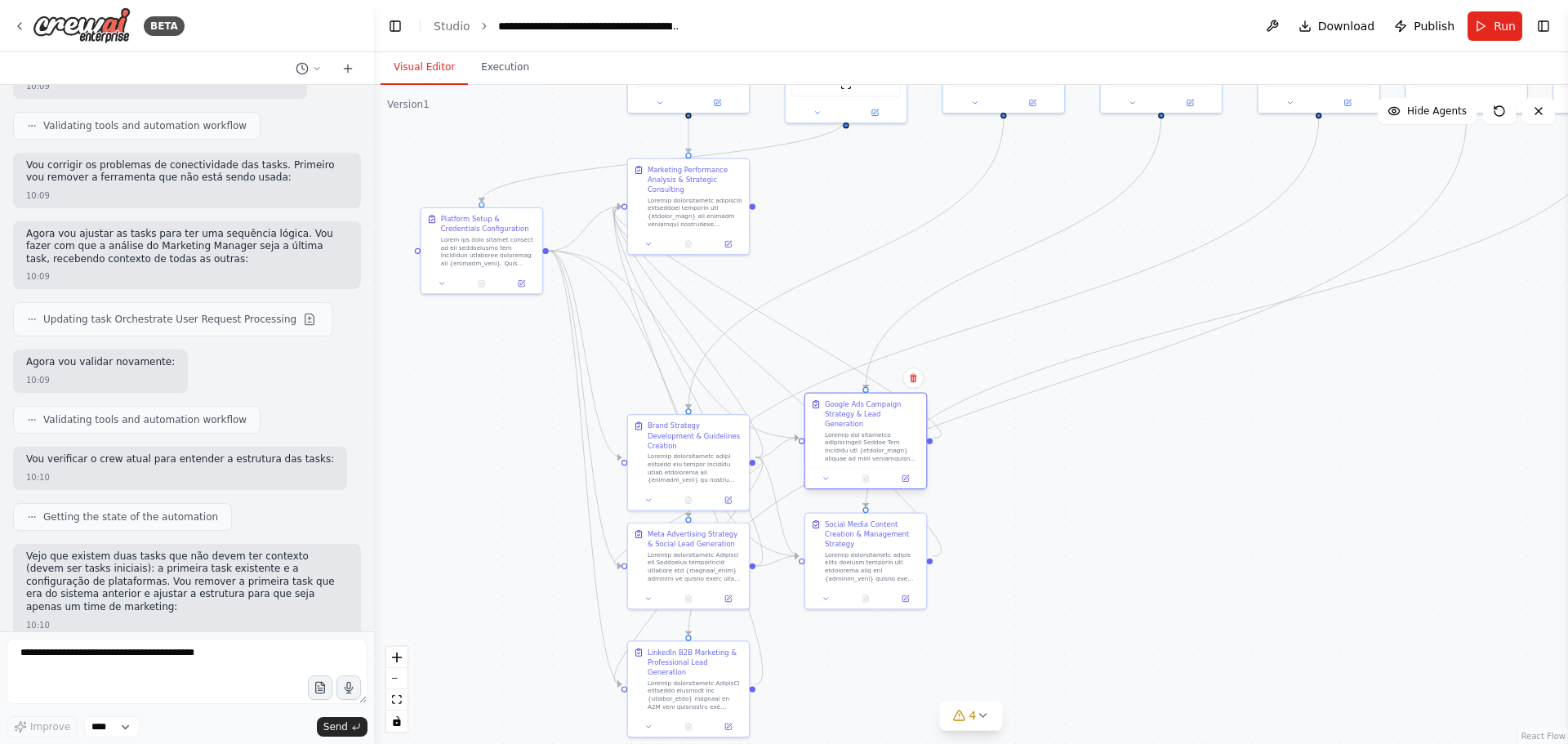
click at [837, 428] on div "Google Ads Campaign Strategy & Lead Generation" at bounding box center [872, 430] width 96 height 63
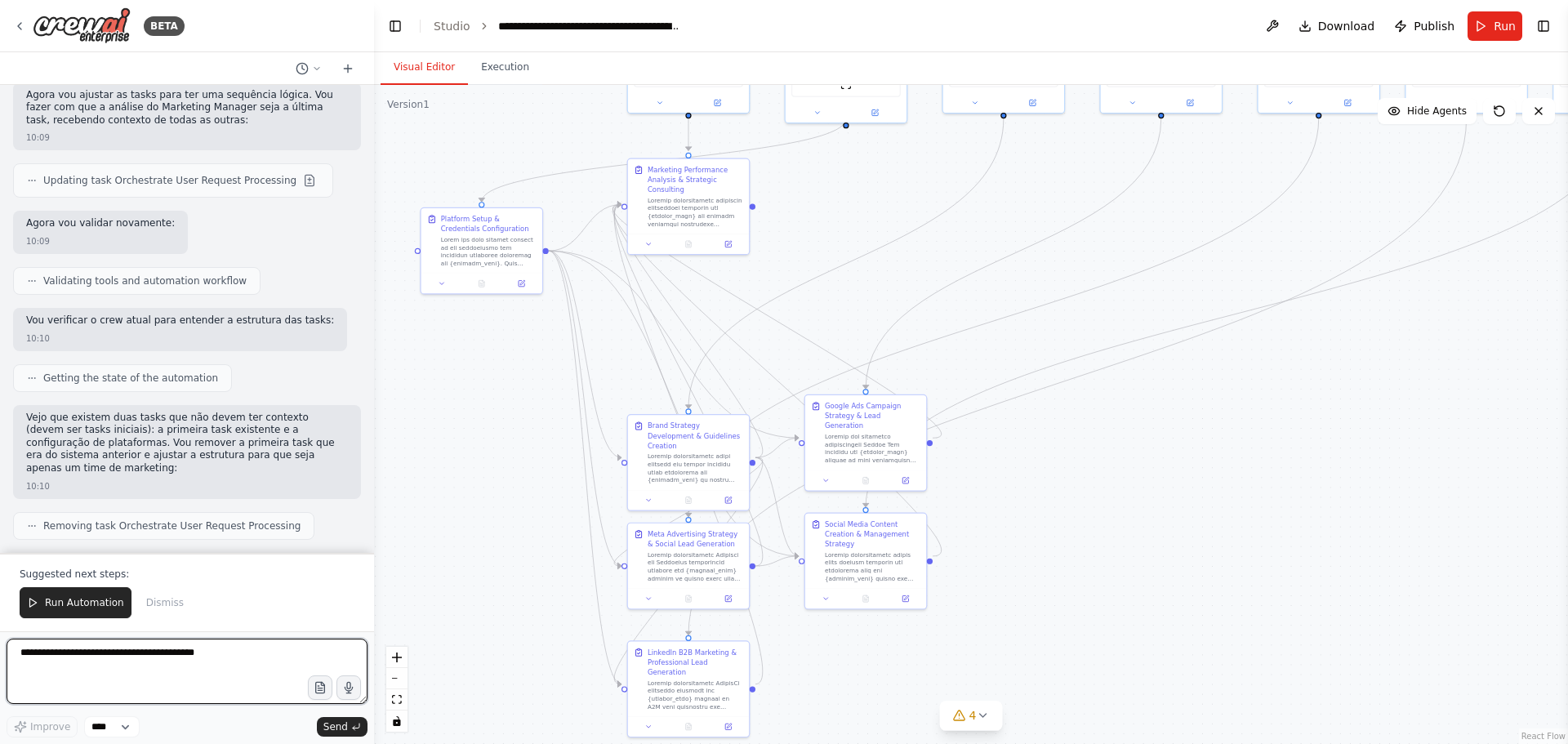
scroll to position [21326, 0]
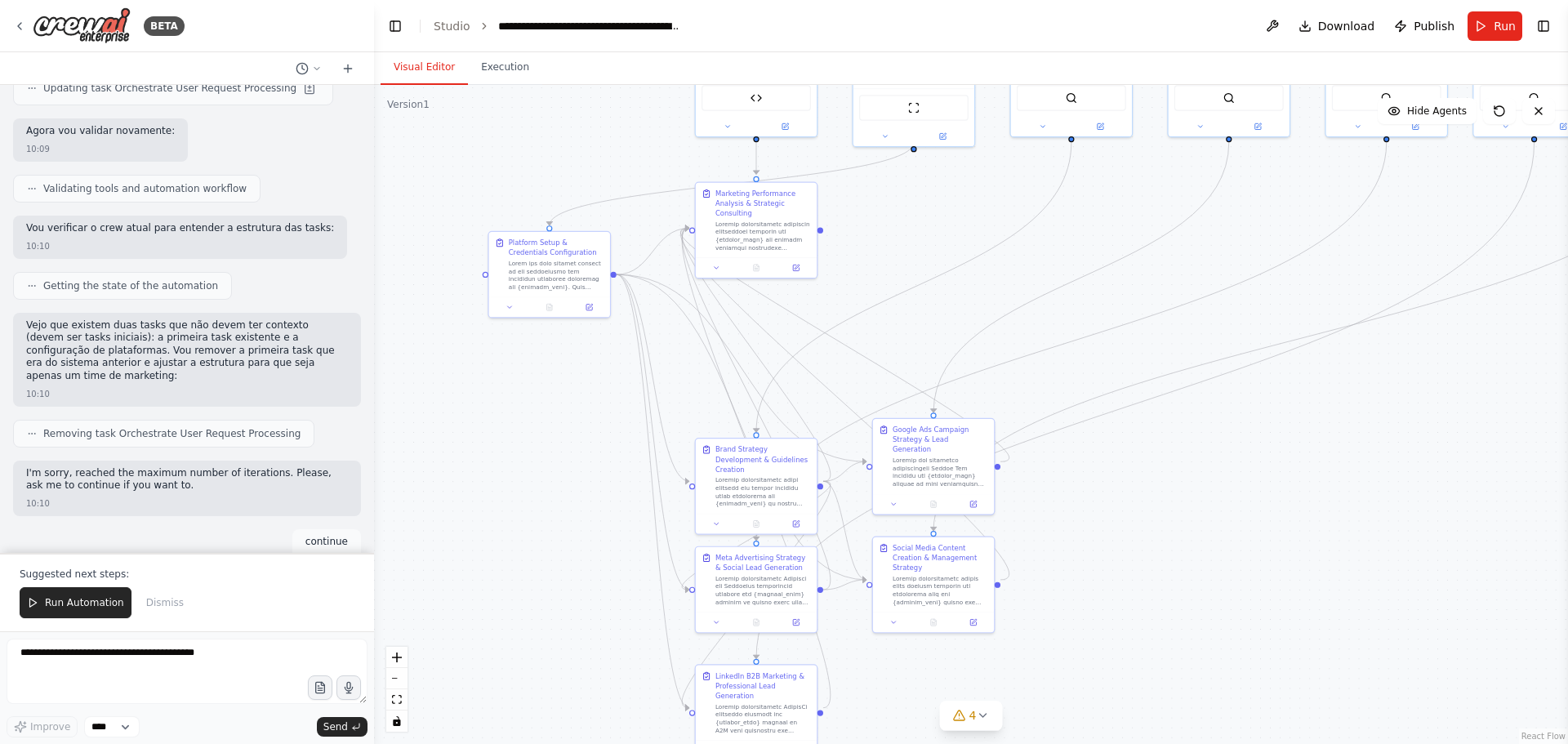
drag, startPoint x: 973, startPoint y: 218, endPoint x: 1041, endPoint y: 243, distance: 72.4
click at [1041, 243] on div ".deletable-edge-delete-btn { width: 20px; height: 20px; border: 0px solid #ffff…" at bounding box center [971, 415] width 1194 height 659
drag, startPoint x: 748, startPoint y: 206, endPoint x: 800, endPoint y: 244, distance: 64.4
click at [800, 244] on div "Marketing Performance Analysis & Strategic Consulting" at bounding box center [812, 231] width 96 height 29
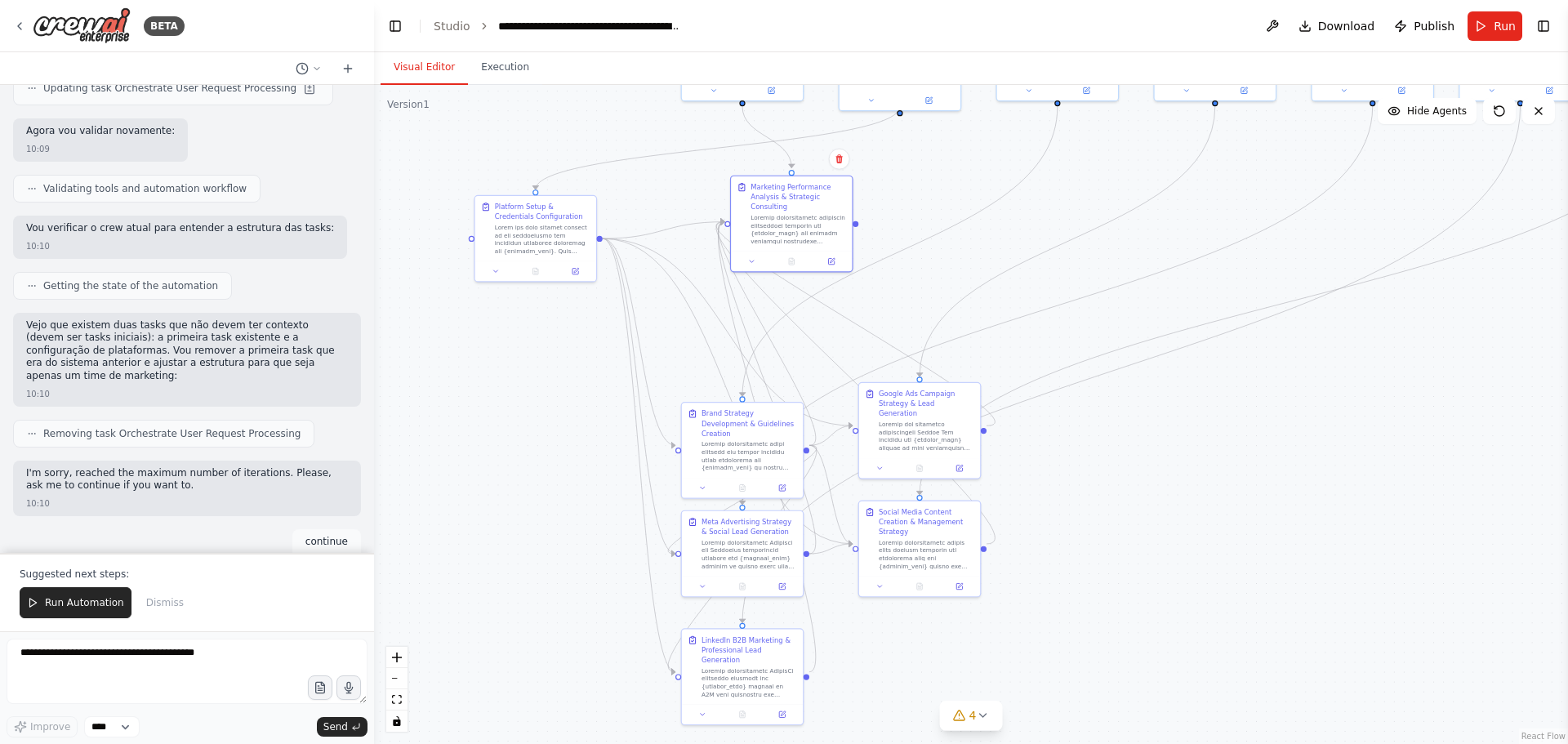
drag, startPoint x: 935, startPoint y: 219, endPoint x: 921, endPoint y: 184, distance: 37.7
click at [921, 184] on div ".deletable-edge-delete-btn { width: 20px; height: 20px; border: 0px solid #ffff…" at bounding box center [971, 415] width 1194 height 659
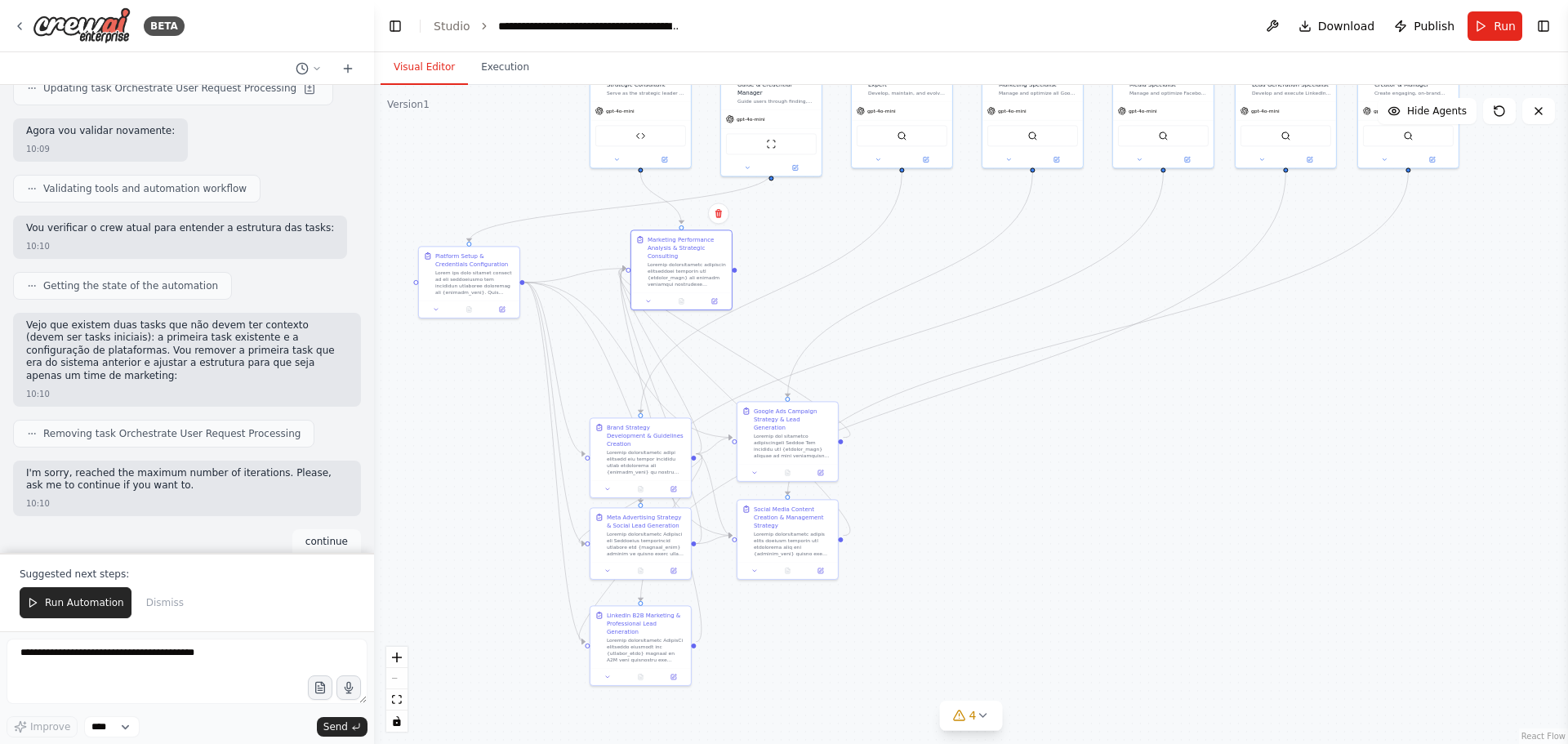
drag, startPoint x: 1280, startPoint y: 158, endPoint x: 1147, endPoint y: 212, distance: 143.5
click at [1147, 212] on div ".deletable-edge-delete-btn { width: 20px; height: 20px; border: 0px solid #ffff…" at bounding box center [971, 415] width 1194 height 659
drag, startPoint x: 770, startPoint y: 444, endPoint x: 619, endPoint y: 372, distance: 167.3
click at [619, 372] on div at bounding box center [647, 378] width 79 height 26
drag, startPoint x: 671, startPoint y: 250, endPoint x: 934, endPoint y: 272, distance: 263.9
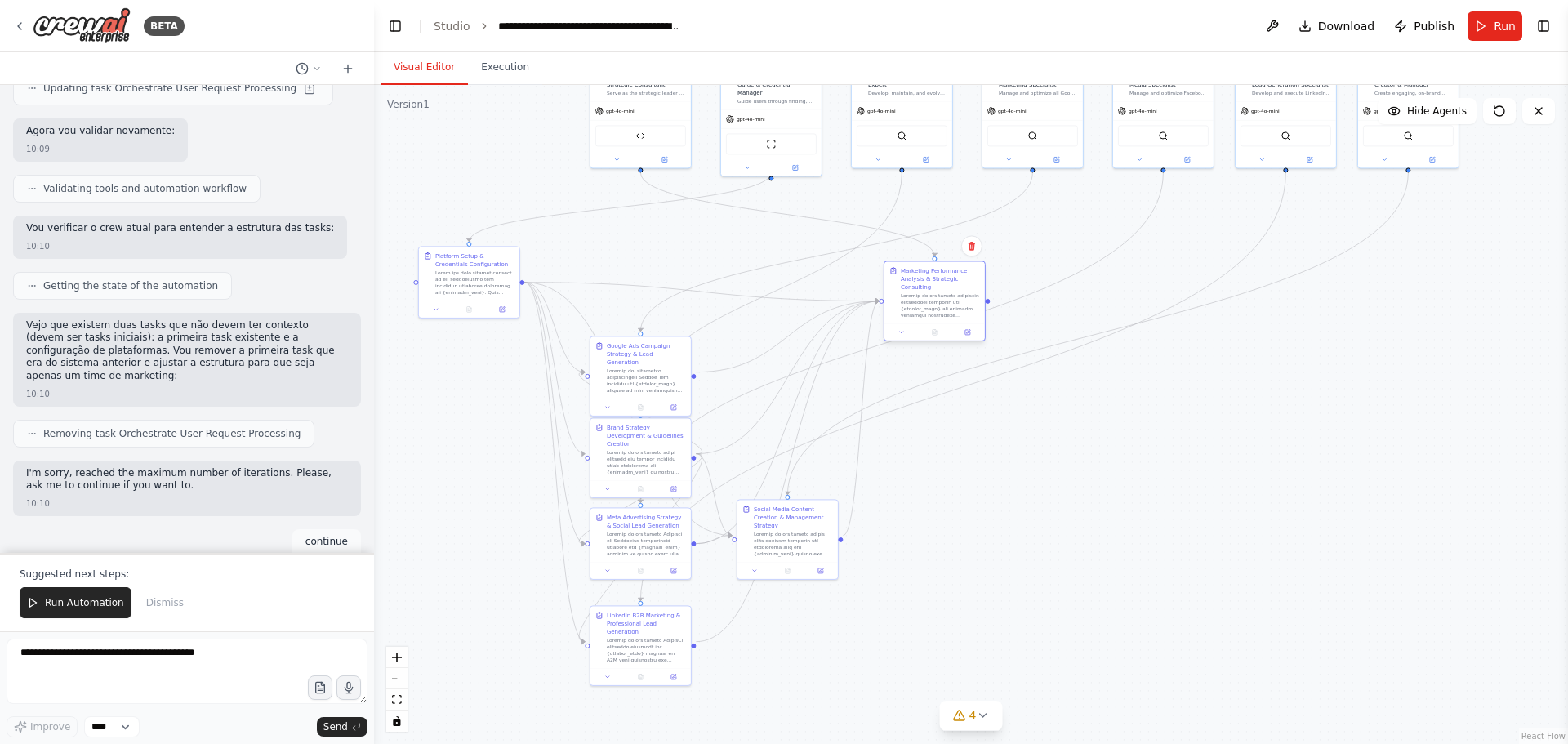
click at [934, 272] on div "Marketing Performance Analysis & Strategic Consulting" at bounding box center [941, 277] width 79 height 24
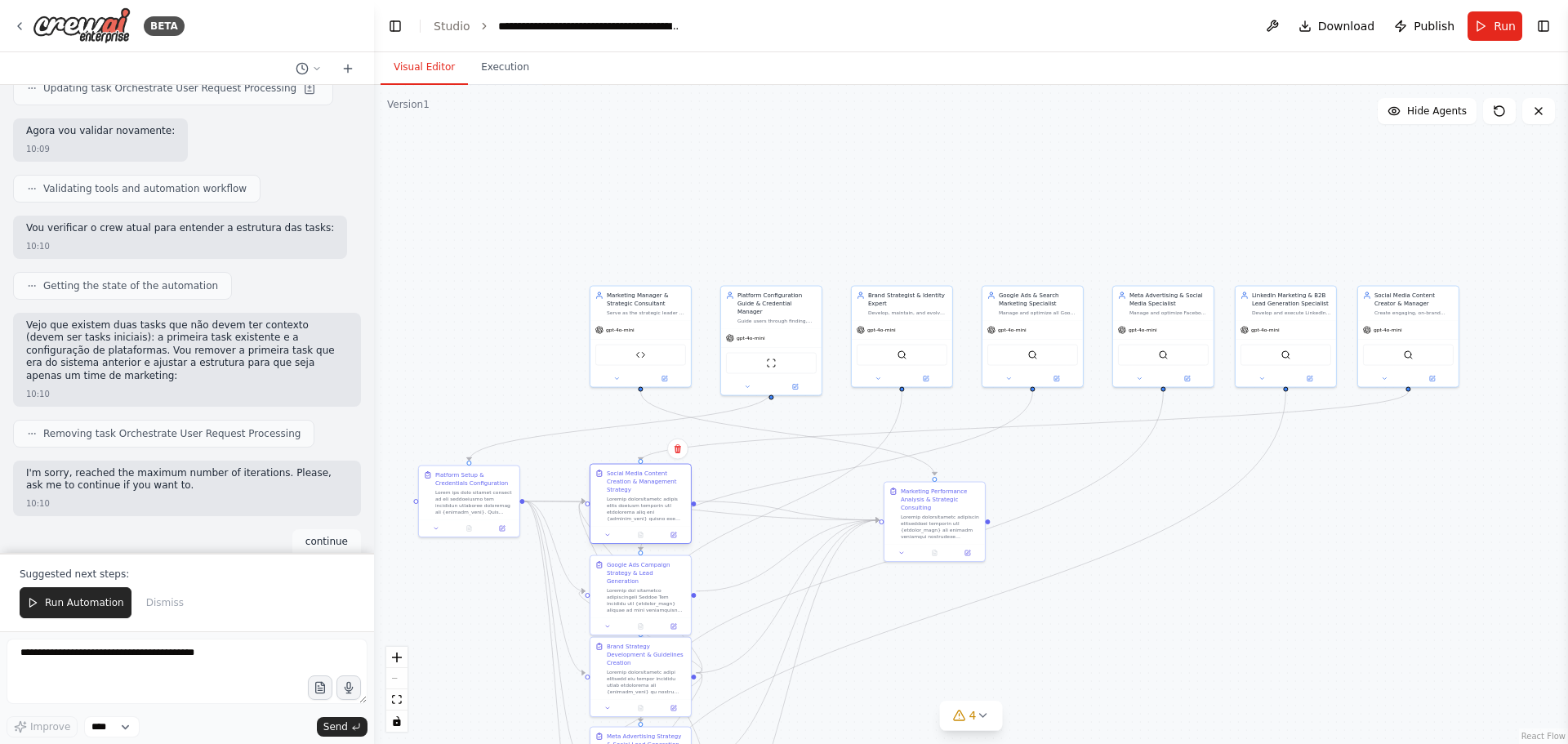
drag, startPoint x: 769, startPoint y: 529, endPoint x: 624, endPoint y: 486, distance: 151.2
click at [624, 496] on div at bounding box center [647, 508] width 79 height 26
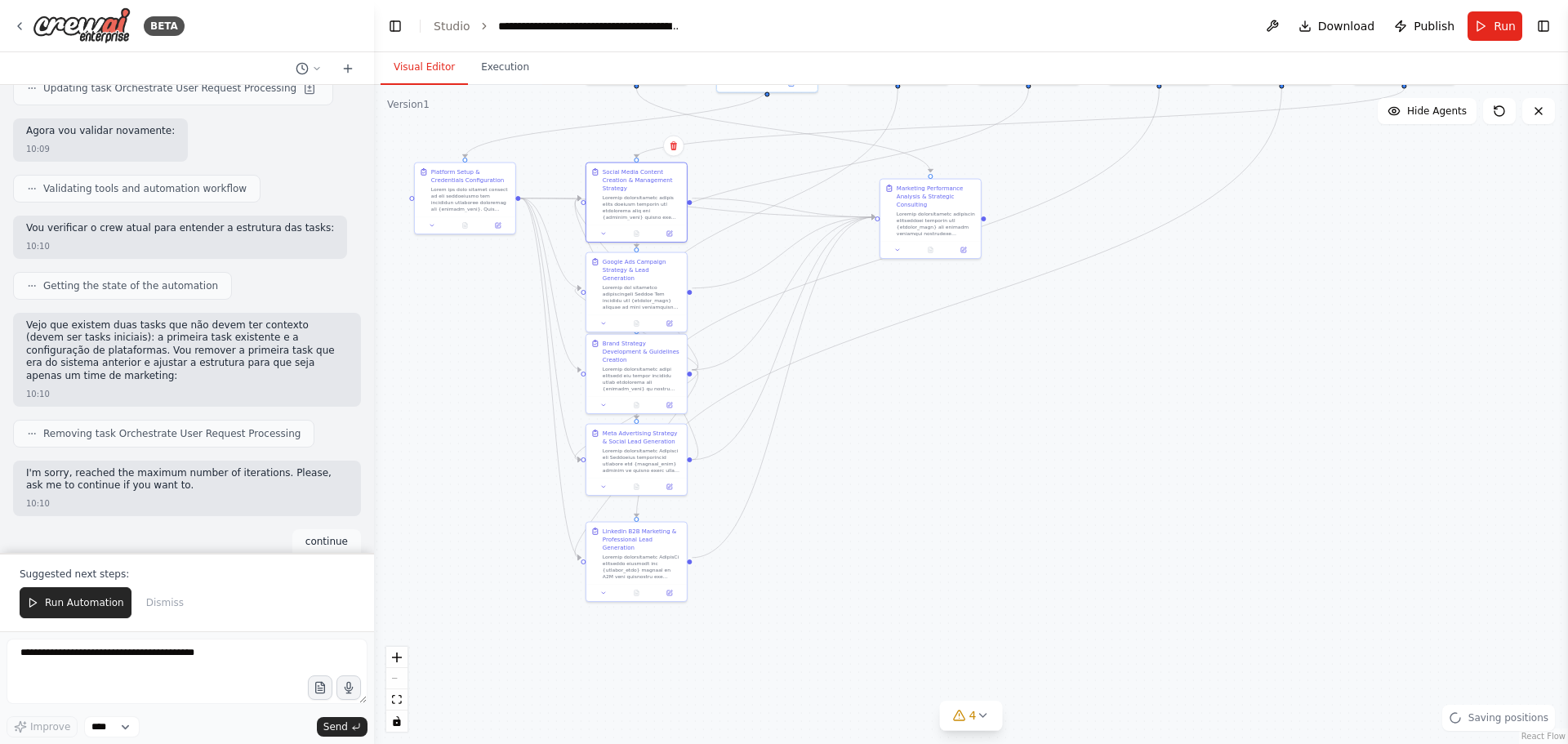
drag, startPoint x: 1092, startPoint y: 613, endPoint x: 1089, endPoint y: 309, distance: 304.0
click at [1089, 309] on div ".deletable-edge-delete-btn { width: 20px; height: 20px; border: 0px solid #ffff…" at bounding box center [971, 415] width 1194 height 659
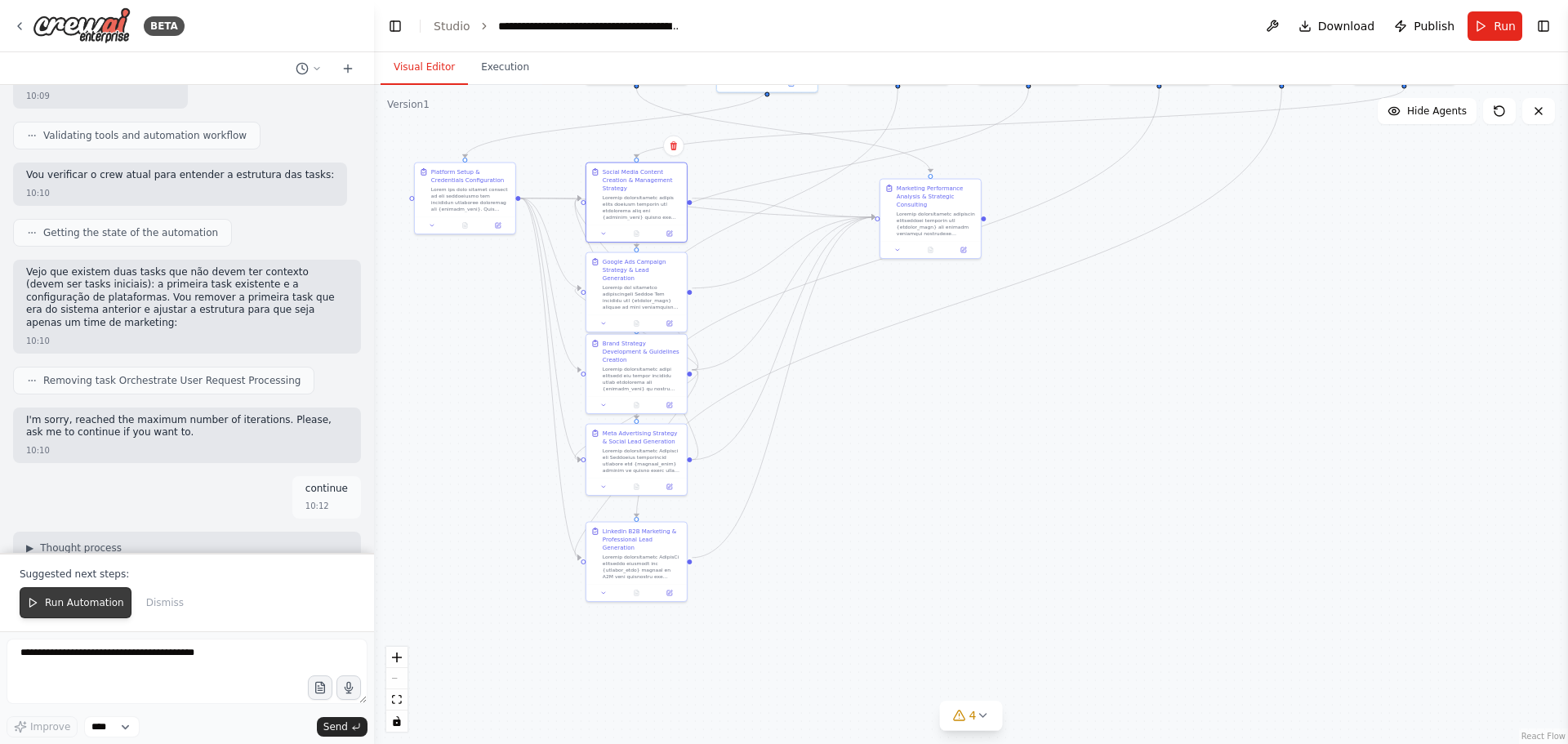
click at [85, 603] on span "Run Automation" at bounding box center [84, 603] width 79 height 14
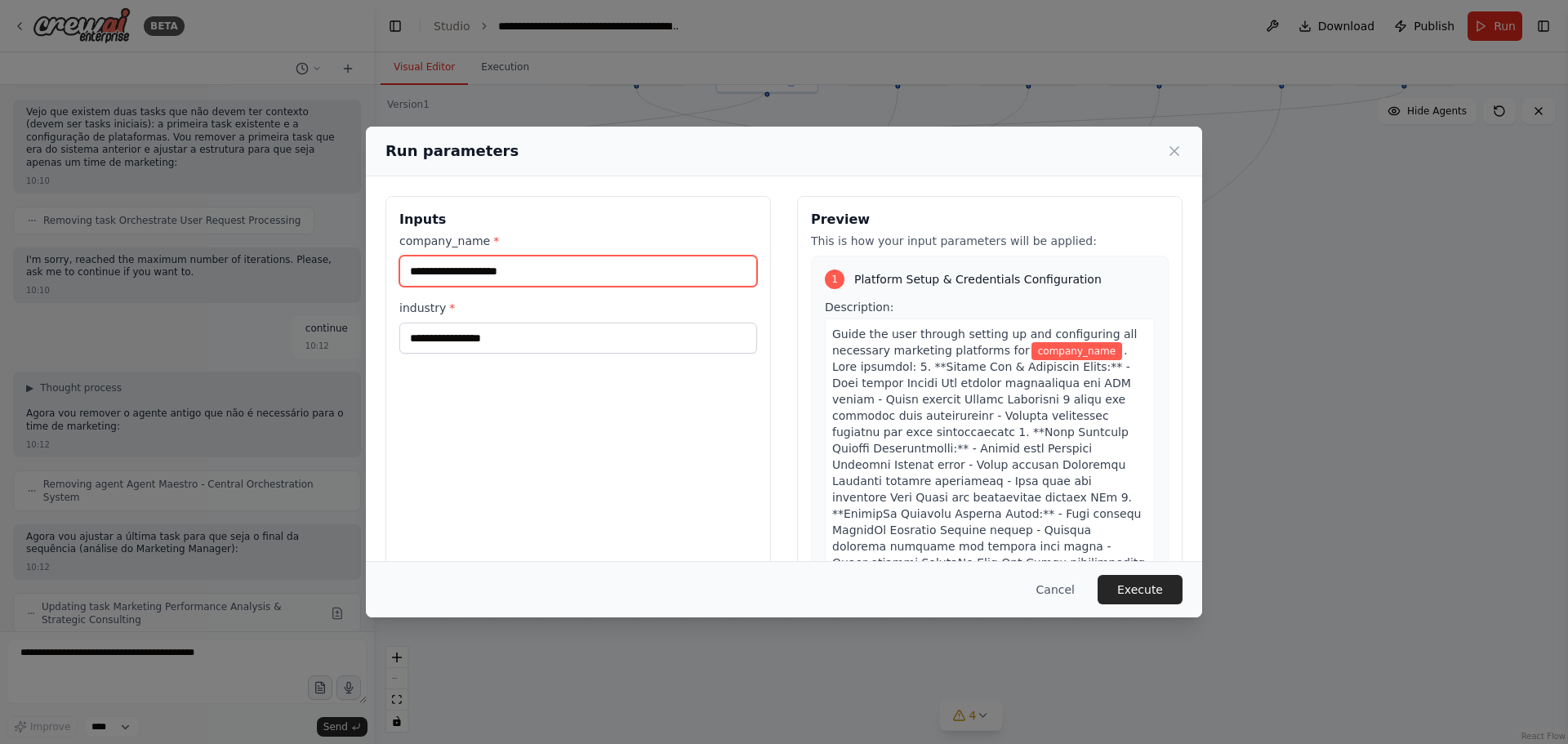
click at [497, 270] on input "company_name *" at bounding box center [578, 271] width 358 height 31
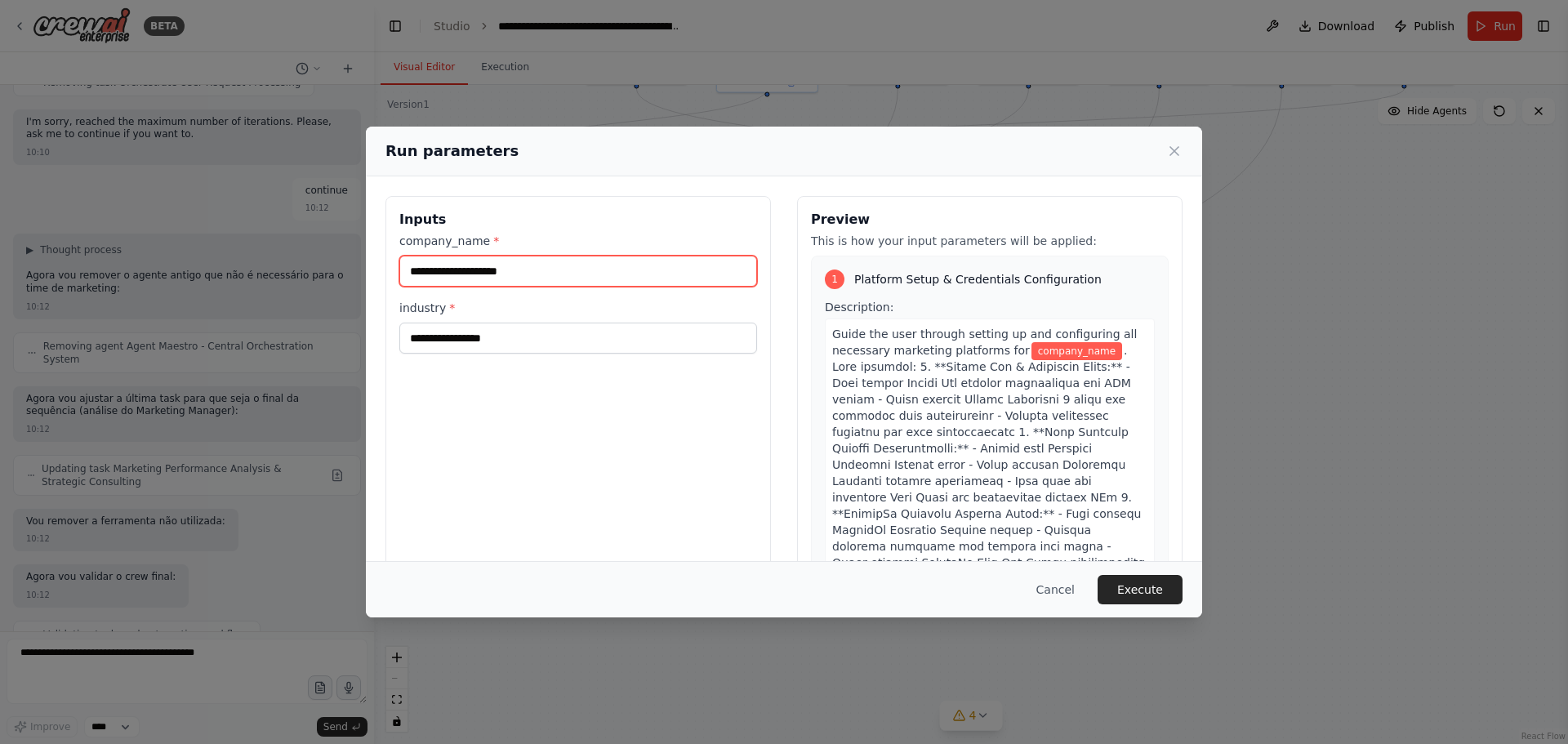
click at [441, 265] on input "company_name *" at bounding box center [578, 271] width 358 height 31
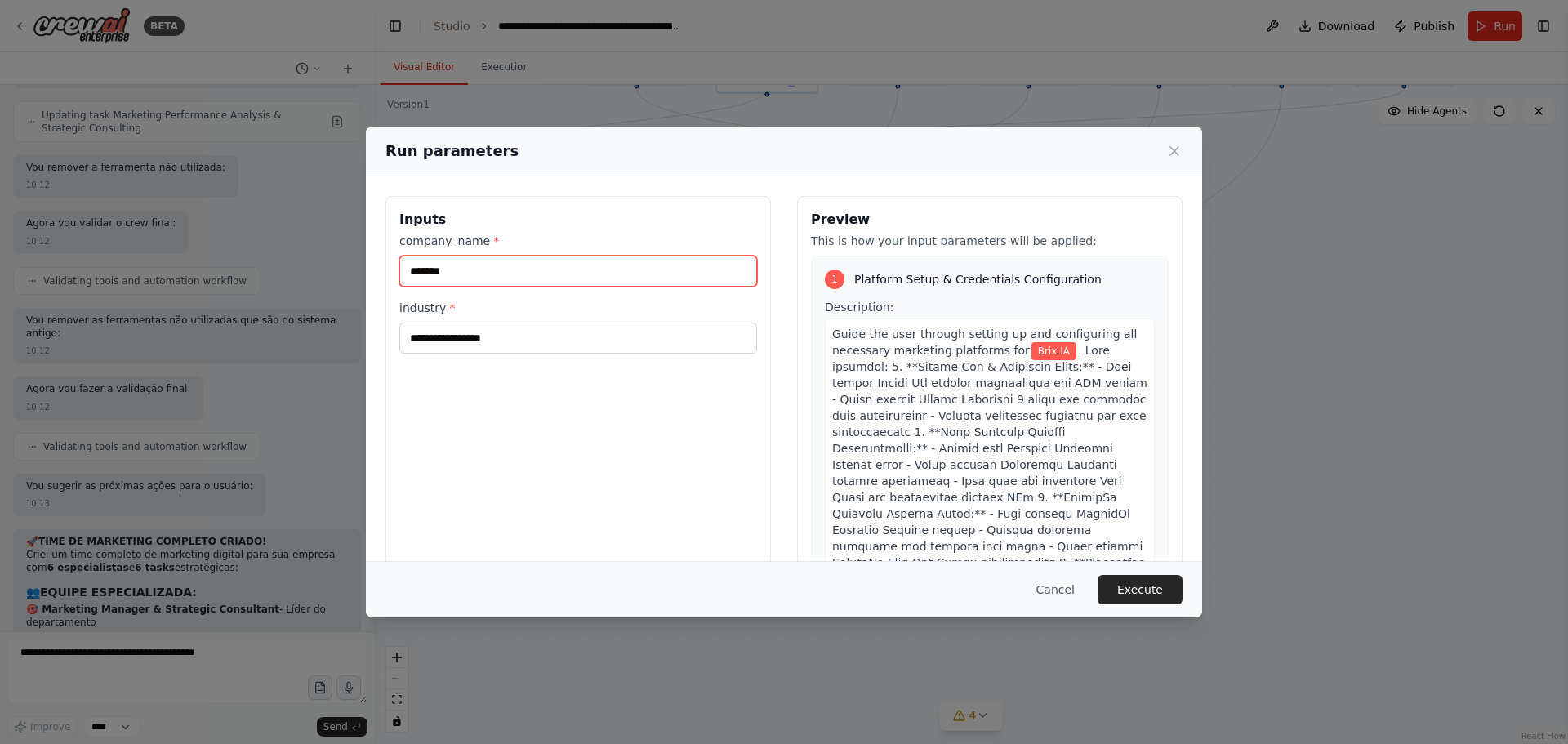
scroll to position [22046, 0]
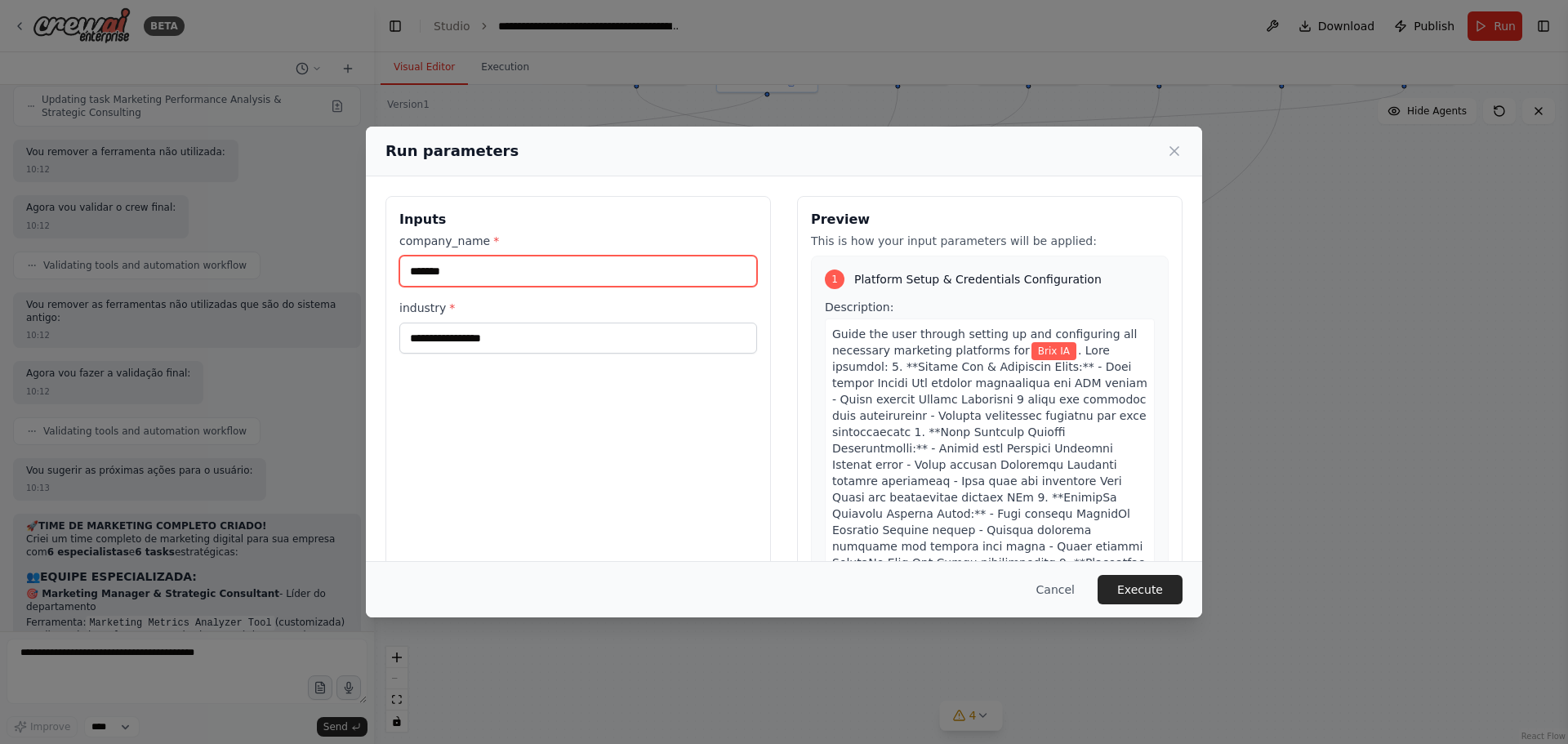
type input "*******"
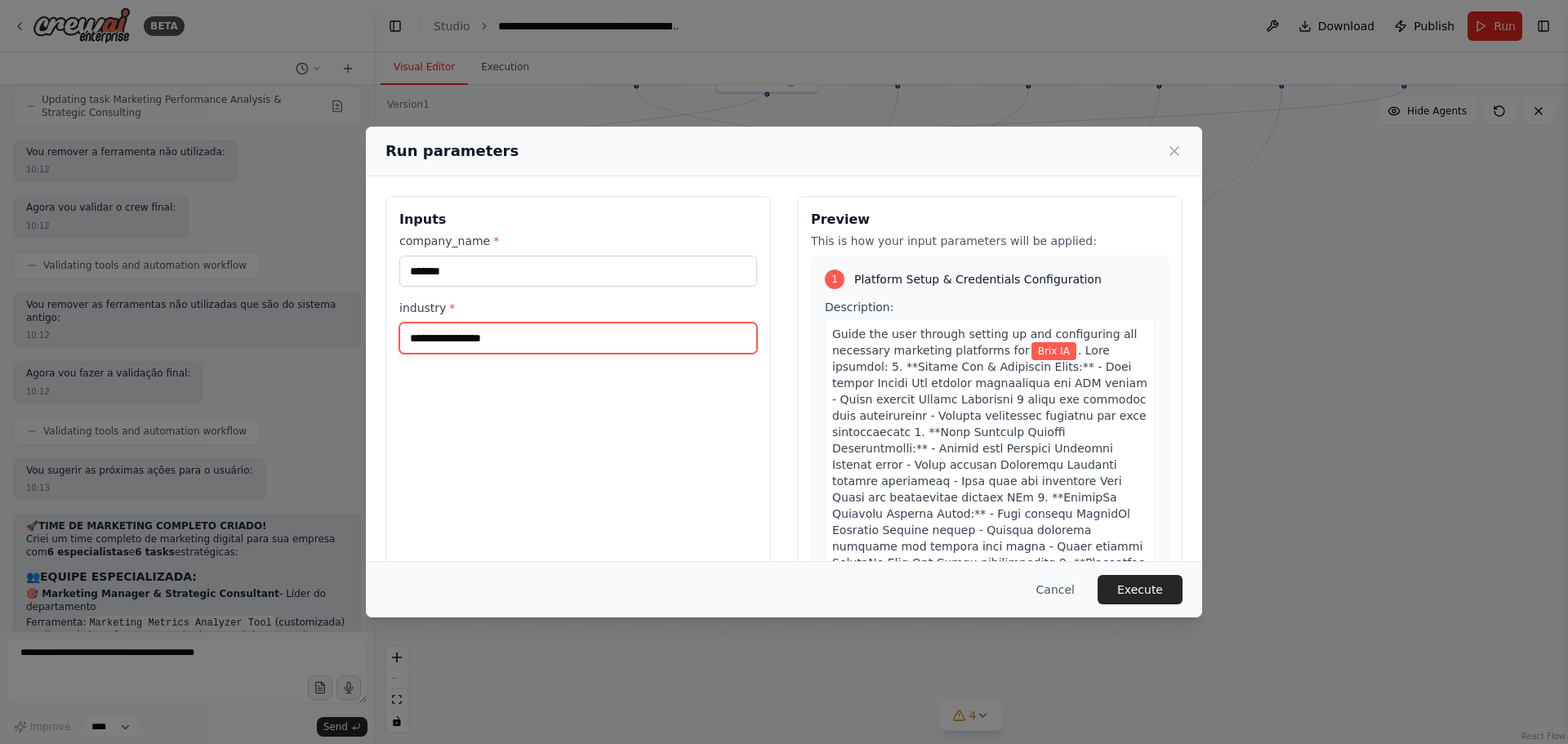
click at [435, 339] on input "industry *" at bounding box center [578, 338] width 358 height 31
click at [551, 348] on input "**********" at bounding box center [578, 338] width 358 height 31
click at [480, 339] on input "**********" at bounding box center [578, 338] width 358 height 31
type input "**********"
click at [1147, 592] on button "Execute" at bounding box center [1140, 589] width 85 height 29
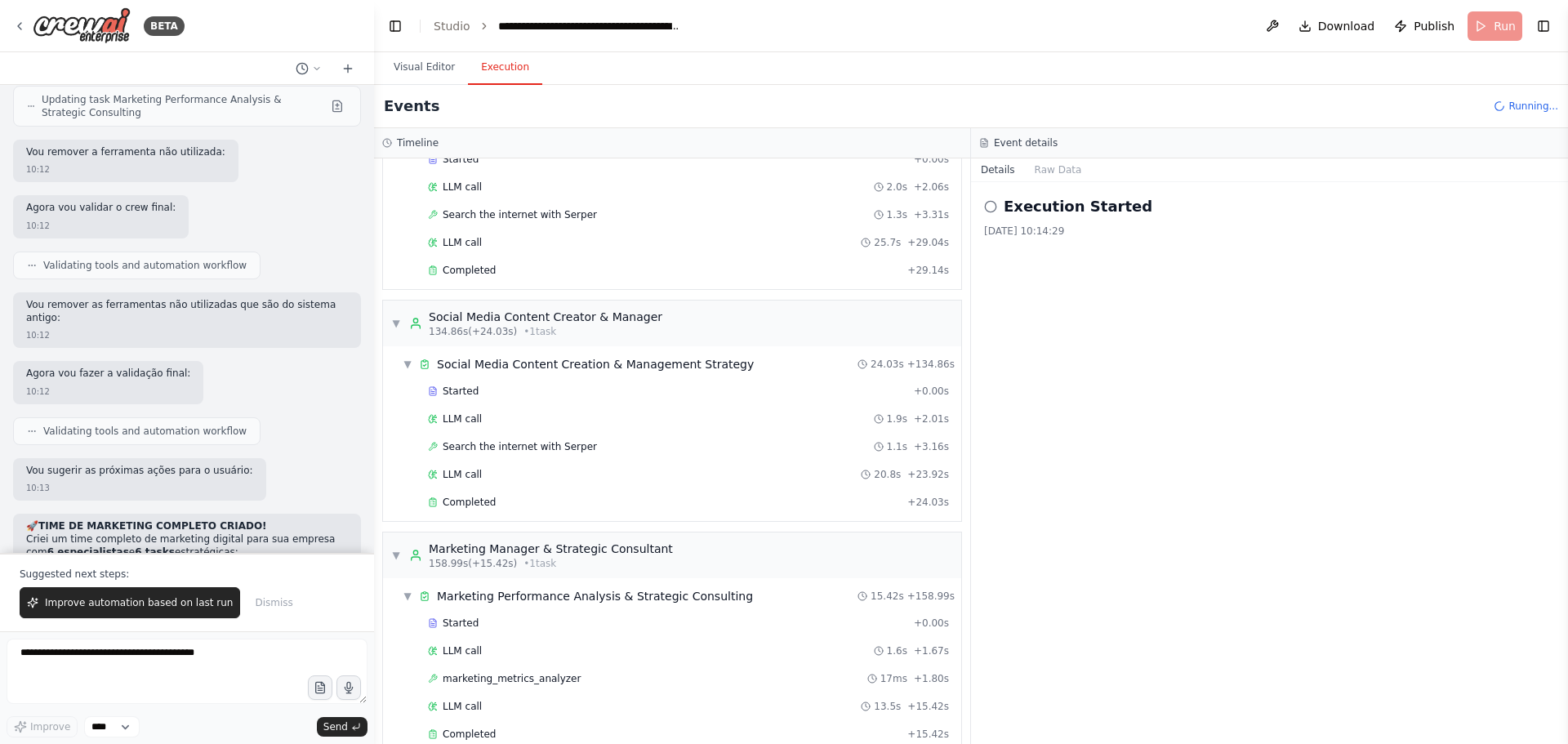
scroll to position [1554, 0]
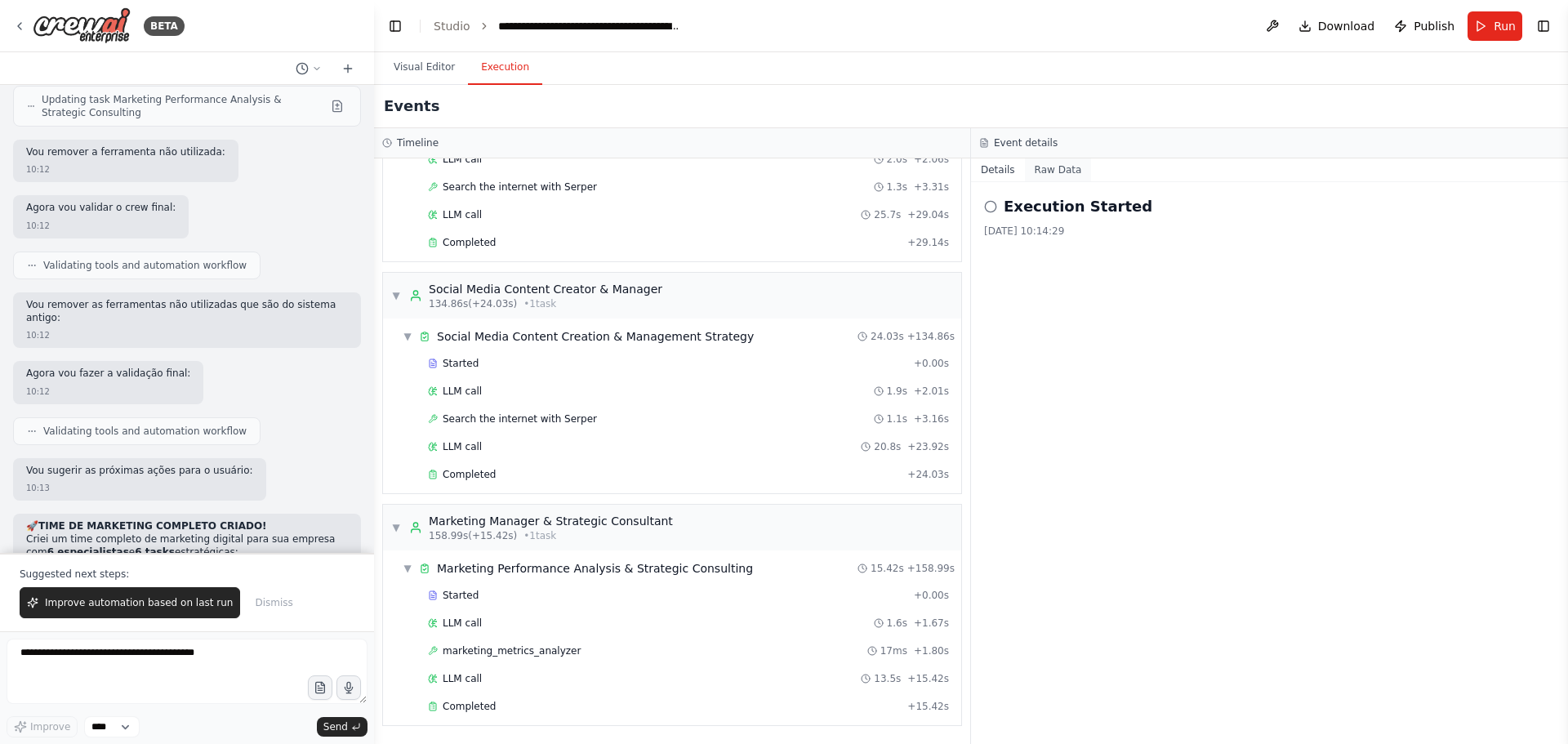
click at [1045, 166] on button "Raw Data" at bounding box center [1058, 170] width 67 height 23
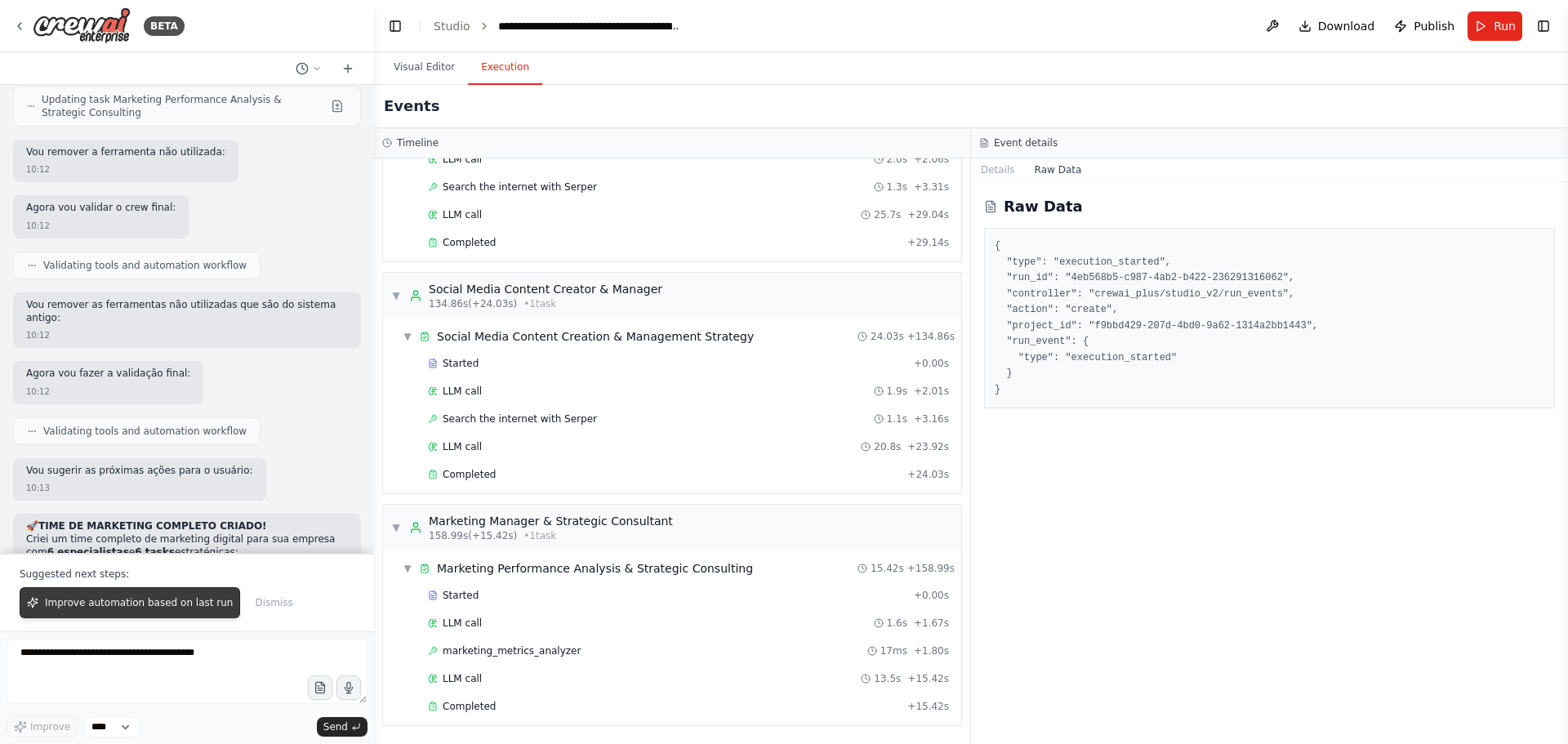
click at [169, 601] on span "Improve automation based on last run" at bounding box center [138, 603] width 188 height 14
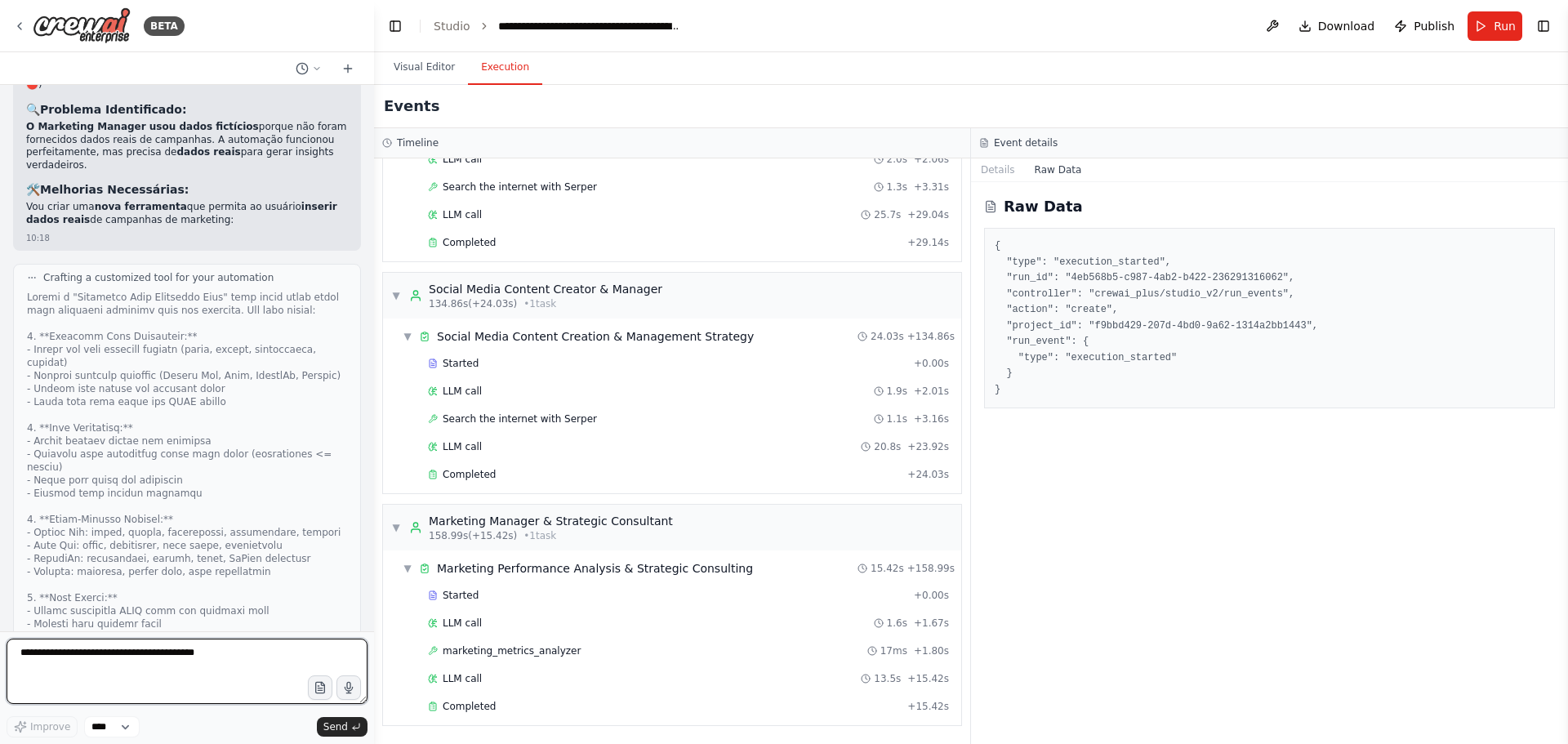
scroll to position [23668, 0]
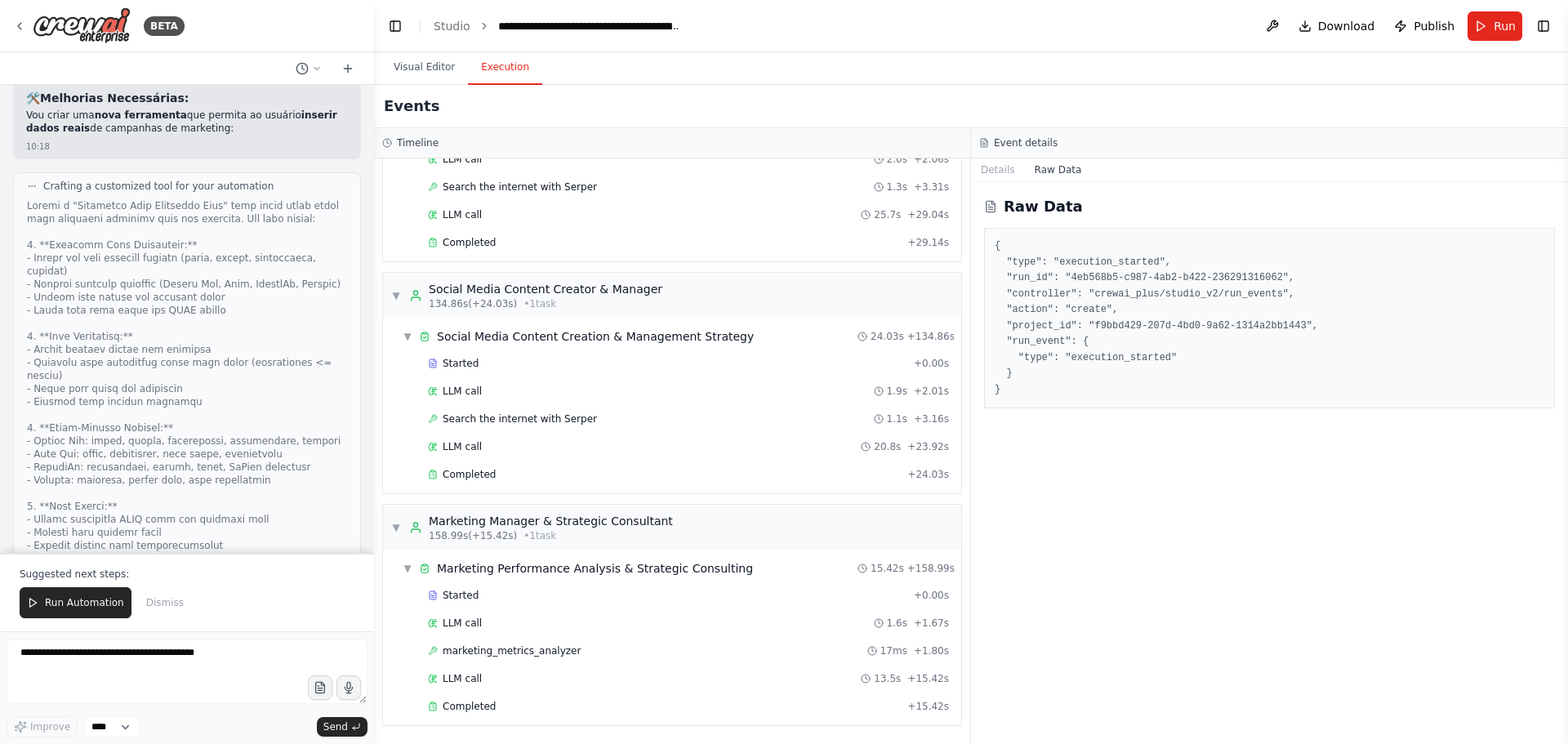
drag, startPoint x: -39, startPoint y: 581, endPoint x: -280, endPoint y: 558, distance: 242.1
click at [0, 558] on html "BETA Quero um agent controlador (agent_maestor) que saiba: identificar RBAC cre…" at bounding box center [784, 372] width 1568 height 744
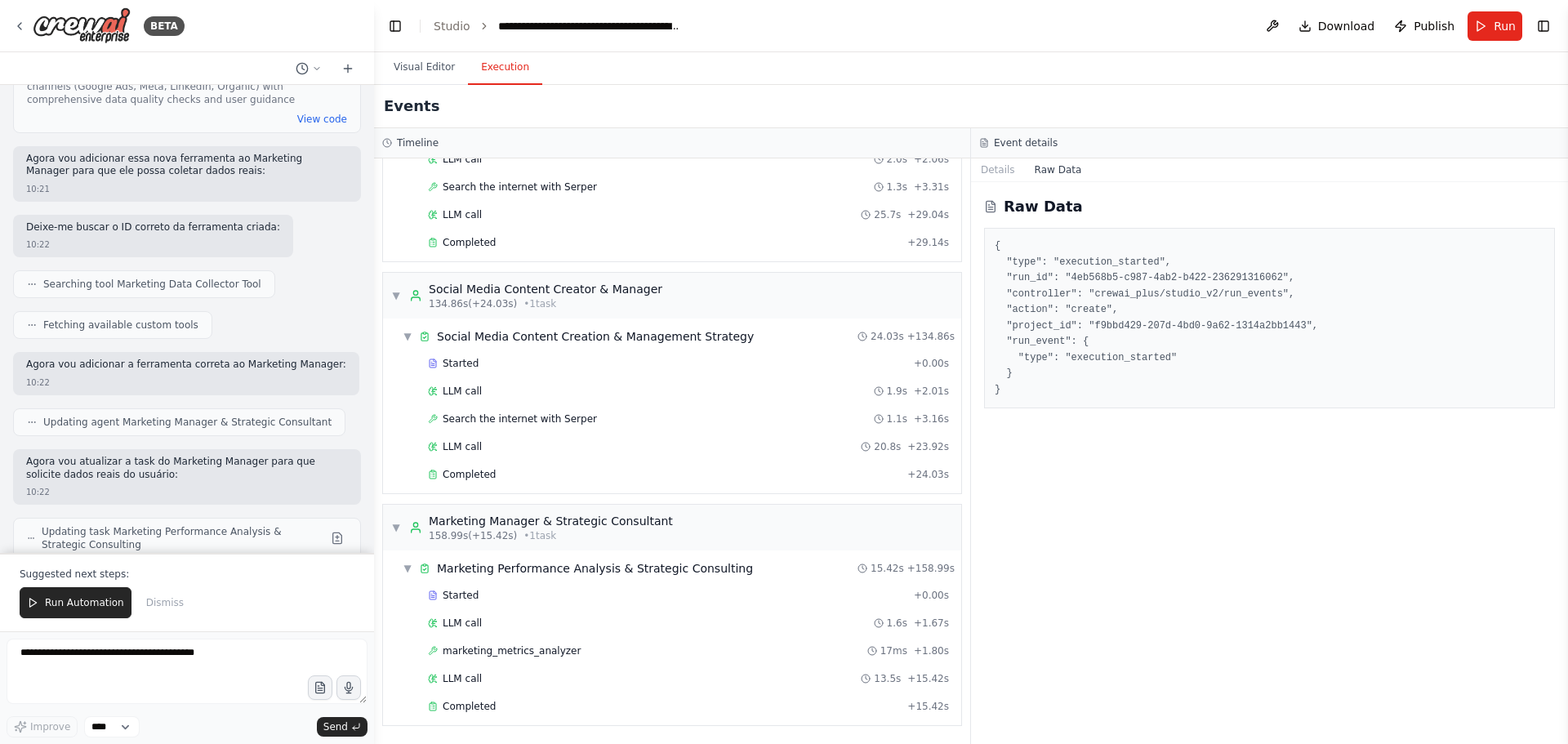
scroll to position [24343, 0]
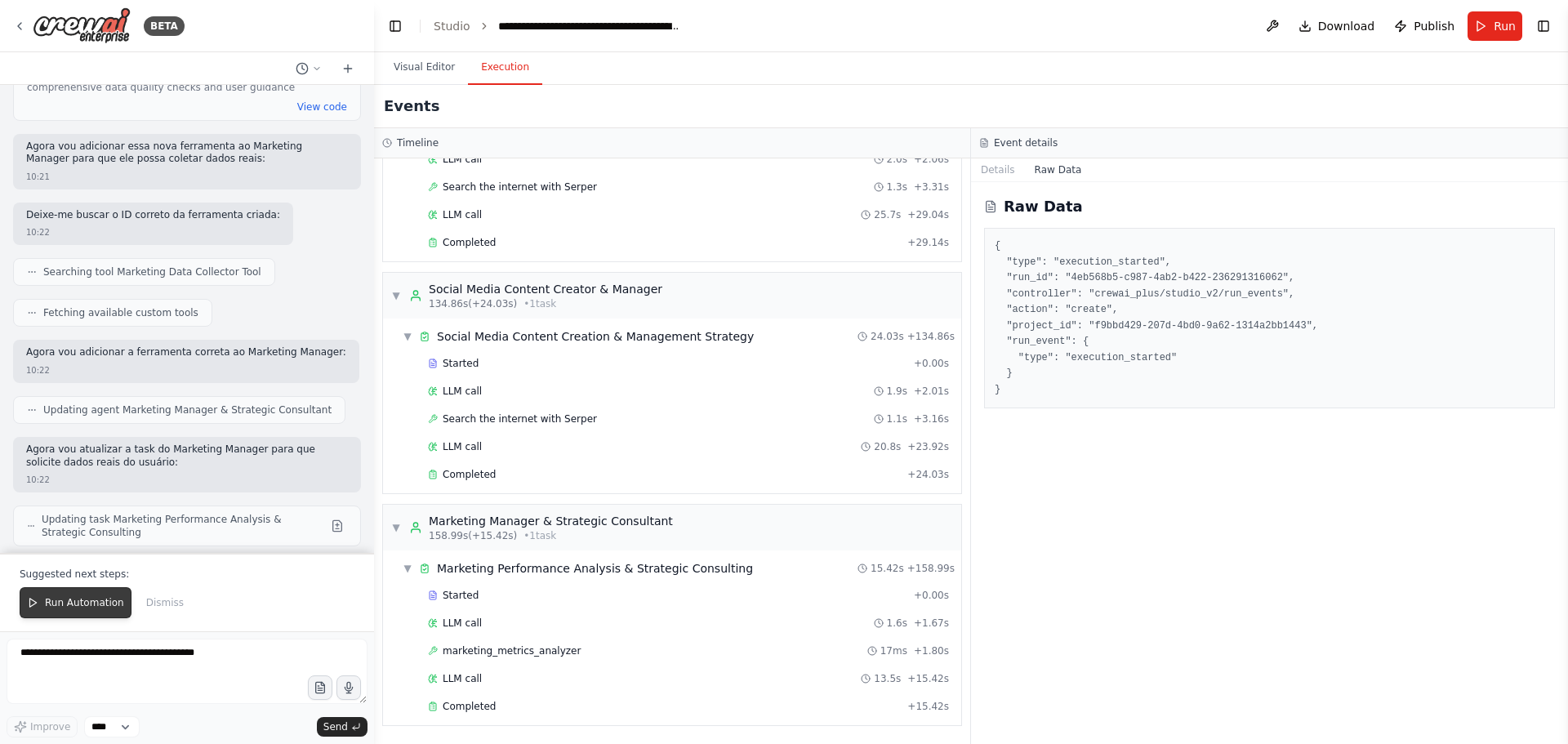
click at [73, 601] on span "Run Automation" at bounding box center [84, 603] width 79 height 14
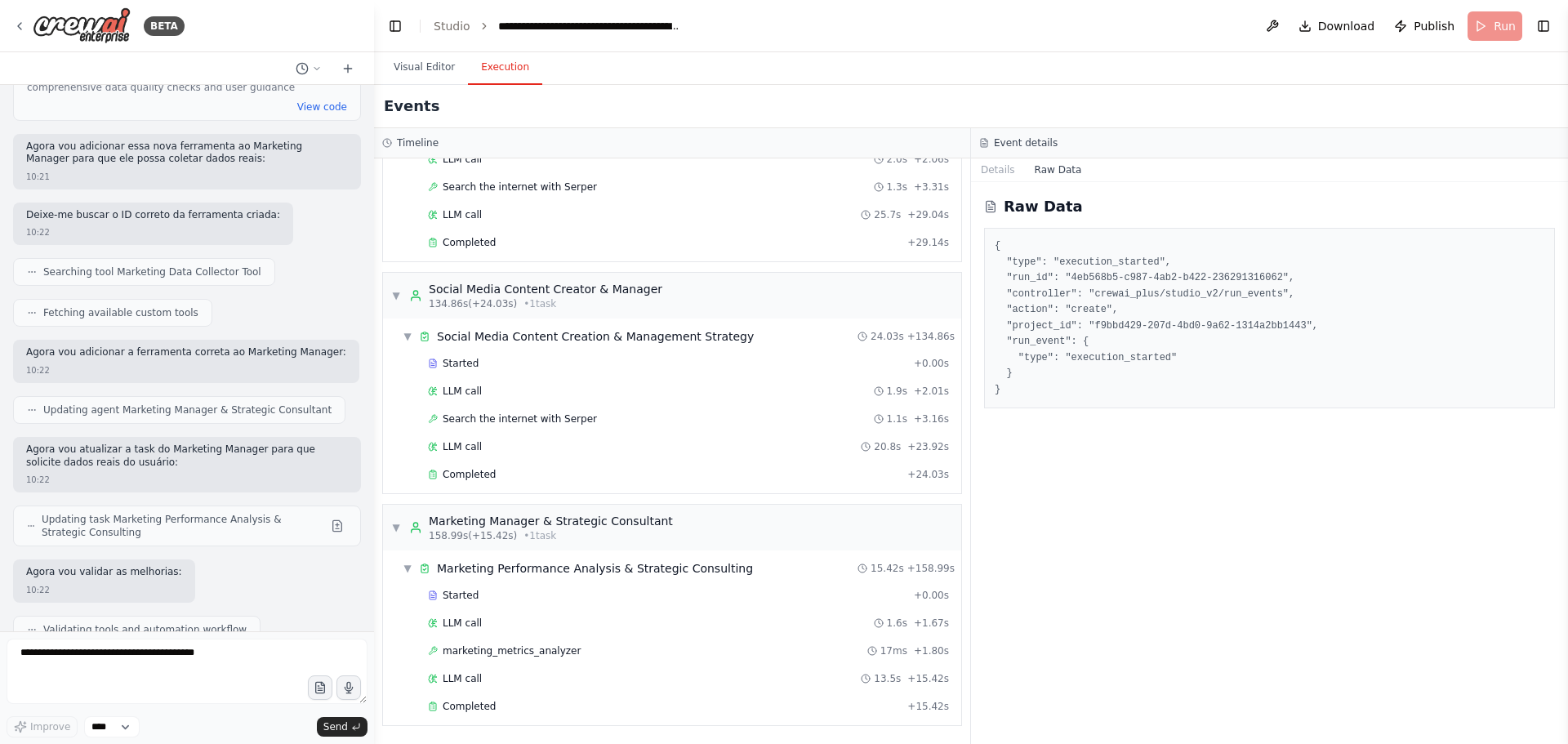
scroll to position [24265, 0]
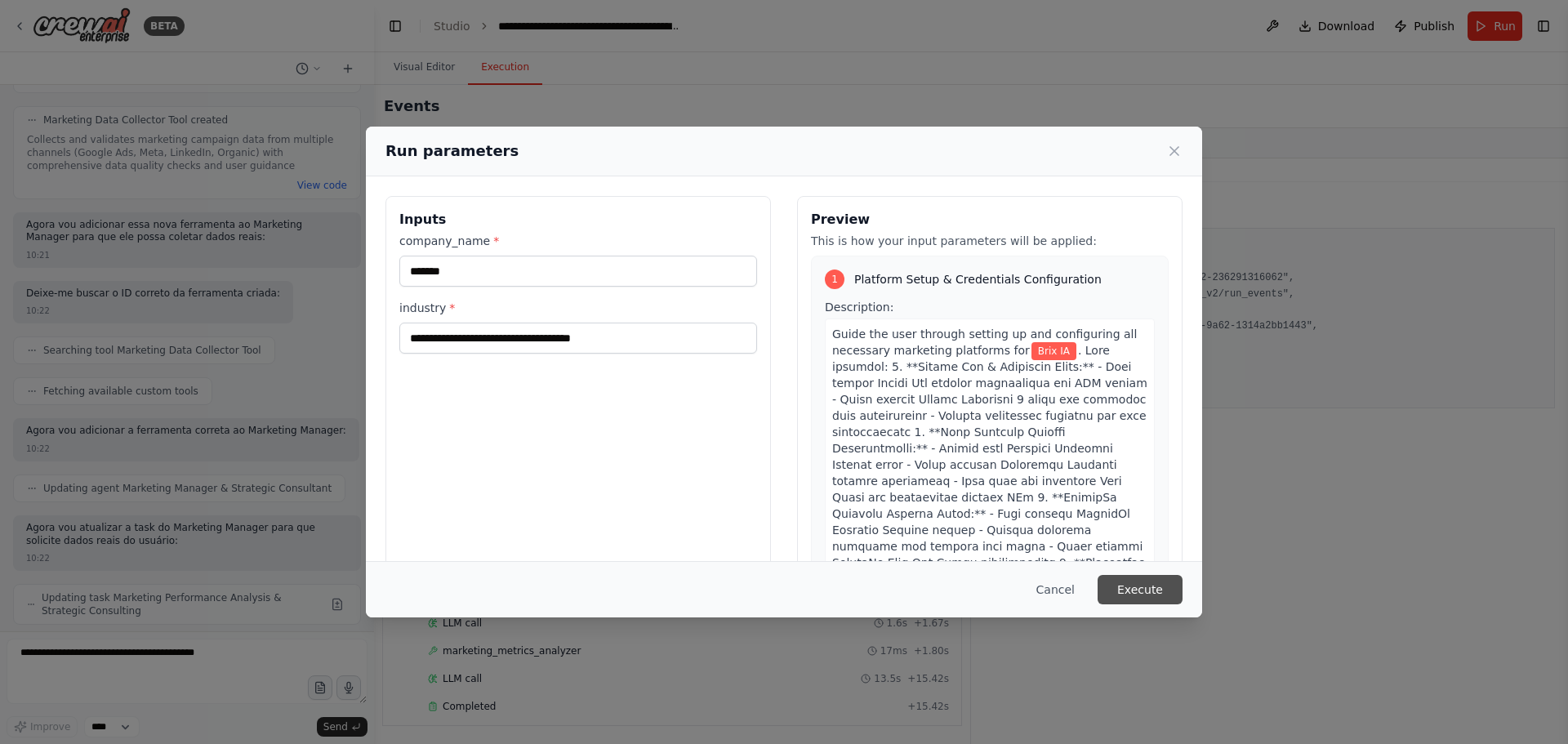
click at [1144, 583] on button "Execute" at bounding box center [1140, 589] width 85 height 29
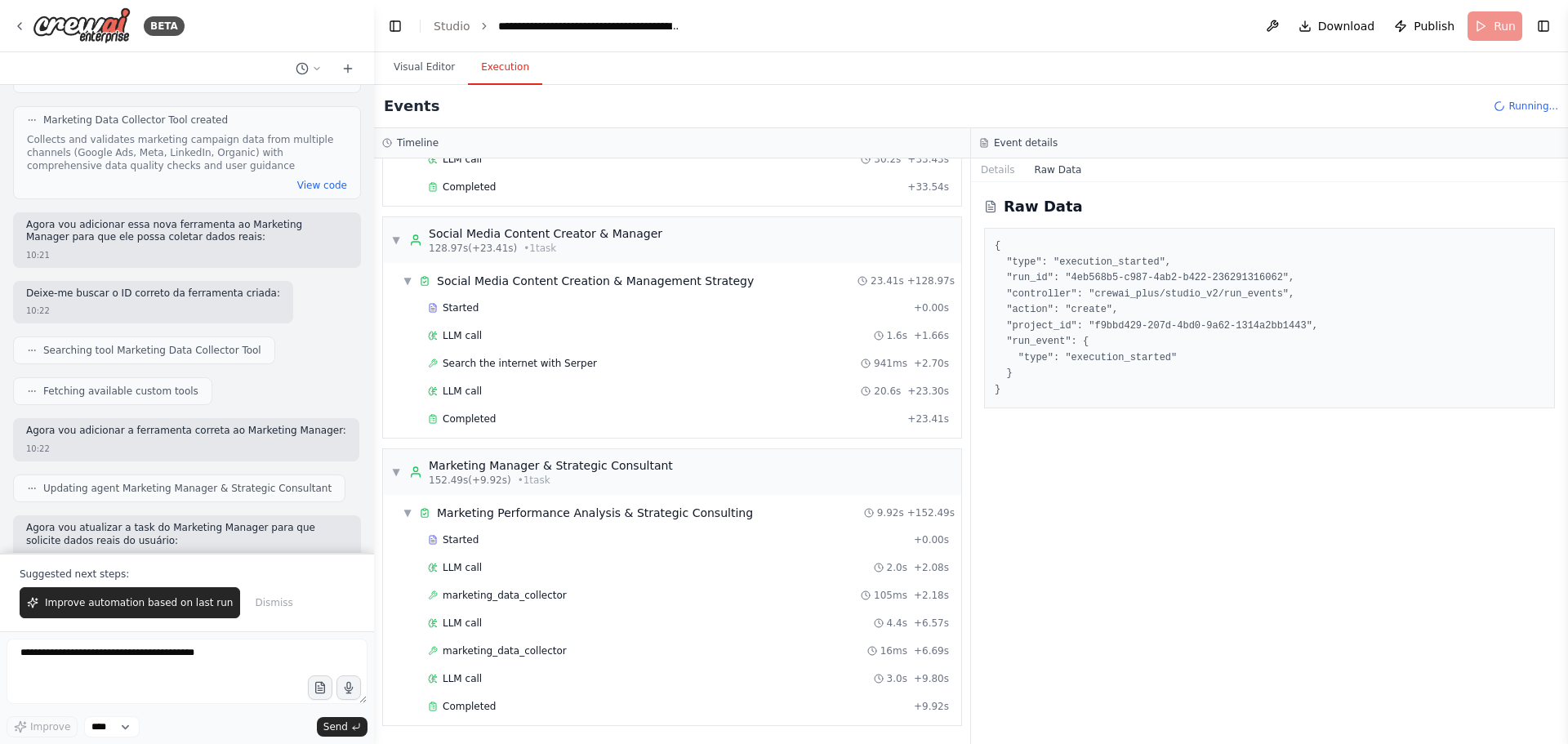
scroll to position [24343, 0]
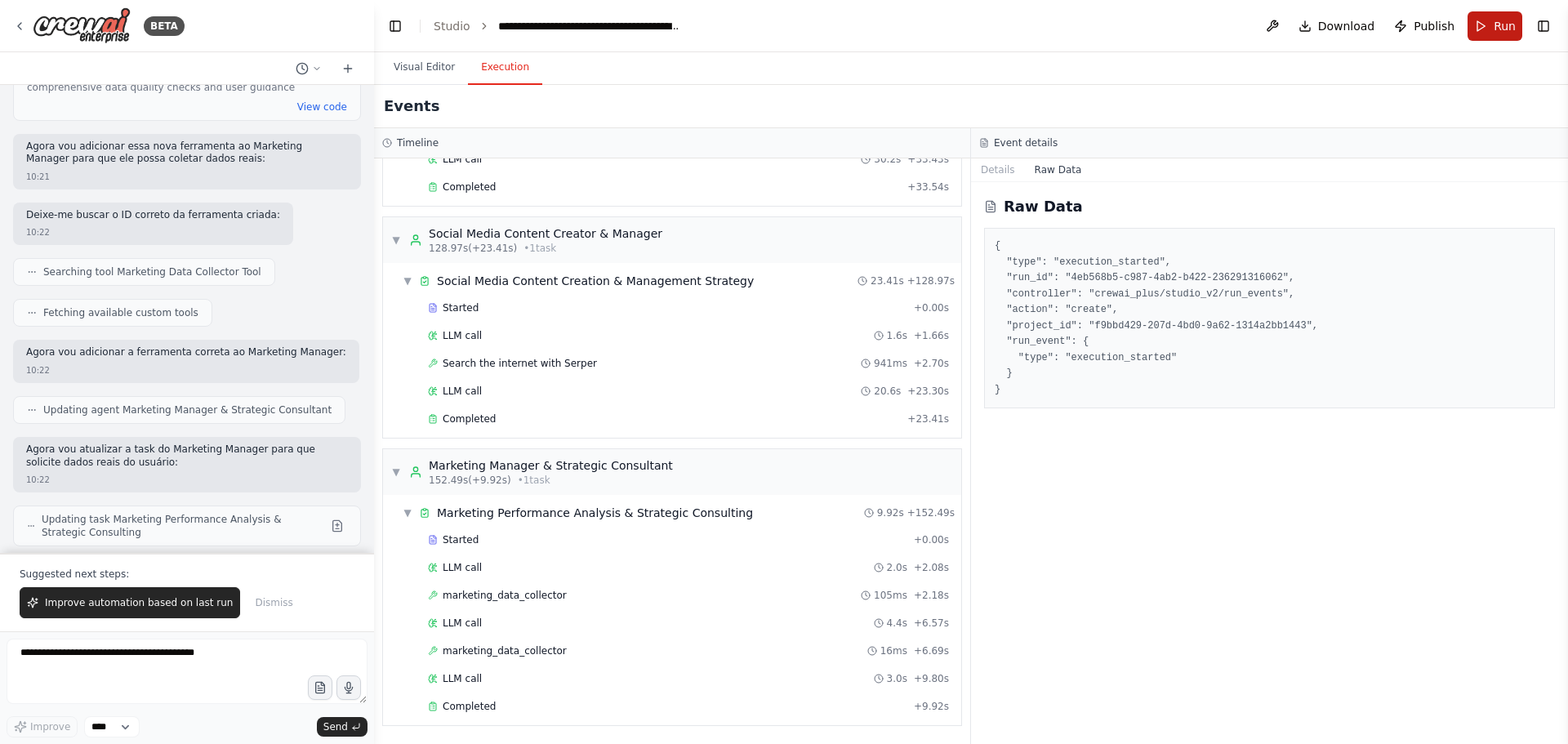
click at [1491, 31] on button "Run" at bounding box center [1495, 26] width 55 height 29
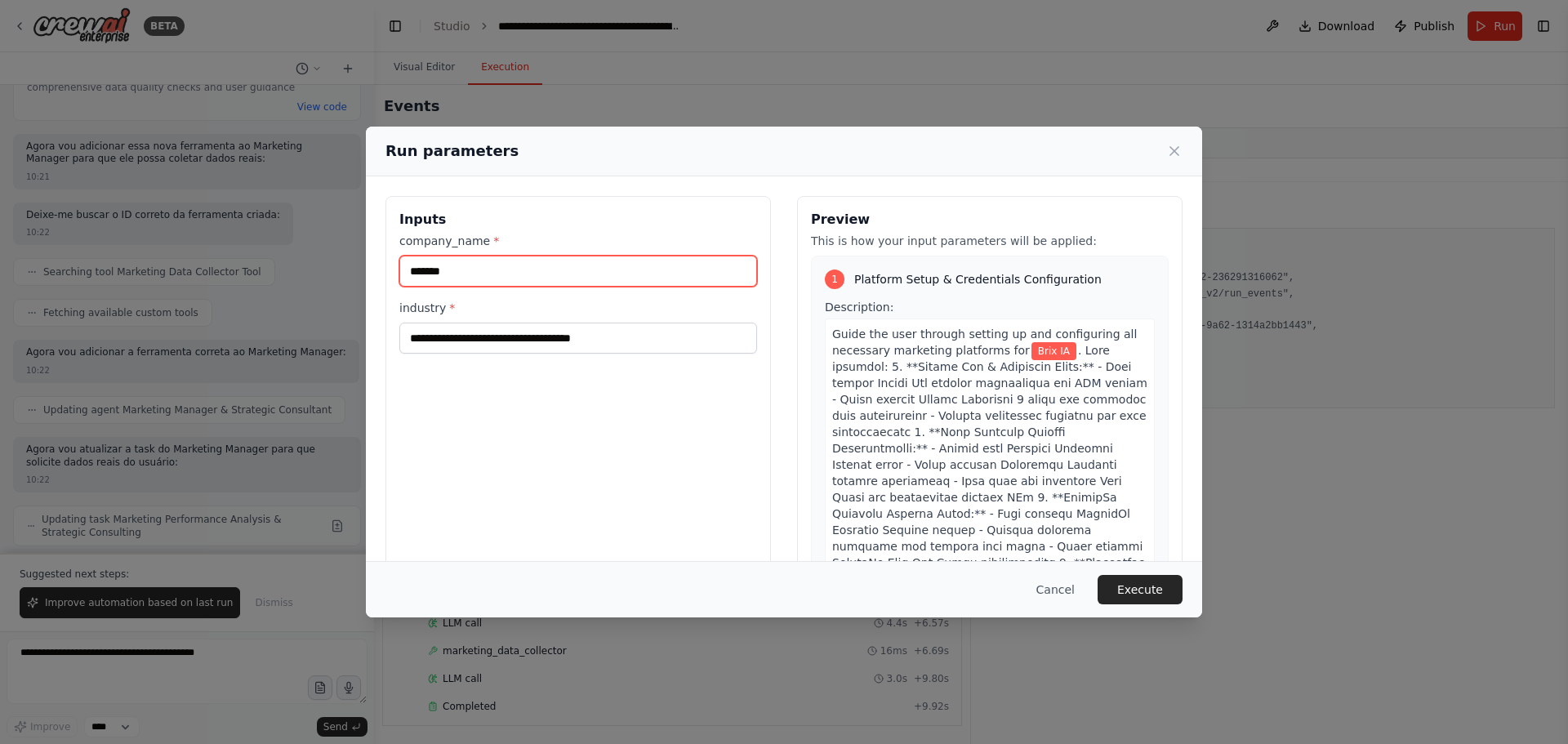
click at [443, 266] on input "*******" at bounding box center [578, 271] width 358 height 31
click at [1136, 595] on button "Execute" at bounding box center [1140, 589] width 85 height 29
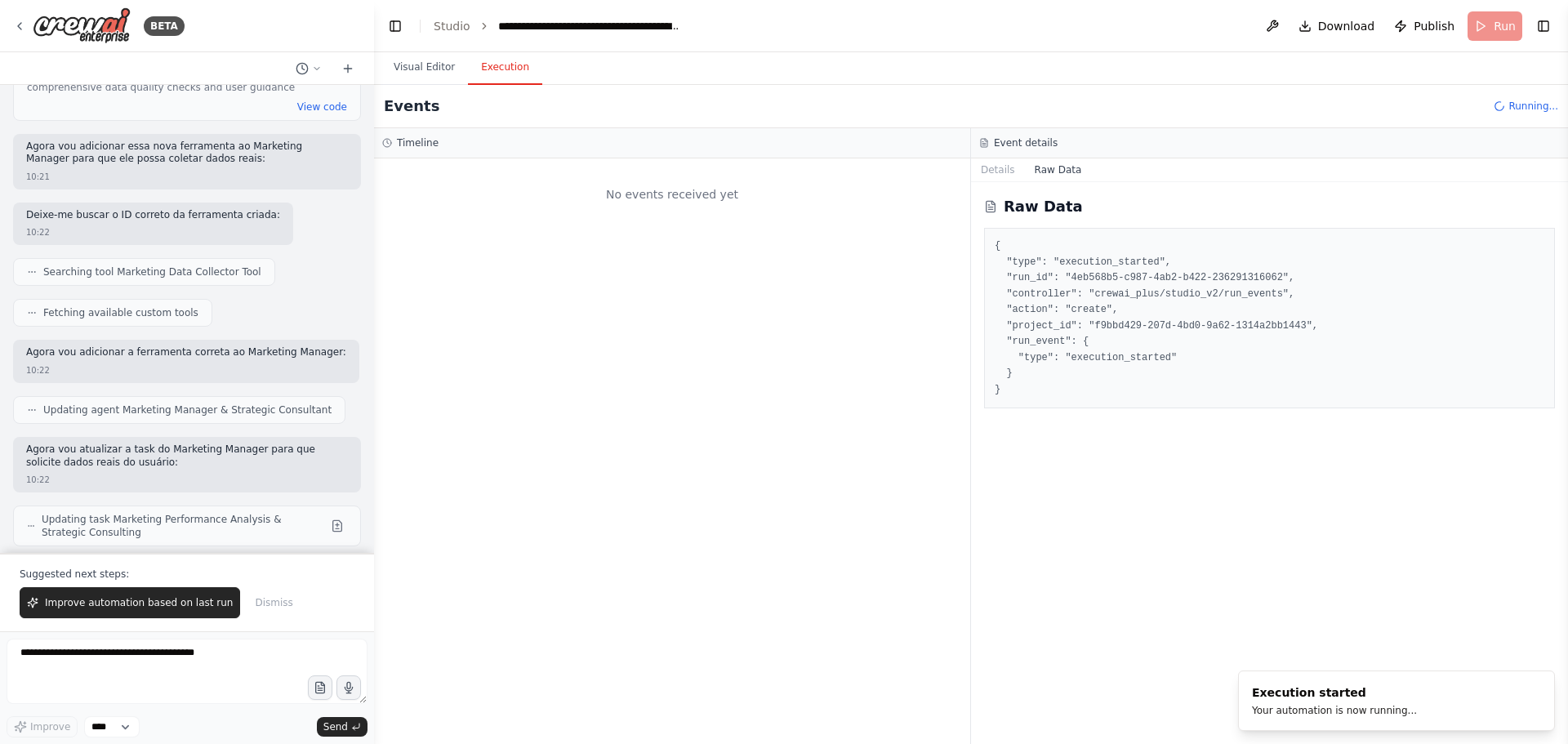
scroll to position [0, 0]
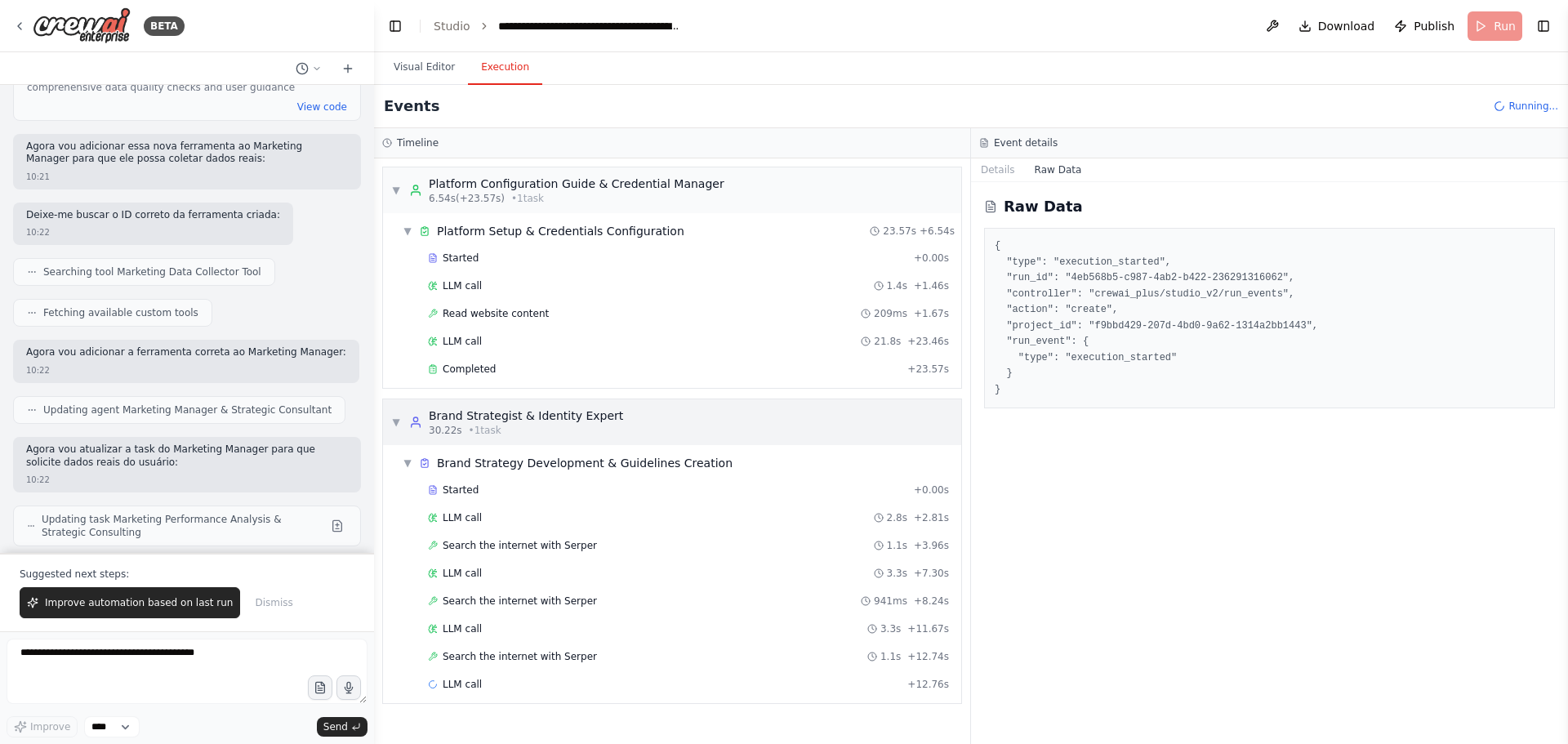
click at [392, 418] on span "▼" at bounding box center [396, 422] width 10 height 14
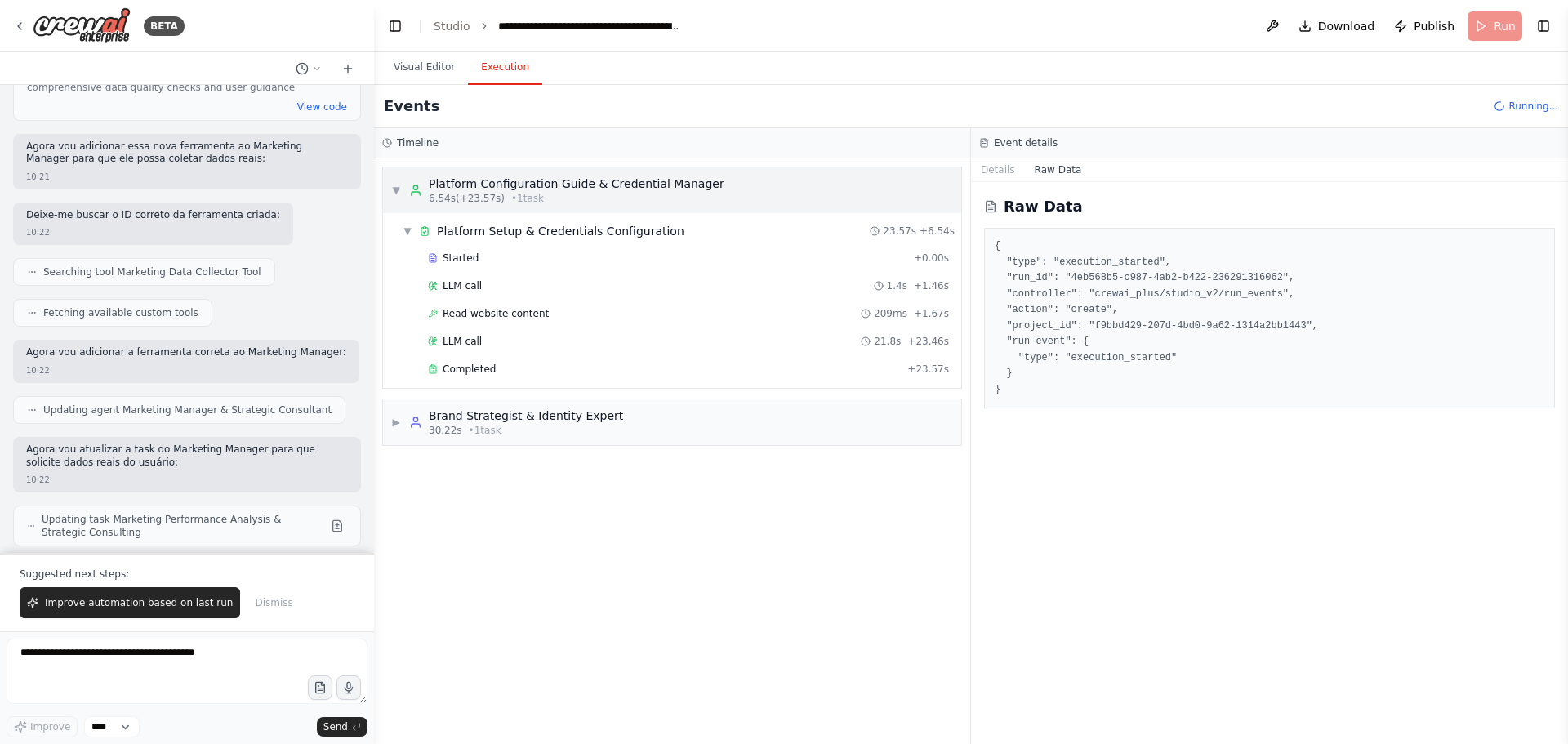
click at [393, 184] on span "▼" at bounding box center [396, 190] width 10 height 14
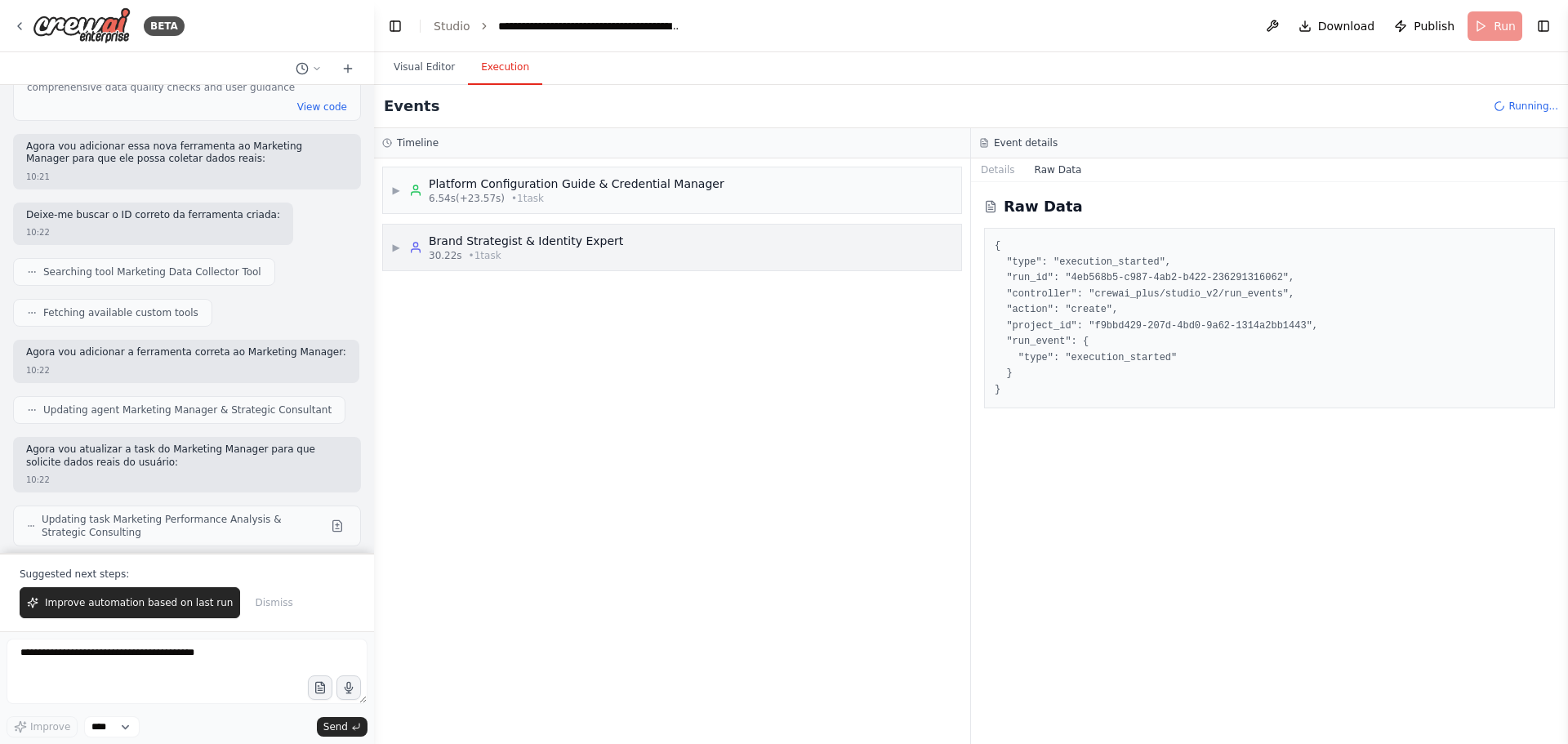
click at [392, 248] on span "▶" at bounding box center [396, 247] width 10 height 14
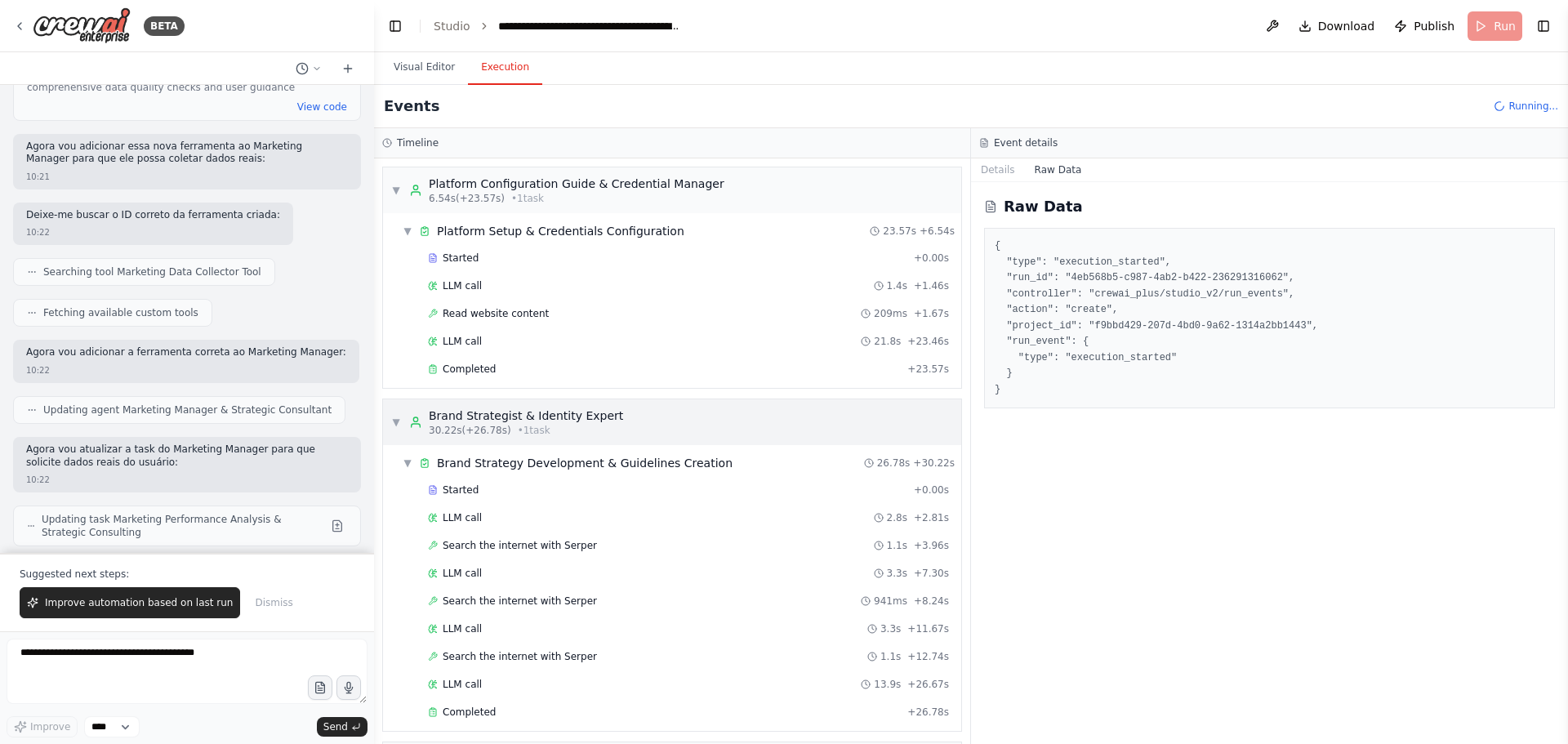
click at [394, 427] on span "▼" at bounding box center [396, 422] width 10 height 14
click at [403, 223] on div "▼ Platform Setup & Credentials Configuration" at bounding box center [542, 231] width 281 height 16
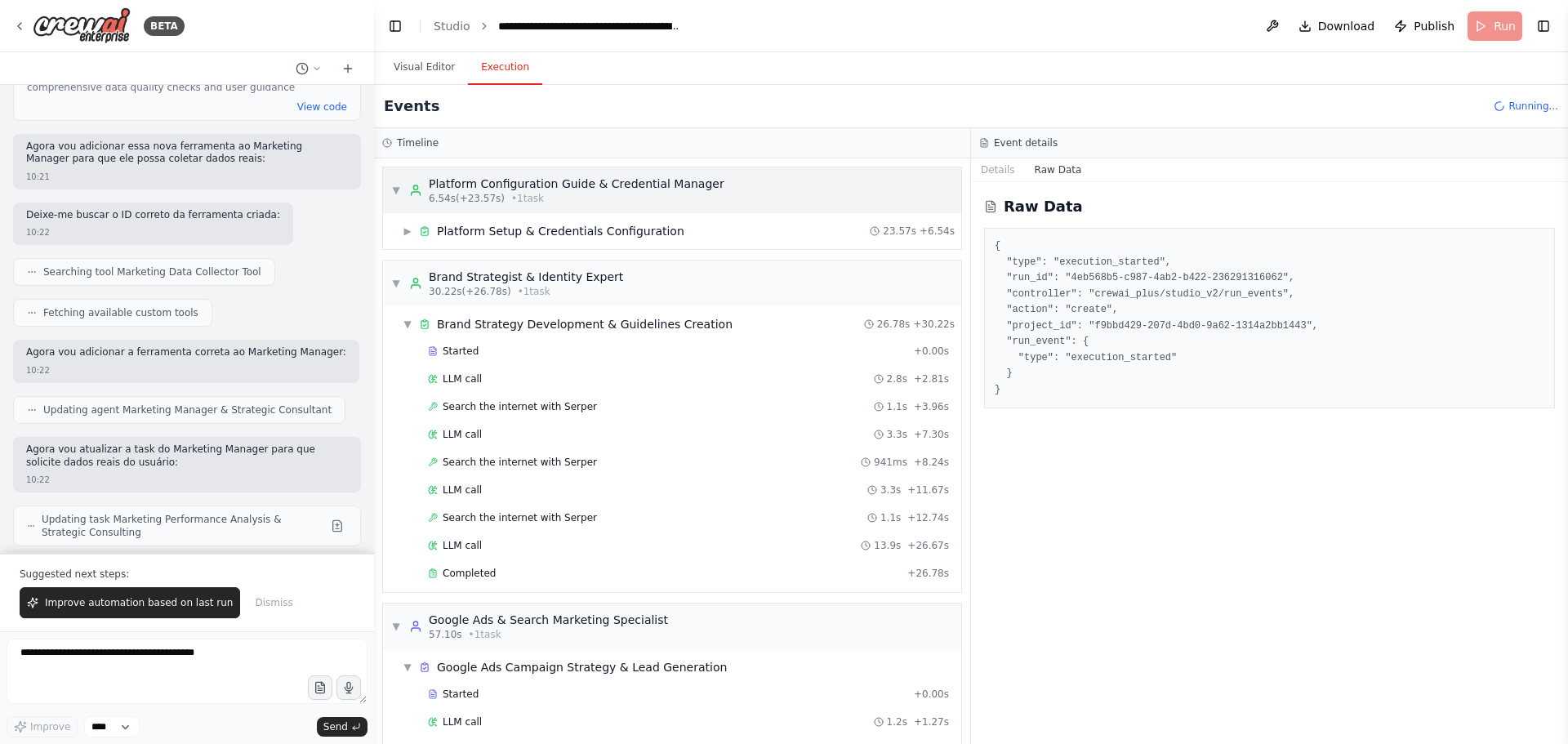
click at [392, 184] on span "▼" at bounding box center [396, 190] width 10 height 14
click at [393, 277] on span "▼" at bounding box center [396, 283] width 10 height 14
click at [392, 280] on span "▼" at bounding box center [396, 283] width 10 height 14
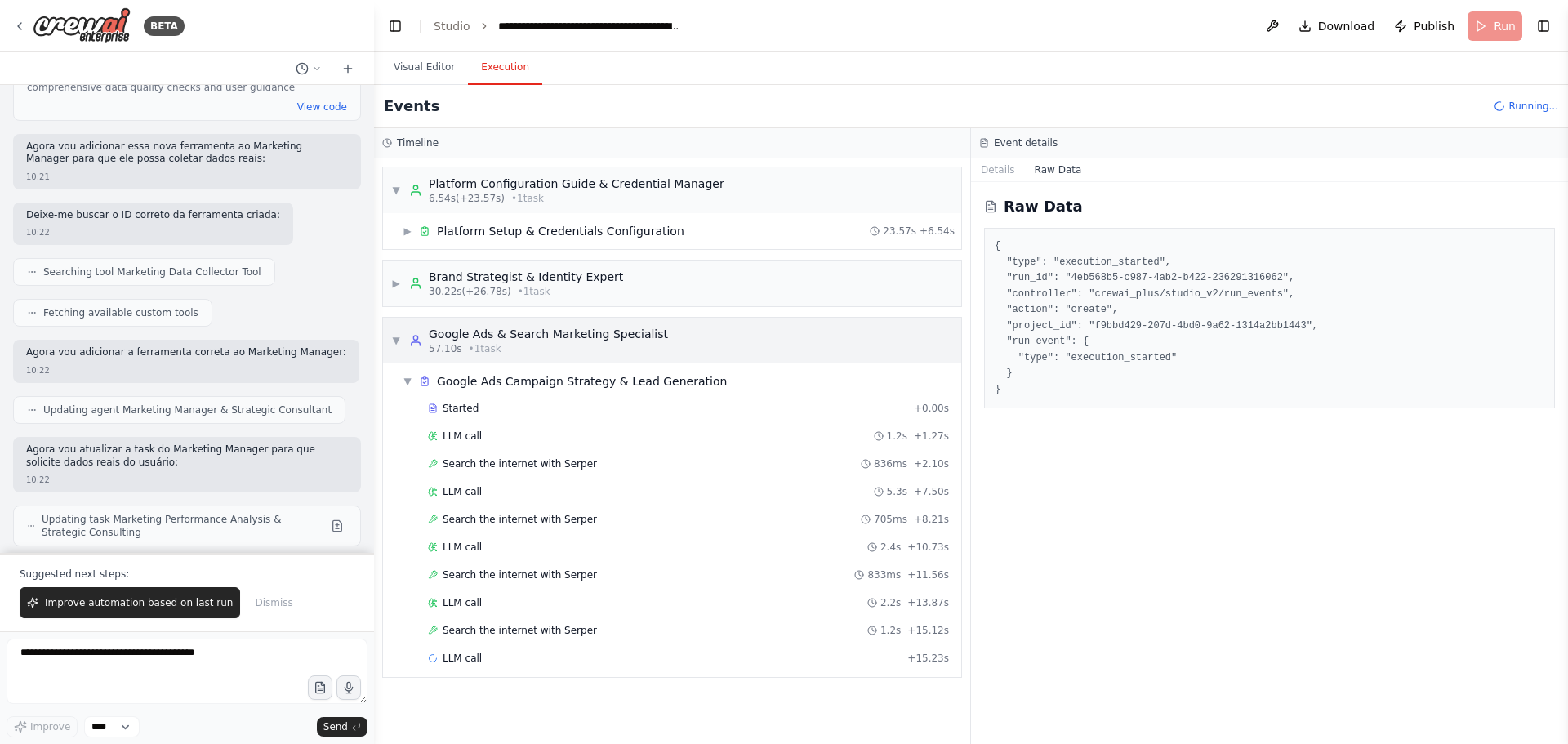
click at [391, 334] on div "▼ Google Ads & Search Marketing Specialist 57.10s • 1 task" at bounding box center [672, 340] width 578 height 45
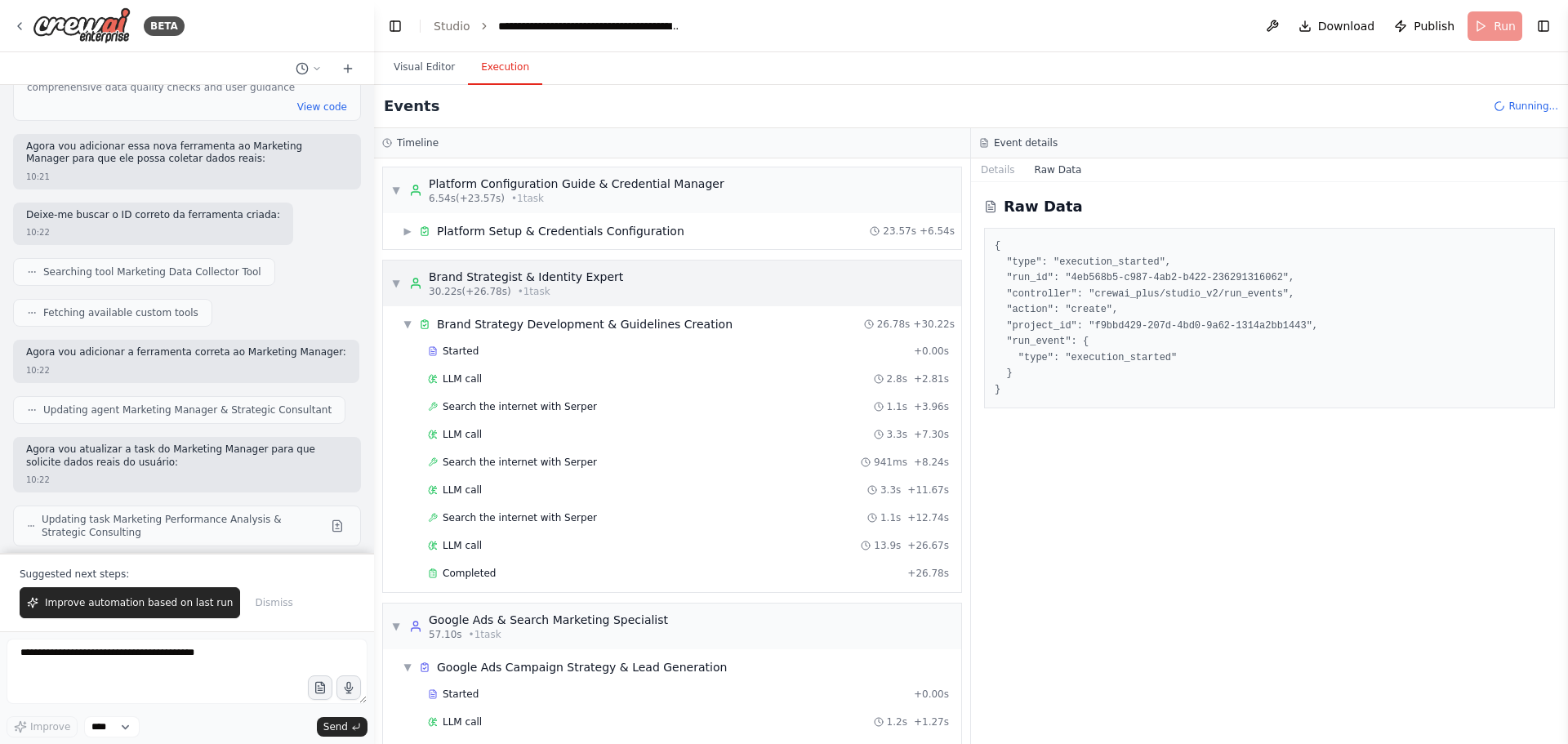
click at [392, 294] on div "▼ Brand Strategist & Identity Expert 30.22s (+26.78s) • 1 task" at bounding box center [508, 283] width 232 height 29
click at [392, 286] on span "▼" at bounding box center [396, 283] width 10 height 14
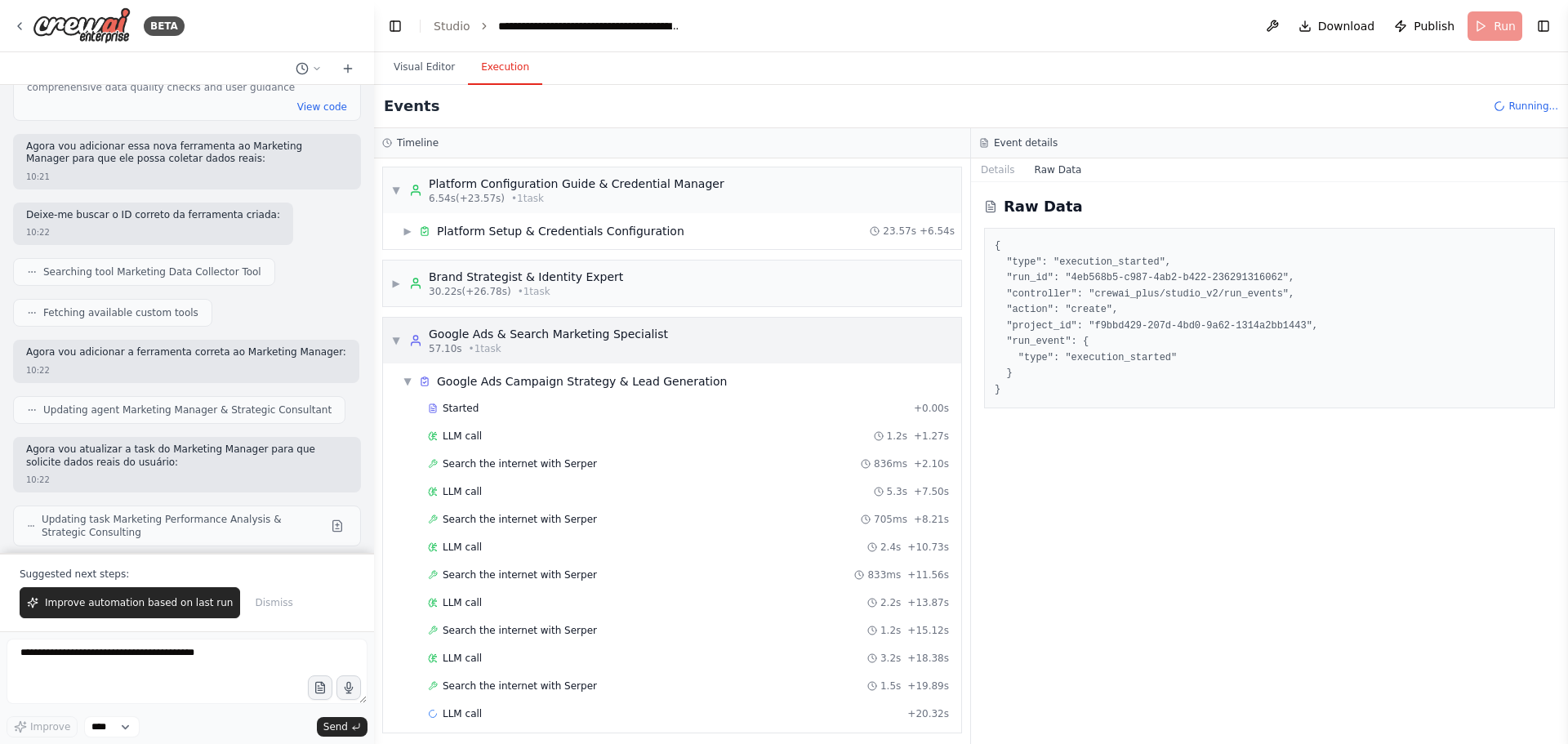
click at [392, 333] on div "▼ Google Ads & Search Marketing Specialist 57.10s • 1 task" at bounding box center [530, 340] width 276 height 29
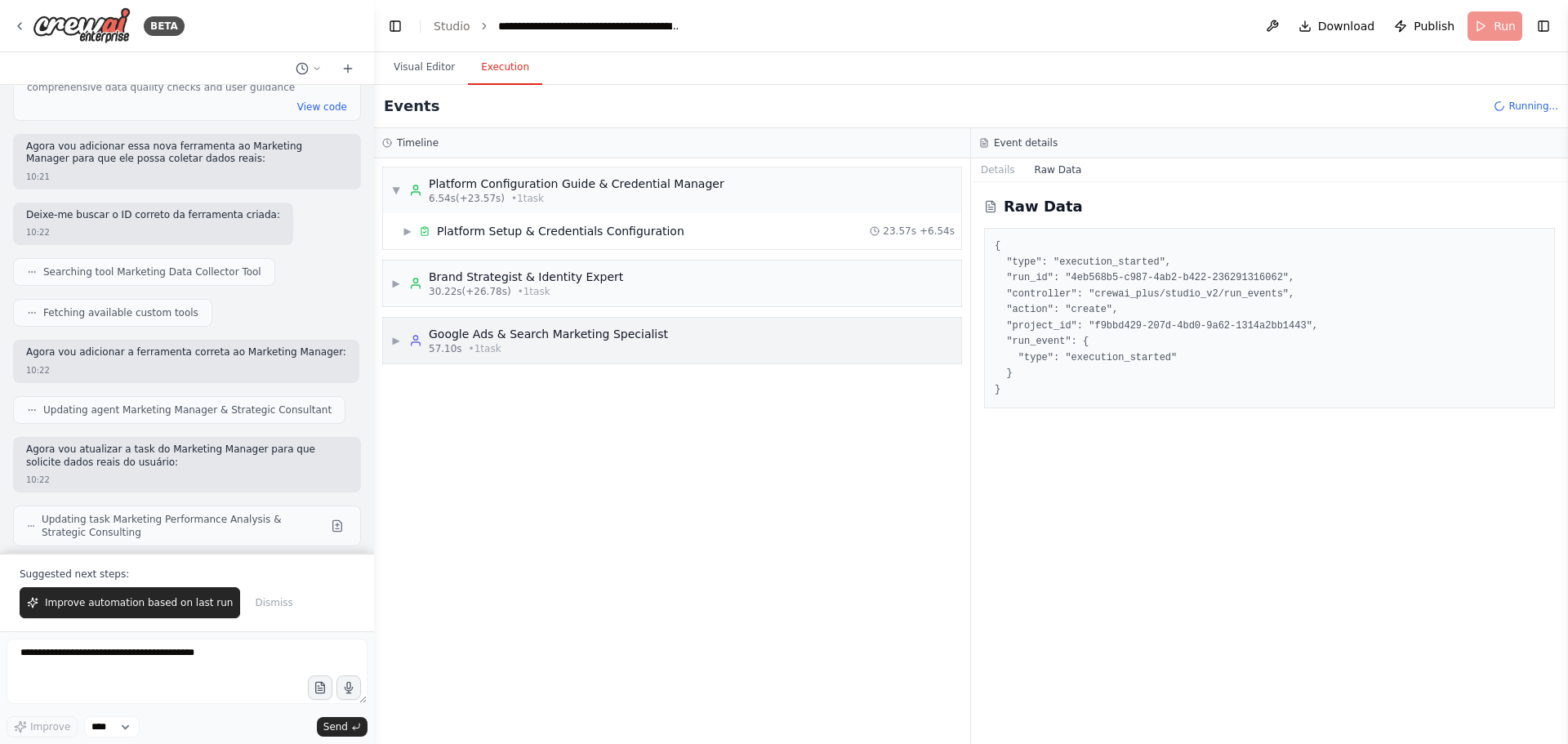
click at [392, 333] on div "▶ Google Ads & Search Marketing Specialist 57.10s • 1 task" at bounding box center [530, 340] width 276 height 29
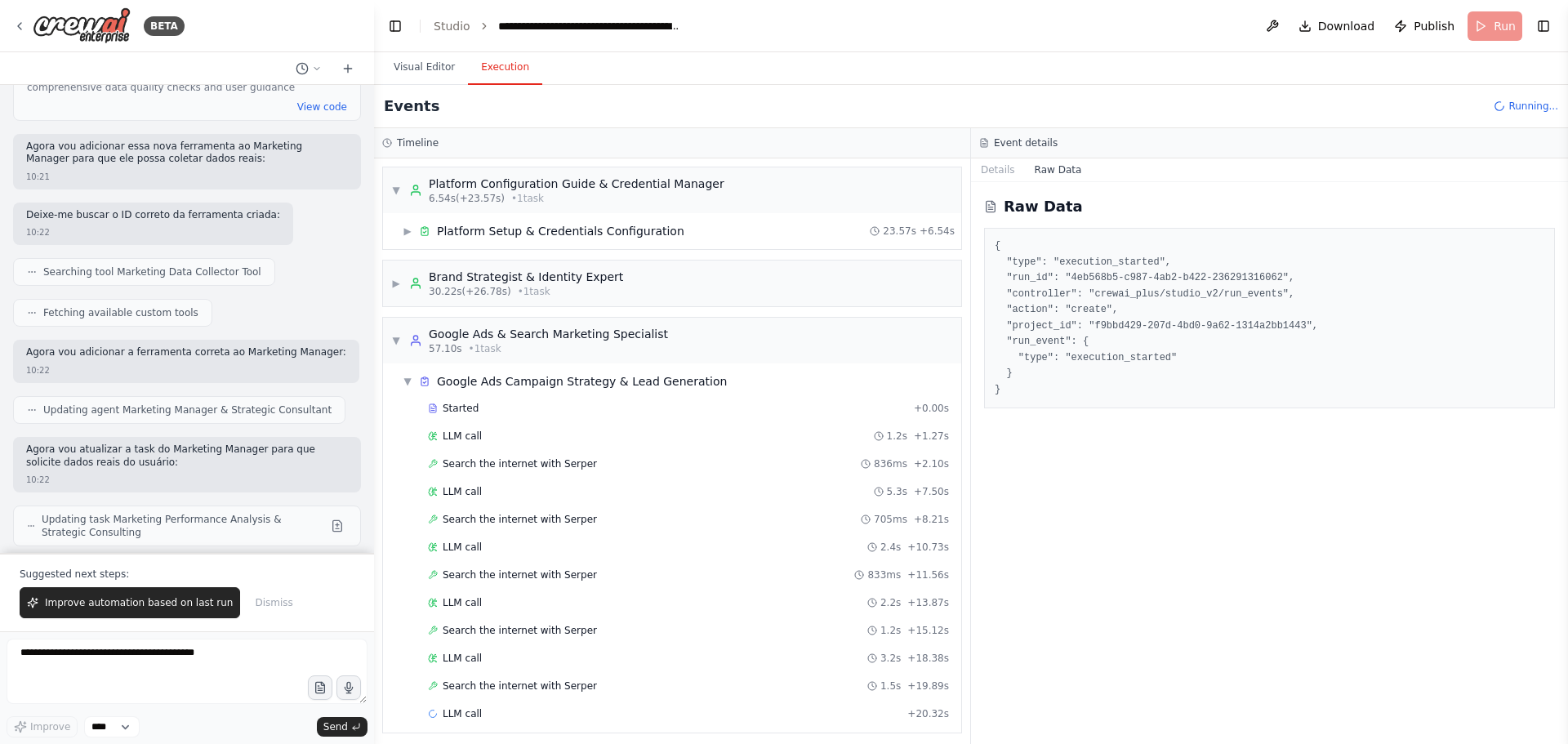
scroll to position [8, 0]
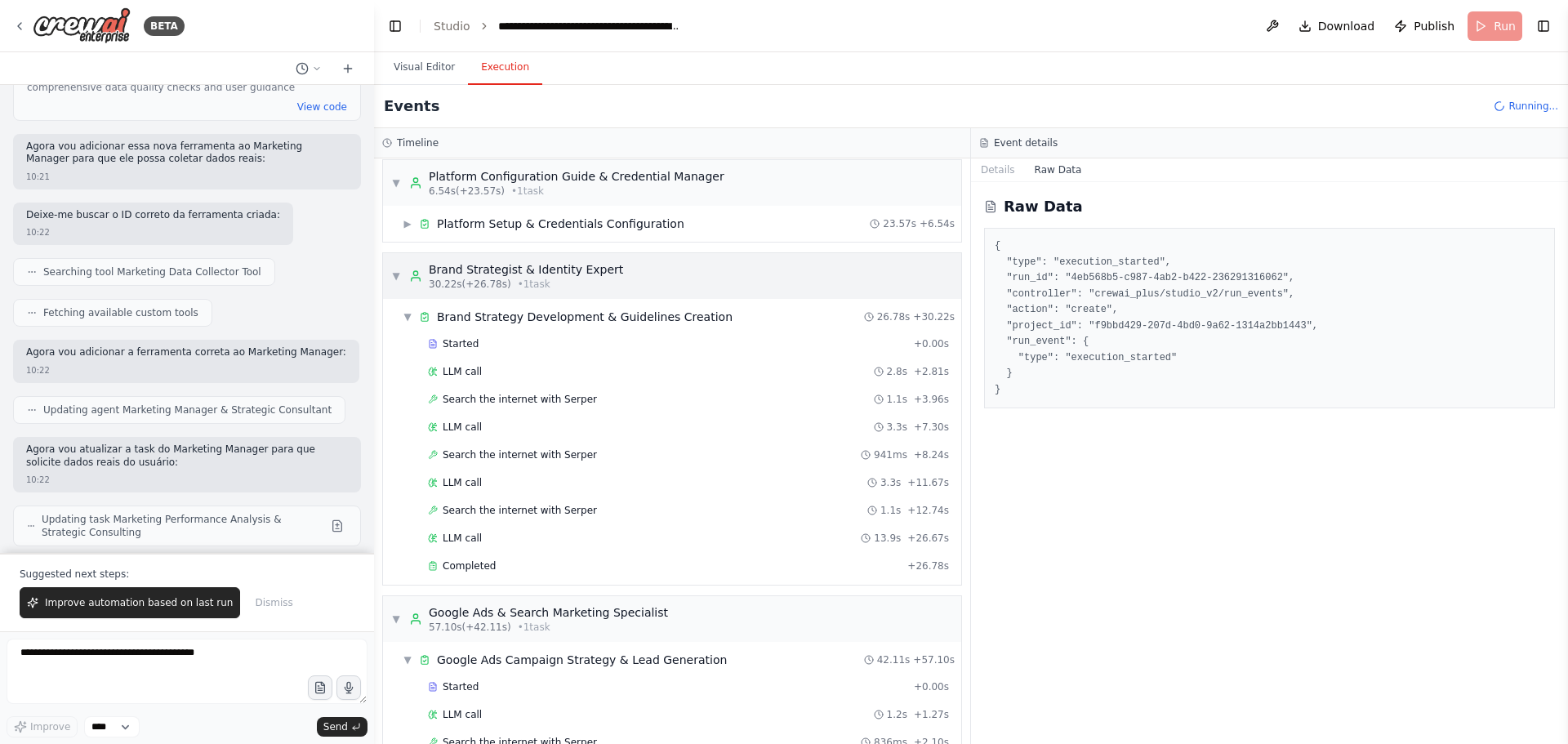
click at [395, 269] on div "▼ Brand Strategist & Identity Expert 30.22s (+26.78s) • 1 task" at bounding box center [508, 275] width 232 height 29
click at [389, 281] on div "▼ Brand Strategist & Identity Expert 30.22s (+26.78s) • 1 task" at bounding box center [672, 275] width 578 height 45
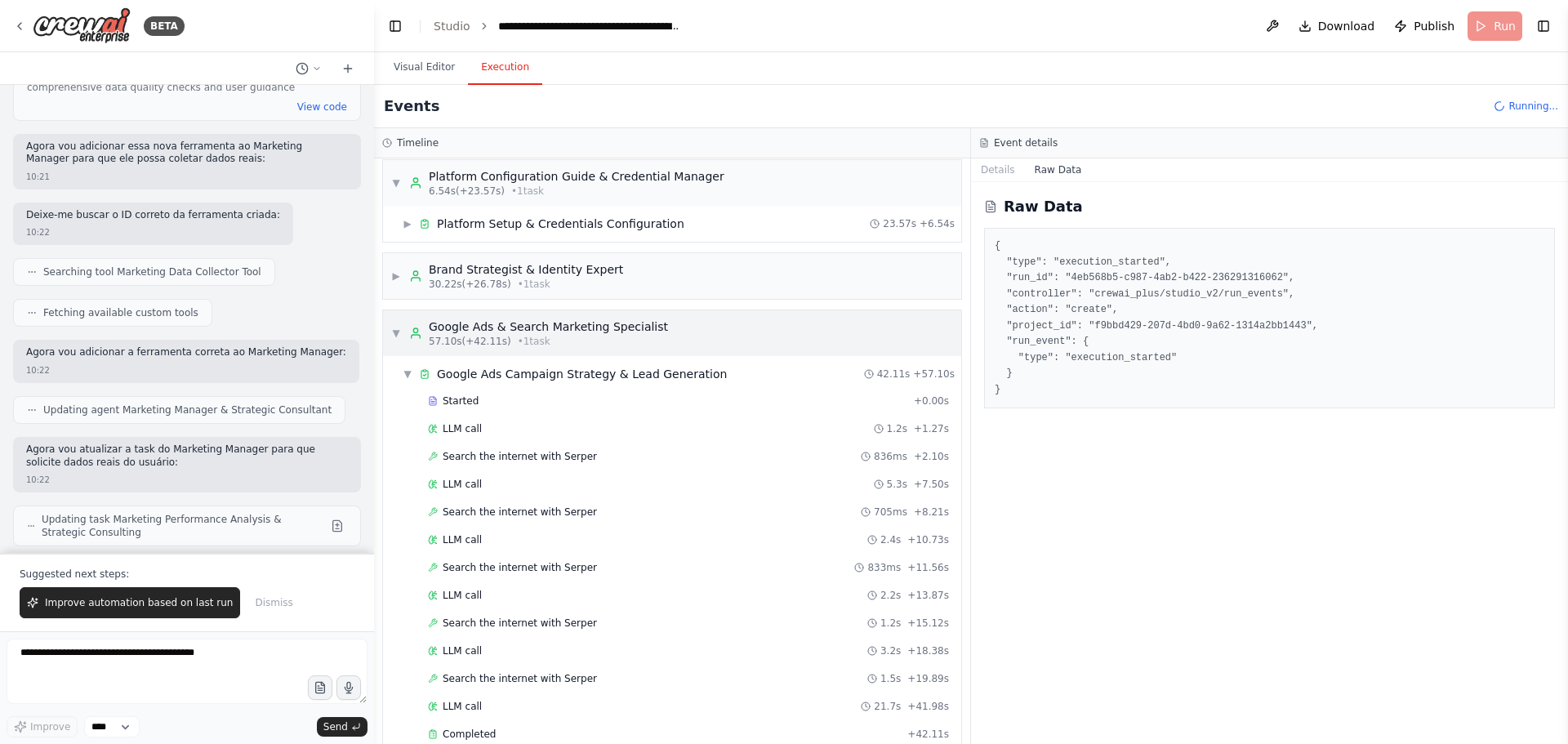
click at [387, 329] on div "▼ Google Ads & Search Marketing Specialist 57.10s (+42.11s) • 1 task" at bounding box center [672, 332] width 578 height 45
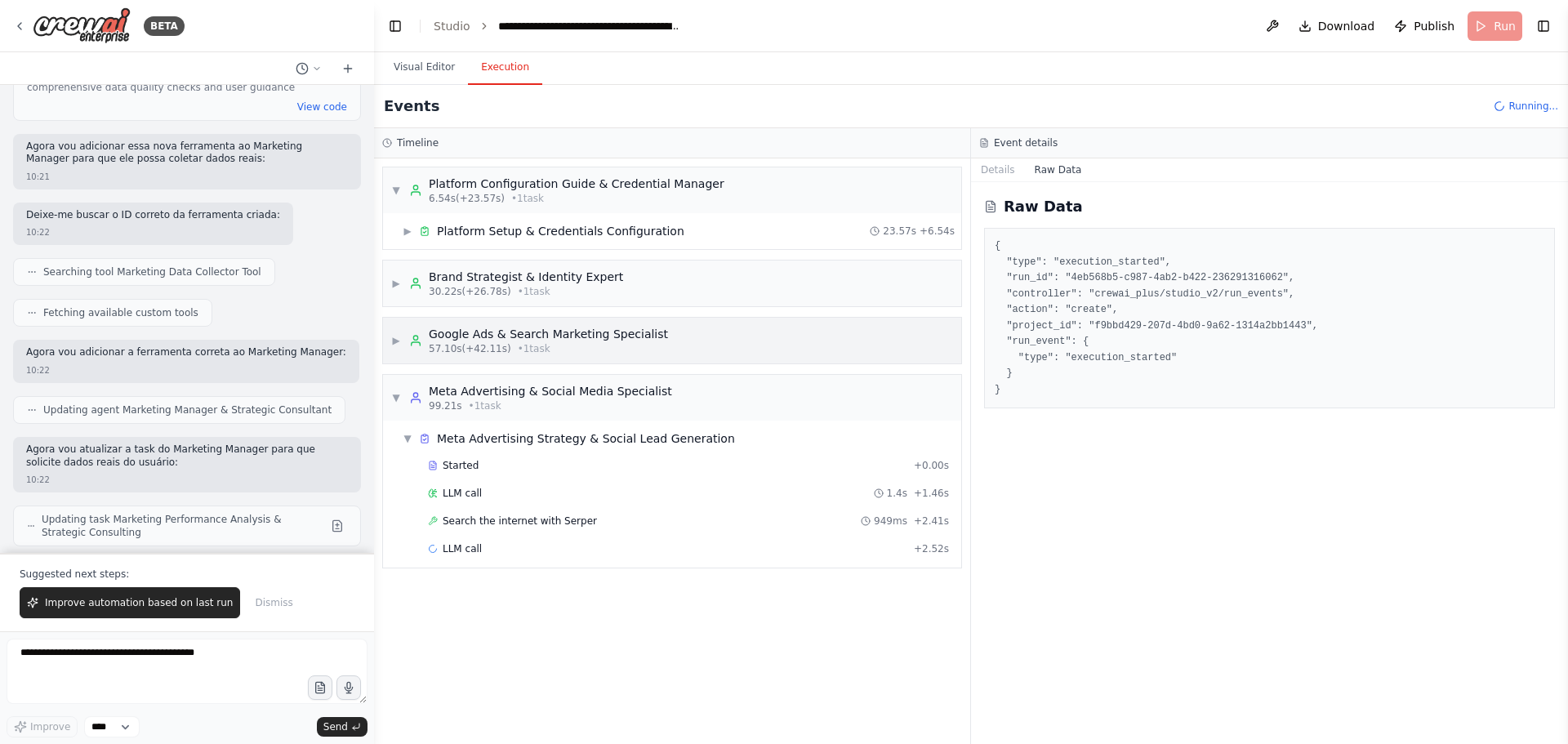
scroll to position [0, 0]
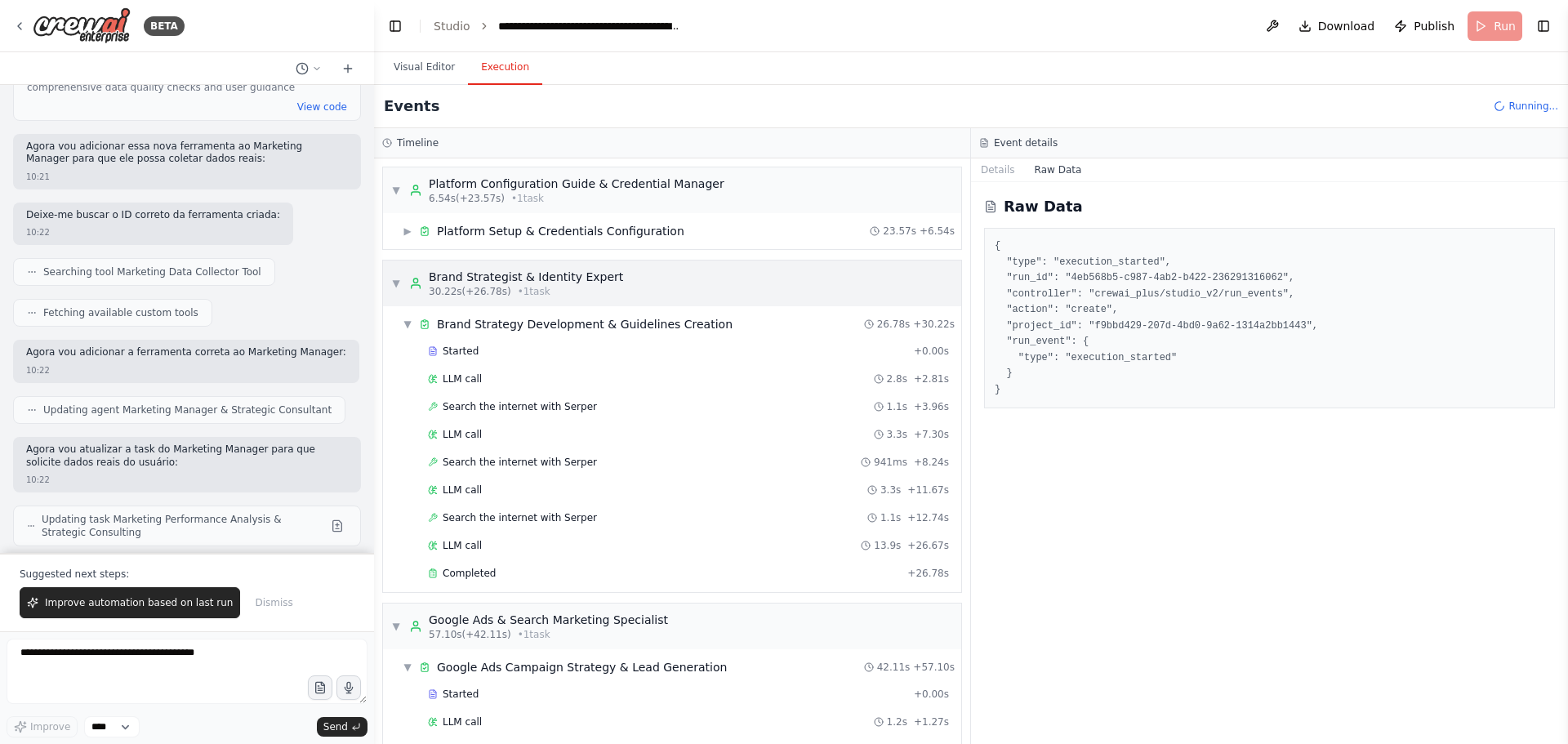
click at [395, 281] on span "▼" at bounding box center [396, 283] width 10 height 14
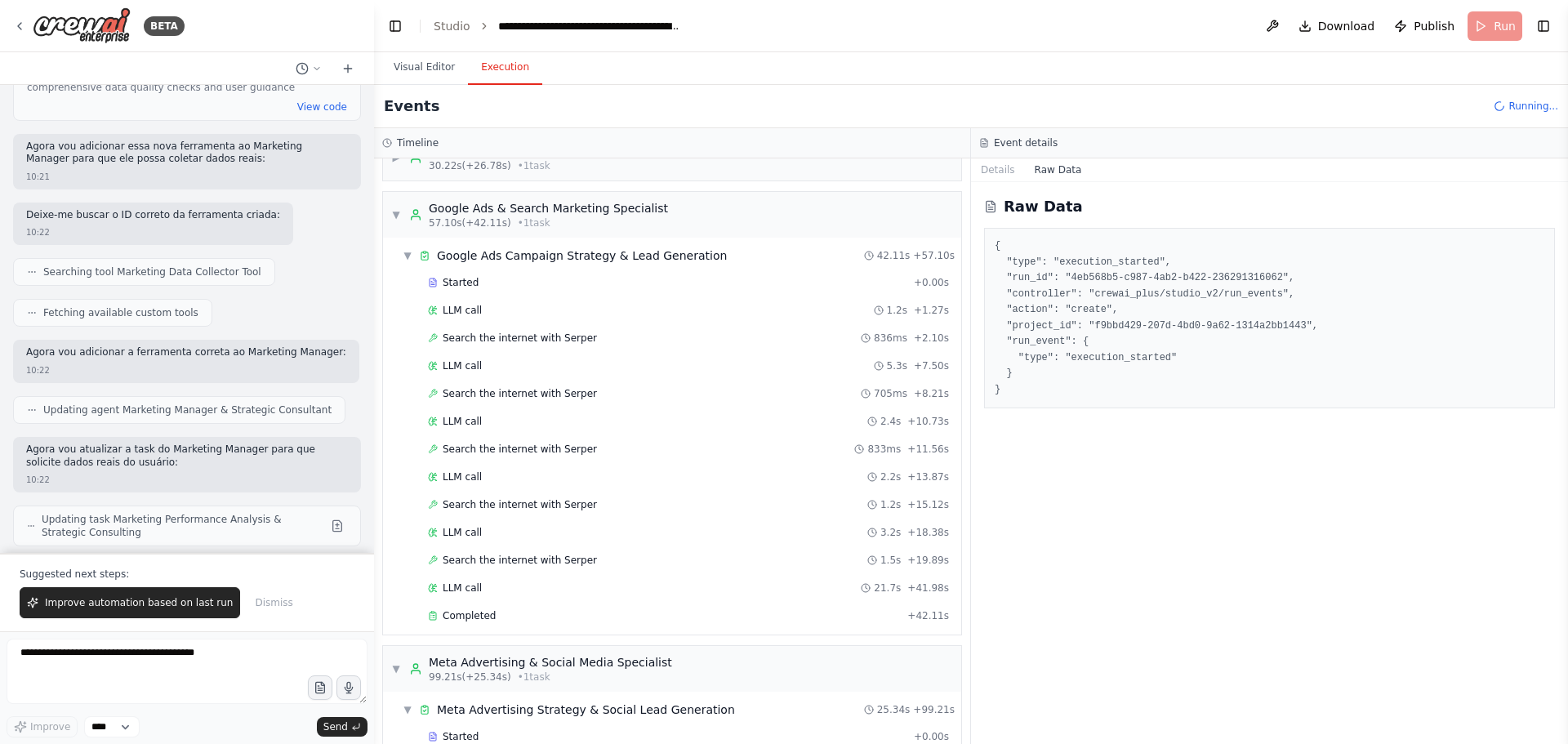
scroll to position [123, 0]
click at [390, 213] on div "▼ Google Ads & Search Marketing Specialist 57.10s (+42.11s) • 1 task" at bounding box center [672, 217] width 578 height 45
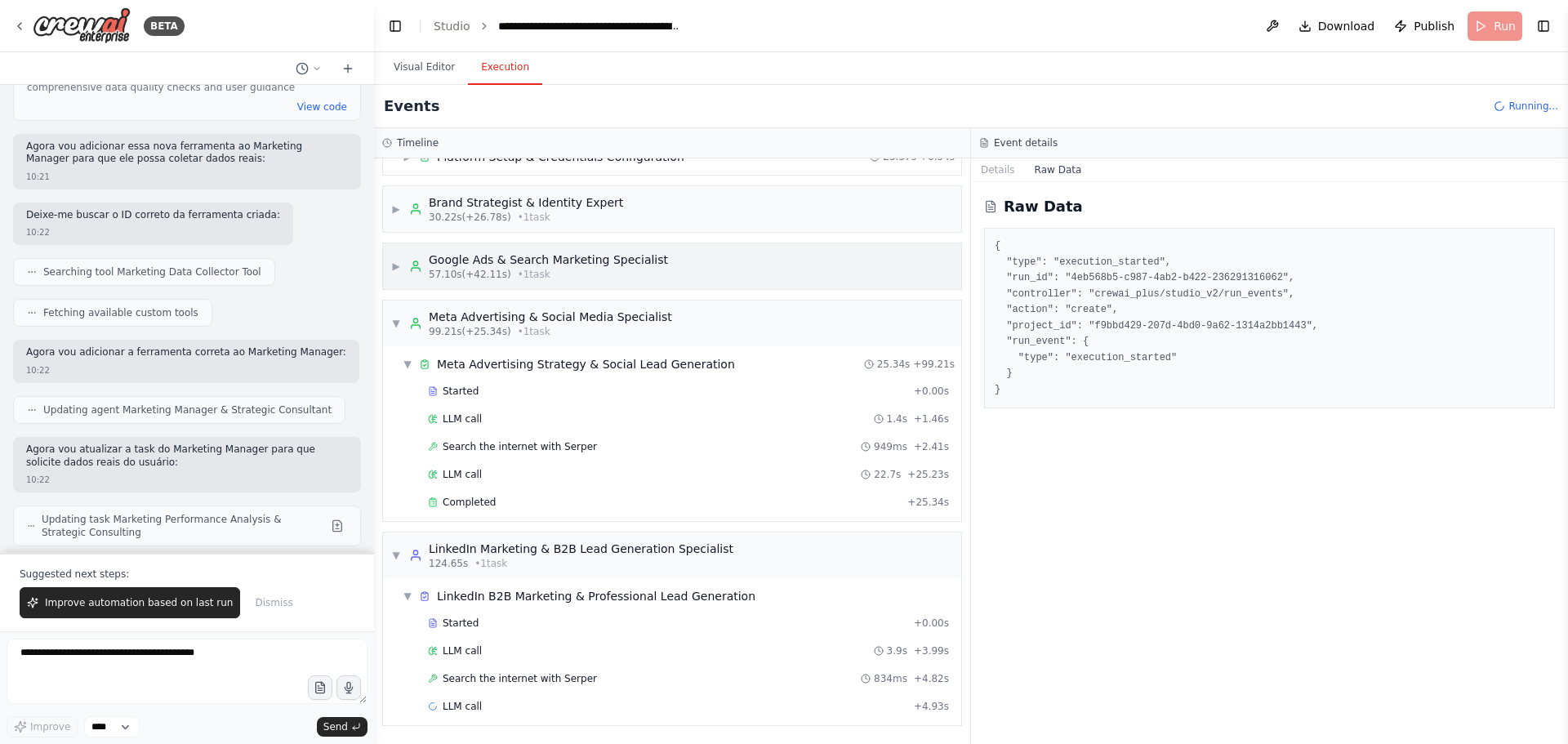
scroll to position [74, 0]
click at [389, 323] on div "▼ Meta Advertising & Social Media Specialist 99.21s (+25.34s) • 1 task" at bounding box center [672, 323] width 578 height 45
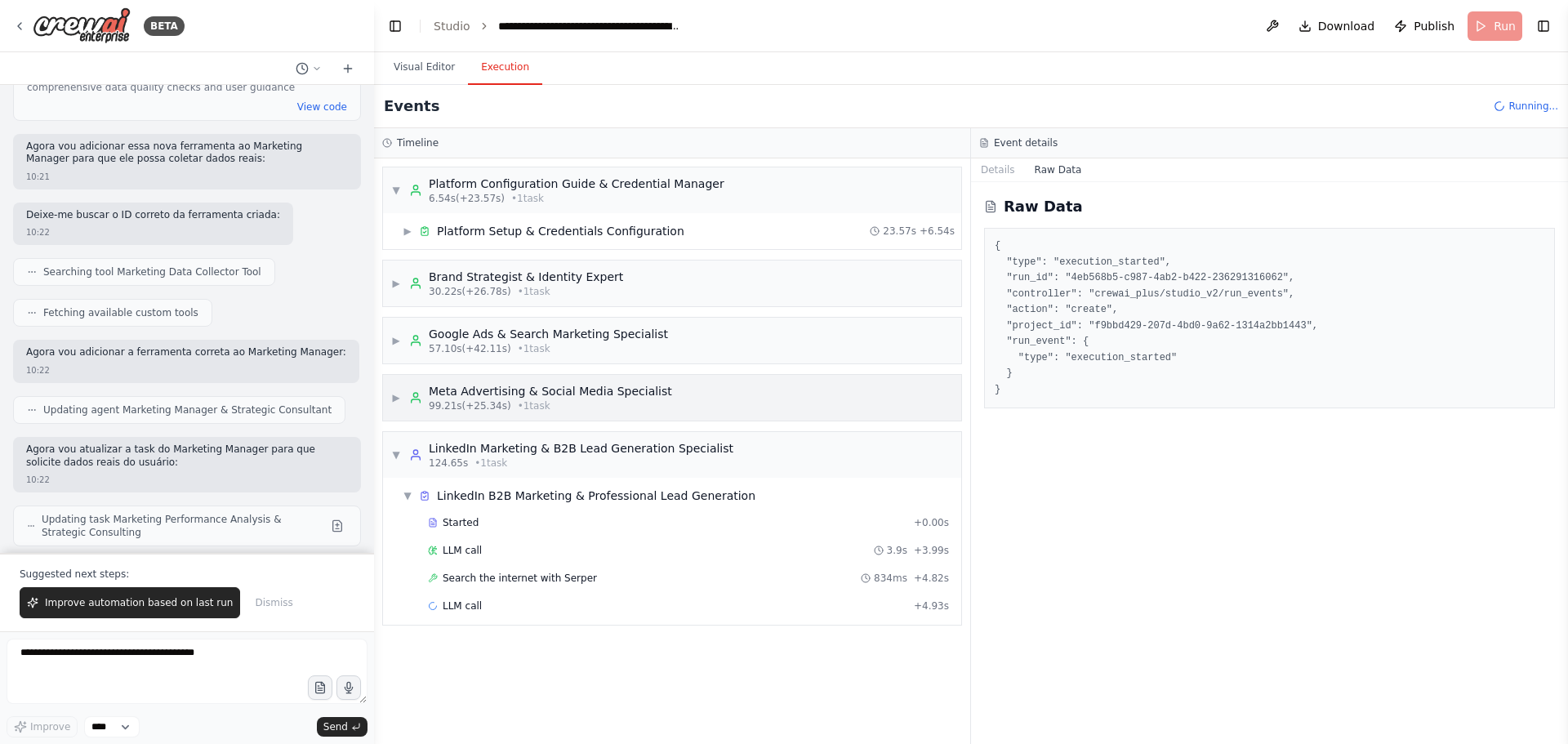
click at [389, 323] on div "▶ Google Ads & Search Marketing Specialist 57.10s (+42.11s) • 1 task" at bounding box center [672, 340] width 578 height 45
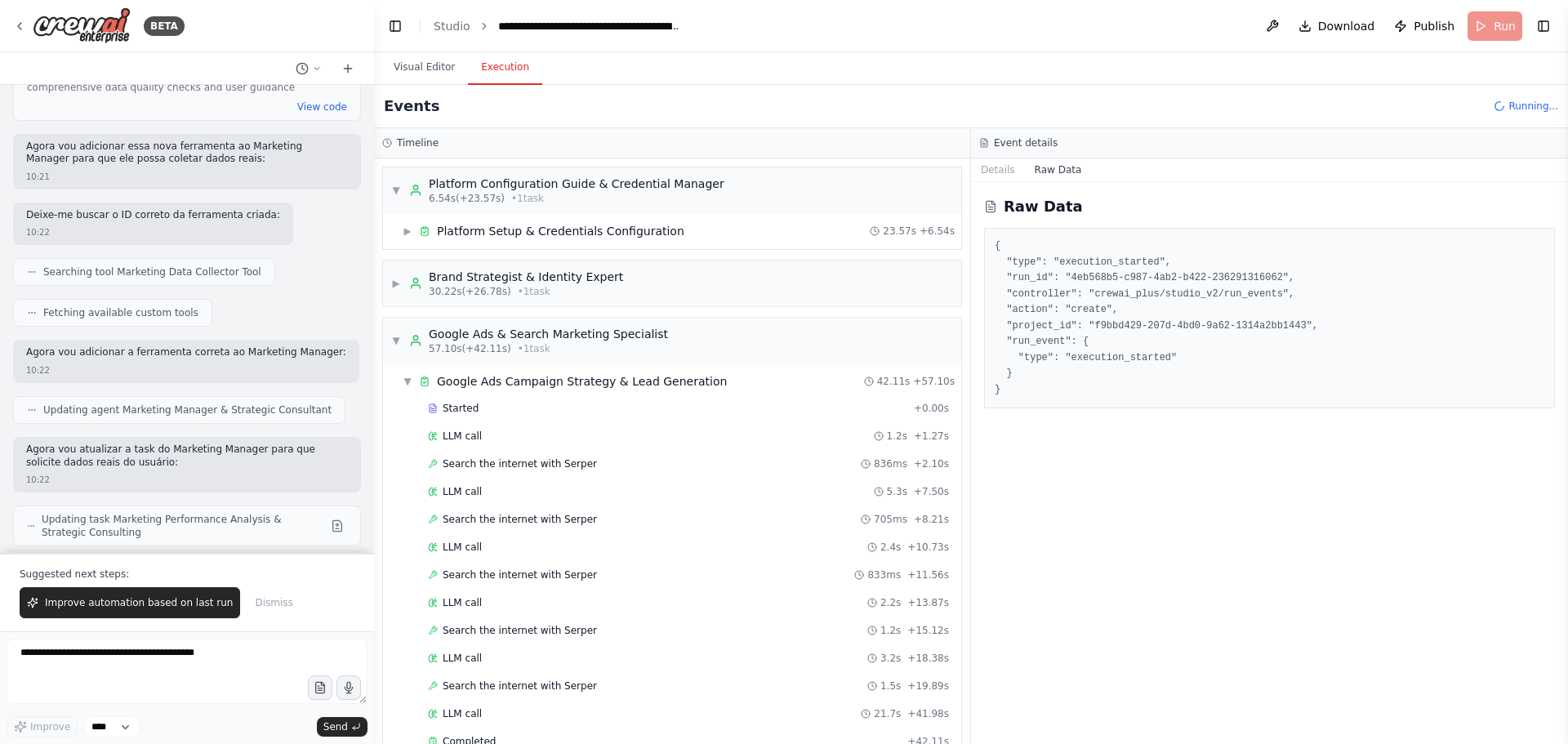
click at [389, 323] on div "▼ Google Ads & Search Marketing Specialist 57.10s (+42.11s) • 1 task" at bounding box center [672, 340] width 578 height 45
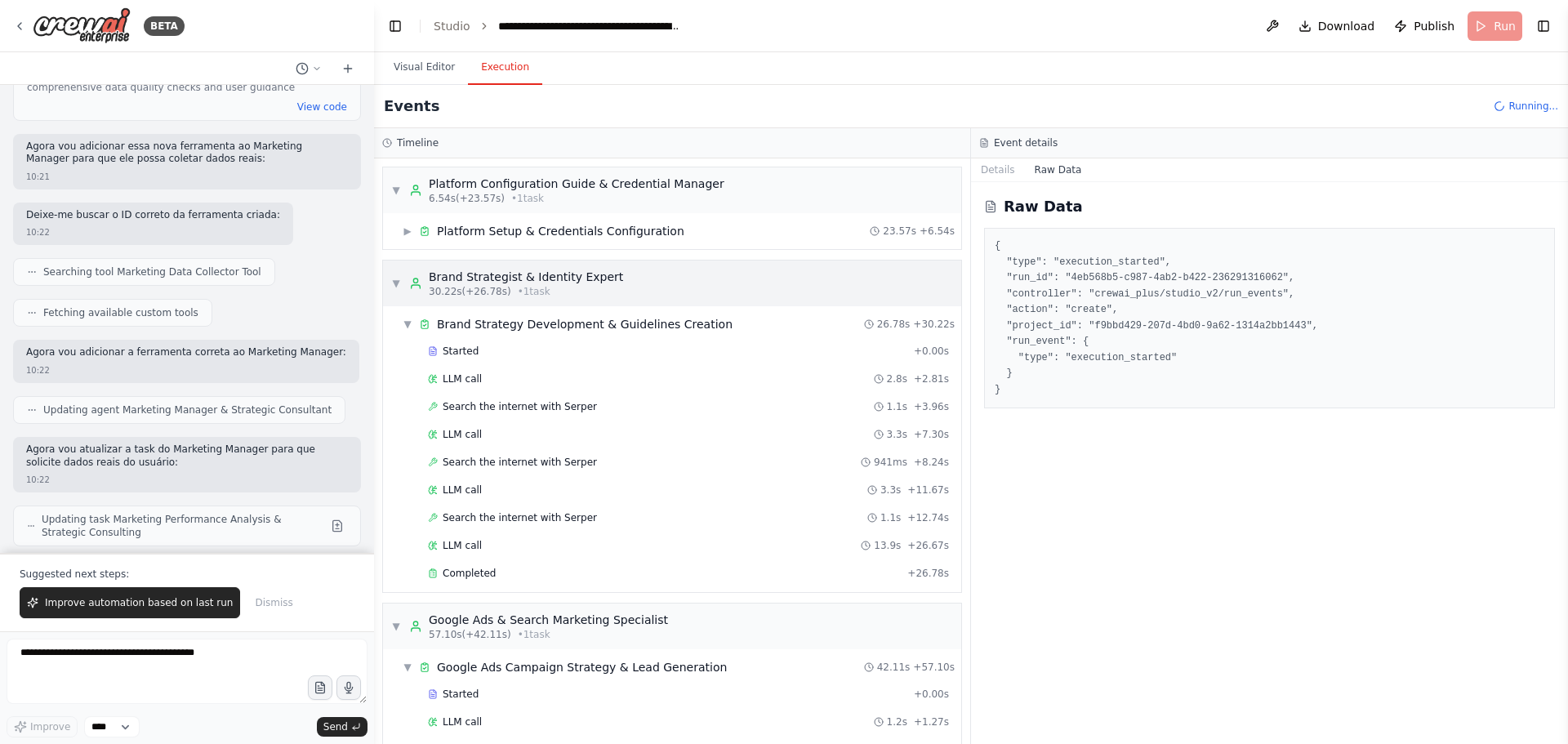
click at [395, 279] on span "▼" at bounding box center [396, 283] width 10 height 14
click at [394, 338] on div "▼ Brand Strategy Development & Guidelines Creation 26.78s + 30.22s Started + 0.…" at bounding box center [672, 449] width 578 height 286
click at [392, 285] on span "▼" at bounding box center [396, 283] width 10 height 14
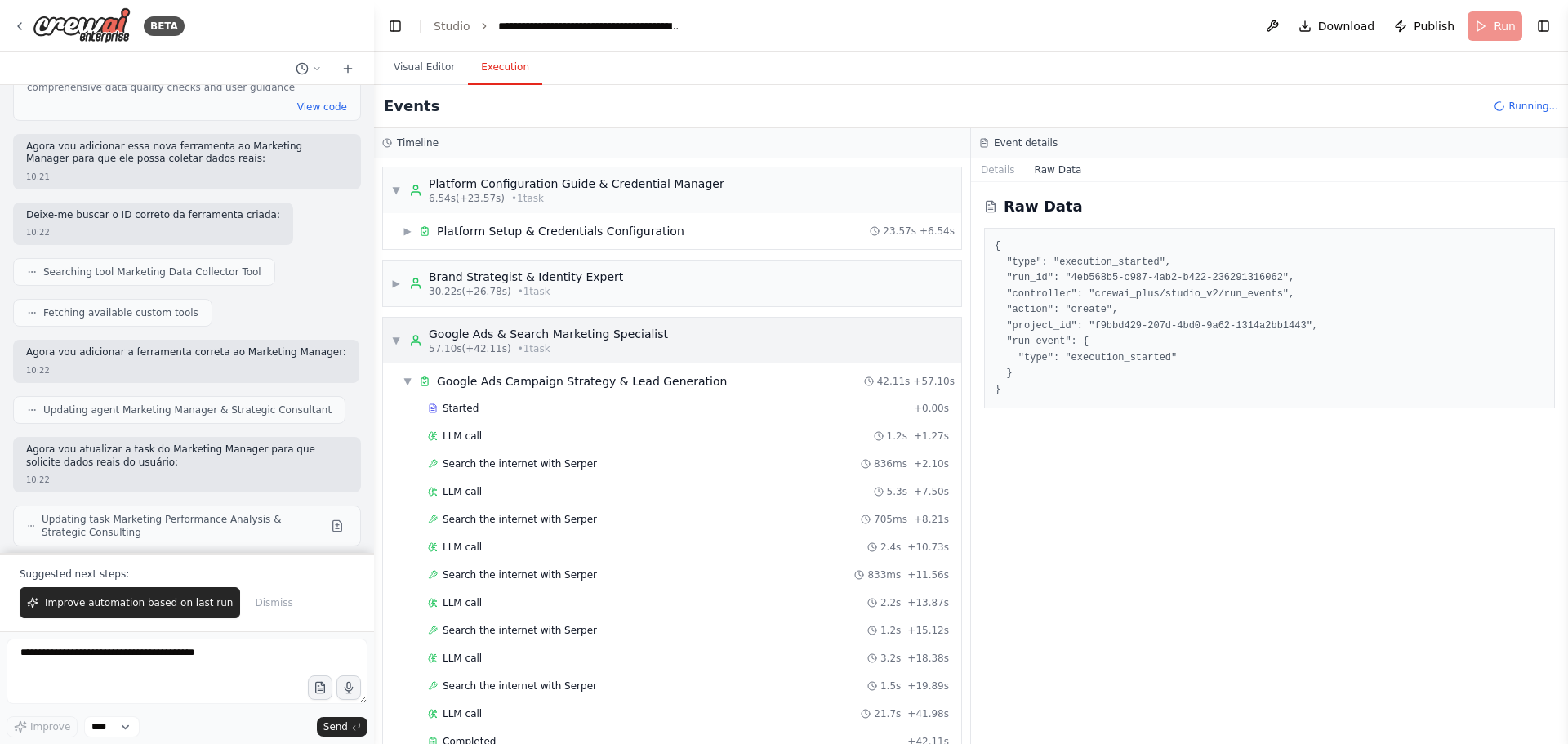
click at [389, 338] on div "▼ Google Ads & Search Marketing Specialist 57.10s (+42.11s) • 1 task" at bounding box center [672, 340] width 578 height 45
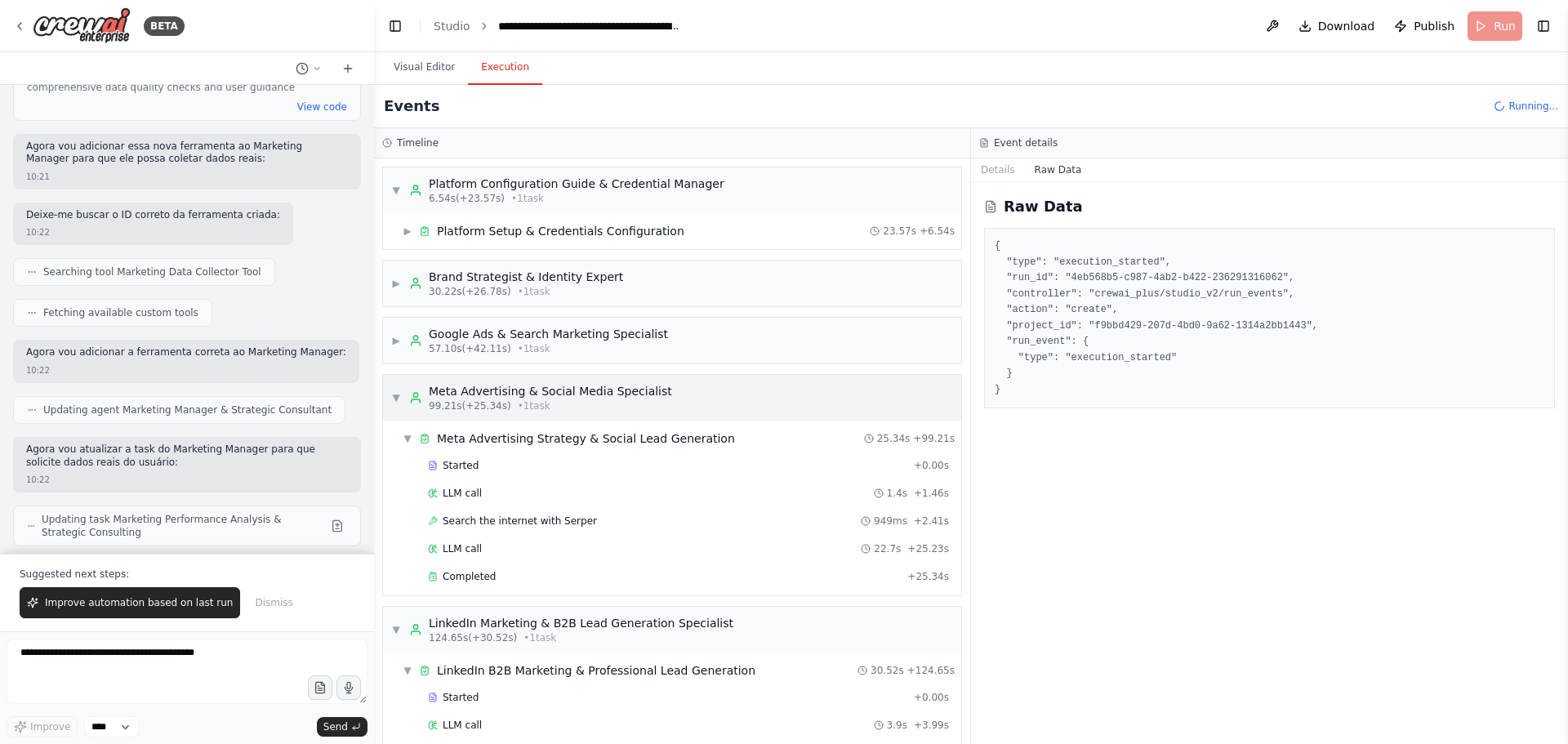
click at [392, 393] on span "▼" at bounding box center [396, 398] width 10 height 14
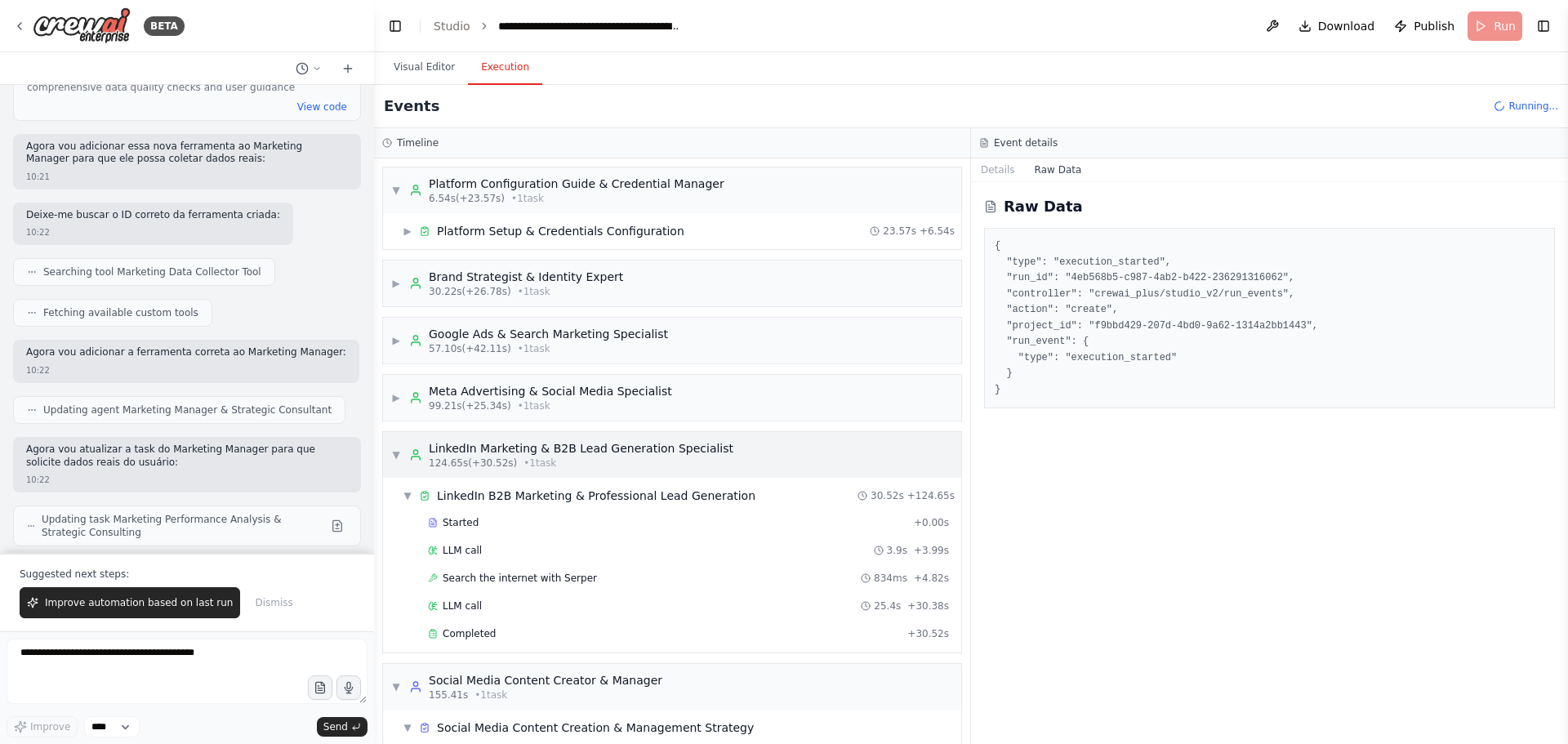
click at [397, 452] on span "▼" at bounding box center [396, 455] width 10 height 14
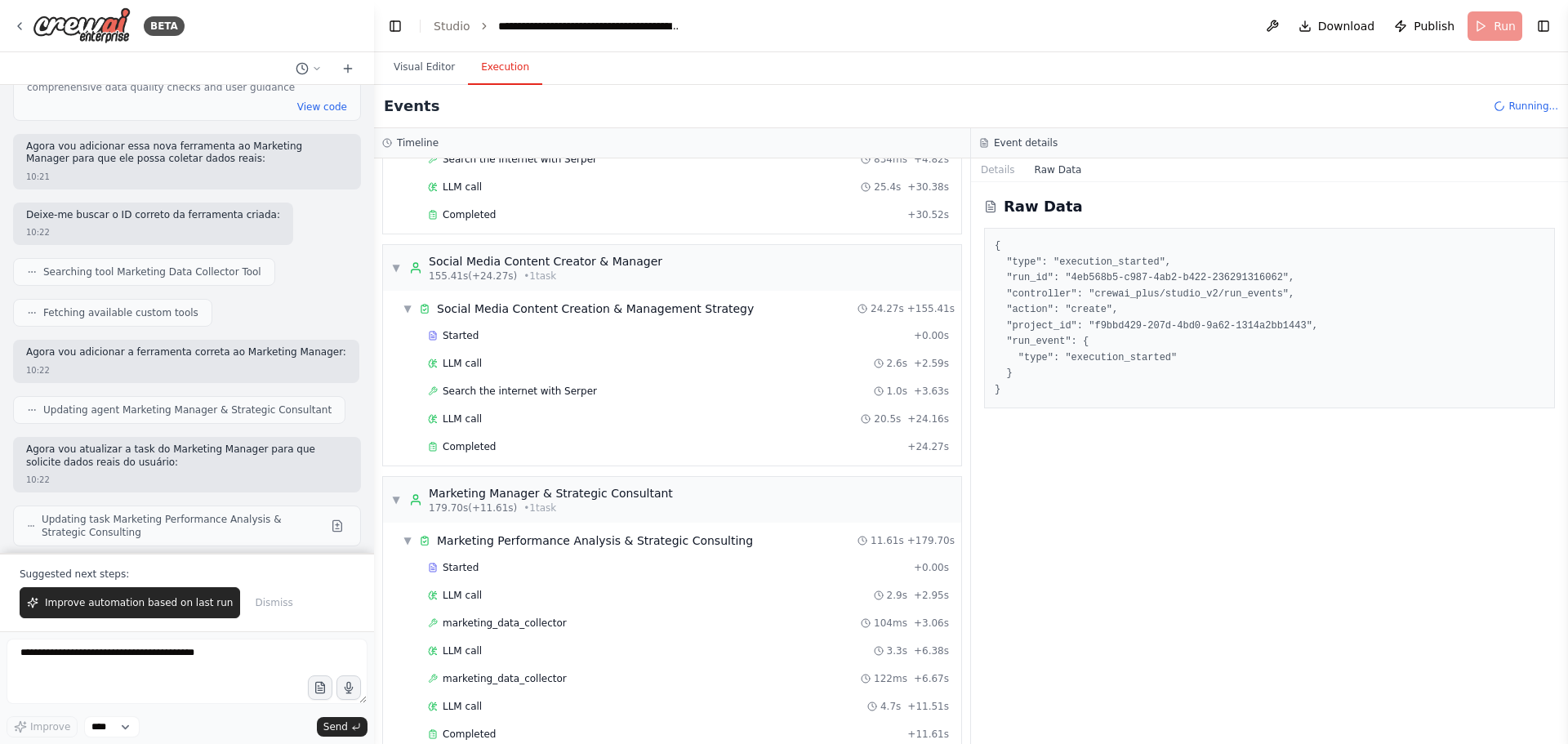
scroll to position [1303, 0]
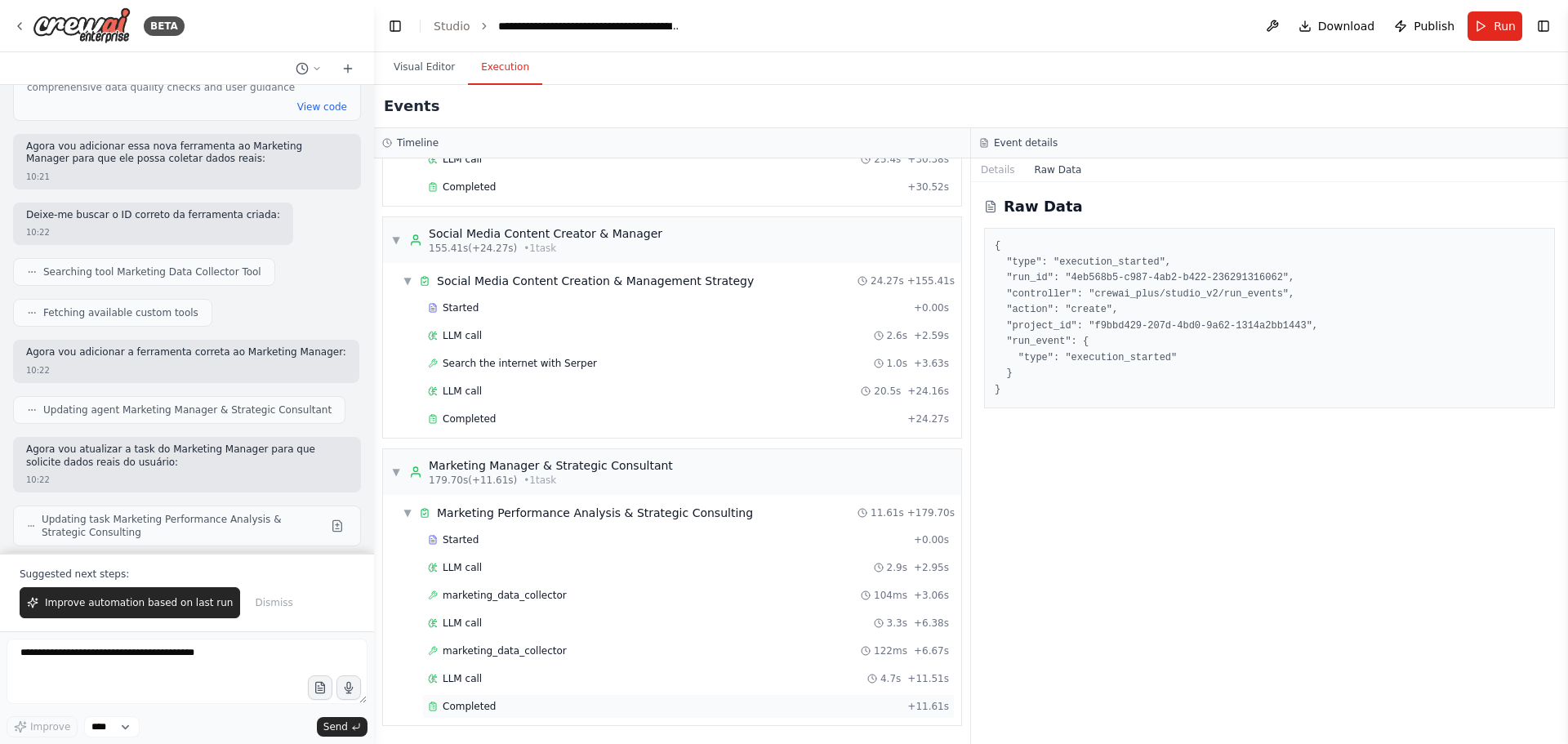
click at [496, 707] on div "Completed" at bounding box center [664, 706] width 473 height 14
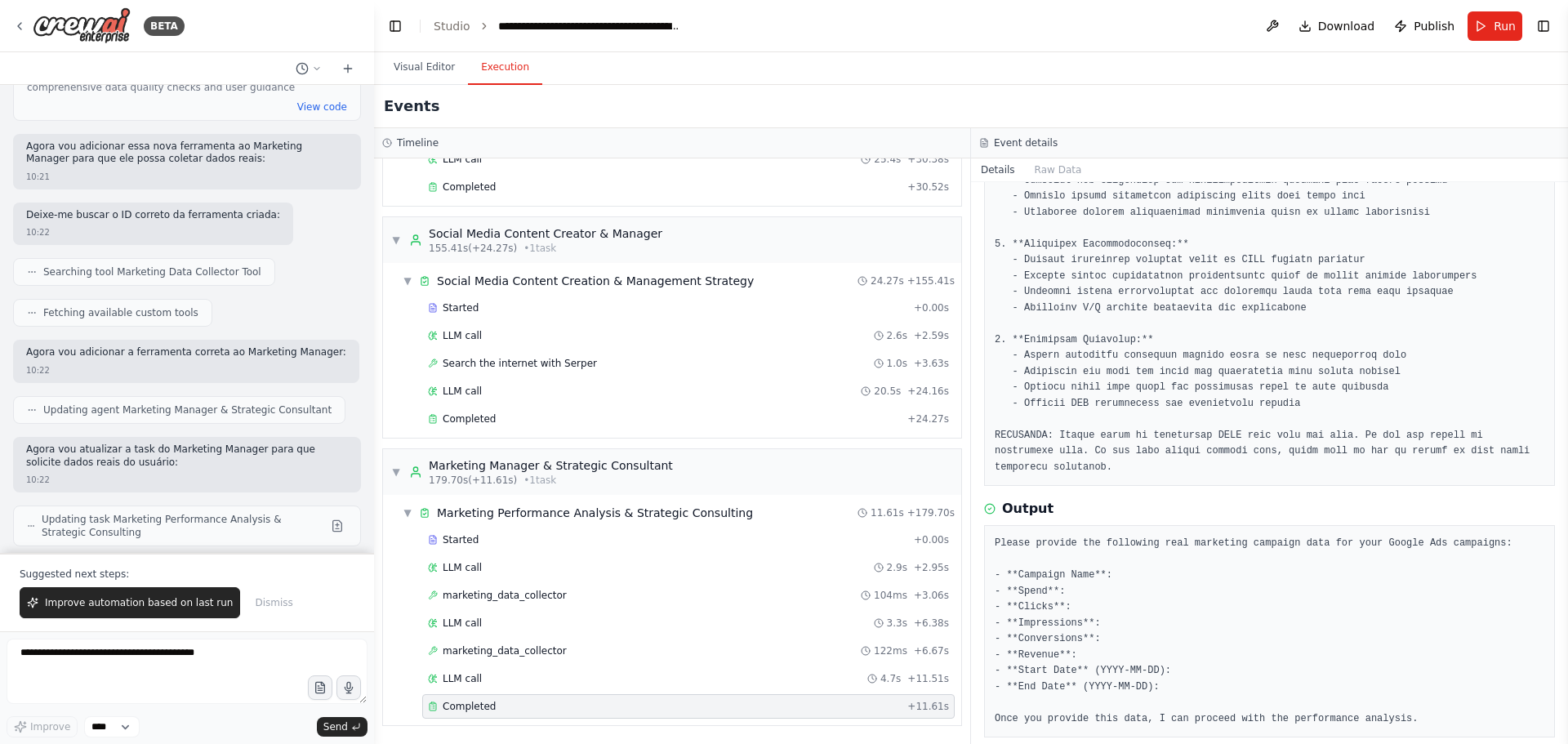
scroll to position [418, 0]
click at [819, 672] on div "LLM call 4.7s + 11.51s" at bounding box center [688, 678] width 521 height 14
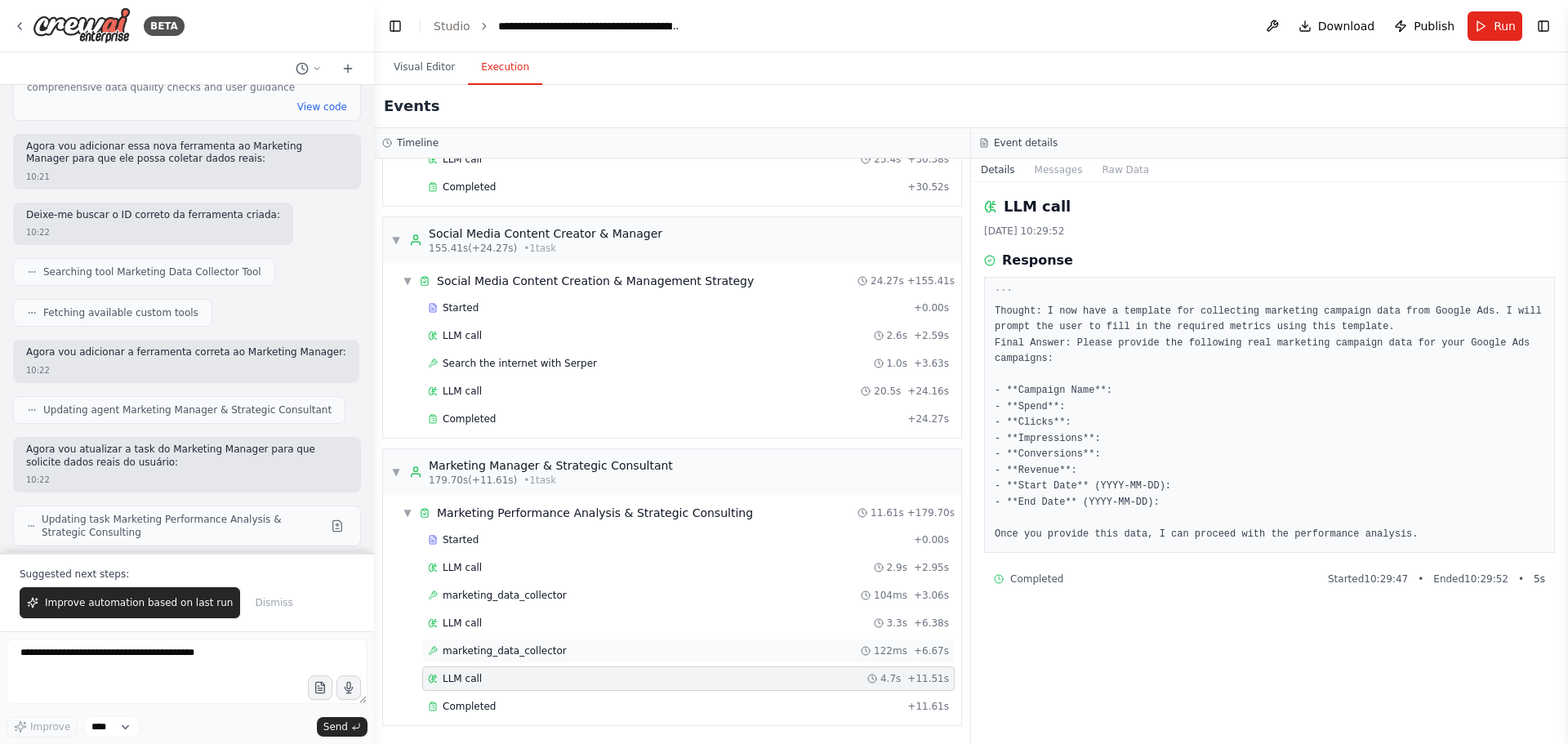
click at [504, 660] on div "marketing_data_collector 122ms + 6.67s" at bounding box center [688, 650] width 533 height 24
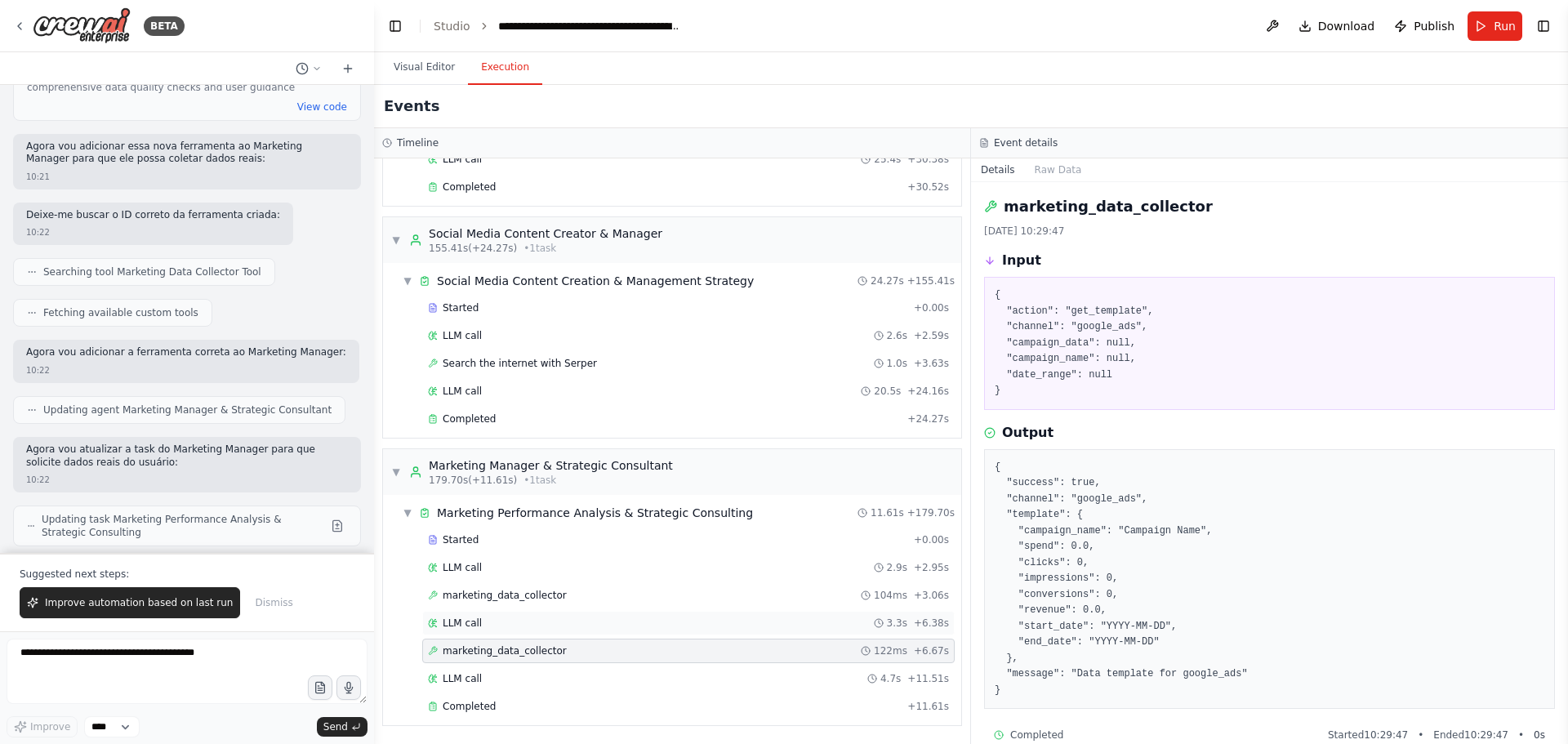
click at [476, 618] on span "LLM call" at bounding box center [462, 623] width 40 height 14
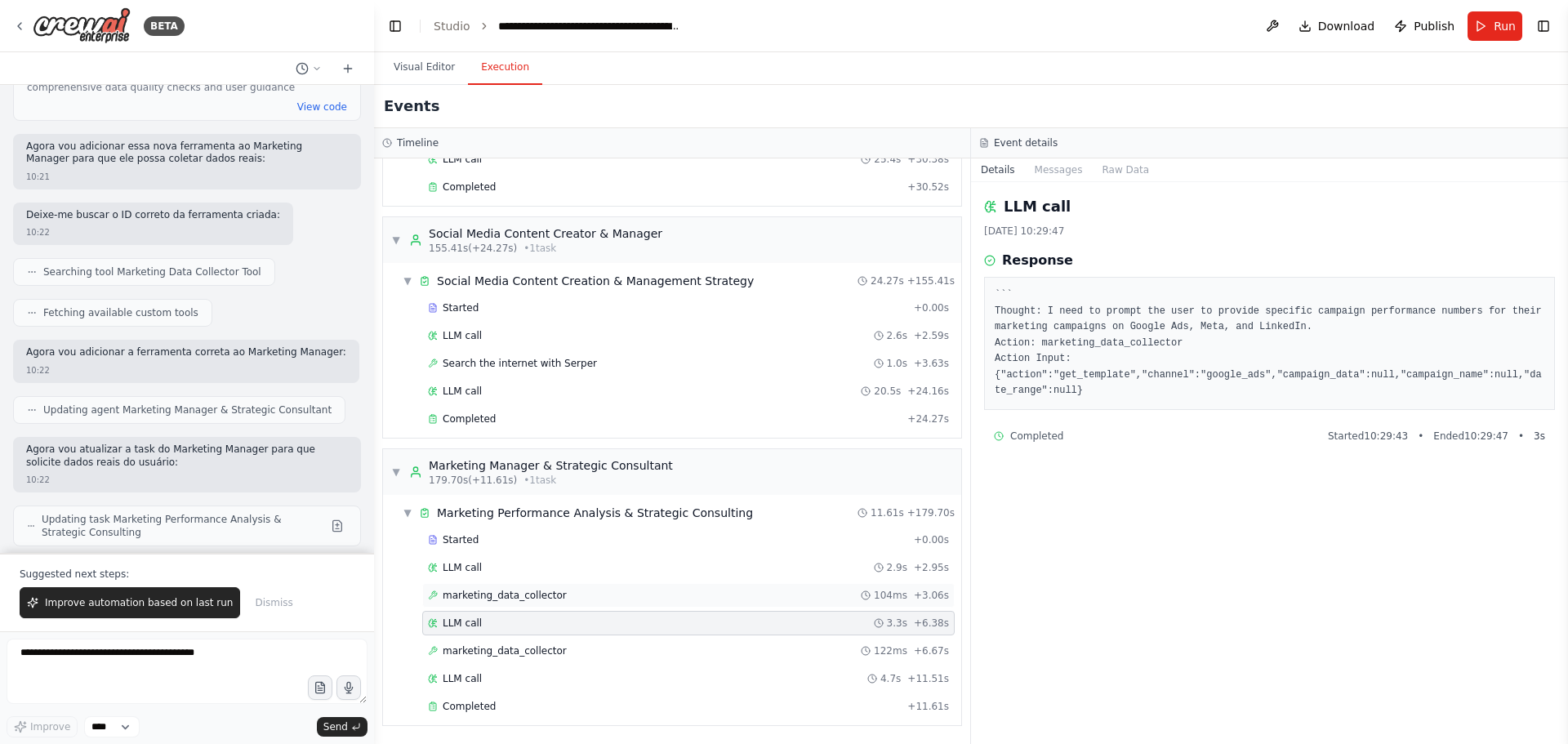
click at [485, 587] on div "marketing_data_collector 104ms + 3.06s" at bounding box center [688, 594] width 533 height 24
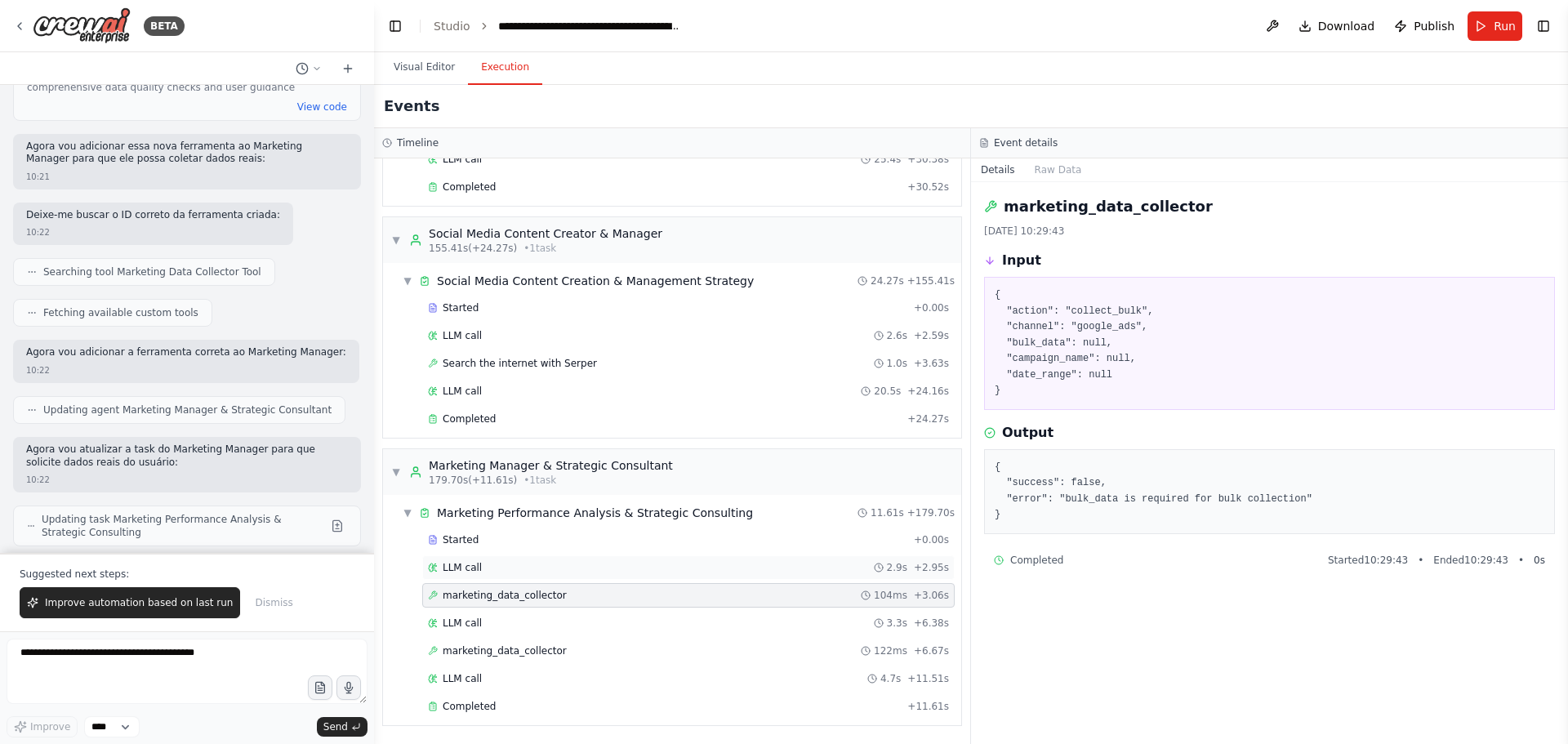
click at [457, 565] on span "LLM call" at bounding box center [462, 567] width 40 height 14
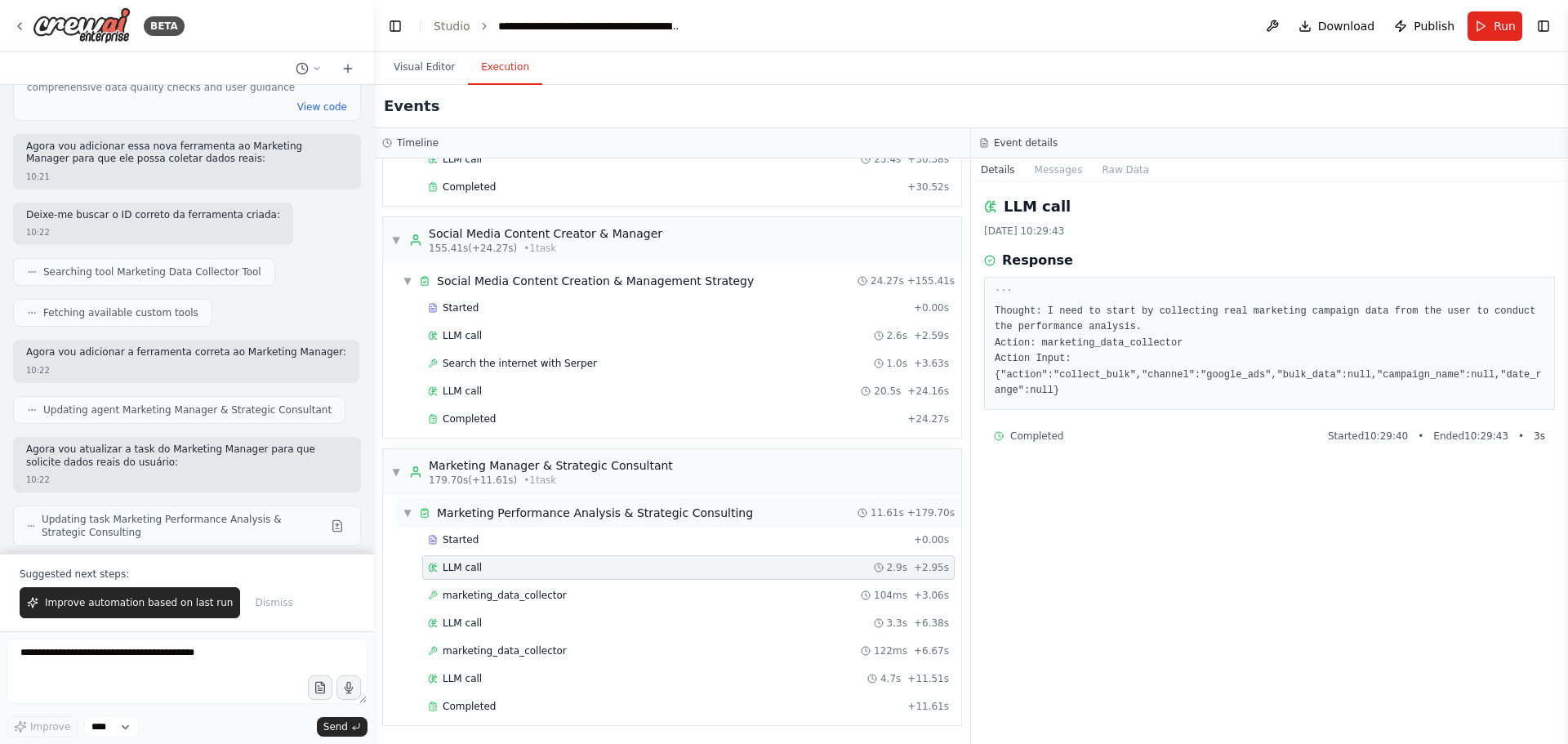
click at [406, 517] on span "▼" at bounding box center [407, 513] width 10 height 14
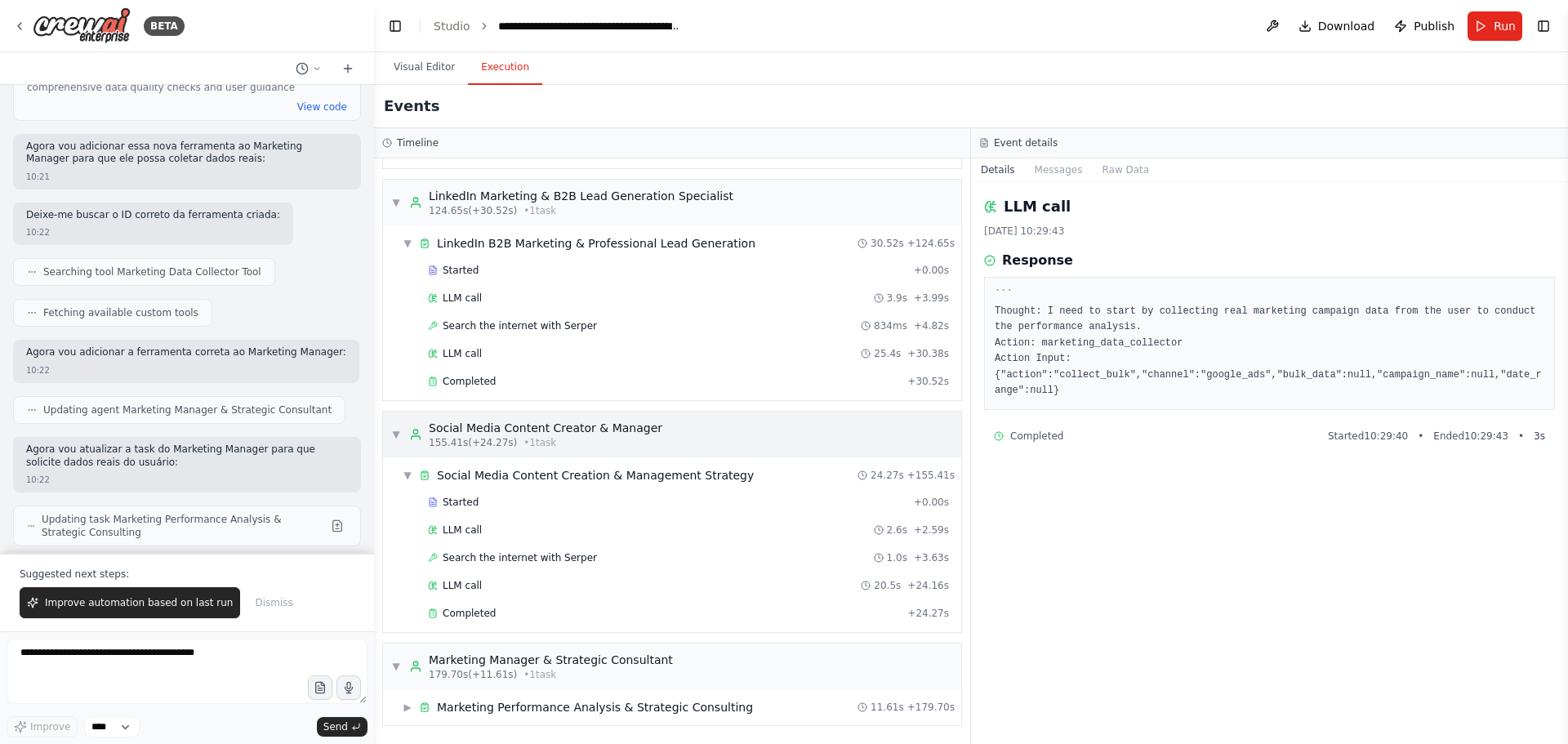
click at [389, 429] on div "▼ Social Media Content Creator & Manager 155.41s (+24.27s) • 1 task" at bounding box center [672, 434] width 578 height 45
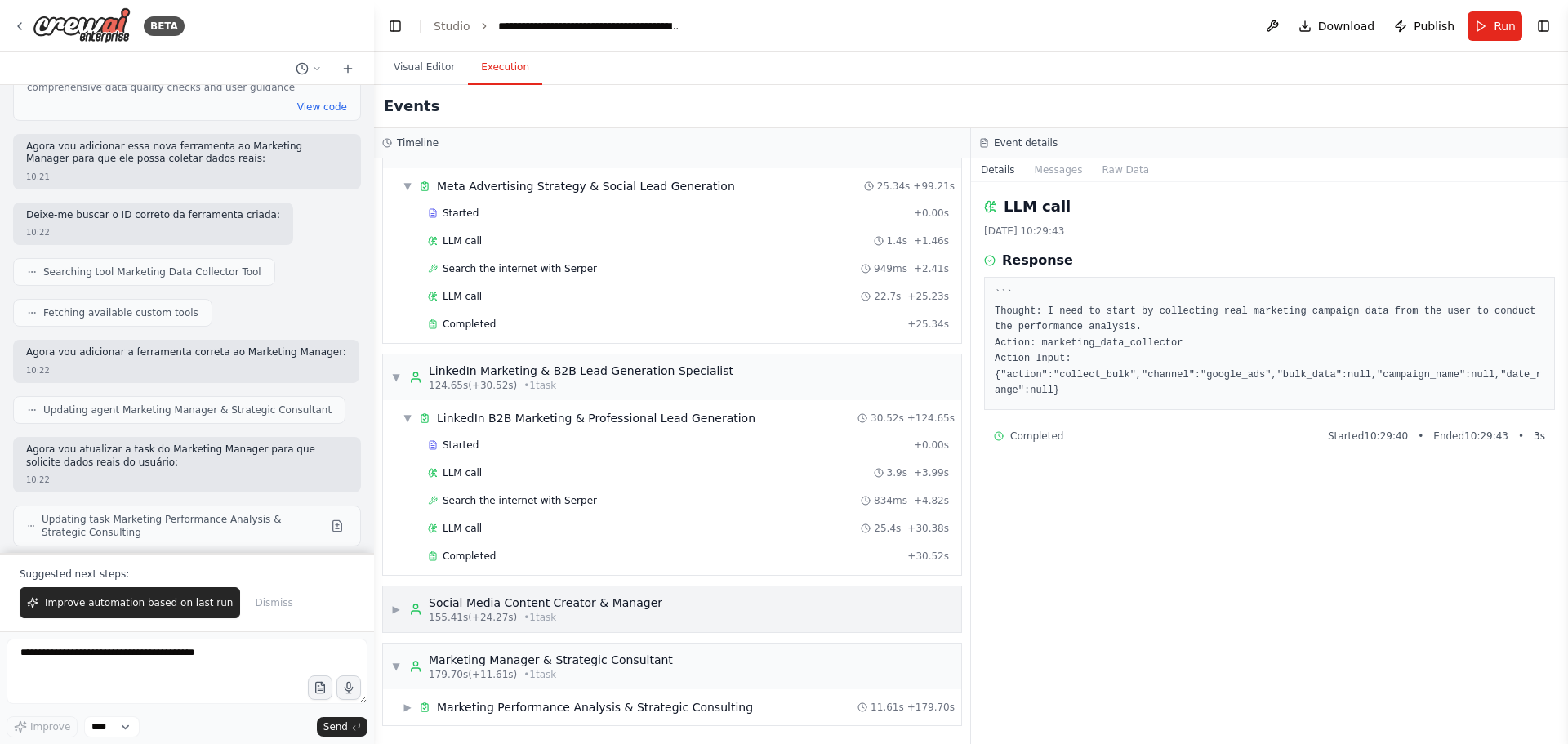
scroll to position [934, 0]
click at [389, 372] on div "▼ LinkedIn Marketing & B2B Lead Generation Specialist 124.65s (+30.52s) • 1 task" at bounding box center [672, 377] width 578 height 45
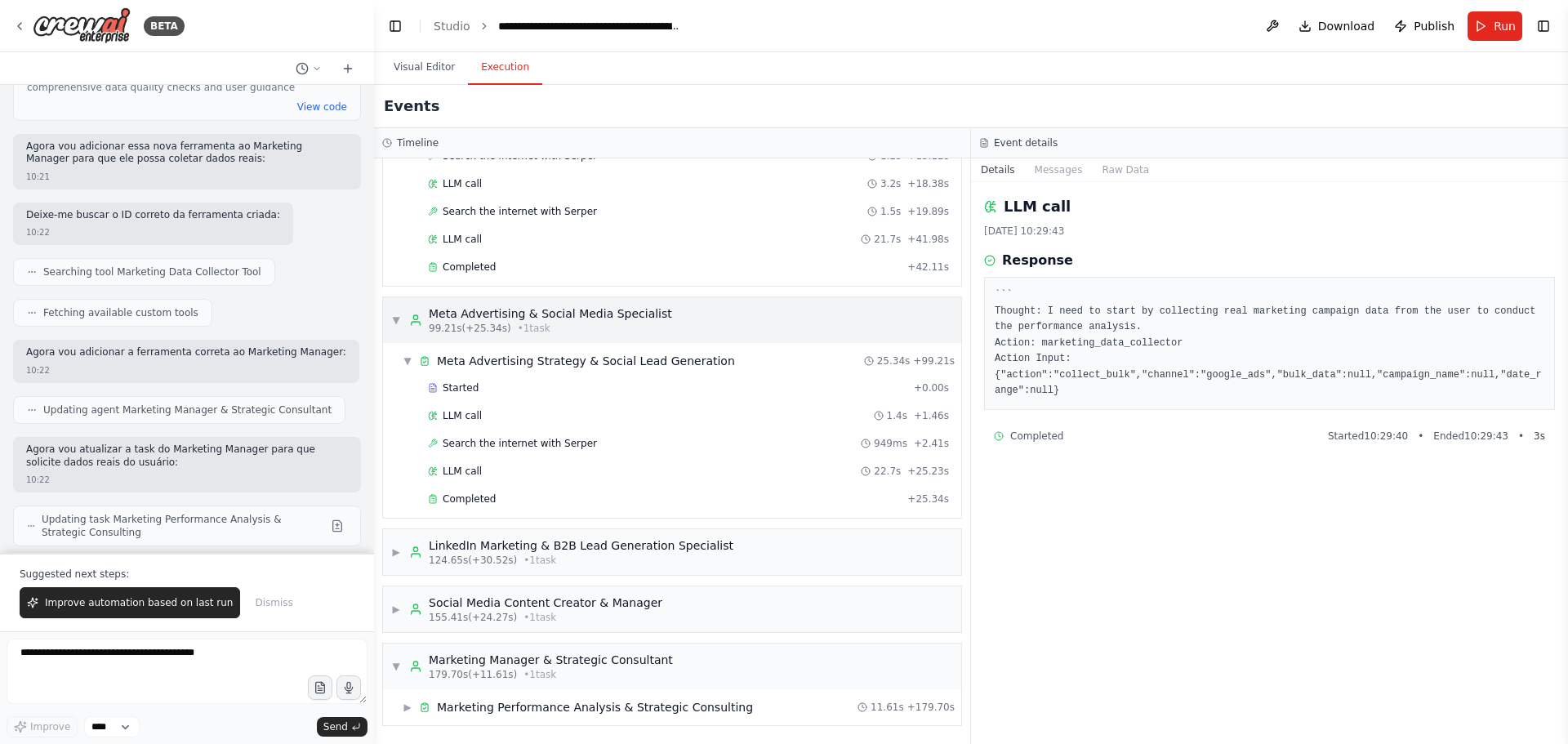
click at [392, 320] on span "▼" at bounding box center [396, 320] width 10 height 14
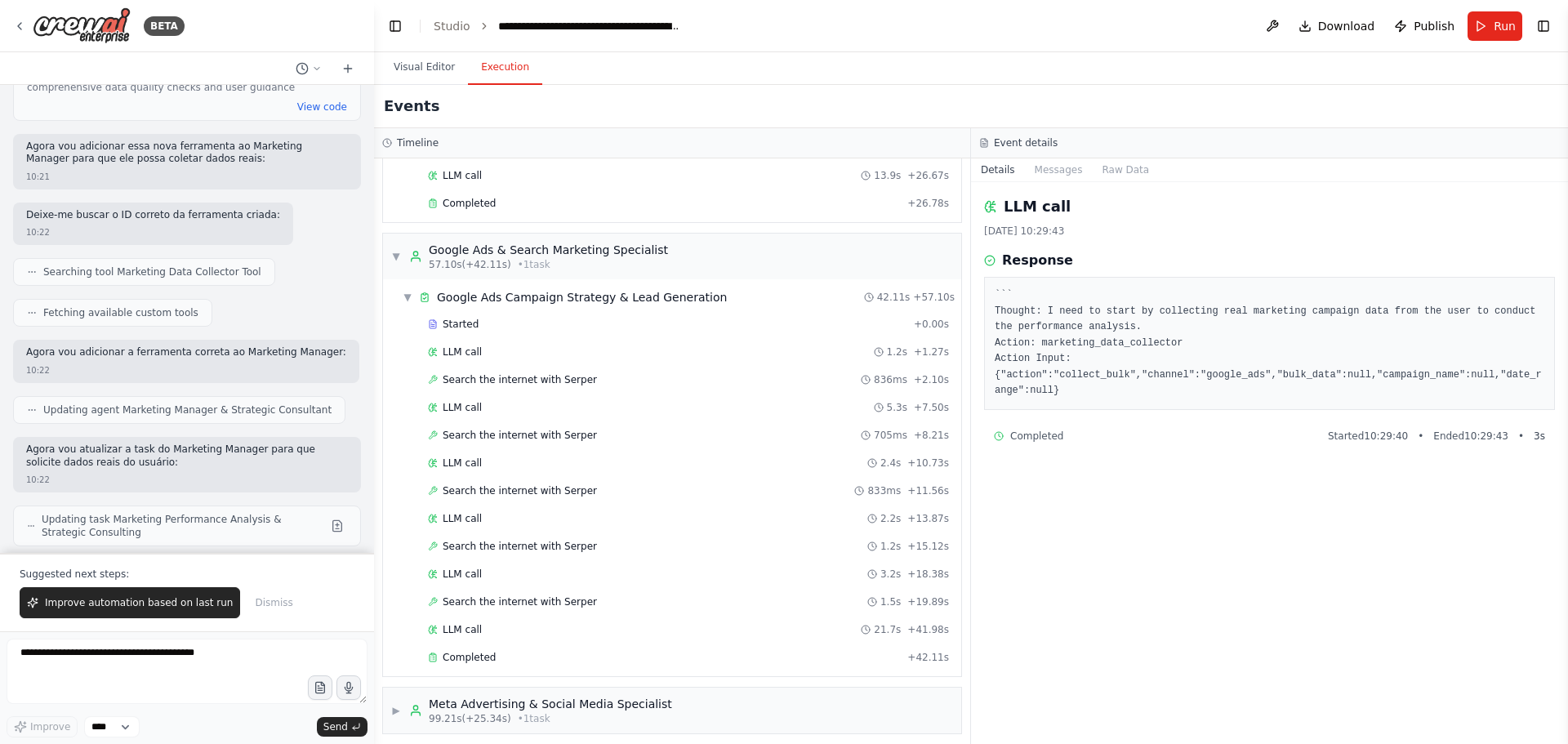
scroll to position [302, 0]
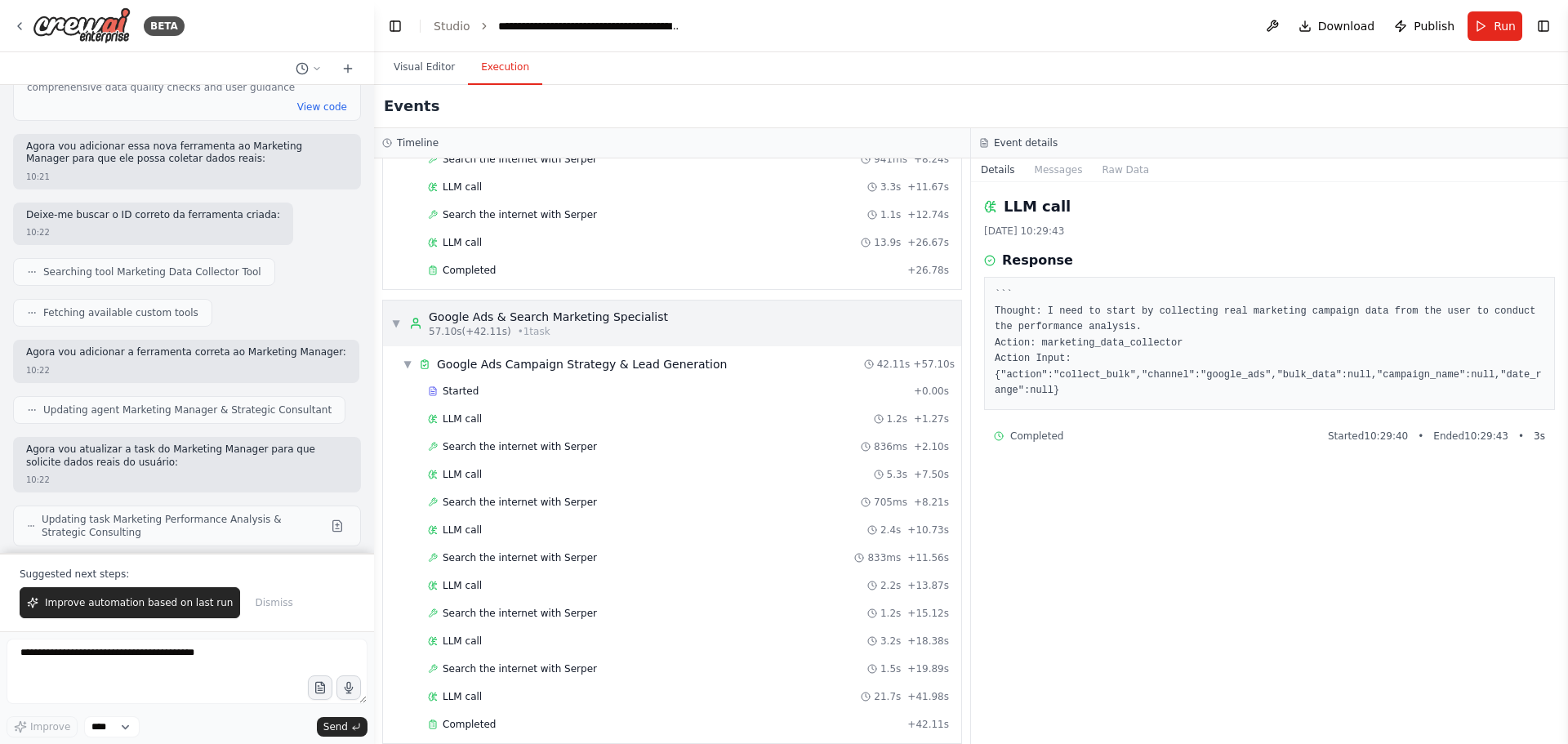
click at [397, 321] on span "▼" at bounding box center [396, 324] width 10 height 14
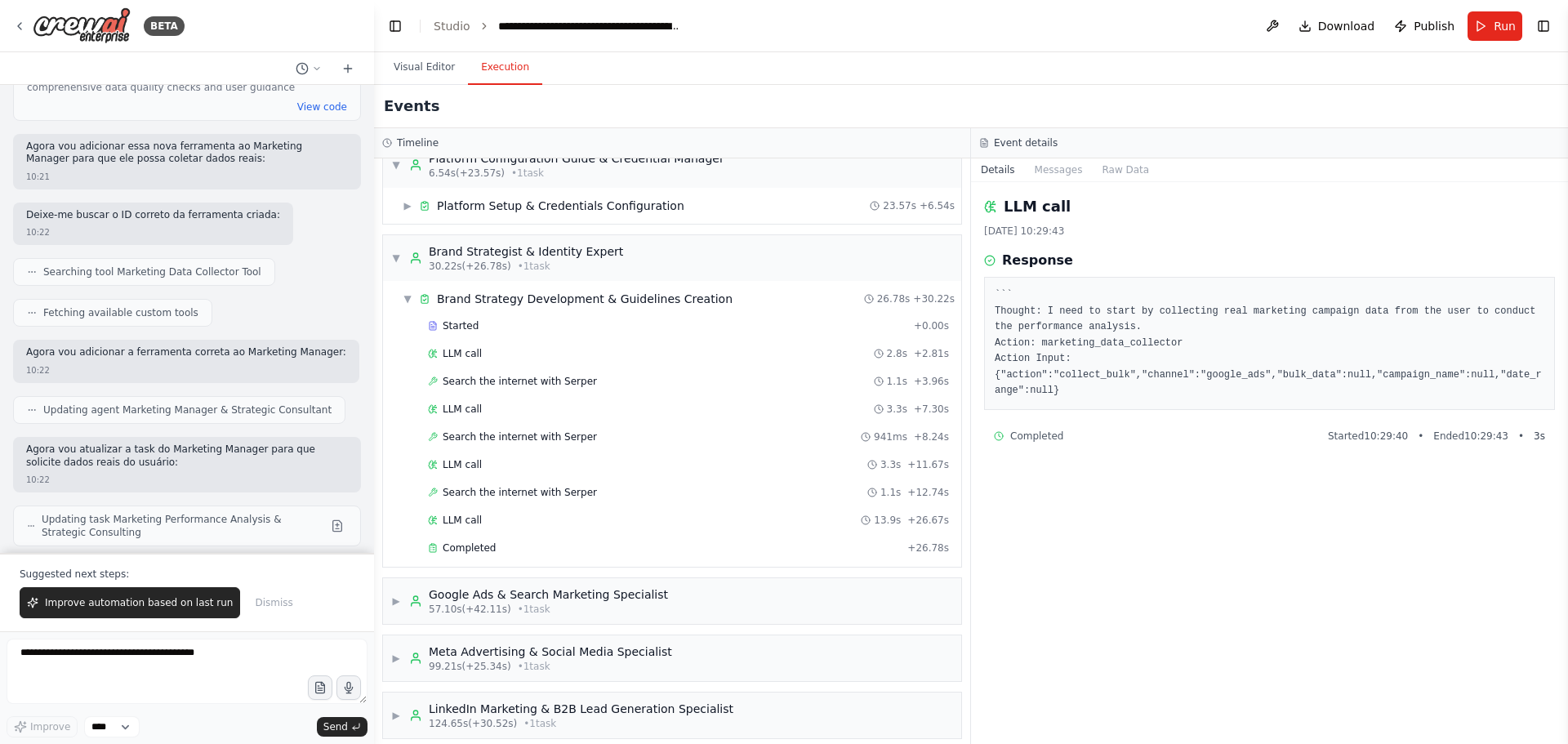
scroll to position [0, 0]
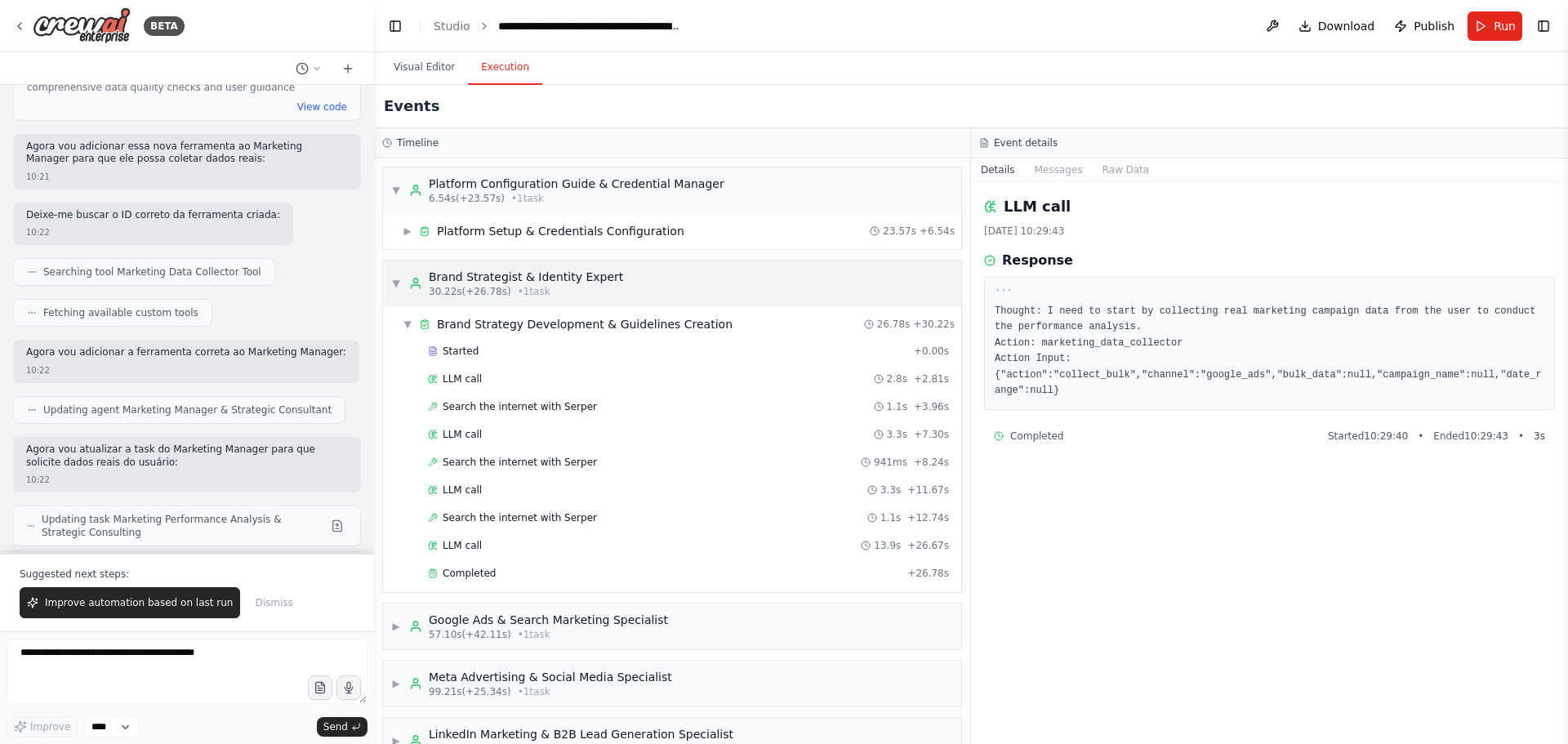
click at [392, 275] on div "▼ Brand Strategist & Identity Expert 30.22s (+26.78s) • 1 task" at bounding box center [508, 283] width 232 height 29
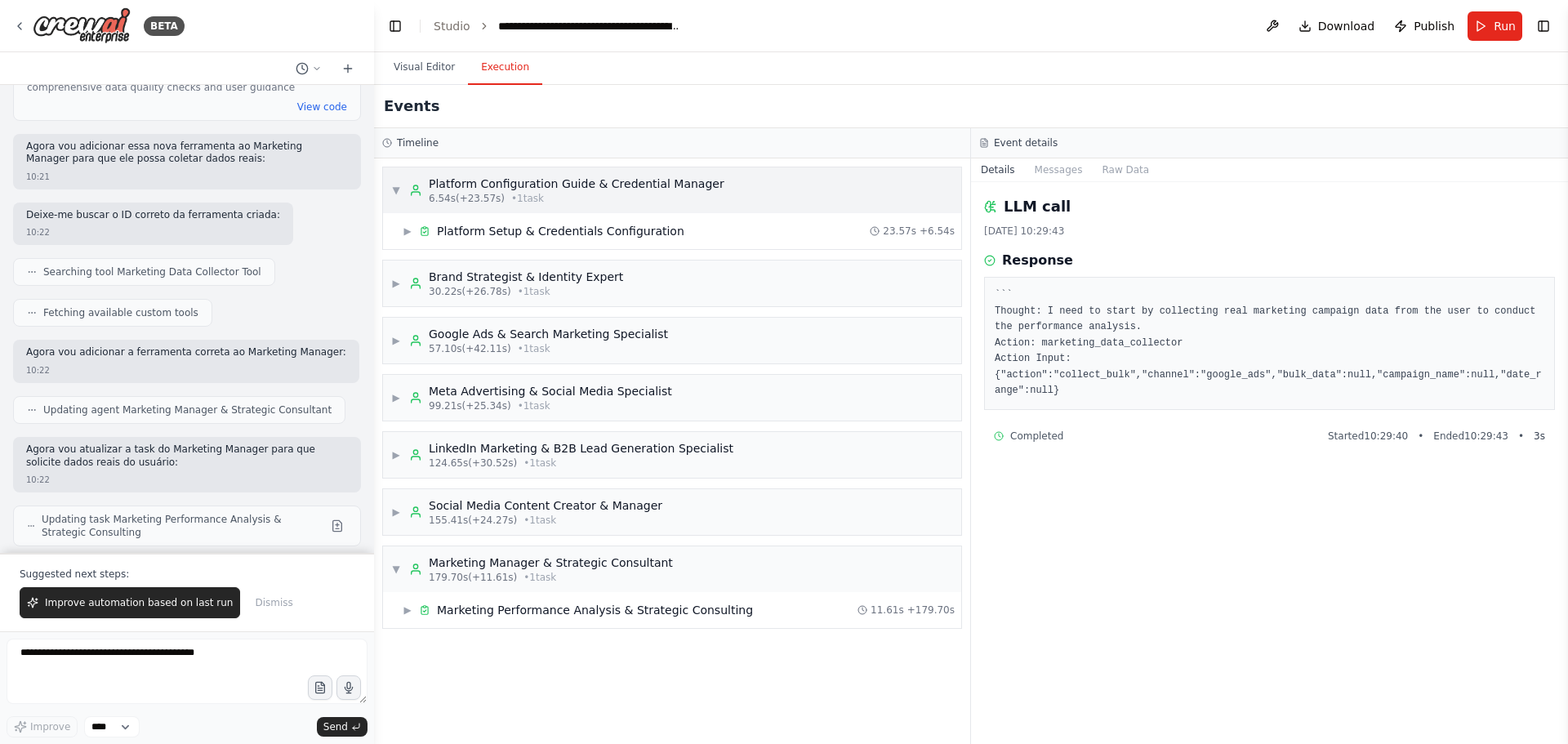
click at [389, 188] on div "▼ Platform Configuration Guide & Credential Manager 6.54s (+23.57s) • 1 task" at bounding box center [672, 189] width 578 height 45
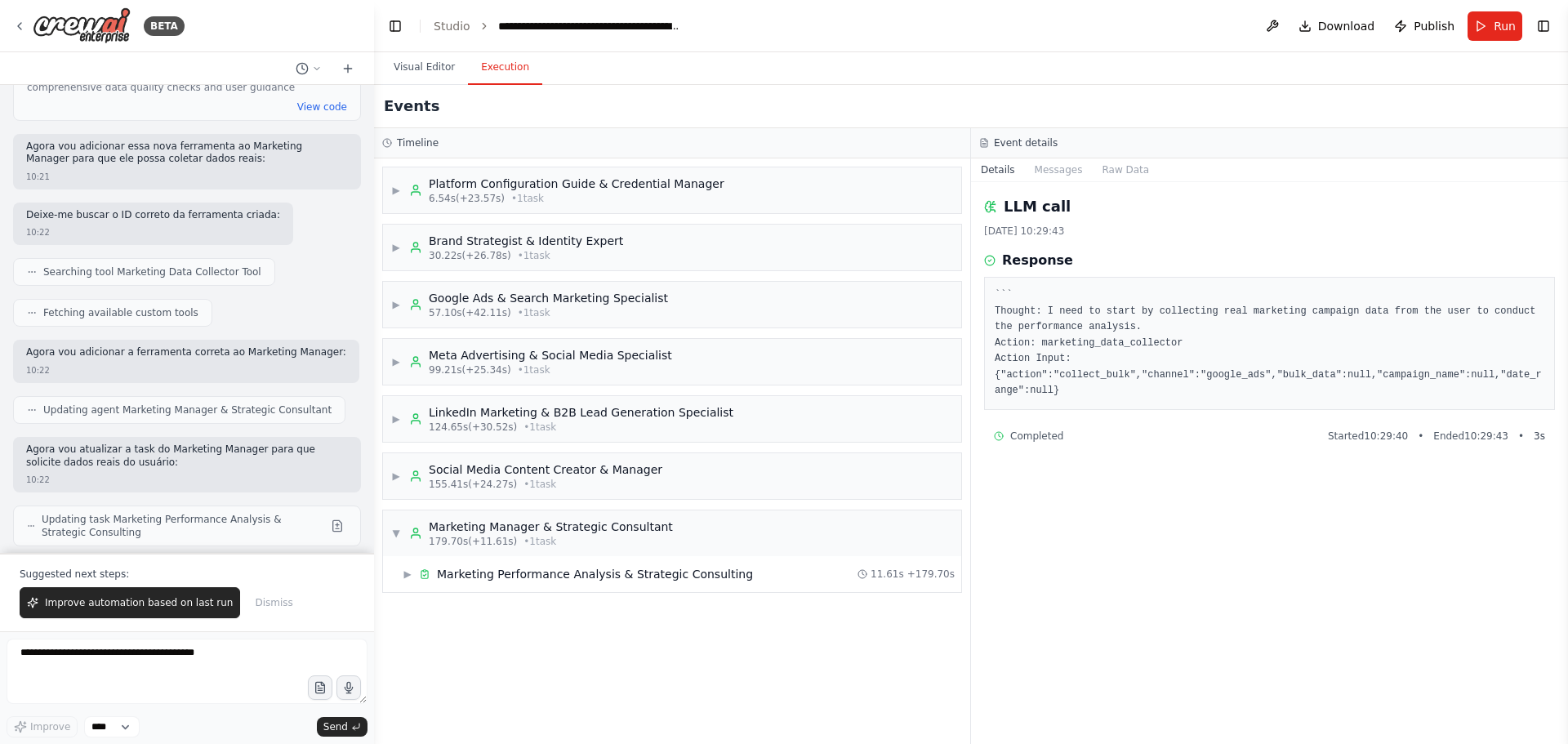
click at [478, 633] on div "▶ Platform Configuration Guide & Credential Manager 6.54s (+23.57s) • 1 task ▶ …" at bounding box center [672, 451] width 596 height 586
click at [397, 192] on span "▶" at bounding box center [396, 190] width 10 height 14
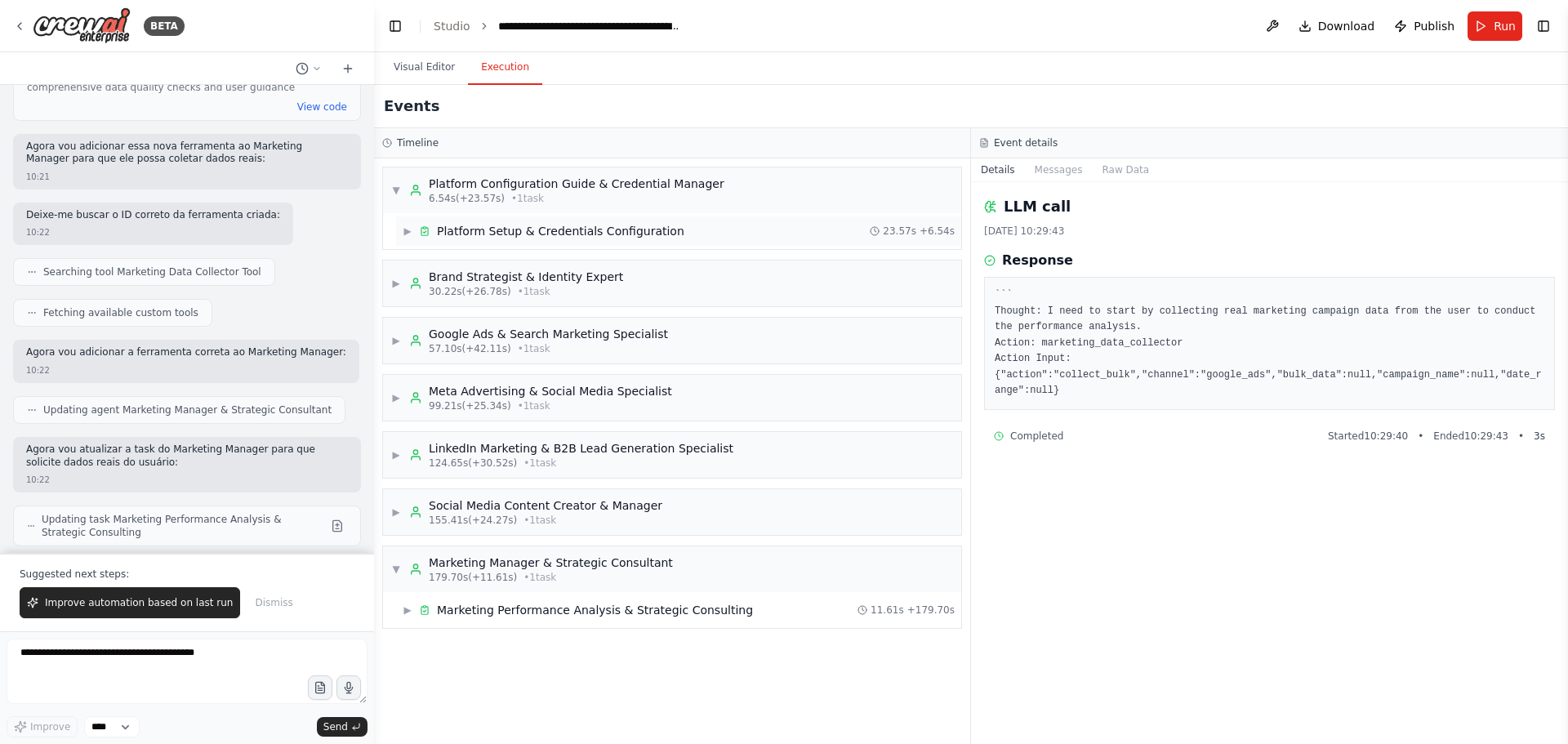
click at [408, 231] on span "▶" at bounding box center [407, 231] width 10 height 14
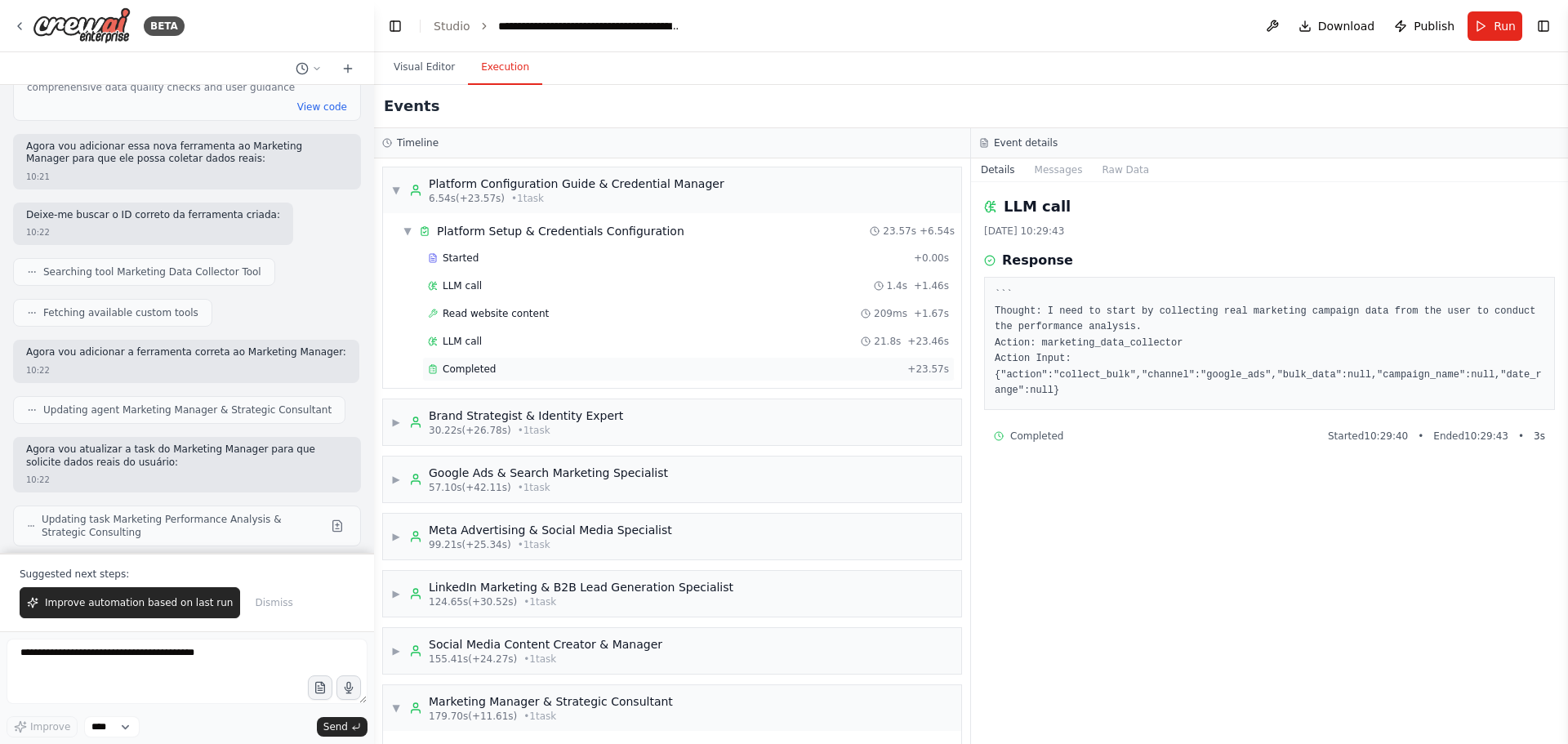
click at [475, 368] on span "Completed" at bounding box center [469, 369] width 53 height 14
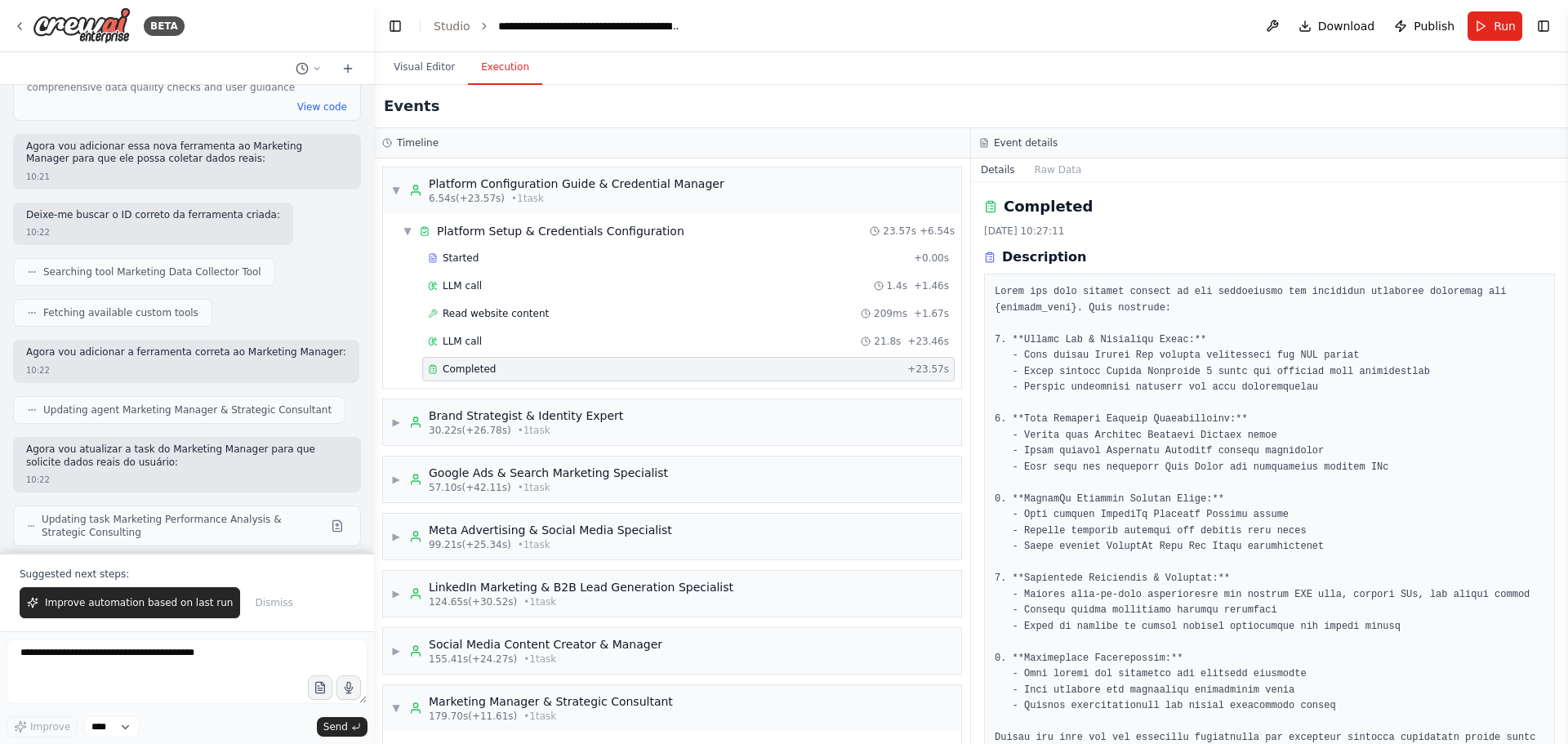
click at [1553, 213] on div "Completed 19/09/2025, 10:27:11 Description Output" at bounding box center [1268, 462] width 596 height 561
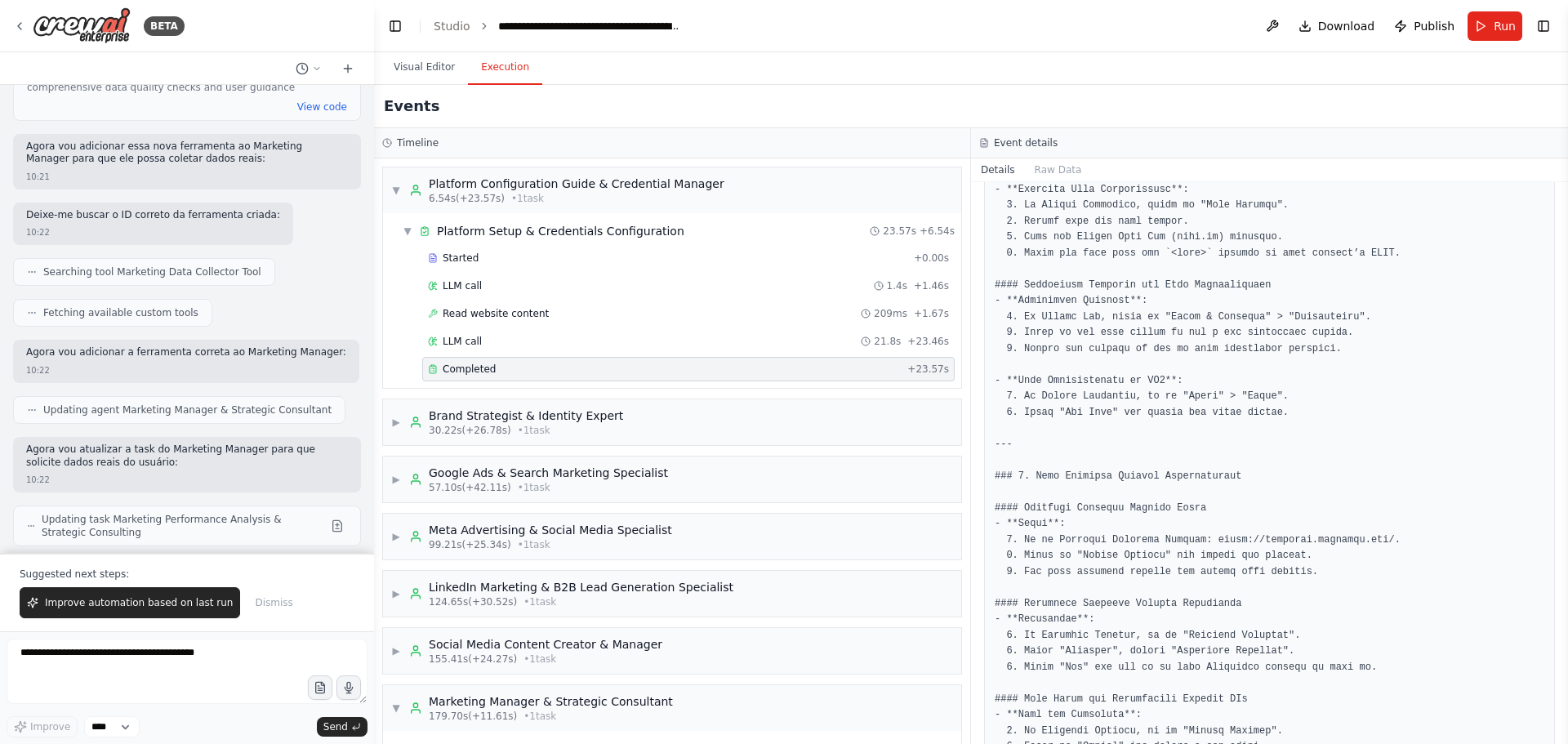
scroll to position [1042, 0]
click at [576, 420] on div "Brand Strategist & Identity Expert" at bounding box center [525, 415] width 194 height 16
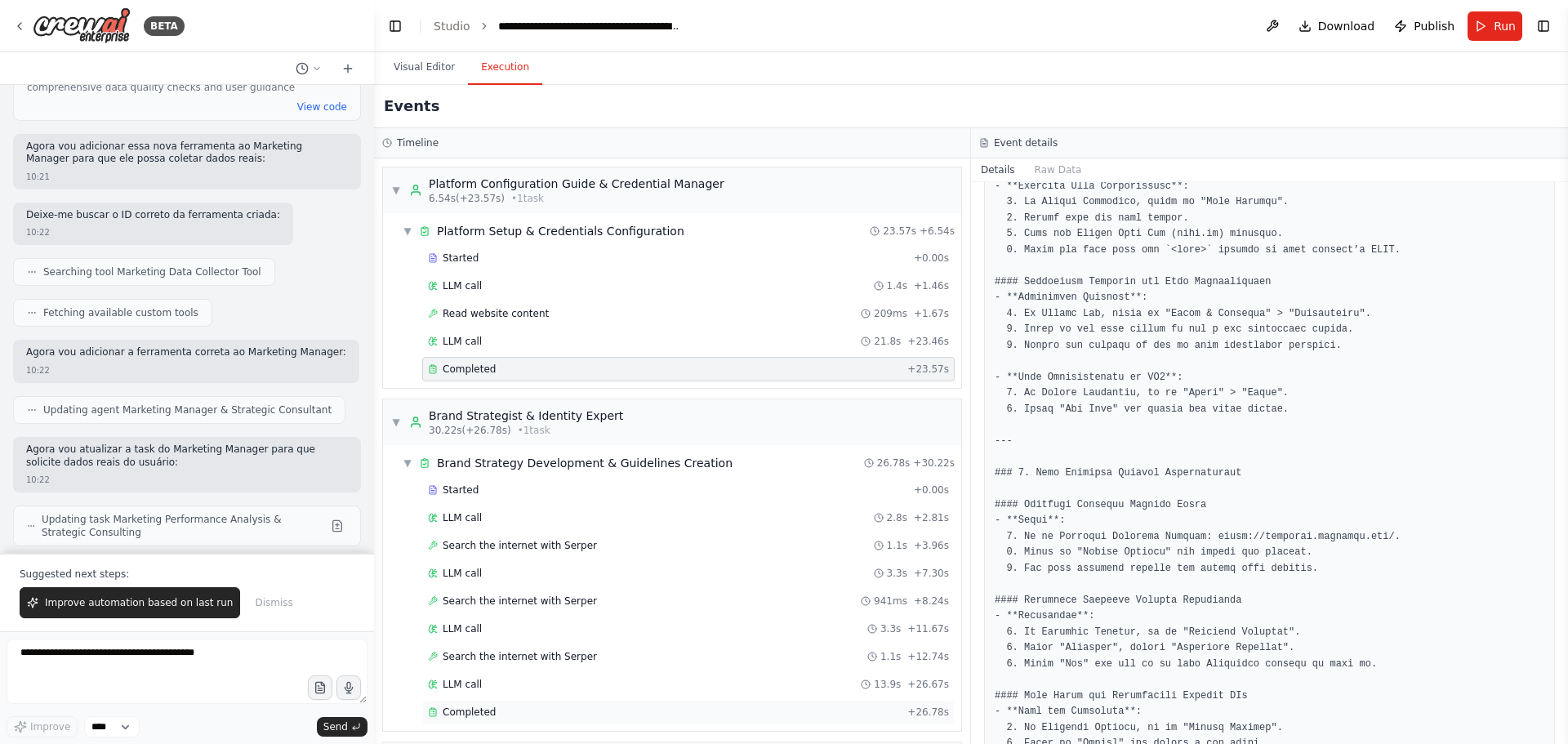
click at [502, 715] on div "Completed" at bounding box center [664, 712] width 473 height 14
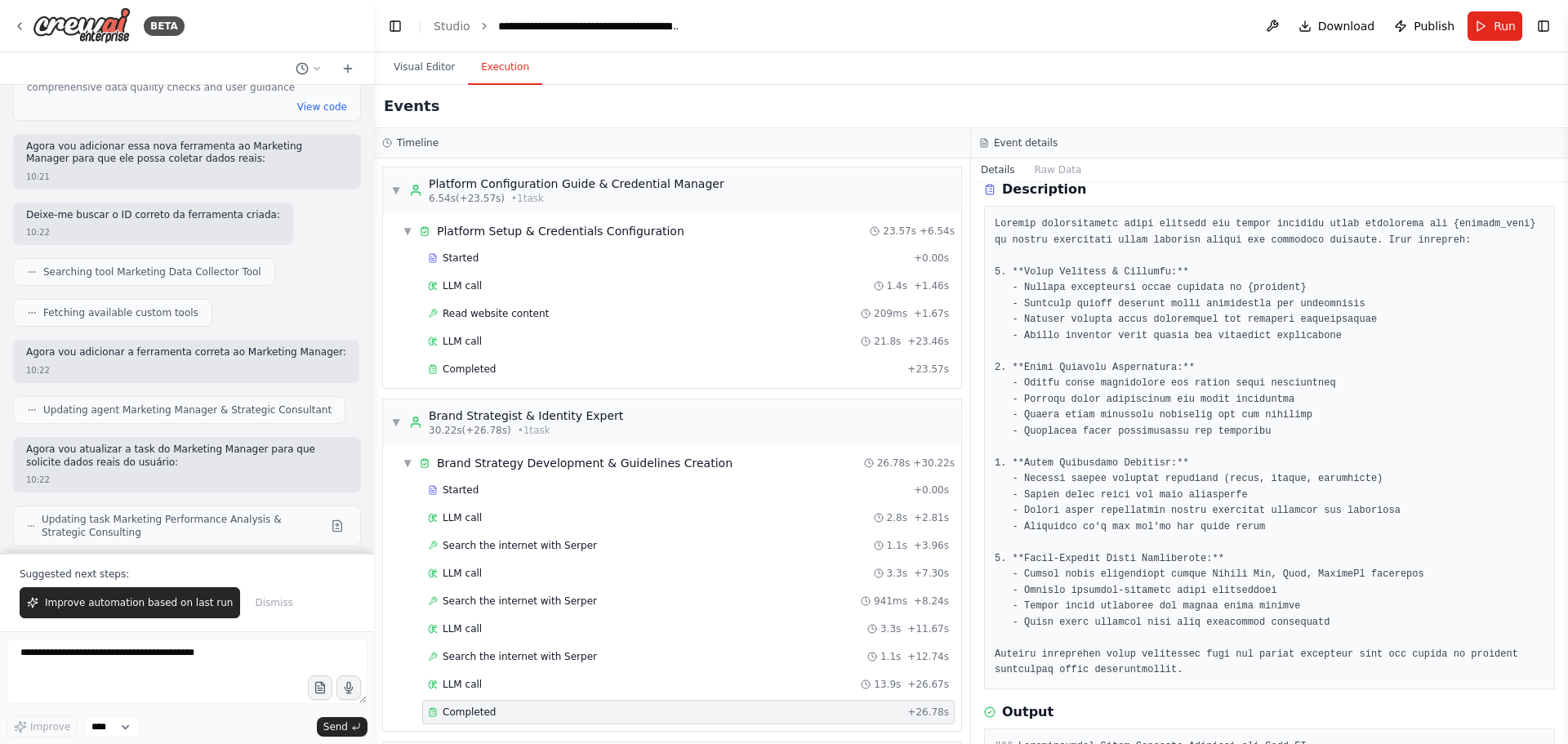
scroll to position [0, 0]
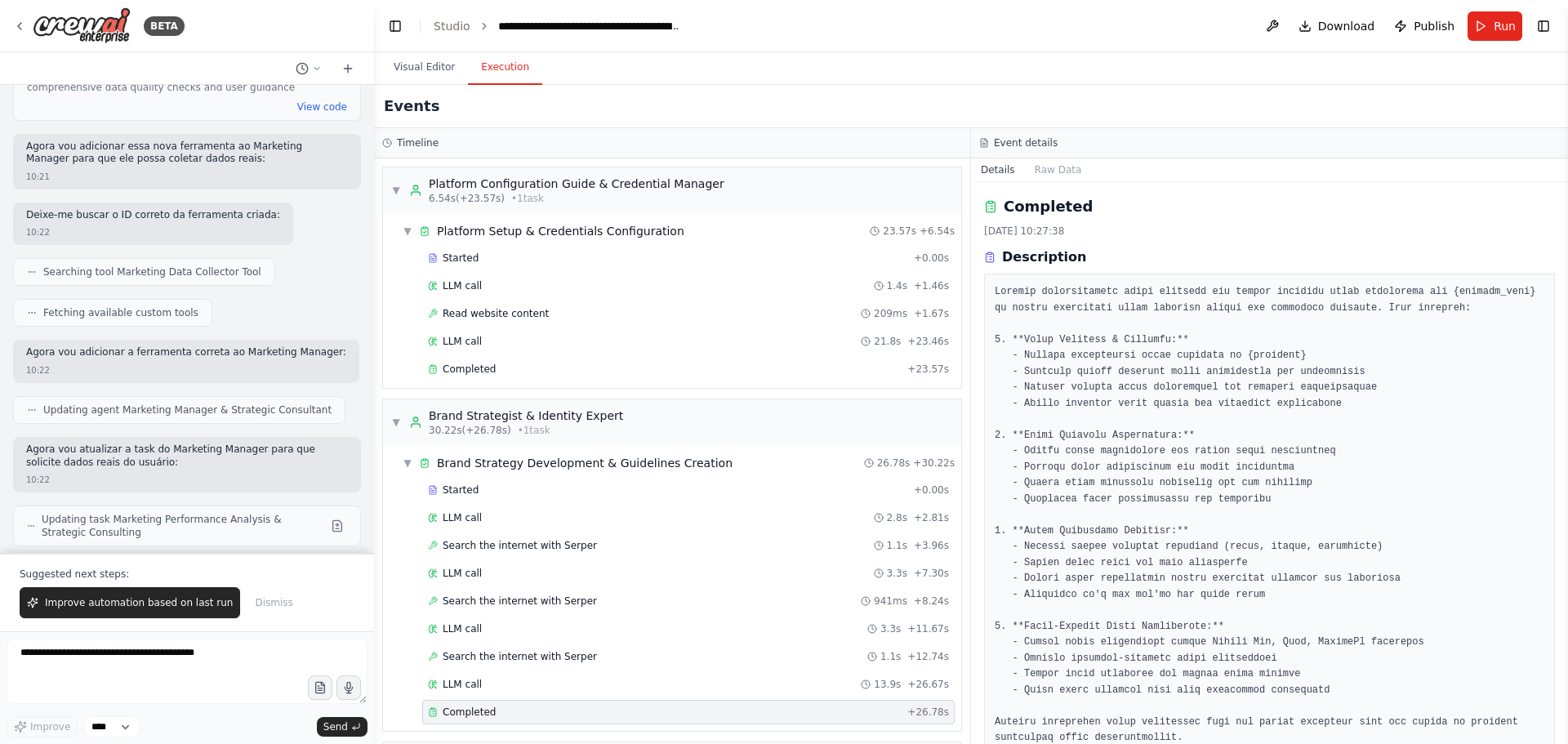
click at [1552, 250] on div "Completed 19/09/2025, 10:27:38 Description Output" at bounding box center [1268, 462] width 596 height 561
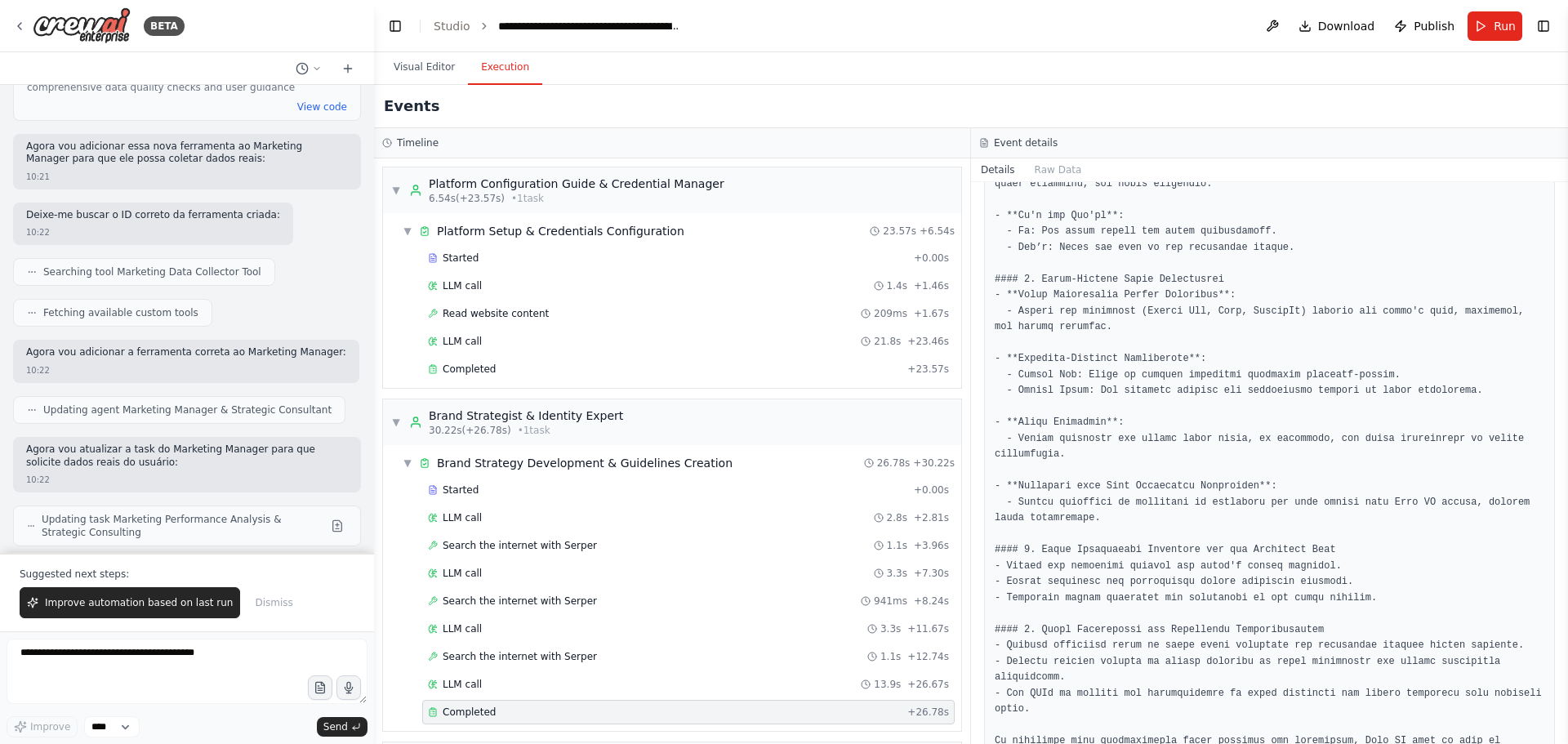
scroll to position [1643, 0]
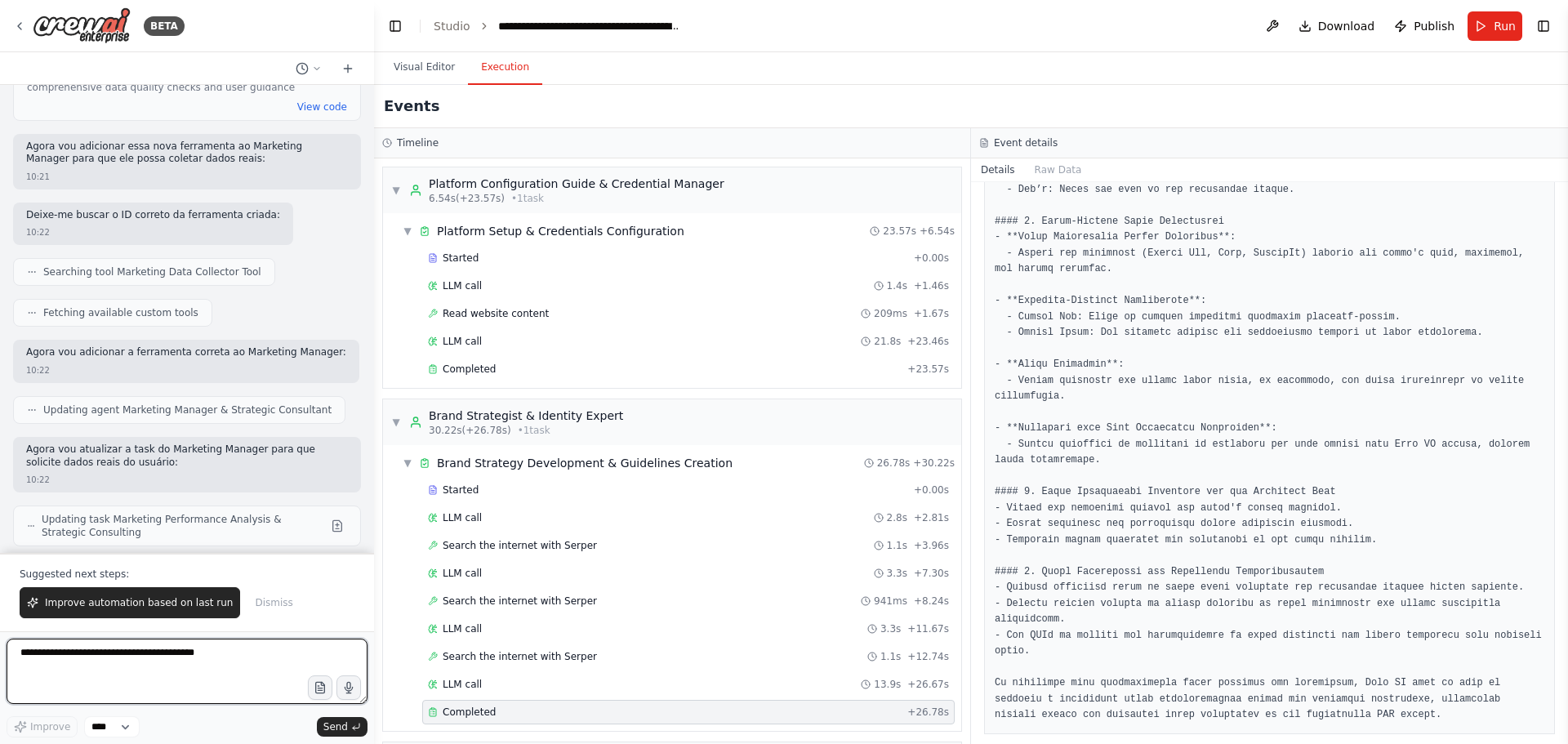
click at [175, 664] on textarea at bounding box center [187, 672] width 361 height 66
click at [409, 460] on span "▼" at bounding box center [407, 463] width 10 height 14
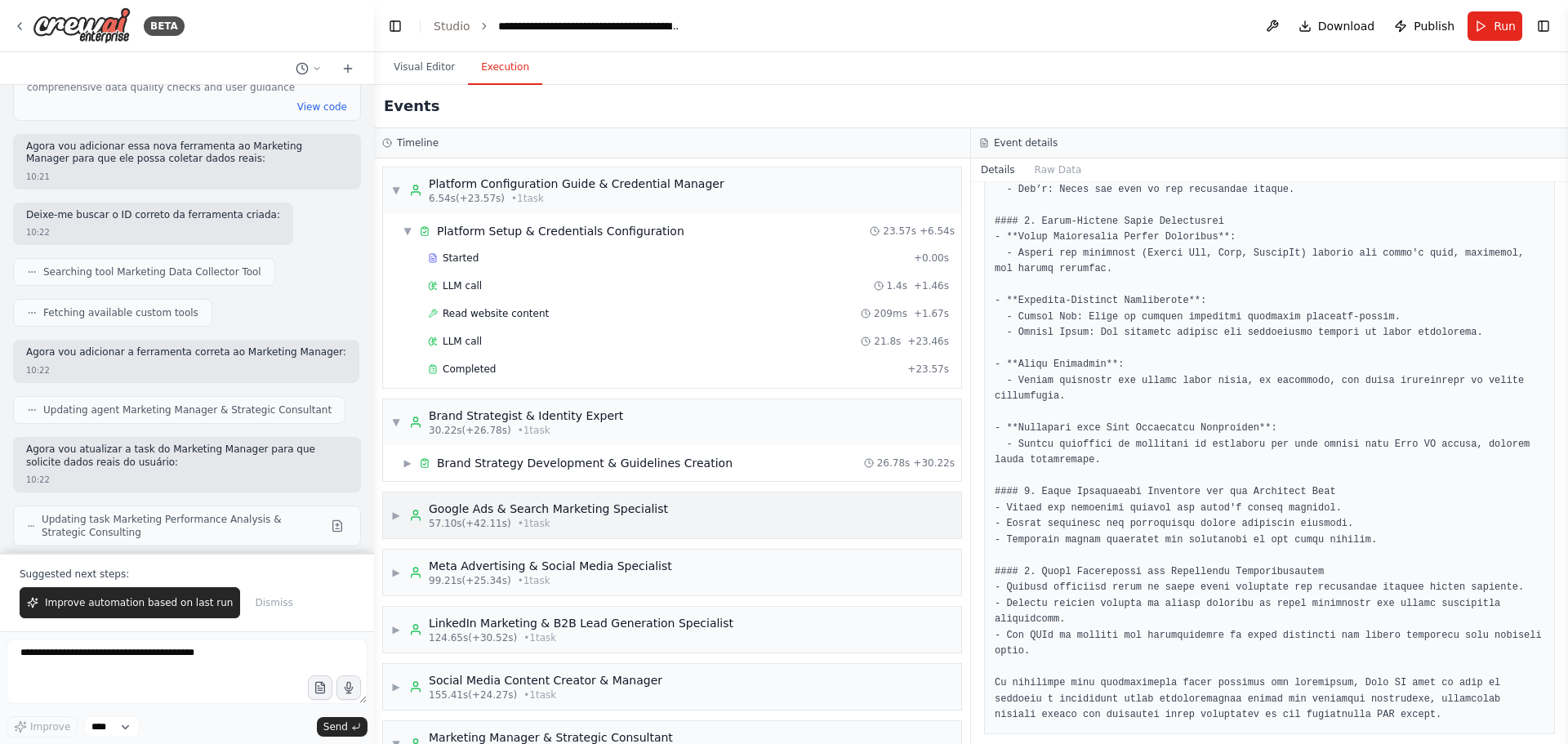
click at [601, 508] on div "Google Ads & Search Marketing Specialist" at bounding box center [548, 508] width 240 height 16
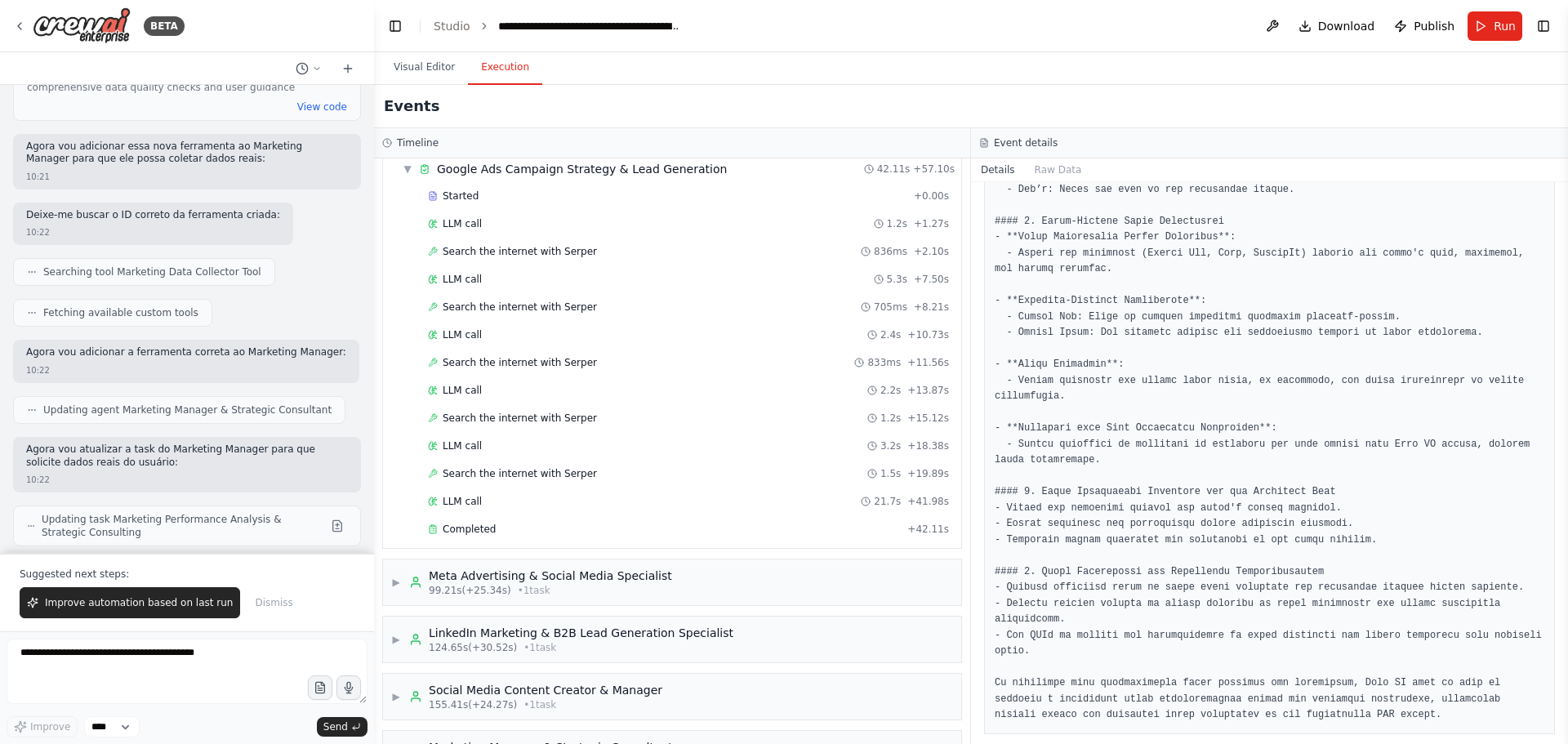
scroll to position [444, 0]
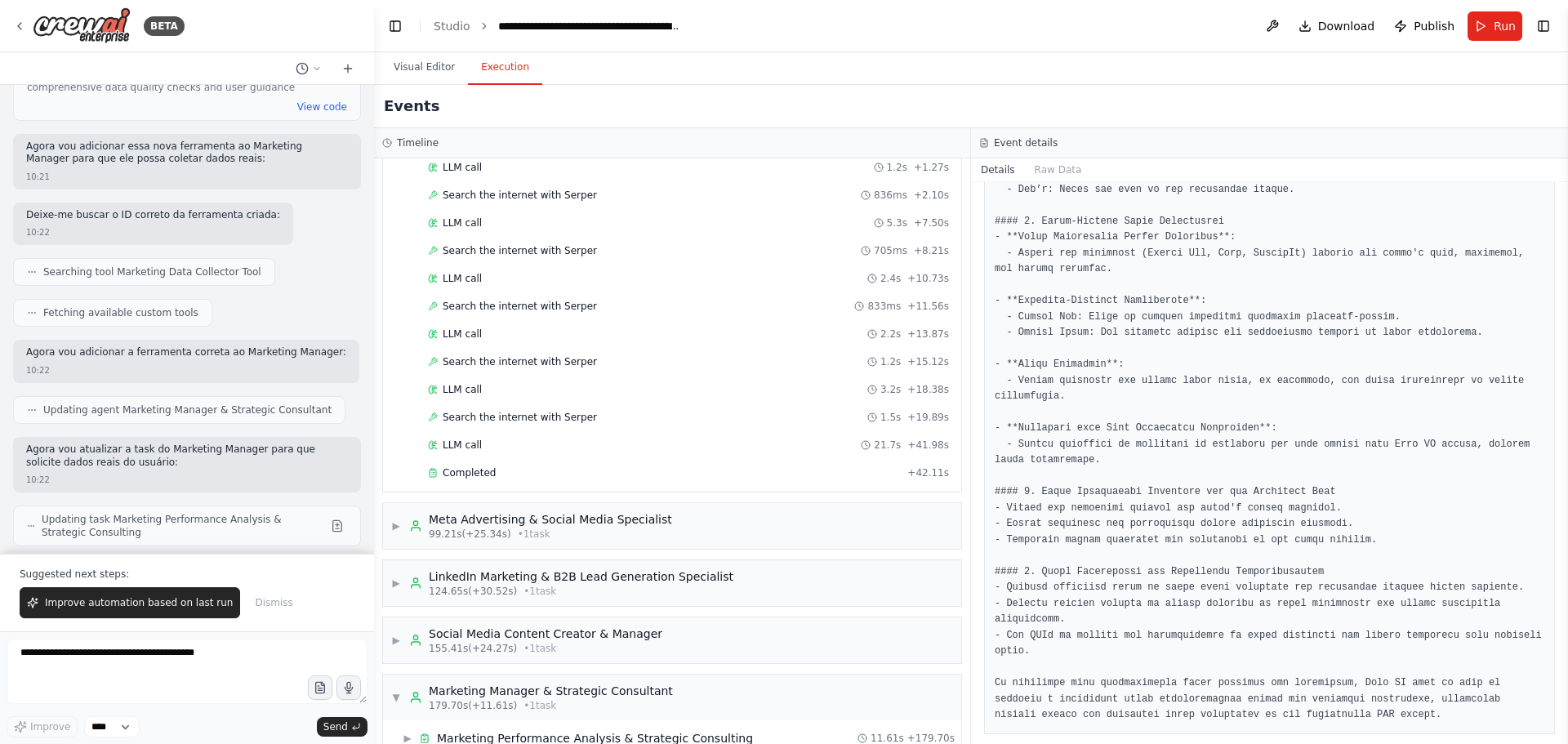
click at [628, 485] on div "Started + 0.00s LLM call 1.2s + 1.27s Search the internet with Serper 836ms + 2…" at bounding box center [679, 307] width 566 height 360
click at [491, 472] on div "Completed" at bounding box center [664, 472] width 473 height 14
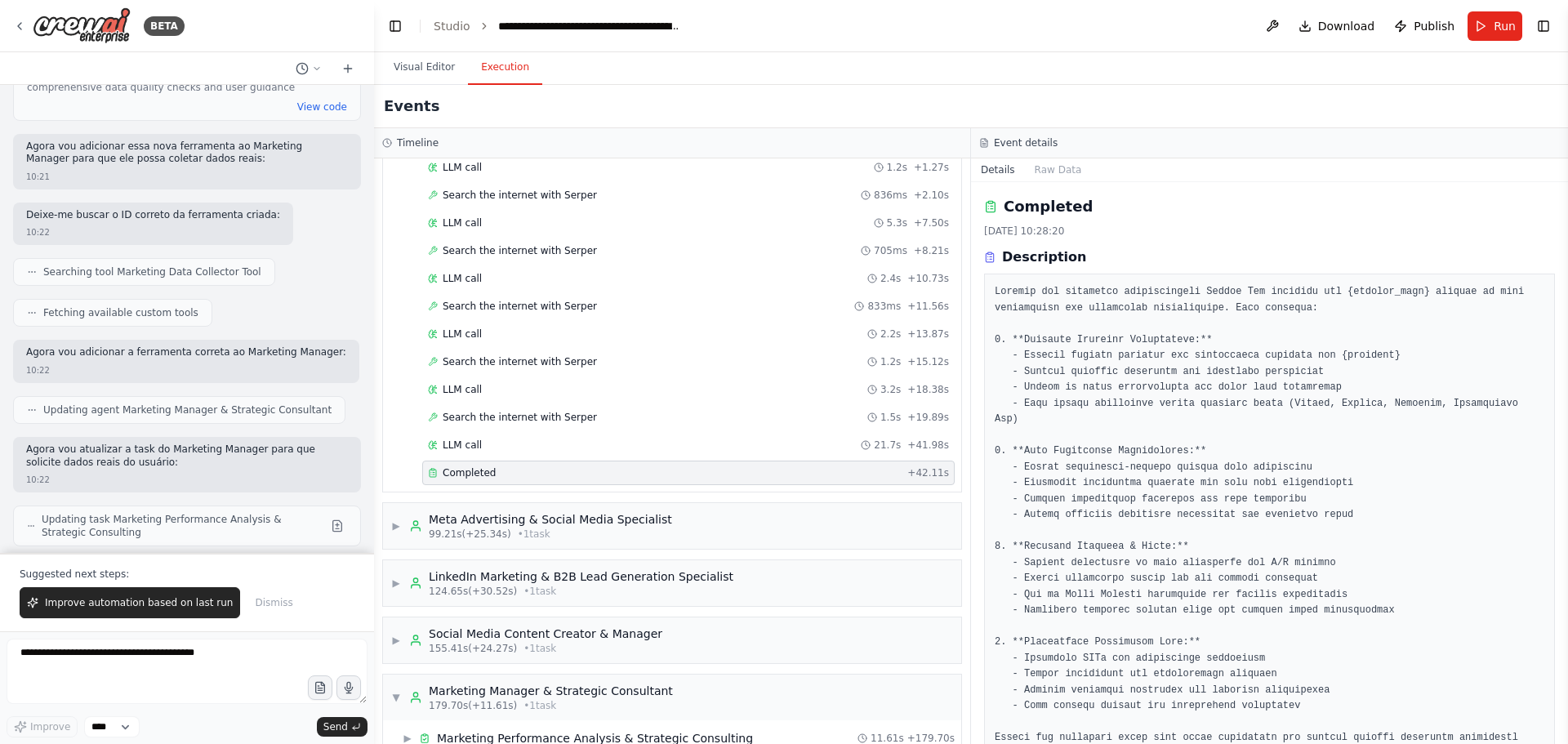
scroll to position [0, 0]
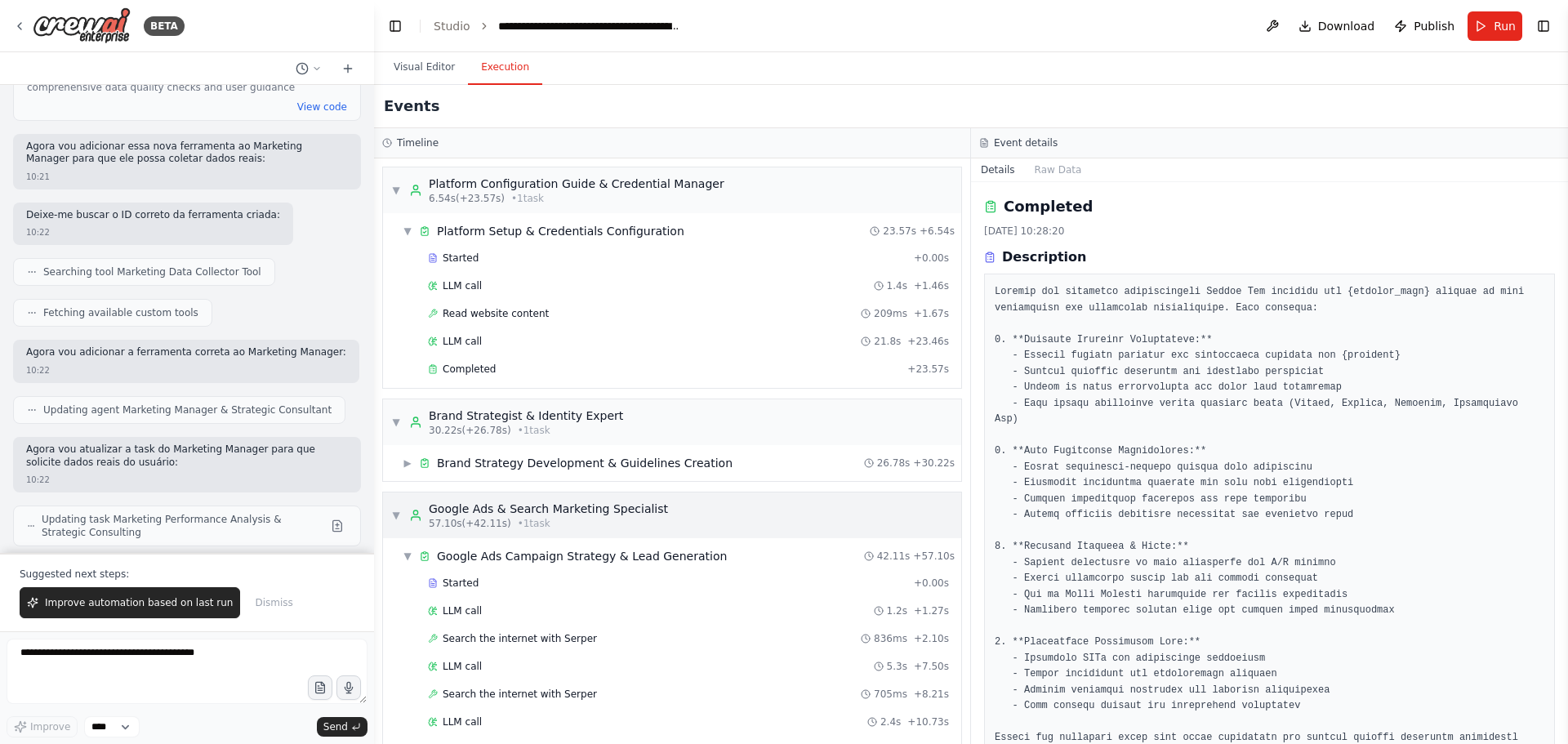
click at [397, 515] on span "▼" at bounding box center [396, 515] width 10 height 14
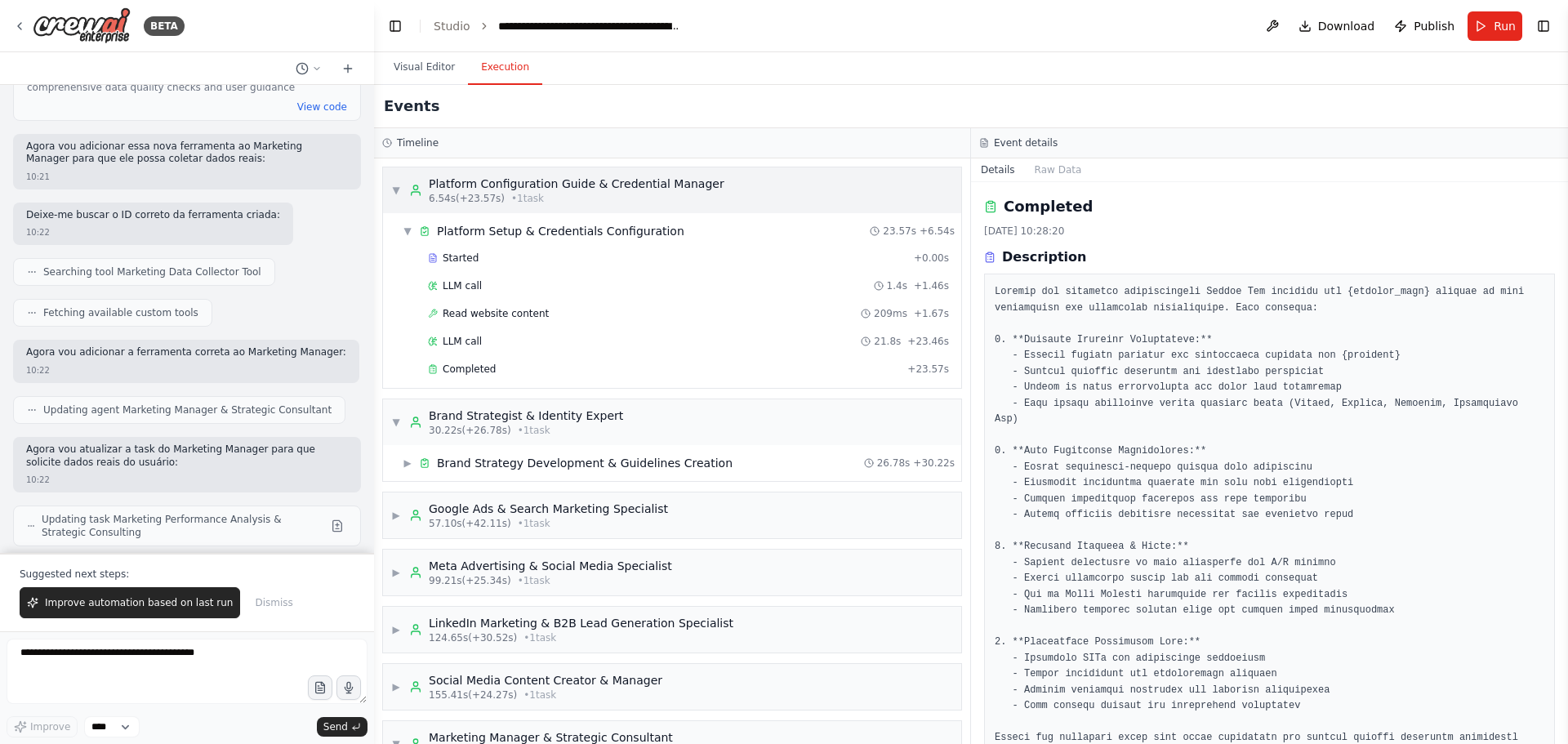
click at [393, 187] on span "▼" at bounding box center [396, 190] width 10 height 14
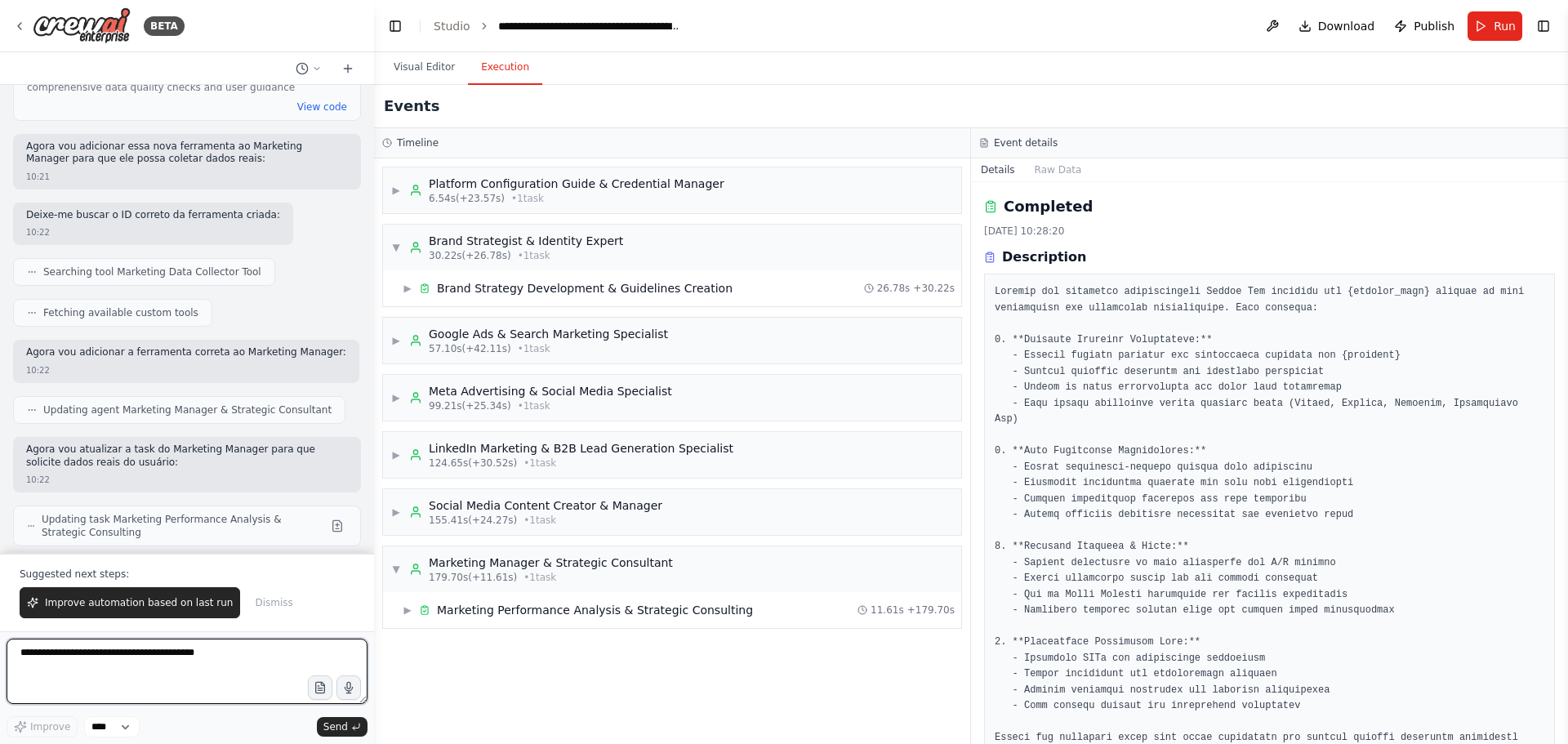
click at [131, 649] on textarea at bounding box center [187, 672] width 361 height 66
type textarea "**********"
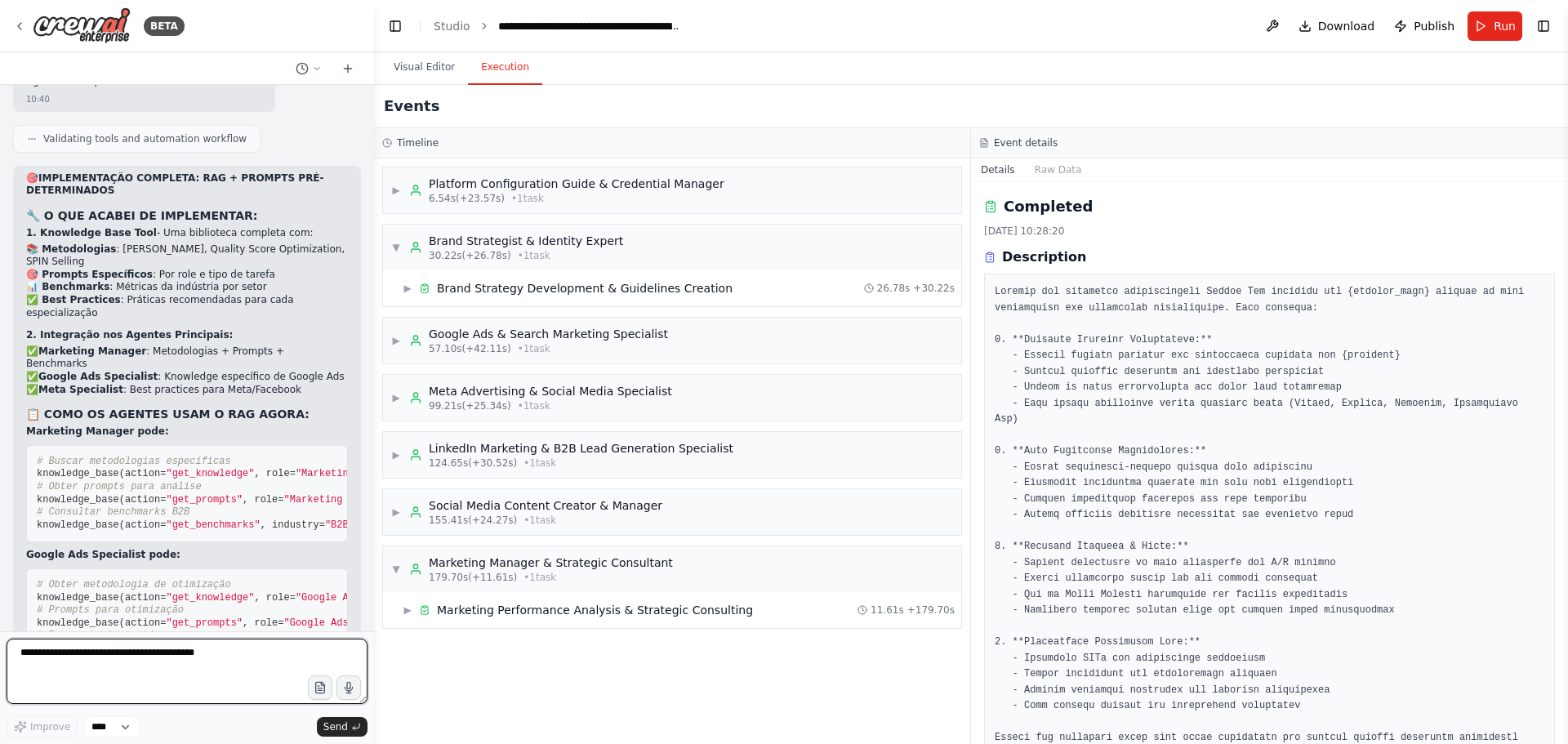
scroll to position [27911, 0]
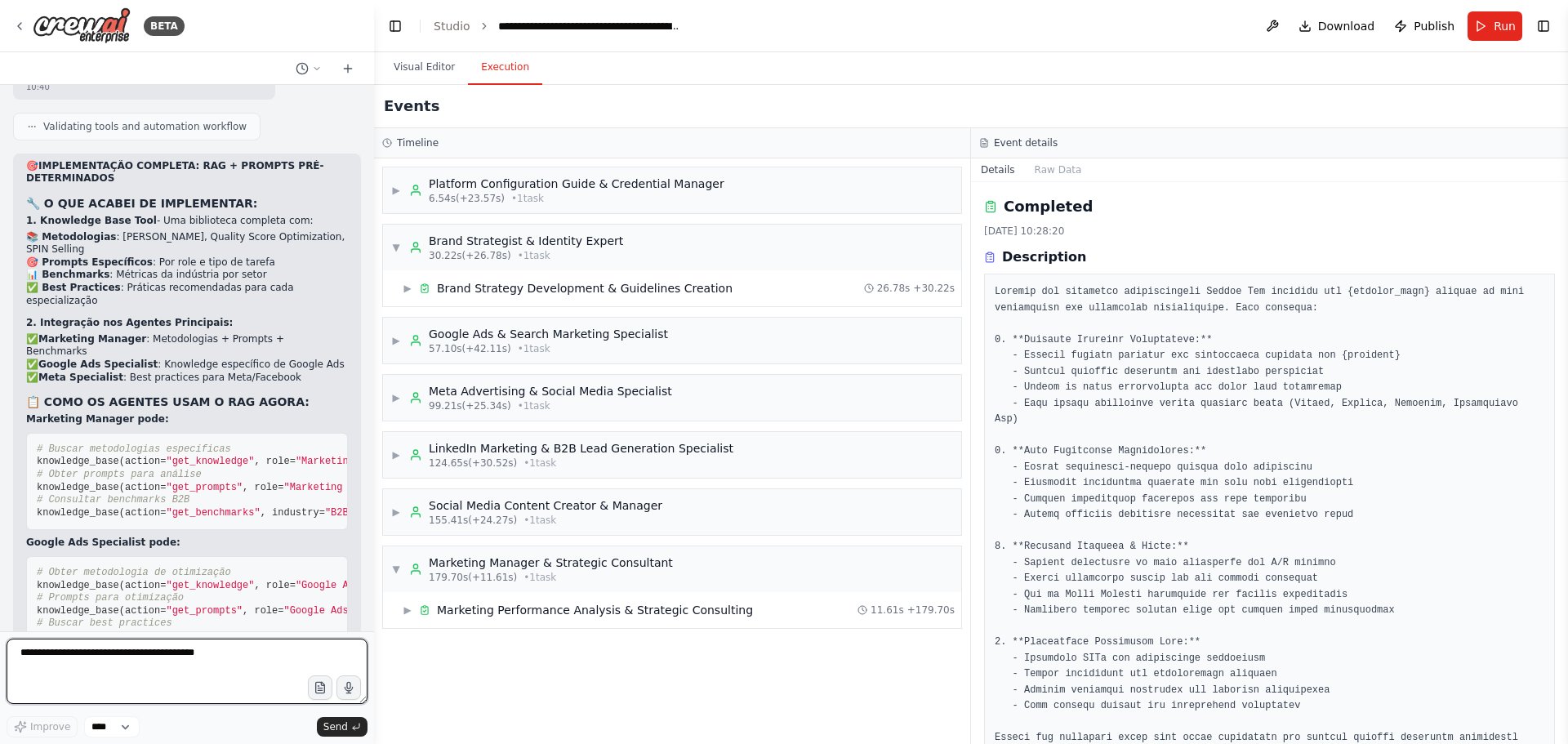
click at [96, 657] on textarea at bounding box center [187, 672] width 361 height 66
click at [447, 23] on link "Studio" at bounding box center [452, 26] width 37 height 14
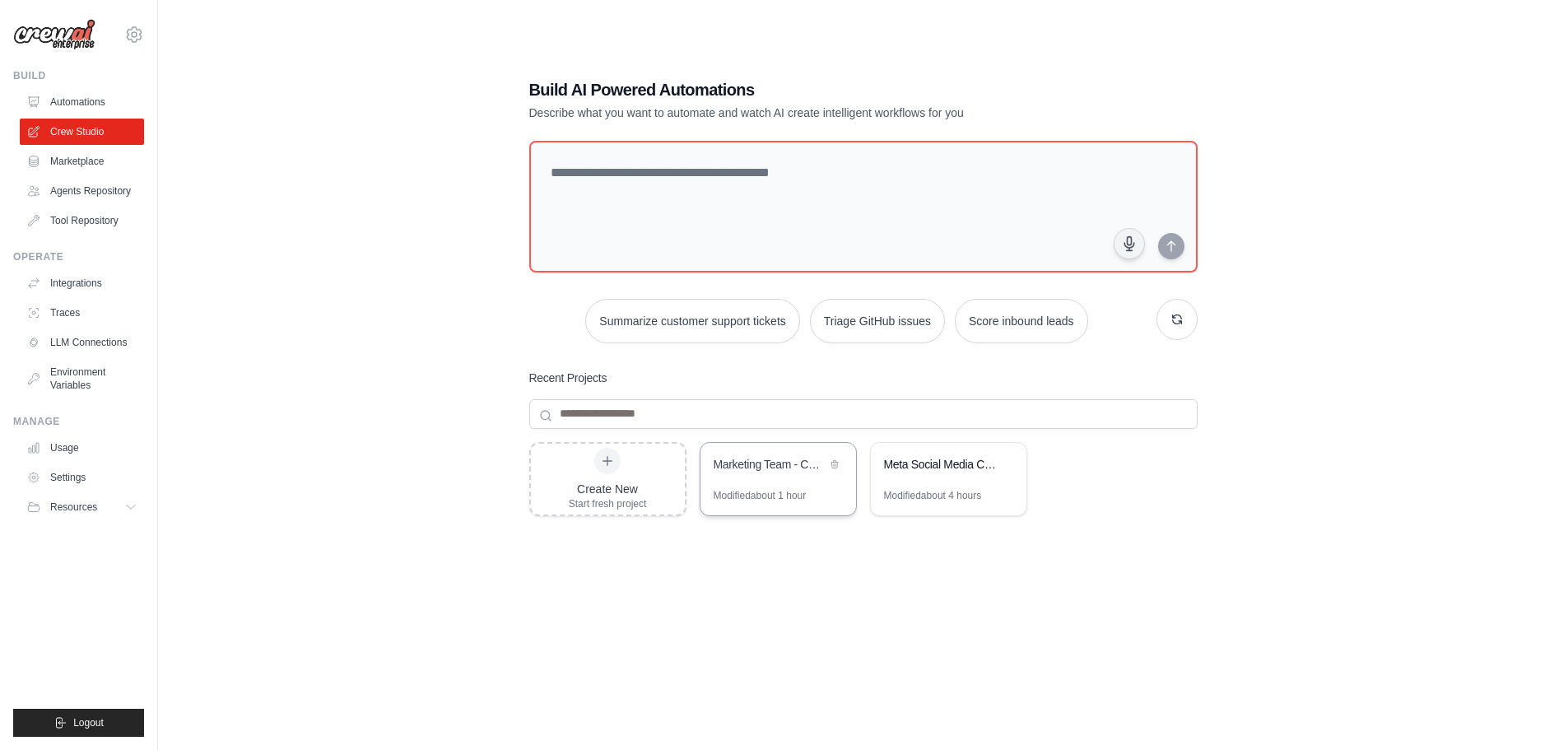
click at [744, 492] on div "Modified about 1 hour" at bounding box center [759, 496] width 93 height 14
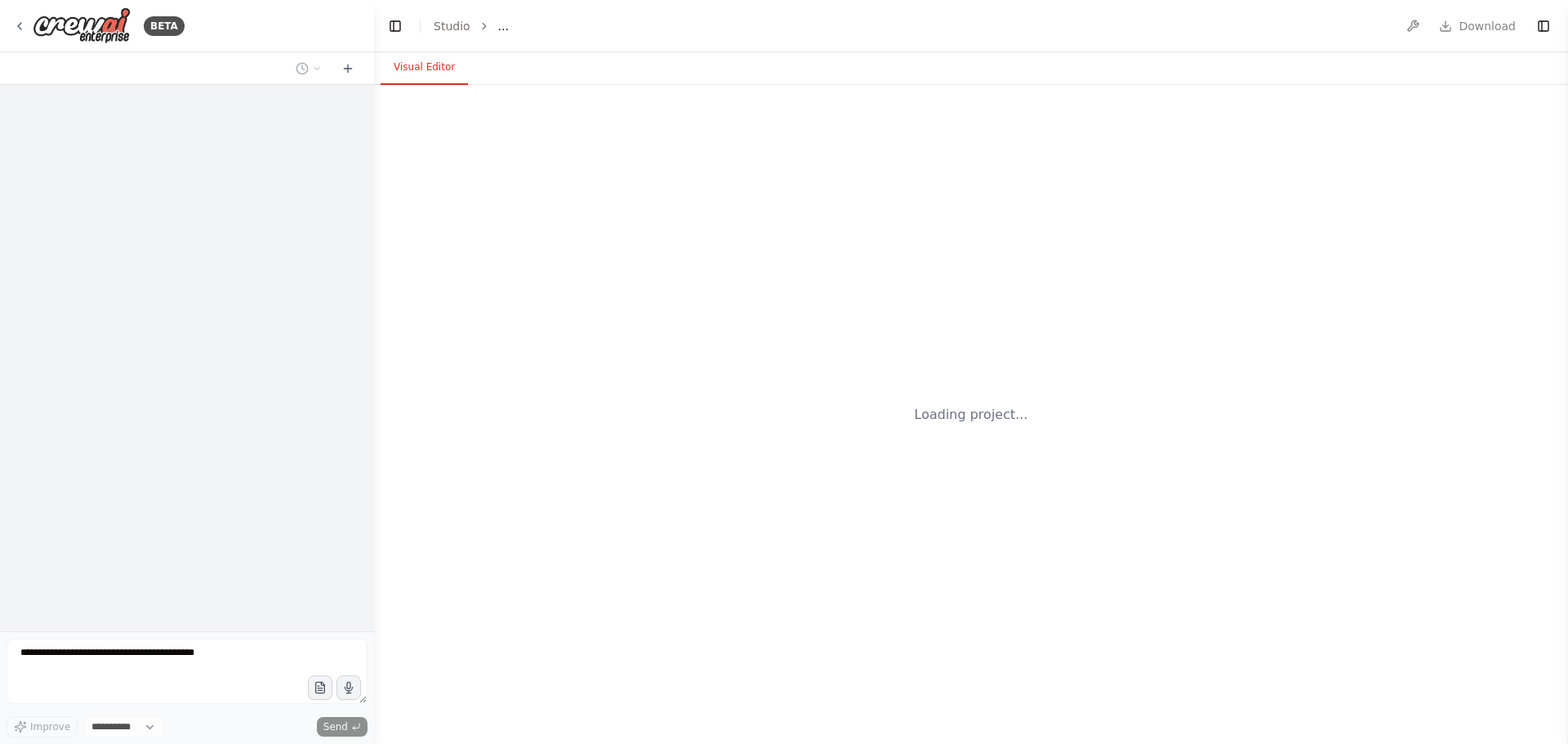
select select "****"
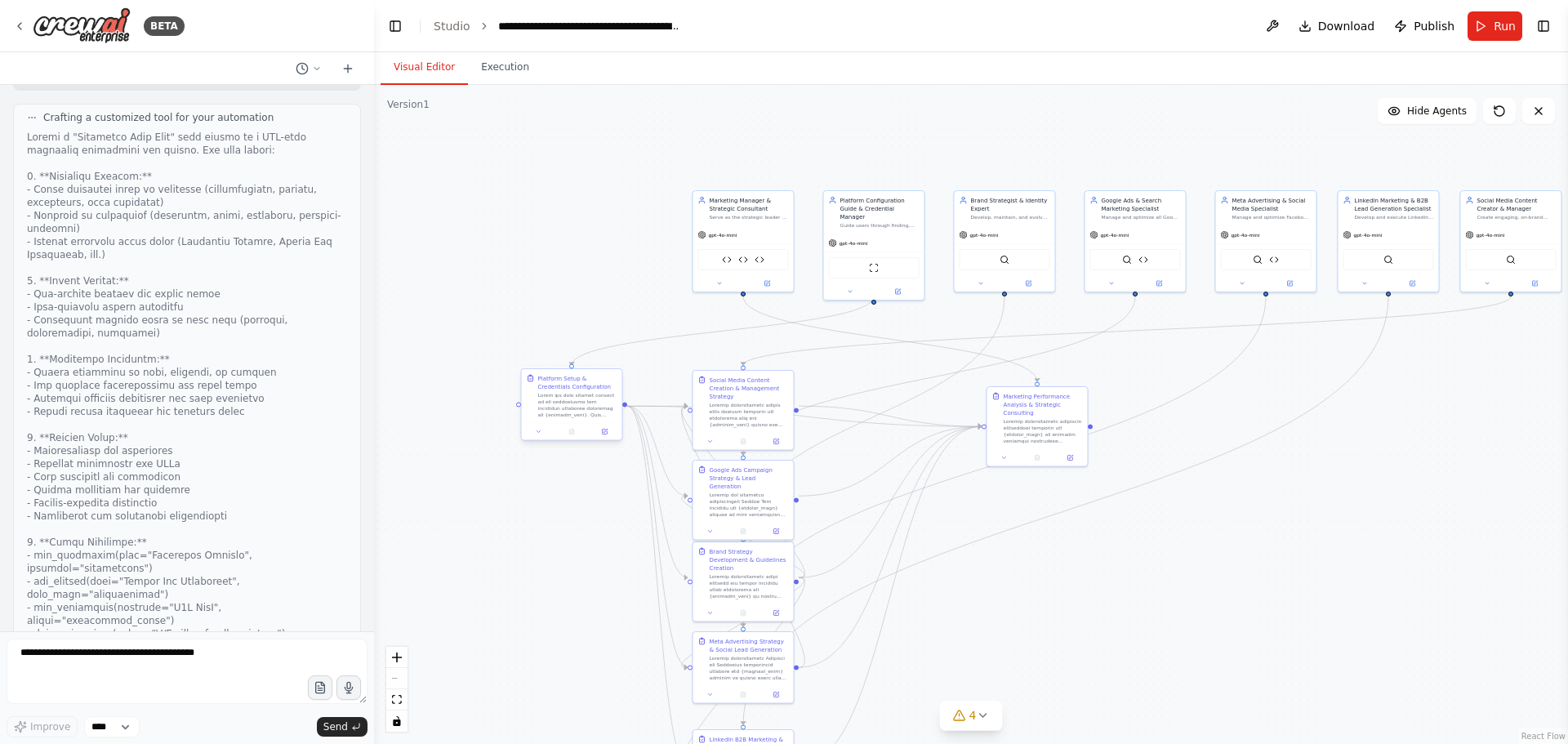
scroll to position [26569, 0]
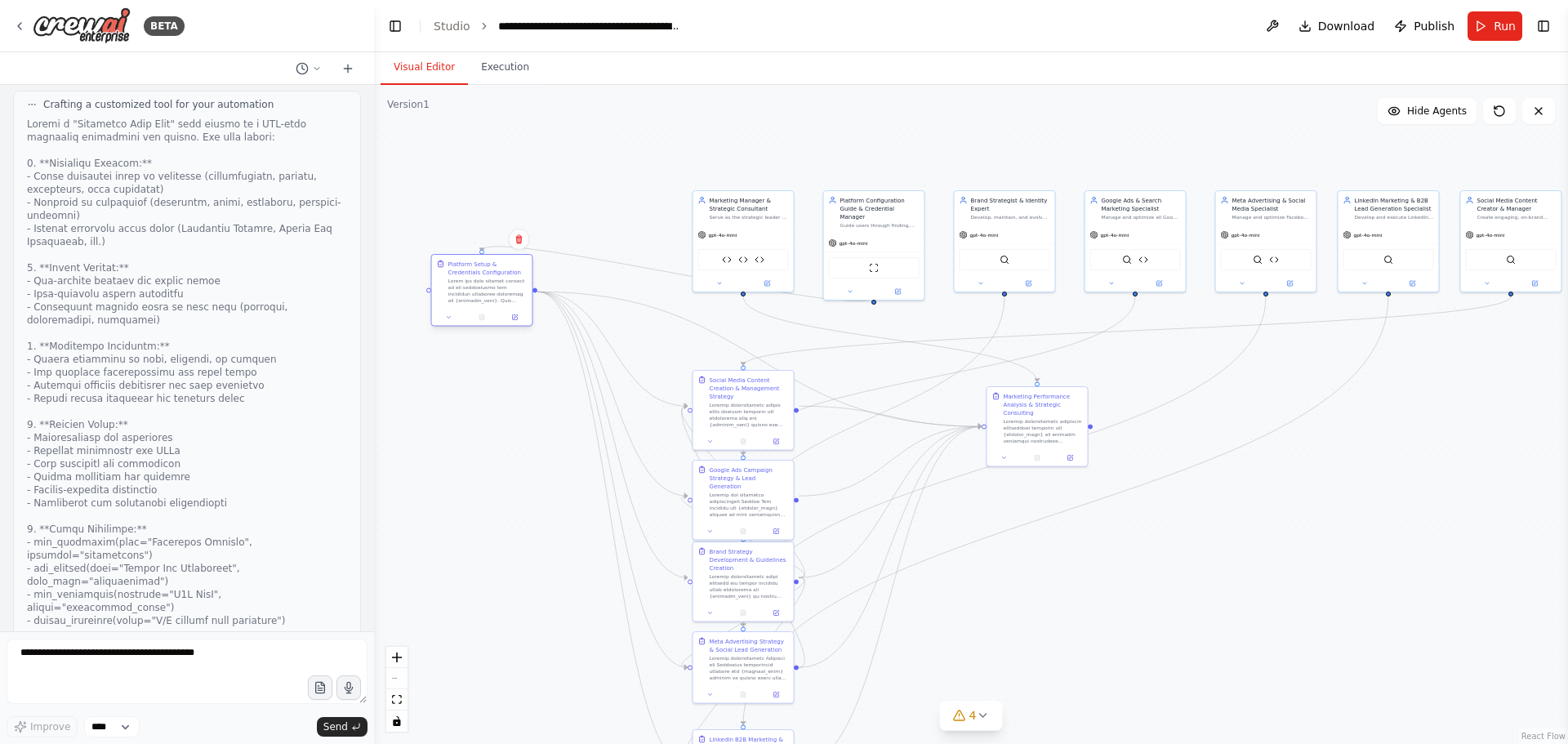
drag, startPoint x: 566, startPoint y: 399, endPoint x: 476, endPoint y: 282, distance: 147.6
click at [476, 282] on div at bounding box center [488, 290] width 79 height 26
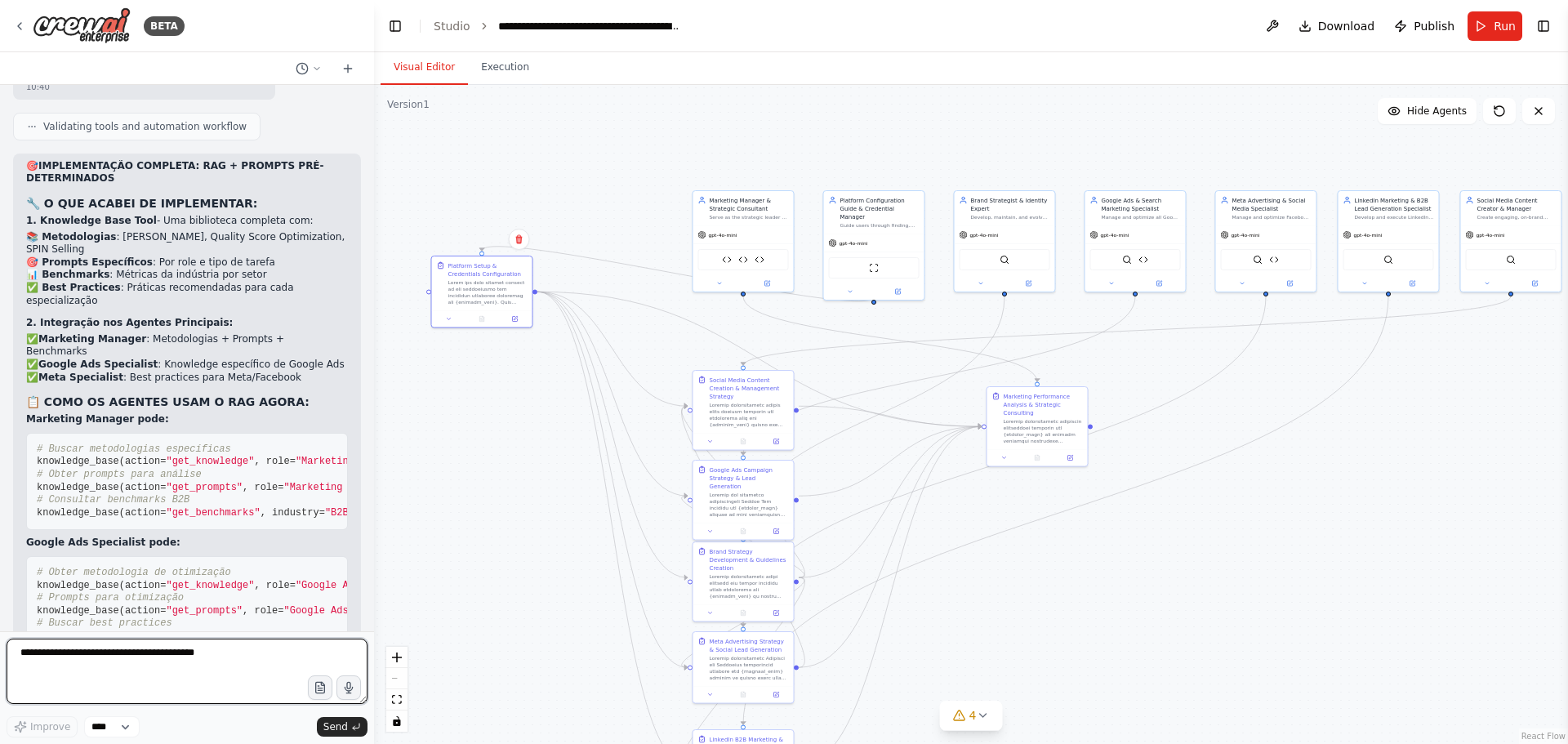
click at [155, 681] on textarea at bounding box center [187, 672] width 361 height 66
click at [1482, 26] on button "Run" at bounding box center [1495, 26] width 55 height 29
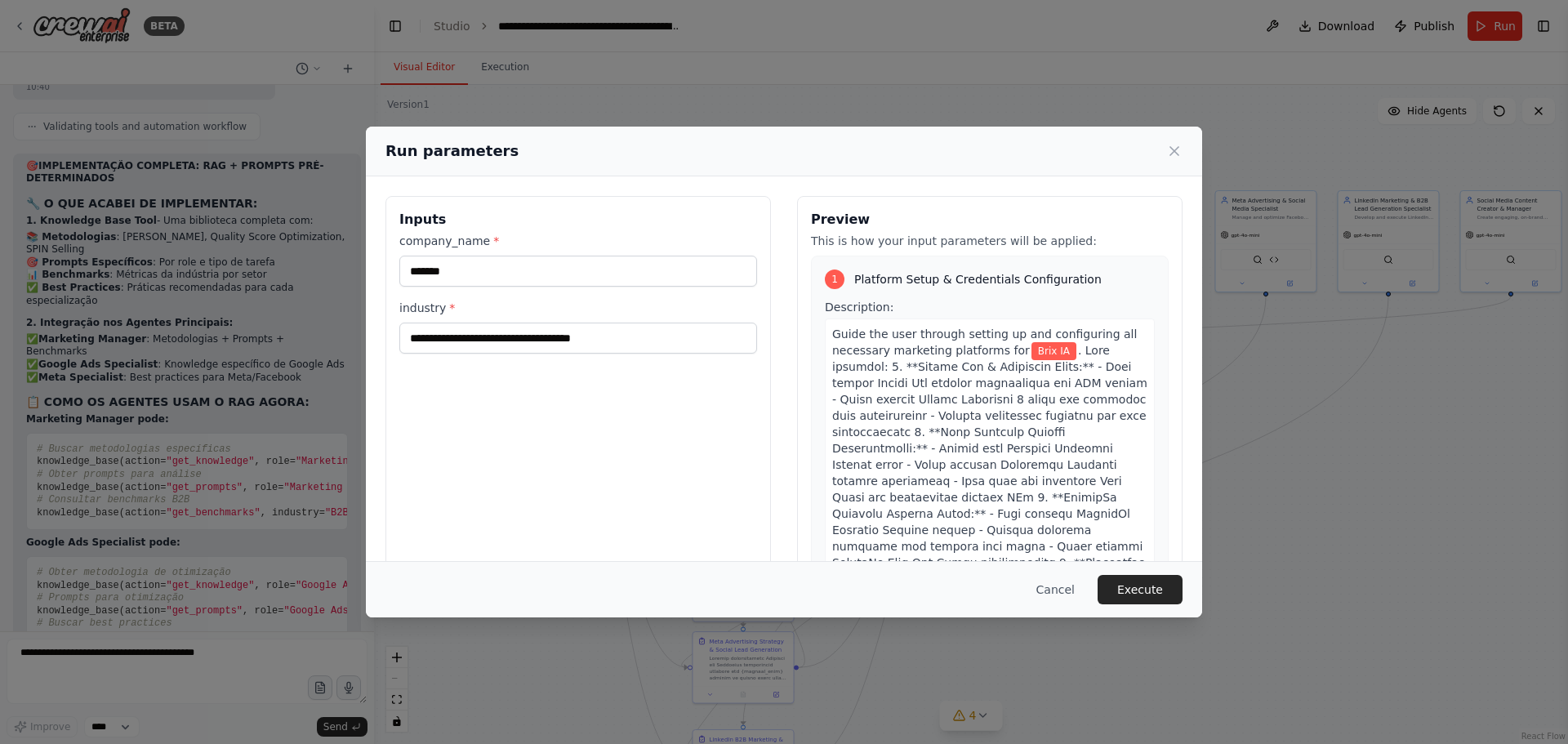
scroll to position [42, 0]
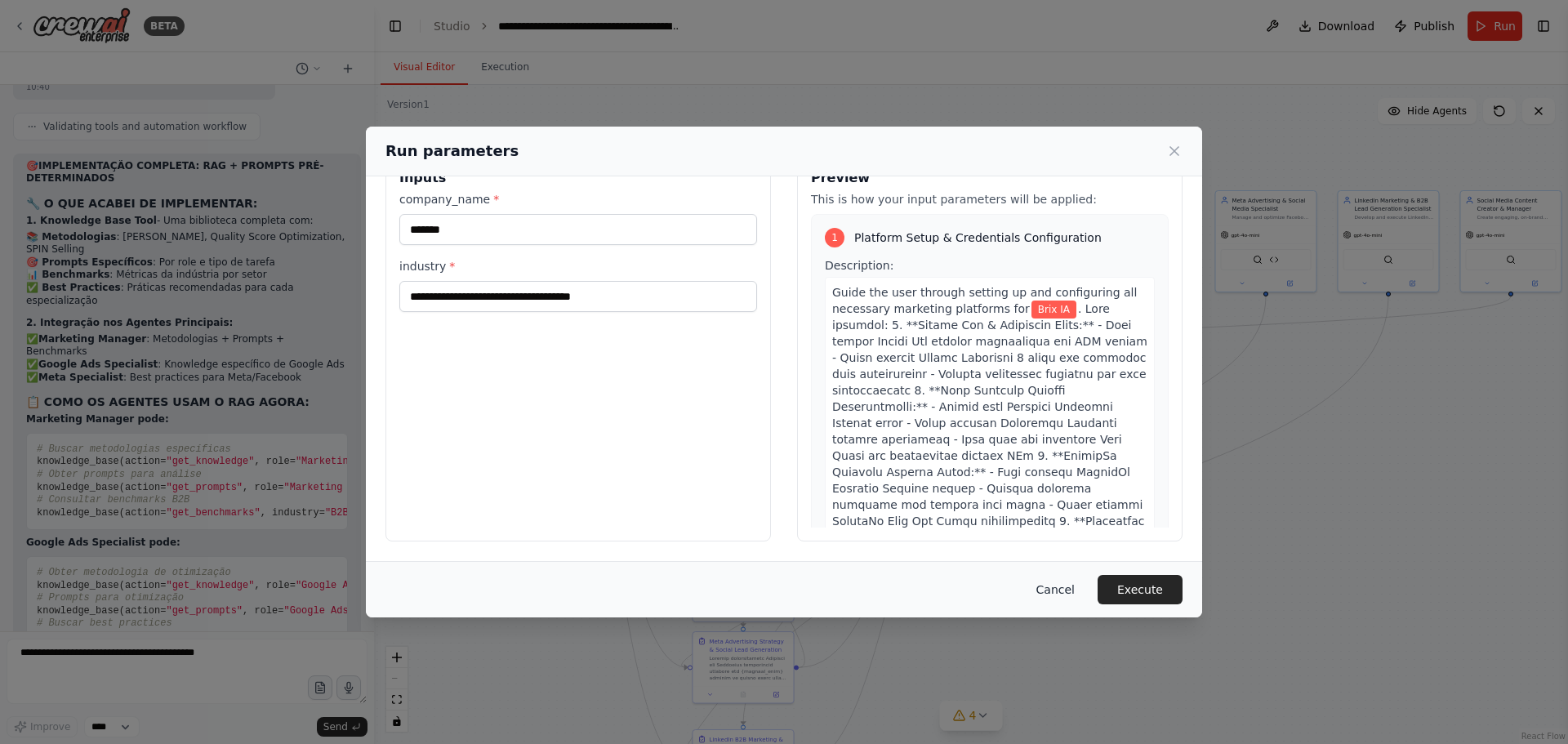
click at [1062, 587] on button "Cancel" at bounding box center [1055, 589] width 65 height 29
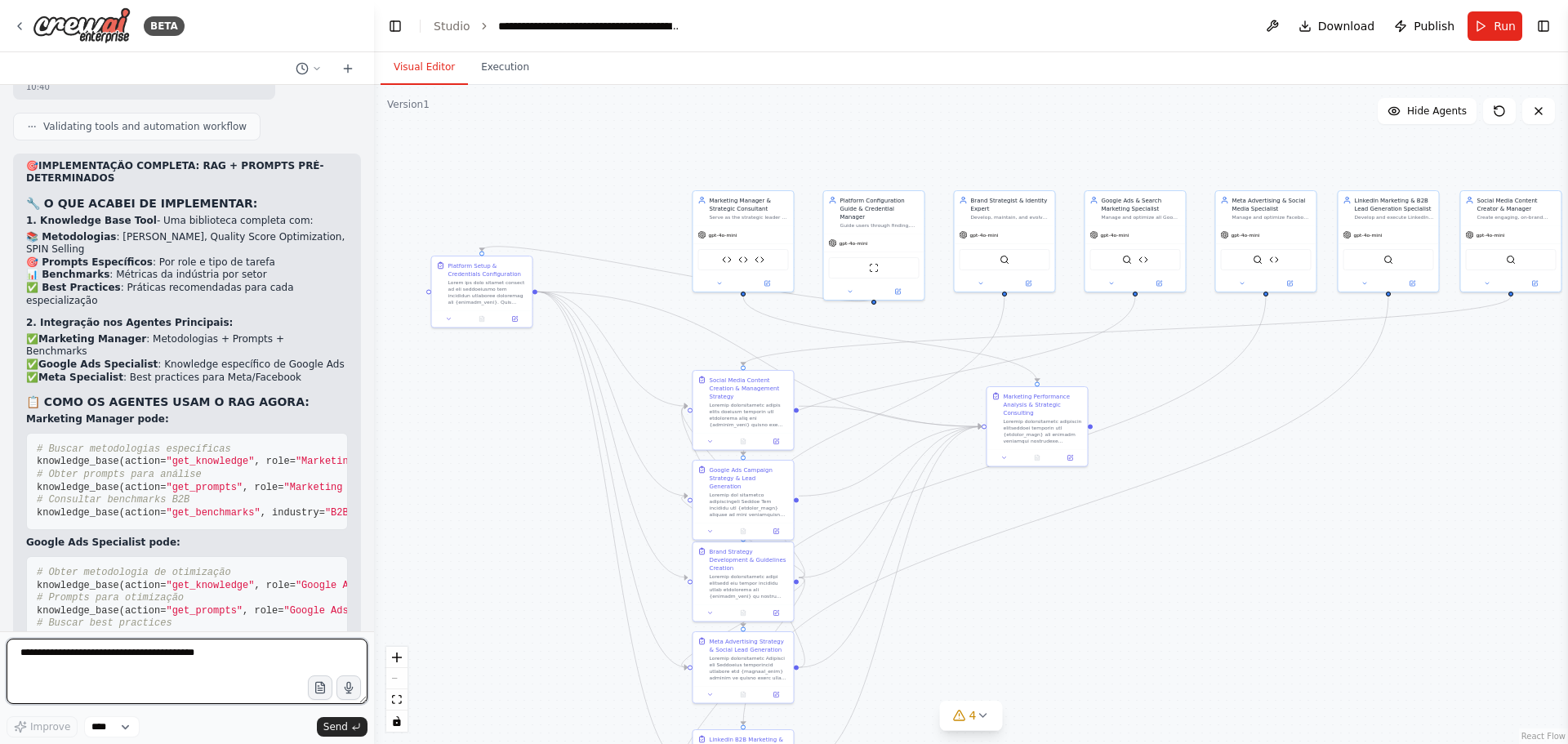
click at [144, 650] on textarea at bounding box center [187, 672] width 361 height 66
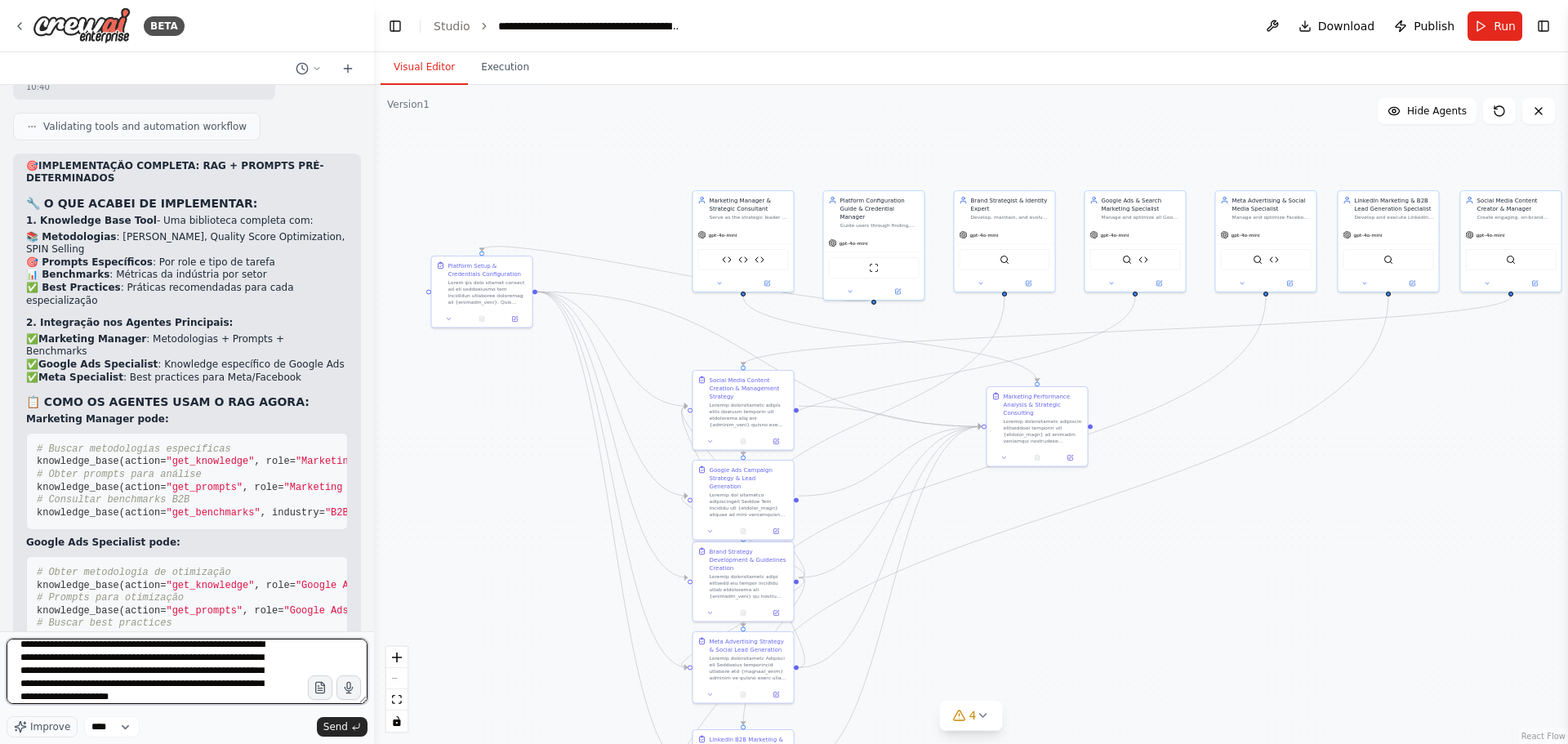
scroll to position [21, 0]
type textarea "**********"
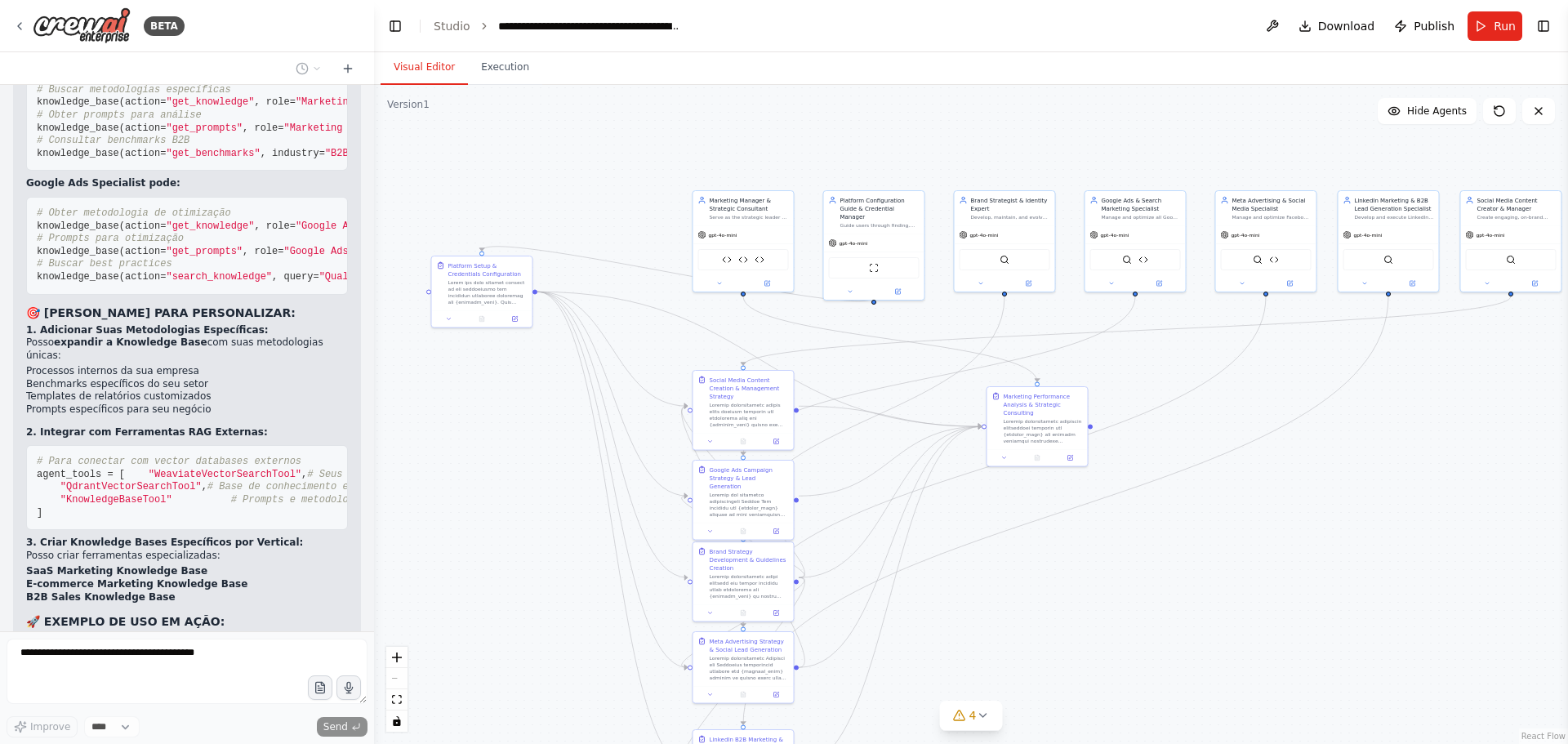
scroll to position [28284, 0]
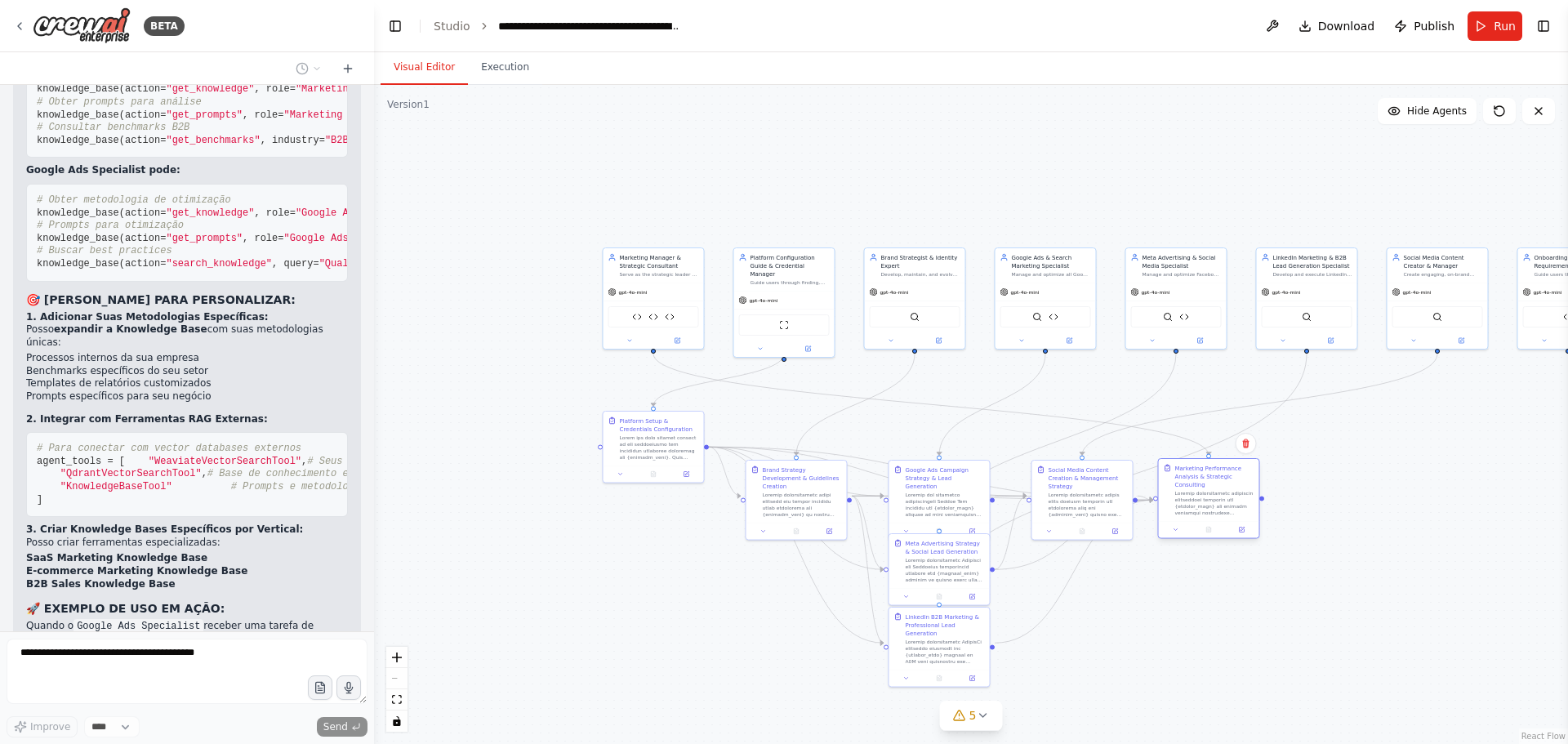
drag, startPoint x: 1209, startPoint y: 431, endPoint x: 1194, endPoint y: 483, distance: 54.1
click at [1194, 483] on div "Marketing Performance Analysis & Strategic Consulting" at bounding box center [1215, 475] width 79 height 24
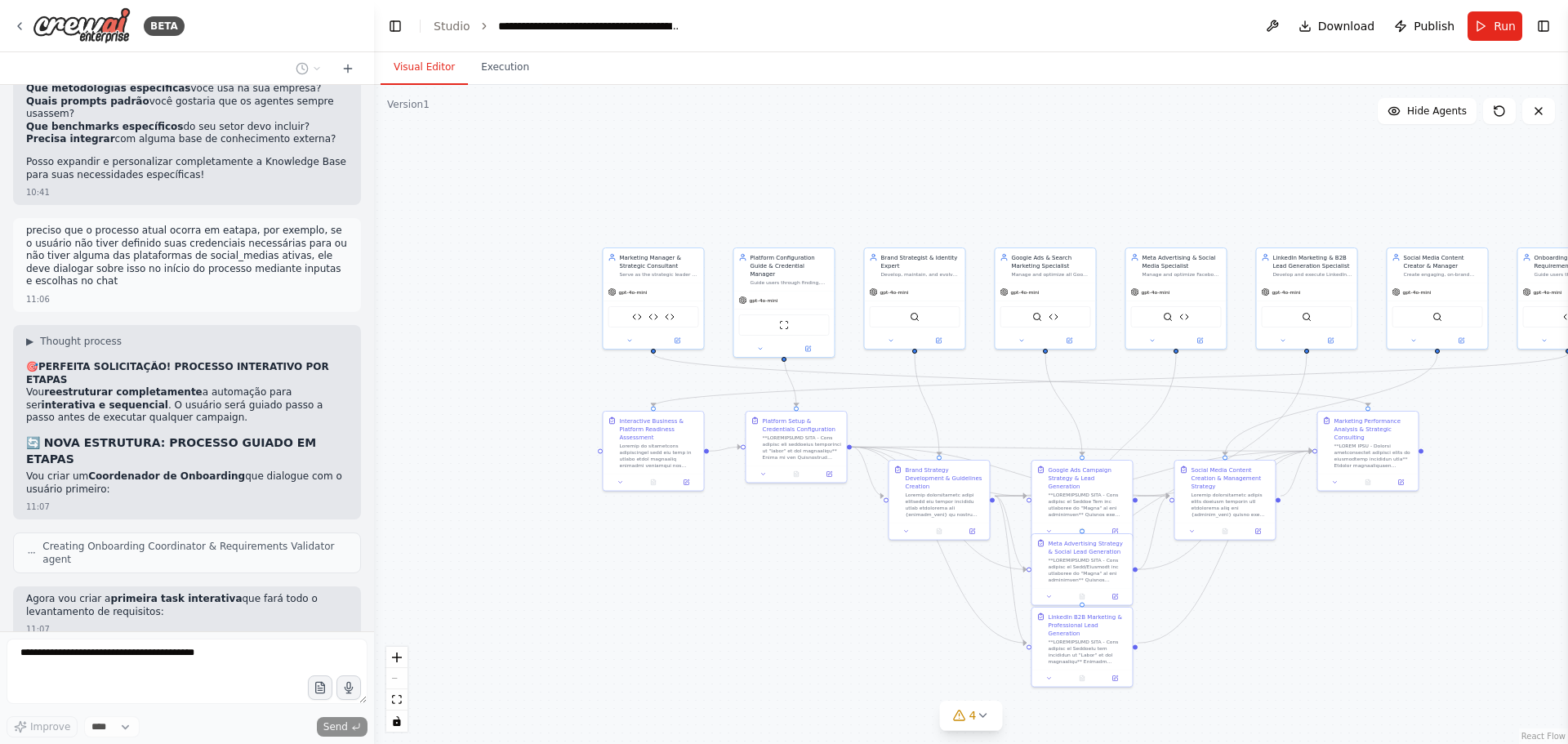
scroll to position [29025, 0]
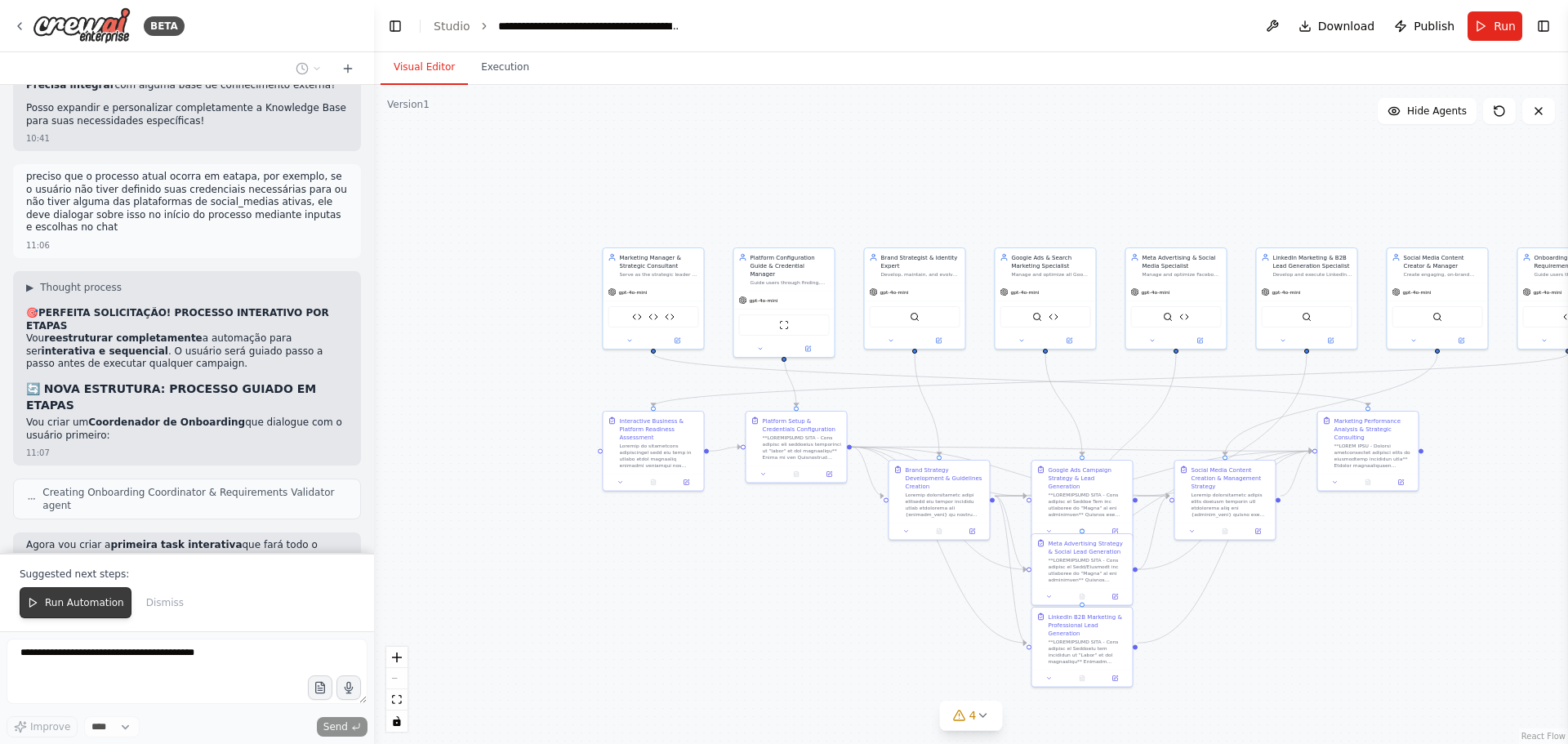
click at [102, 604] on span "Run Automation" at bounding box center [84, 603] width 79 height 14
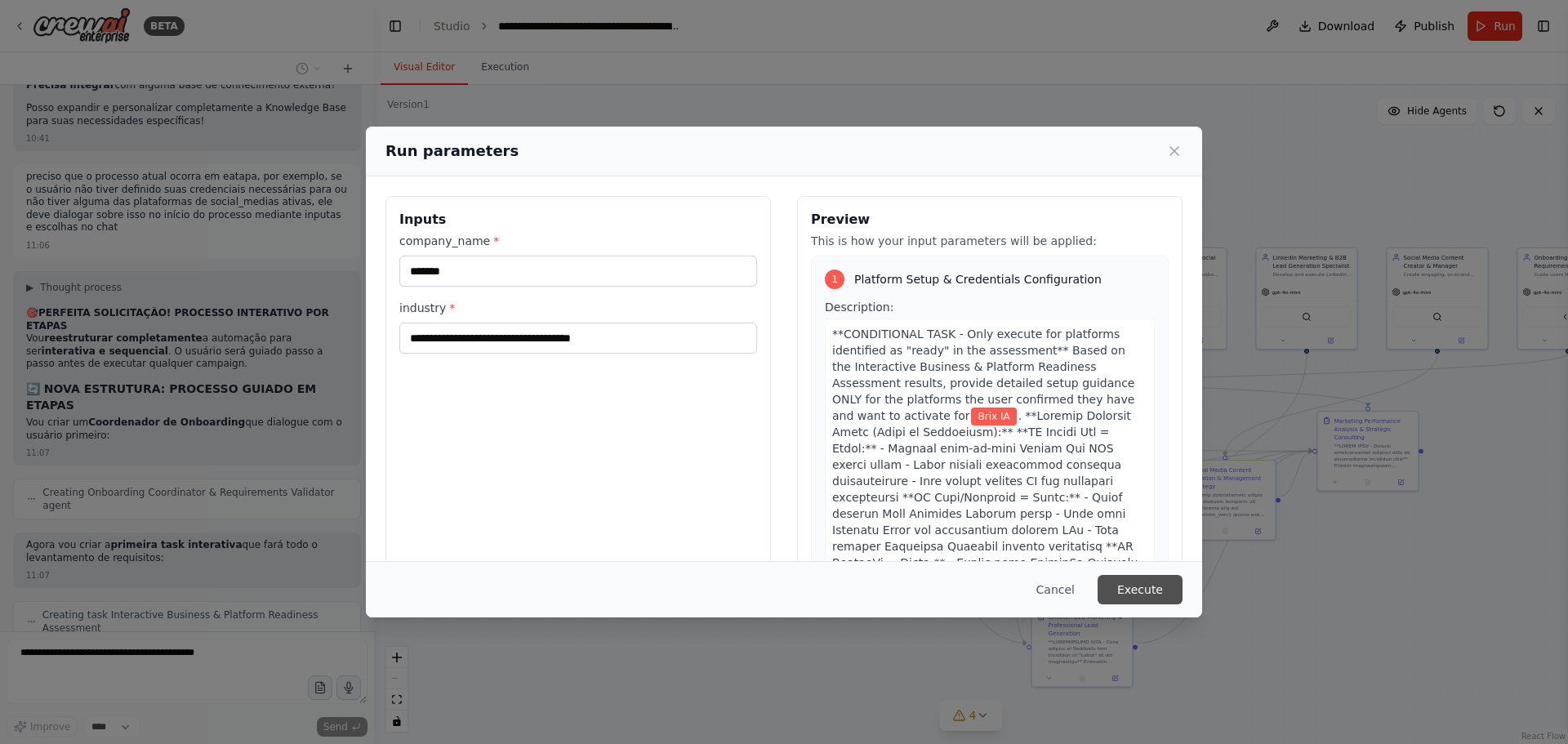
click at [1169, 590] on button "Execute" at bounding box center [1140, 589] width 85 height 29
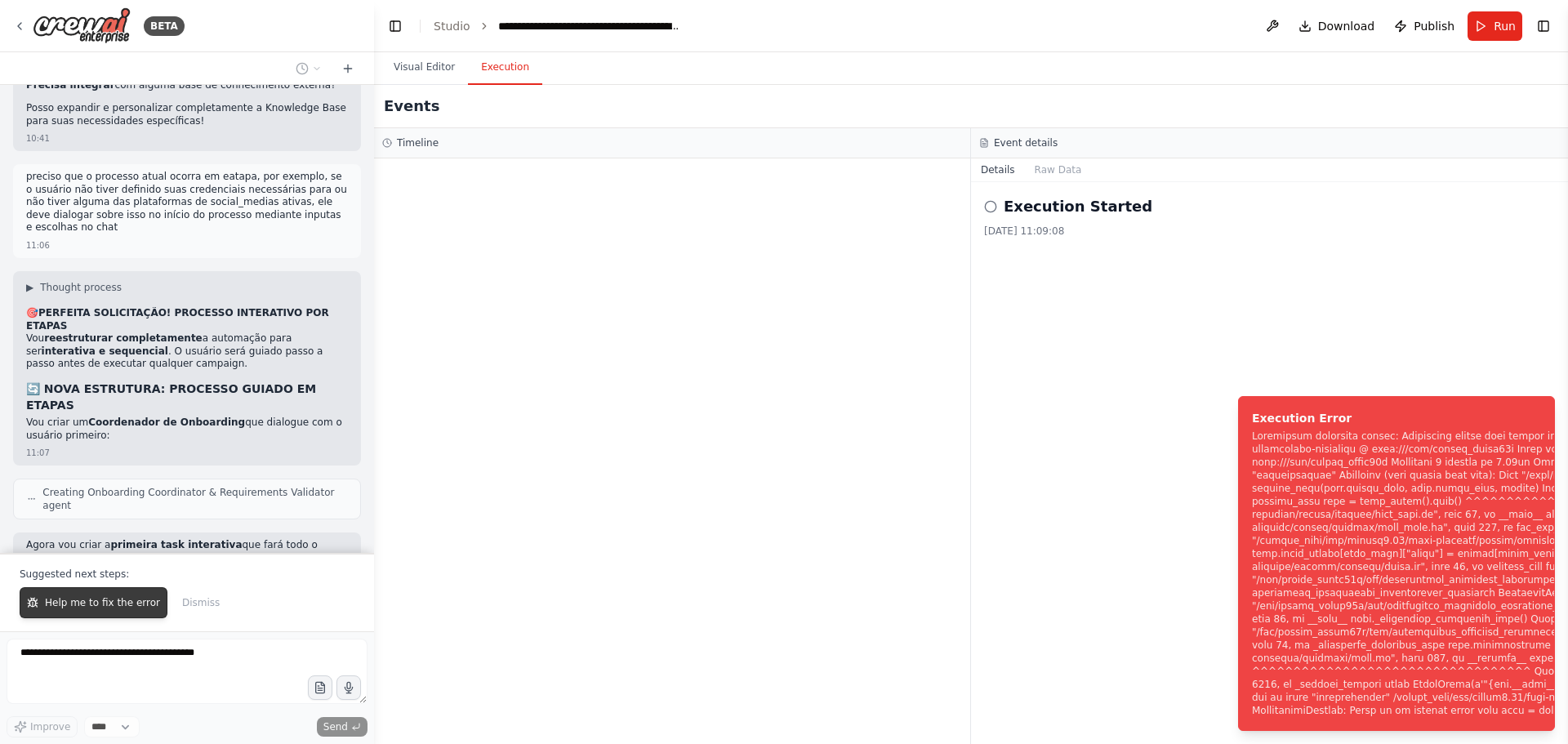
click at [114, 602] on span "Help me to fix the error" at bounding box center [102, 603] width 115 height 14
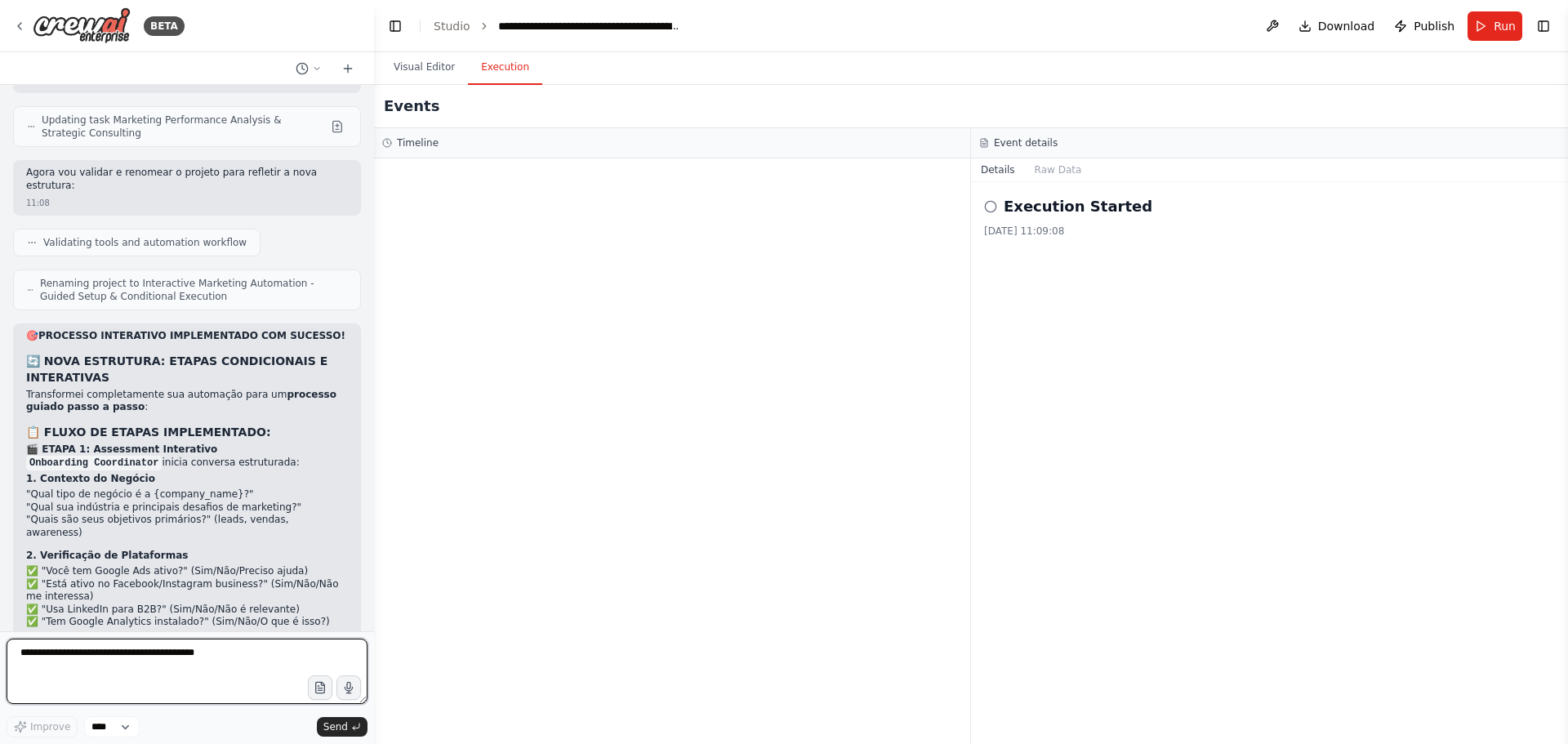
scroll to position [30007, 0]
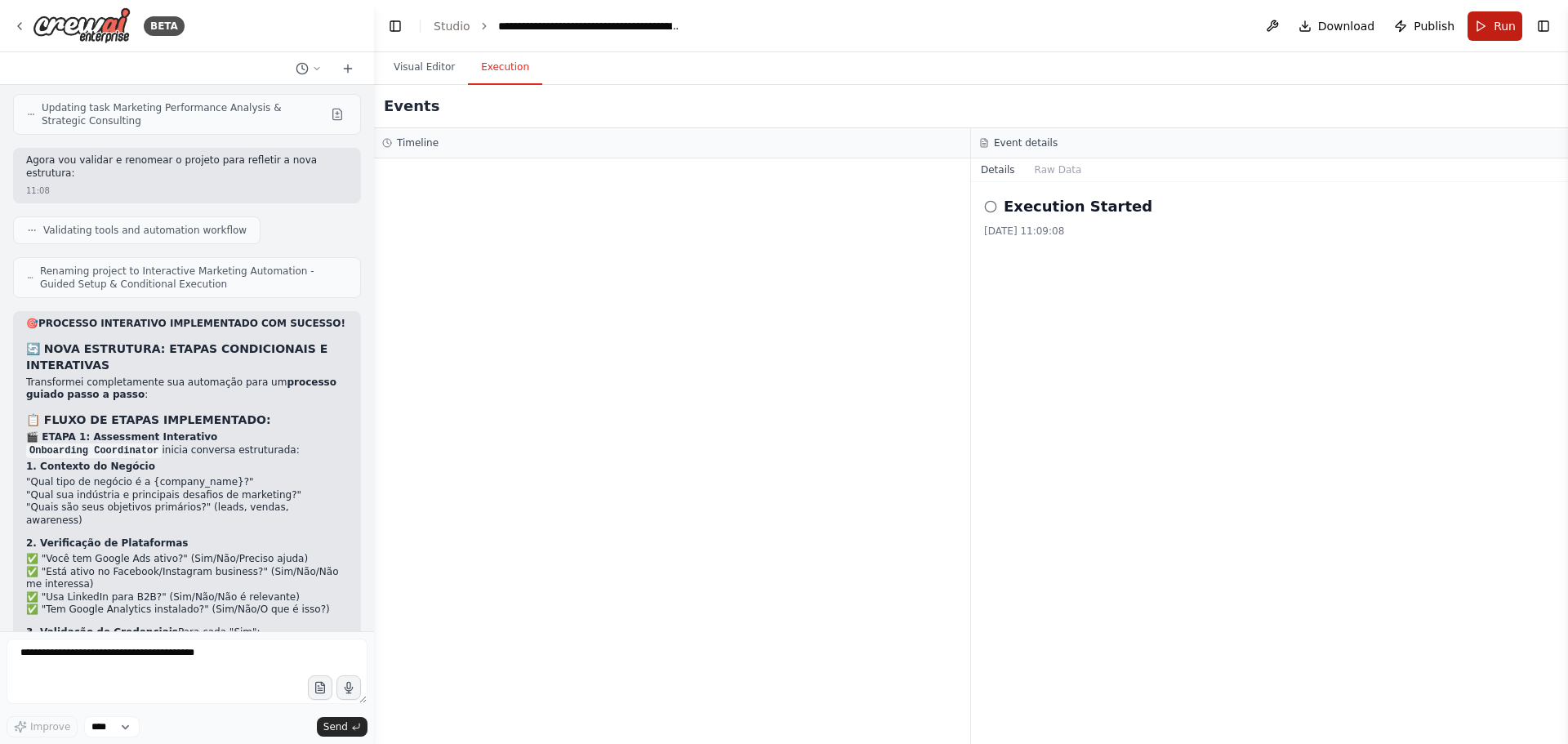
click at [1497, 23] on span "Run" at bounding box center [1504, 26] width 22 height 16
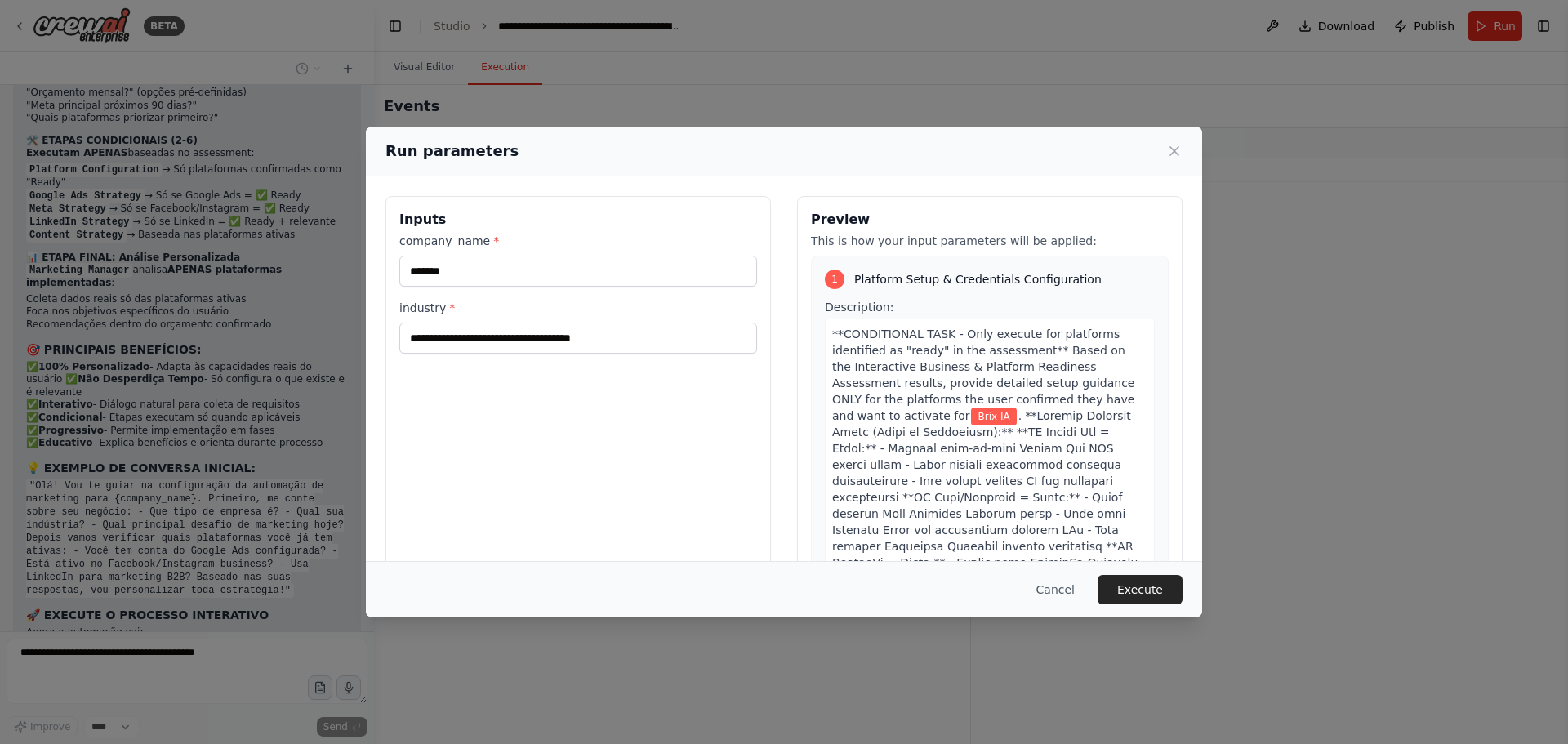
scroll to position [30665, 0]
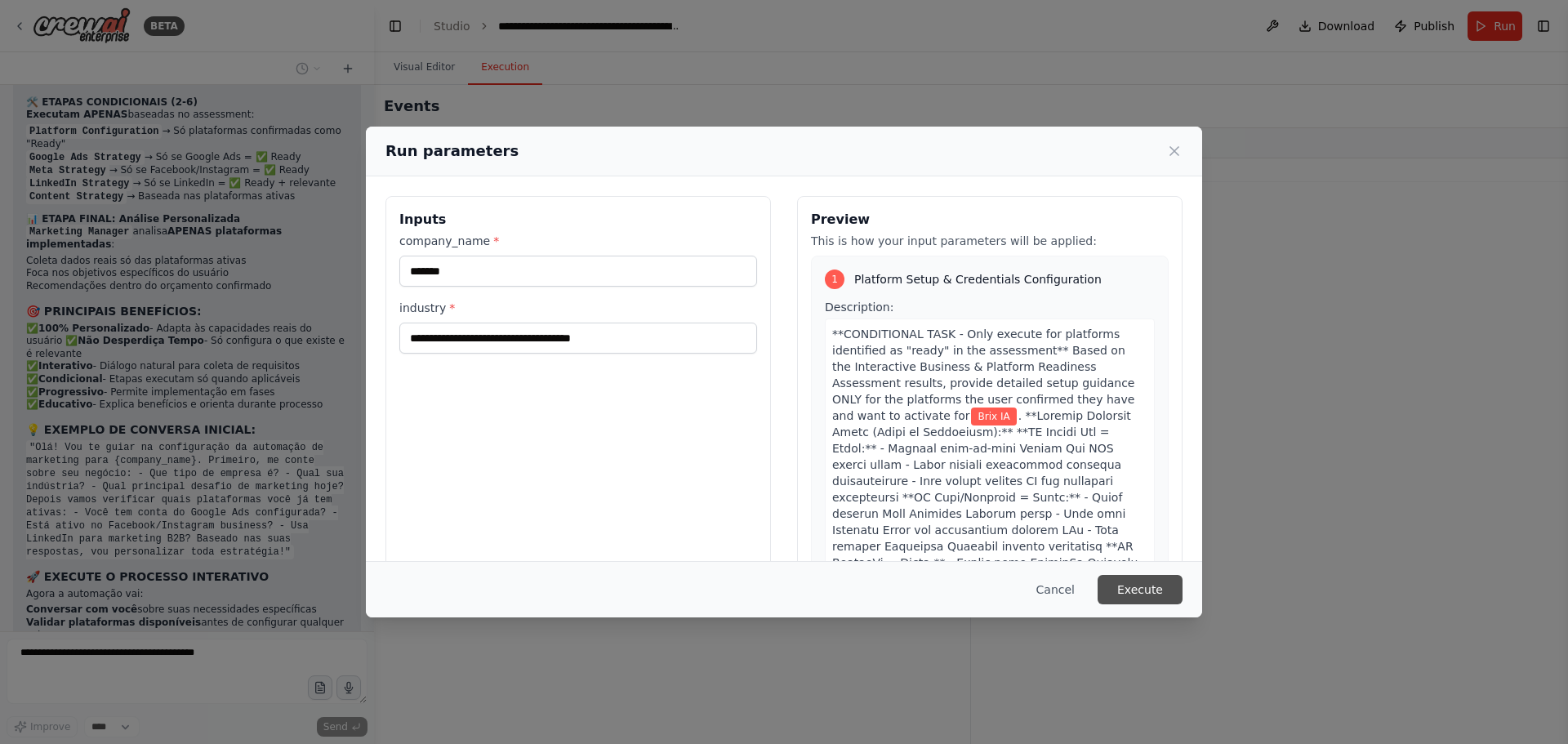
click at [1144, 590] on button "Execute" at bounding box center [1140, 589] width 85 height 29
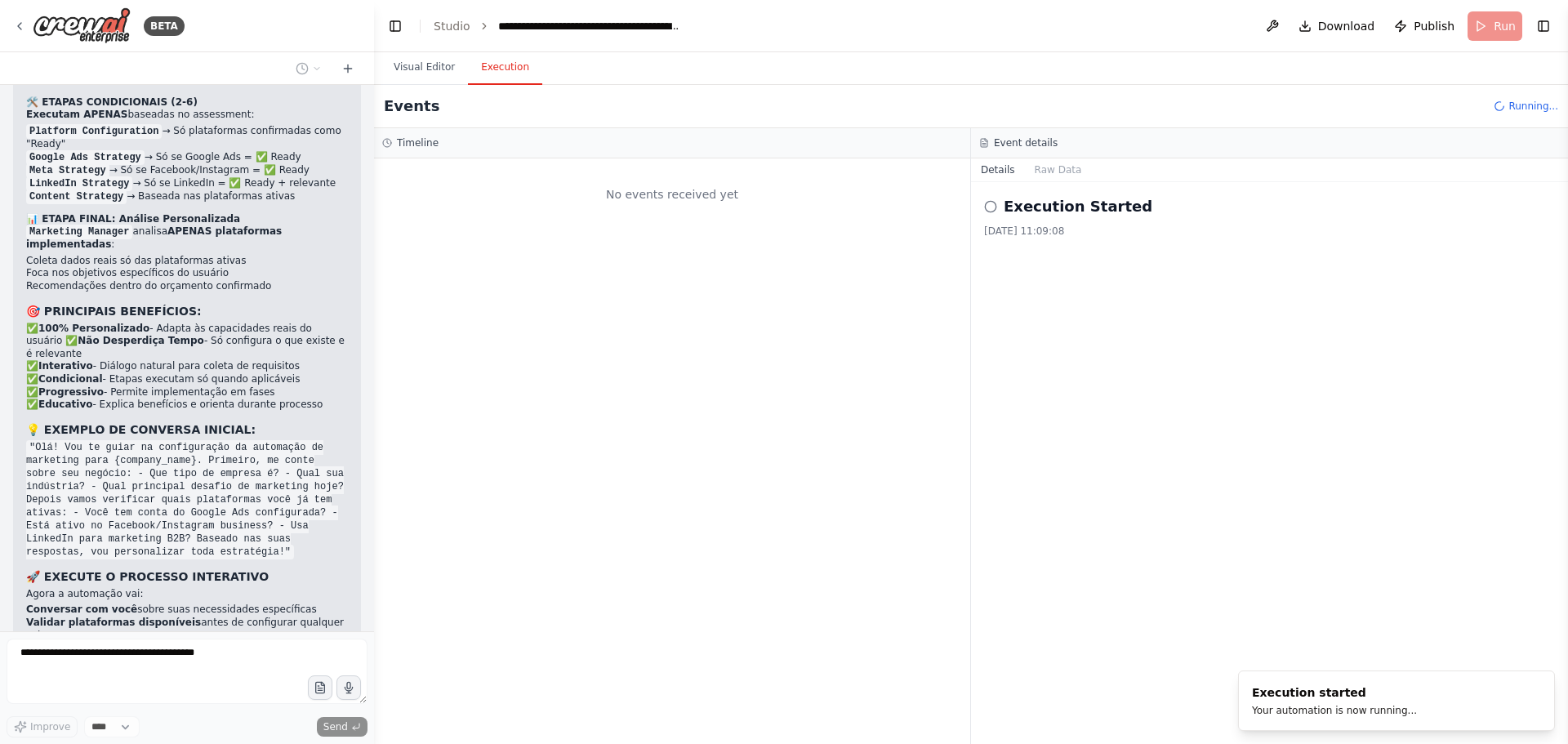
scroll to position [30706, 0]
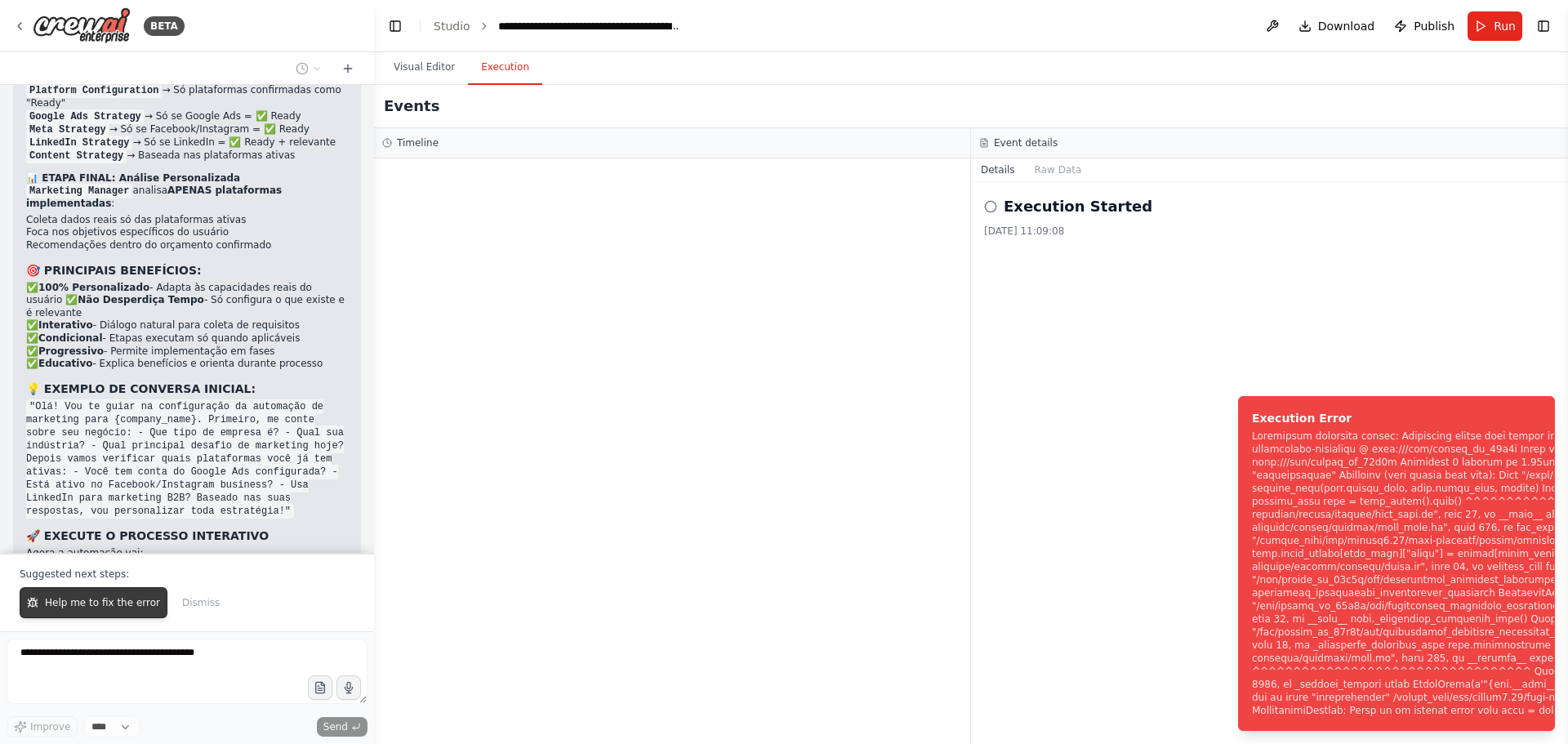
click at [102, 596] on span "Help me to fix the error" at bounding box center [102, 603] width 115 height 14
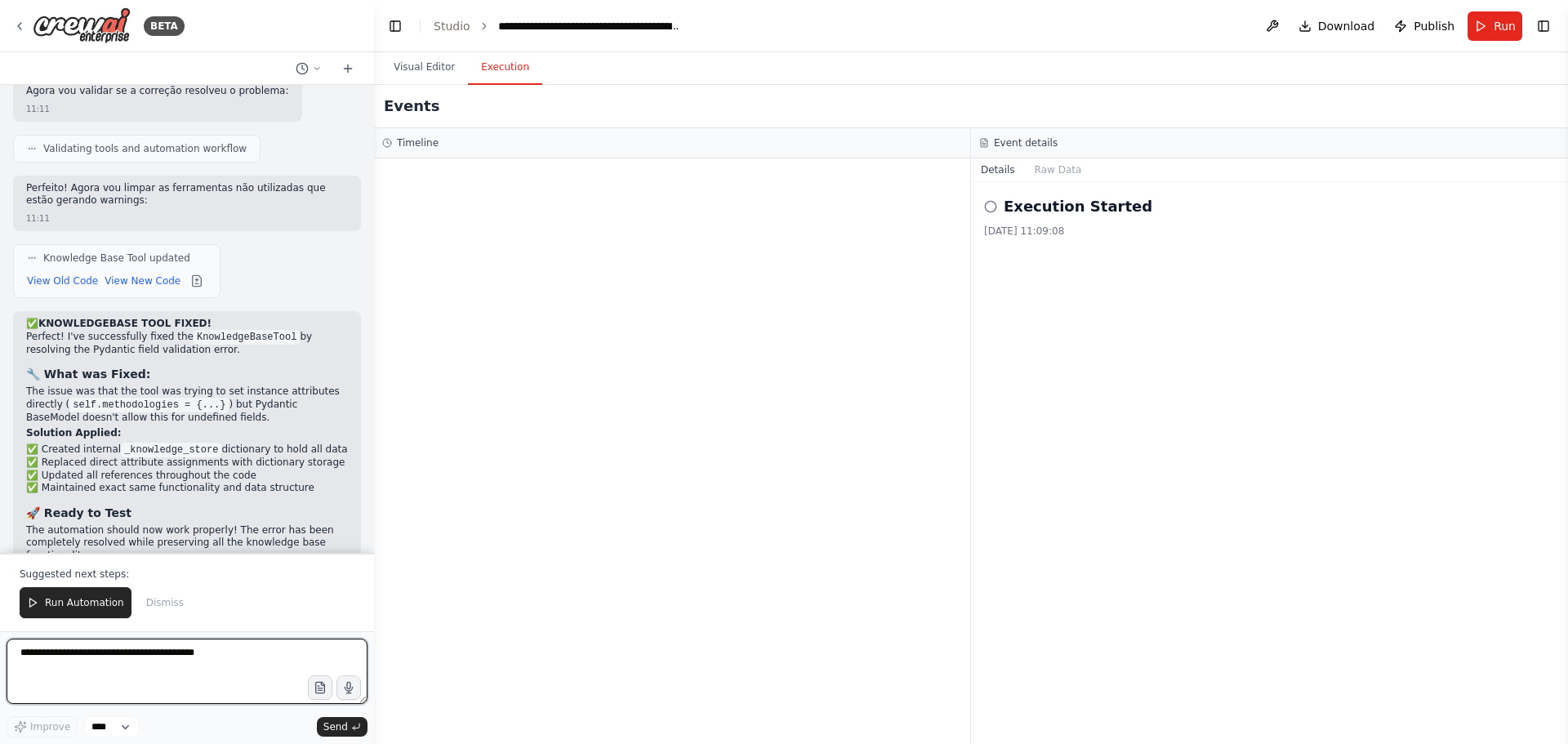
scroll to position [32951, 0]
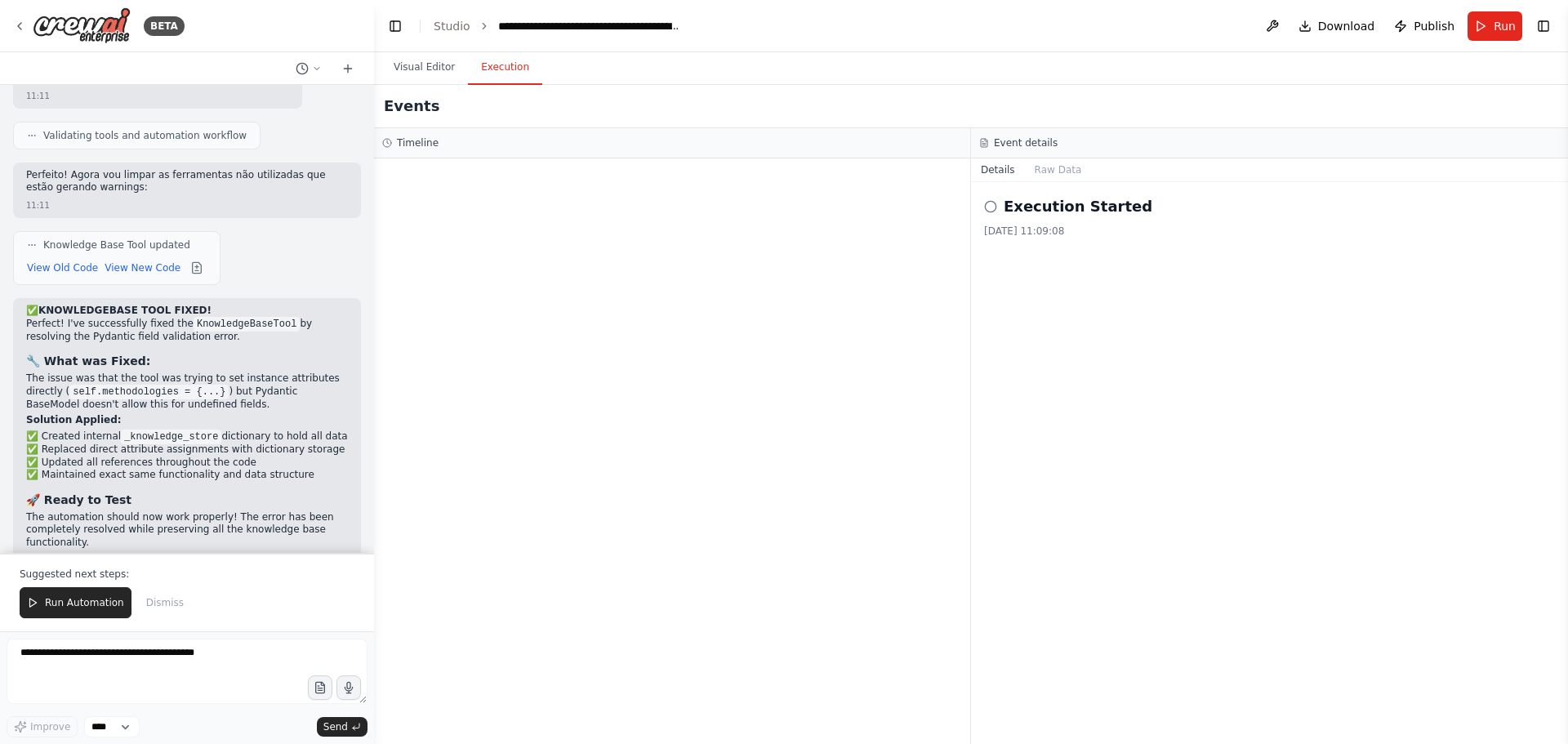
click at [102, 596] on span "Run Automation" at bounding box center [84, 603] width 79 height 14
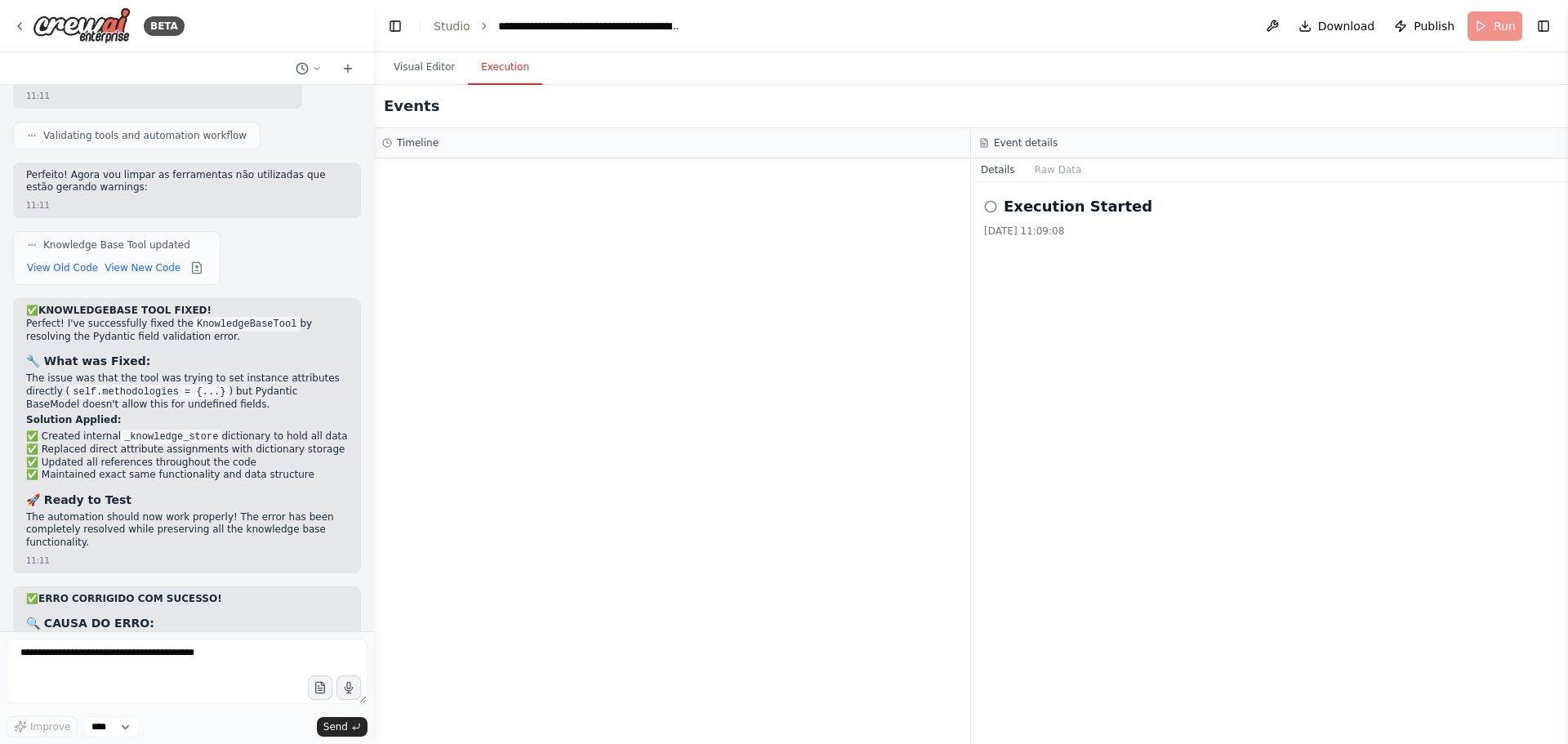
scroll to position [32872, 0]
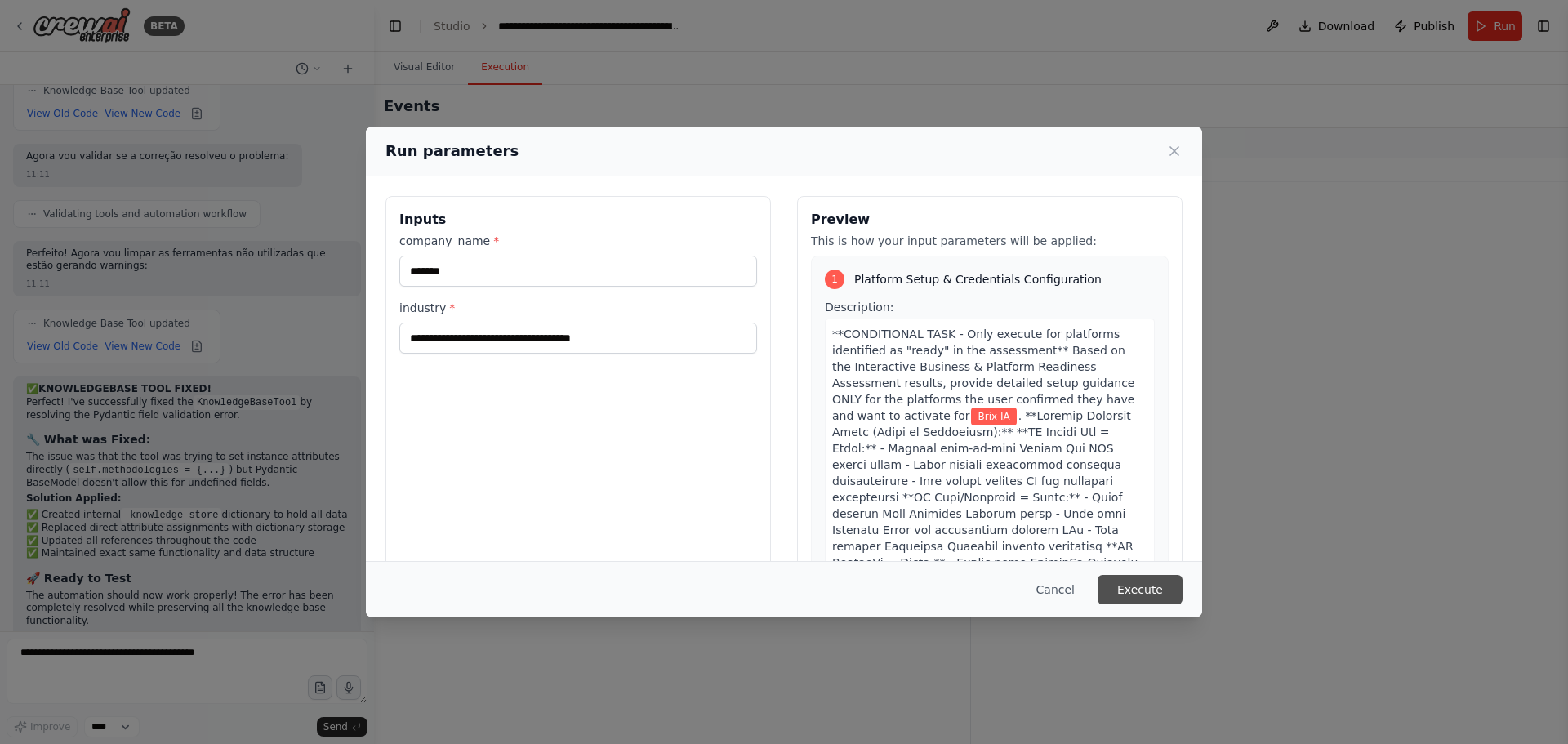
click at [1133, 587] on button "Execute" at bounding box center [1140, 589] width 85 height 29
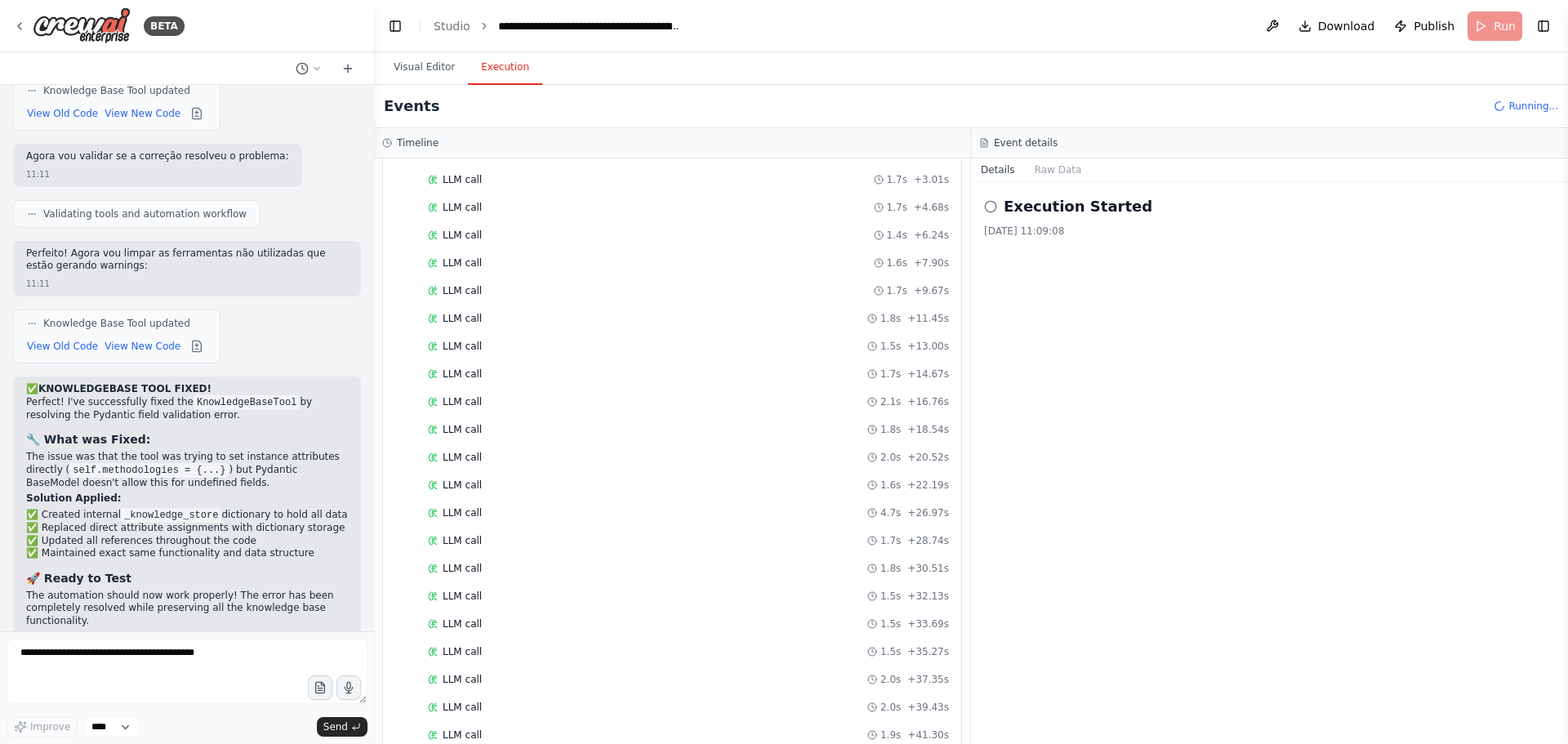
scroll to position [505, 0]
click at [455, 704] on span "LLM call" at bounding box center [462, 706] width 40 height 14
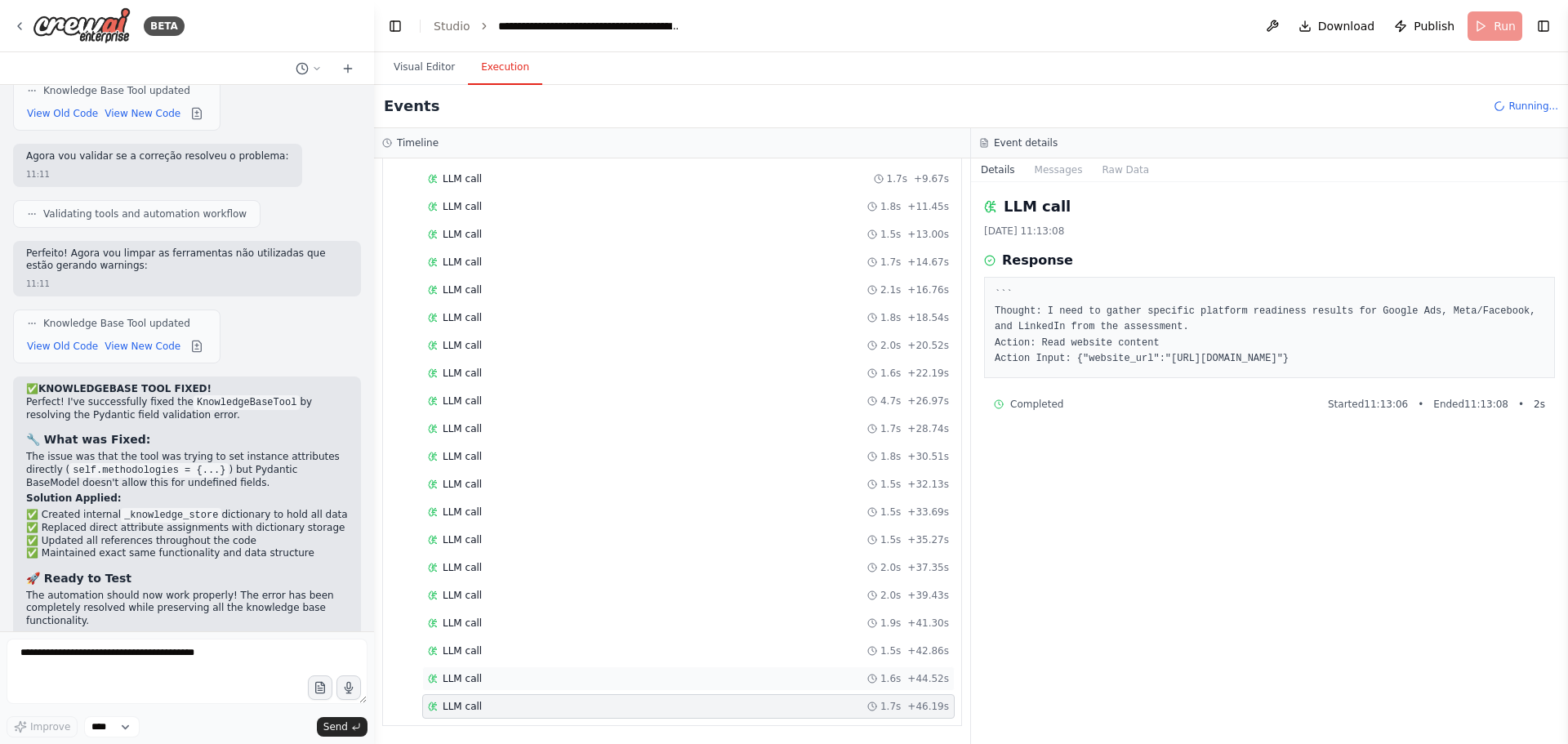
click at [452, 681] on span "LLM call" at bounding box center [462, 678] width 40 height 14
click at [455, 647] on span "LLM call" at bounding box center [462, 650] width 40 height 14
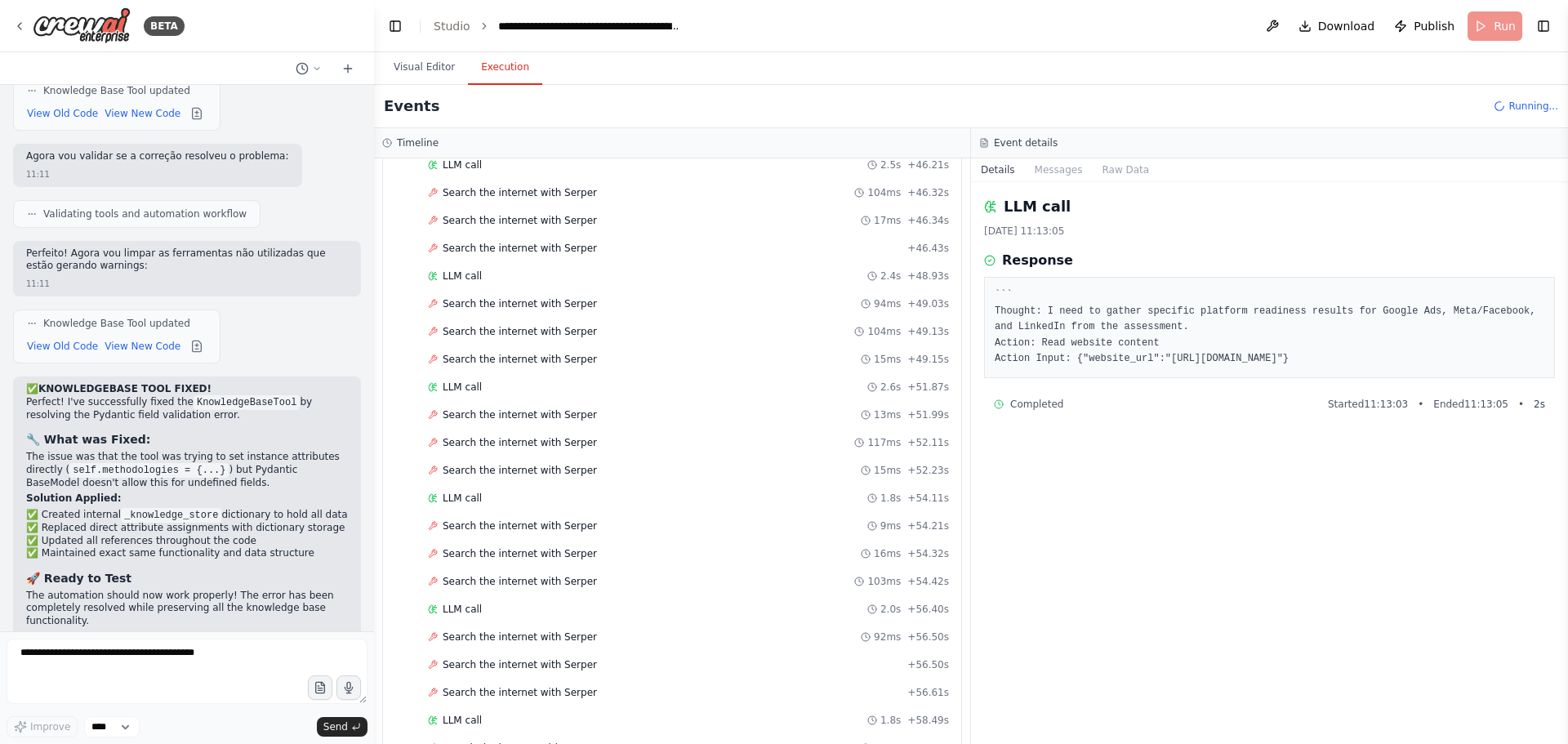
scroll to position [3456, 0]
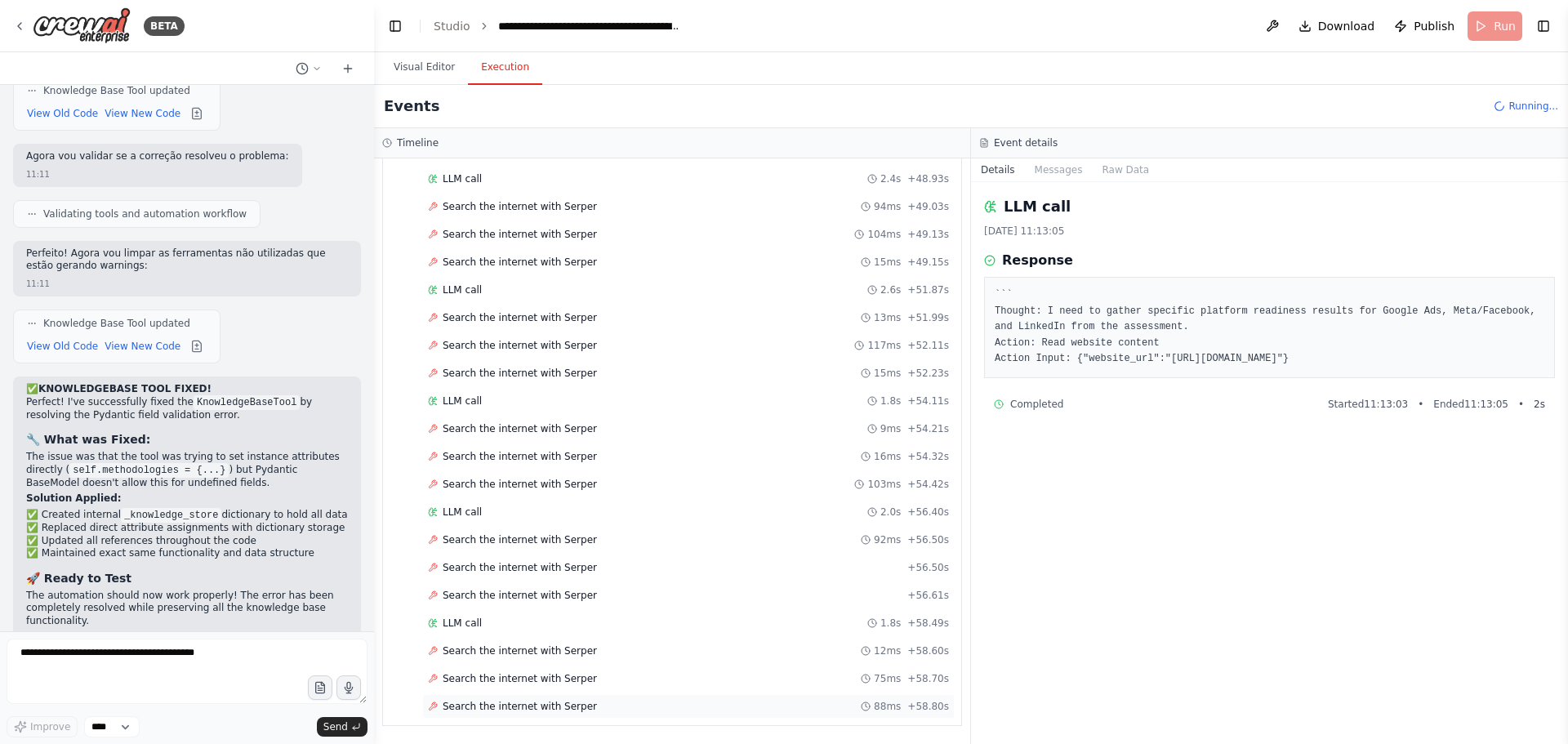
click at [695, 701] on div "Search the internet with Serper 88ms + 58.80s" at bounding box center [688, 706] width 521 height 14
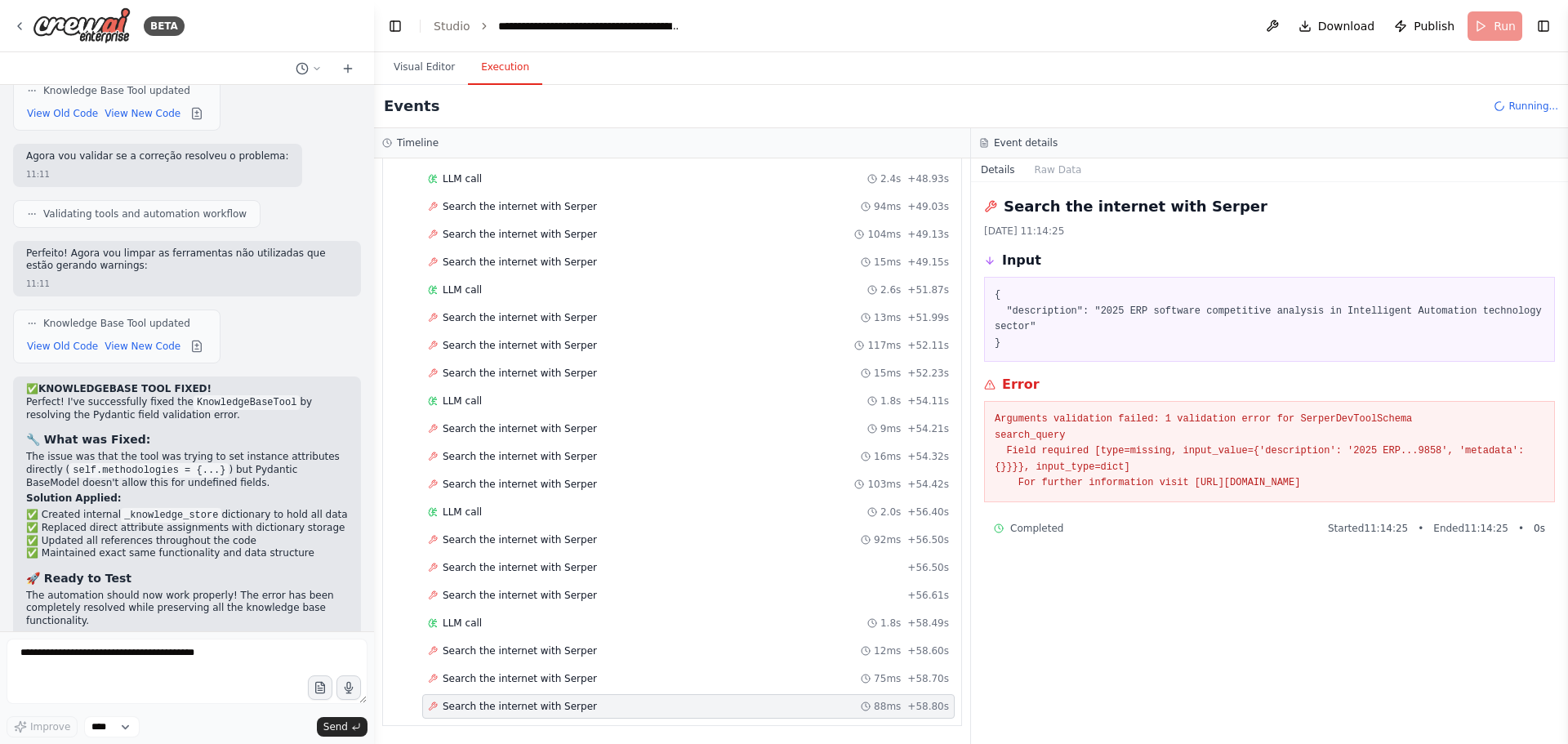
click at [1034, 522] on span "Completed" at bounding box center [1036, 529] width 53 height 14
click at [1038, 174] on button "Raw Data" at bounding box center [1058, 170] width 67 height 23
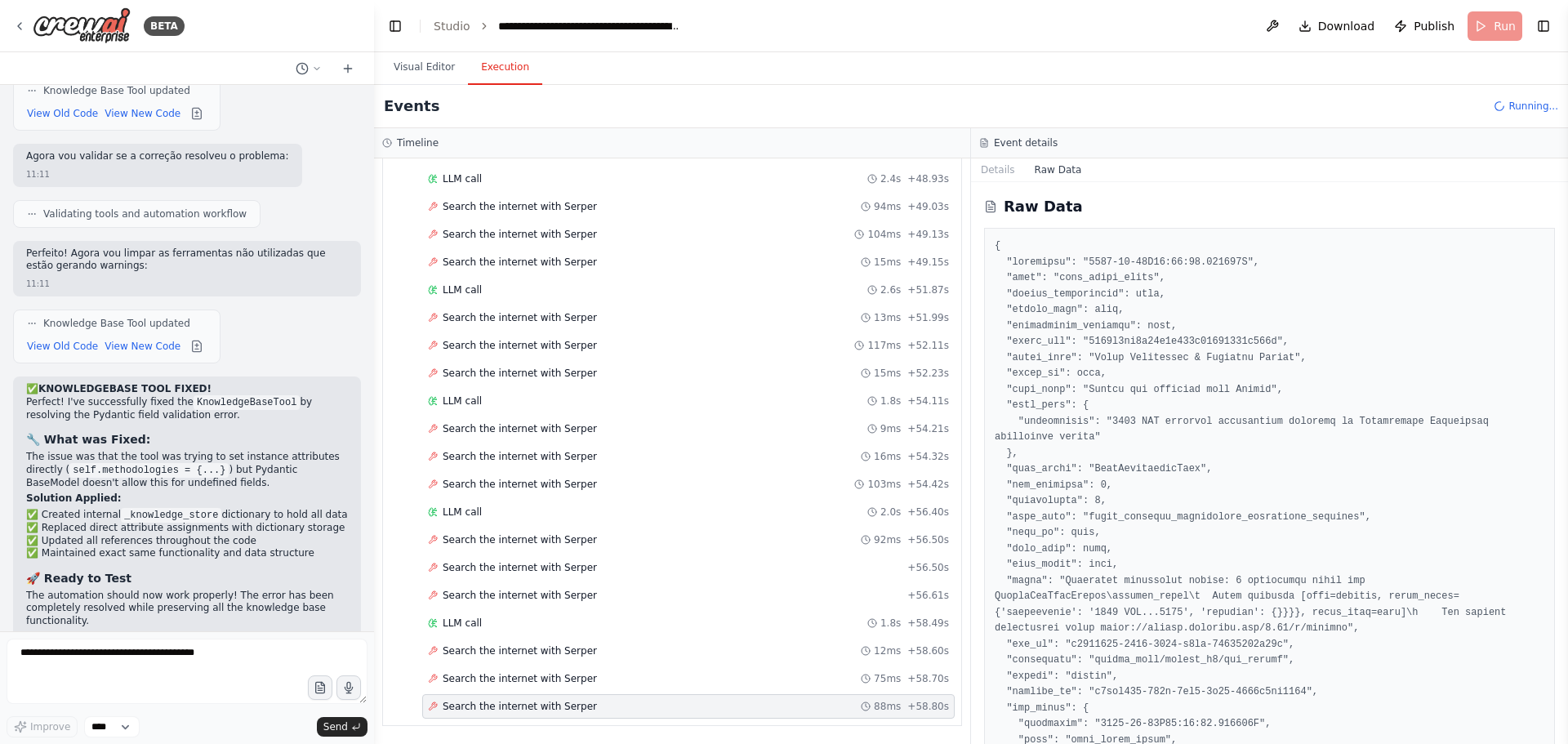
drag, startPoint x: 1563, startPoint y: 216, endPoint x: 1558, endPoint y: 459, distance: 243.1
click at [1558, 459] on div "BETA Quero um agent controlador (agent_maestor) que saiba: identificar RBAC cre…" at bounding box center [784, 372] width 1568 height 744
drag, startPoint x: 1562, startPoint y: 266, endPoint x: 1567, endPoint y: 383, distance: 117.1
click at [1567, 383] on button "Toggle Sidebar" at bounding box center [1568, 372] width 14 height 744
drag, startPoint x: 1561, startPoint y: 286, endPoint x: 1557, endPoint y: 321, distance: 35.2
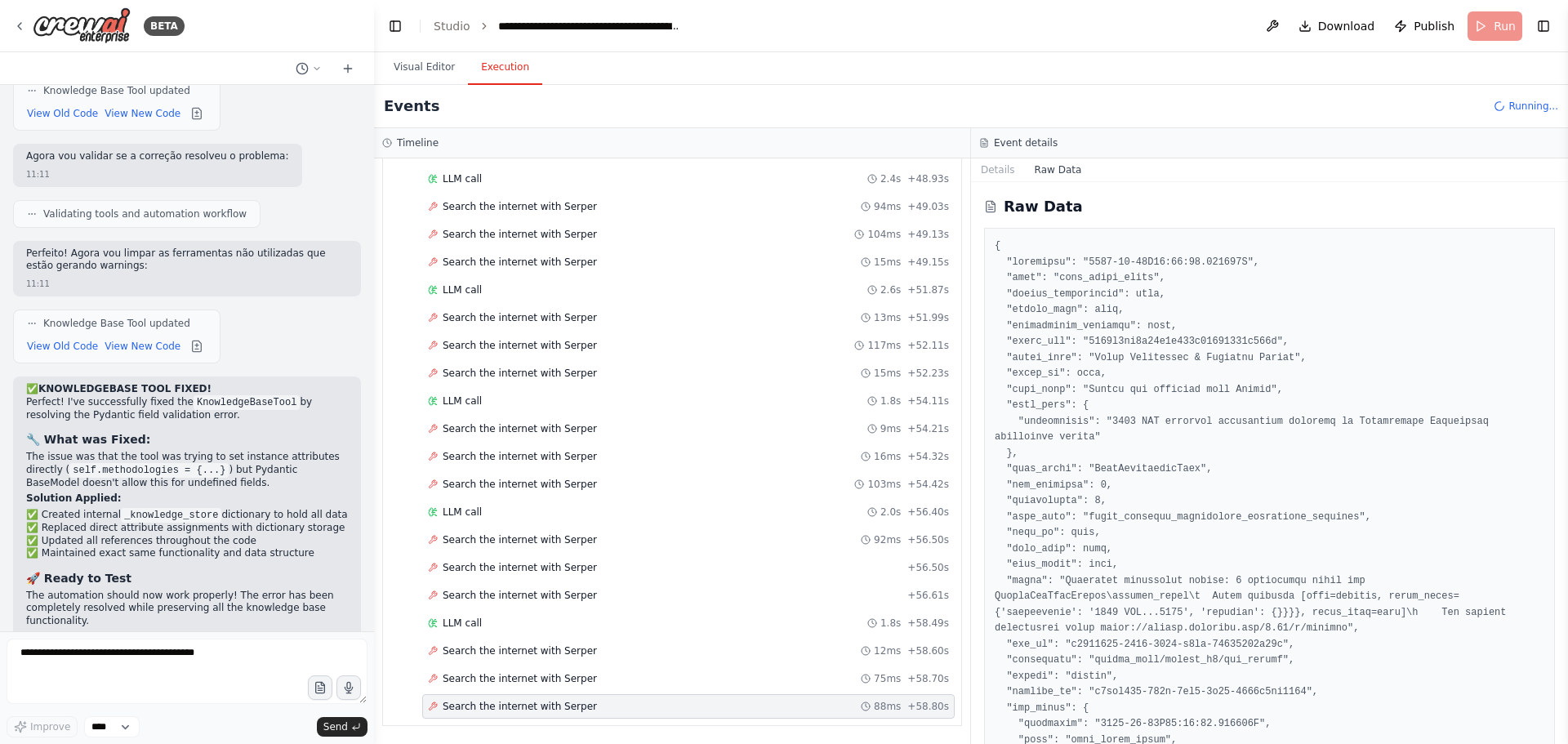
click at [1557, 321] on div "BETA Quero um agent controlador (agent_maestor) que saiba: identificar RBAC cre…" at bounding box center [784, 372] width 1568 height 744
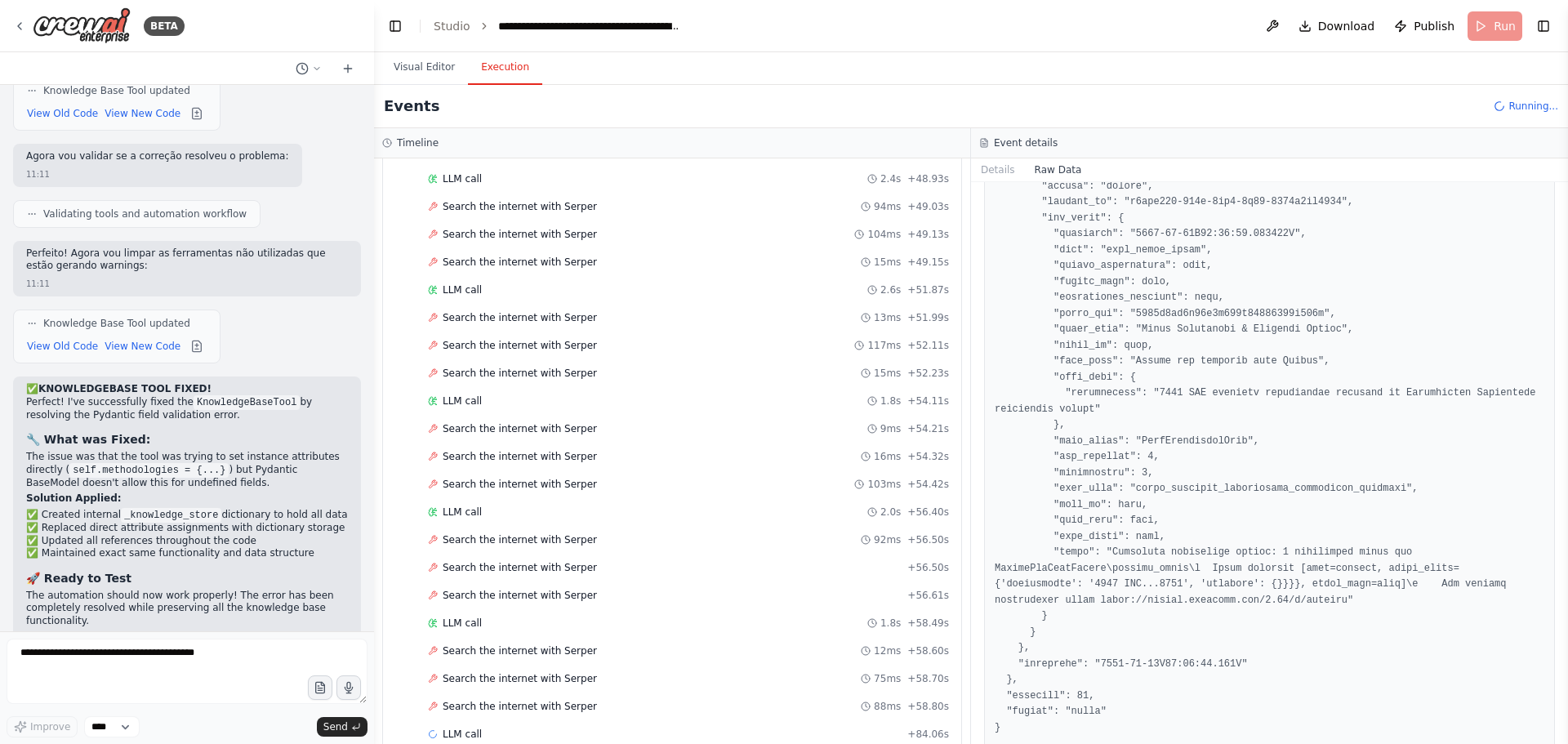
scroll to position [3484, 0]
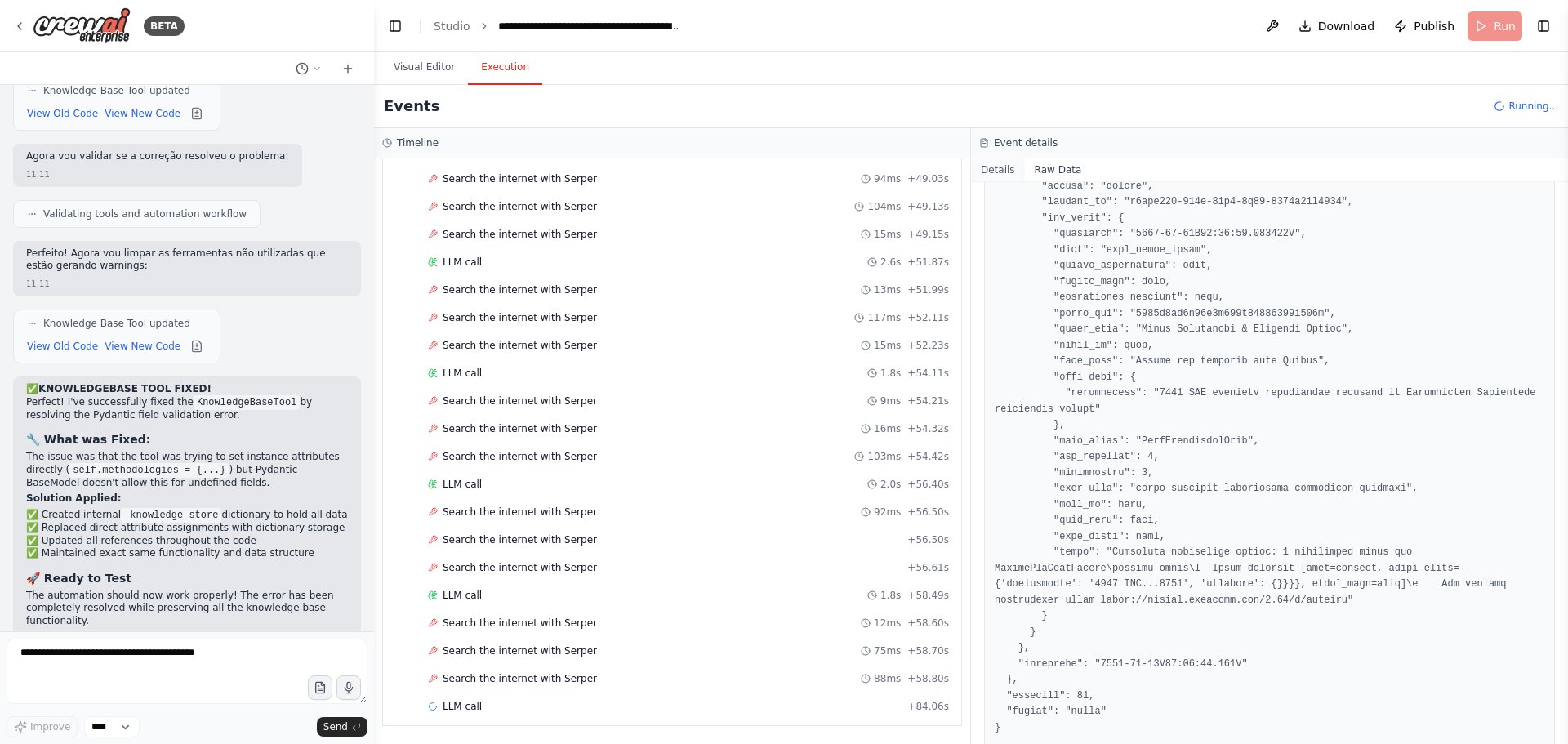
click at [998, 167] on button "Details" at bounding box center [998, 170] width 54 height 23
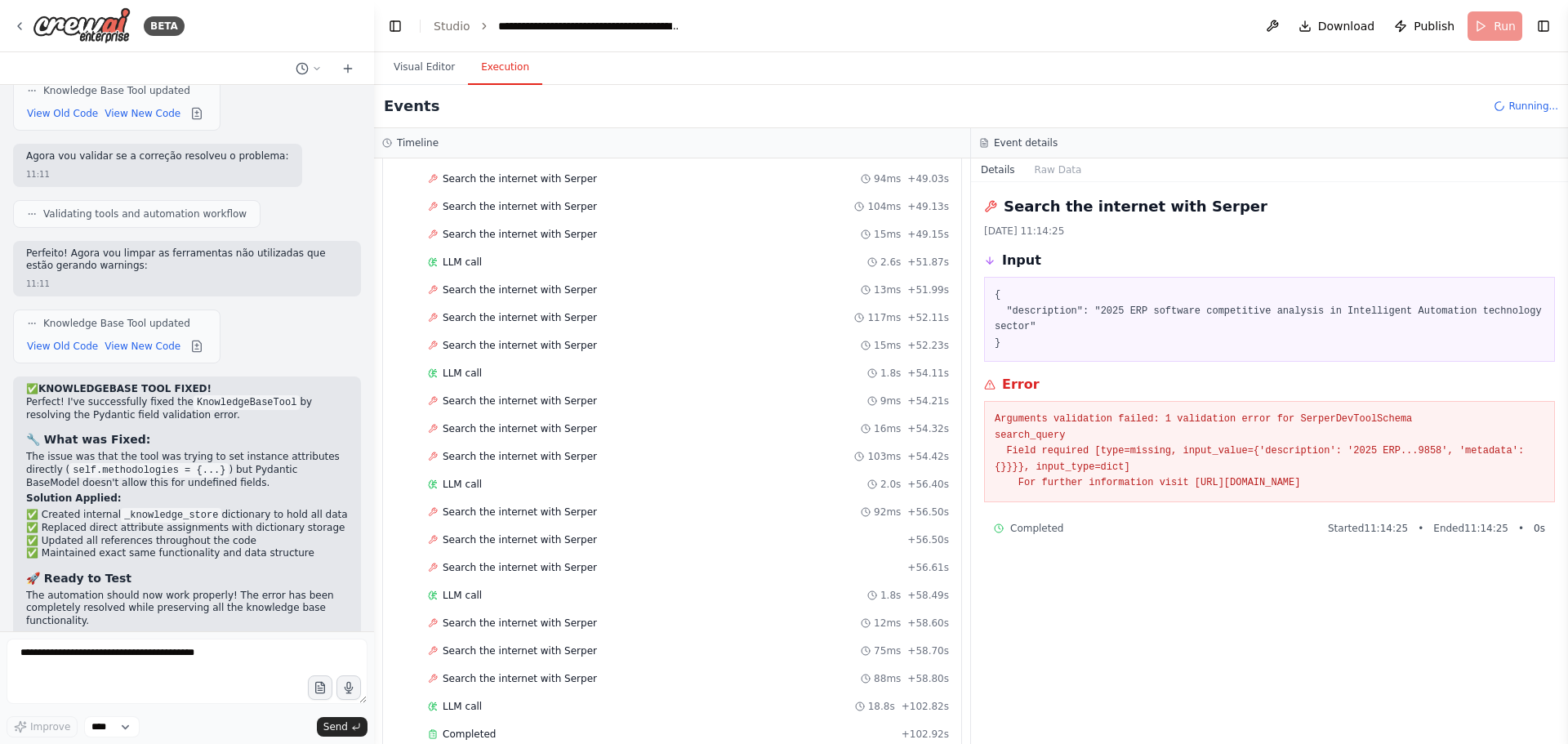
click at [1508, 102] on icon at bounding box center [1499, 105] width 16 height 16
click at [119, 649] on textarea at bounding box center [187, 672] width 361 height 66
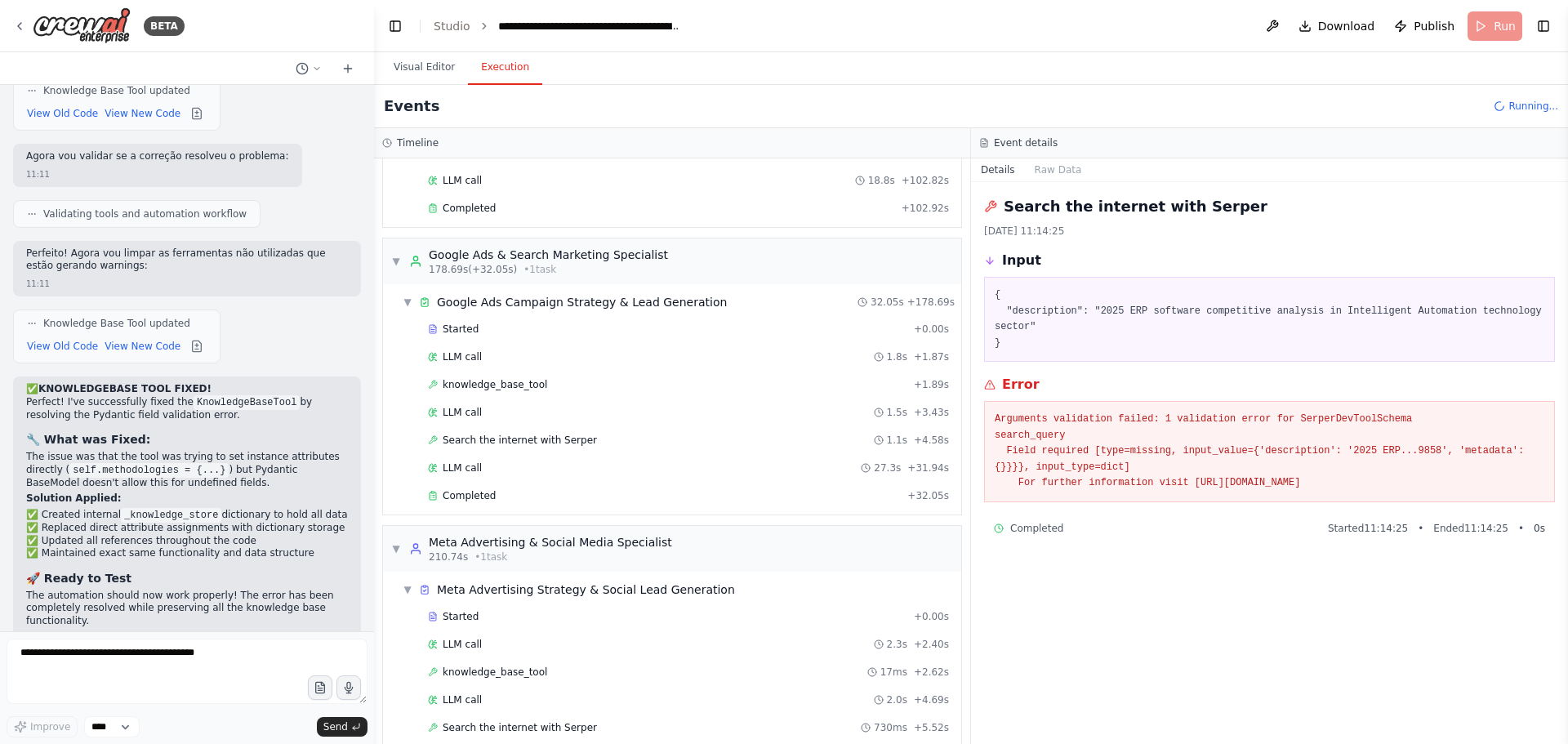
scroll to position [4059, 0]
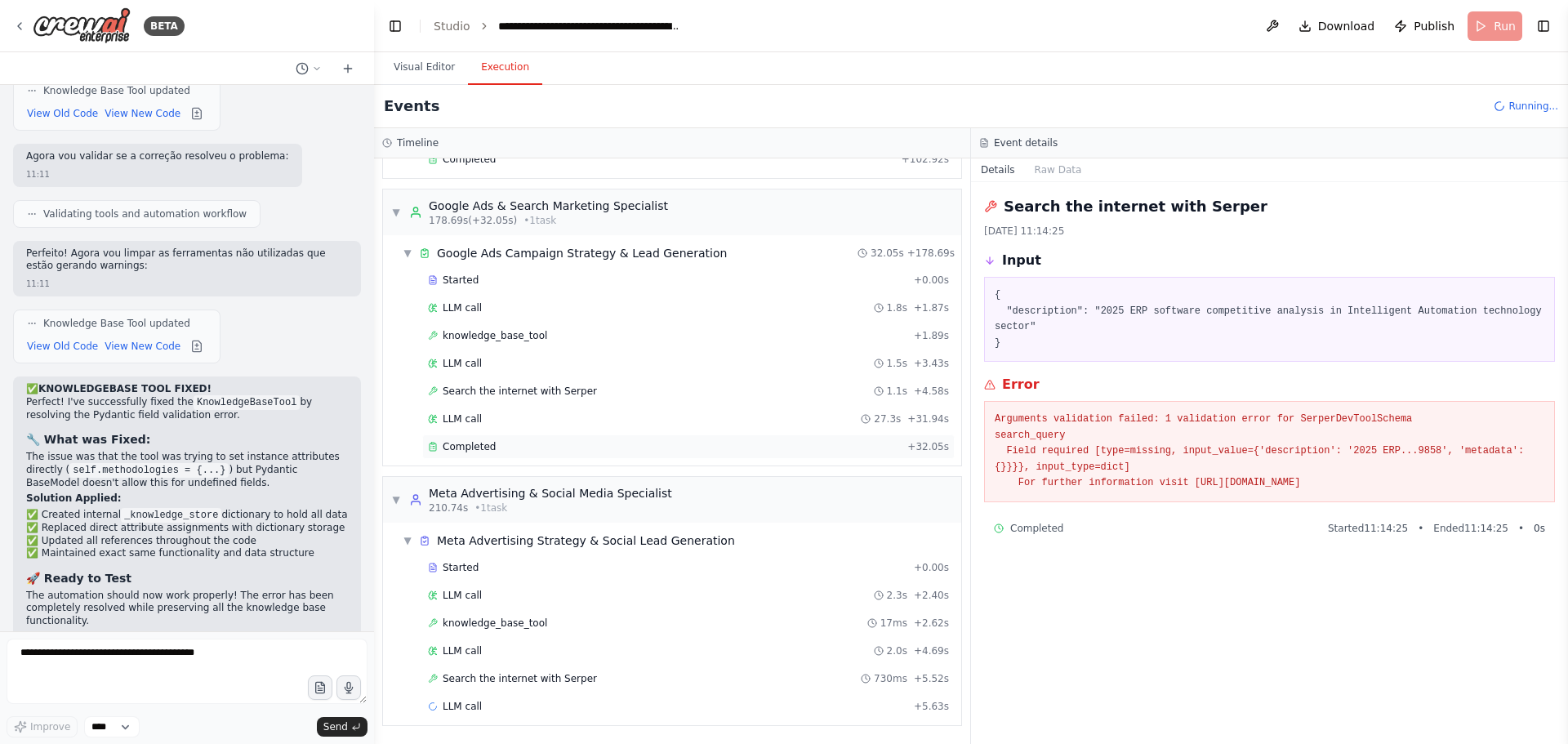
click at [779, 449] on div "Completed" at bounding box center [664, 446] width 473 height 14
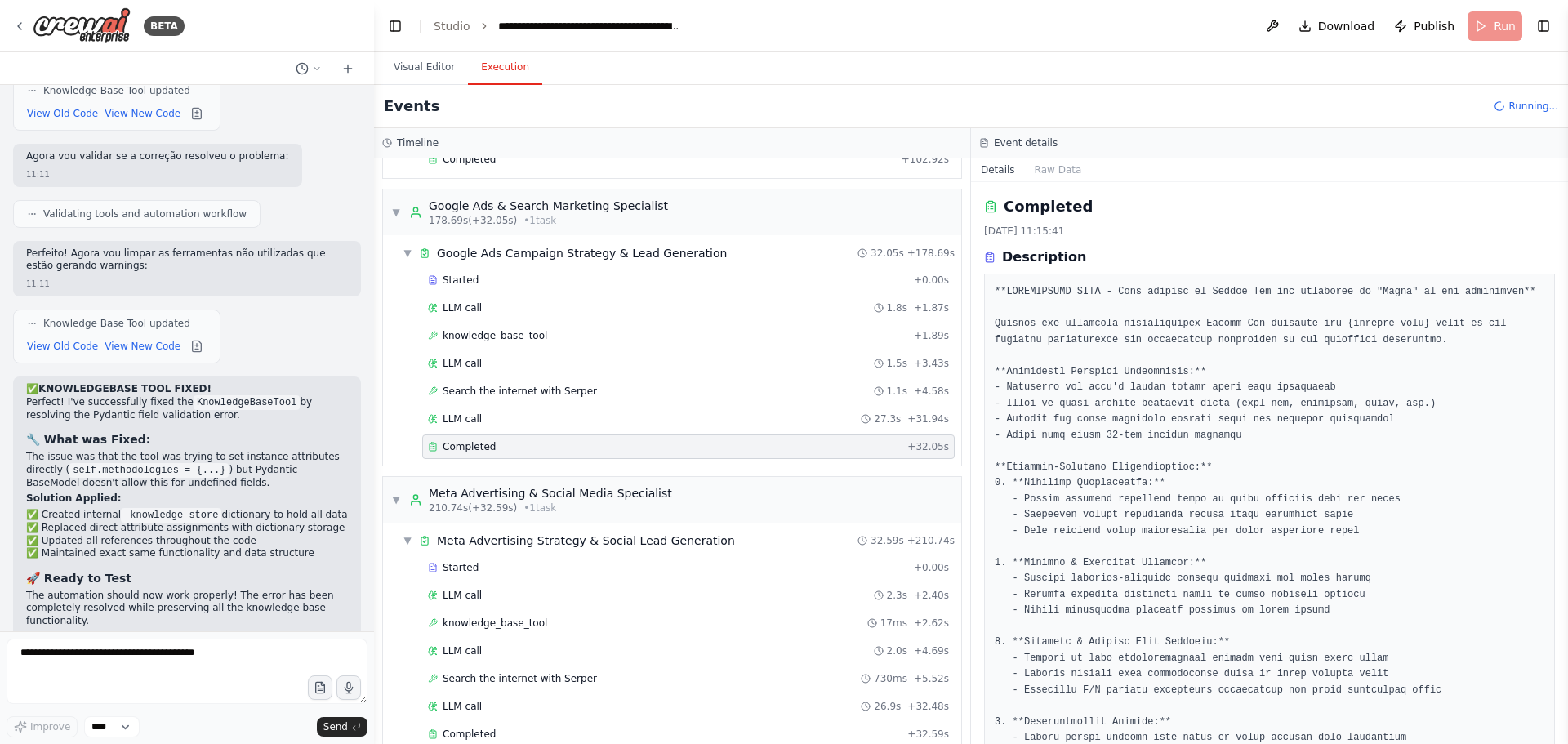
drag, startPoint x: 1566, startPoint y: 305, endPoint x: 1564, endPoint y: 380, distance: 75.0
click at [1564, 380] on button "Toggle Sidebar" at bounding box center [1568, 372] width 14 height 744
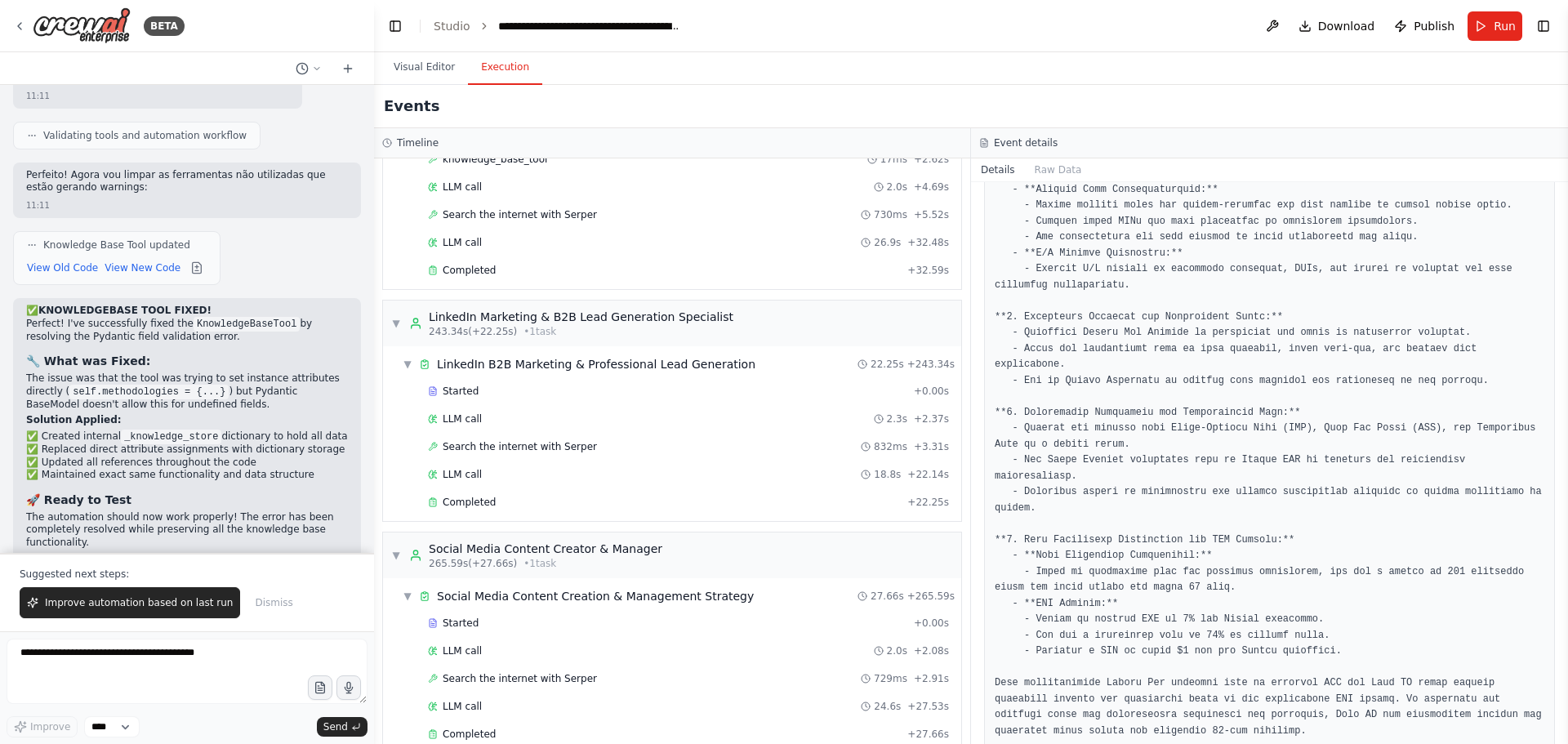
scroll to position [5004, 0]
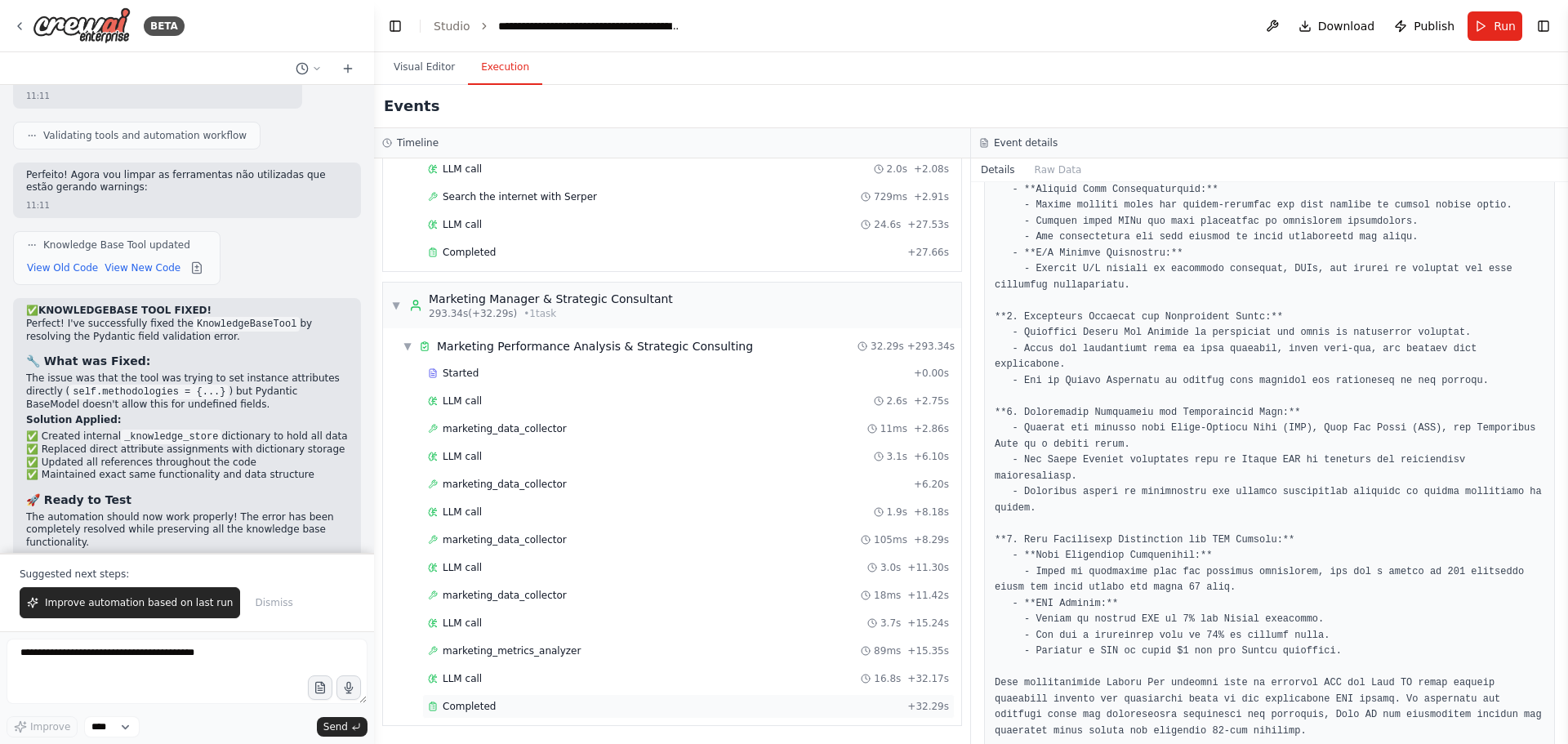
click at [791, 700] on div "Completed" at bounding box center [664, 706] width 473 height 14
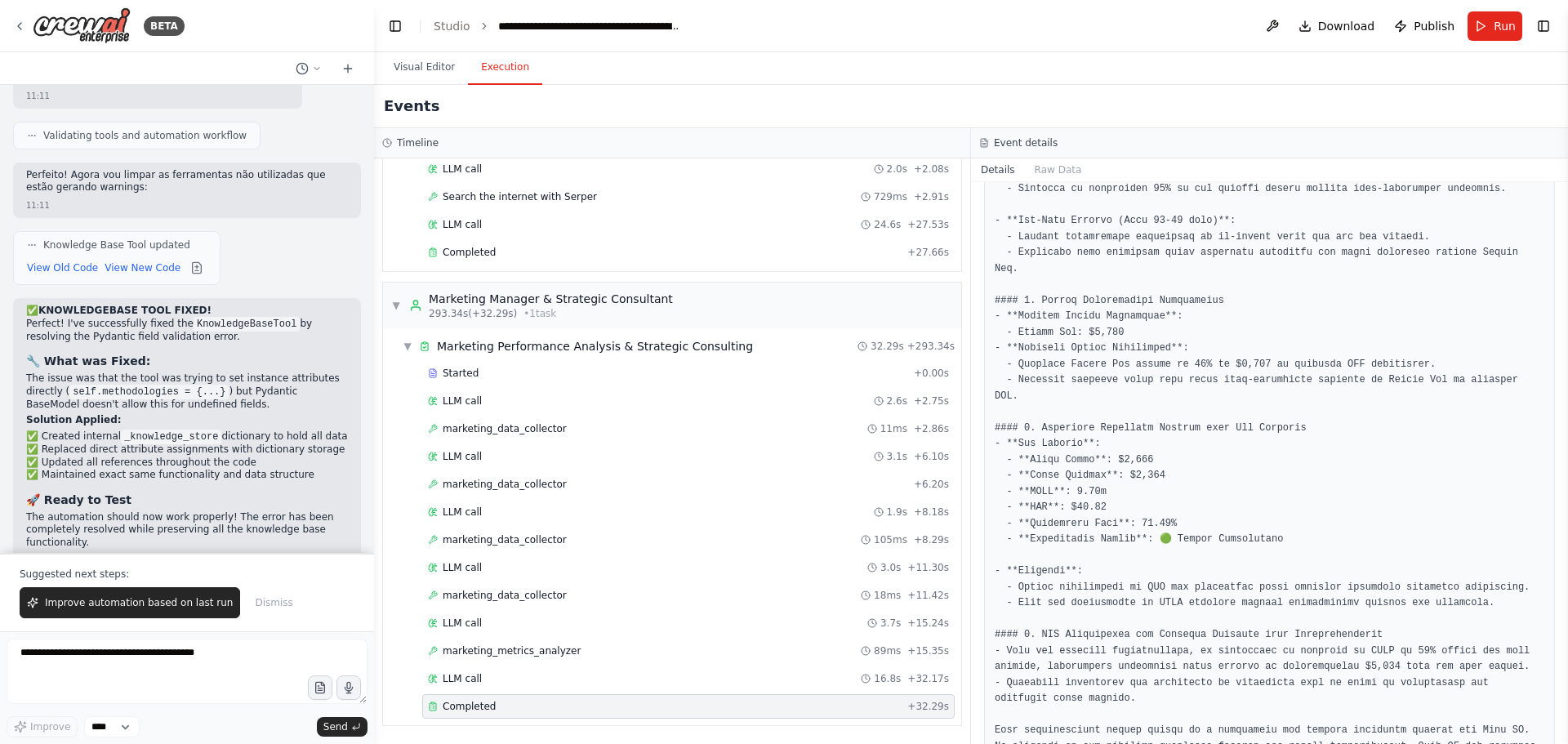
drag, startPoint x: 1562, startPoint y: 653, endPoint x: 1562, endPoint y: 568, distance: 85.0
click at [1562, 568] on button "Toggle Sidebar" at bounding box center [1568, 372] width 14 height 744
click at [120, 610] on button "Improve automation based on last run" at bounding box center [130, 602] width 220 height 31
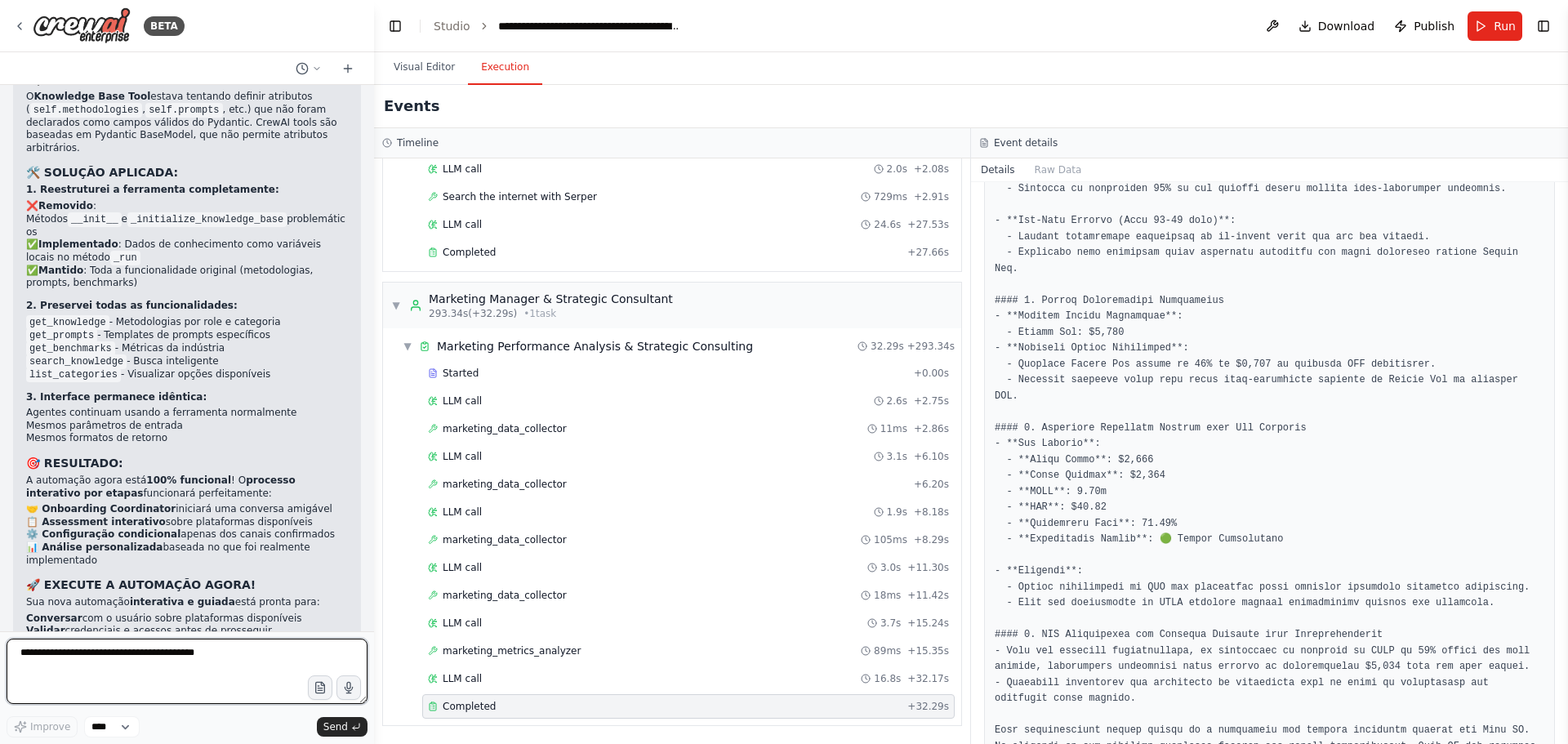
scroll to position [33507, 0]
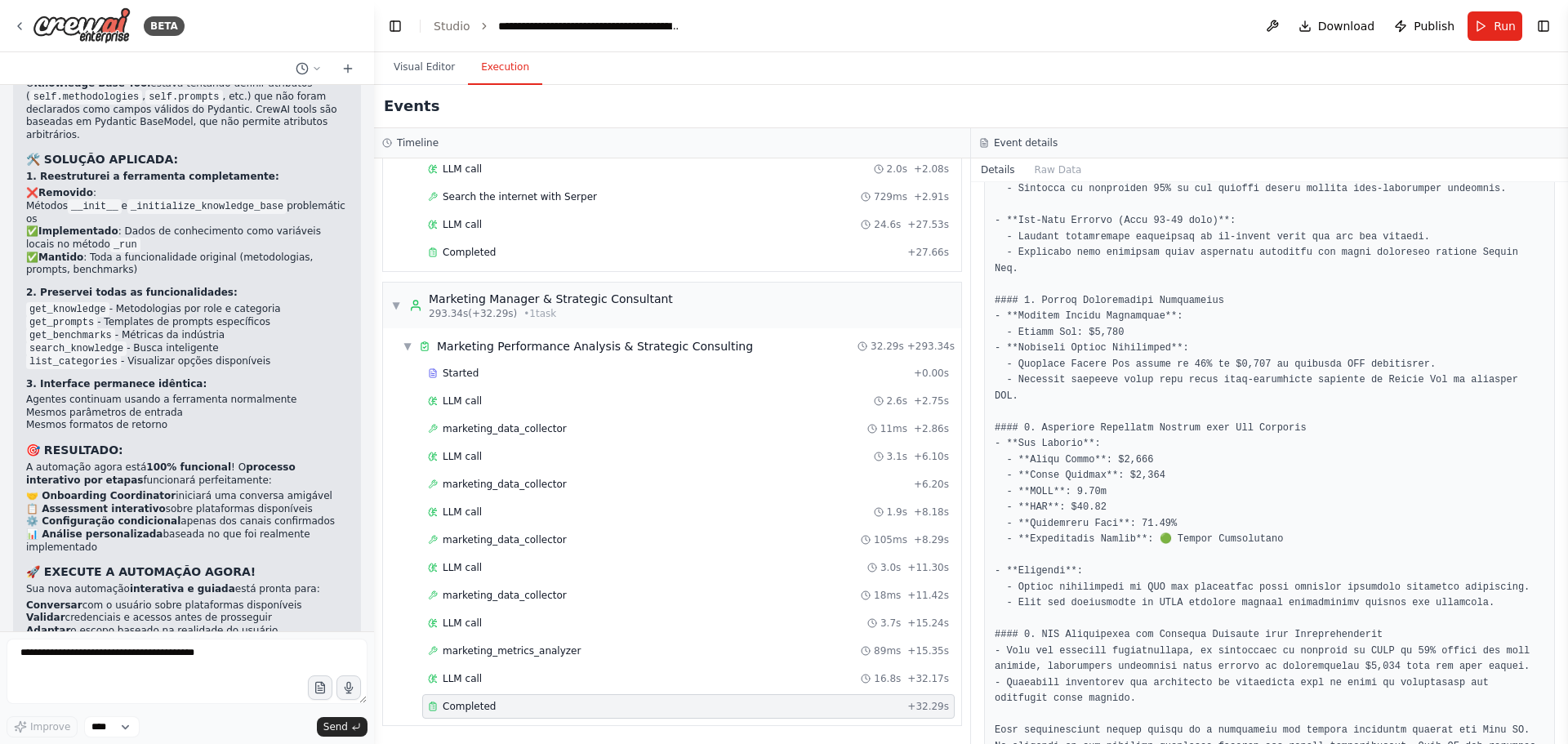
drag, startPoint x: 1567, startPoint y: 591, endPoint x: 1566, endPoint y: 617, distance: 26.0
click at [1566, 617] on button "Toggle Sidebar" at bounding box center [1568, 372] width 14 height 744
click at [1480, 27] on button "Run" at bounding box center [1495, 26] width 55 height 29
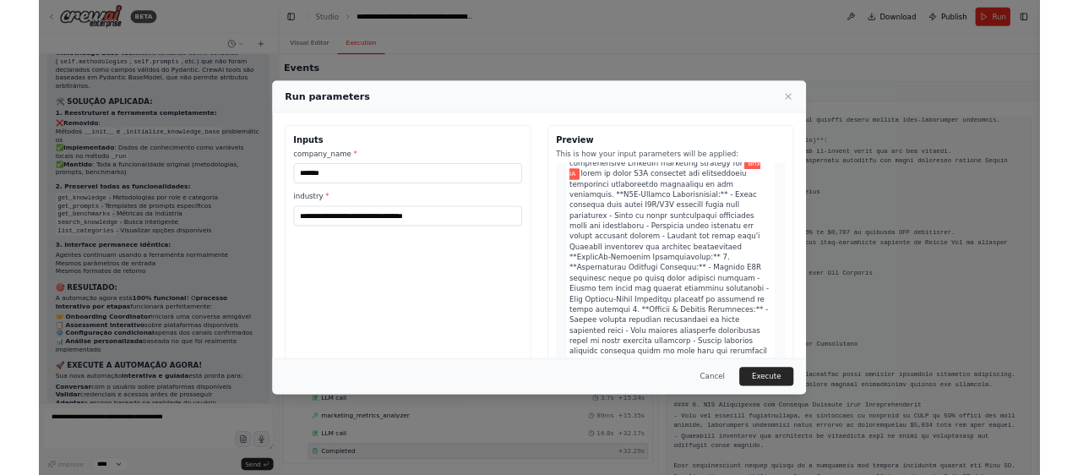
scroll to position [6558, 0]
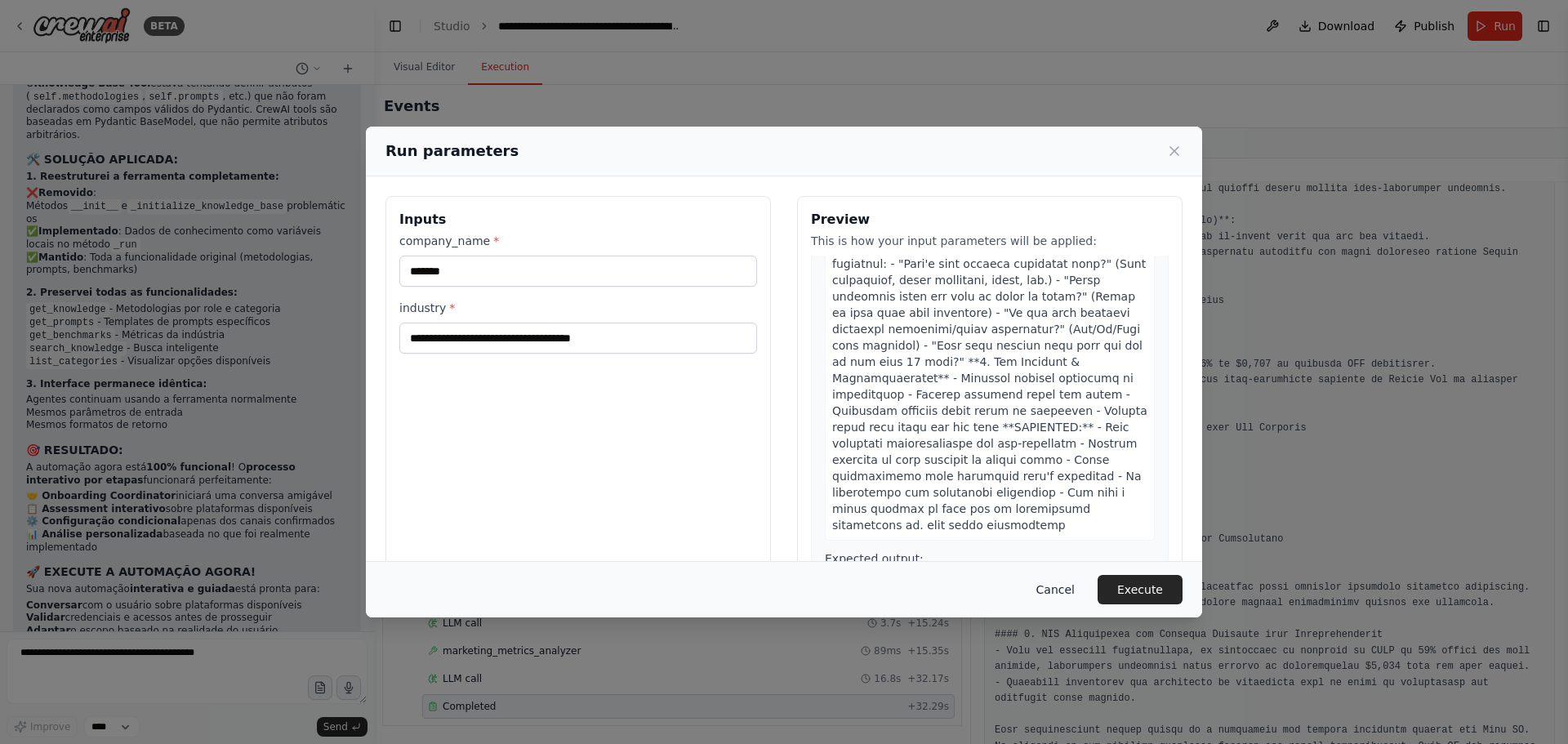
click at [1053, 588] on button "Cancel" at bounding box center [1055, 589] width 65 height 29
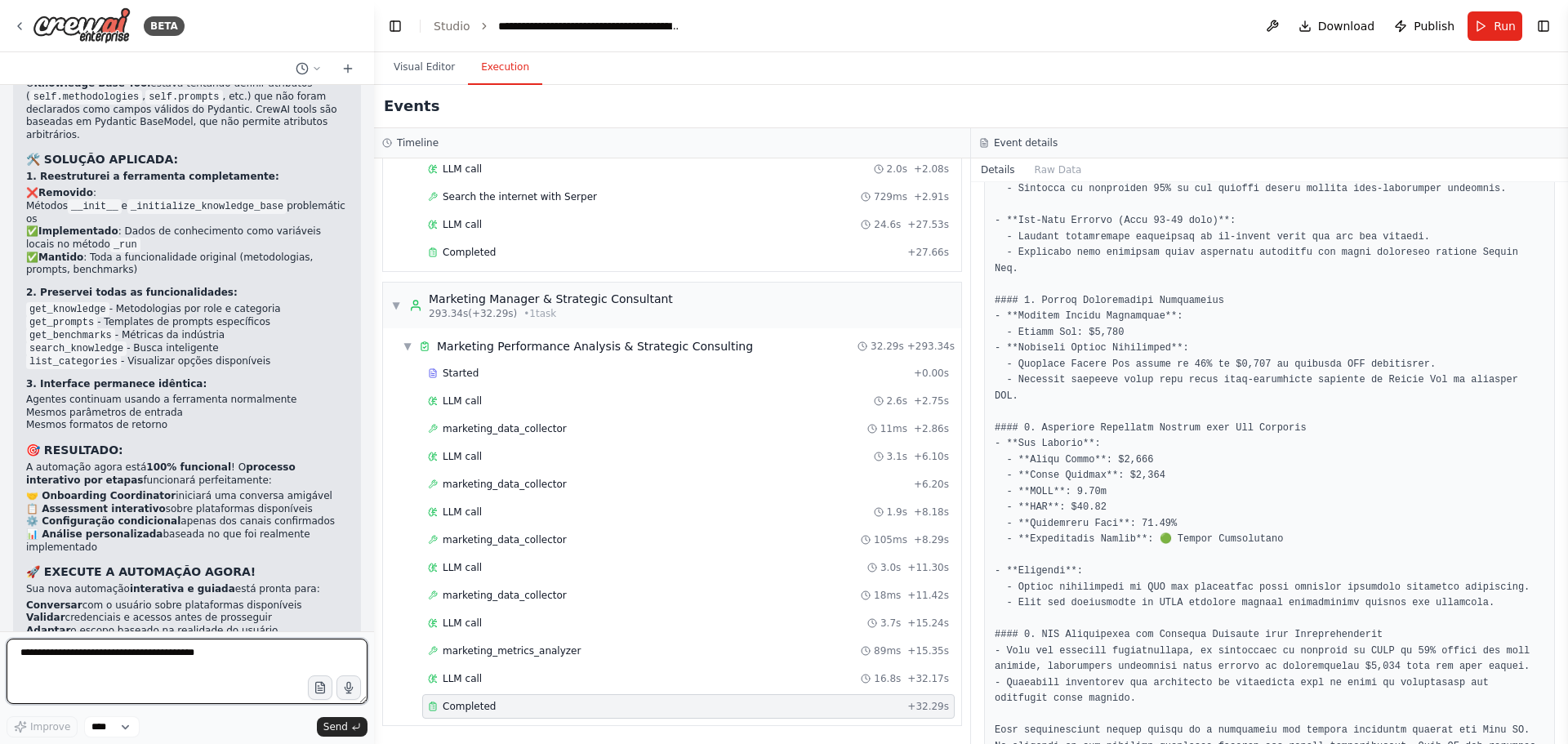
click at [104, 649] on textarea at bounding box center [187, 672] width 361 height 66
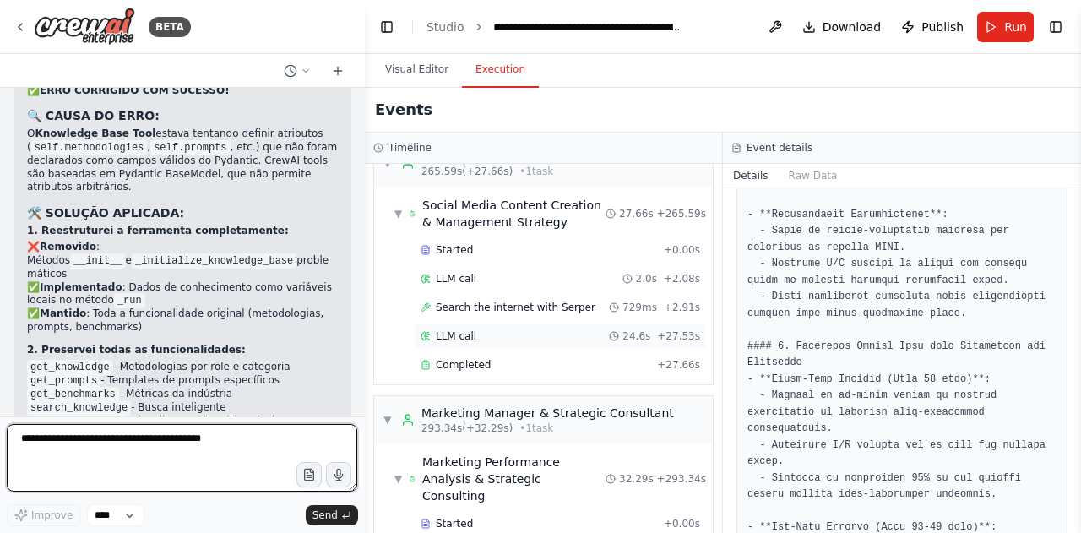
scroll to position [35600, 0]
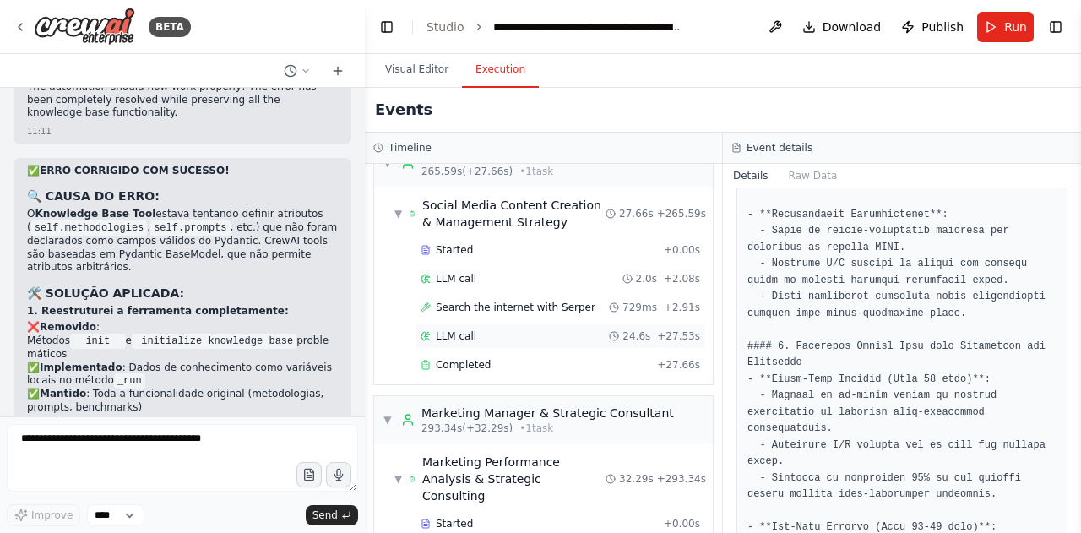
click at [541, 329] on div "LLM call 24.6s + 27.53s" at bounding box center [561, 336] width 280 height 14
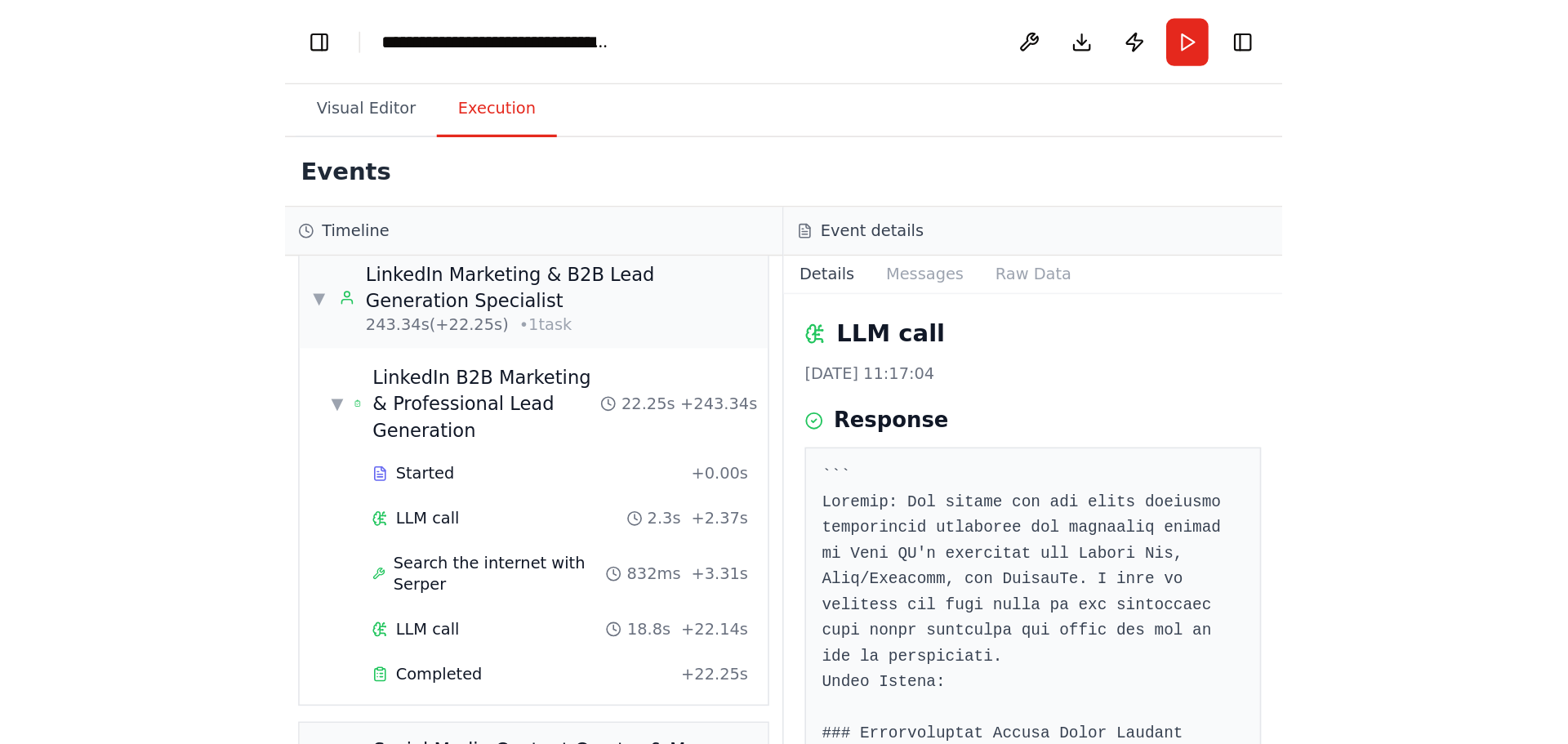
scroll to position [4921, 0]
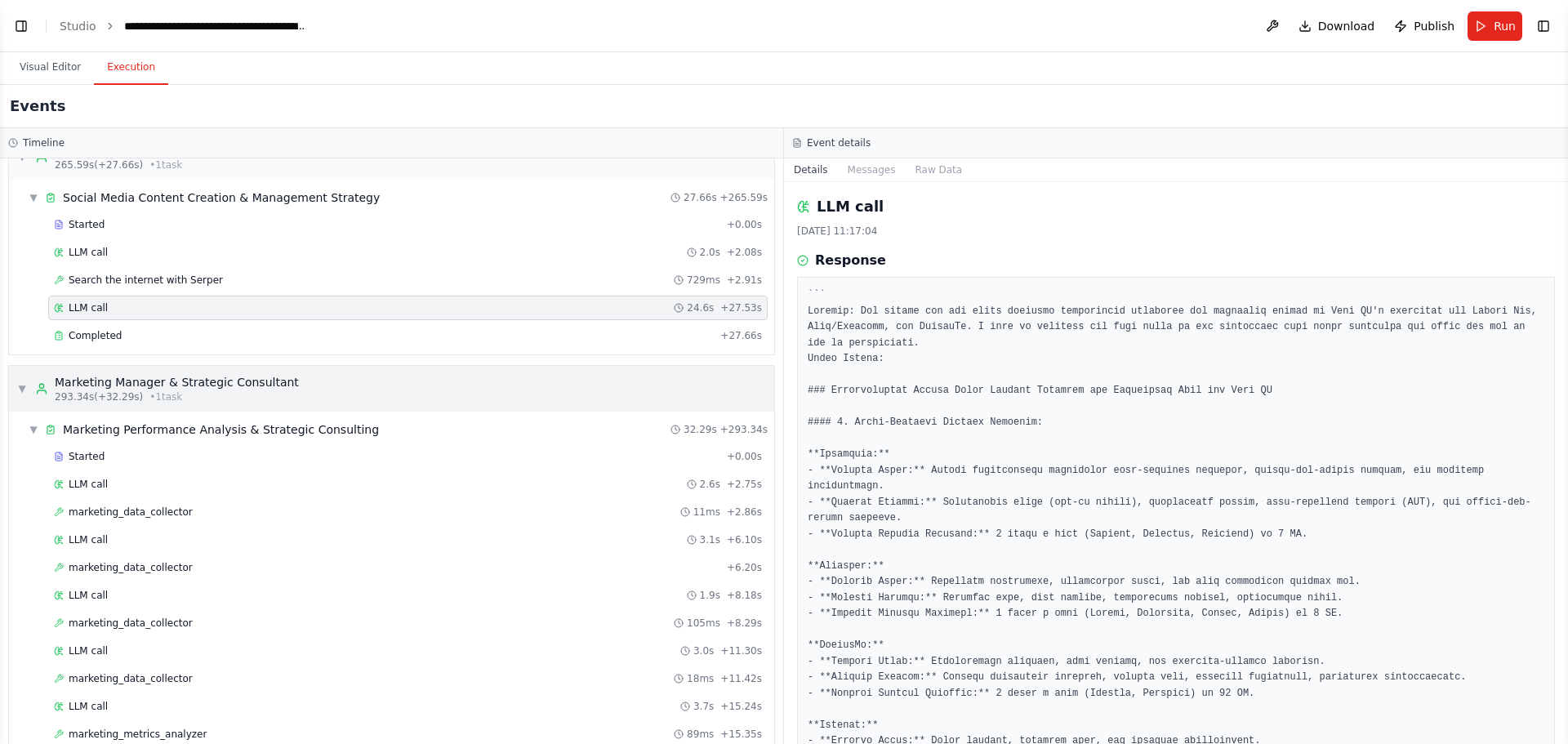
select select "****"
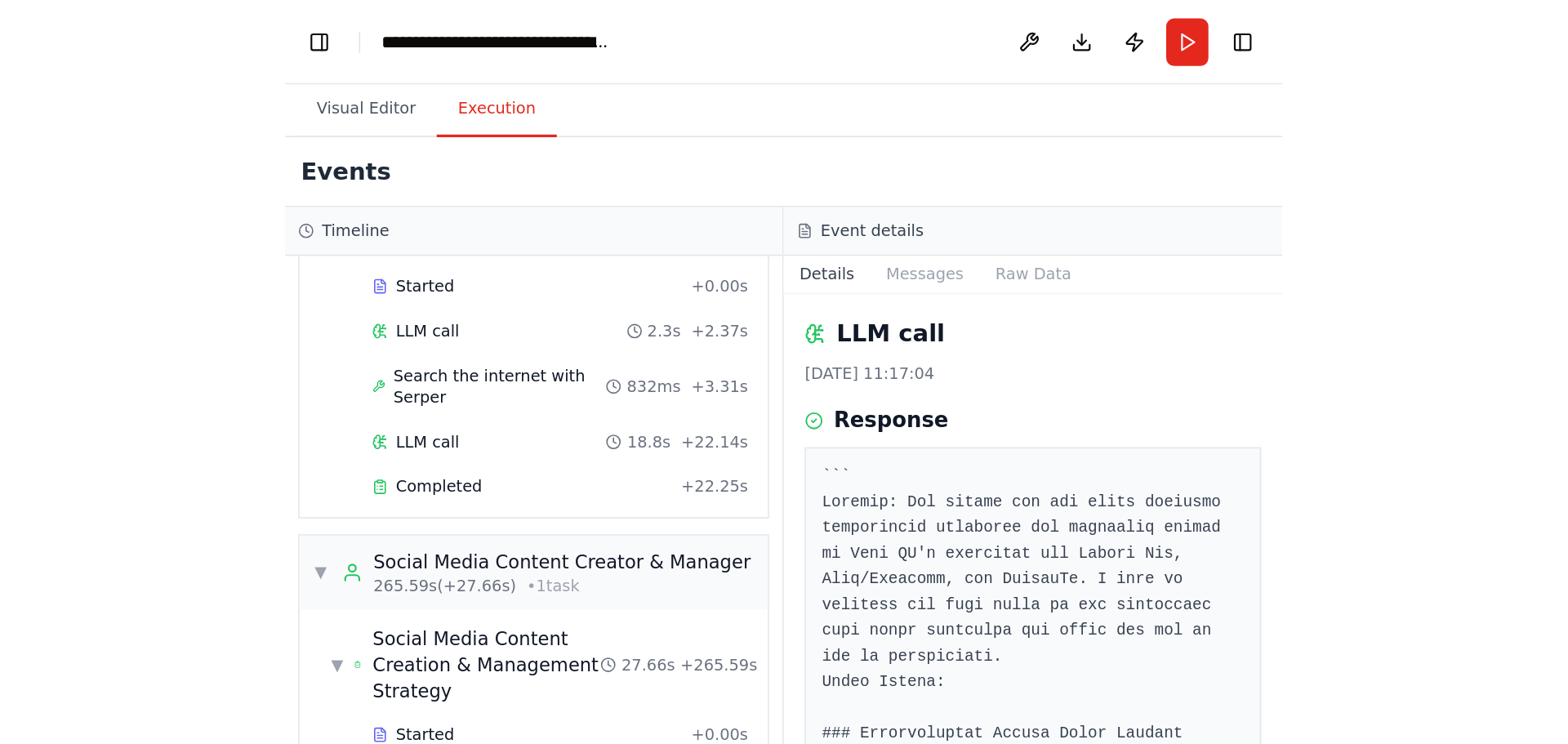
scroll to position [5004, 0]
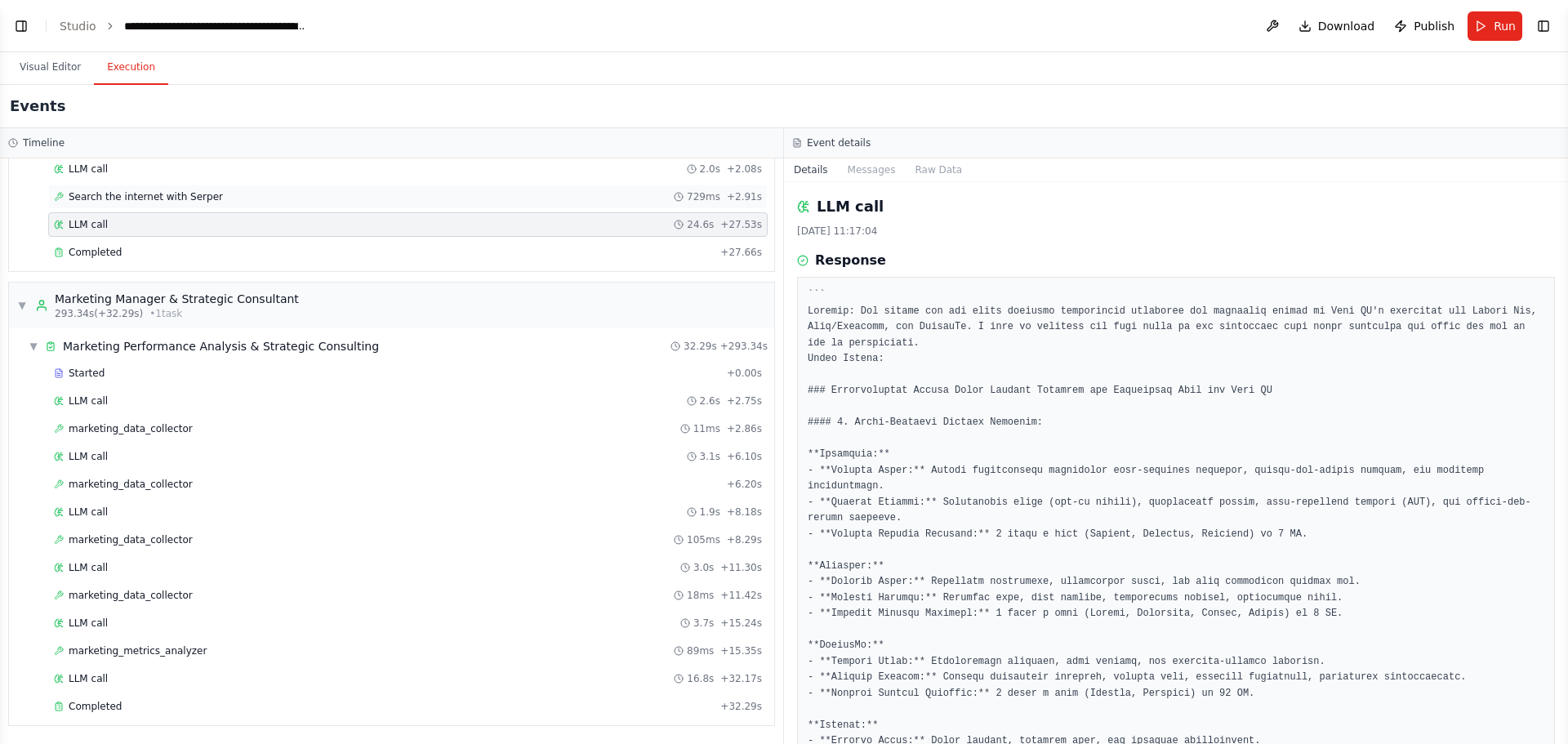
select select "****"
click at [19, 32] on button "Toggle Left Sidebar" at bounding box center [21, 26] width 23 height 23
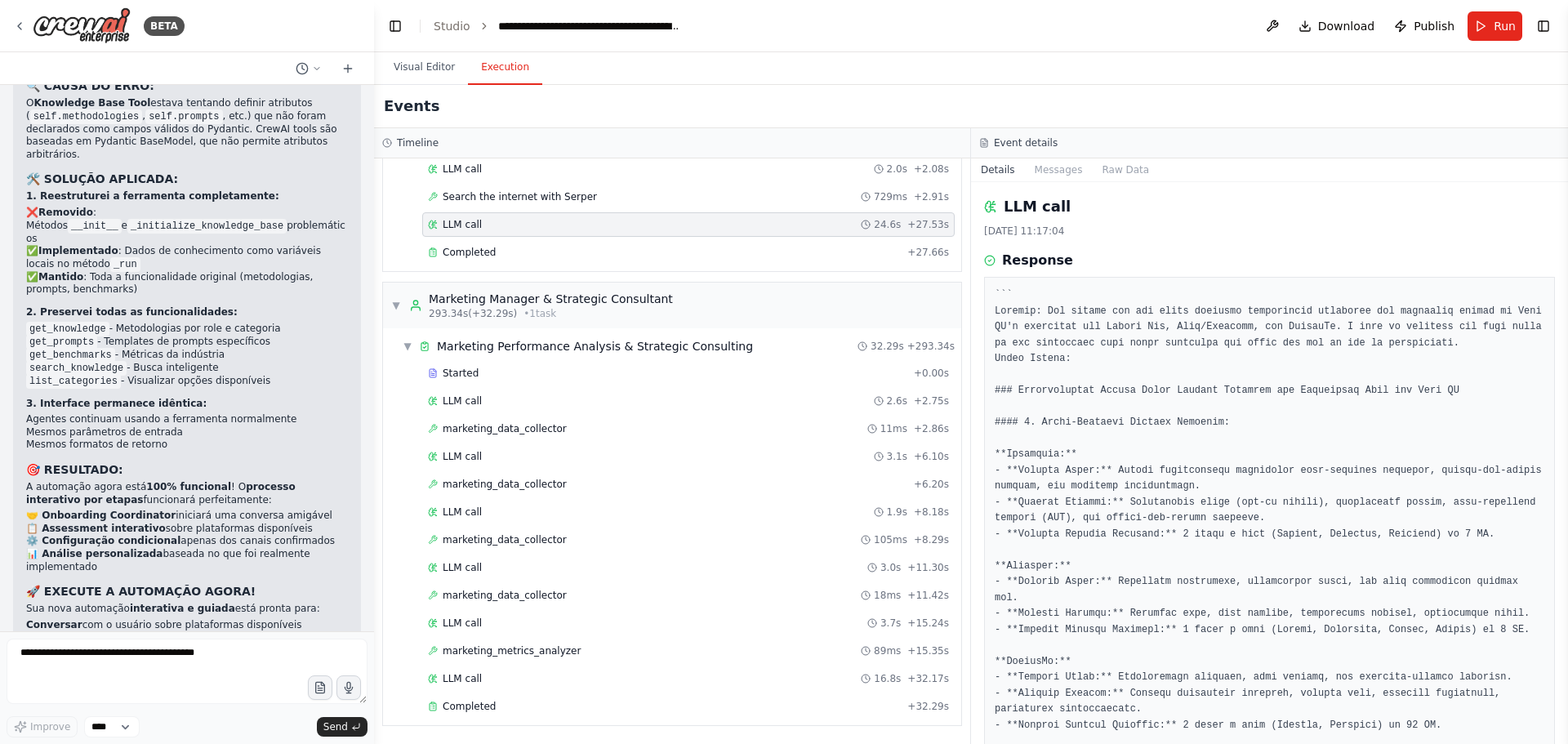
scroll to position [33507, 0]
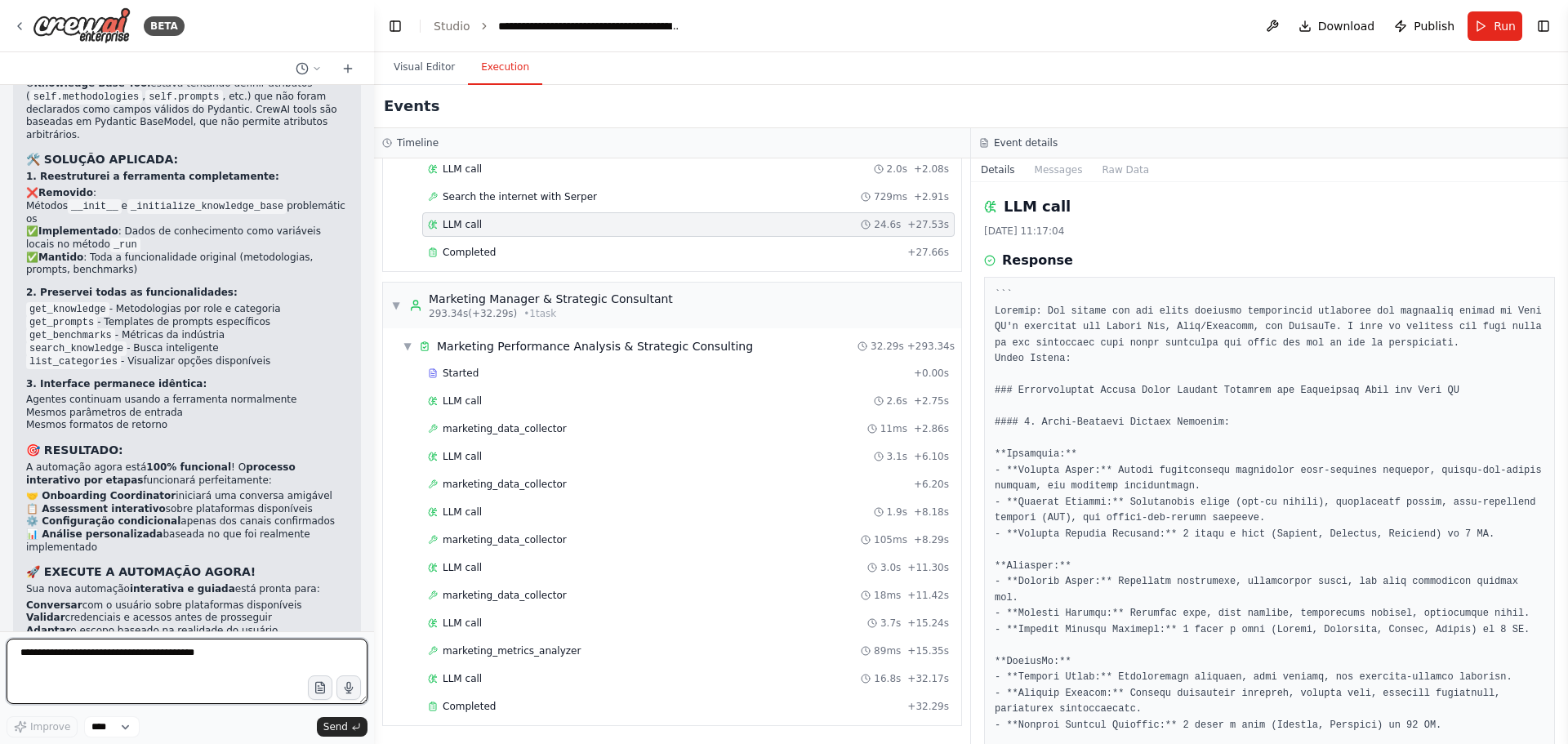
click at [77, 650] on textarea at bounding box center [187, 672] width 361 height 66
type textarea "**********"
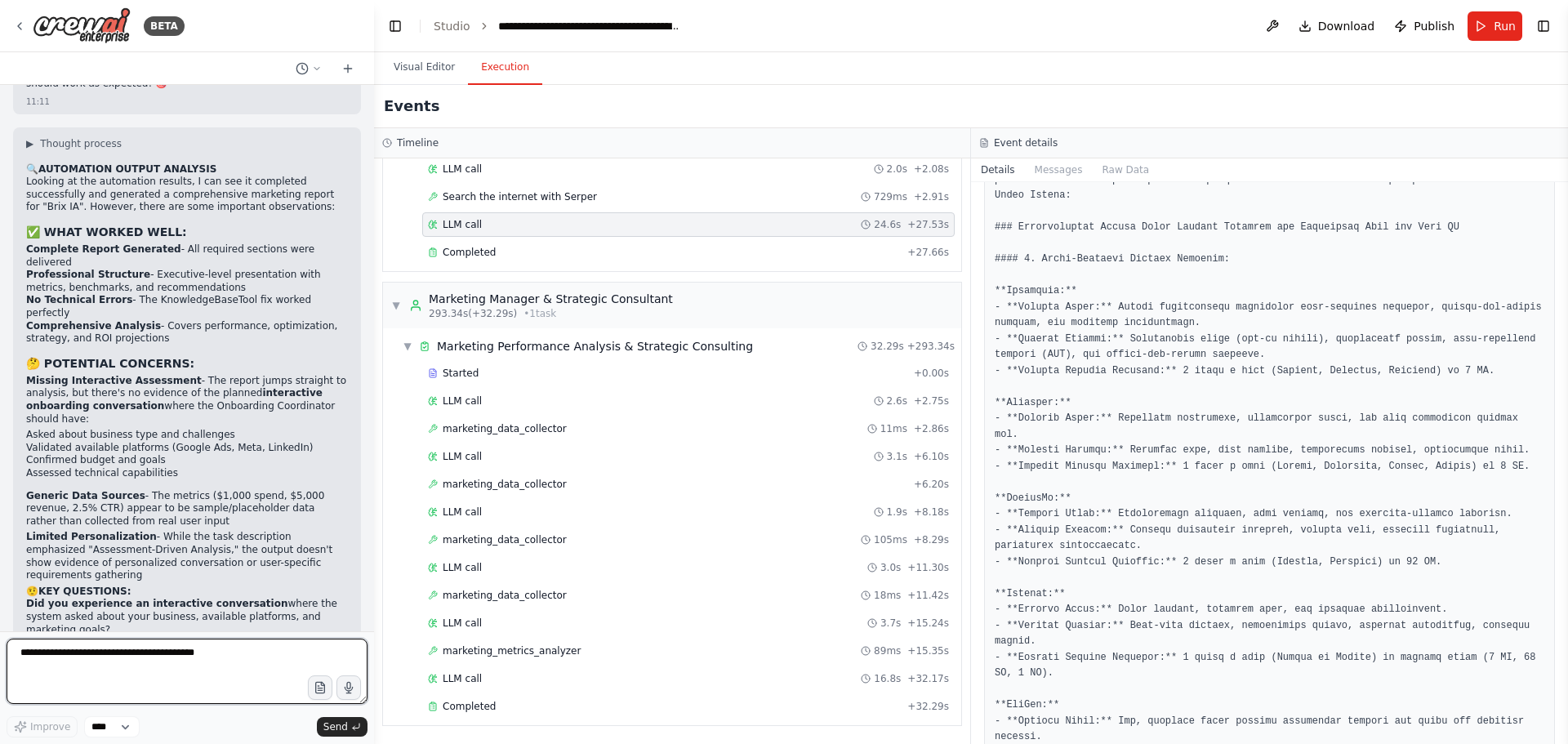
scroll to position [34209, 0]
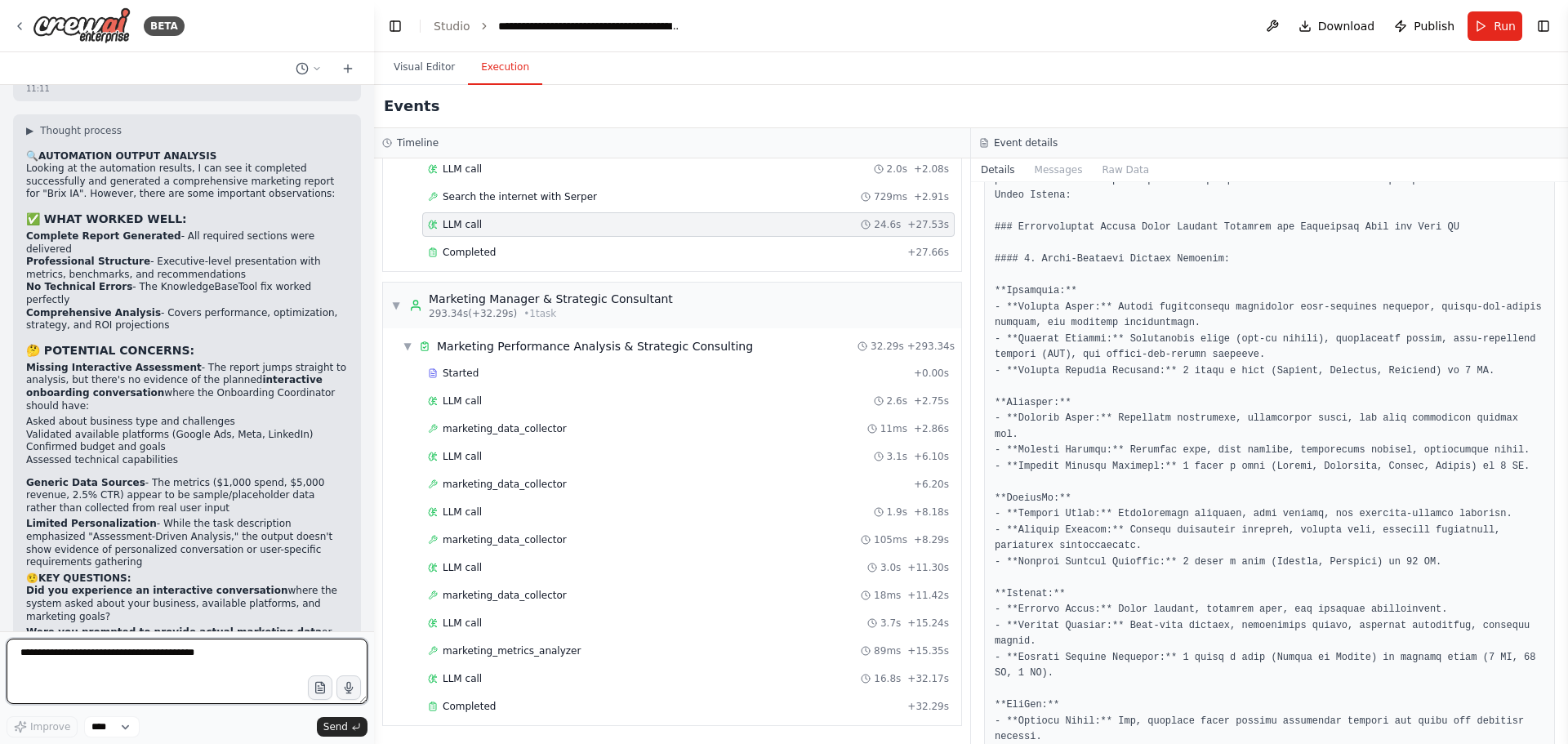
click at [59, 658] on textarea at bounding box center [187, 672] width 361 height 66
drag, startPoint x: 25, startPoint y: 511, endPoint x: 266, endPoint y: 554, distance: 244.8
copy ul "Tipo de negócio e objetivos Plataformas disponíveis (Google Ads, Meta, LinkedIn…"
click at [55, 656] on textarea at bounding box center [187, 672] width 361 height 66
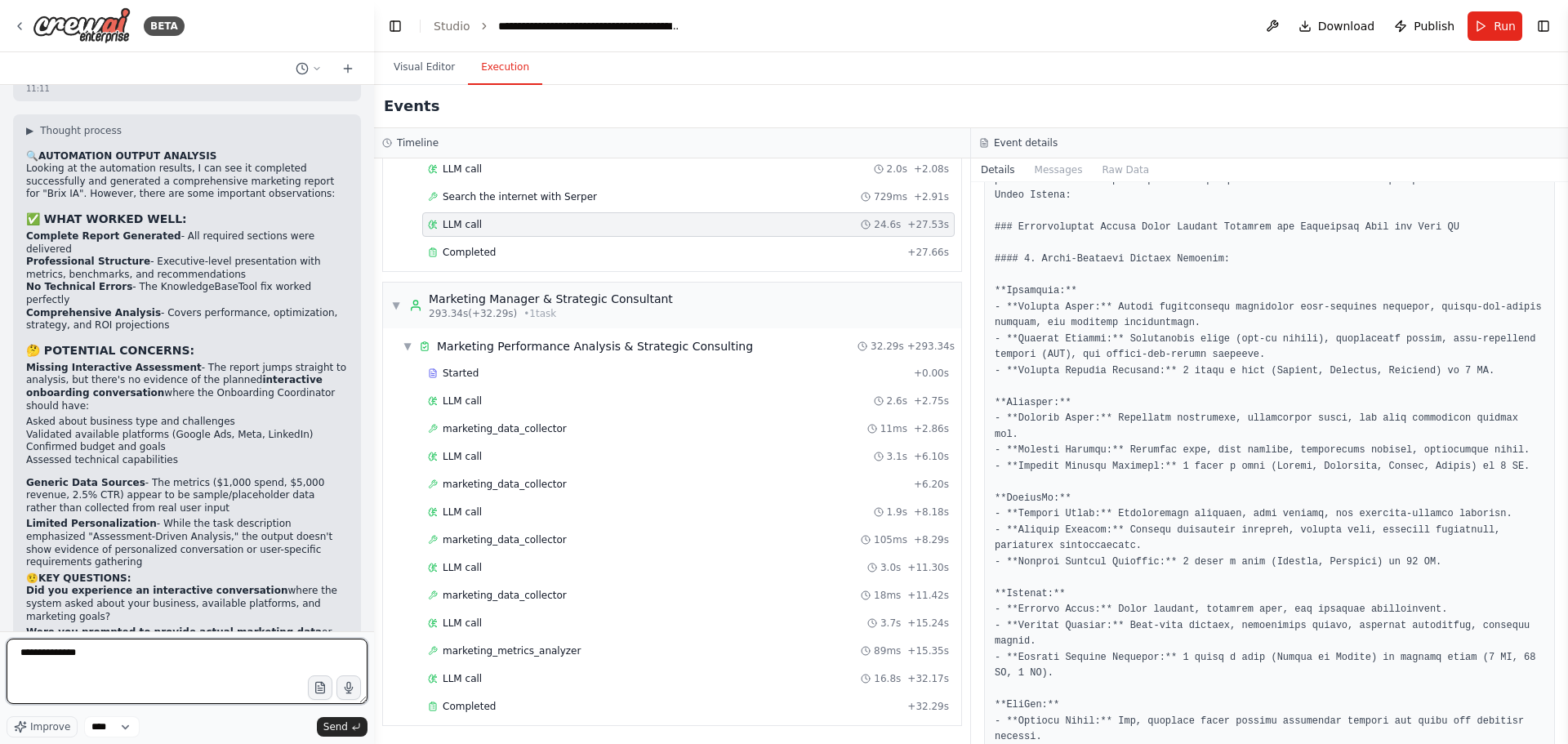
paste textarea "**********"
type textarea "**********"
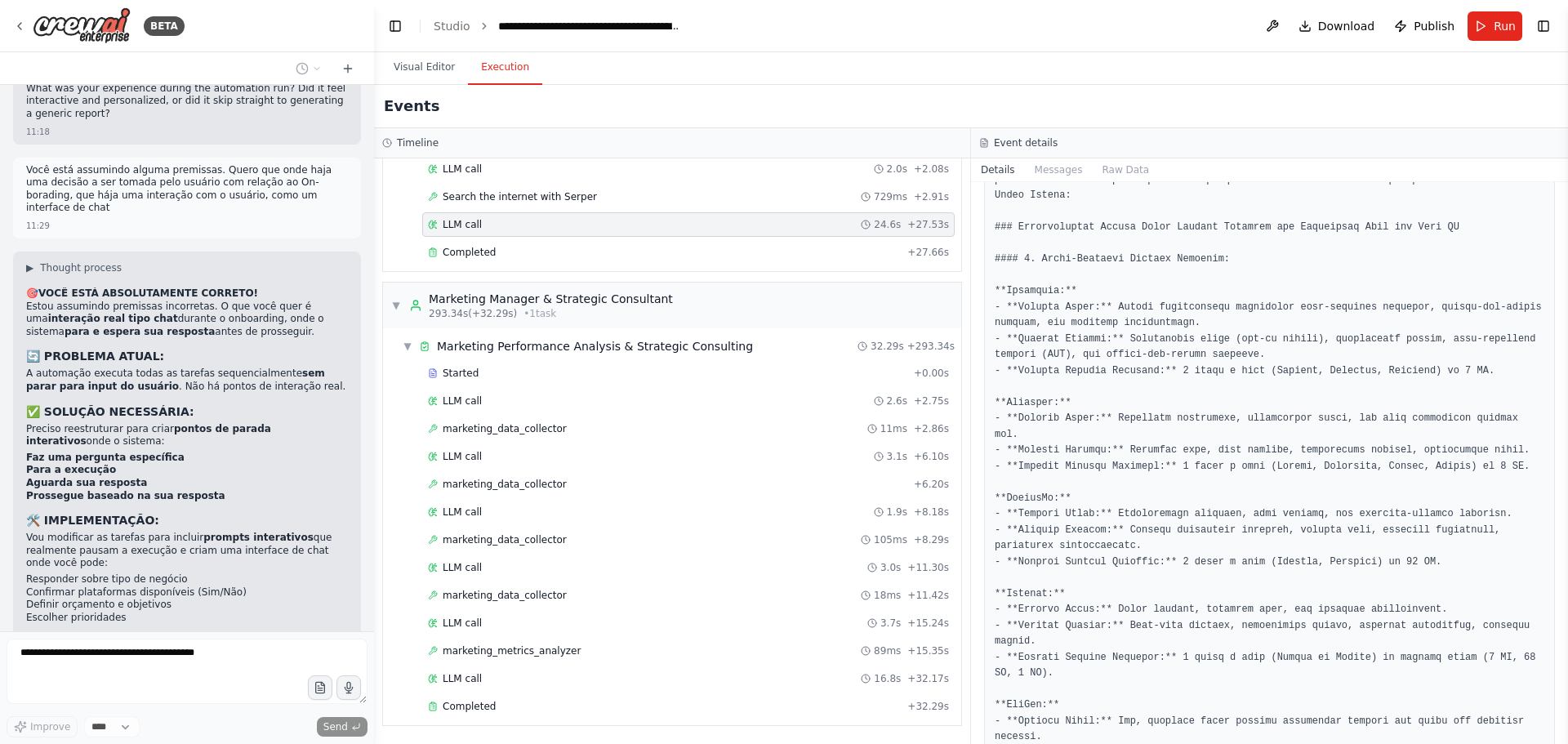
scroll to position [34918, 0]
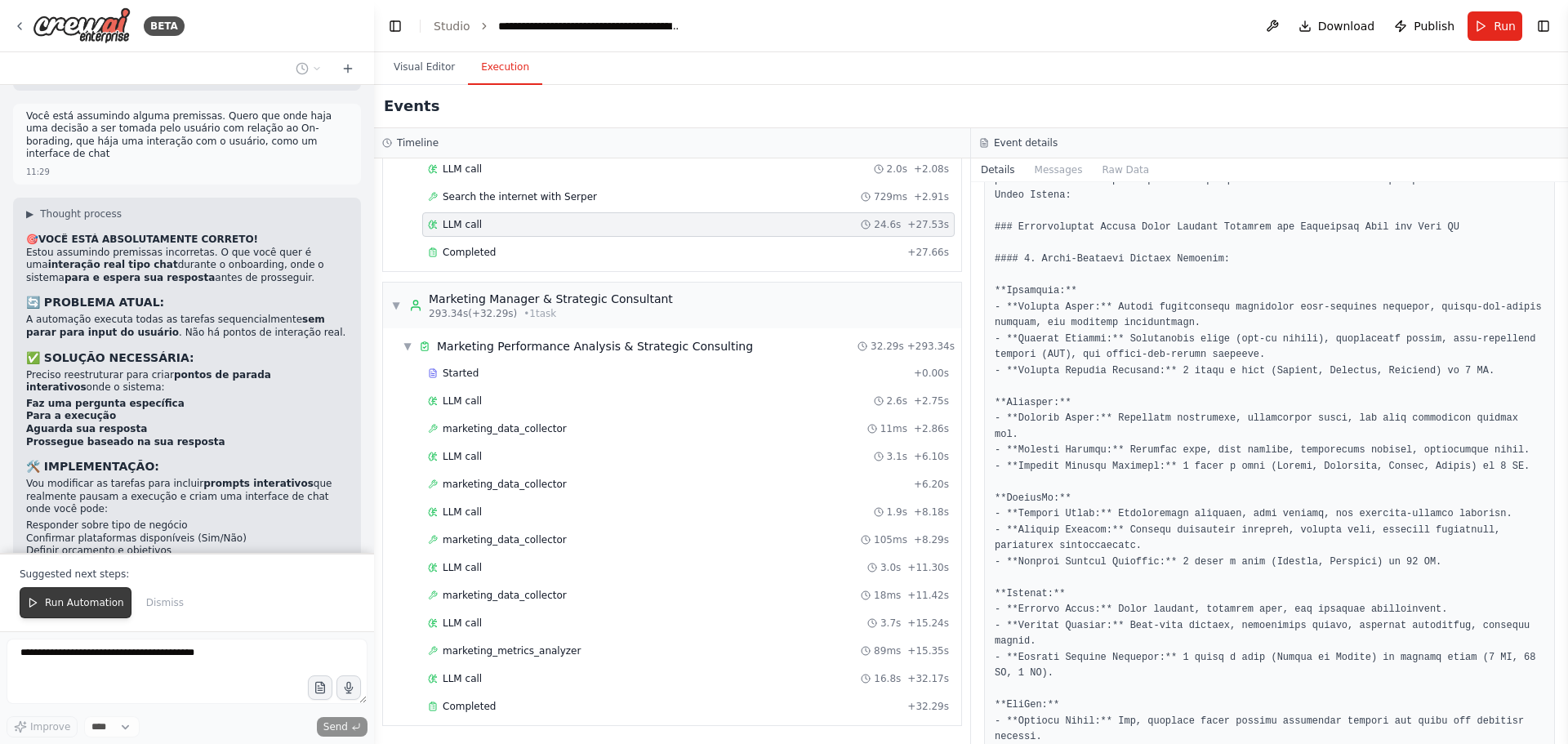
click at [99, 606] on span "Run Automation" at bounding box center [84, 603] width 79 height 14
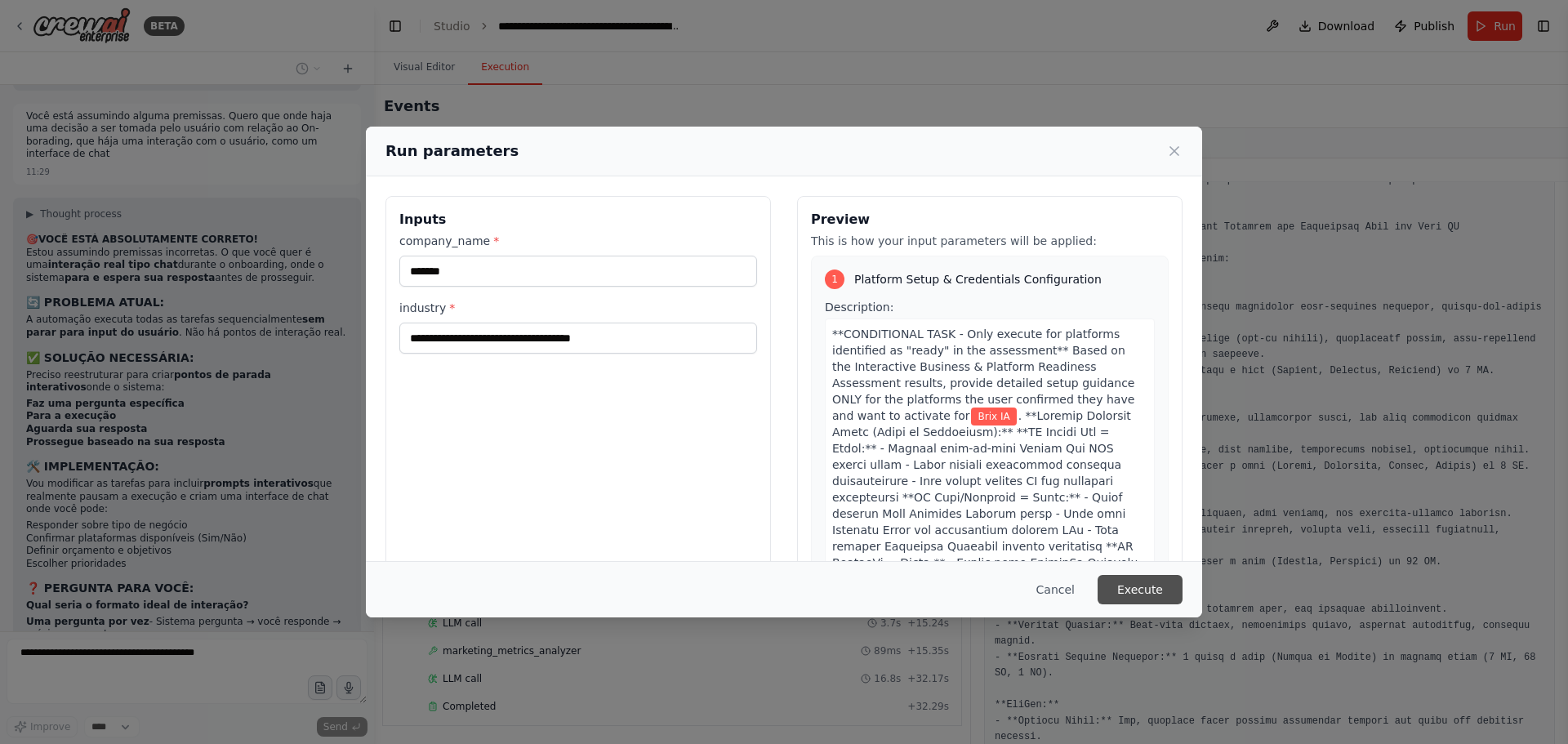
click at [1150, 591] on button "Execute" at bounding box center [1140, 589] width 85 height 29
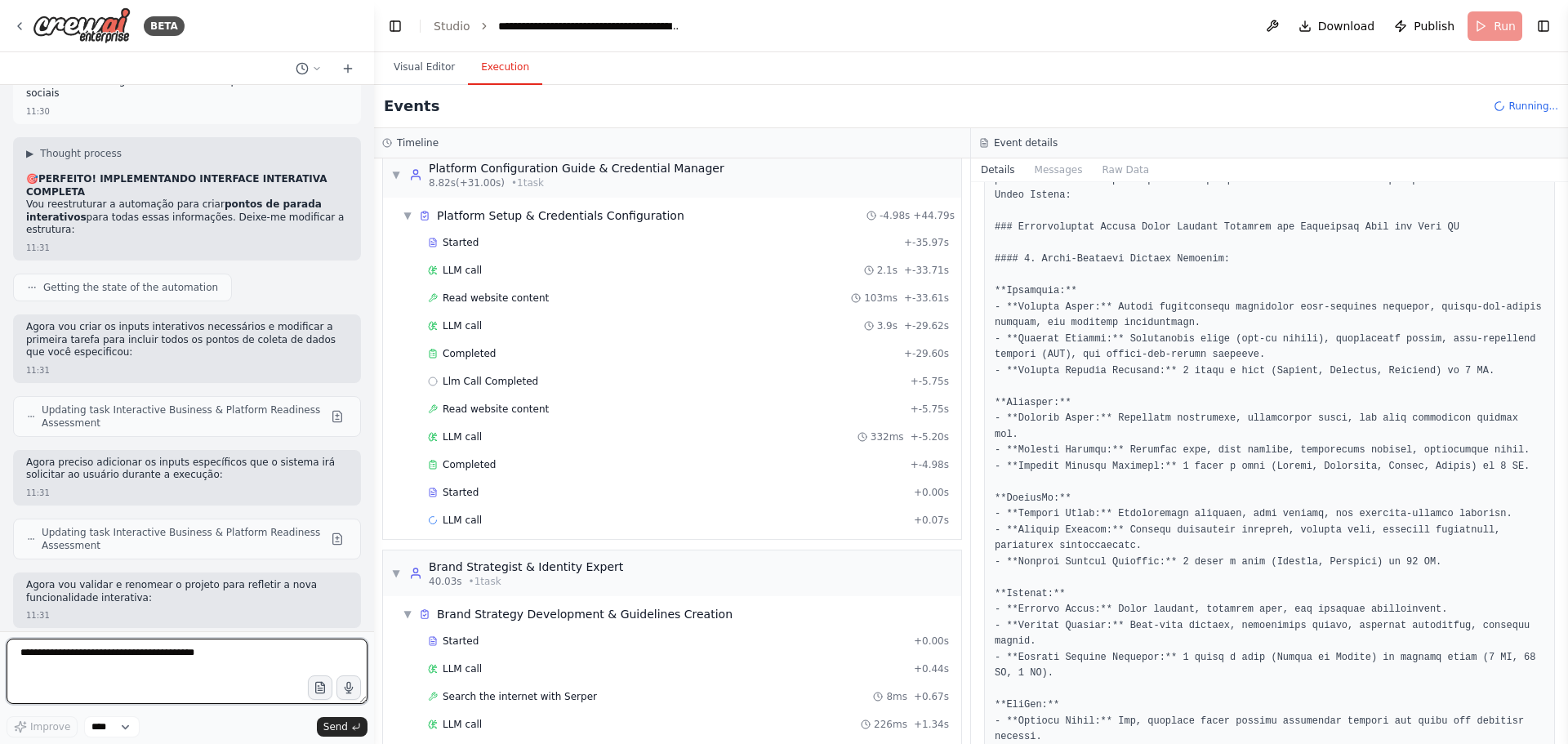
scroll to position [408, 0]
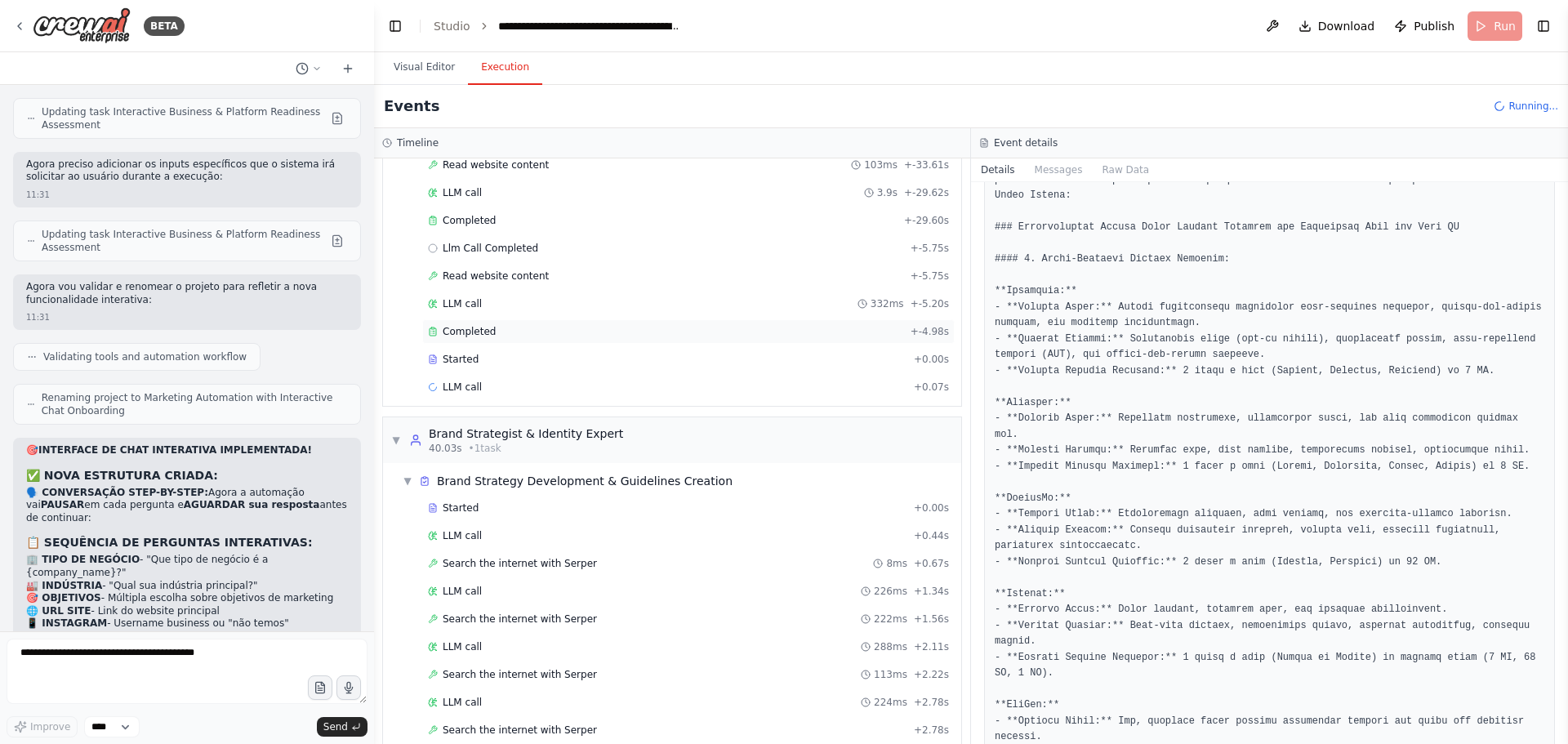
click at [452, 332] on span "Completed" at bounding box center [469, 331] width 53 height 14
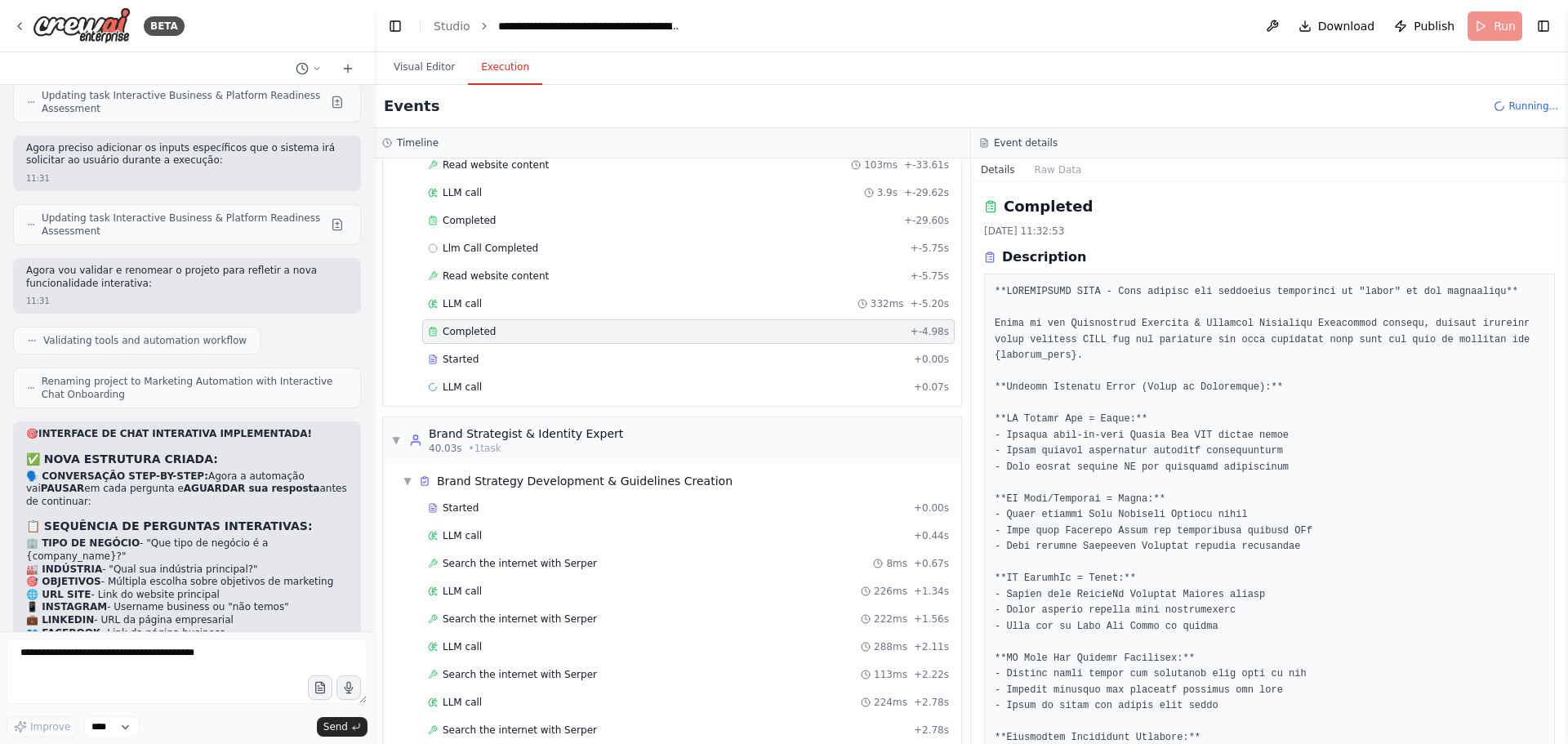
scroll to position [36032, 0]
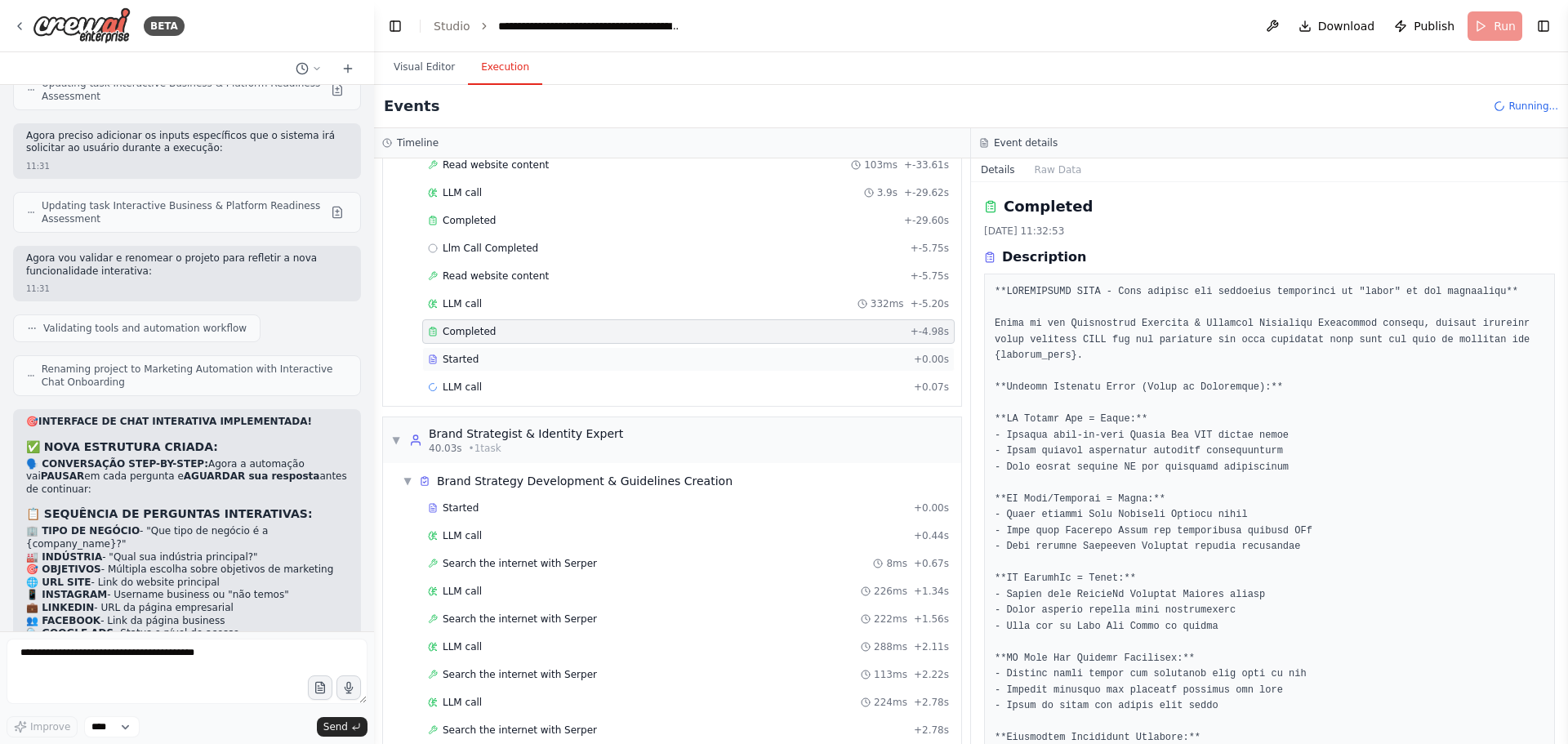
click at [465, 359] on span "Started" at bounding box center [460, 359] width 36 height 14
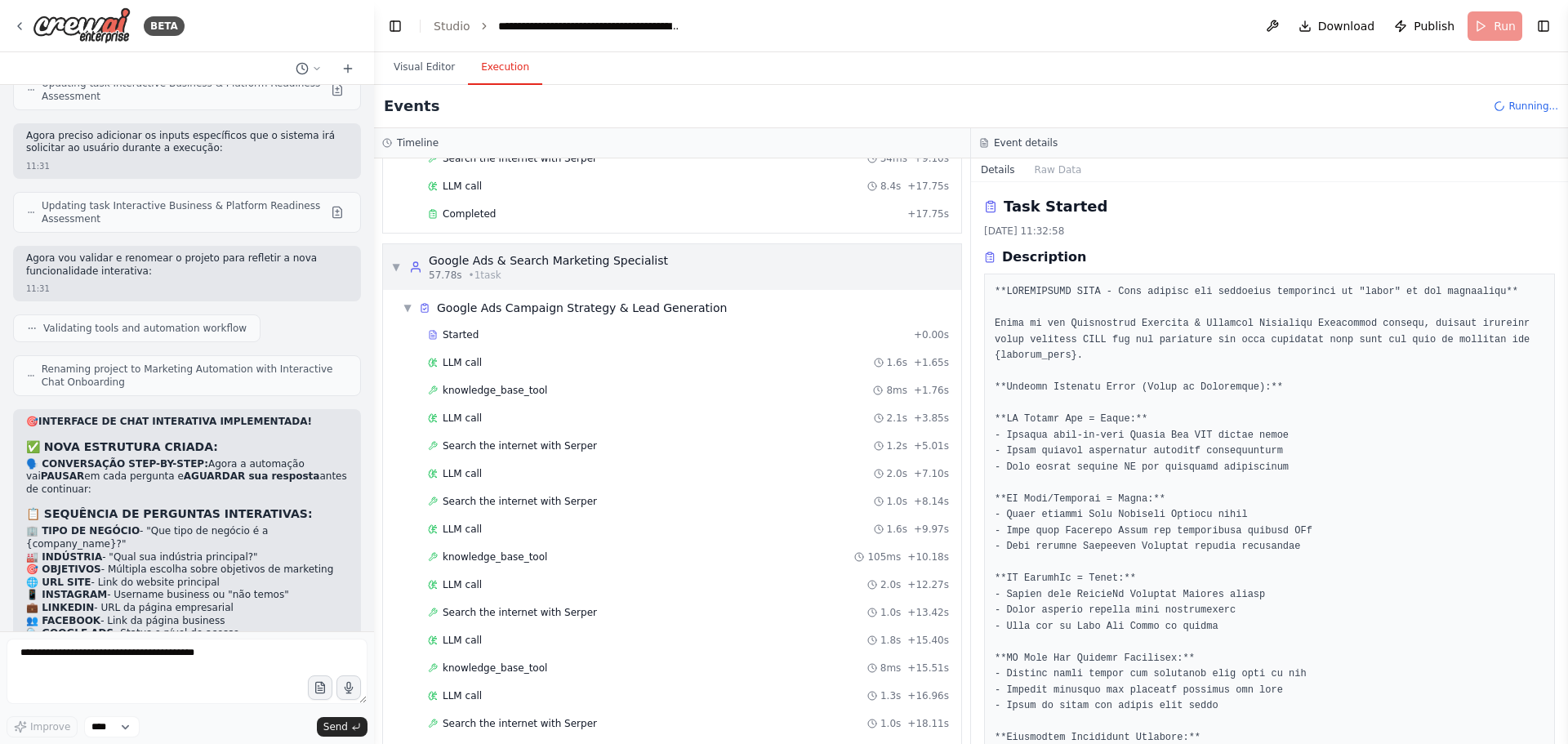
scroll to position [1143, 0]
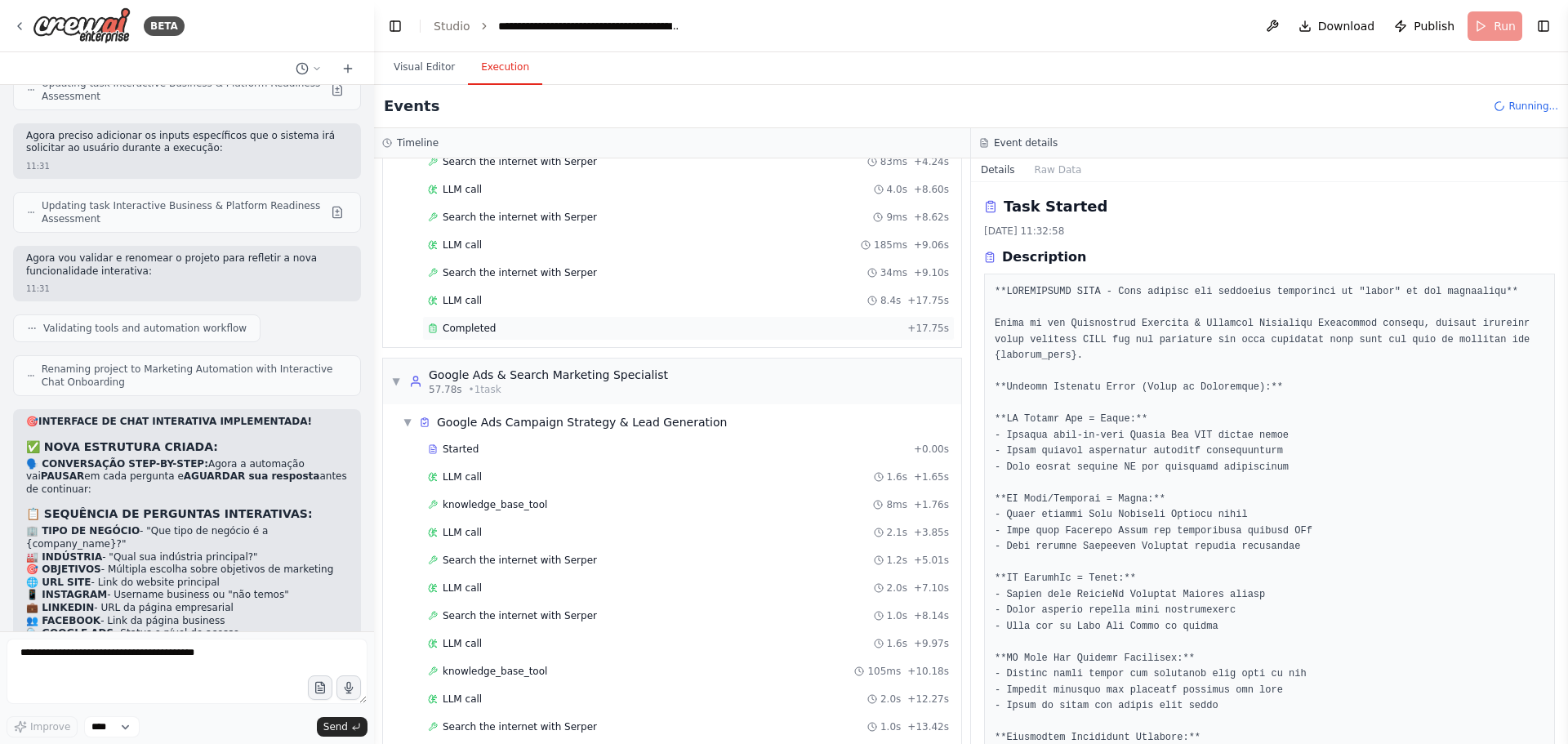
click at [487, 331] on span "Completed" at bounding box center [469, 329] width 53 height 14
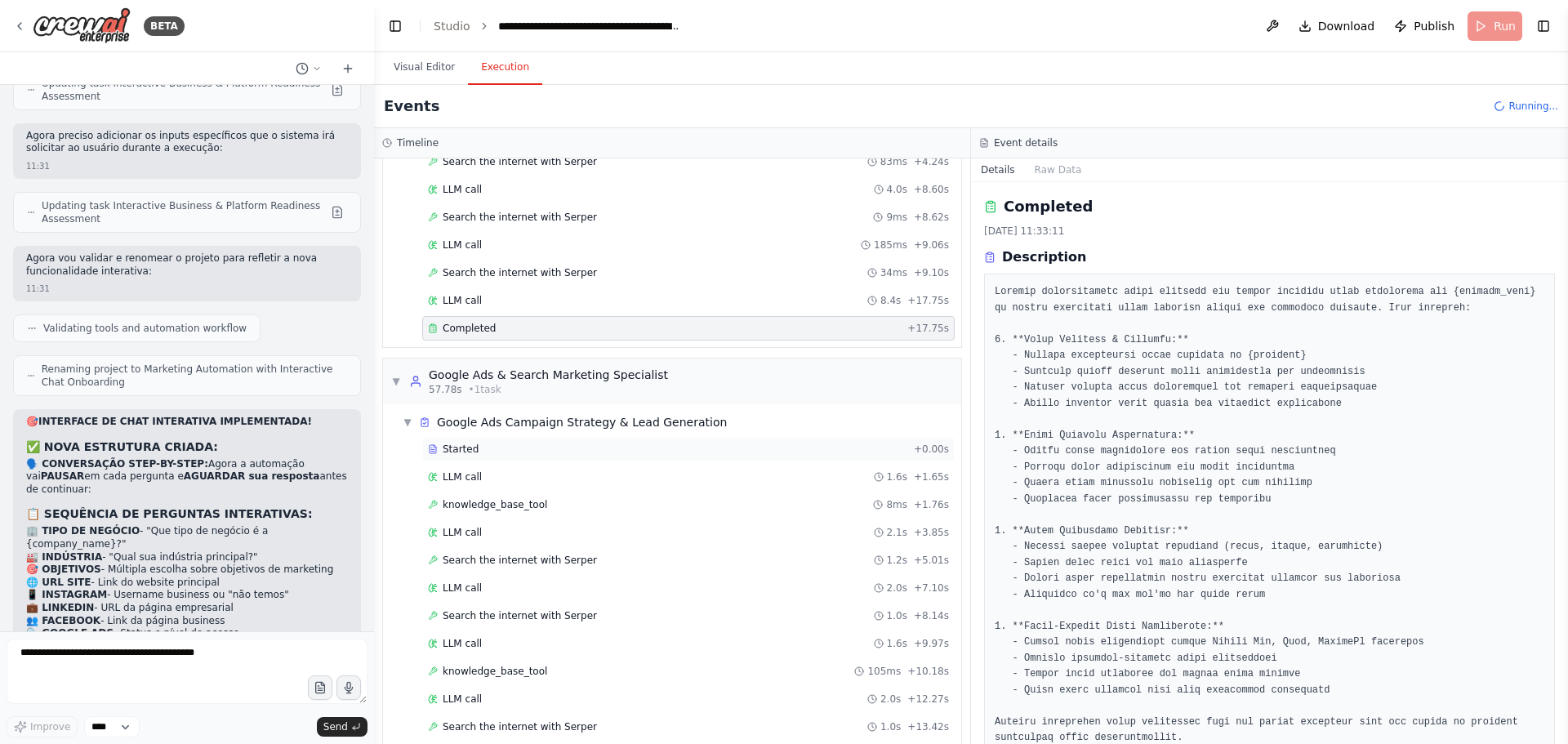
click at [476, 443] on div "Started" at bounding box center [668, 449] width 479 height 14
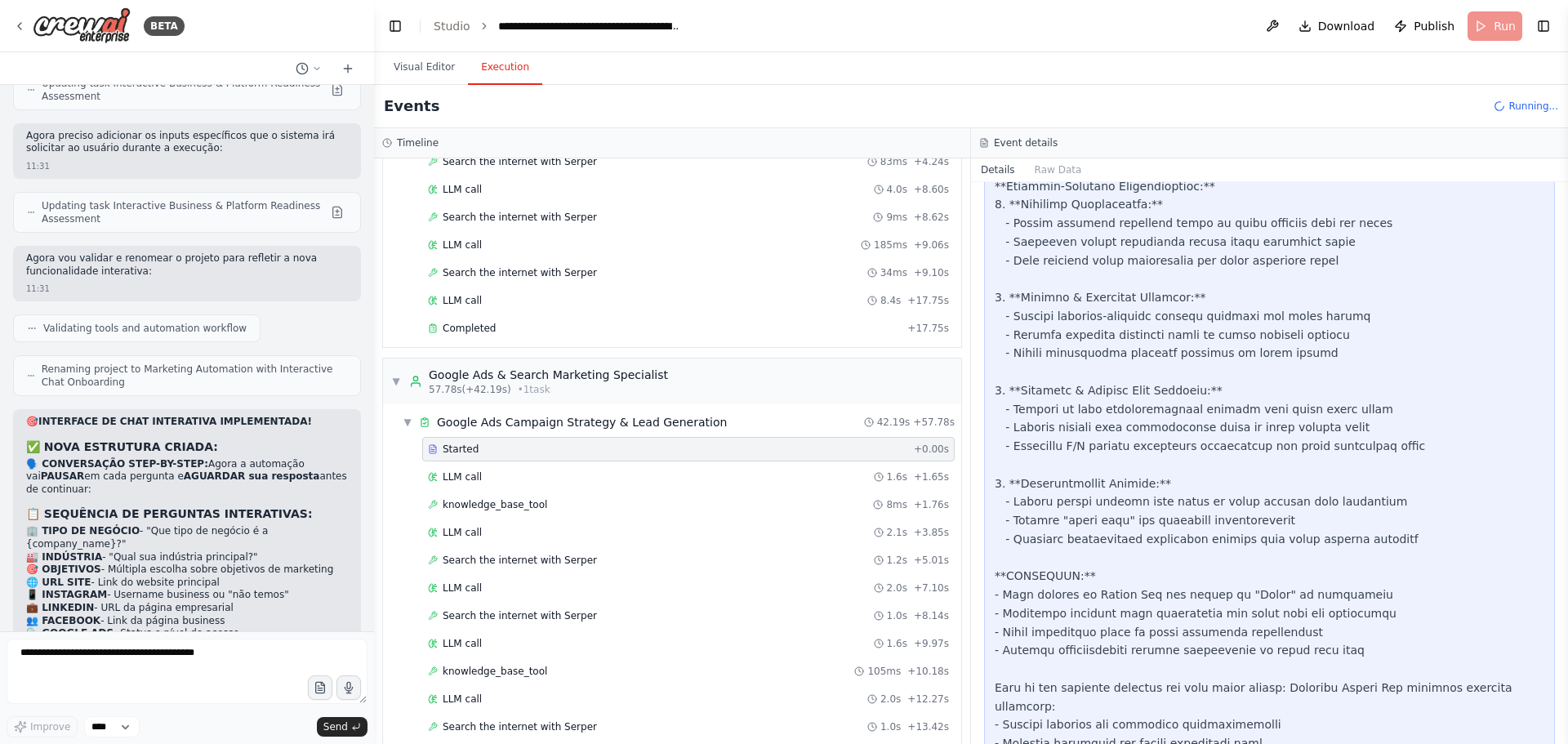
scroll to position [1100, 0]
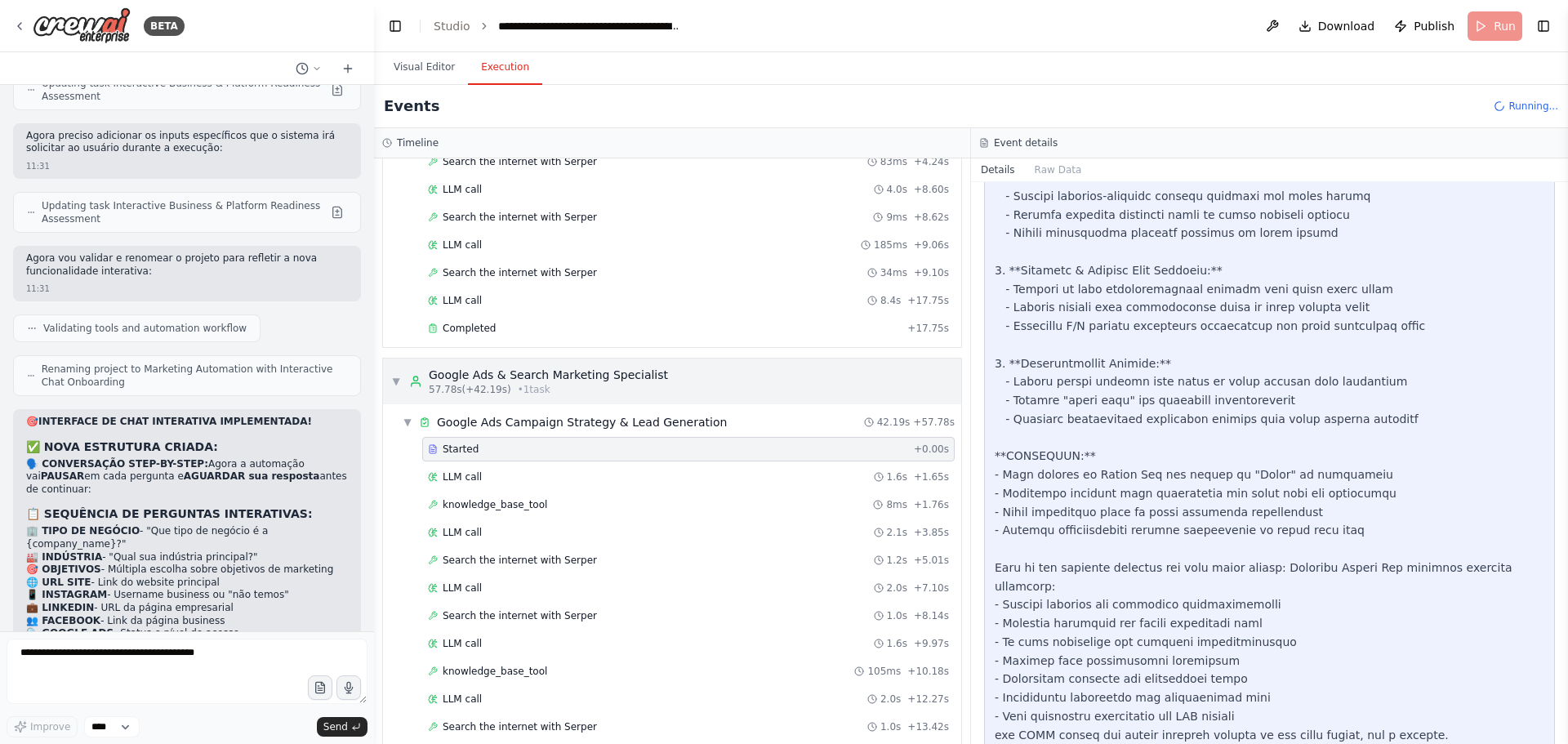
click at [395, 376] on span "▼" at bounding box center [396, 382] width 10 height 14
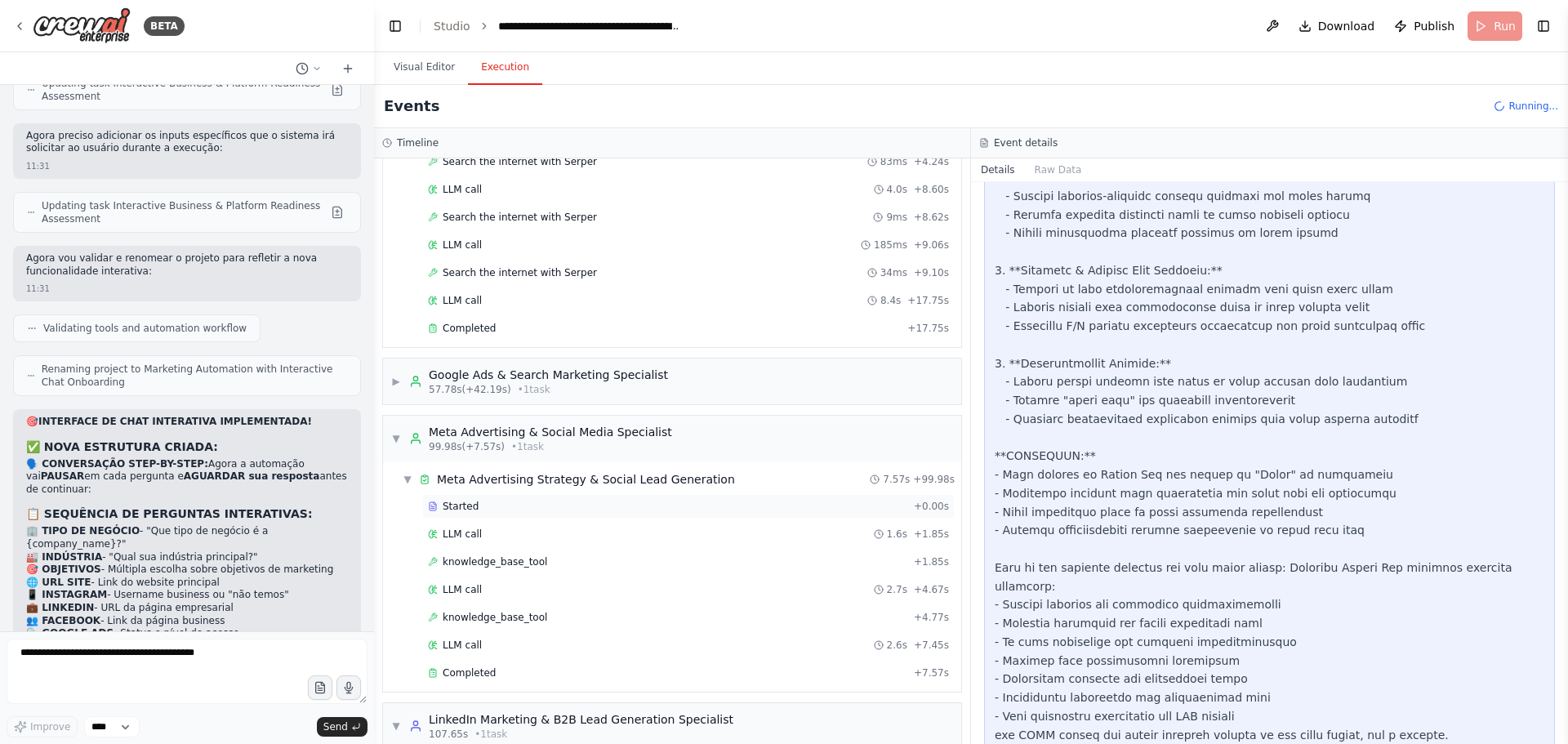
click at [458, 508] on span "Started" at bounding box center [460, 506] width 36 height 14
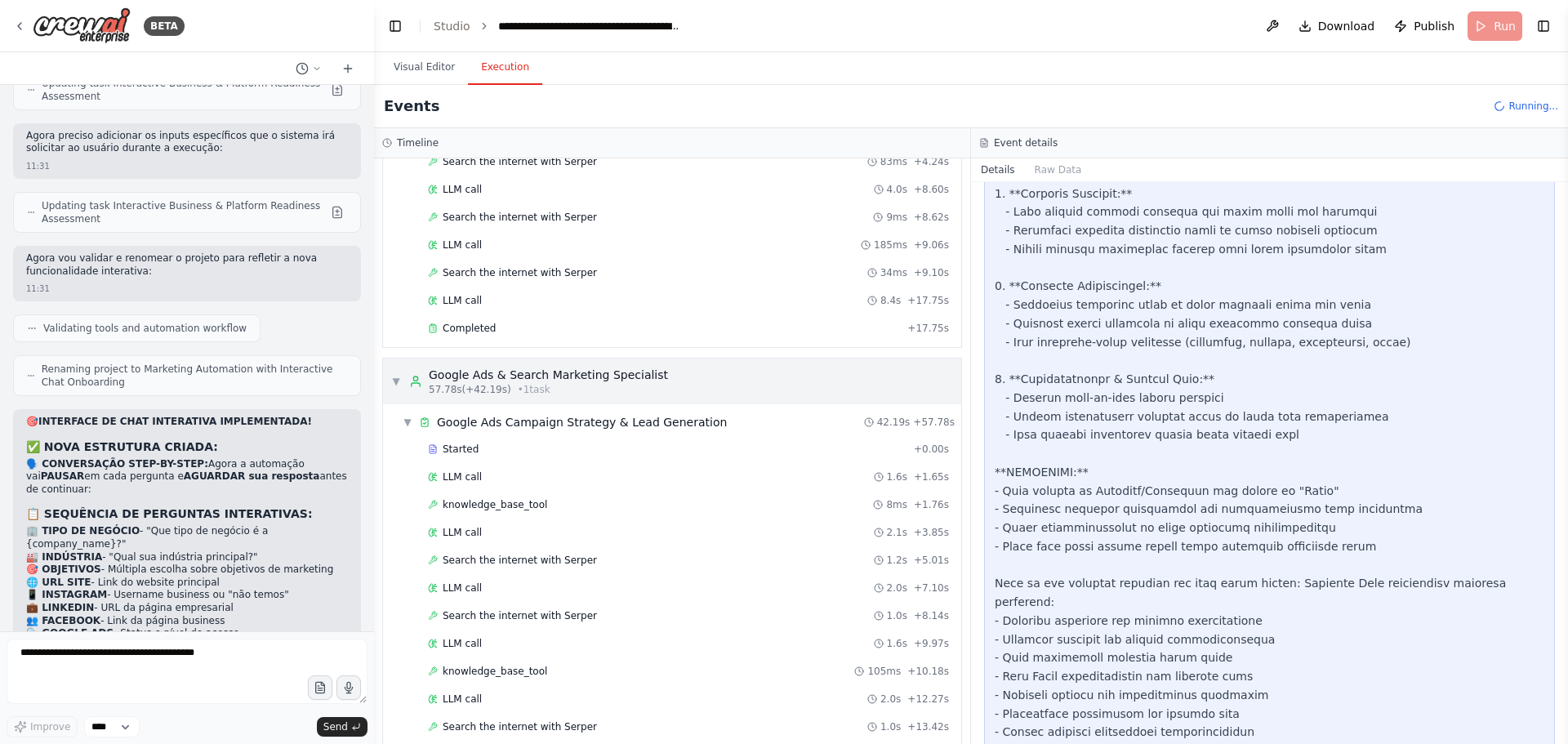
click at [393, 385] on span "▼" at bounding box center [396, 382] width 10 height 14
click at [109, 658] on textarea at bounding box center [187, 672] width 361 height 66
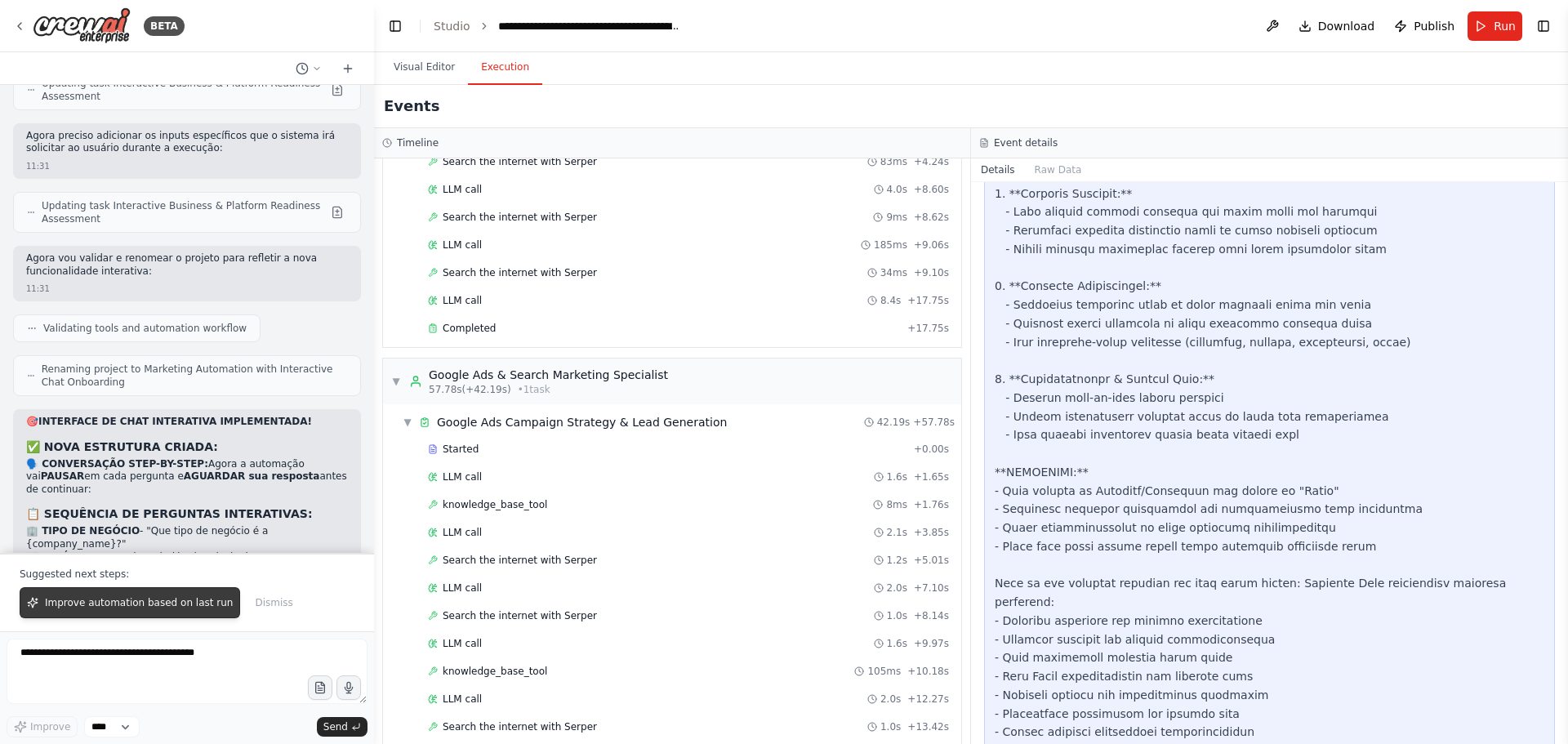
click at [208, 596] on button "Improve automation based on last run" at bounding box center [130, 602] width 220 height 31
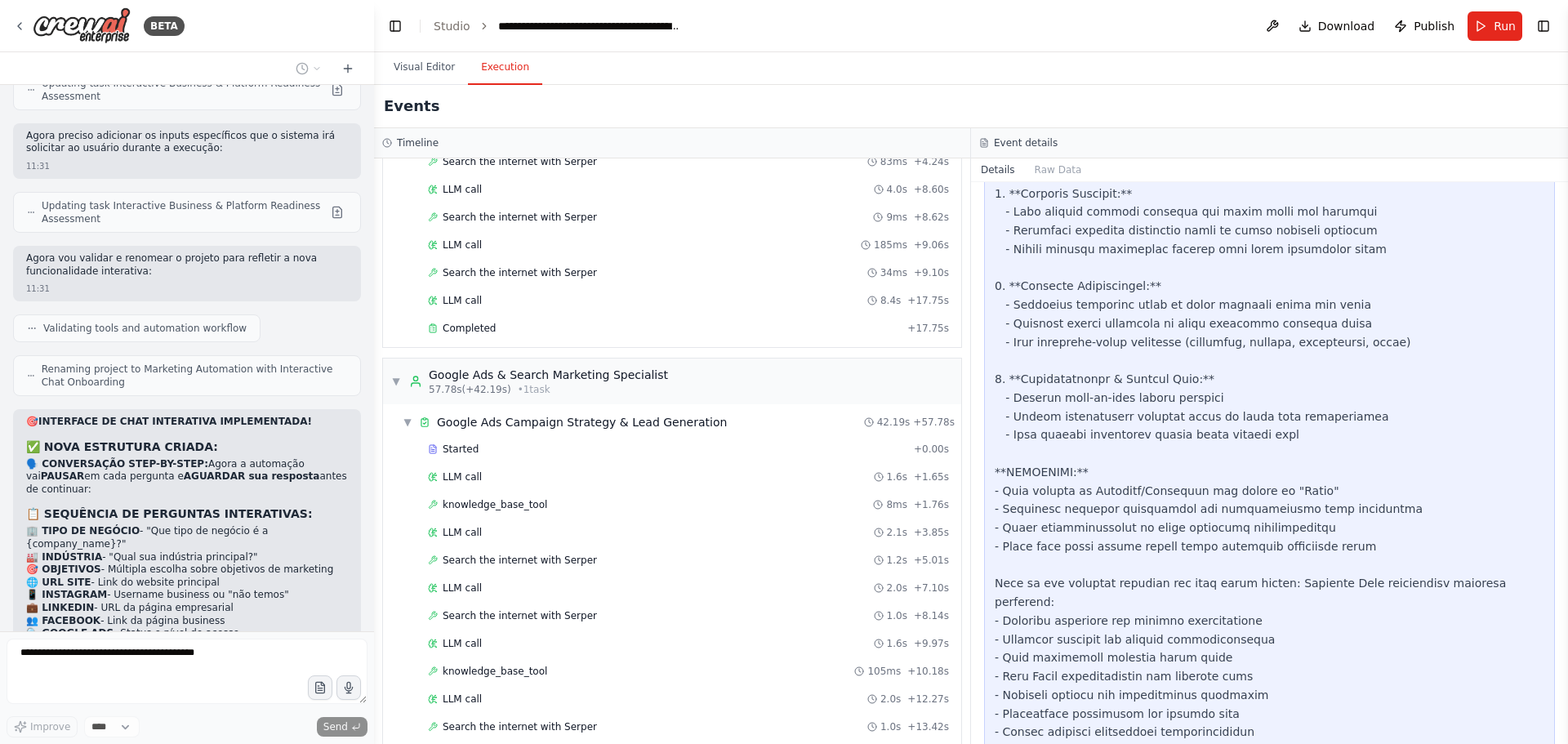
scroll to position [36074, 0]
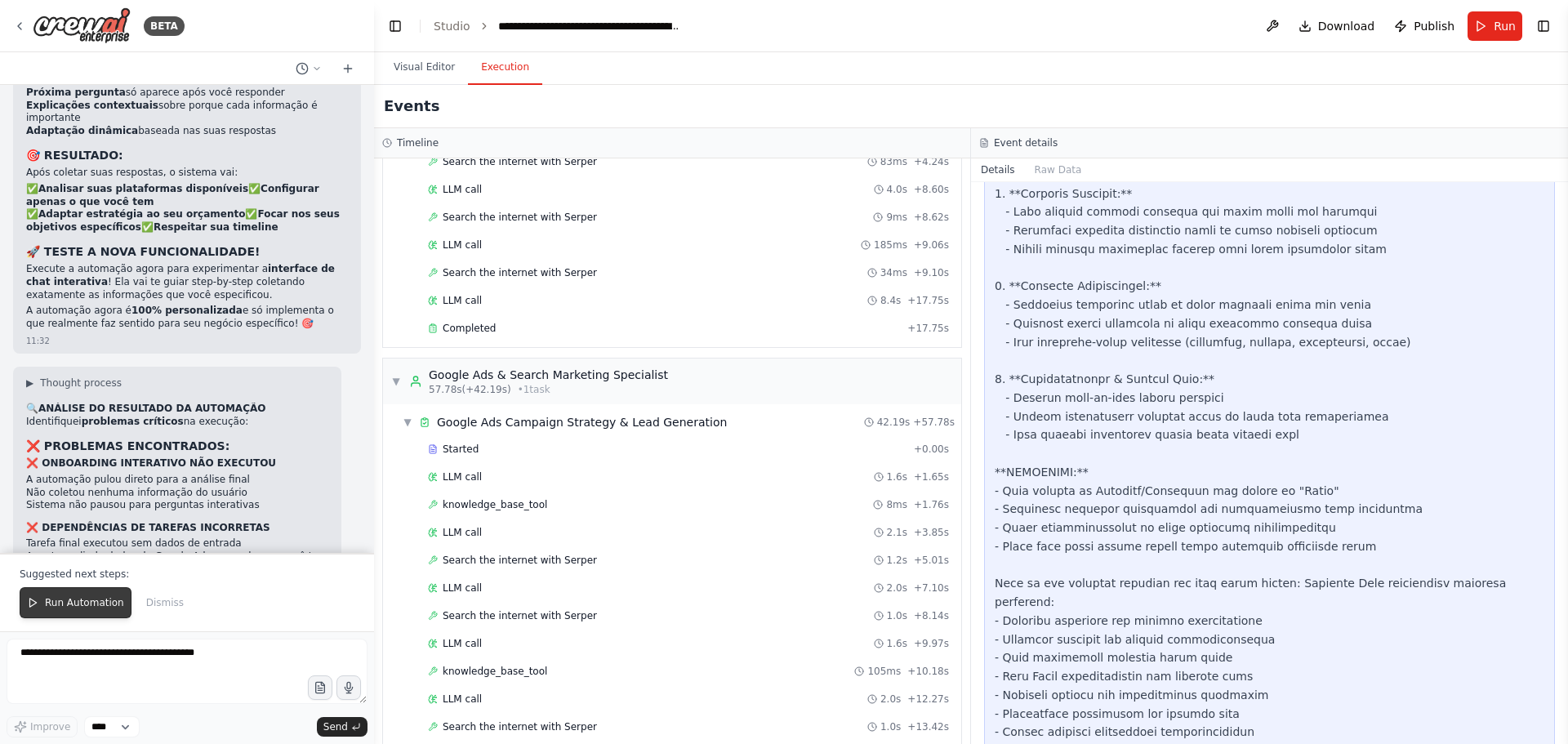
click at [97, 603] on span "Run Automation" at bounding box center [84, 603] width 79 height 14
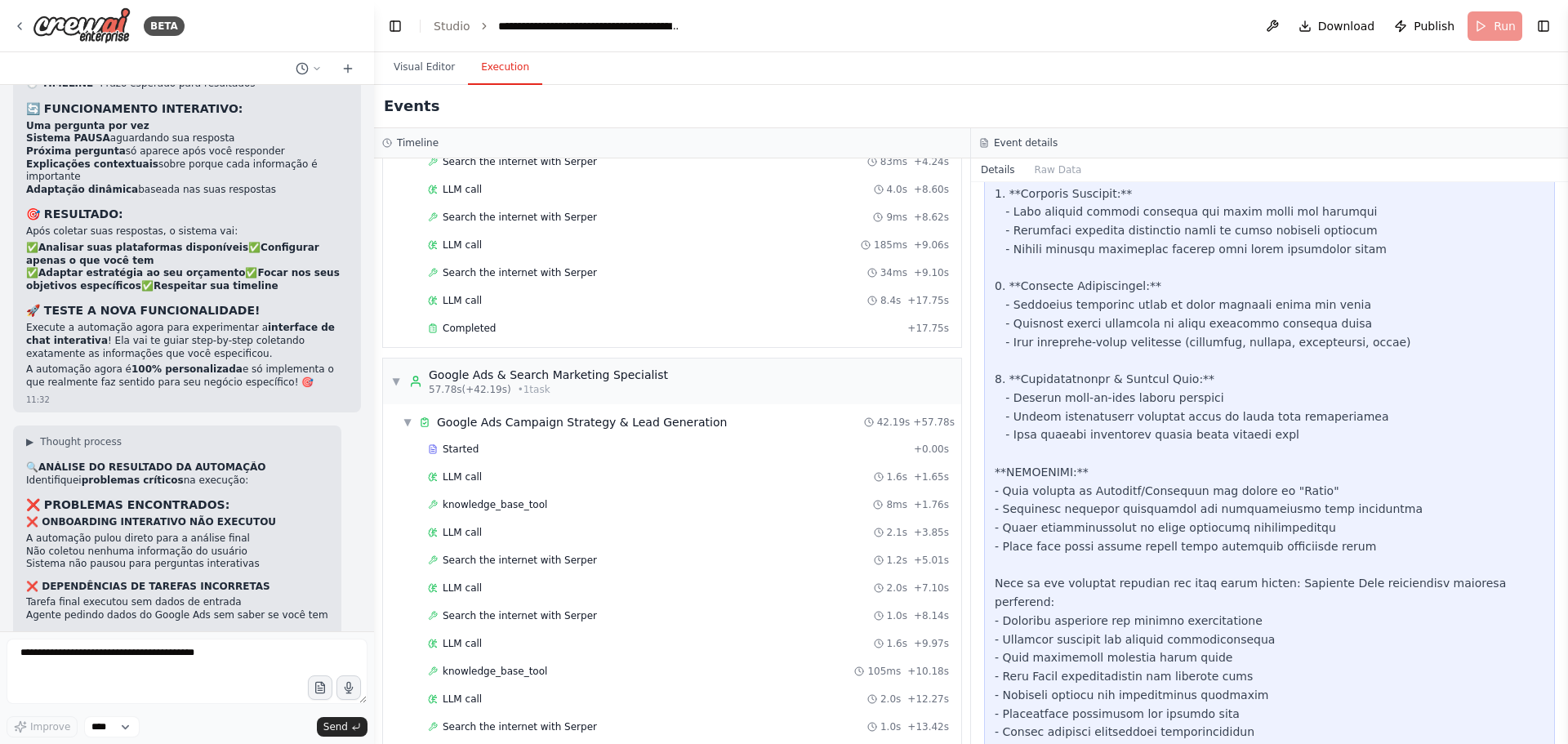
scroll to position [37266, 0]
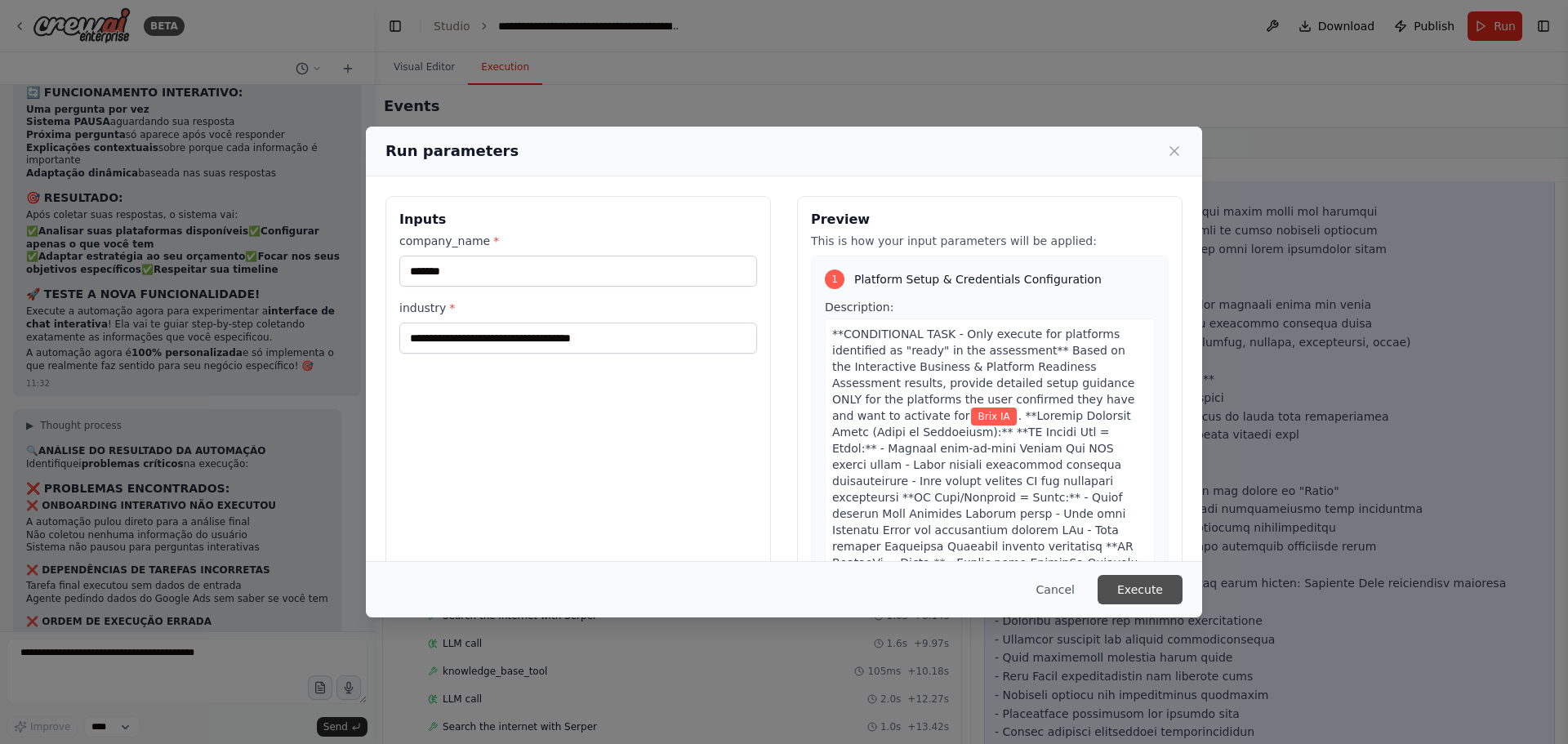
click at [1161, 589] on button "Execute" at bounding box center [1140, 589] width 85 height 29
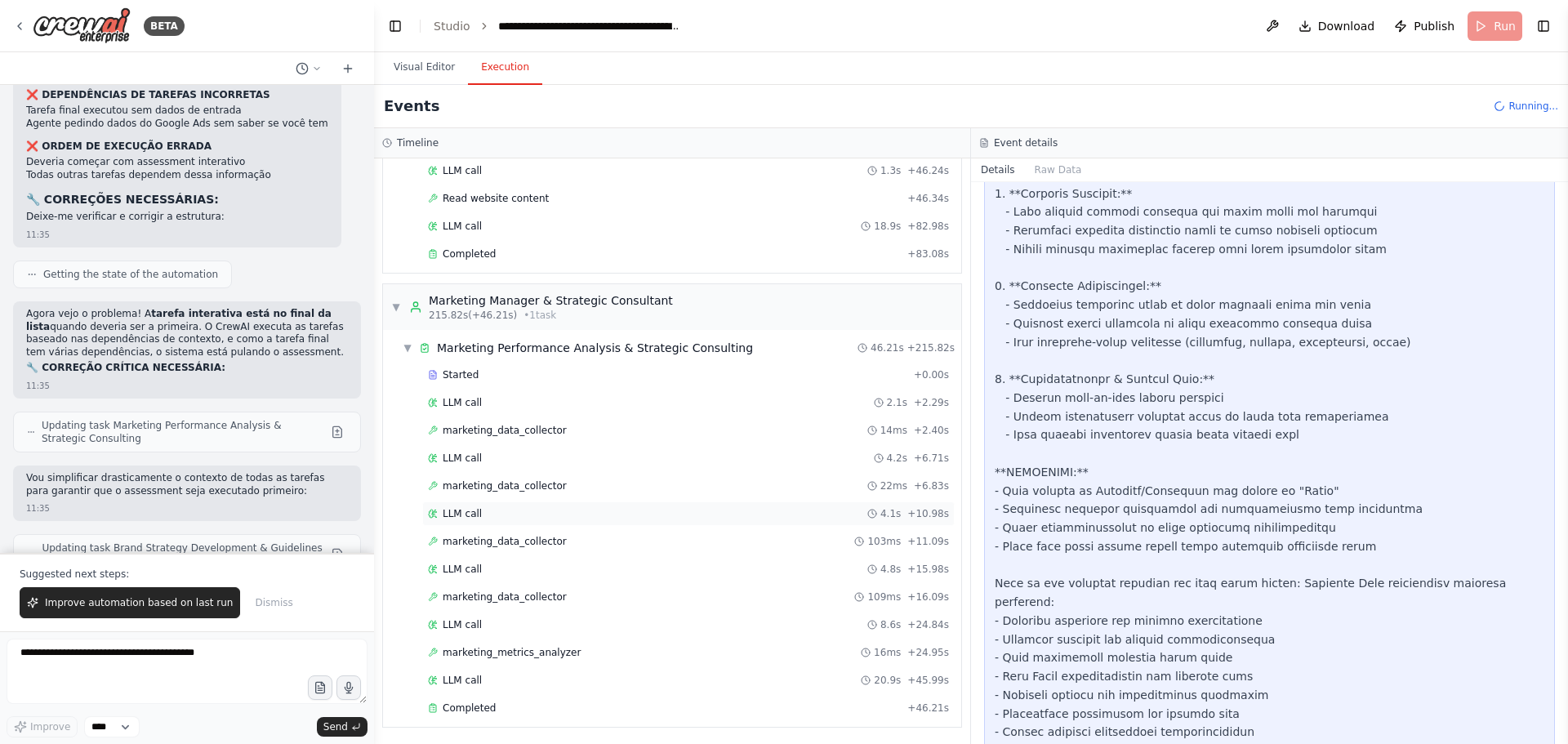
scroll to position [3200, 0]
click at [456, 707] on span "Completed" at bounding box center [469, 706] width 53 height 14
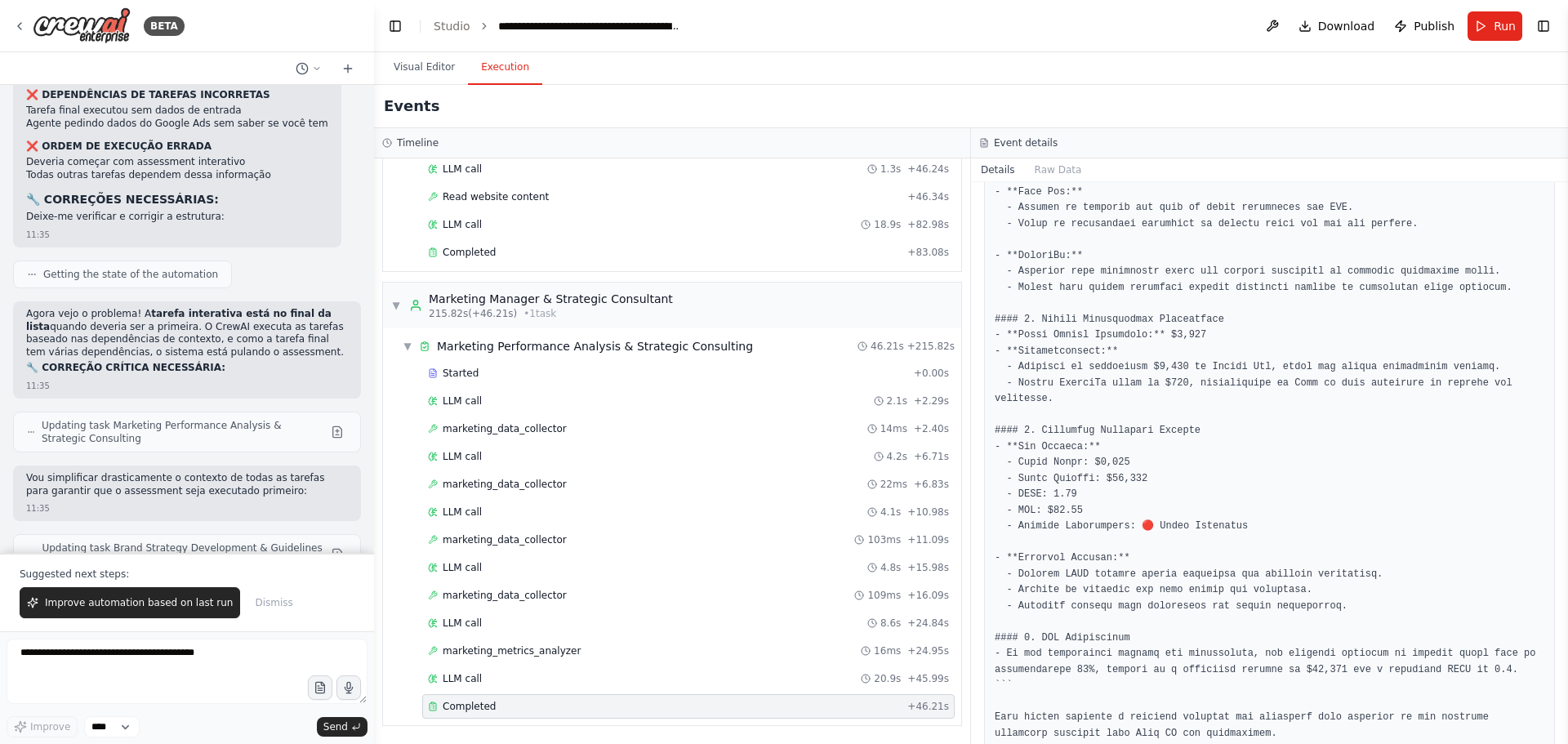
scroll to position [2089, 0]
click at [124, 606] on span "Improve automation based on last run" at bounding box center [138, 603] width 188 height 14
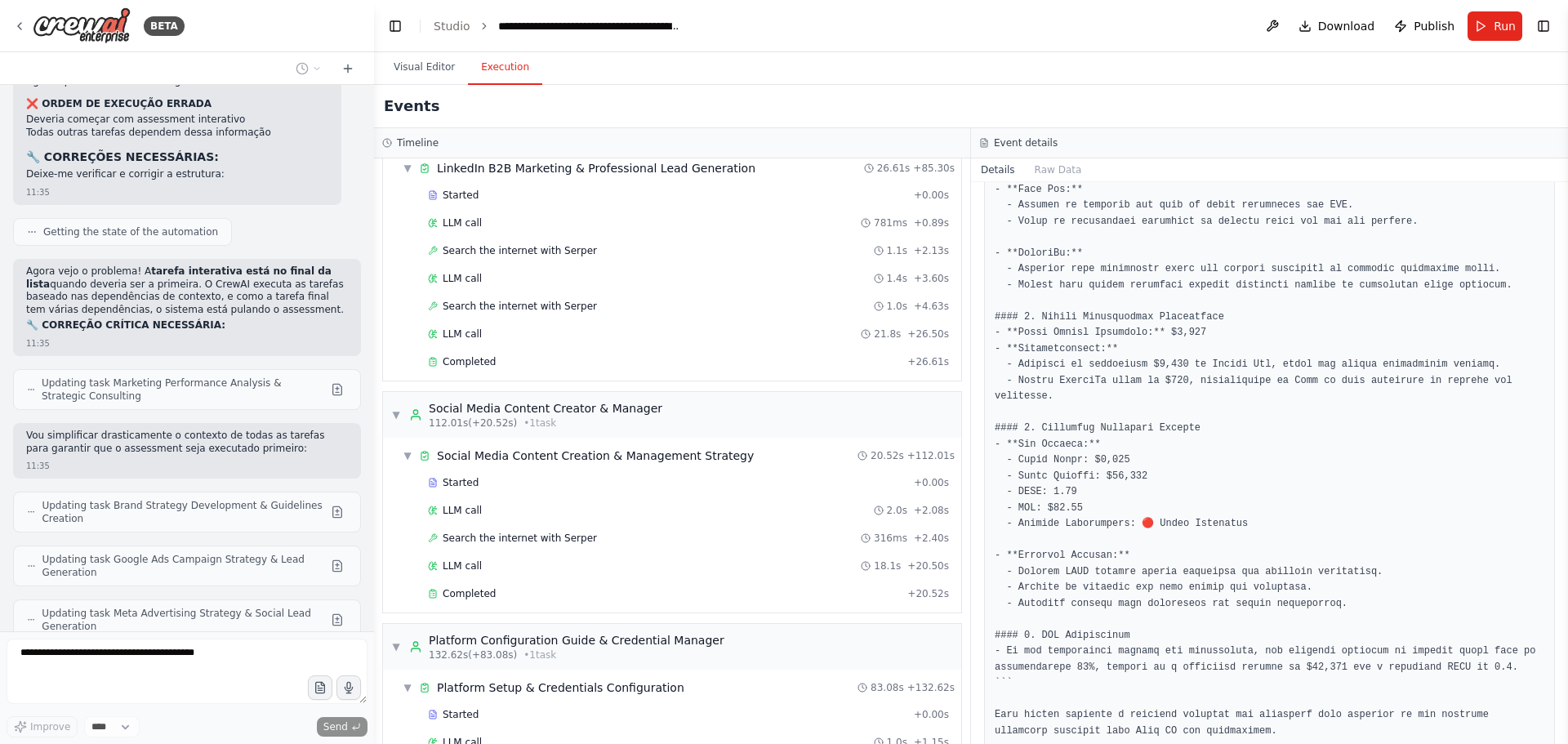
scroll to position [1649, 0]
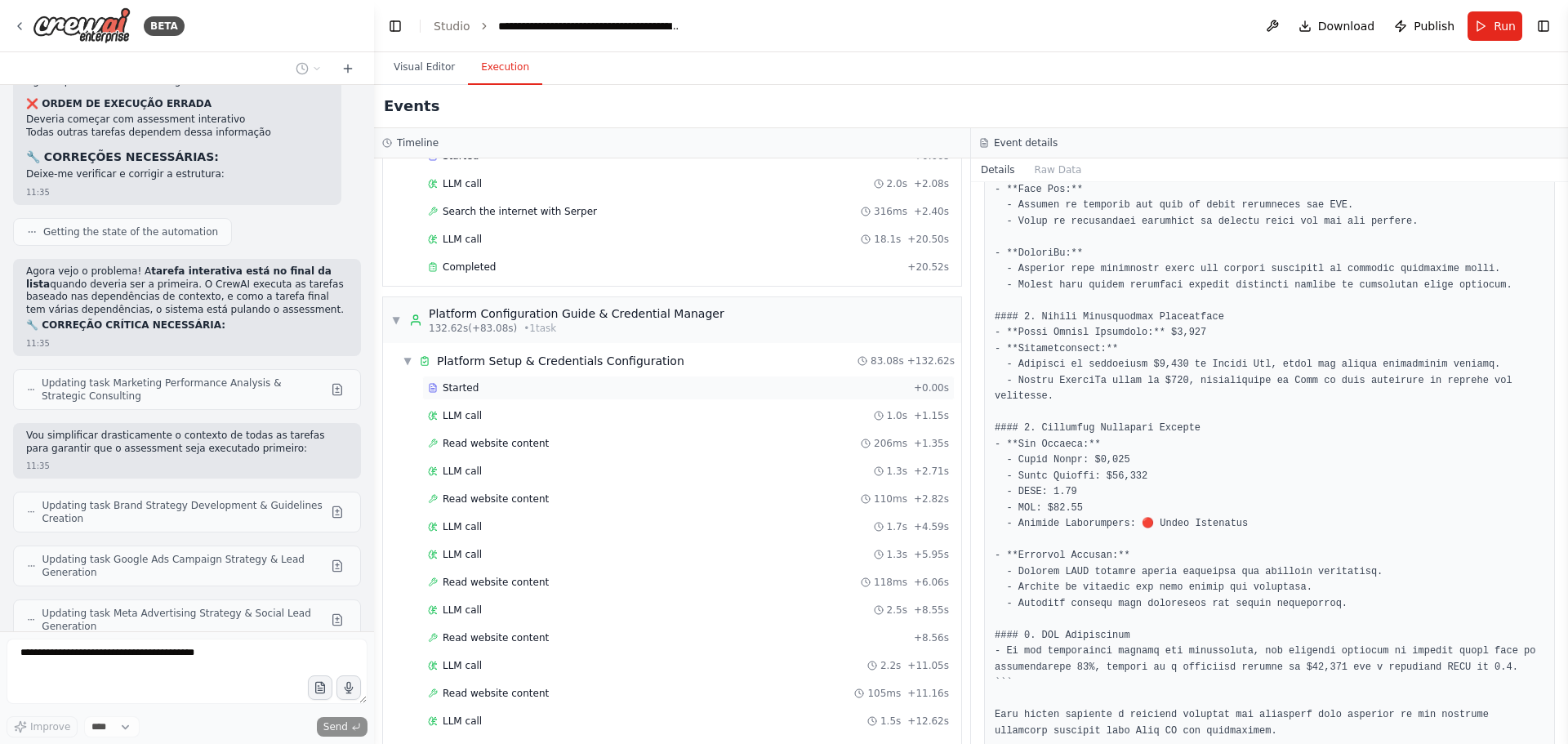
click at [466, 380] on div "Started + 0.00s" at bounding box center [688, 387] width 533 height 24
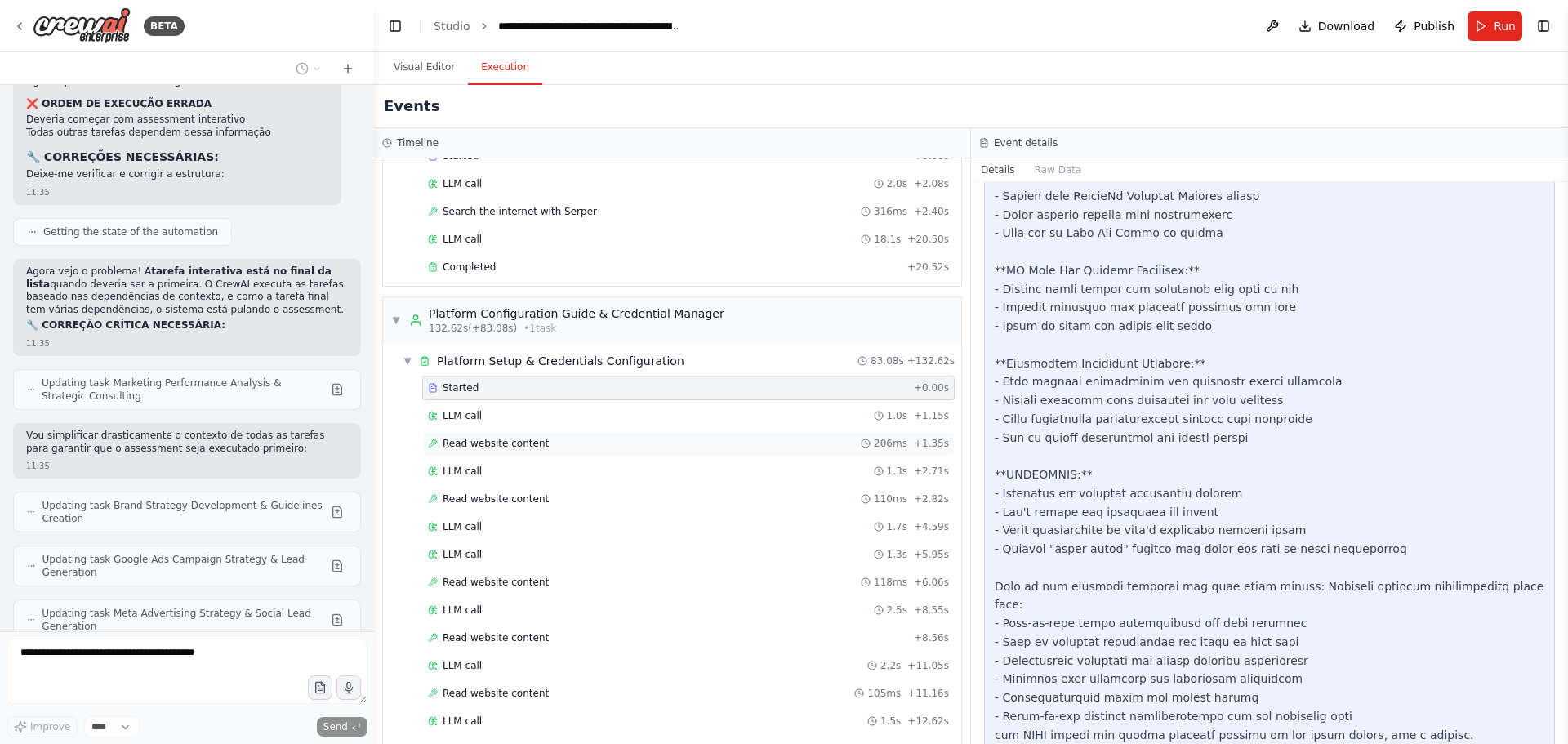
click at [486, 444] on span "Read website content" at bounding box center [496, 444] width 106 height 14
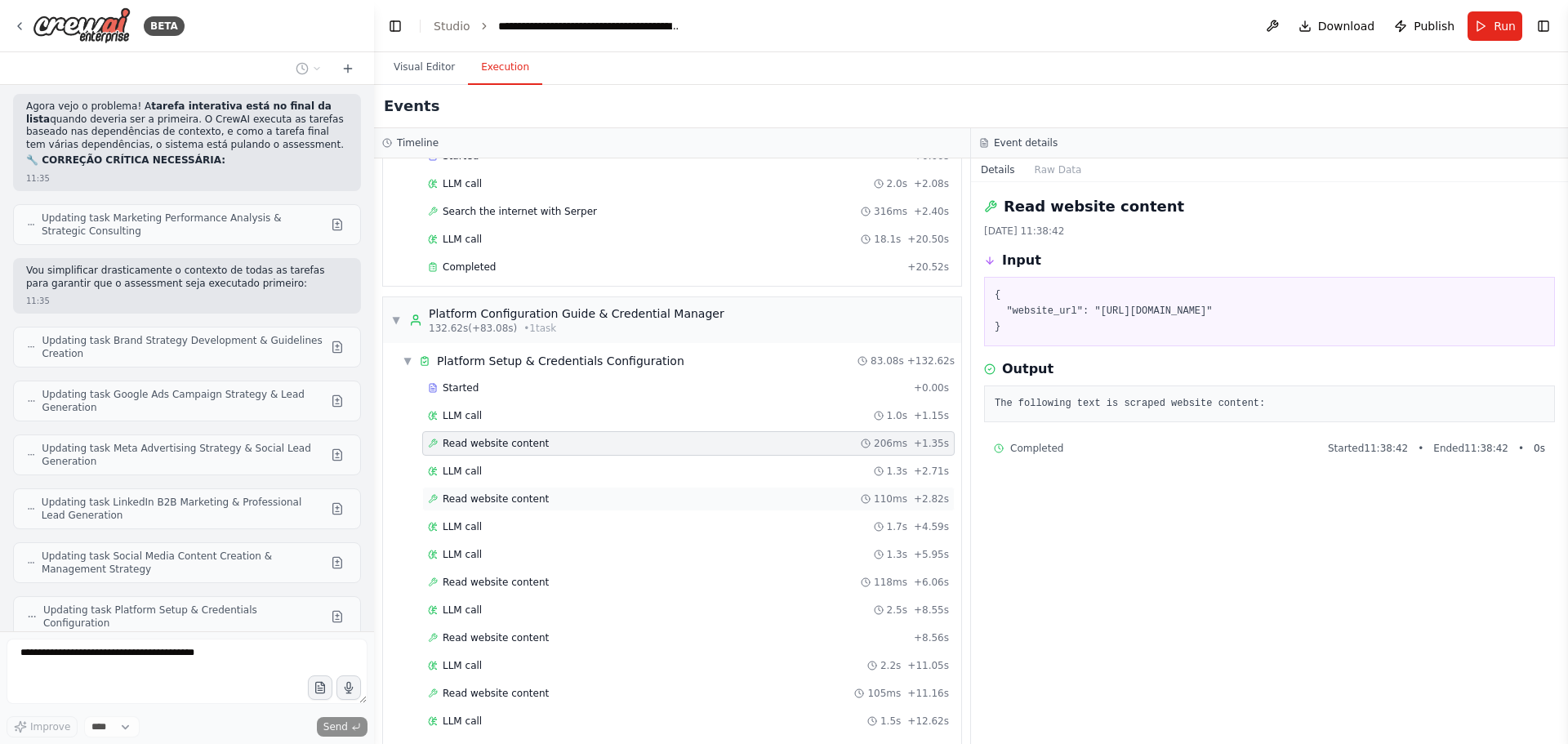
click at [476, 493] on span "Read website content" at bounding box center [496, 499] width 106 height 14
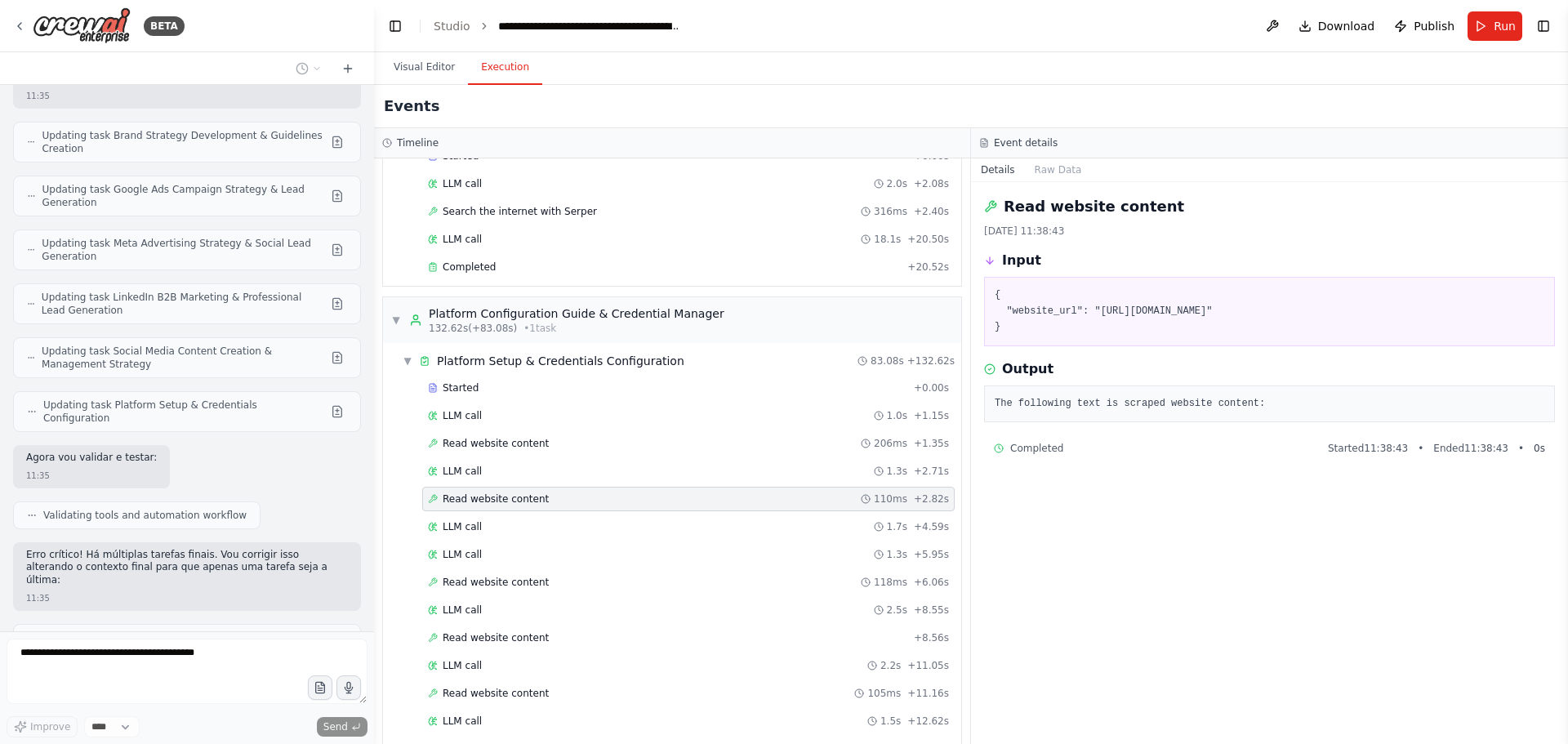
scroll to position [38187, 0]
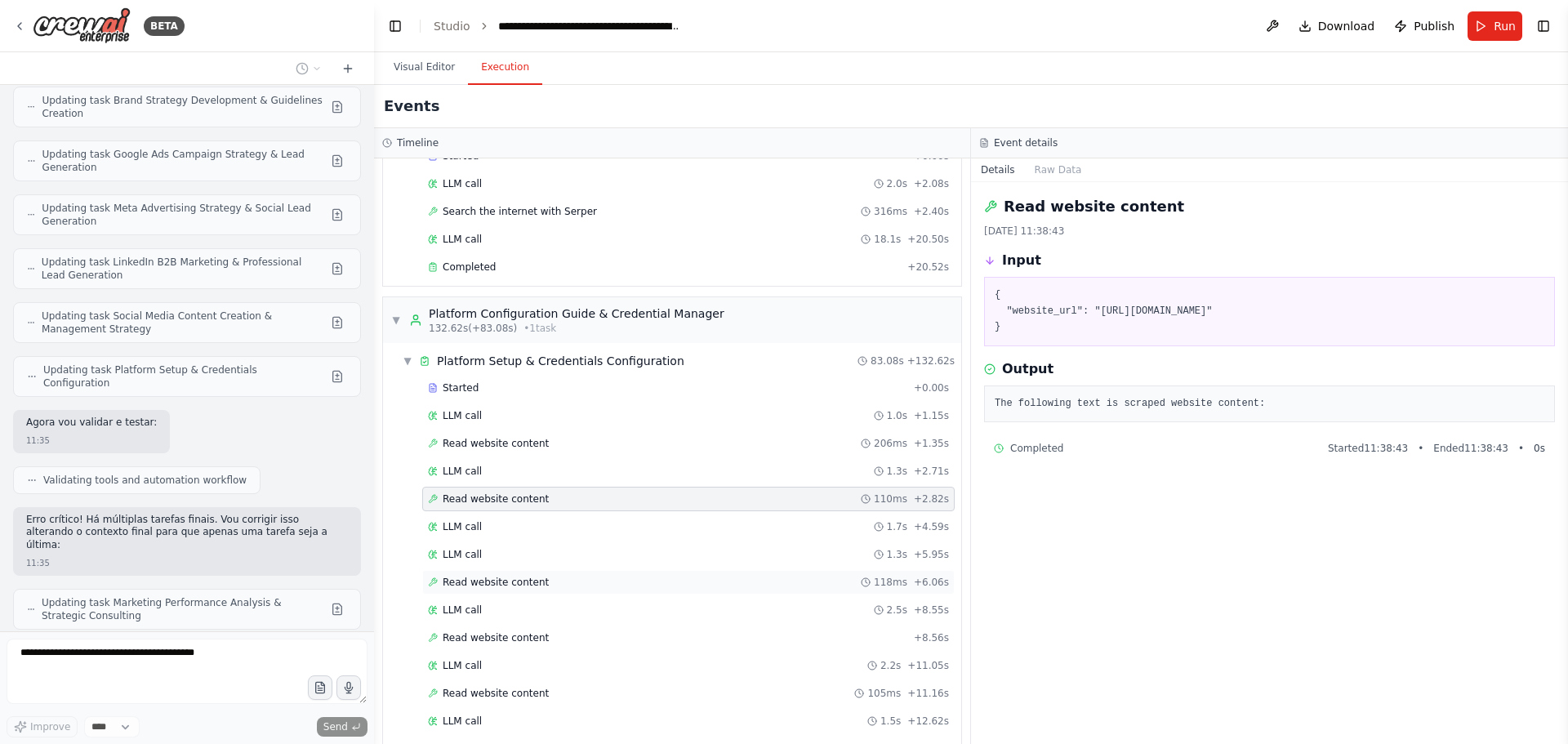
click at [498, 578] on span "Read website content" at bounding box center [496, 583] width 106 height 14
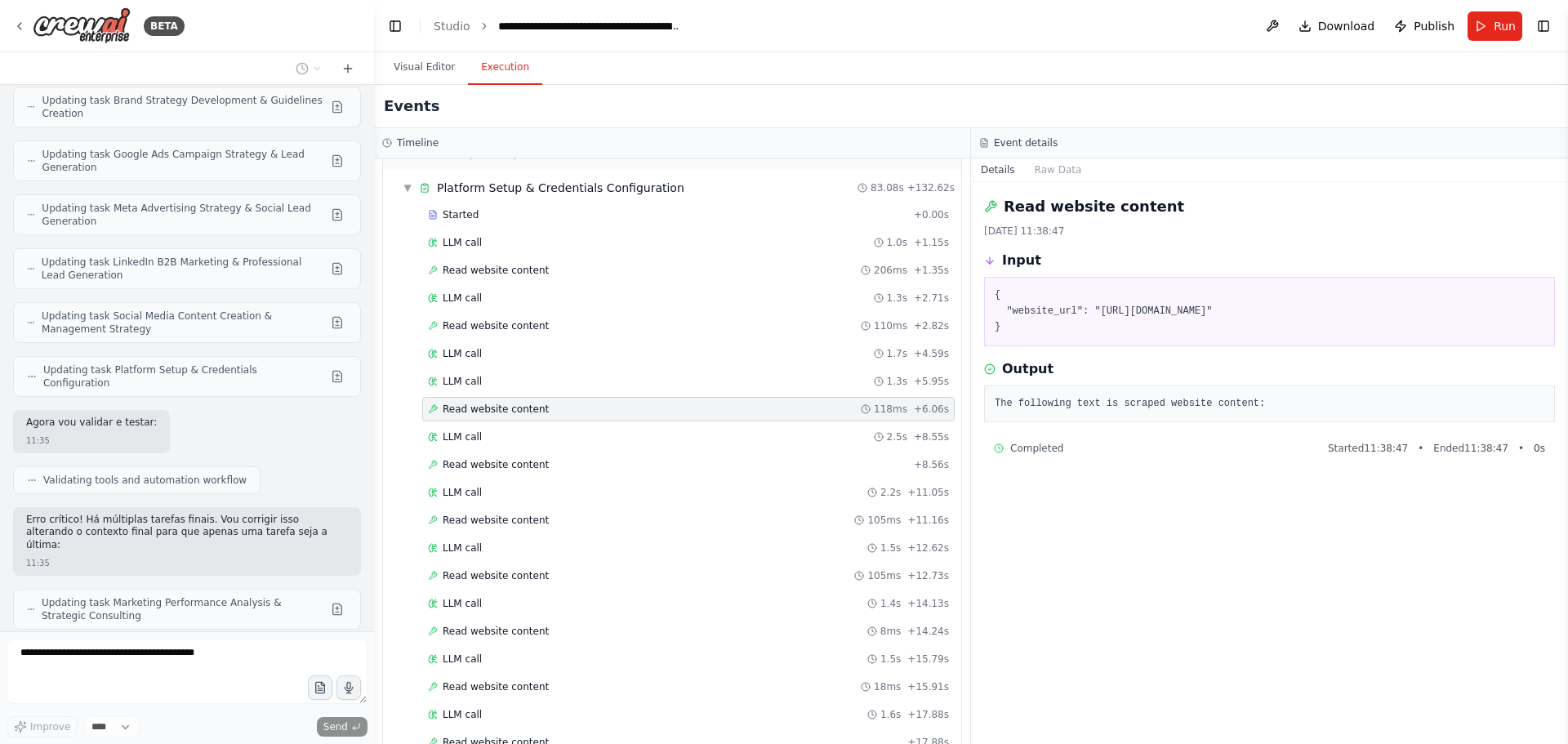
scroll to position [1895, 0]
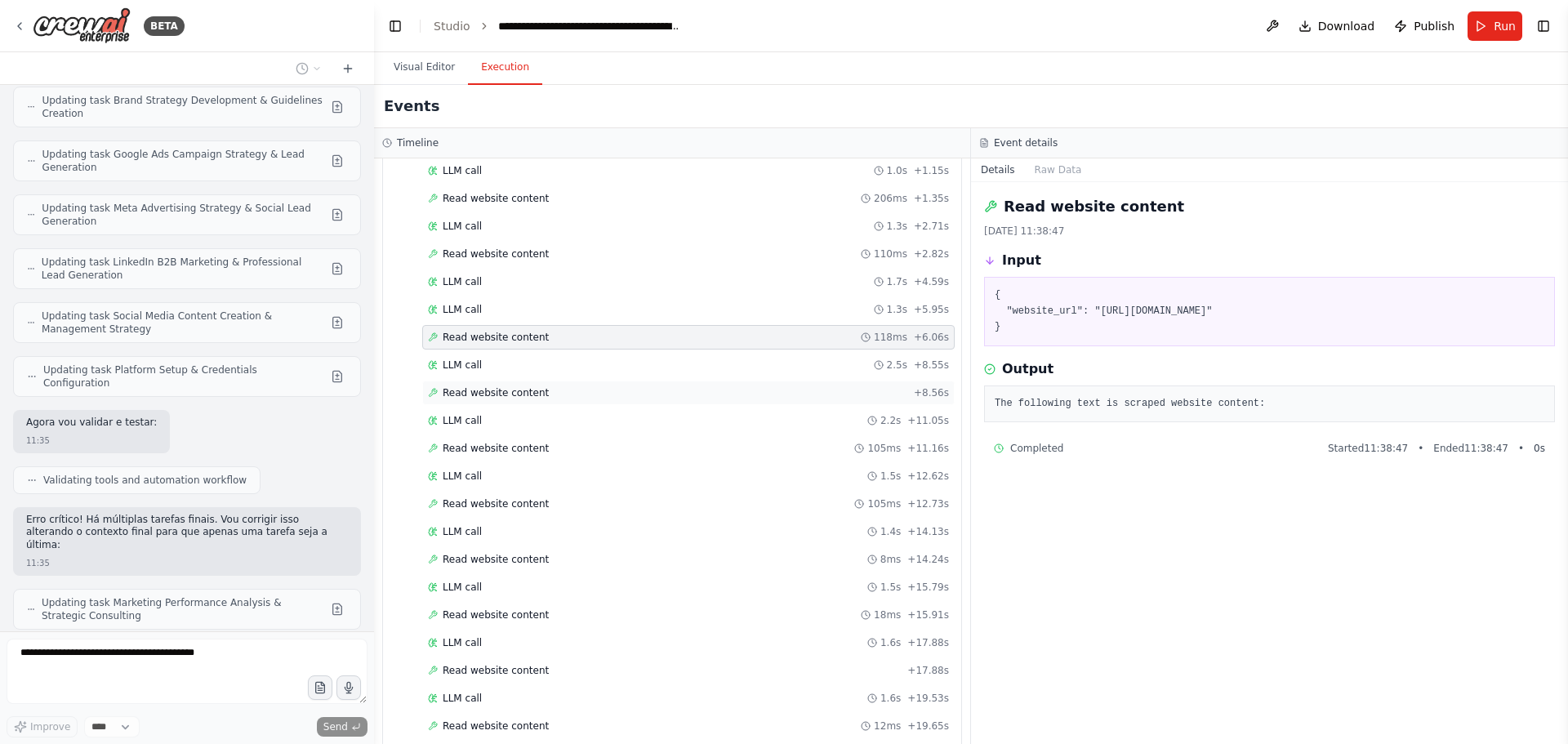
click at [509, 392] on span "Read website content" at bounding box center [496, 393] width 106 height 14
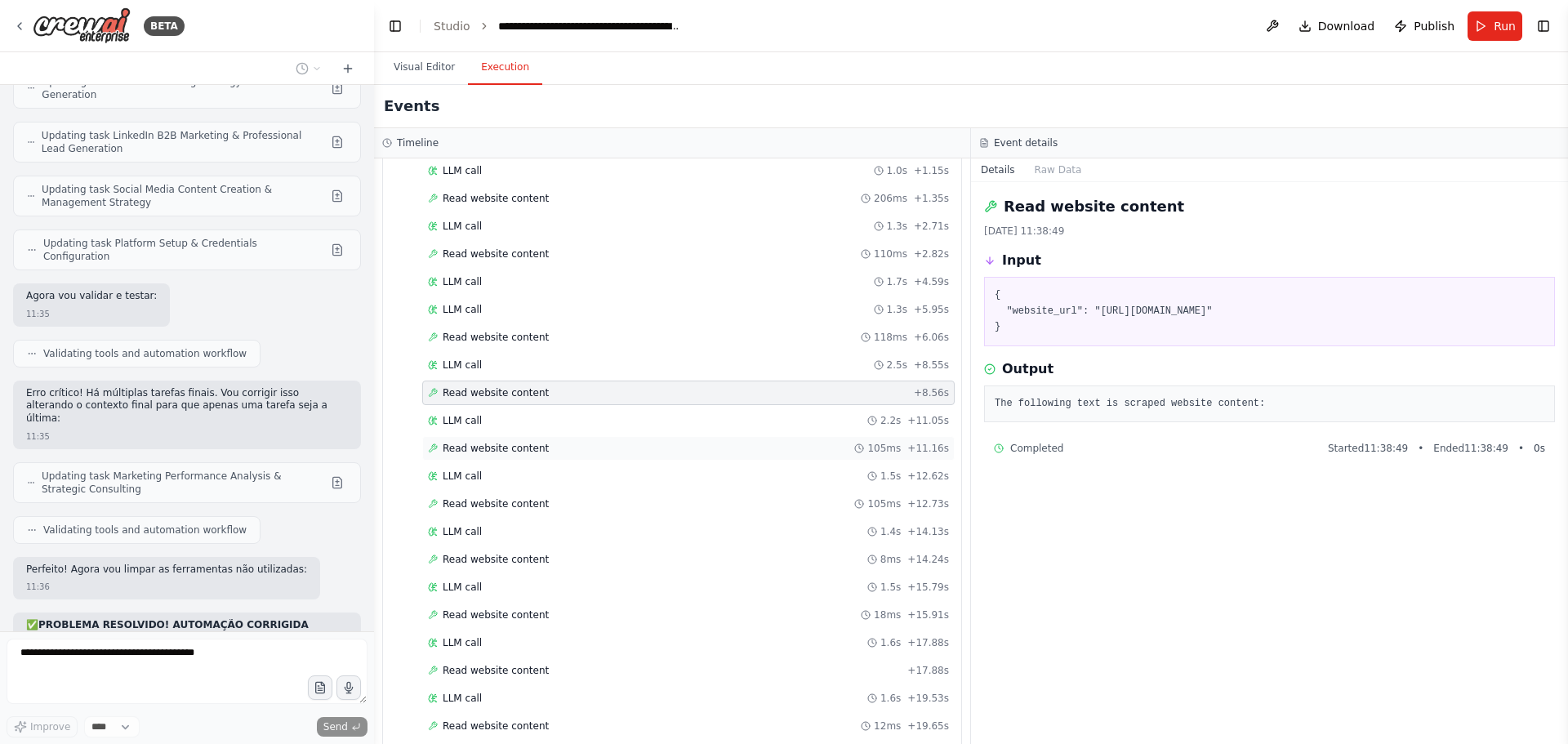
click at [517, 451] on span "Read website content" at bounding box center [496, 448] width 106 height 14
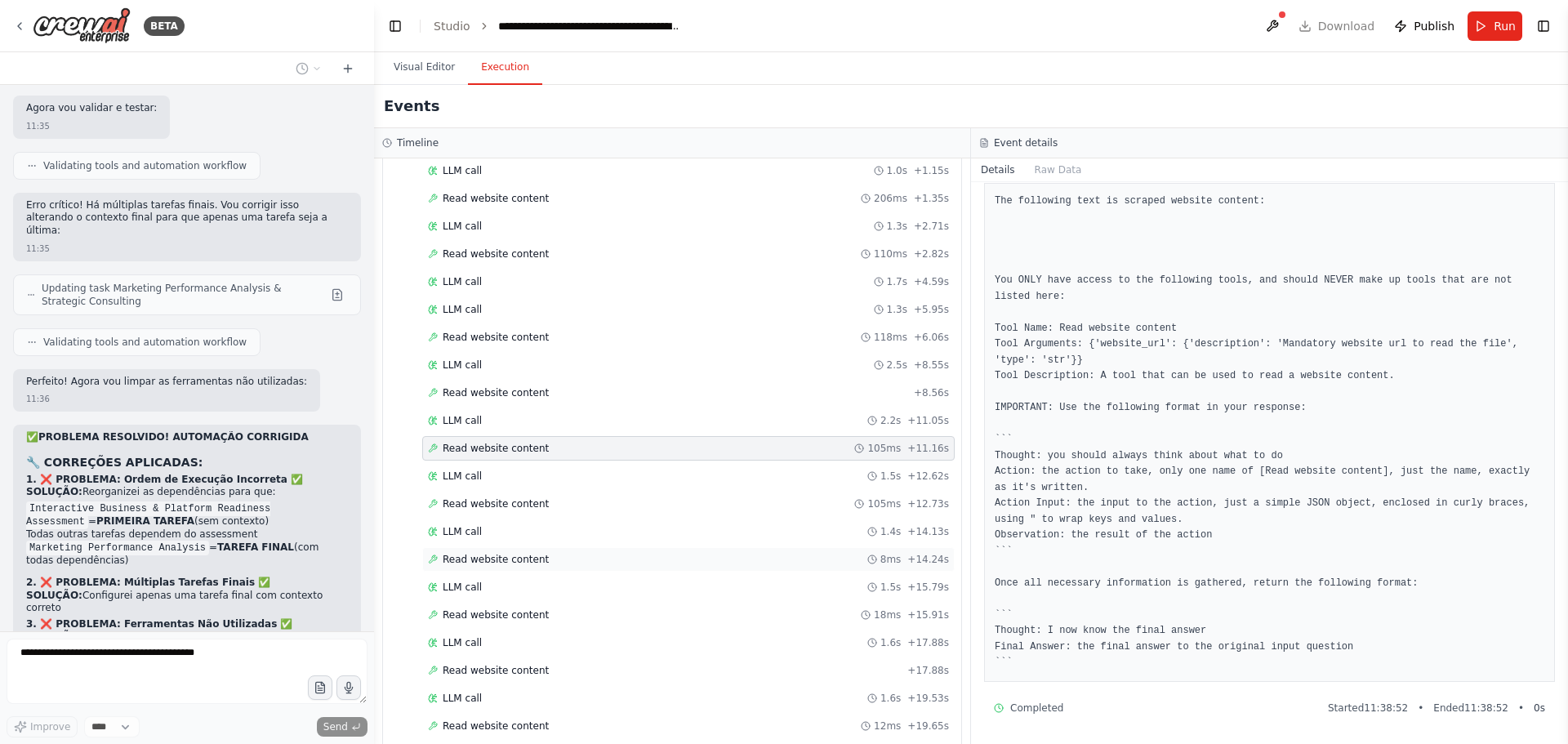
scroll to position [38489, 0]
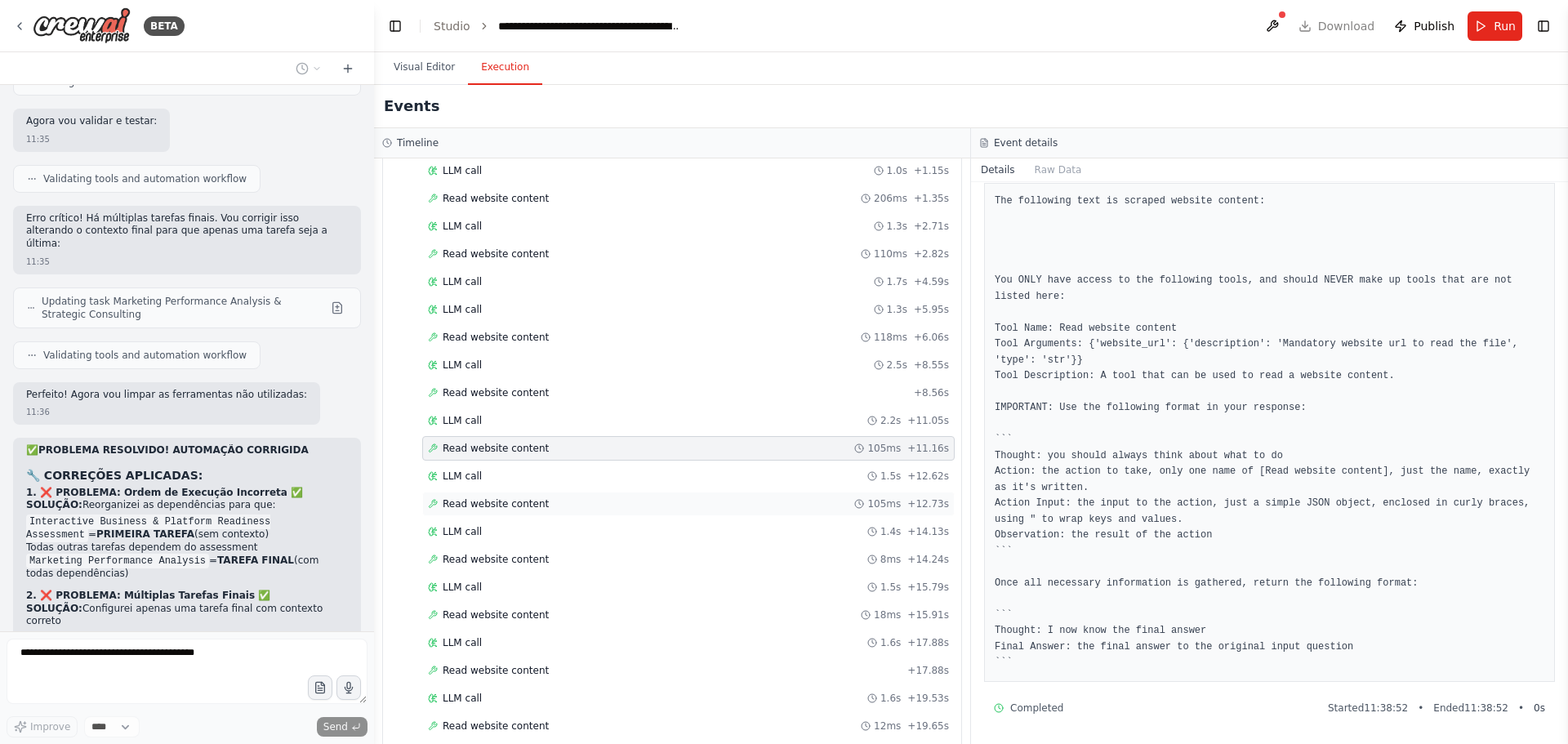
click at [514, 498] on span "Read website content" at bounding box center [496, 503] width 106 height 14
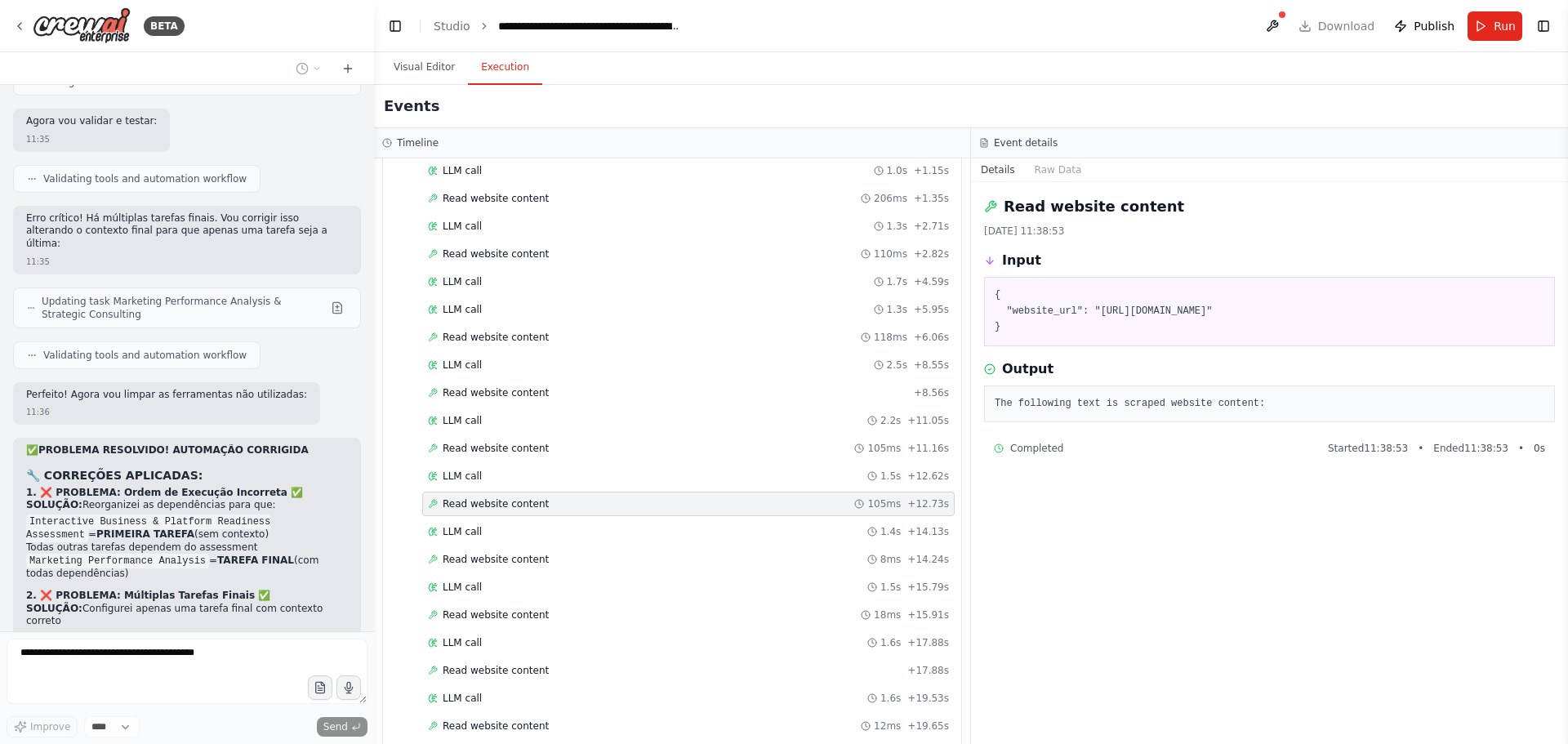
scroll to position [0, 0]
click at [508, 552] on div "Read website content 8ms + 14.24s" at bounding box center [688, 558] width 533 height 24
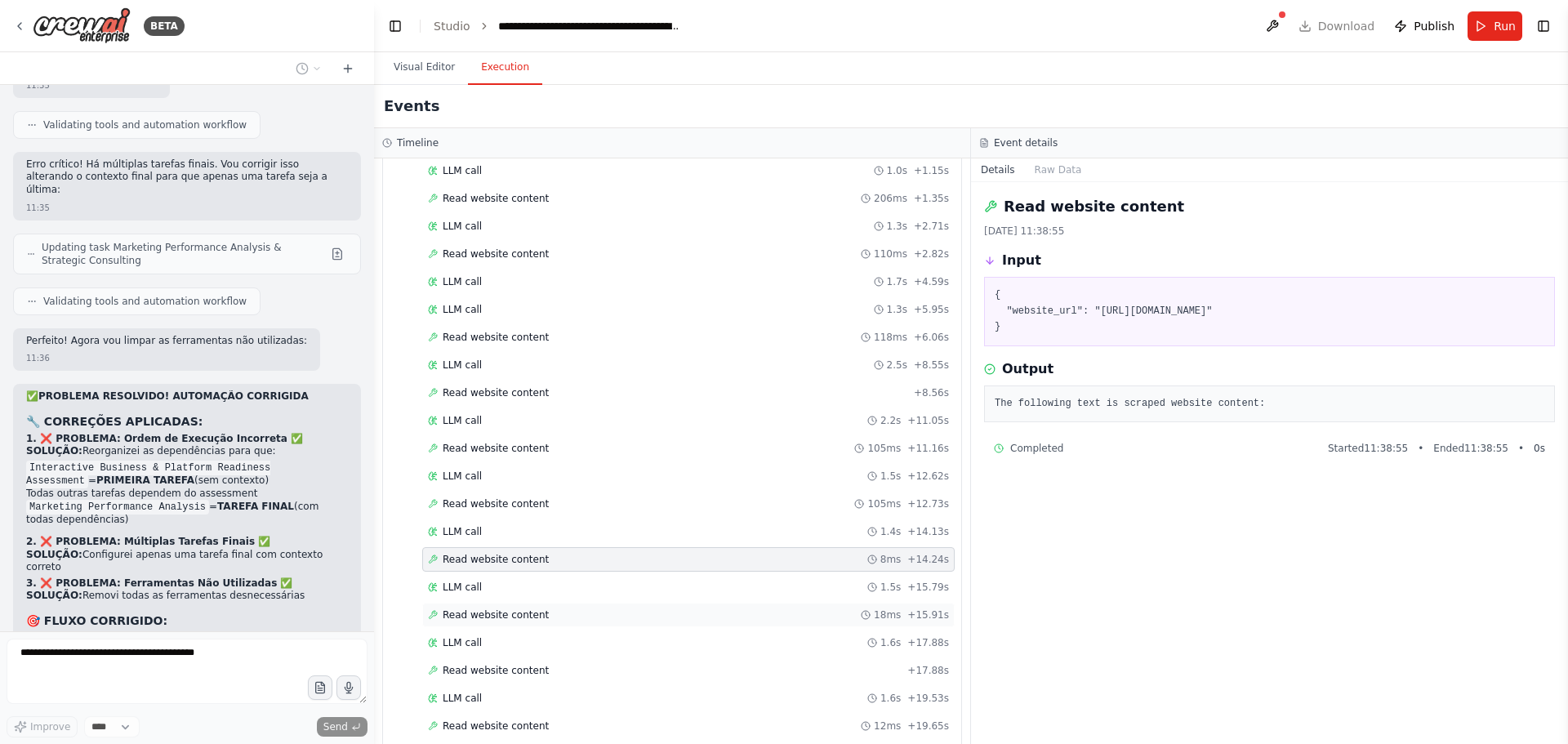
scroll to position [38530, 0]
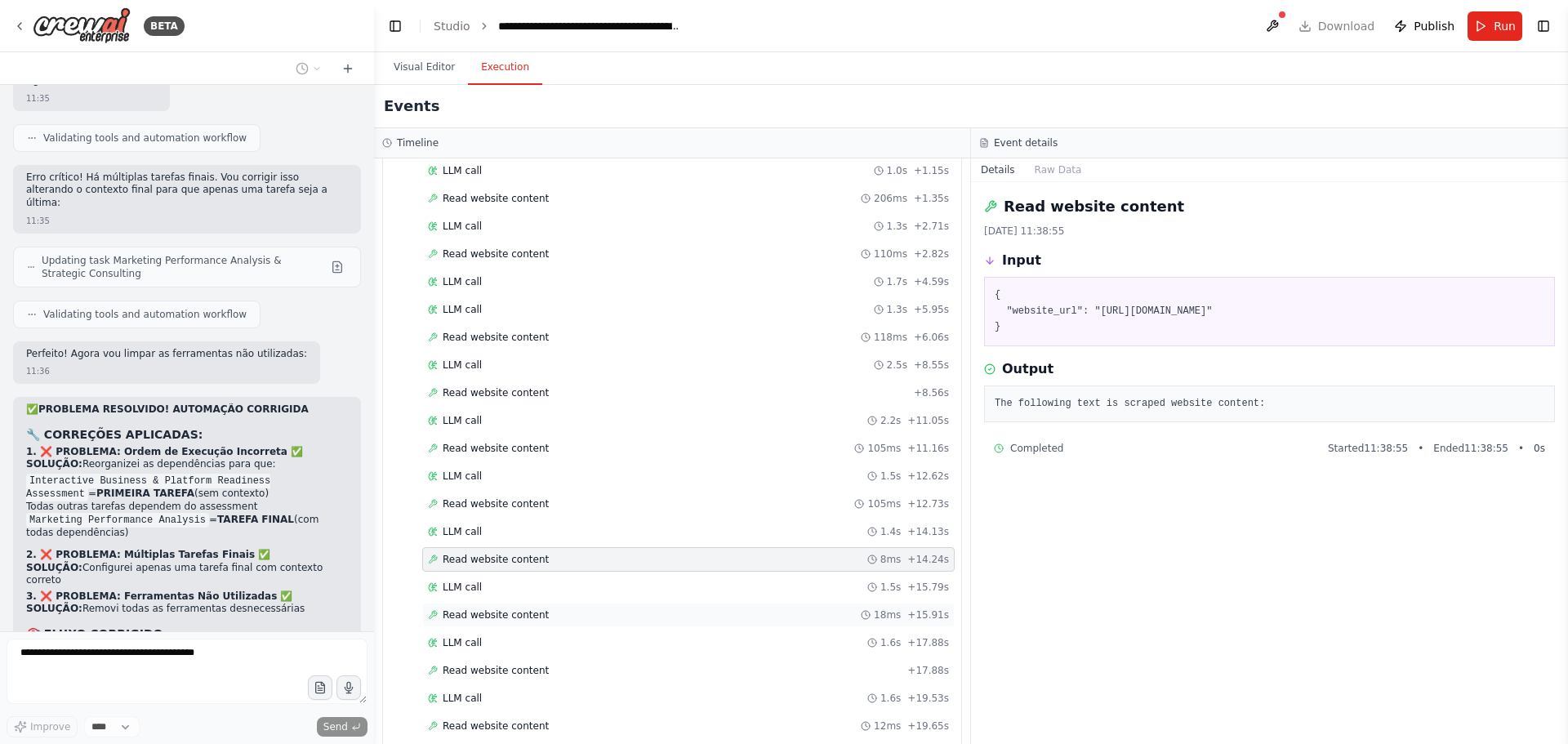
click at [491, 613] on span "Read website content" at bounding box center [496, 615] width 106 height 14
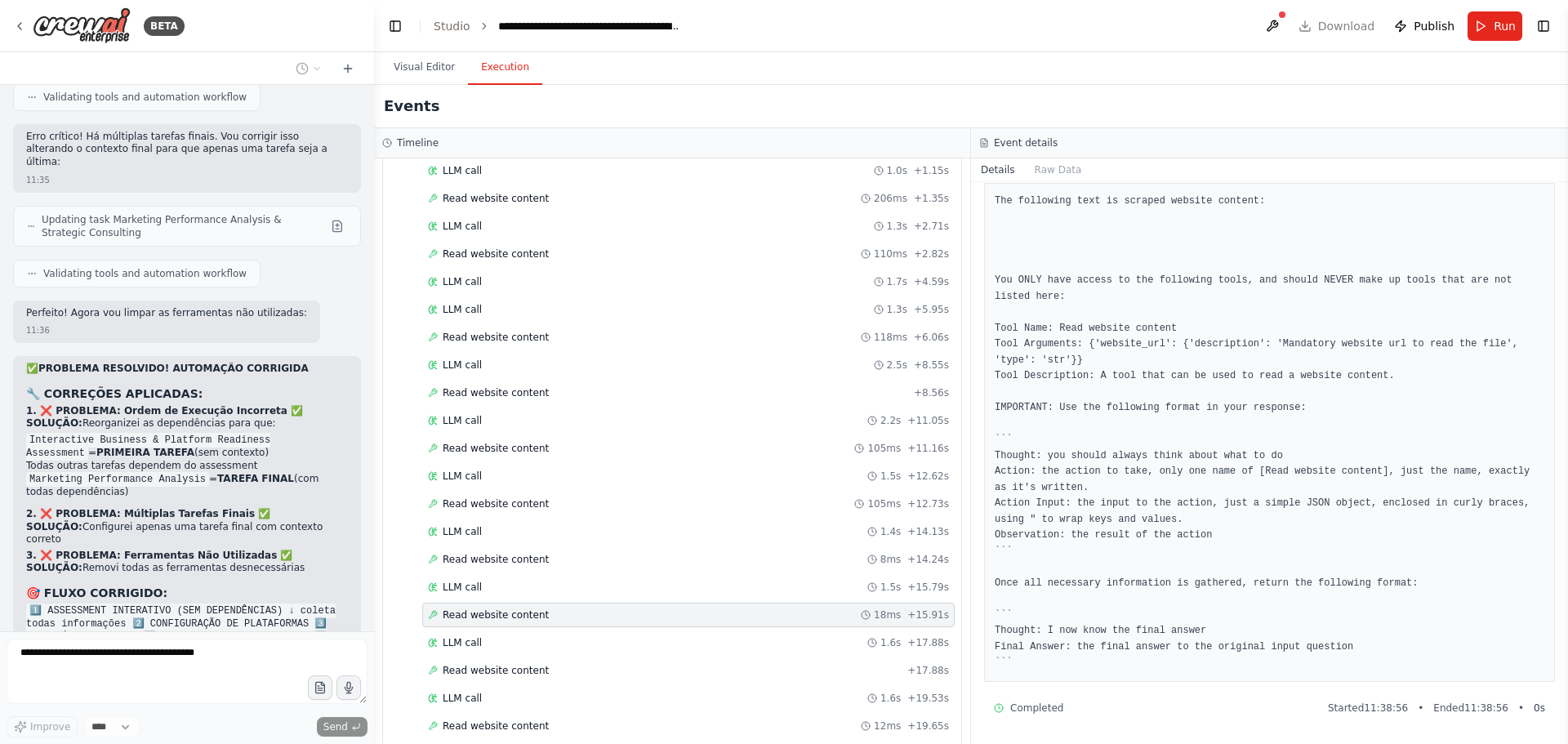
scroll to position [38624, 0]
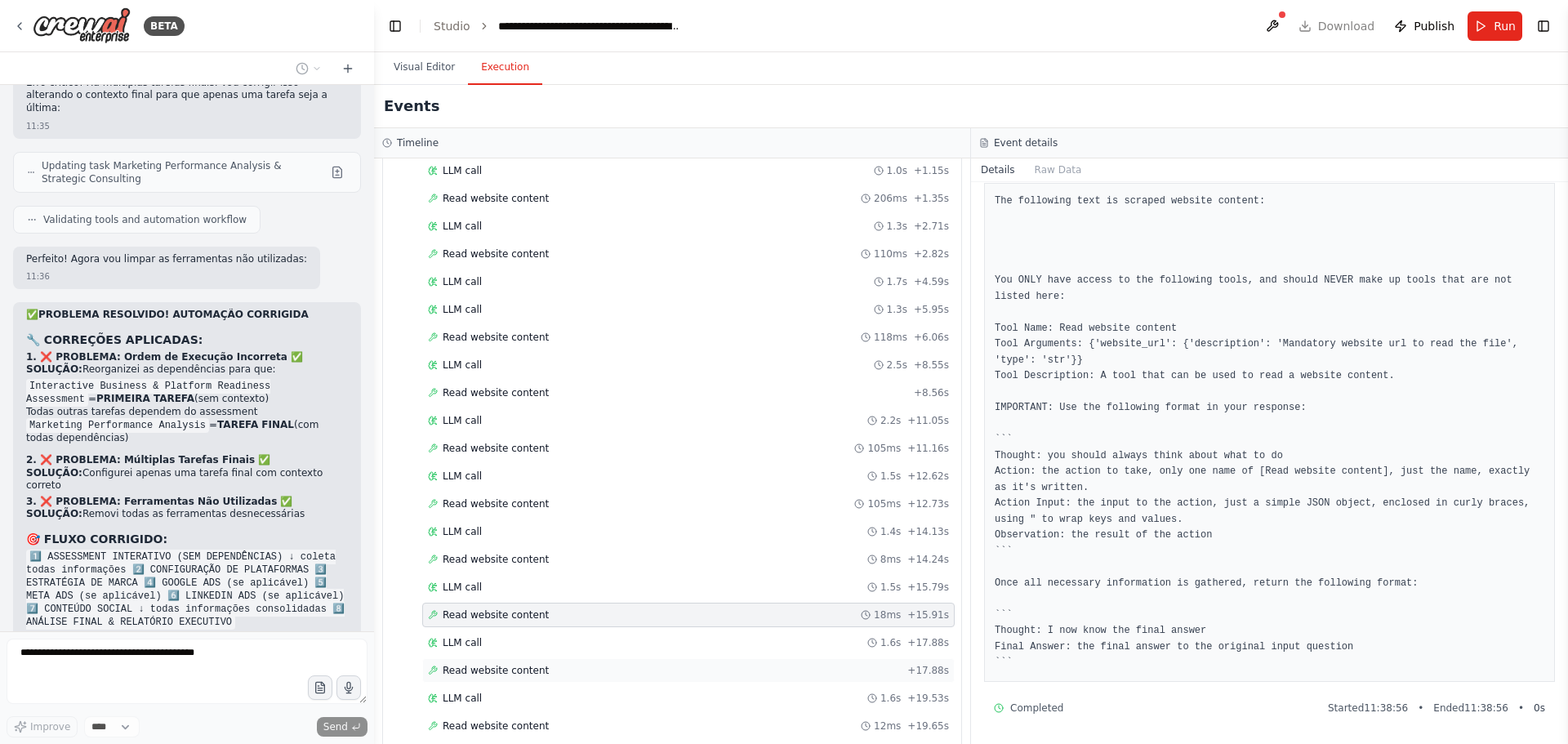
click at [500, 675] on span "Read website content" at bounding box center [496, 671] width 106 height 14
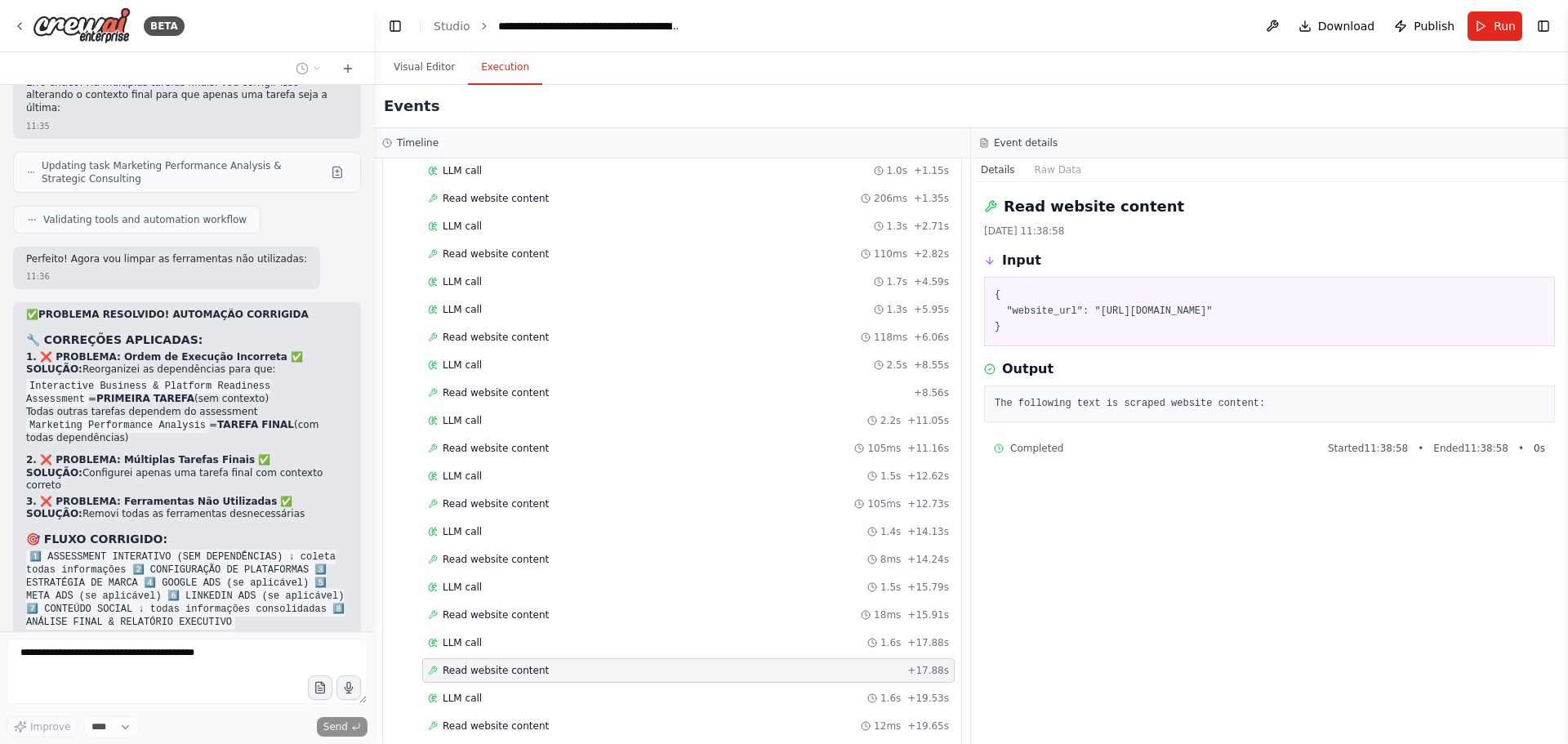
scroll to position [38678, 0]
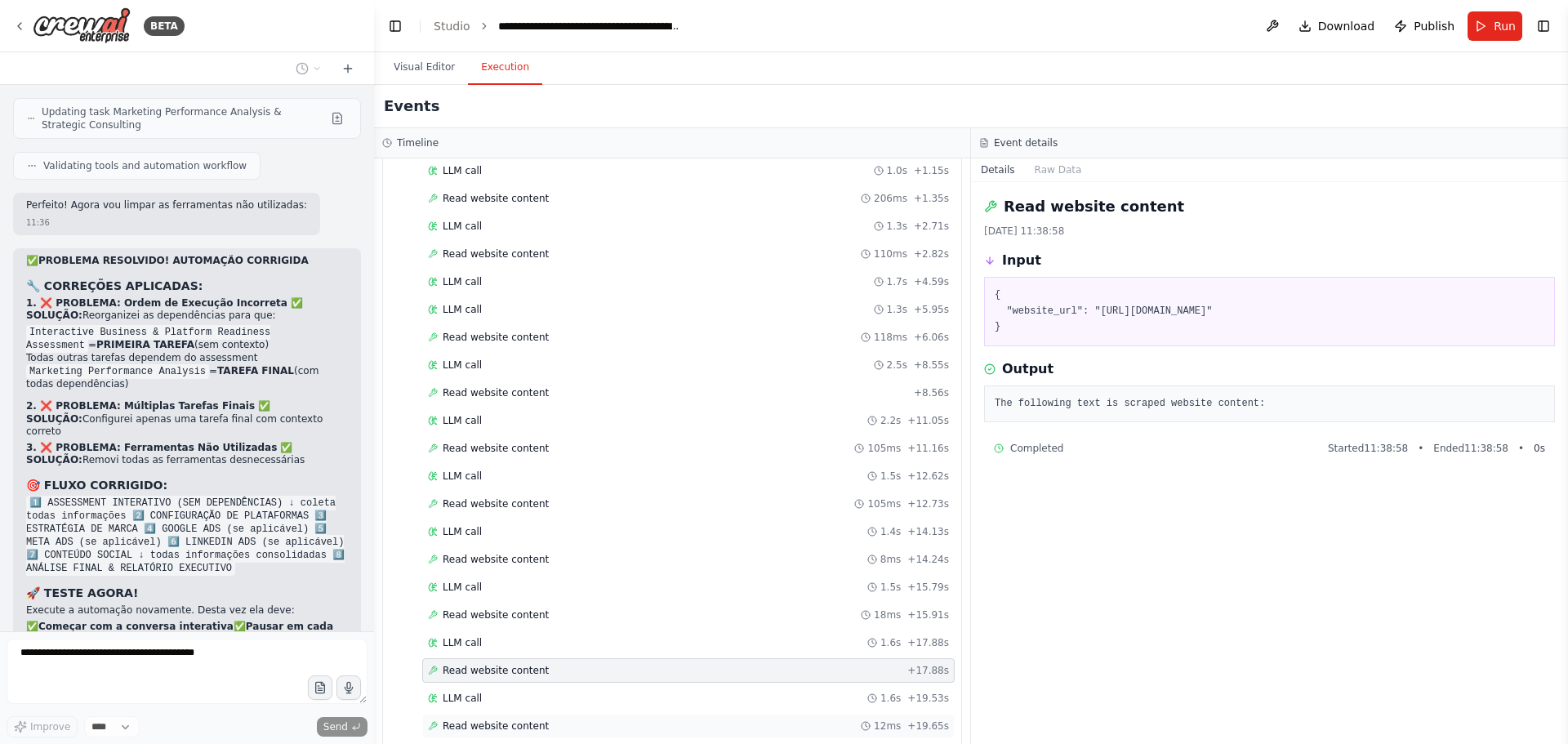
click at [484, 726] on span "Read website content" at bounding box center [496, 726] width 106 height 14
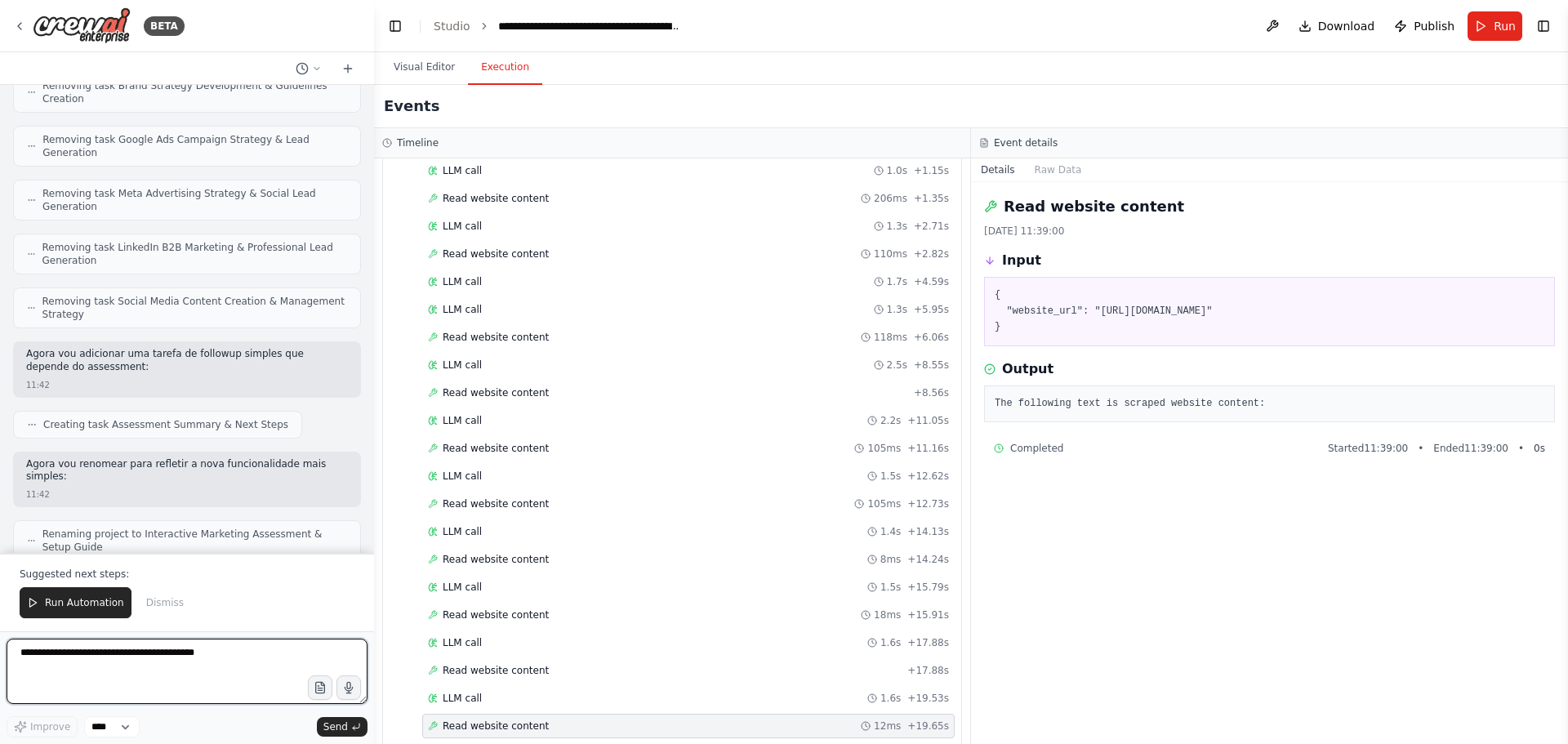
scroll to position [40059, 0]
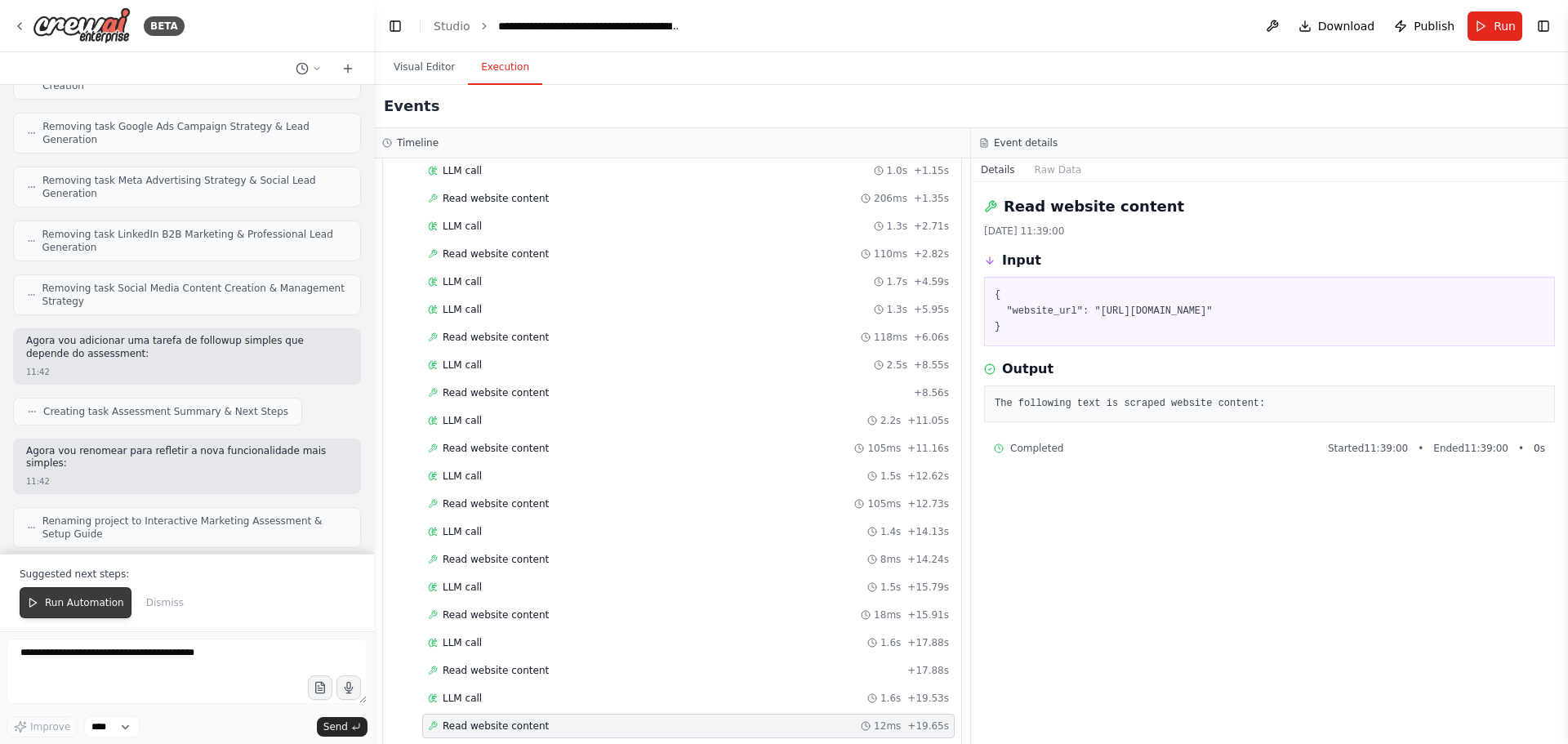
click at [82, 605] on span "Run Automation" at bounding box center [84, 603] width 79 height 14
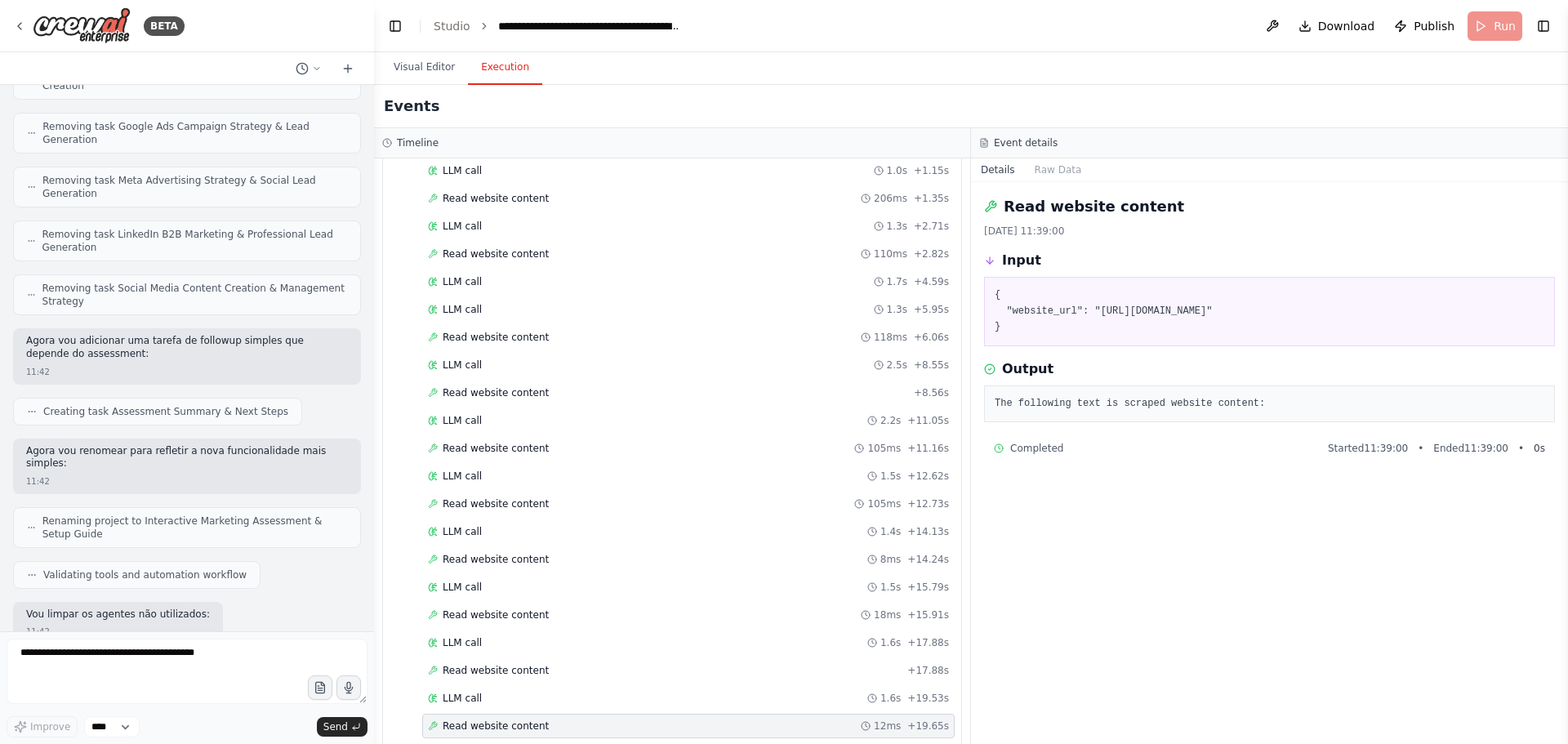
scroll to position [39981, 0]
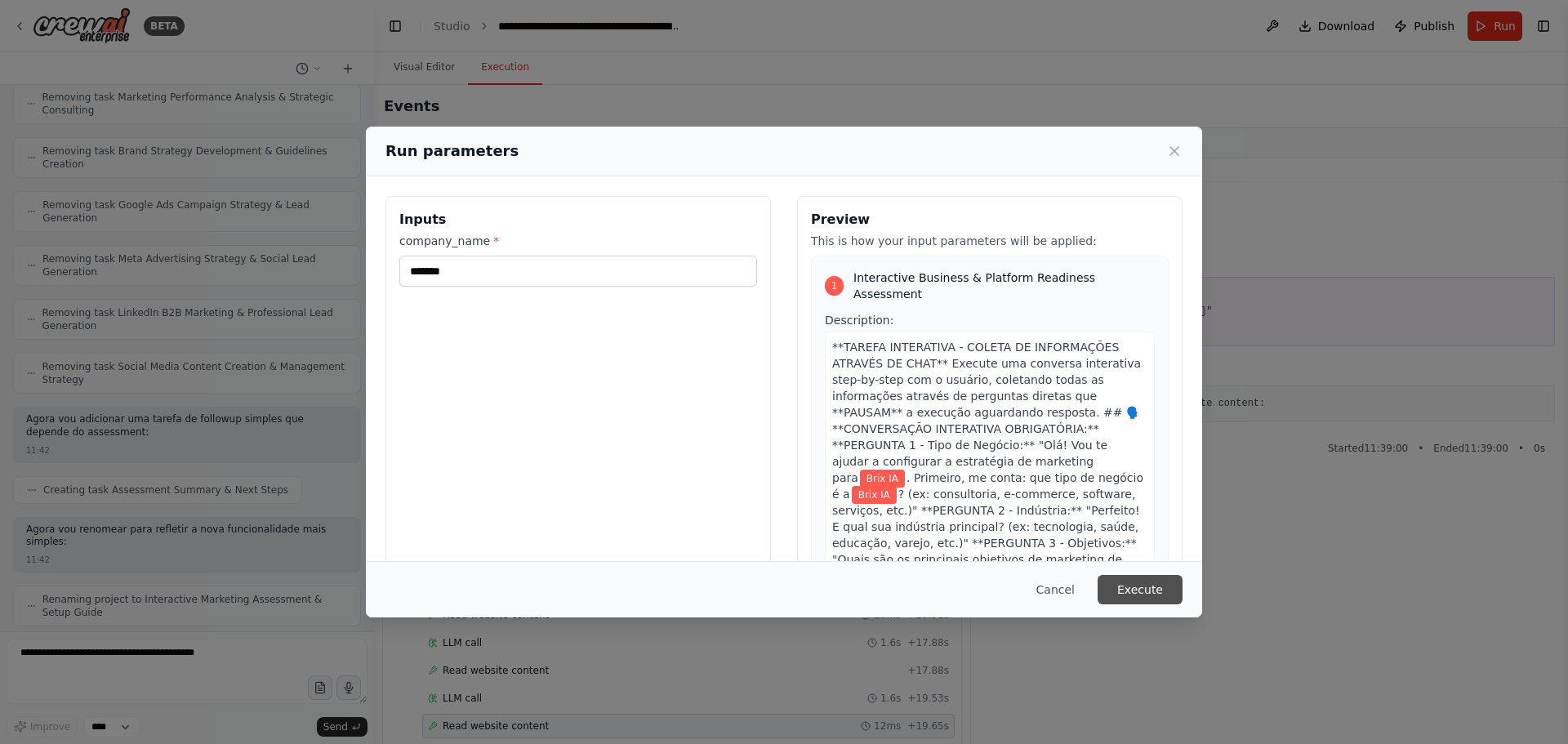
click at [1154, 594] on button "Execute" at bounding box center [1140, 589] width 85 height 29
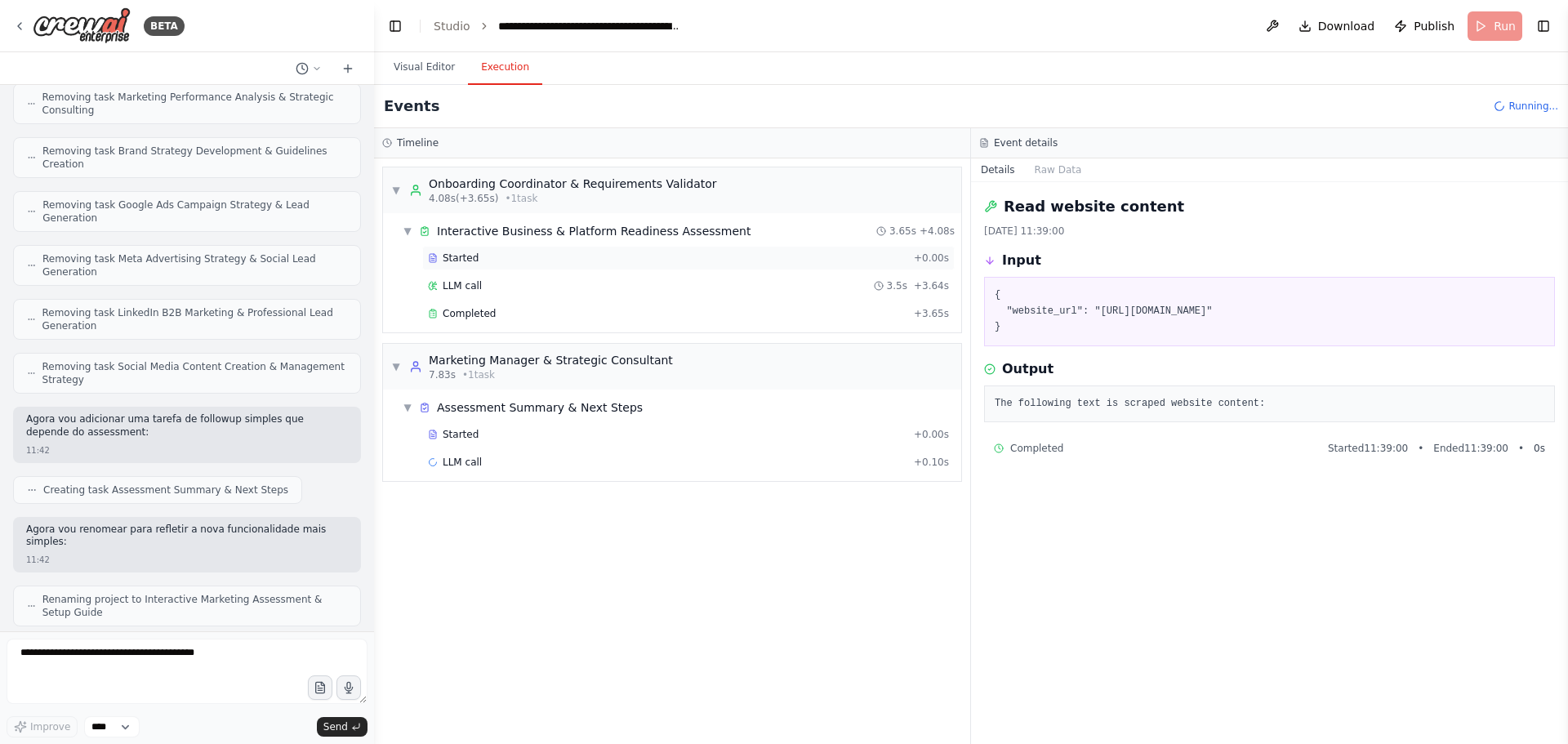
click at [451, 260] on span "Started" at bounding box center [460, 258] width 36 height 14
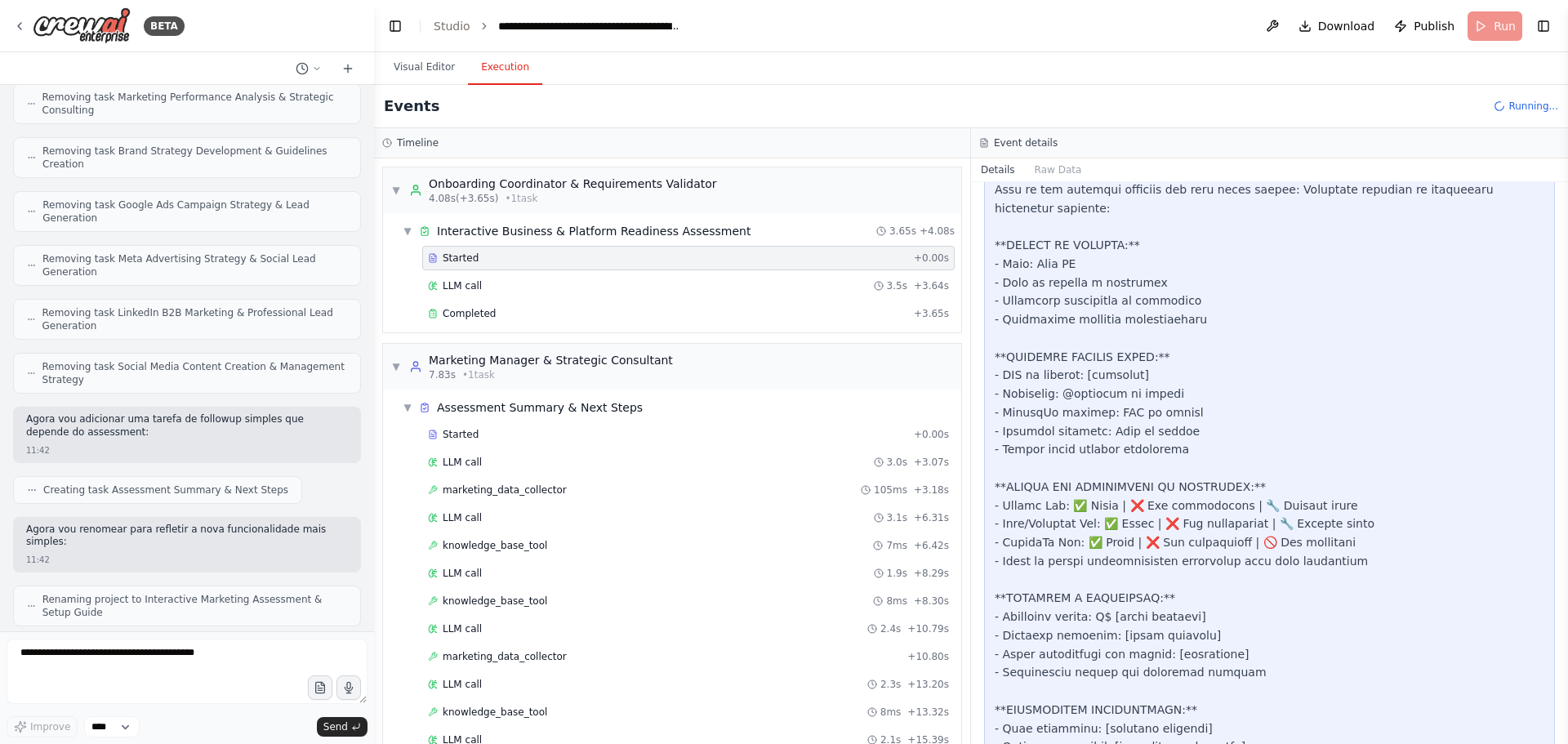
scroll to position [3001, 0]
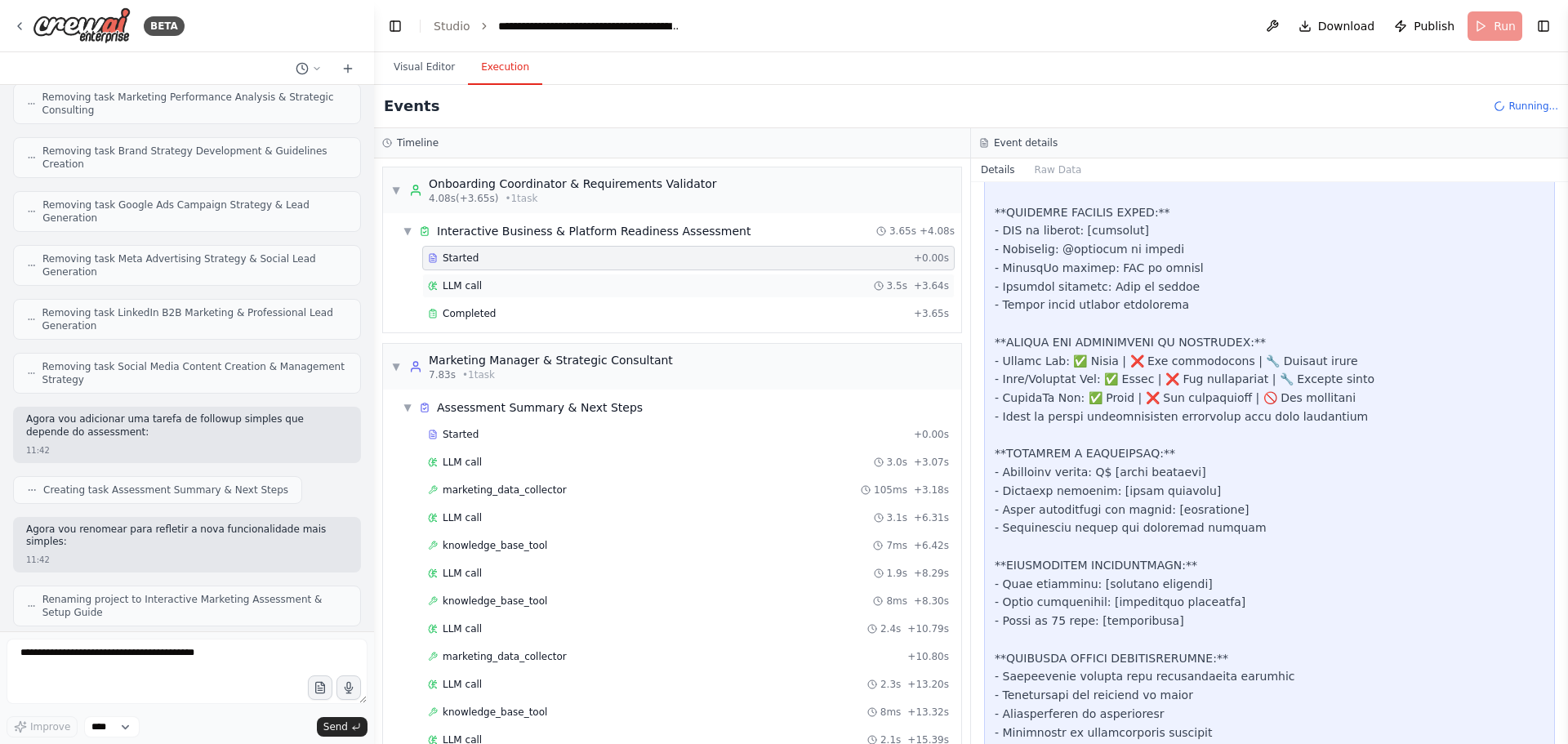
click at [474, 283] on span "LLM call" at bounding box center [462, 286] width 40 height 14
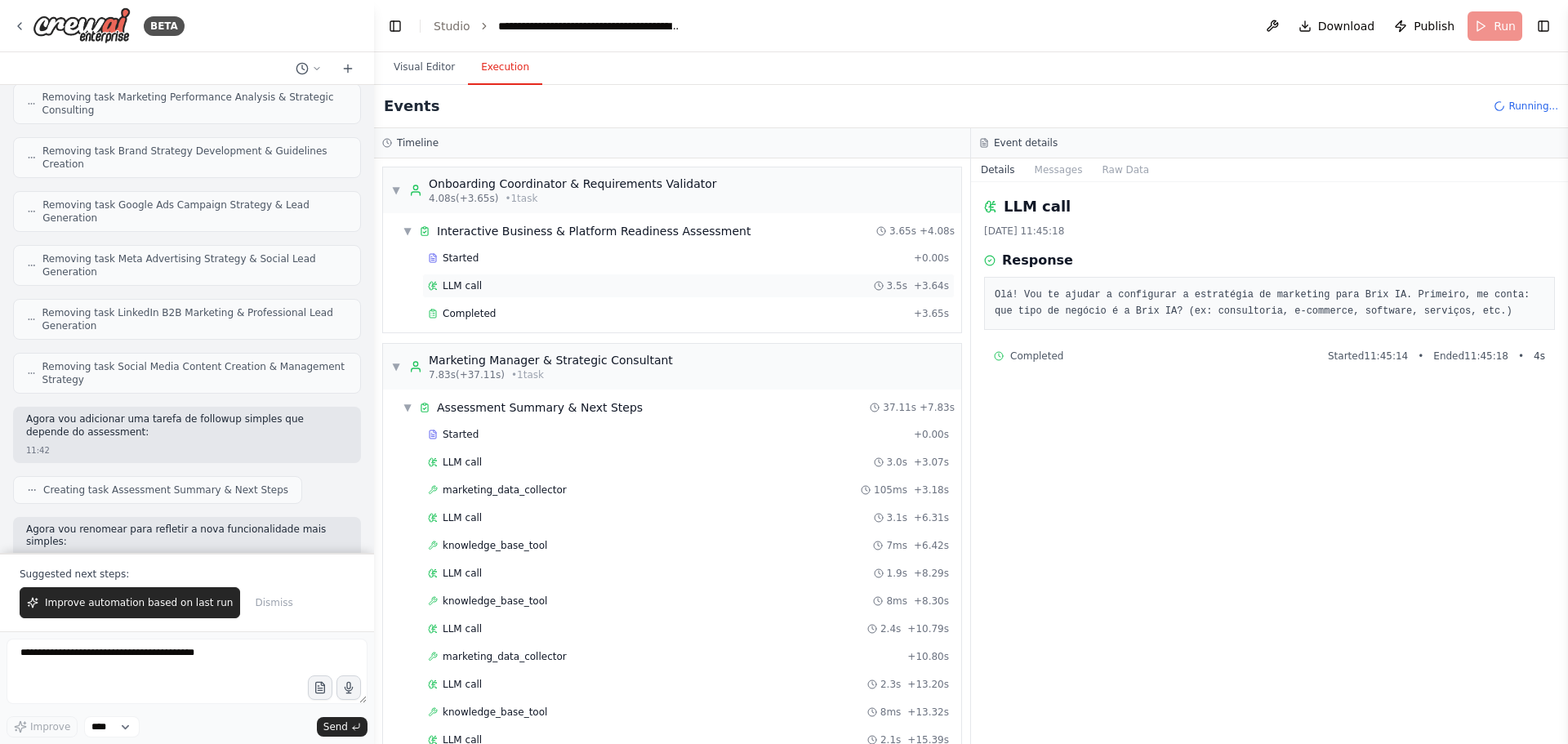
scroll to position [40059, 0]
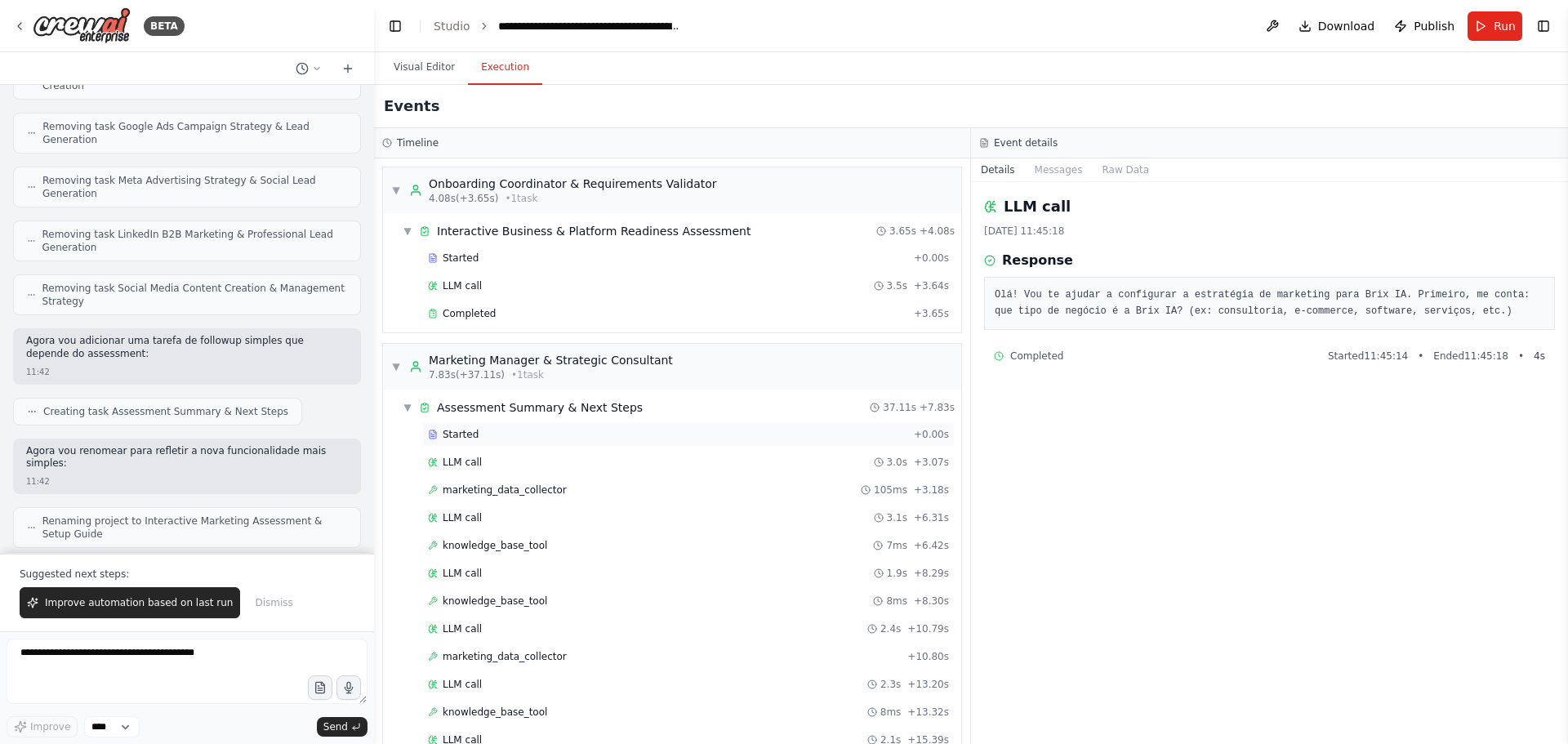
click at [458, 435] on span "Started" at bounding box center [460, 435] width 36 height 14
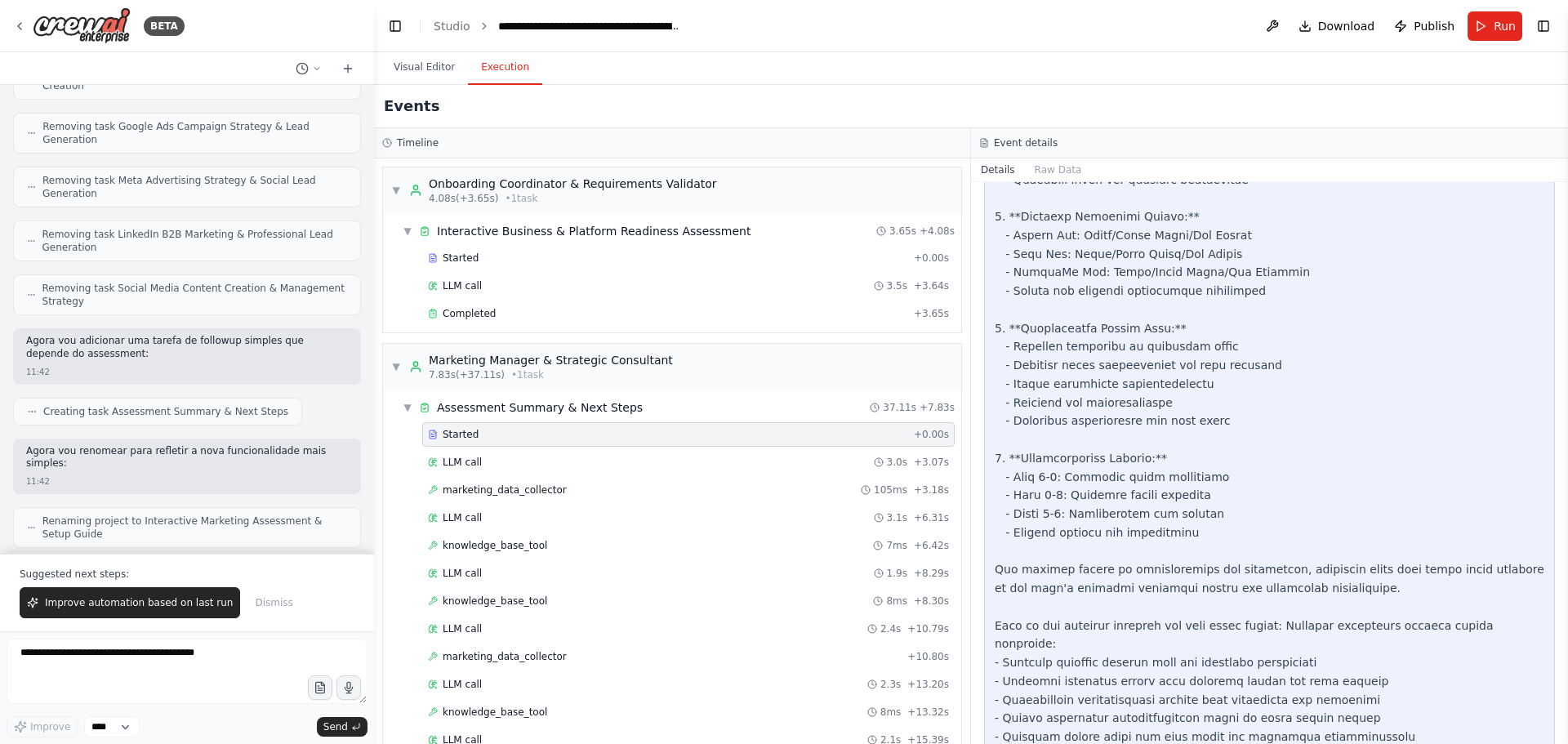
scroll to position [874, 0]
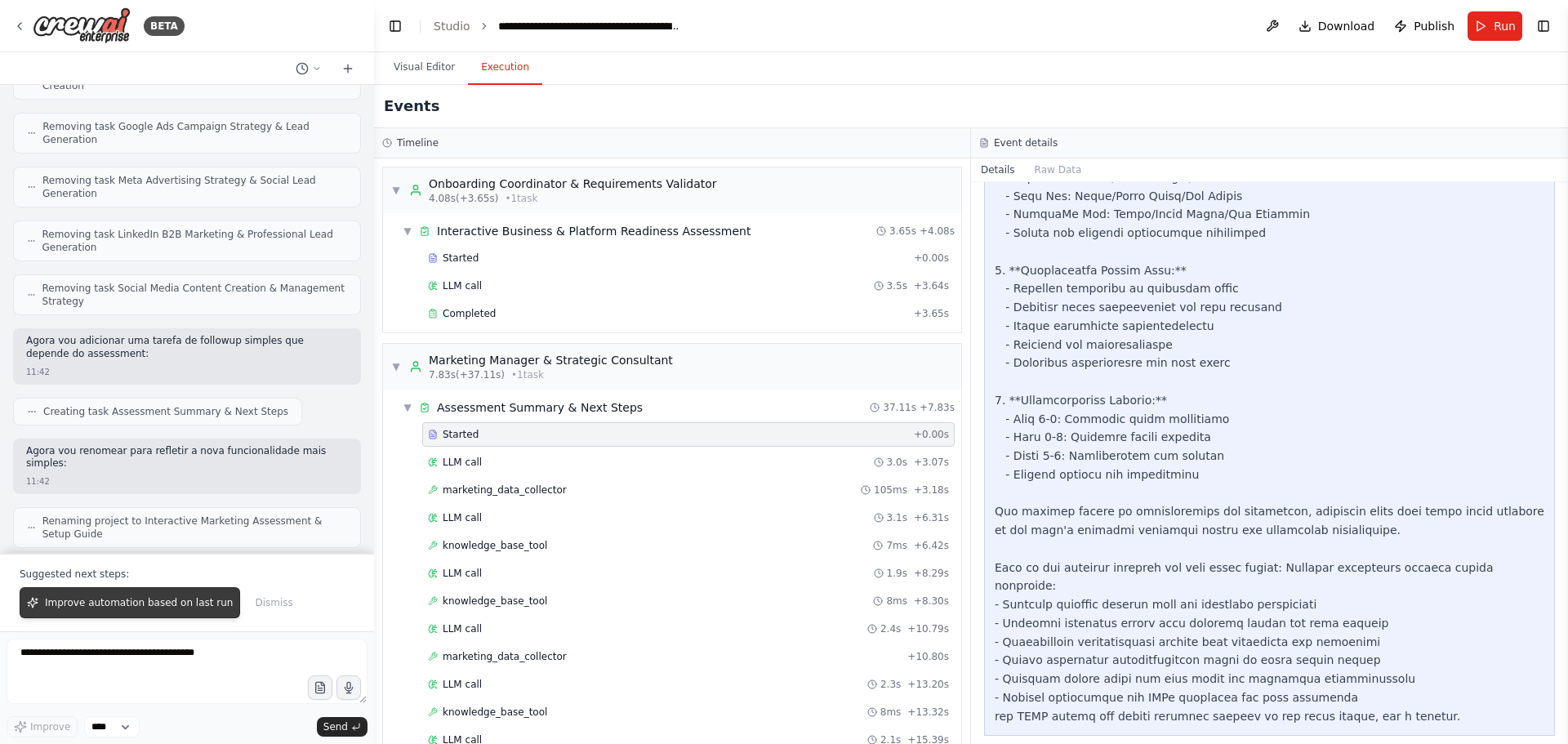
click at [122, 604] on span "Improve automation based on last run" at bounding box center [138, 603] width 188 height 14
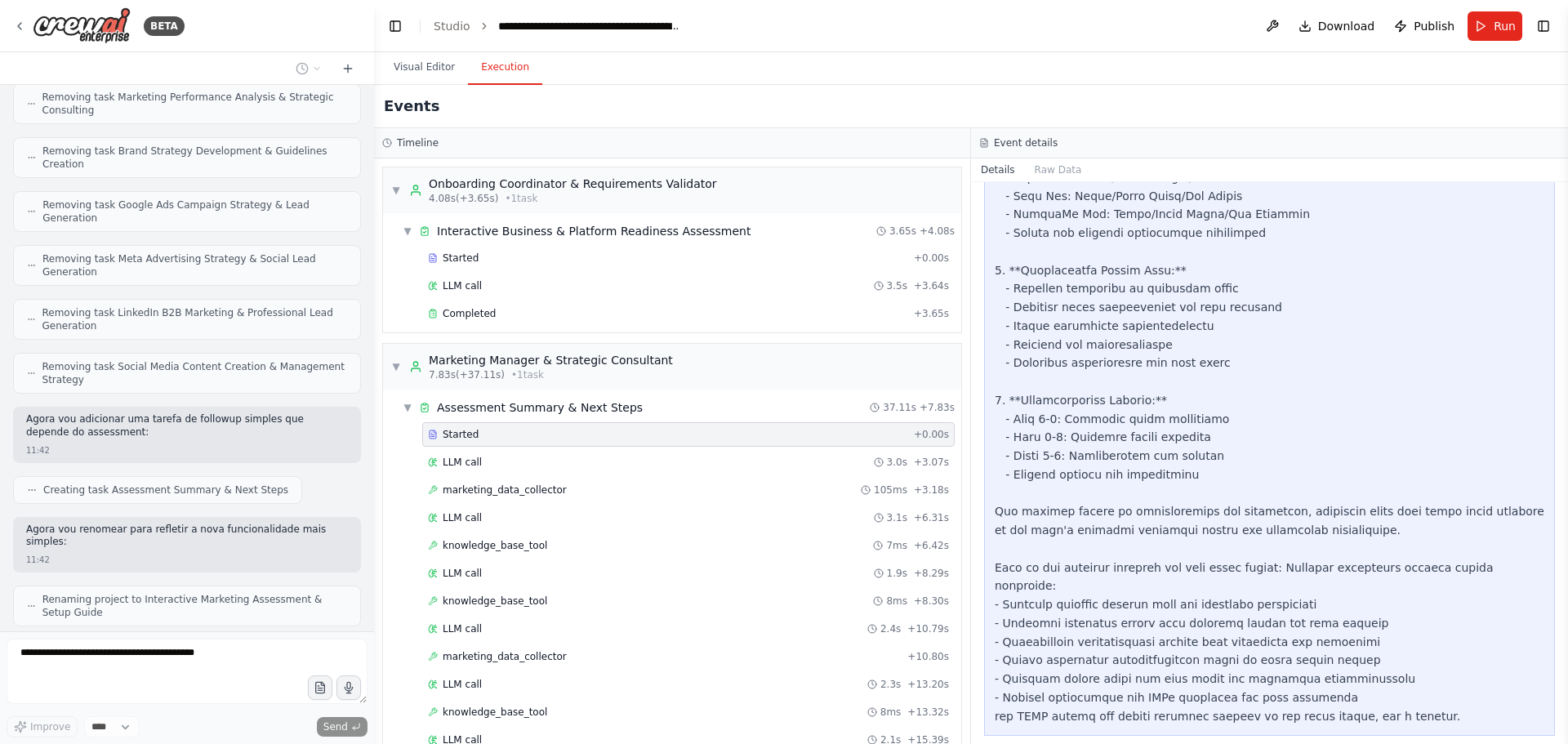
scroll to position [40023, 0]
